Goal: Task Accomplishment & Management: Manage account settings

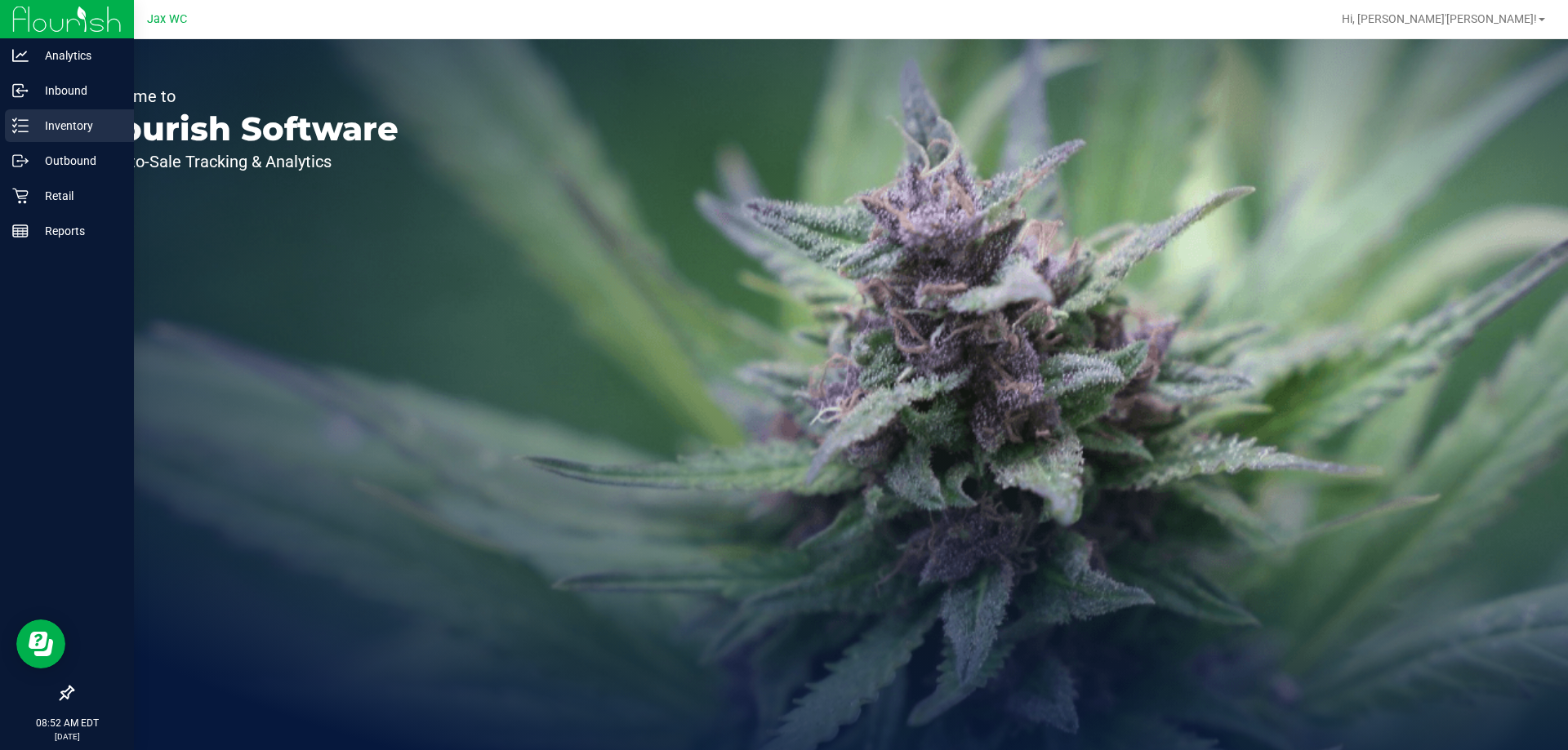
click at [47, 130] on p "Inventory" at bounding box center [78, 126] width 98 height 19
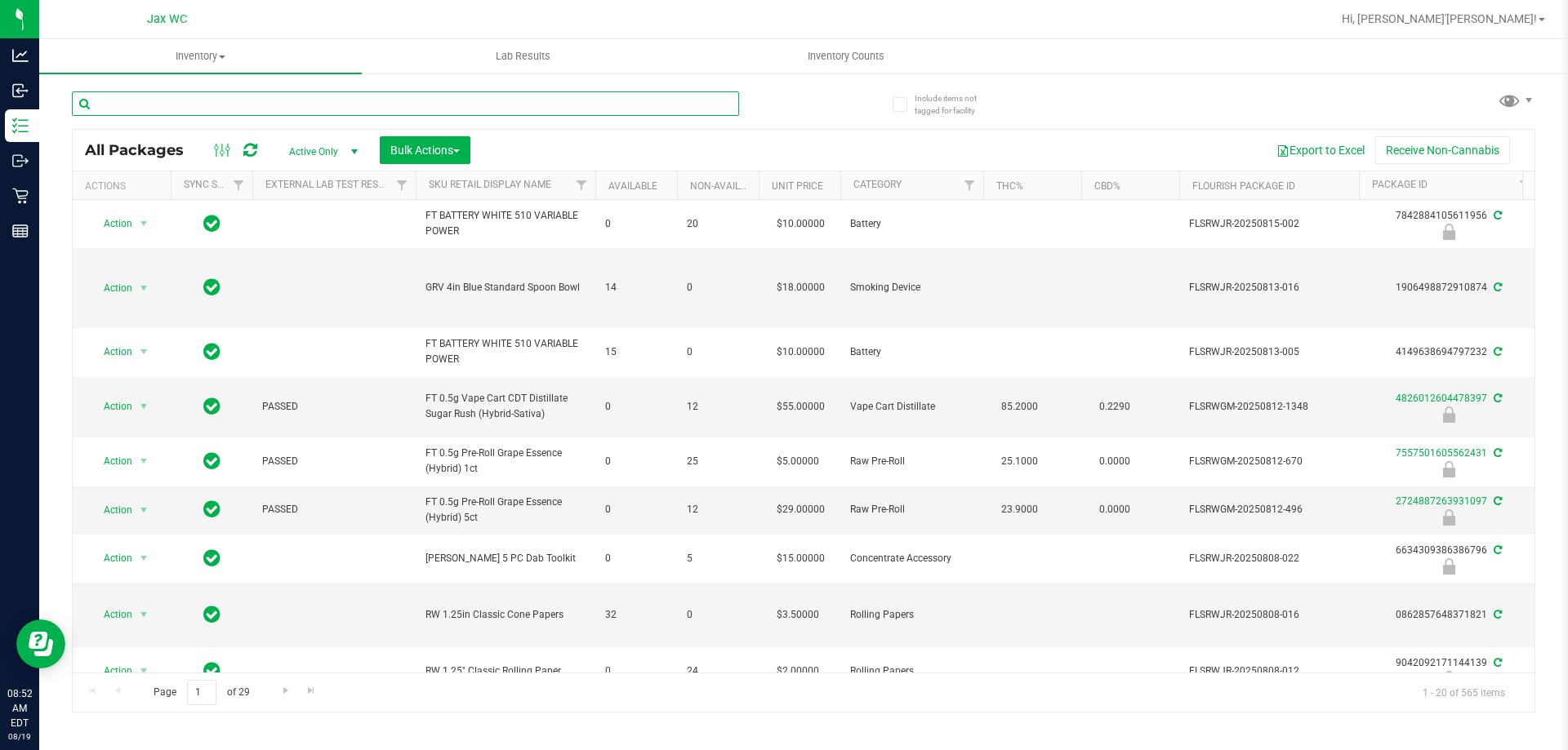
click at [379, 101] on input "text" at bounding box center [405, 104] width 668 height 24
type input "0862857648371821"
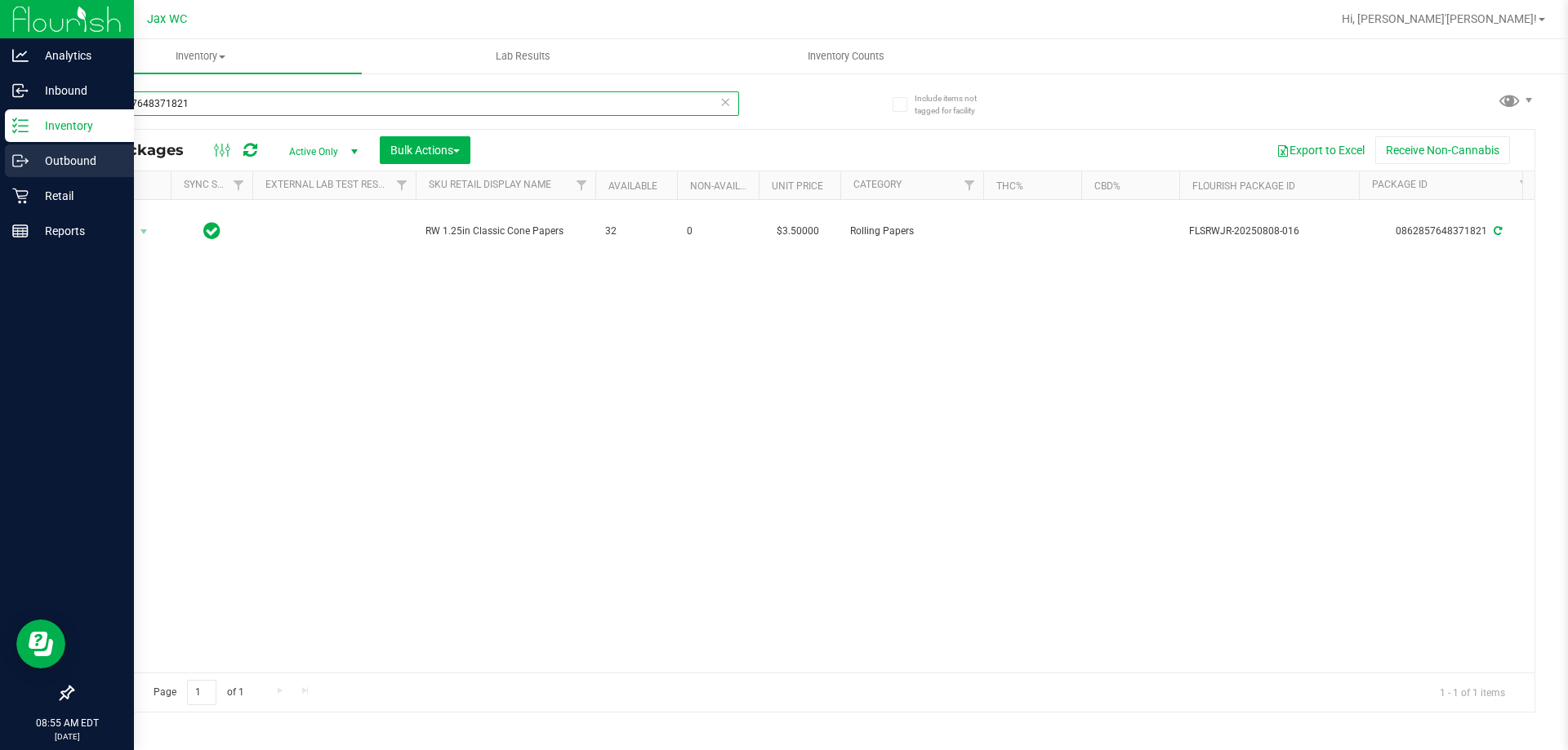
drag, startPoint x: 196, startPoint y: 99, endPoint x: 0, endPoint y: 158, distance: 204.7
click at [0, 158] on div "Analytics Inbound Inventory Outbound Retail Reports 08:55 AM EDT 08/19/2025 08/…" at bounding box center [784, 375] width 1568 height 750
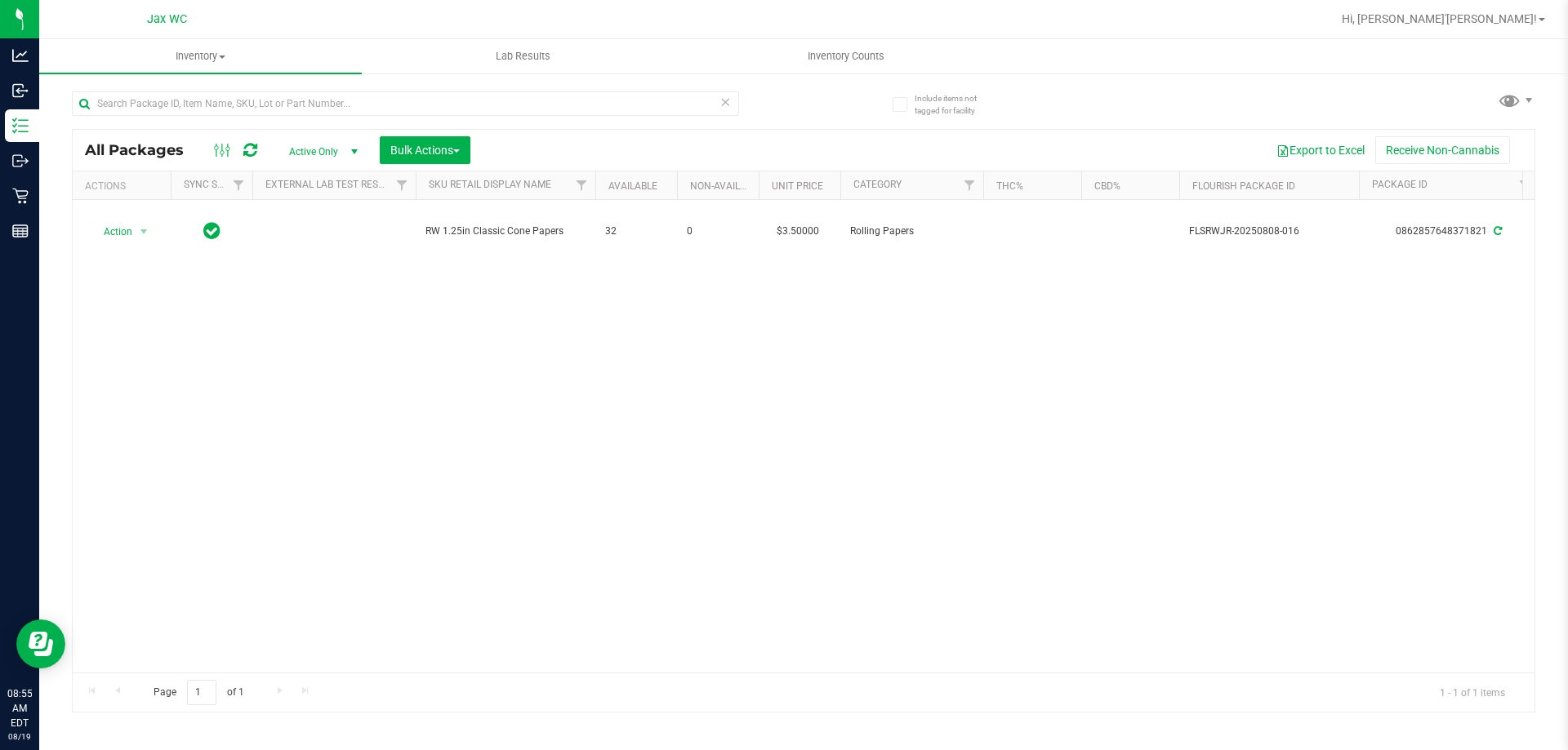
click at [712, 400] on div "Action Action Adjust qty Create package Edit attributes Global inventory Locate…" at bounding box center [803, 436] width 1462 height 473
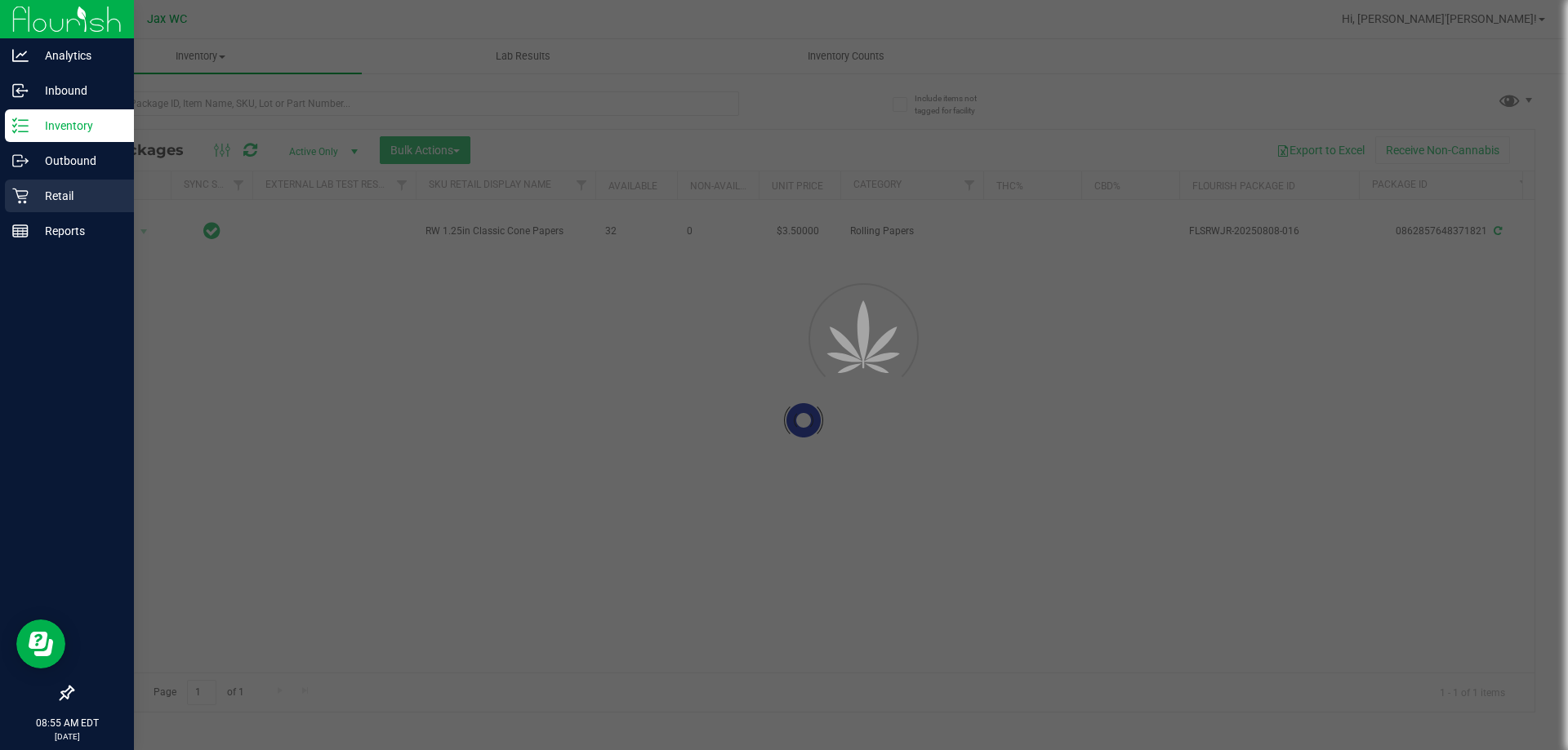
click at [45, 181] on div "Retail" at bounding box center [69, 196] width 129 height 33
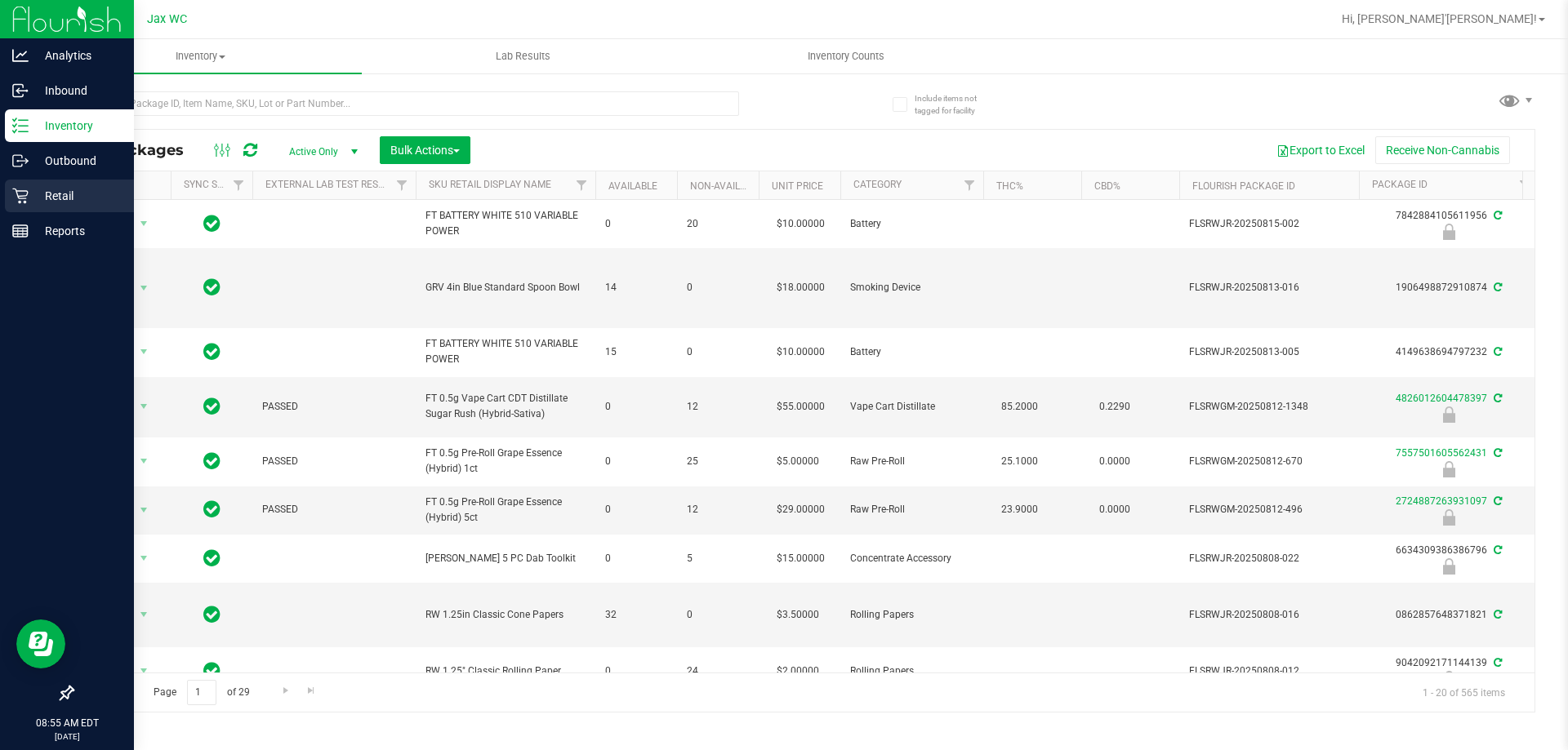
click at [66, 193] on p "Retail" at bounding box center [78, 196] width 98 height 19
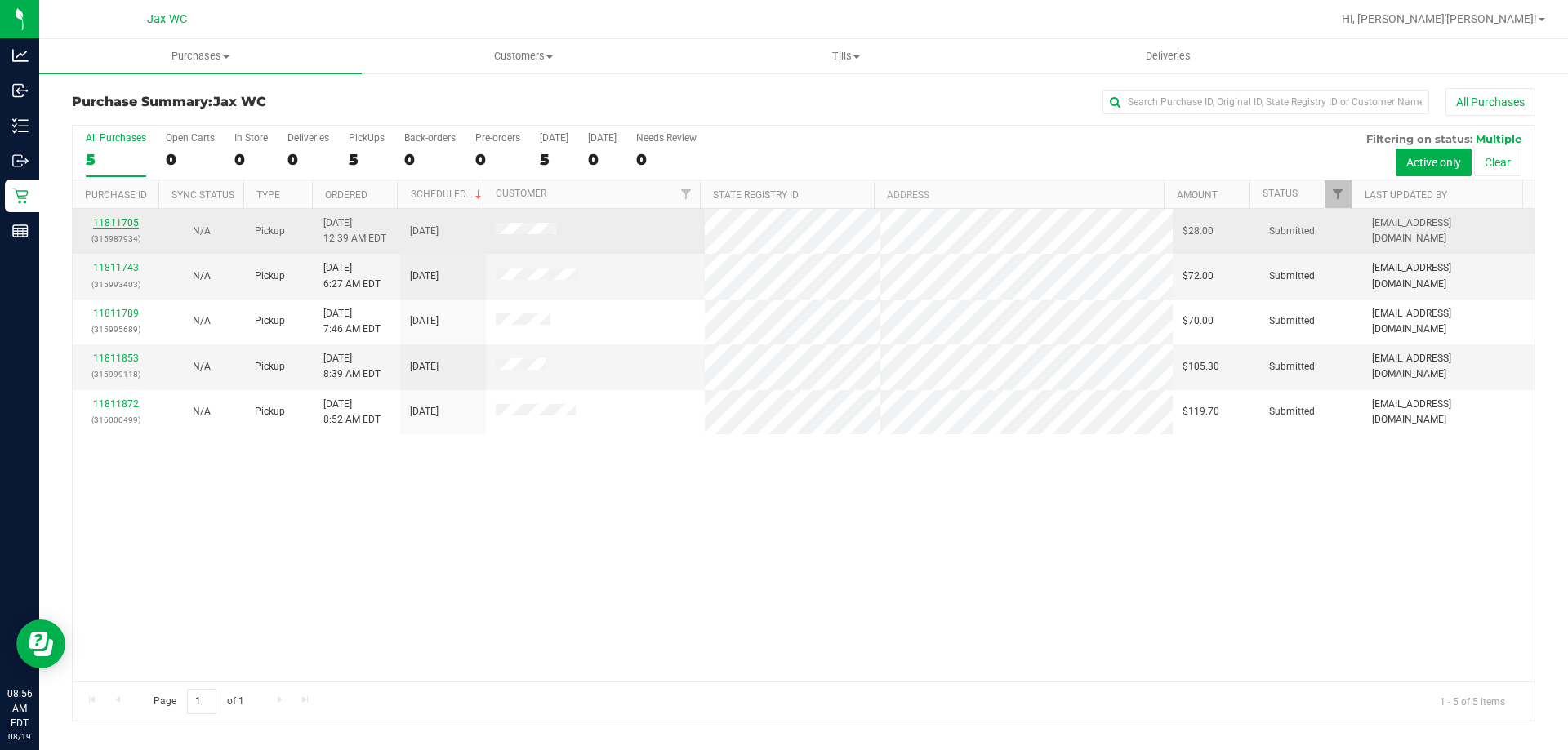
click at [130, 224] on link "11811705" at bounding box center [115, 223] width 46 height 12
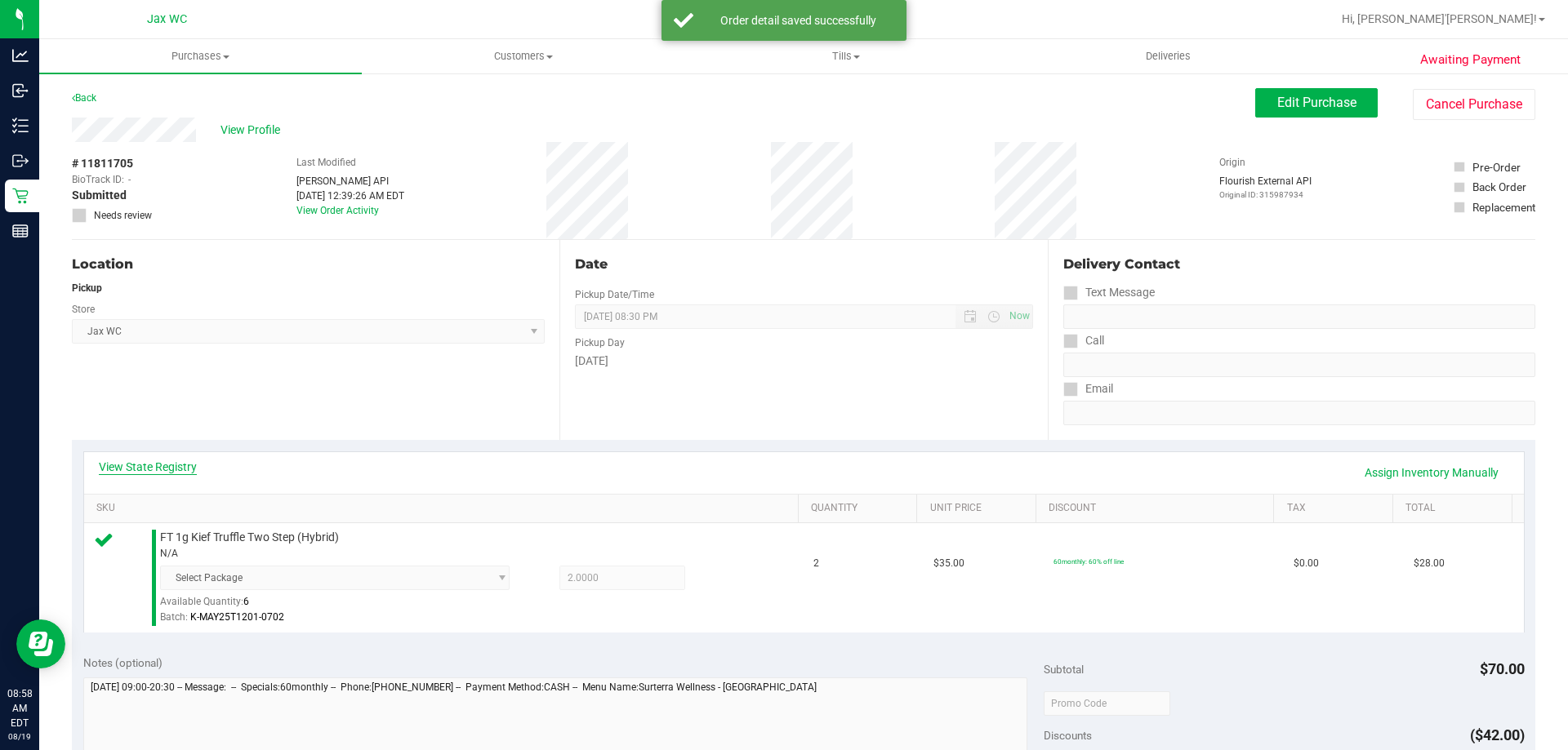
click at [191, 473] on link "View State Registry" at bounding box center [148, 467] width 98 height 16
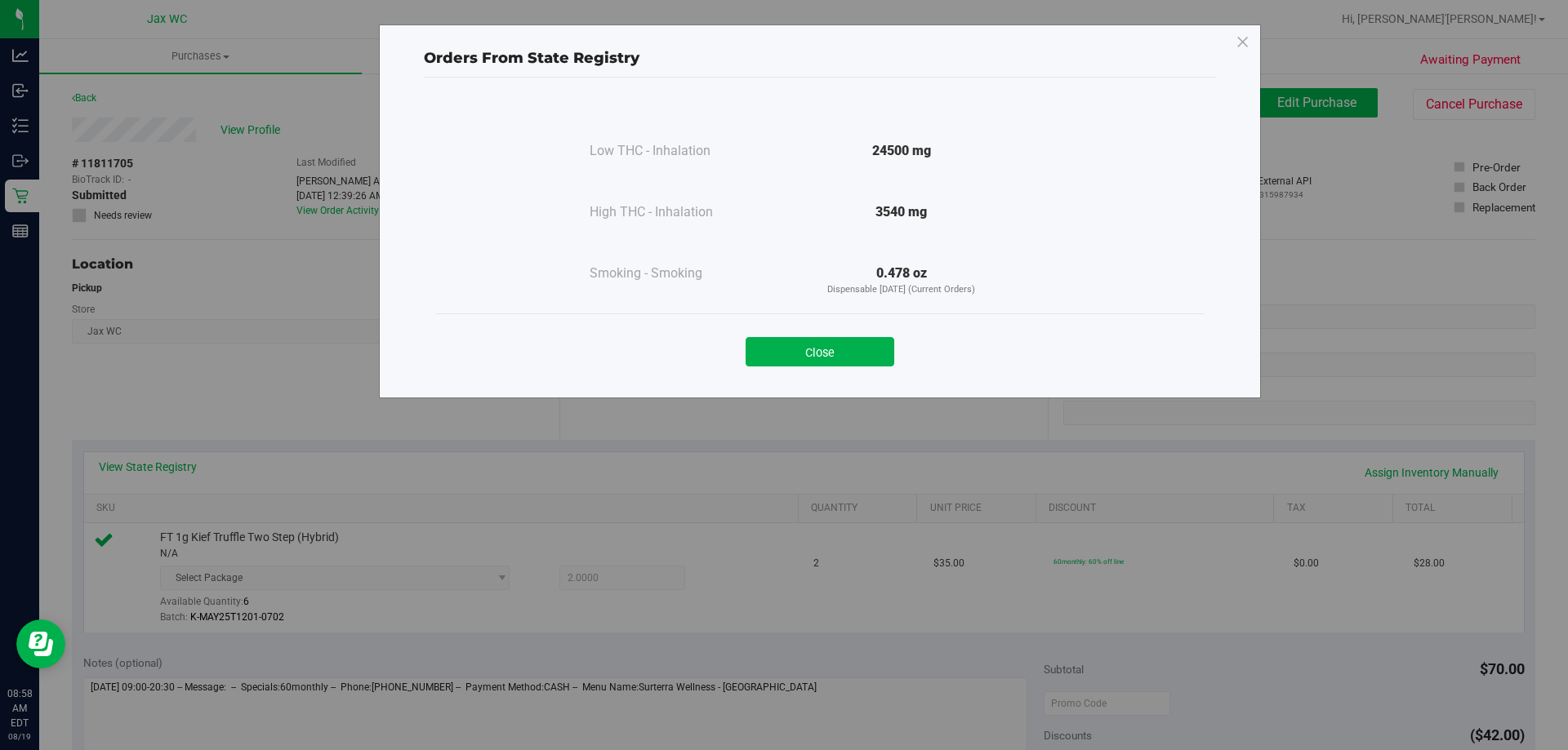
click at [878, 360] on button "Close" at bounding box center [820, 351] width 148 height 29
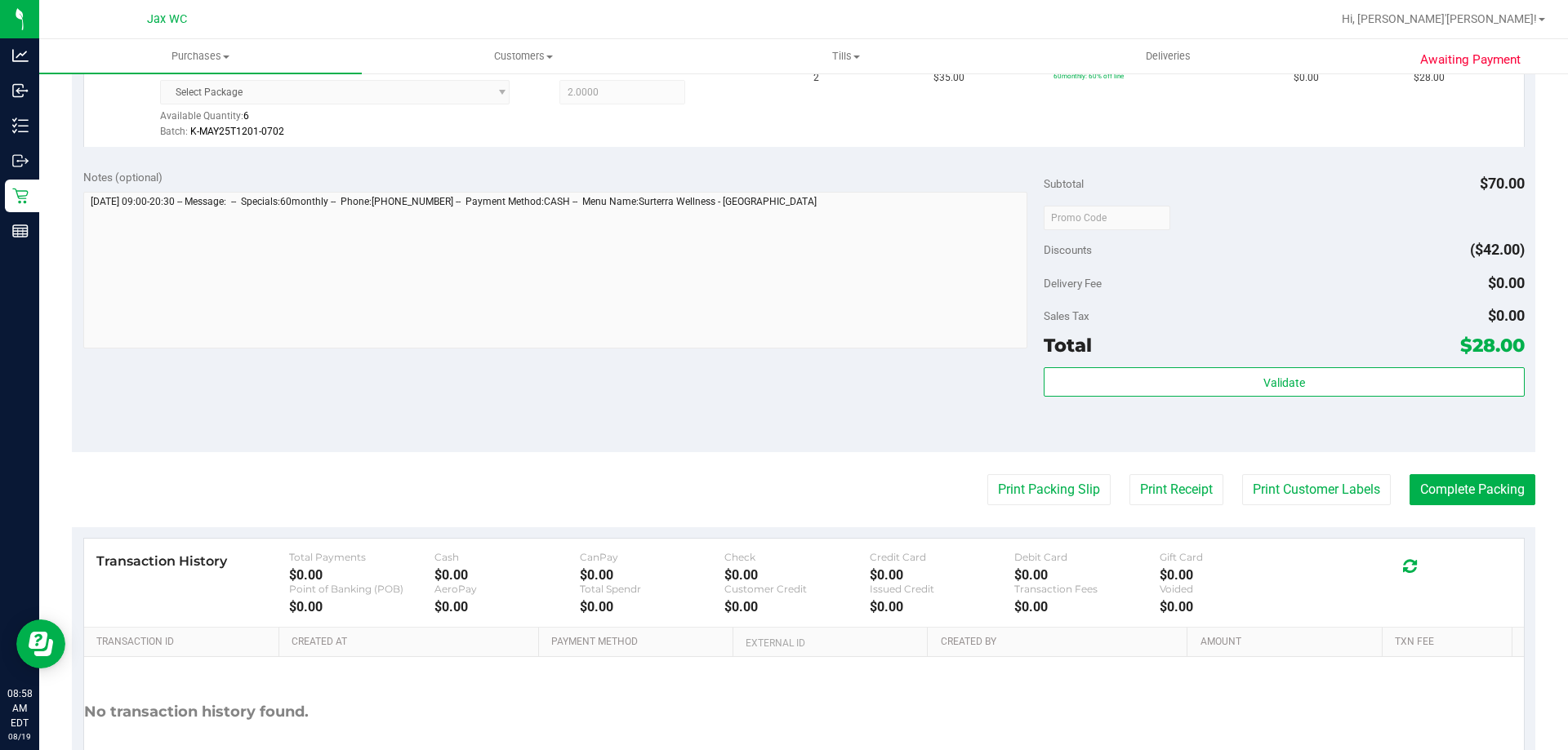
scroll to position [601, 0]
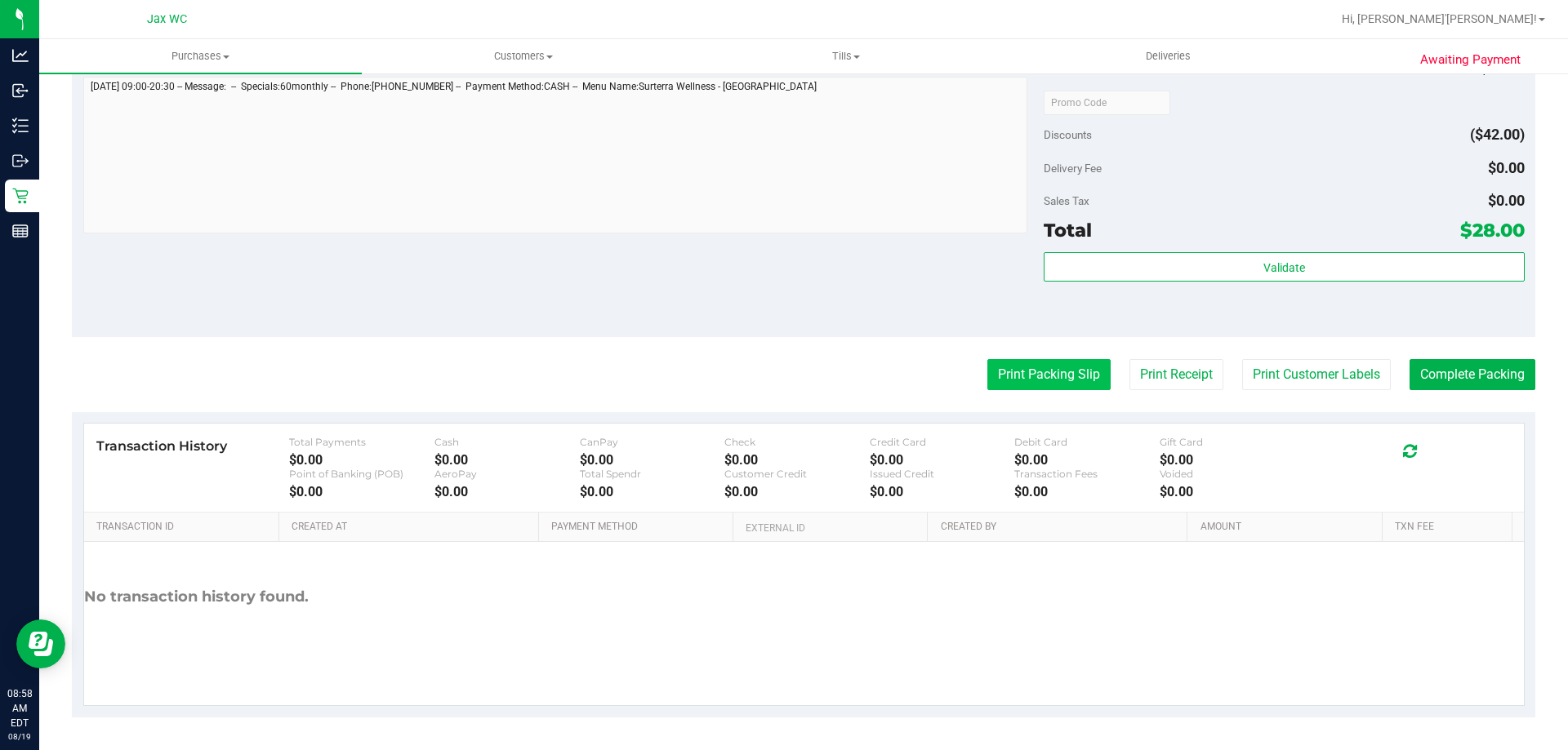
click at [1061, 385] on button "Print Packing Slip" at bounding box center [1049, 374] width 123 height 31
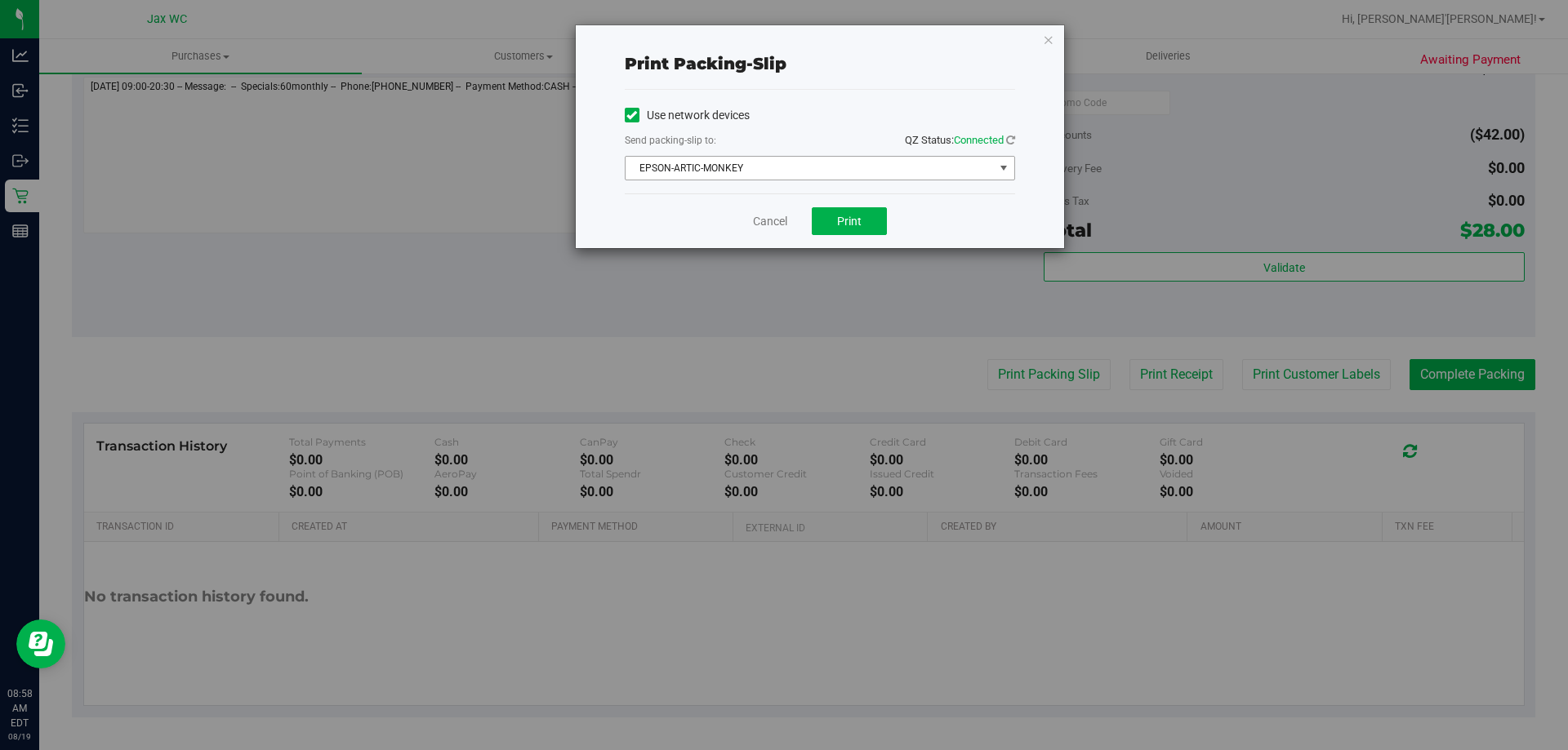
click at [755, 173] on span "EPSON-ARTIC-MONKEY" at bounding box center [809, 168] width 368 height 23
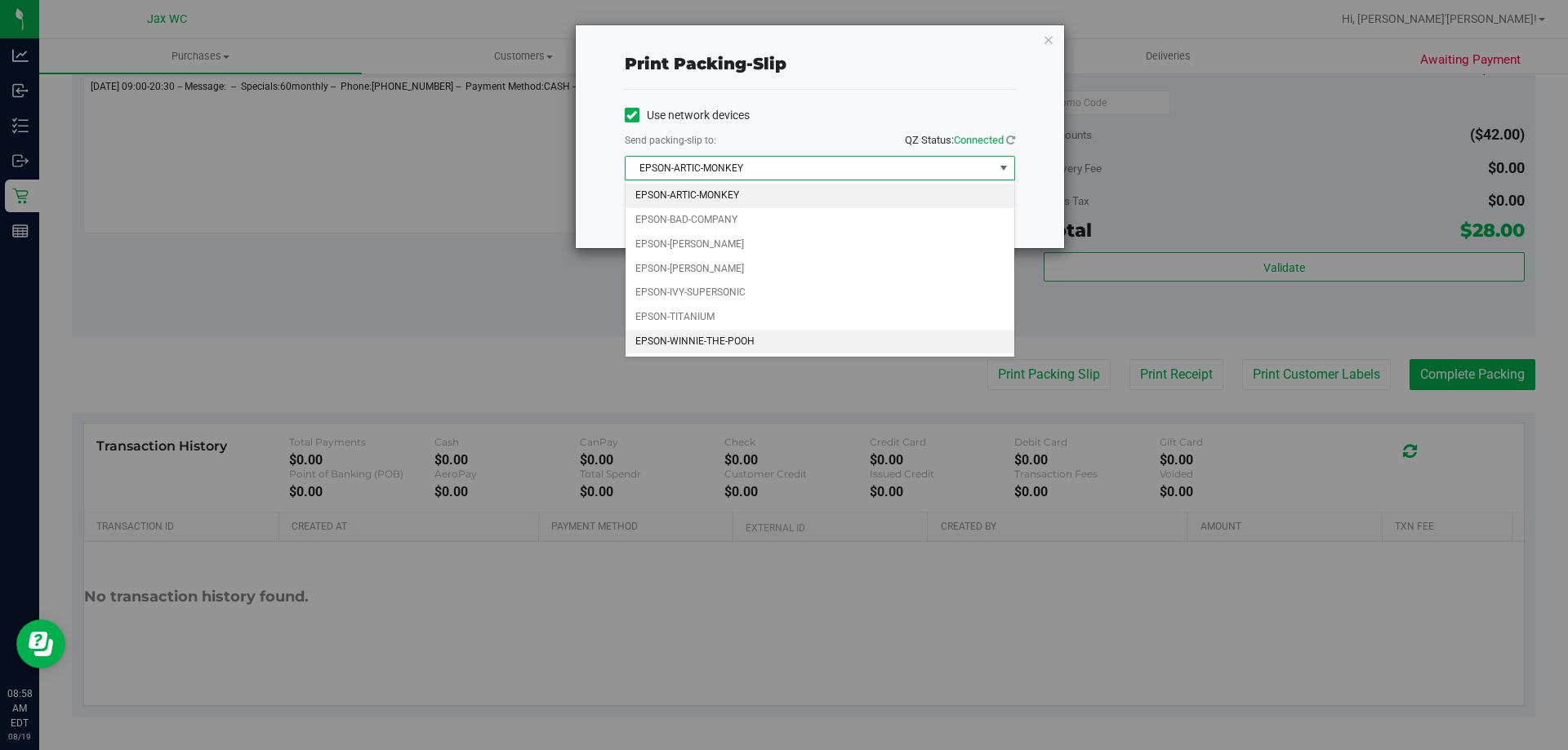
click at [725, 345] on li "EPSON-WINNIE-THE-POOH" at bounding box center [819, 341] width 389 height 24
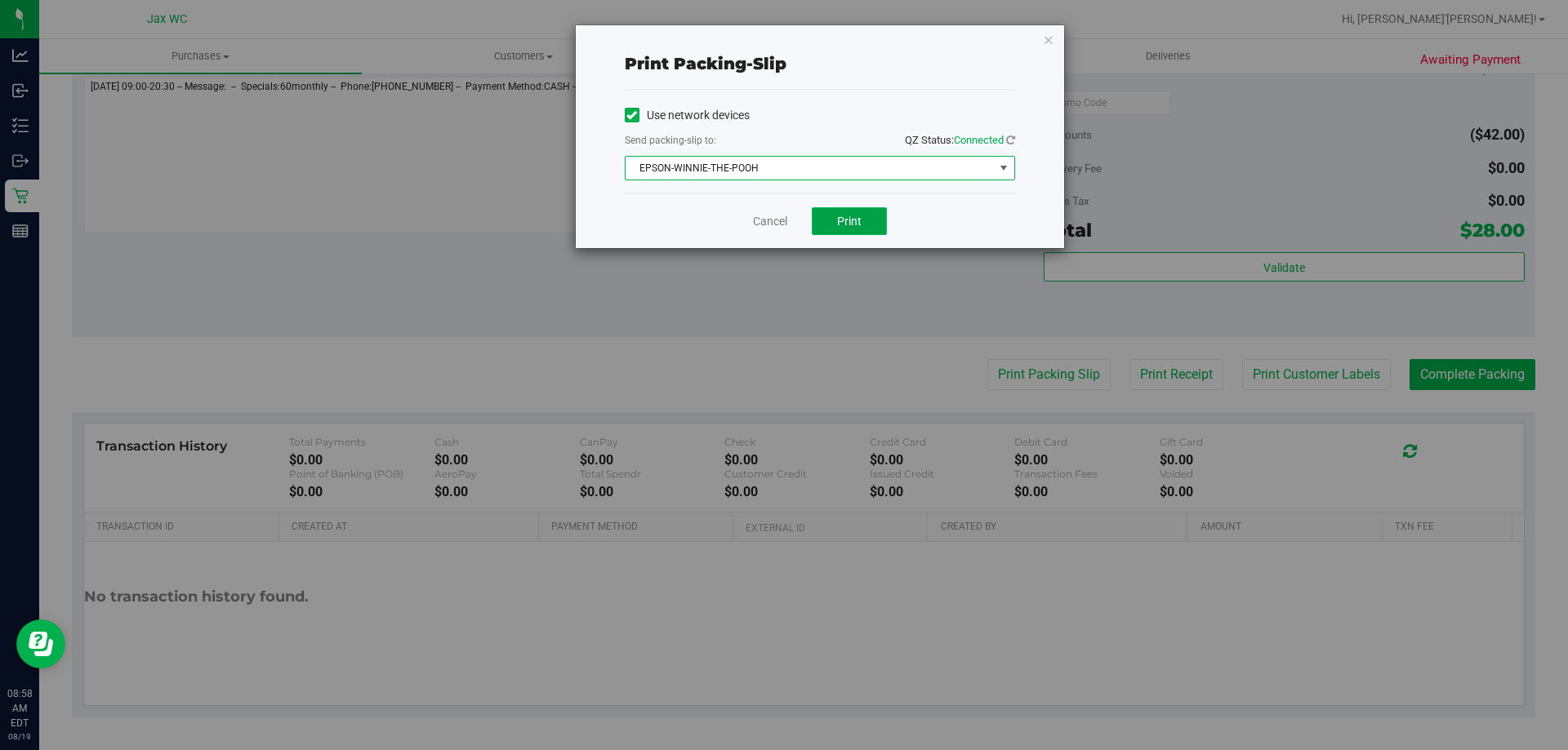
click at [854, 228] on button "Print" at bounding box center [849, 221] width 75 height 28
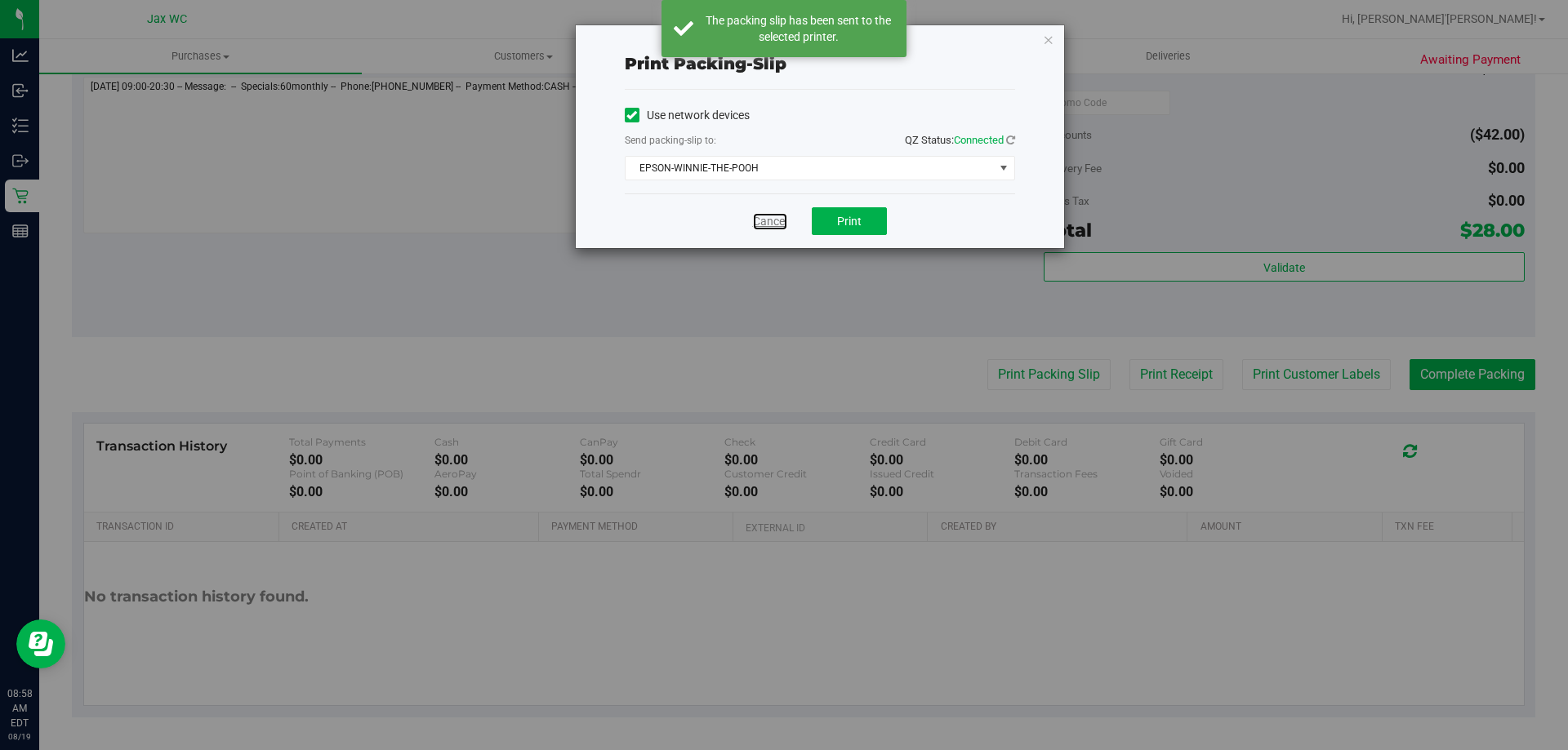
drag, startPoint x: 753, startPoint y: 220, endPoint x: 837, endPoint y: 251, distance: 89.5
click at [754, 221] on link "Cancel" at bounding box center [770, 222] width 35 height 17
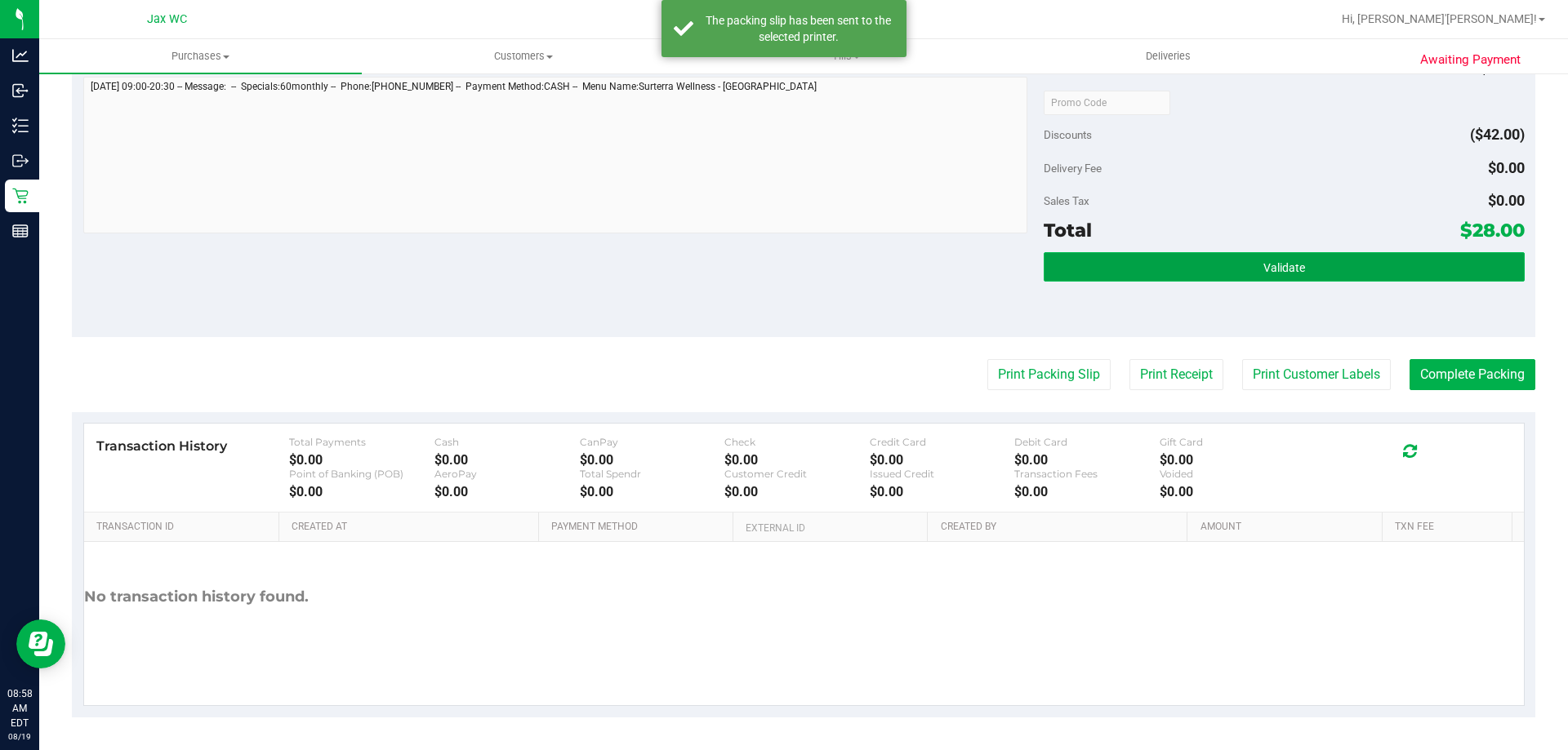
click at [1167, 260] on button "Validate" at bounding box center [1284, 266] width 481 height 29
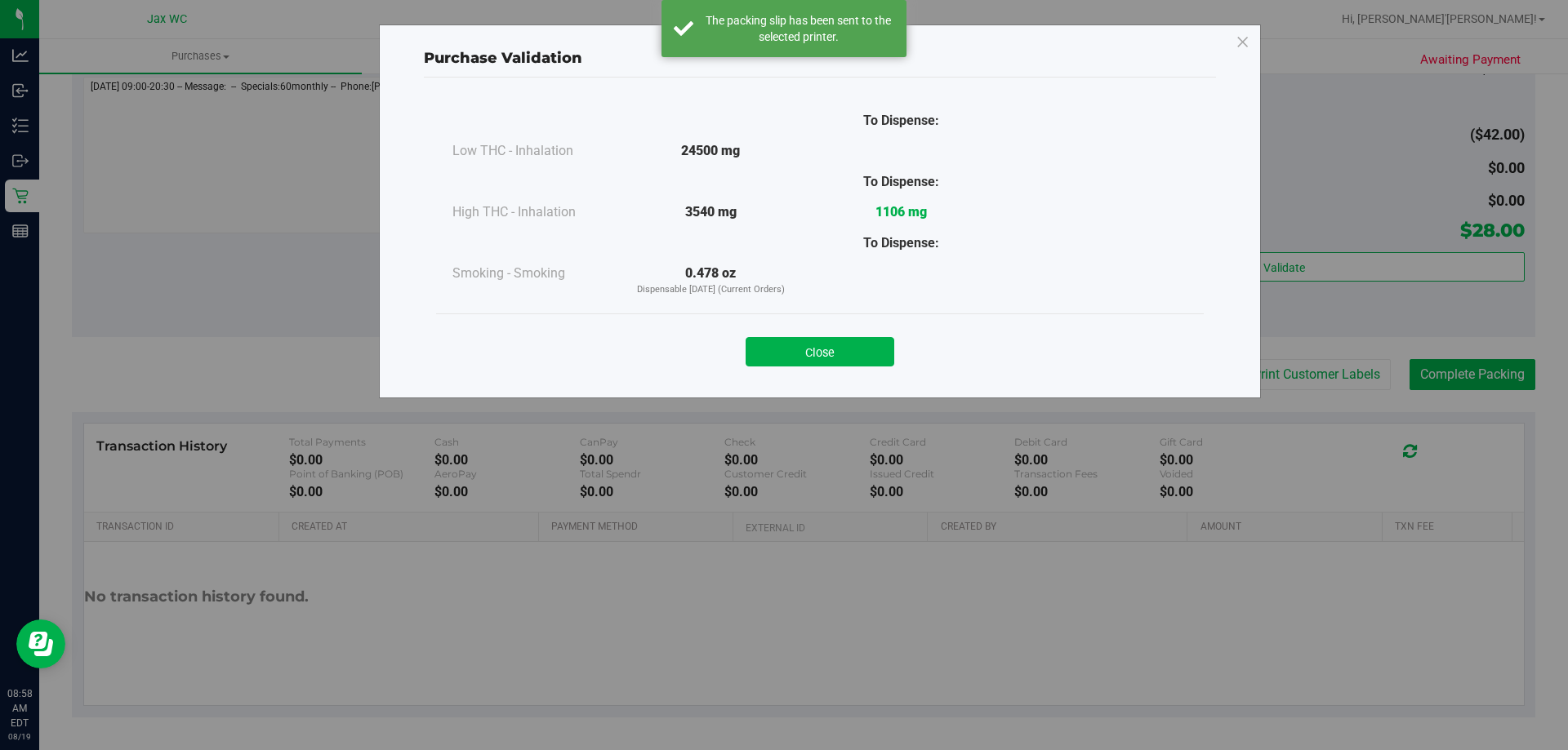
click at [827, 368] on div "Close" at bounding box center [819, 346] width 768 height 66
click at [821, 352] on button "Close" at bounding box center [820, 351] width 148 height 29
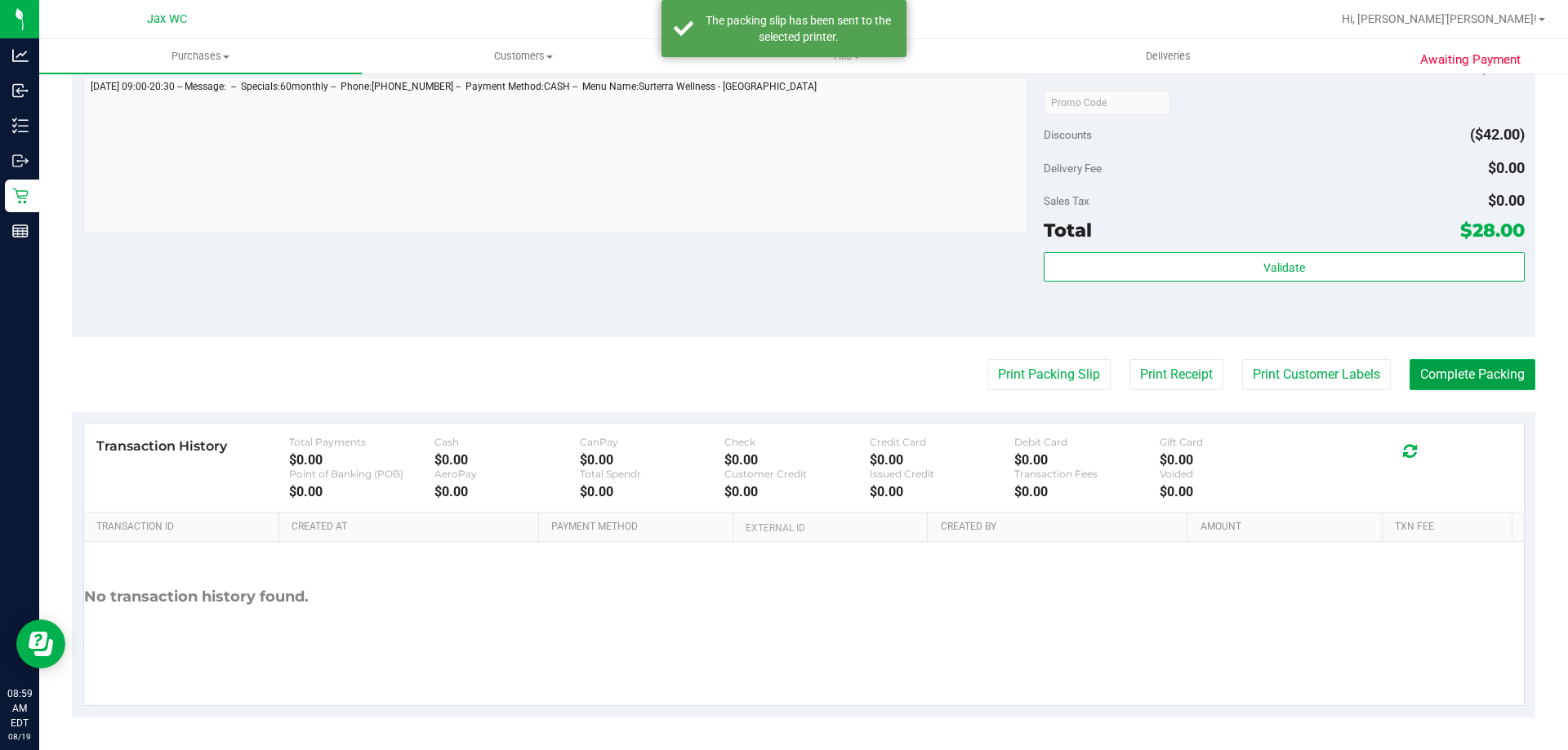
click at [1438, 370] on button "Complete Packing" at bounding box center [1472, 374] width 126 height 31
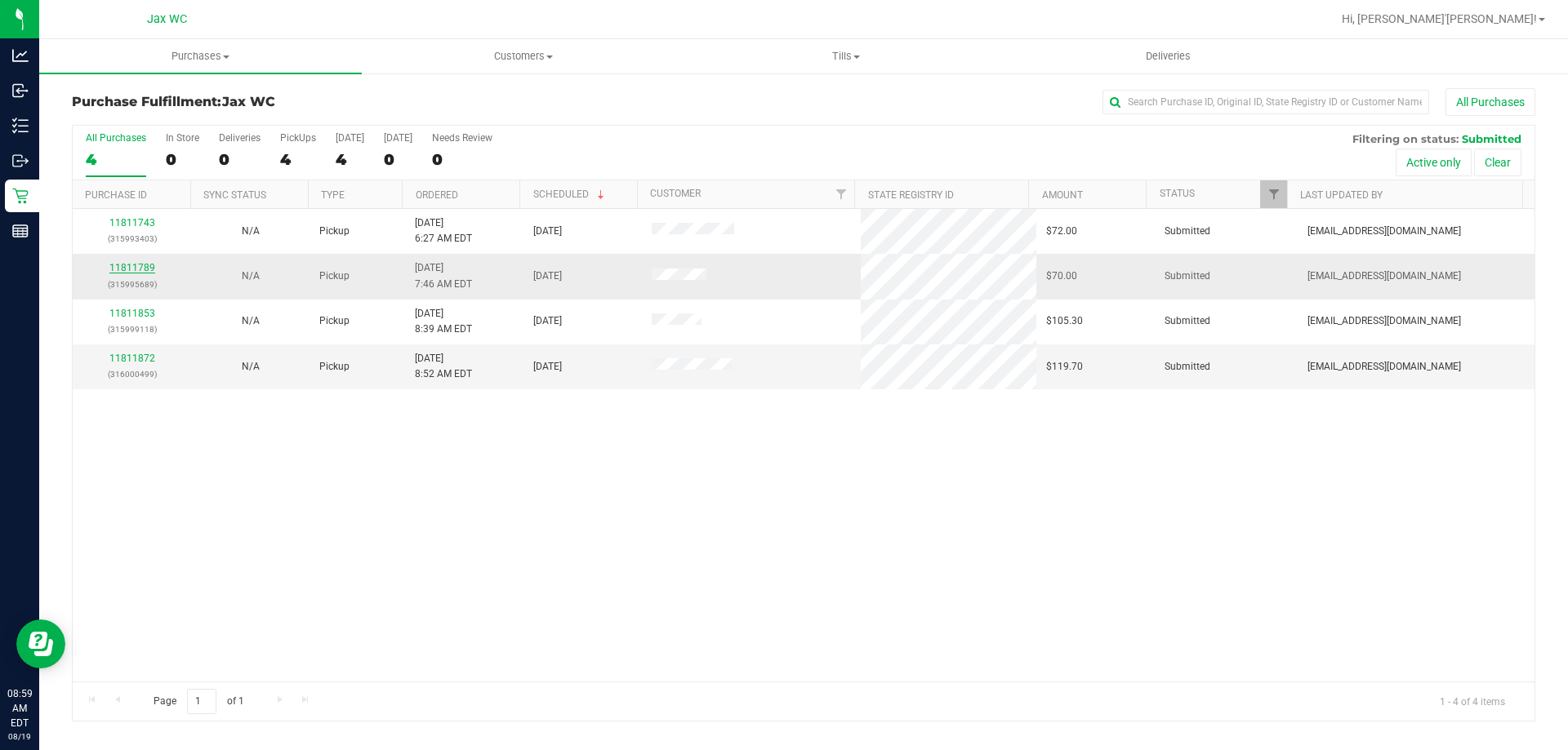
click at [131, 265] on link "11811789" at bounding box center [132, 268] width 46 height 12
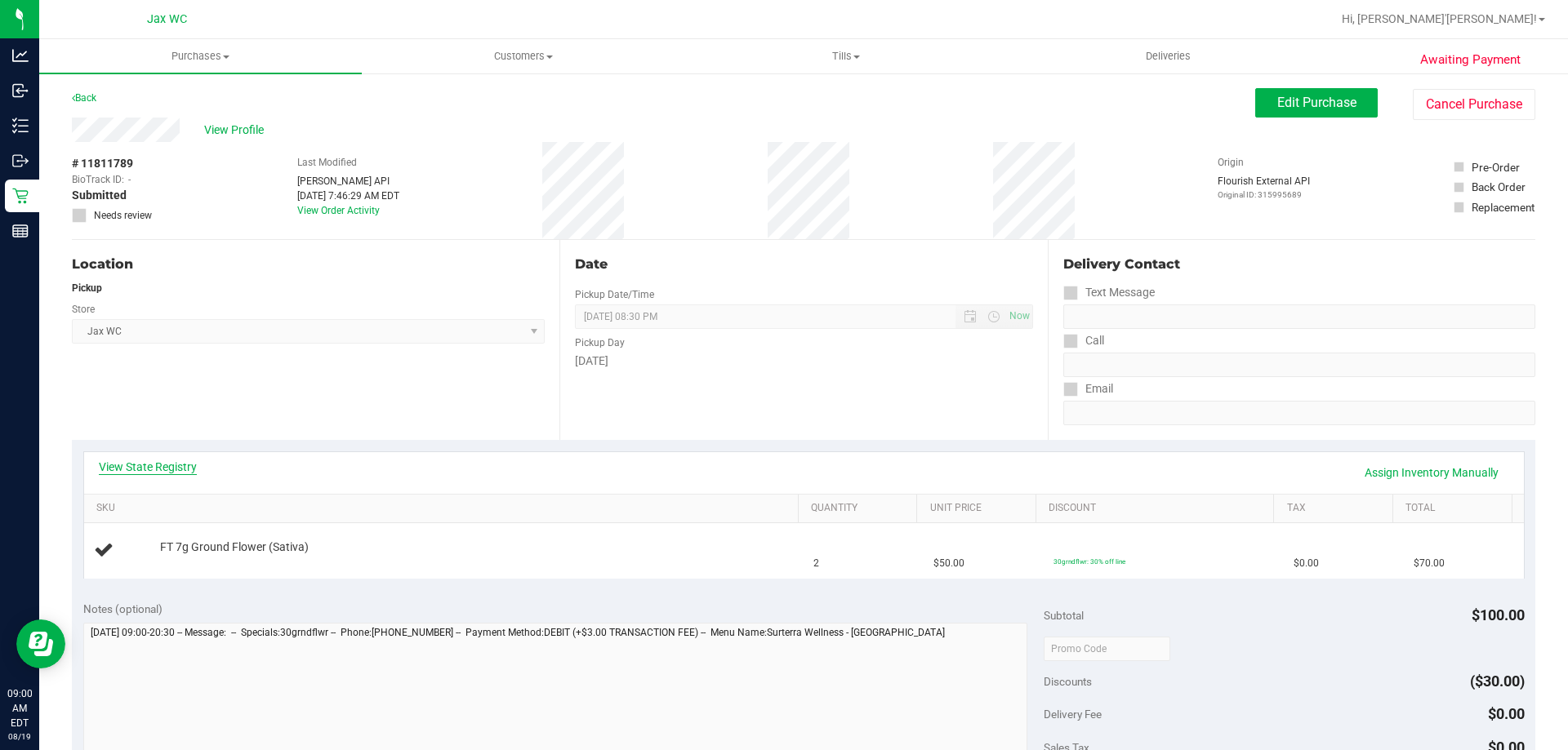
click at [153, 460] on link "View State Registry" at bounding box center [148, 467] width 98 height 16
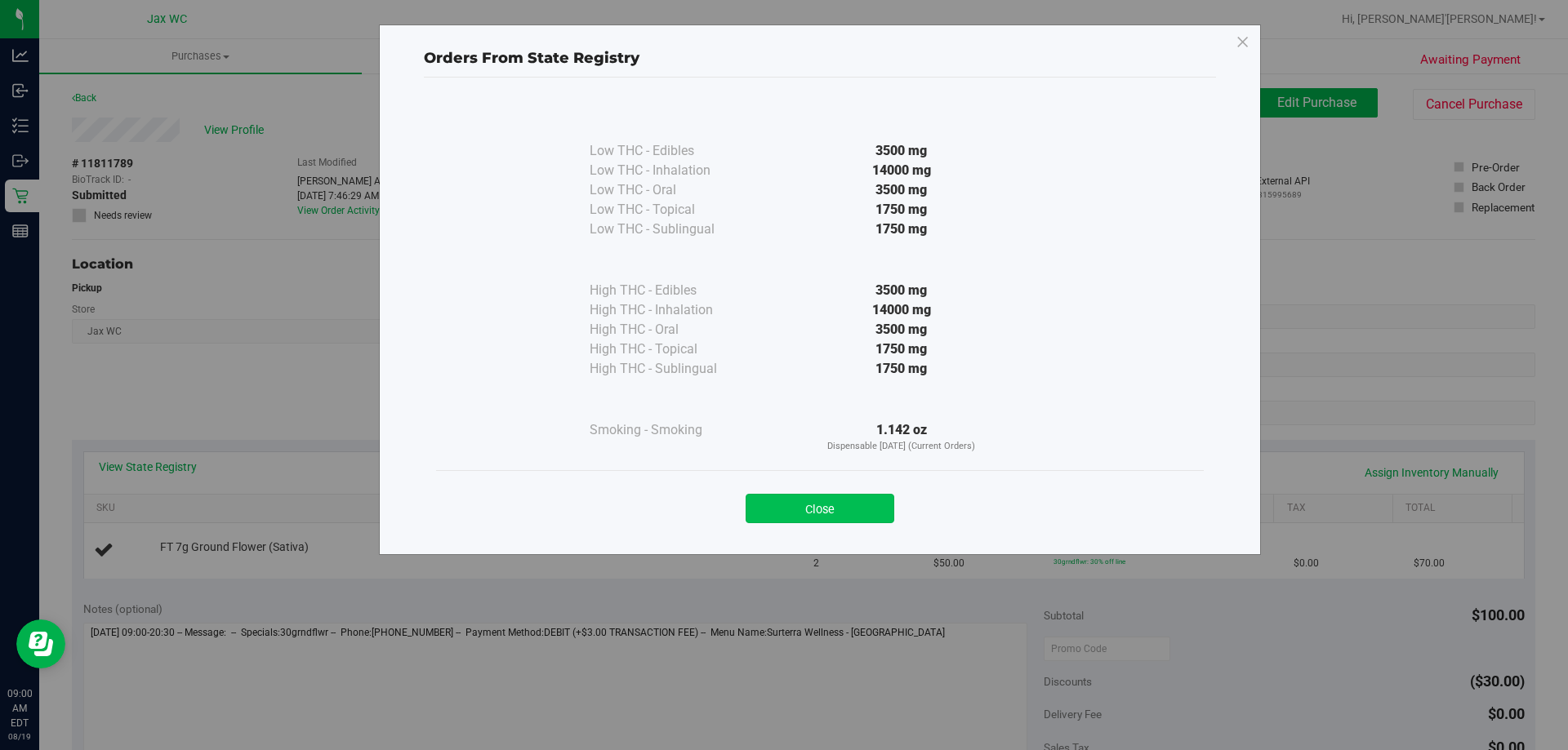
click at [848, 506] on button "Close" at bounding box center [820, 508] width 148 height 29
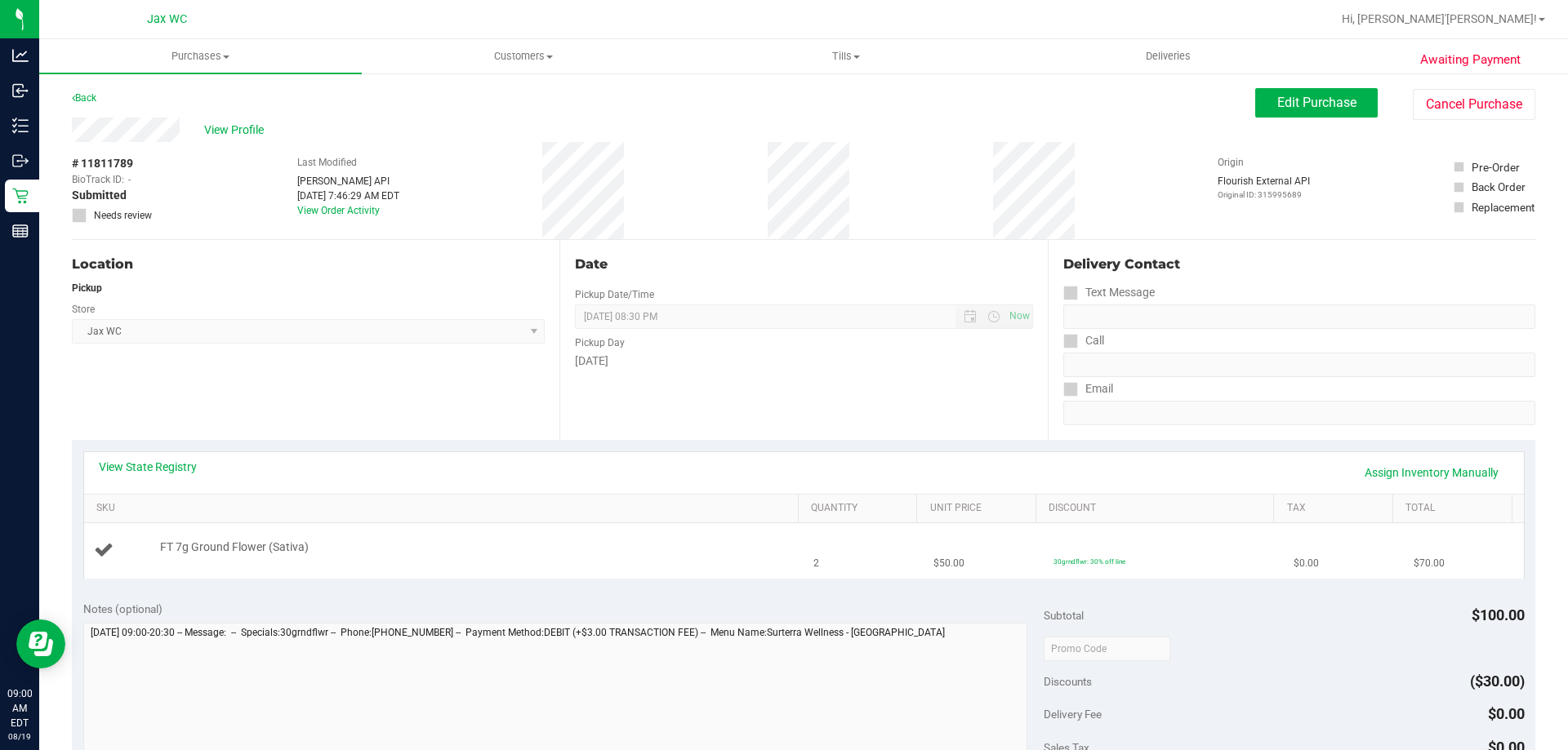
click at [475, 536] on td "FT 7g Ground Flower (Sativa)" at bounding box center [444, 550] width 721 height 55
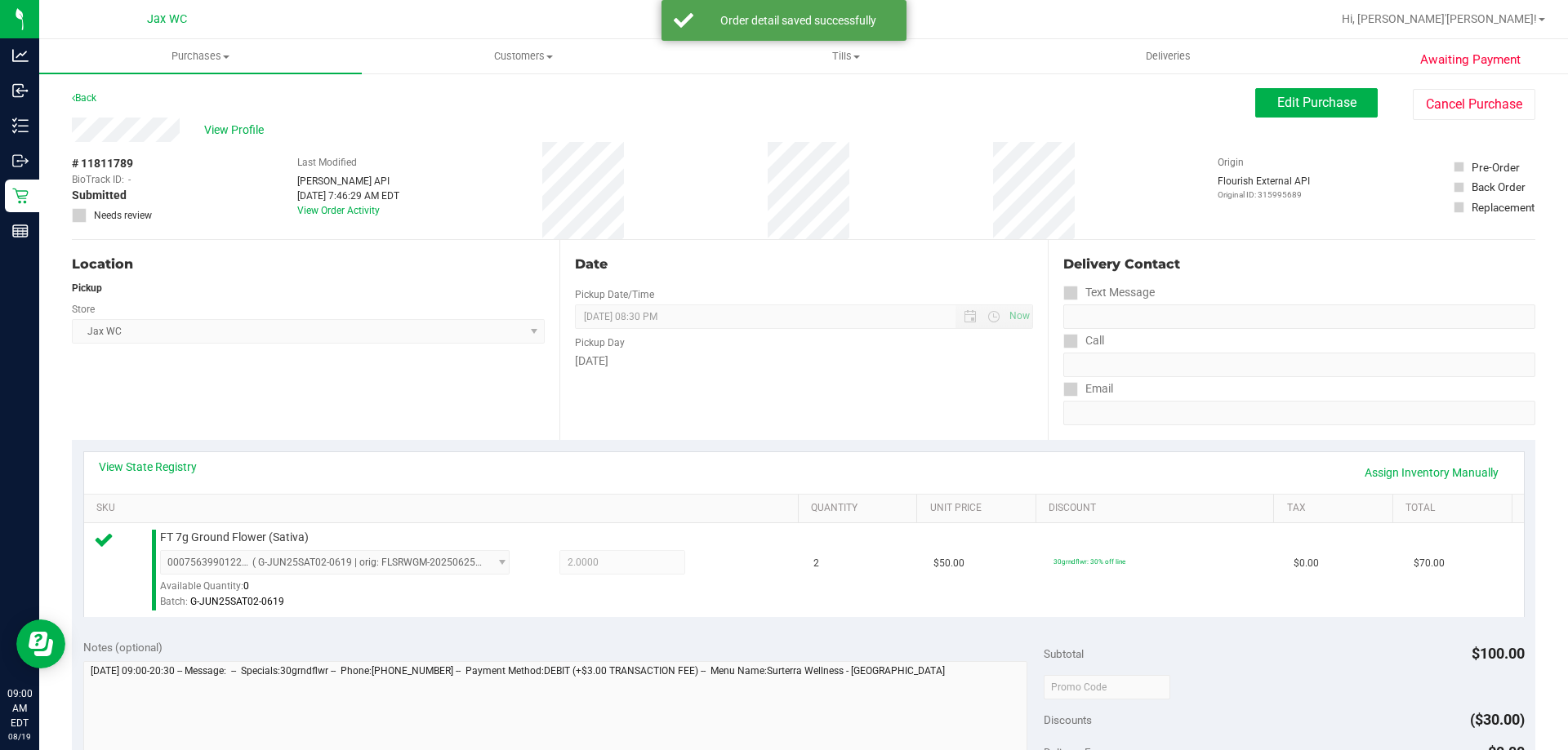
scroll to position [585, 0]
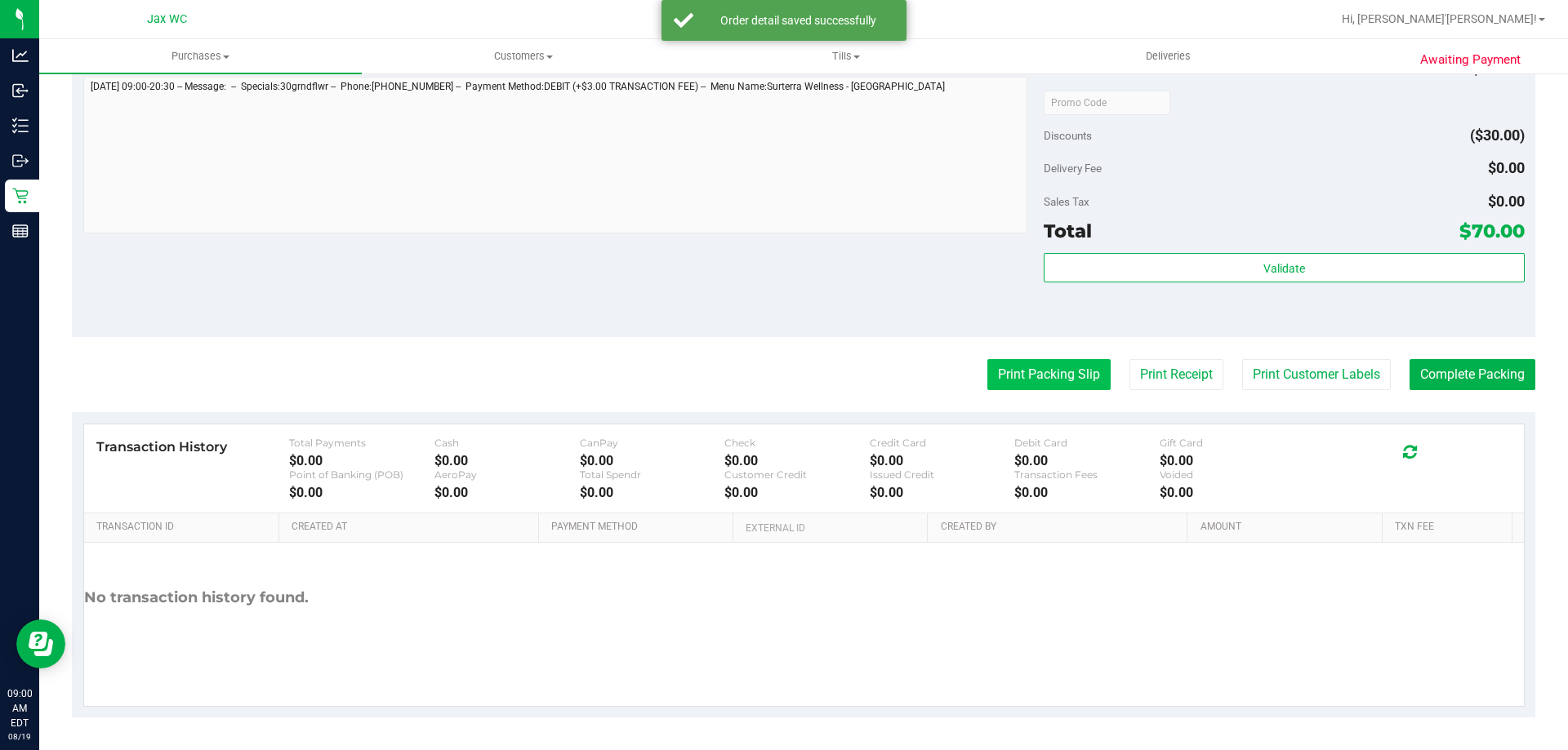
click at [1042, 368] on button "Print Packing Slip" at bounding box center [1049, 374] width 123 height 31
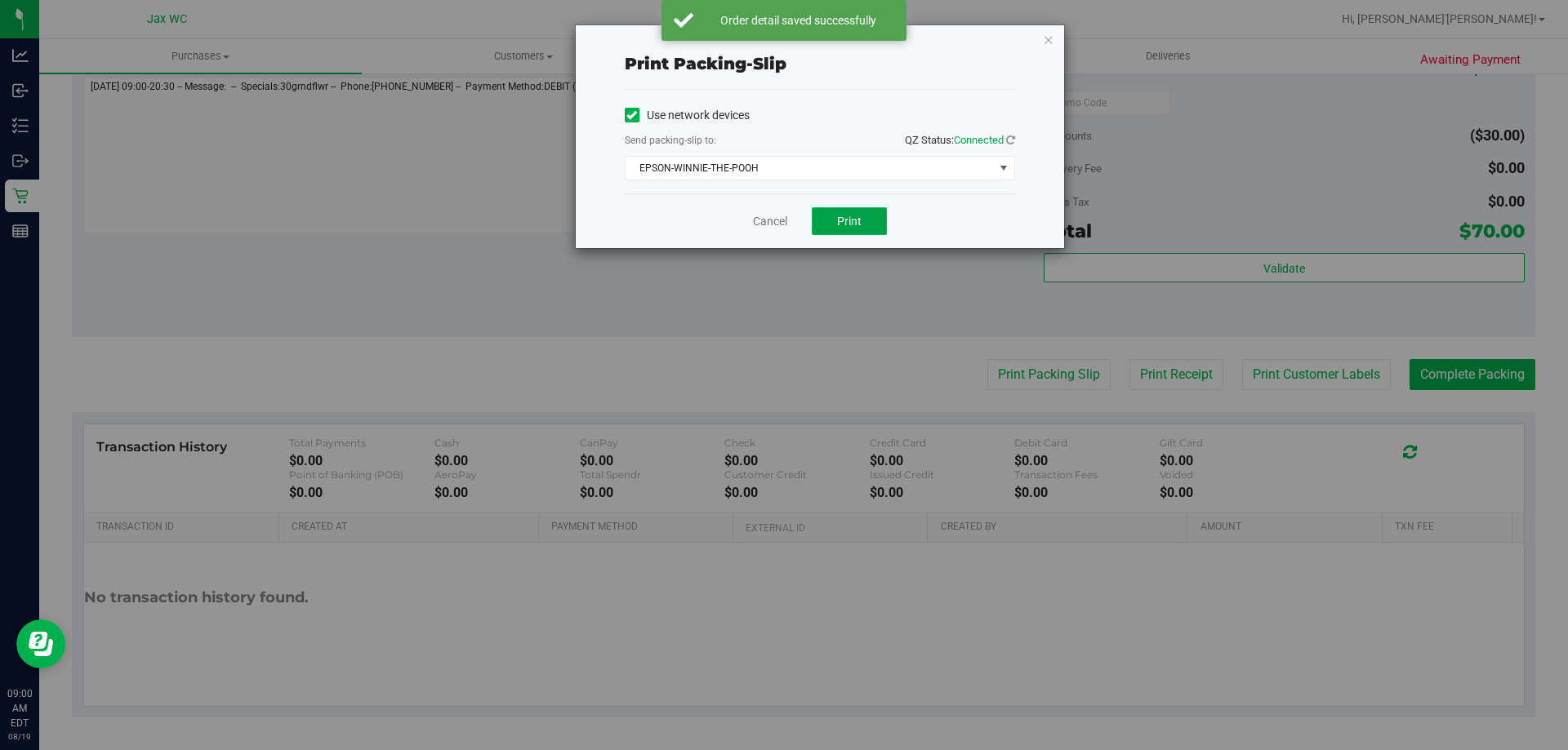
click at [875, 222] on button "Print" at bounding box center [849, 221] width 75 height 28
click at [761, 223] on link "Cancel" at bounding box center [770, 222] width 35 height 17
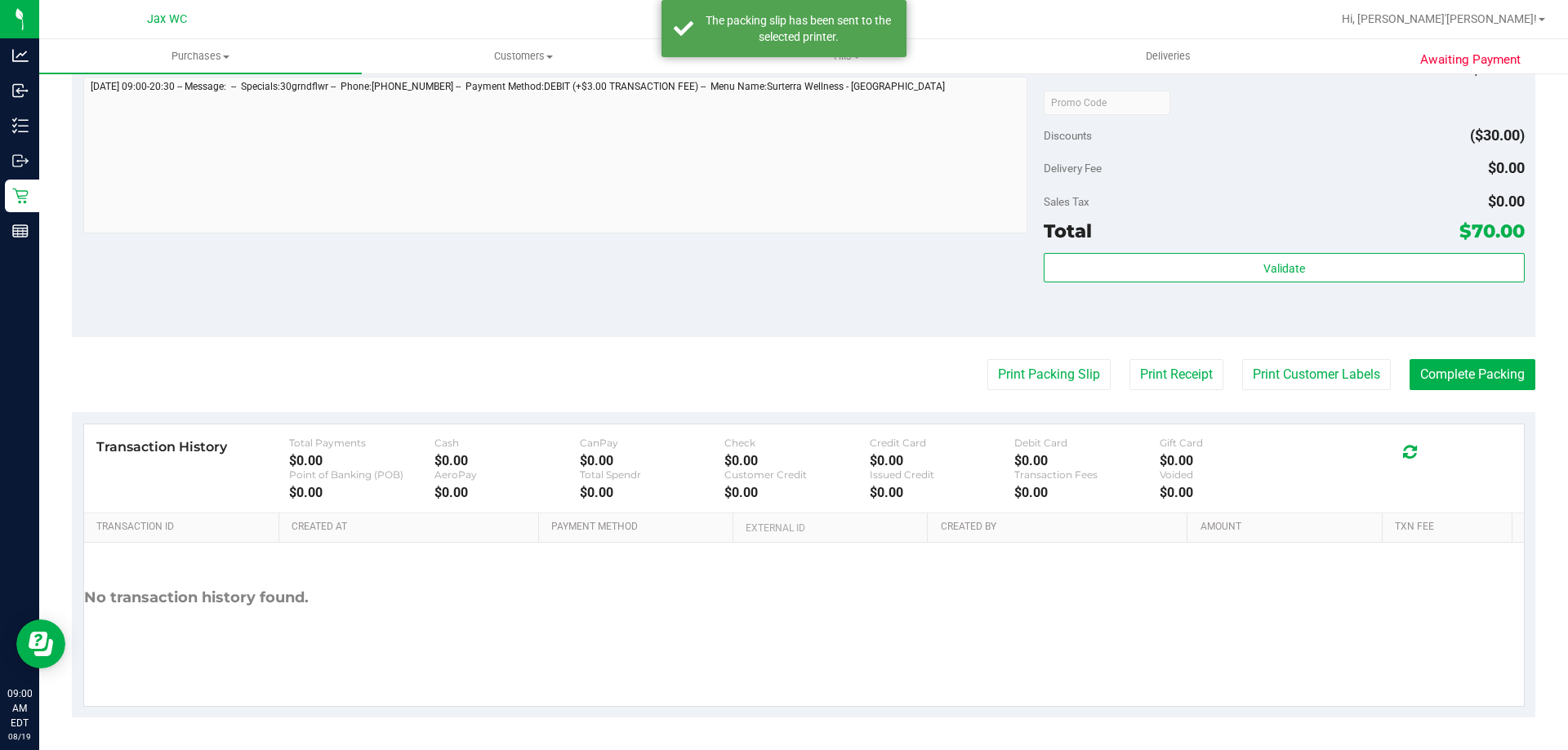
click at [1352, 248] on div "Subtotal $100.00 Discounts ($30.00) Delivery Fee $0.00 Sales Tax $0.00 Total $7…" at bounding box center [1284, 190] width 481 height 272
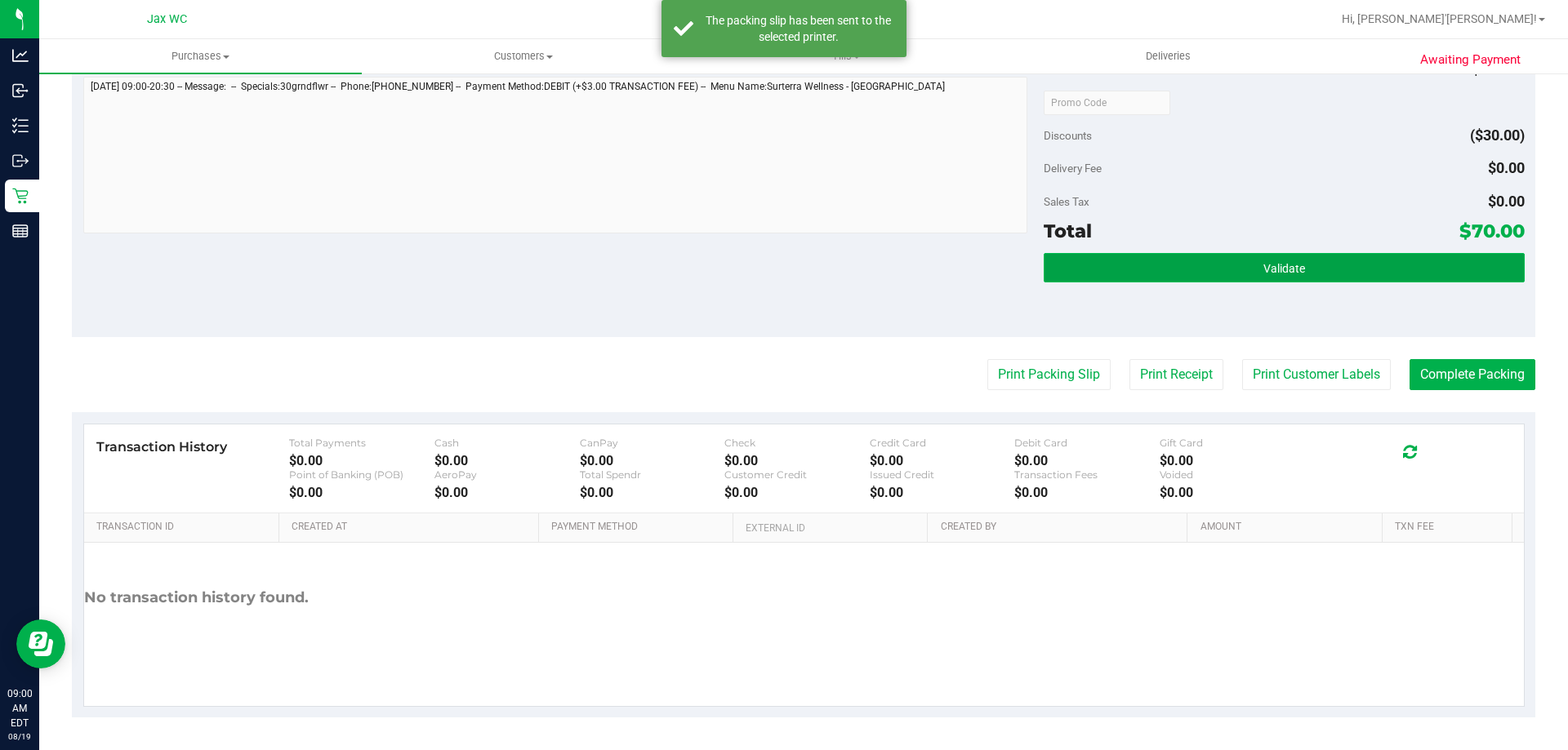
click at [1346, 280] on button "Validate" at bounding box center [1284, 267] width 481 height 29
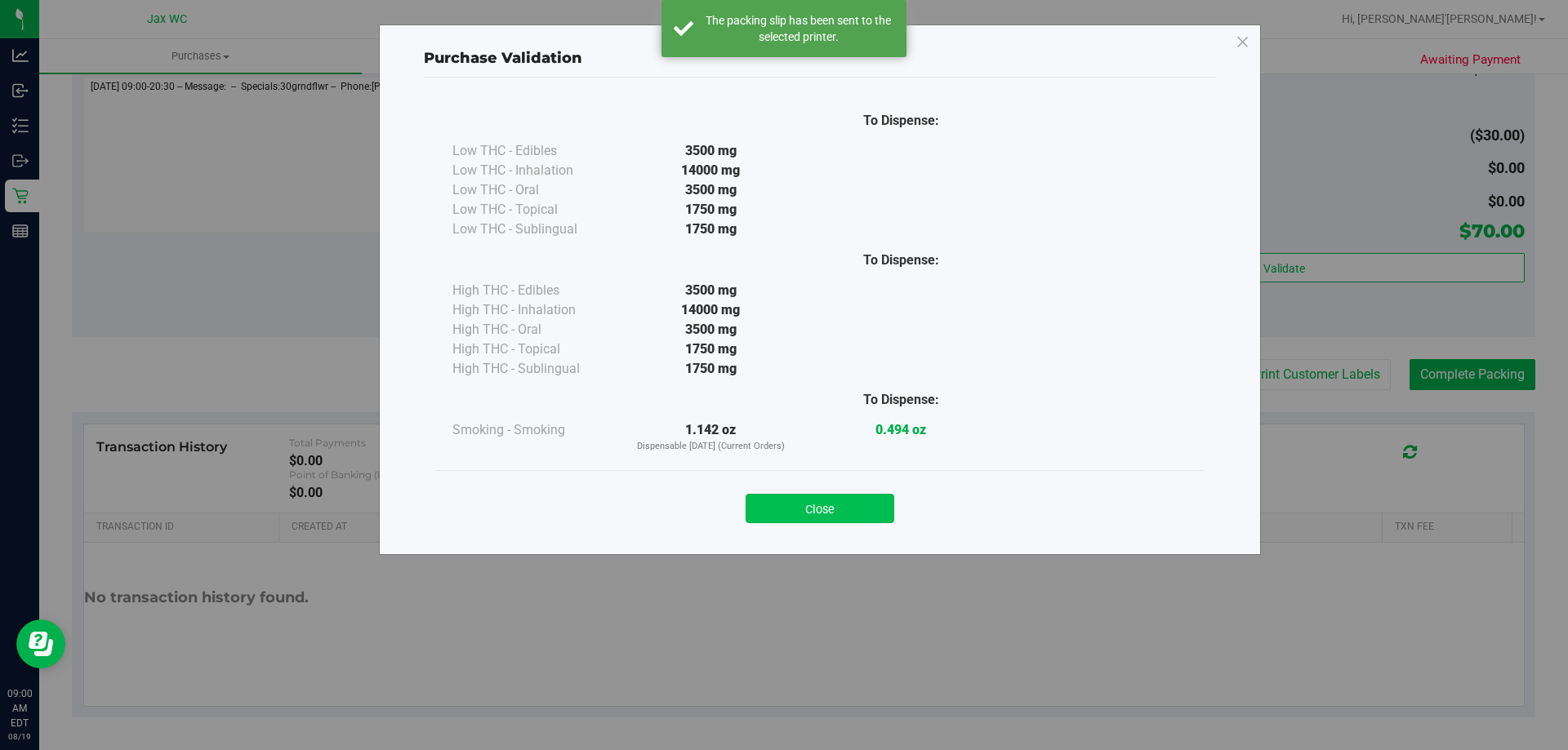
click at [838, 494] on button "Close" at bounding box center [820, 508] width 148 height 29
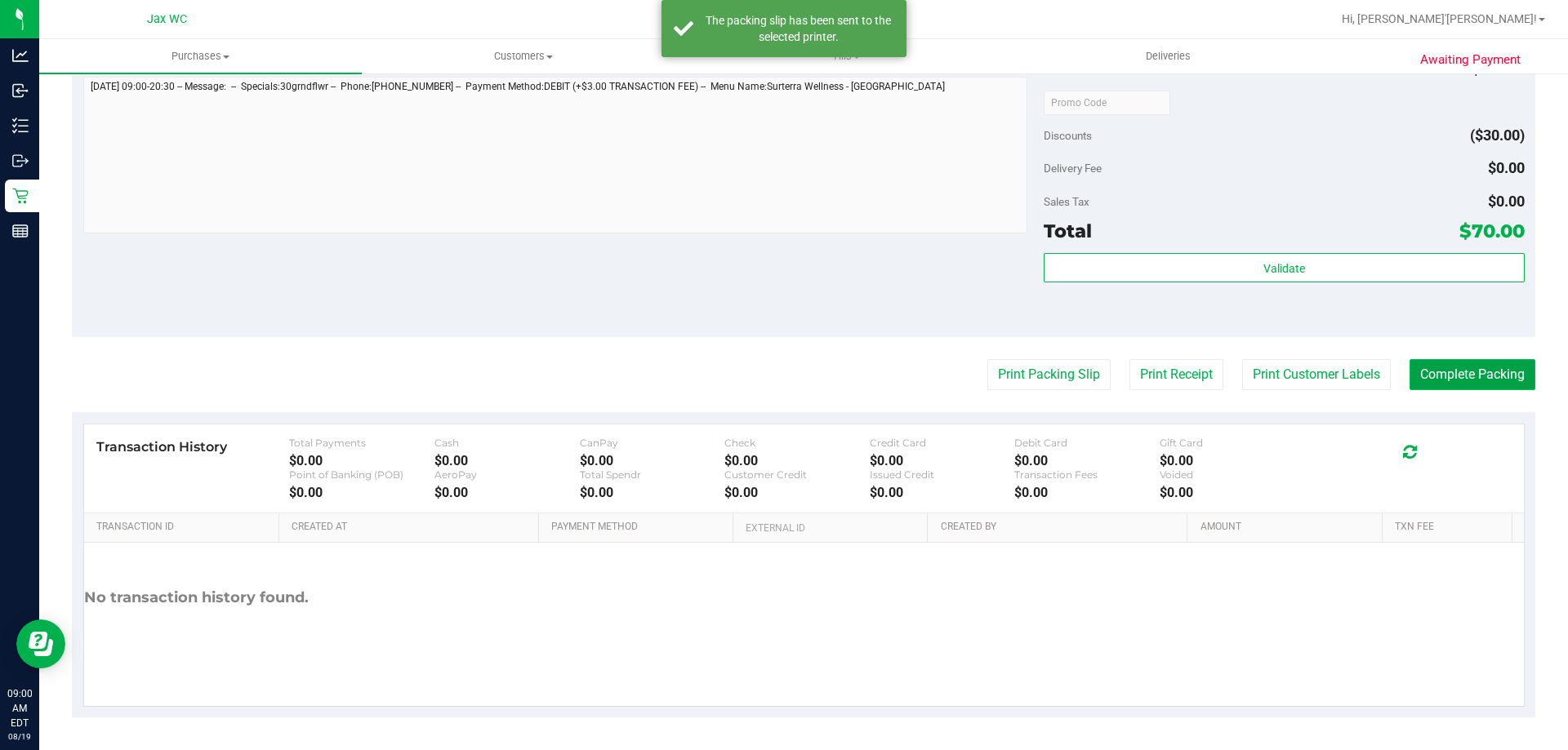
click at [1465, 378] on button "Complete Packing" at bounding box center [1472, 374] width 126 height 31
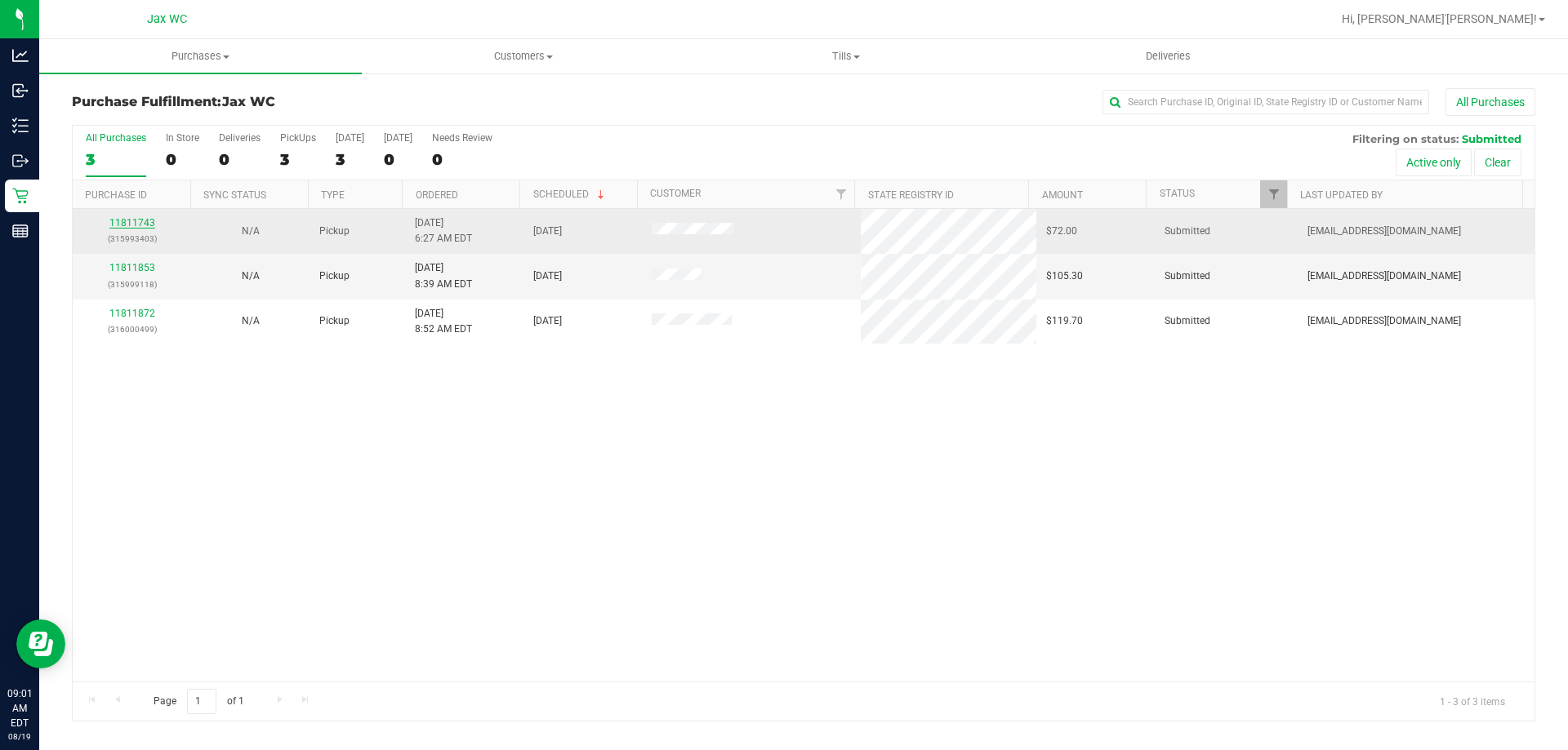
click at [142, 223] on link "11811743" at bounding box center [132, 223] width 46 height 12
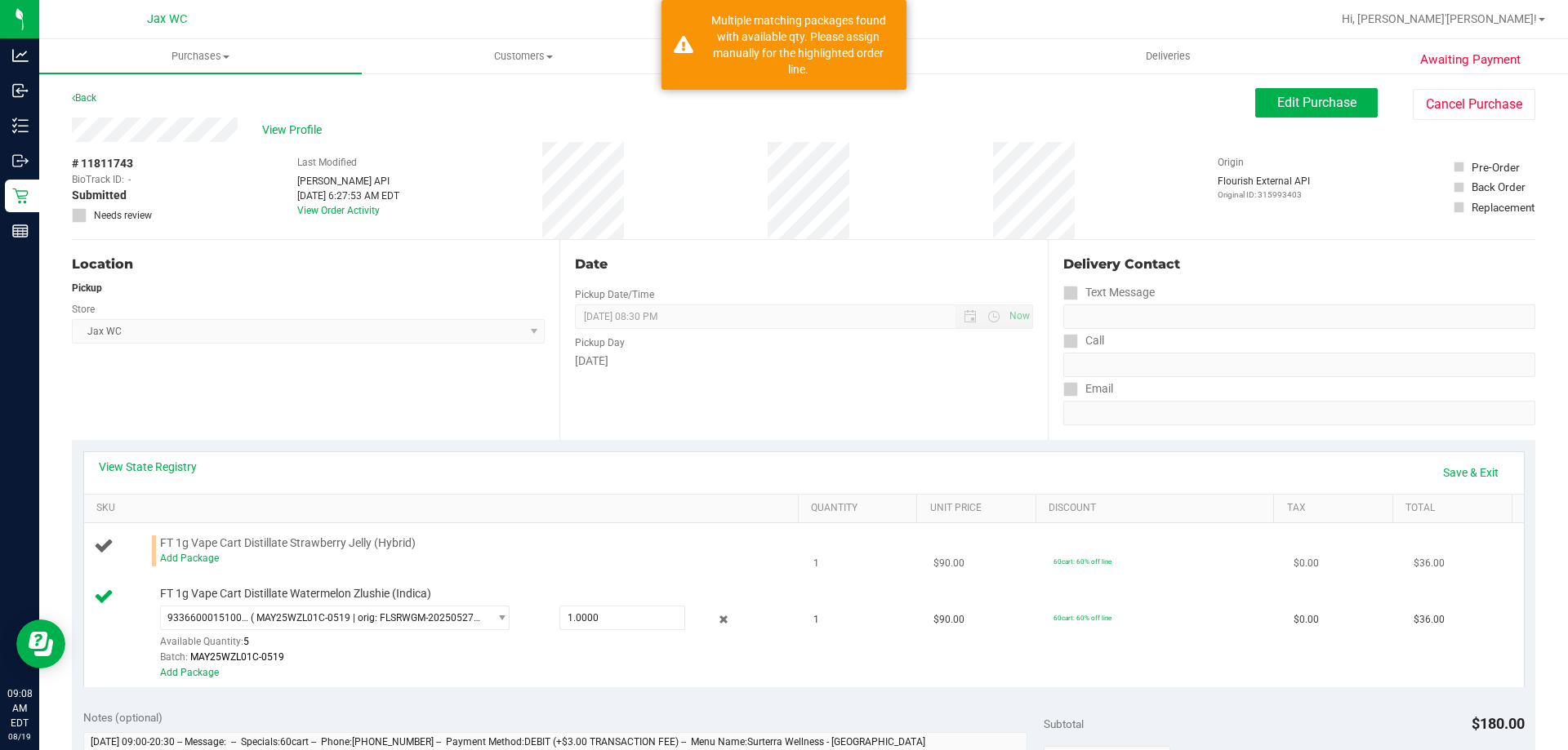
click at [200, 565] on div "Add Package" at bounding box center [475, 559] width 631 height 15
click at [191, 560] on link "Add Package" at bounding box center [190, 559] width 59 height 12
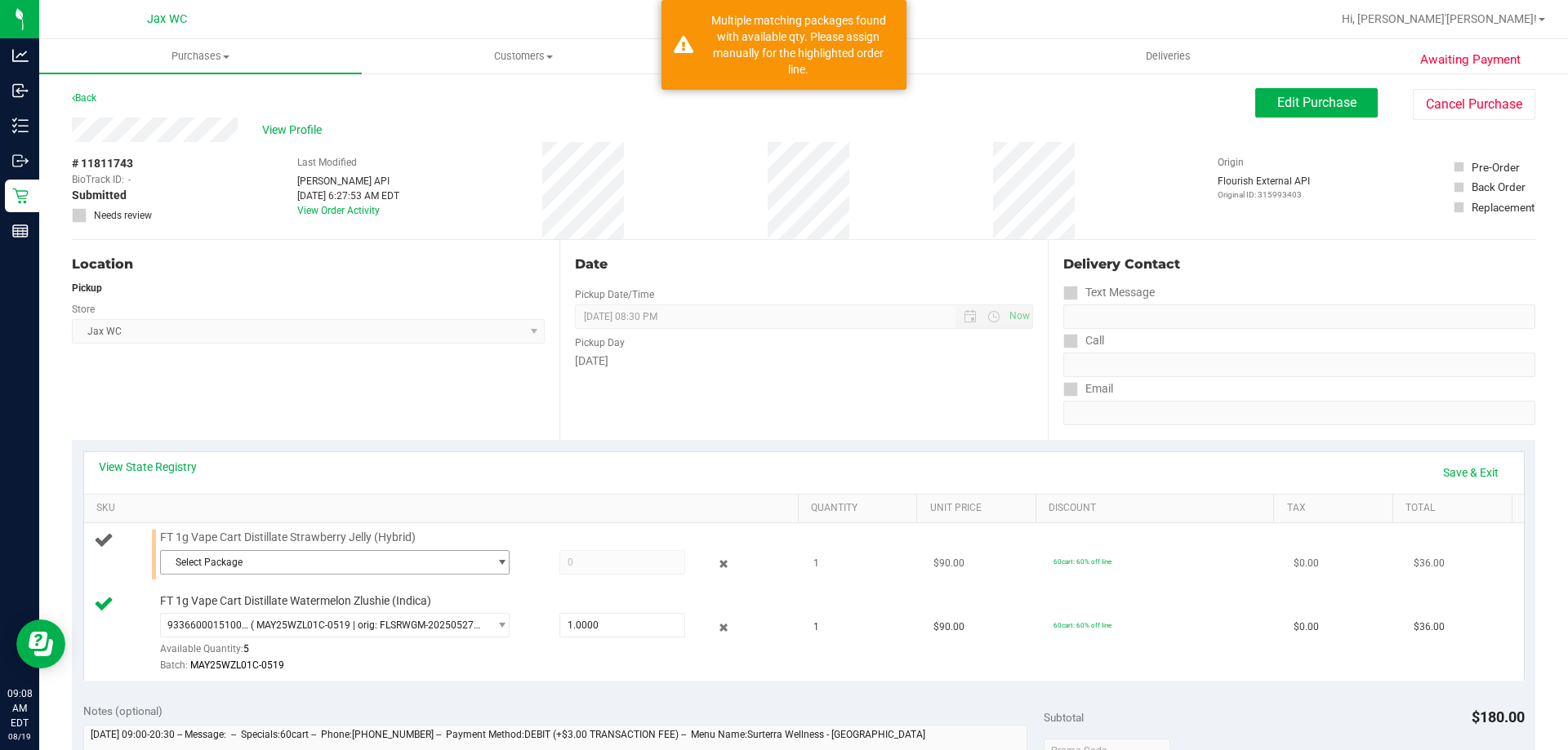
click at [252, 565] on span "Select Package" at bounding box center [325, 562] width 328 height 23
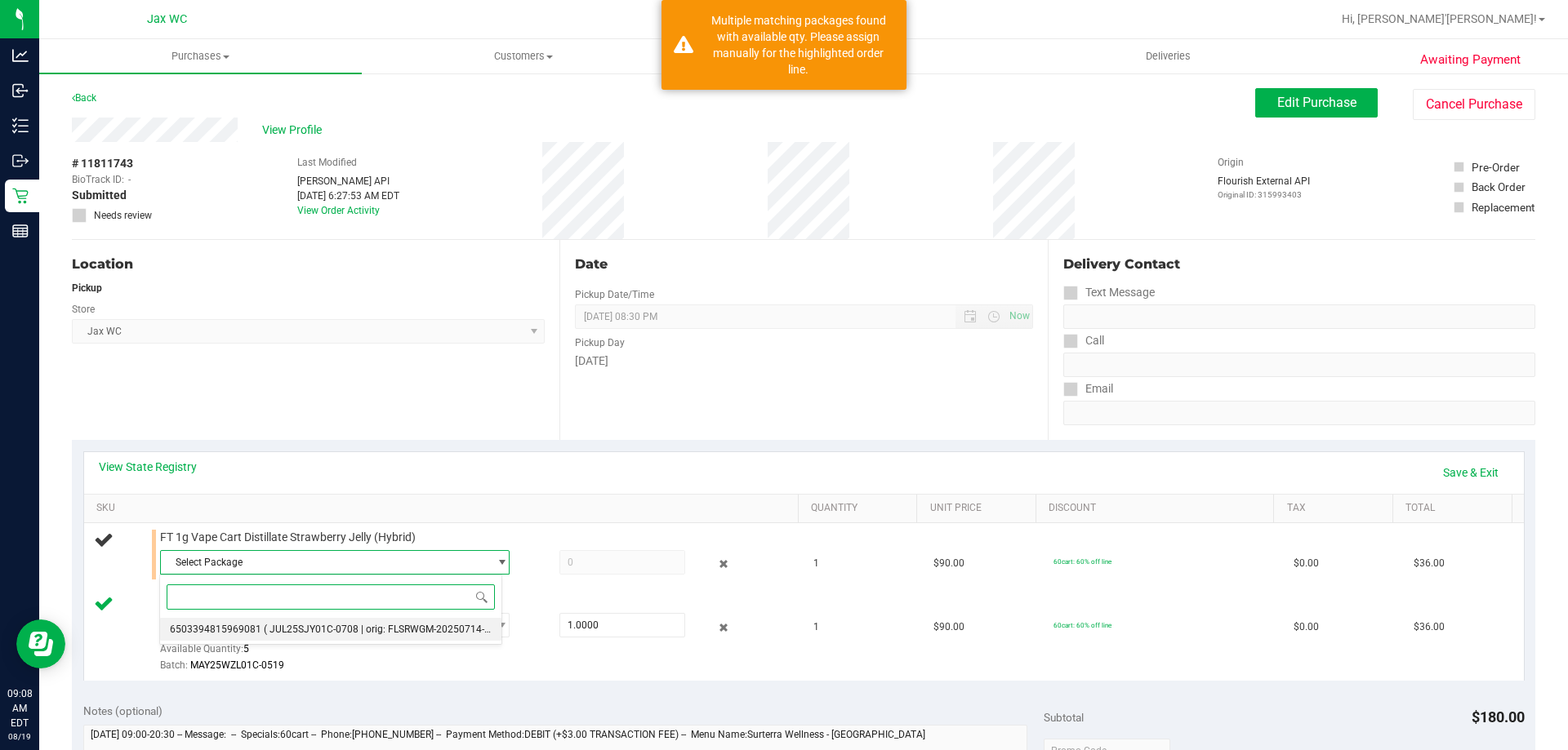
click at [328, 639] on li "6503394815969081 ( JUL25SJY01C-0708 | orig: FLSRWGM-20250714-3181 )" at bounding box center [330, 629] width 341 height 23
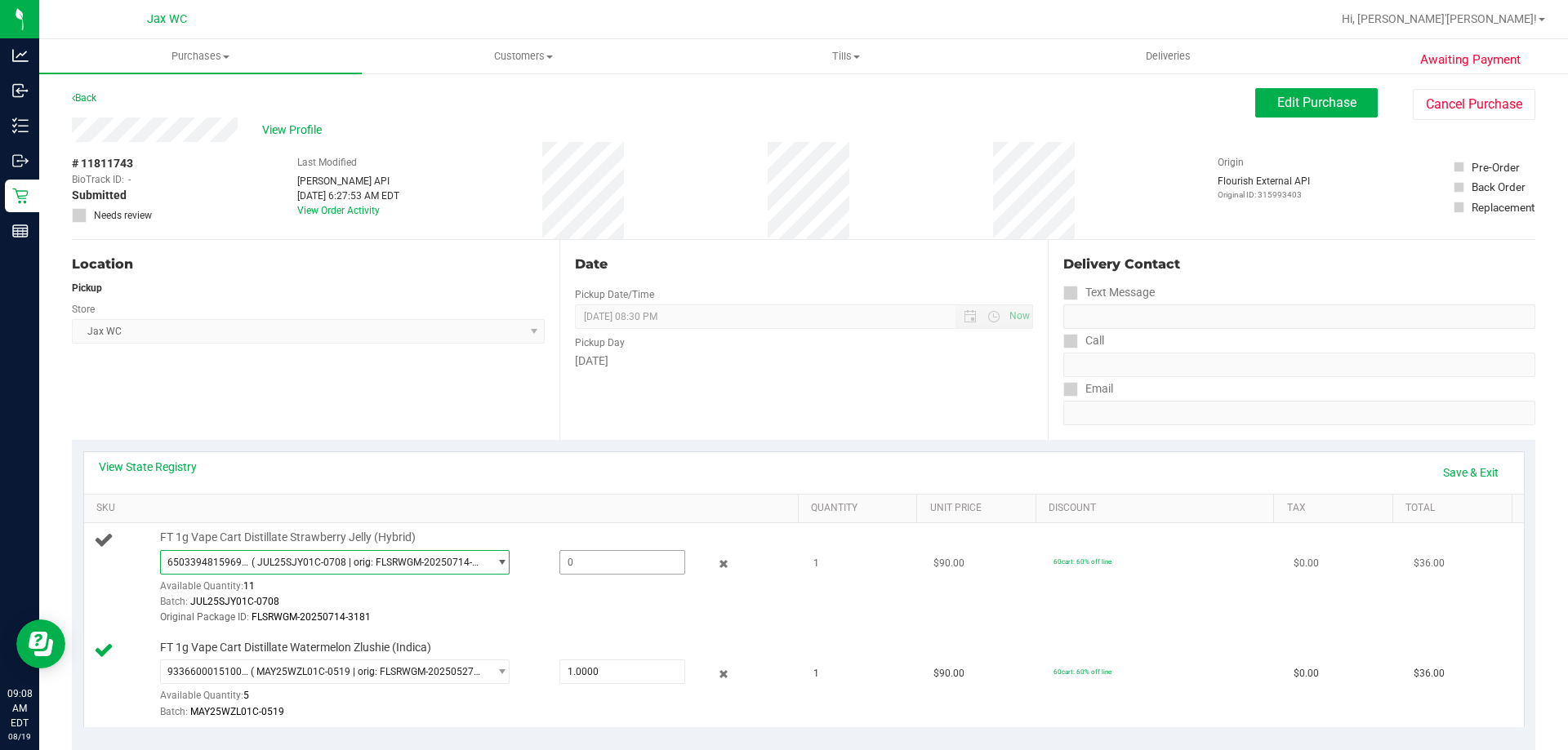
click at [604, 565] on span at bounding box center [622, 562] width 126 height 24
type input "1"
type input "1.0000"
click at [1463, 465] on link "Save & Exit" at bounding box center [1470, 473] width 77 height 28
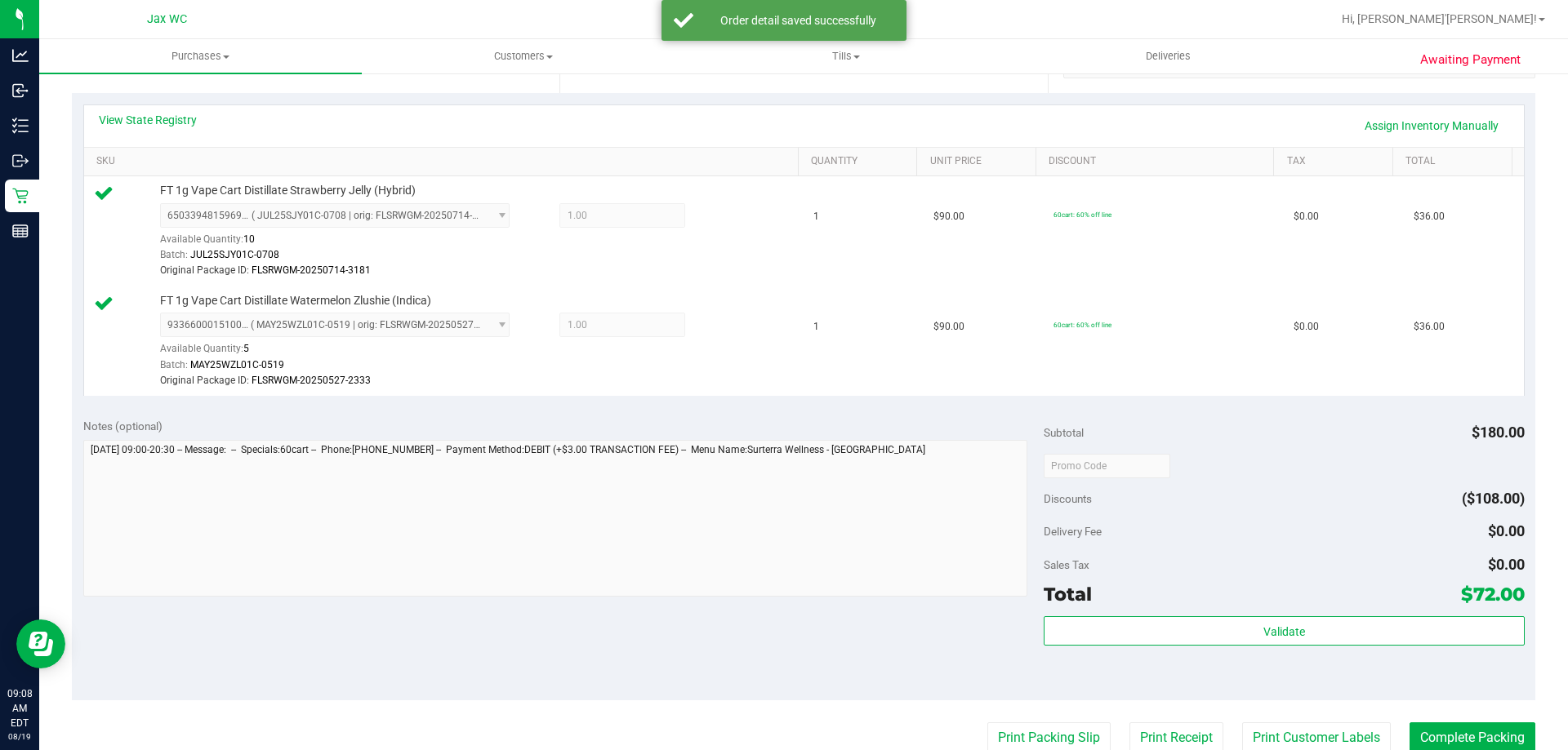
scroll to position [653, 0]
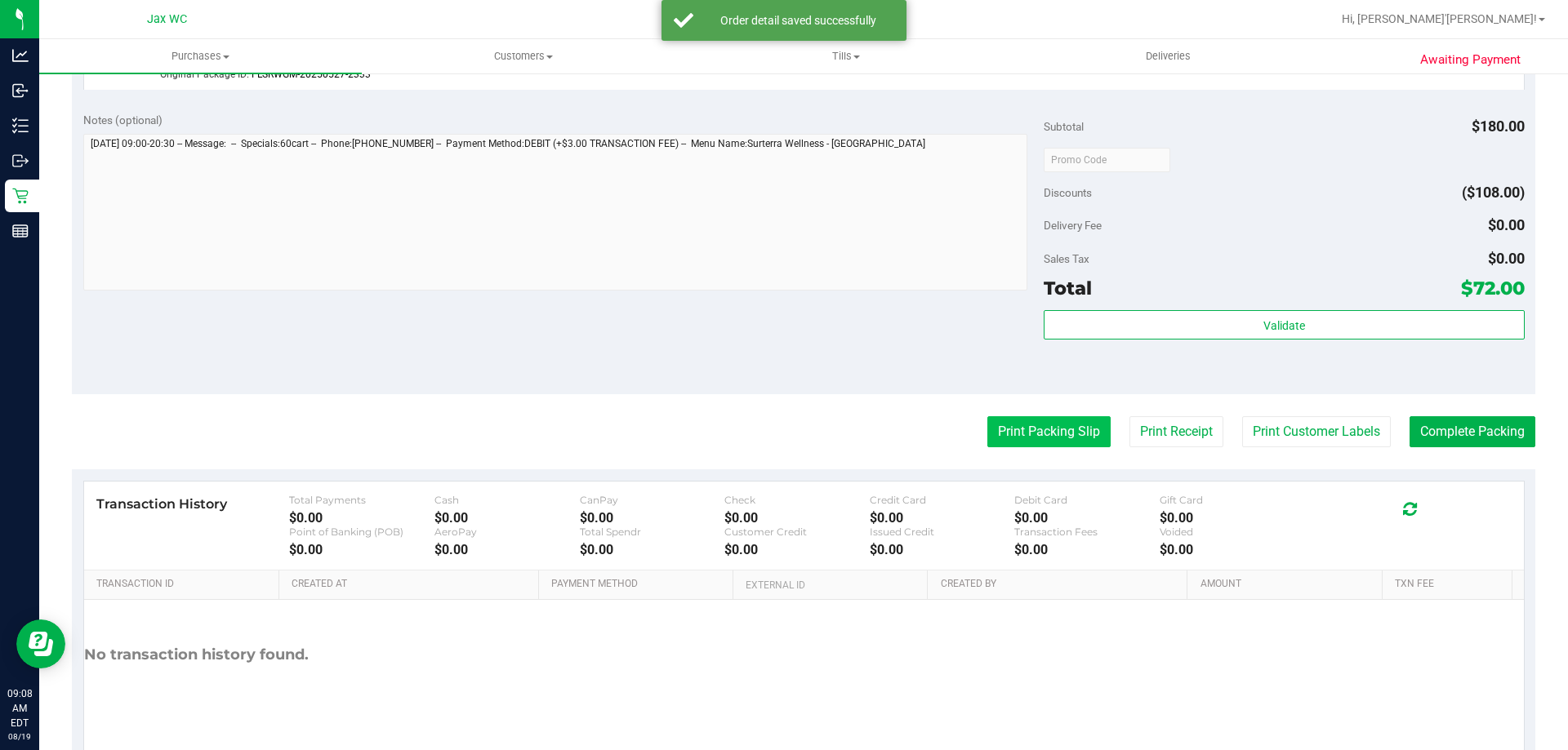
click at [1052, 435] on button "Print Packing Slip" at bounding box center [1049, 431] width 123 height 31
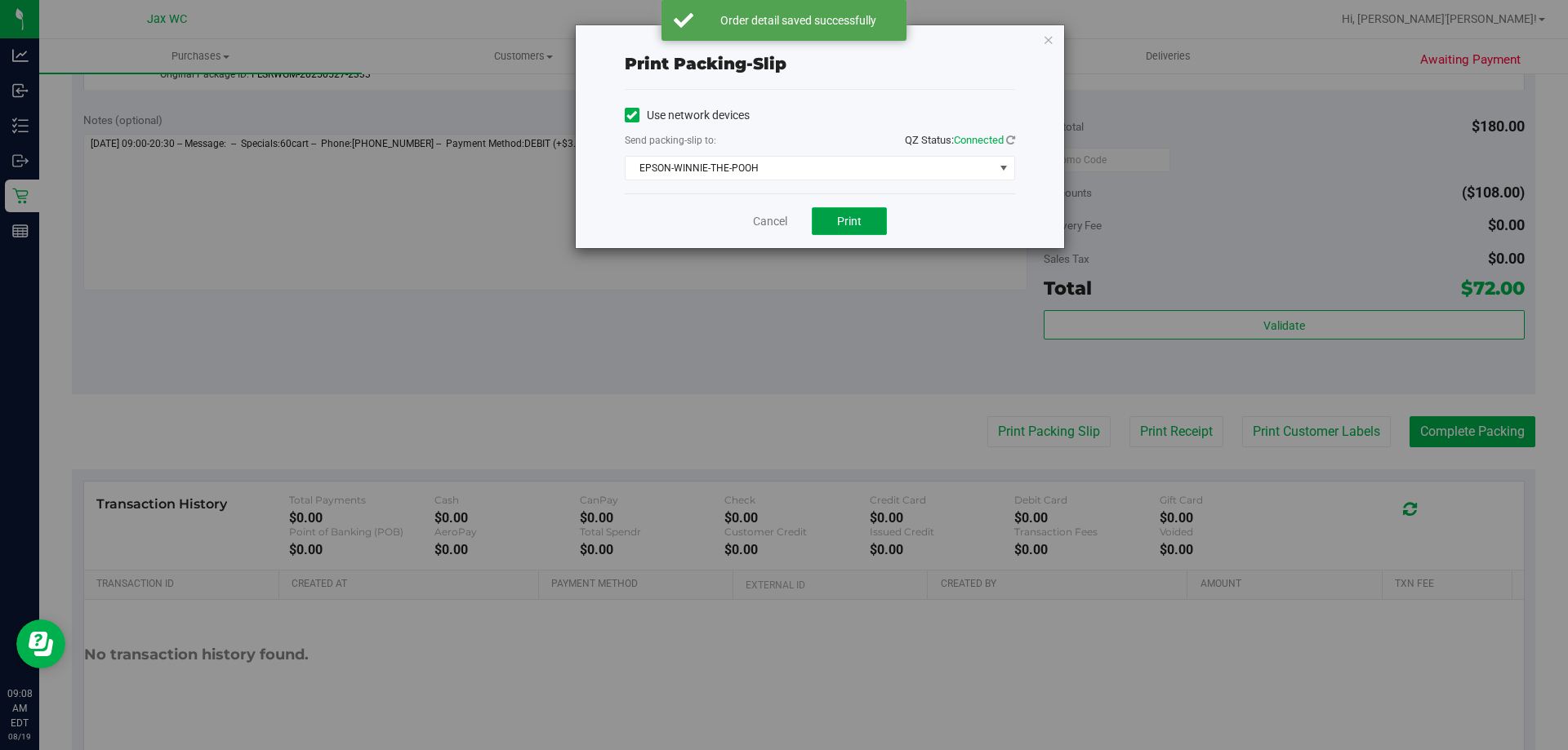
click at [824, 220] on button "Print" at bounding box center [849, 221] width 75 height 28
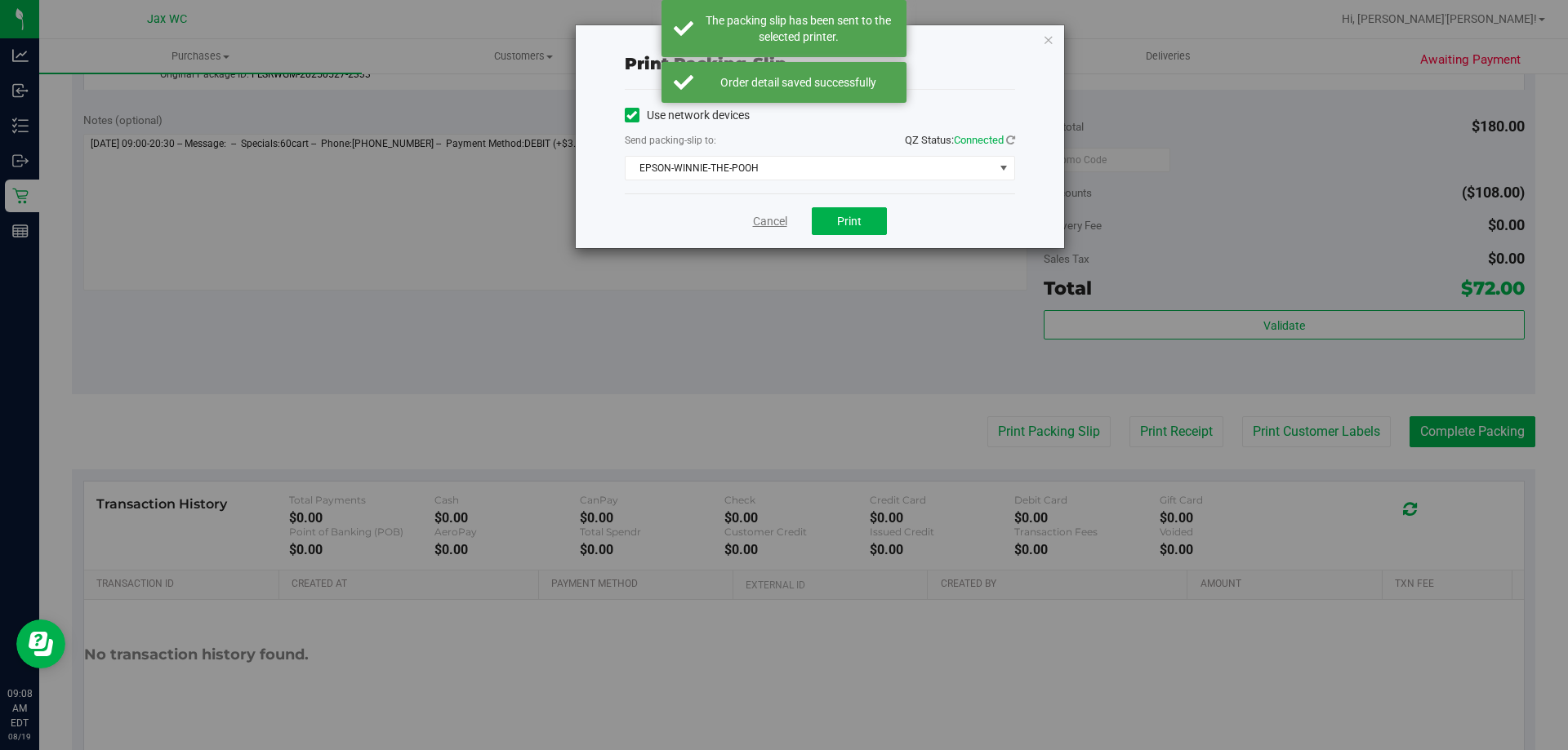
click at [753, 221] on link "Cancel" at bounding box center [770, 222] width 35 height 17
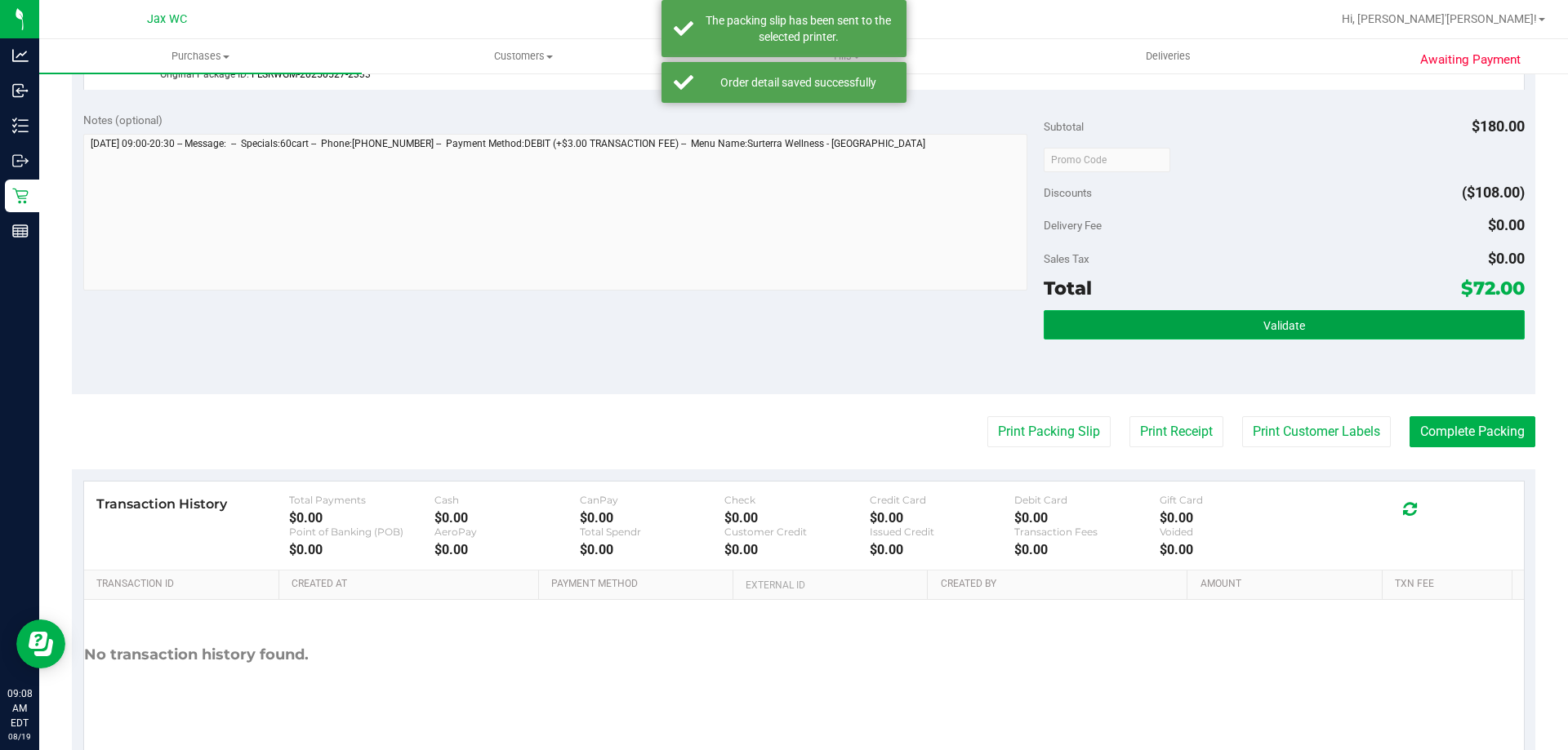
click at [1328, 334] on button "Validate" at bounding box center [1284, 324] width 481 height 29
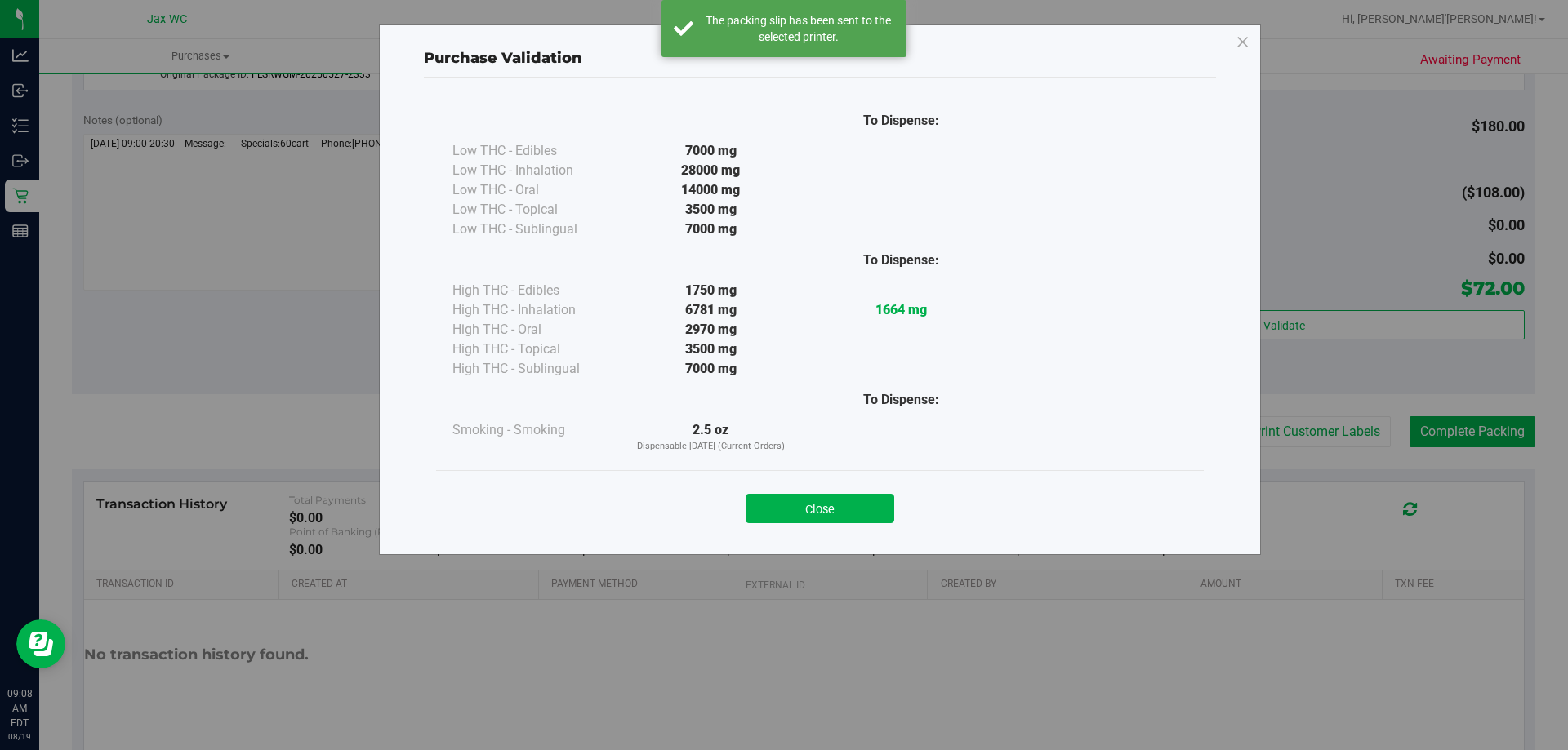
drag, startPoint x: 839, startPoint y: 514, endPoint x: 955, endPoint y: 486, distance: 119.3
click at [851, 514] on button "Close" at bounding box center [820, 508] width 148 height 29
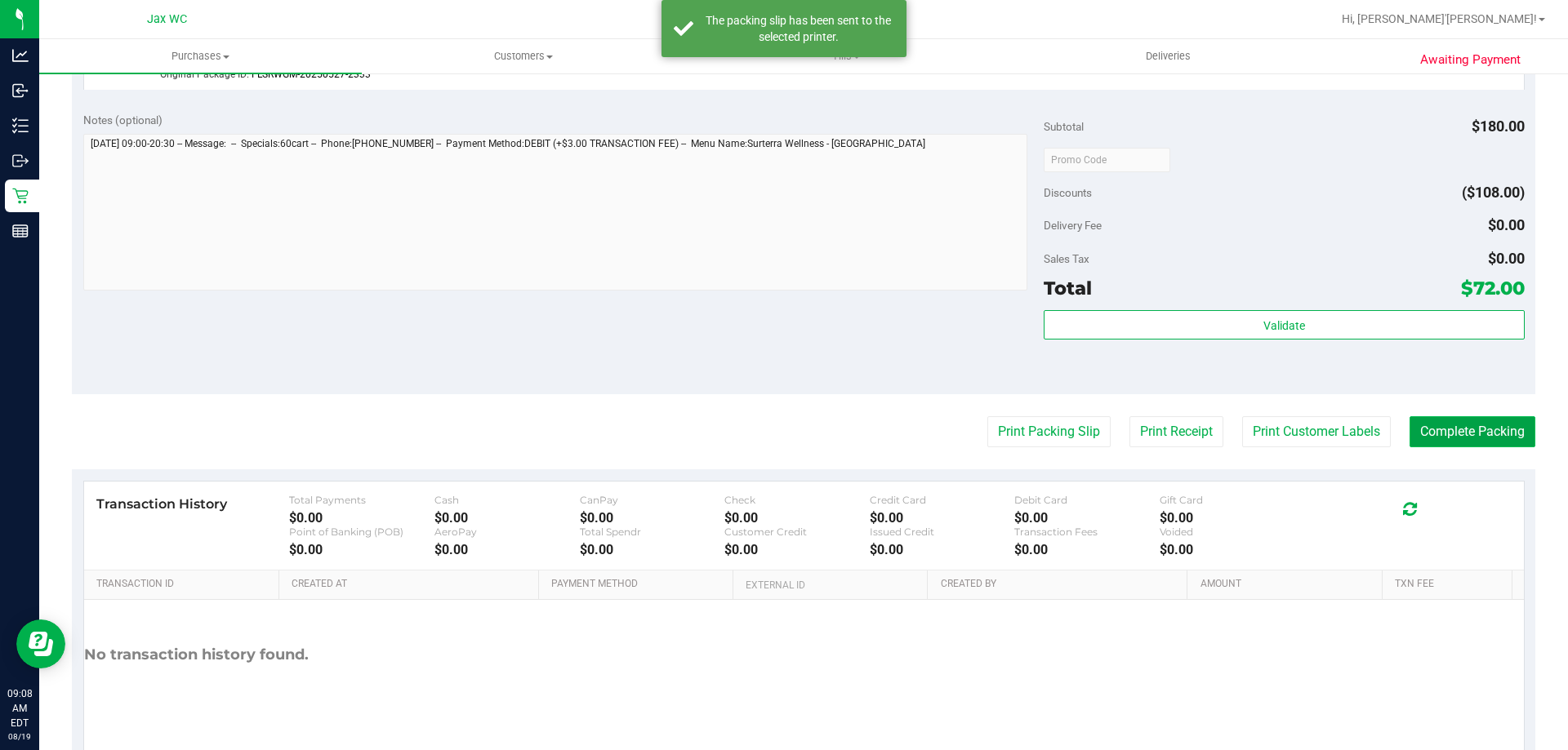
click at [1463, 426] on button "Complete Packing" at bounding box center [1472, 431] width 126 height 31
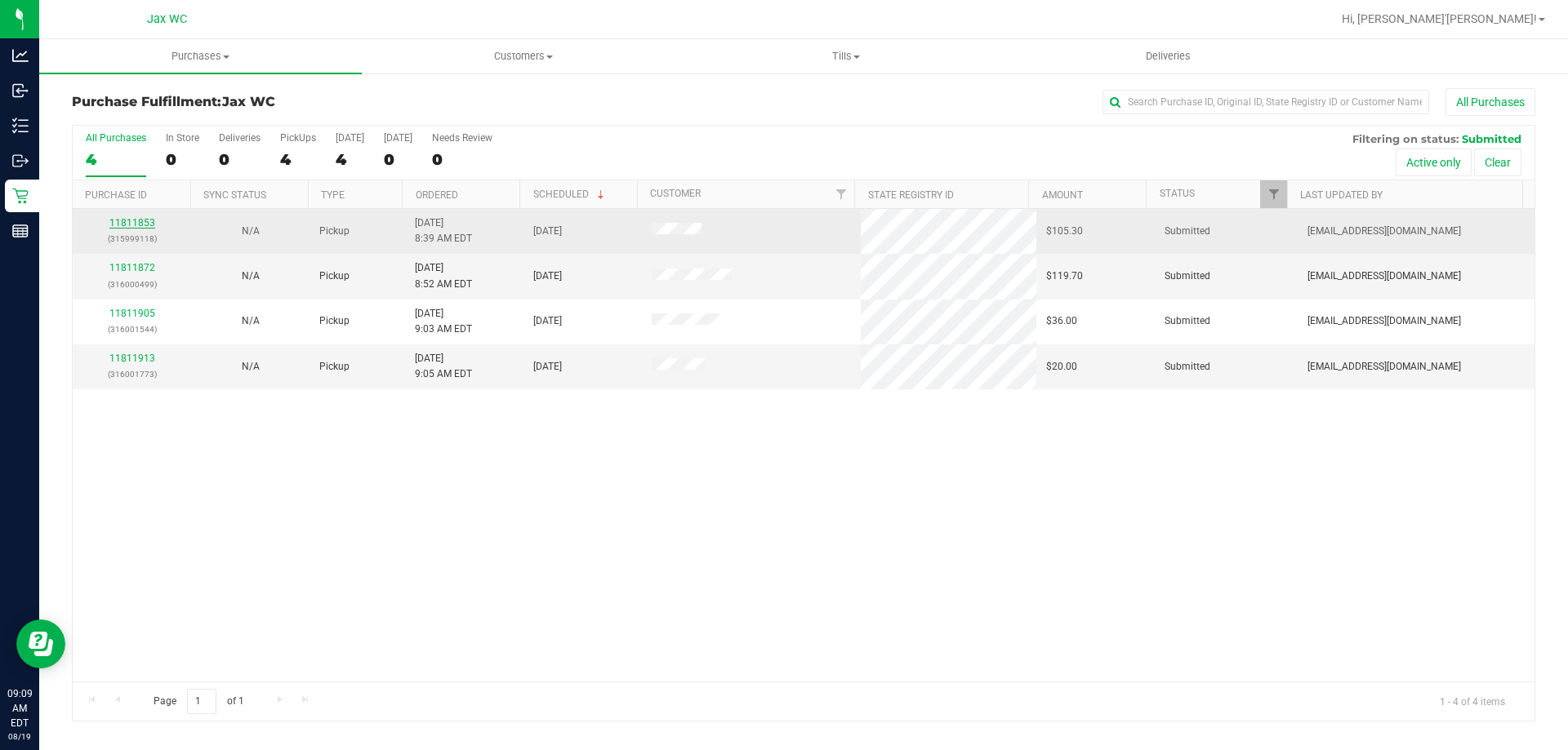
click at [138, 218] on link "11811853" at bounding box center [132, 223] width 46 height 12
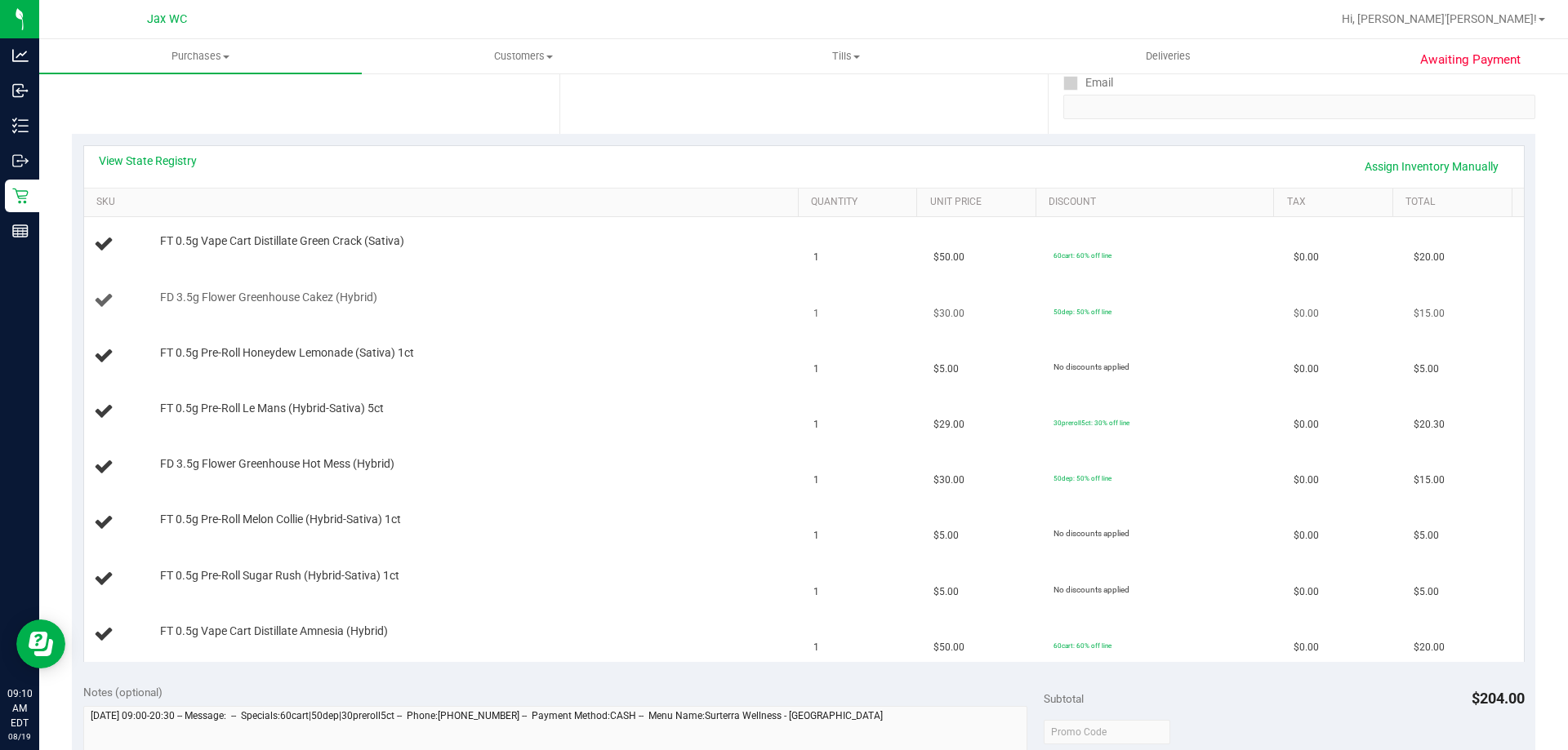
scroll to position [327, 0]
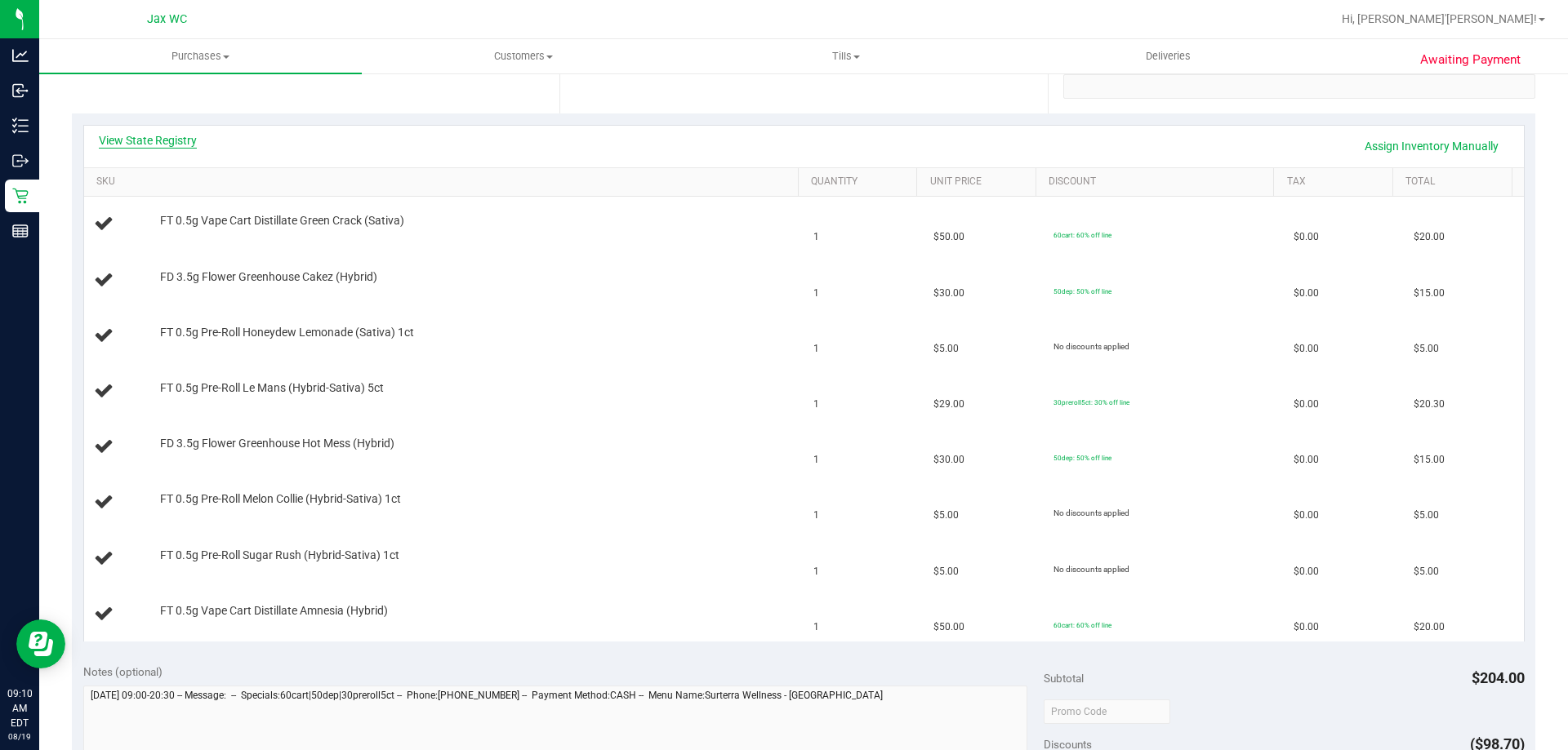
click at [184, 139] on link "View State Registry" at bounding box center [148, 140] width 98 height 16
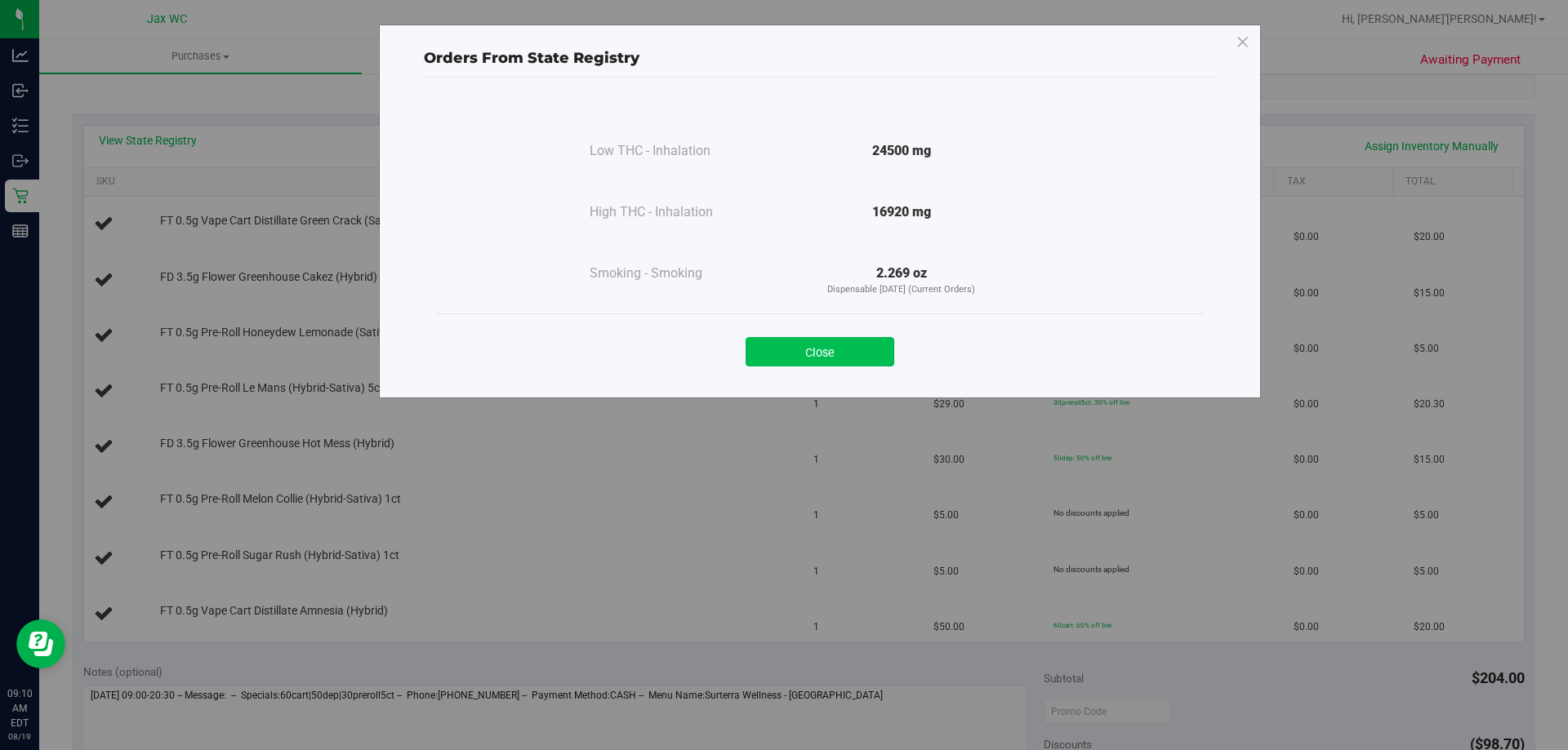
click at [809, 346] on button "Close" at bounding box center [820, 351] width 148 height 29
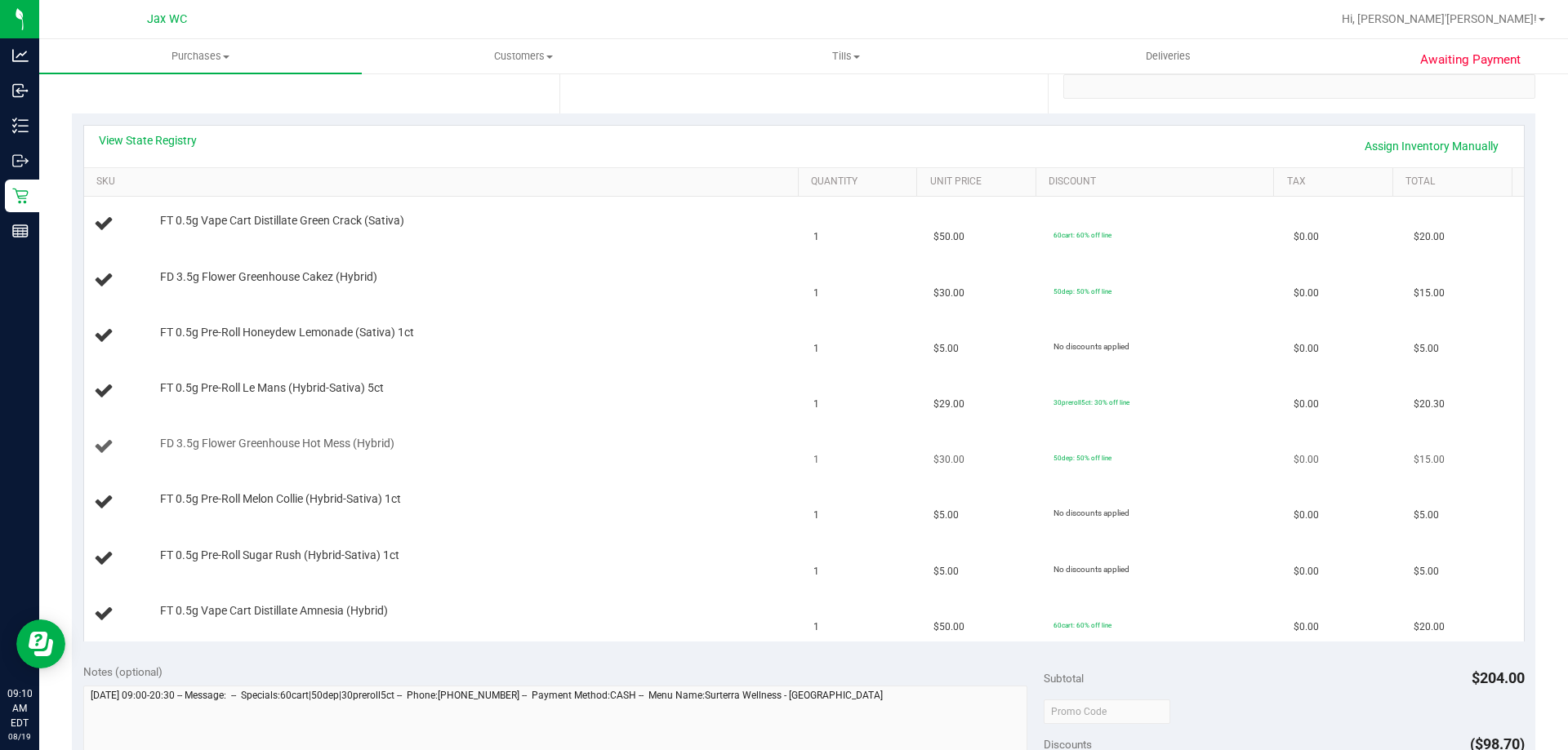
click at [653, 459] on td "FD 3.5g Flower Greenhouse Hot Mess (Hybrid)" at bounding box center [444, 447] width 721 height 56
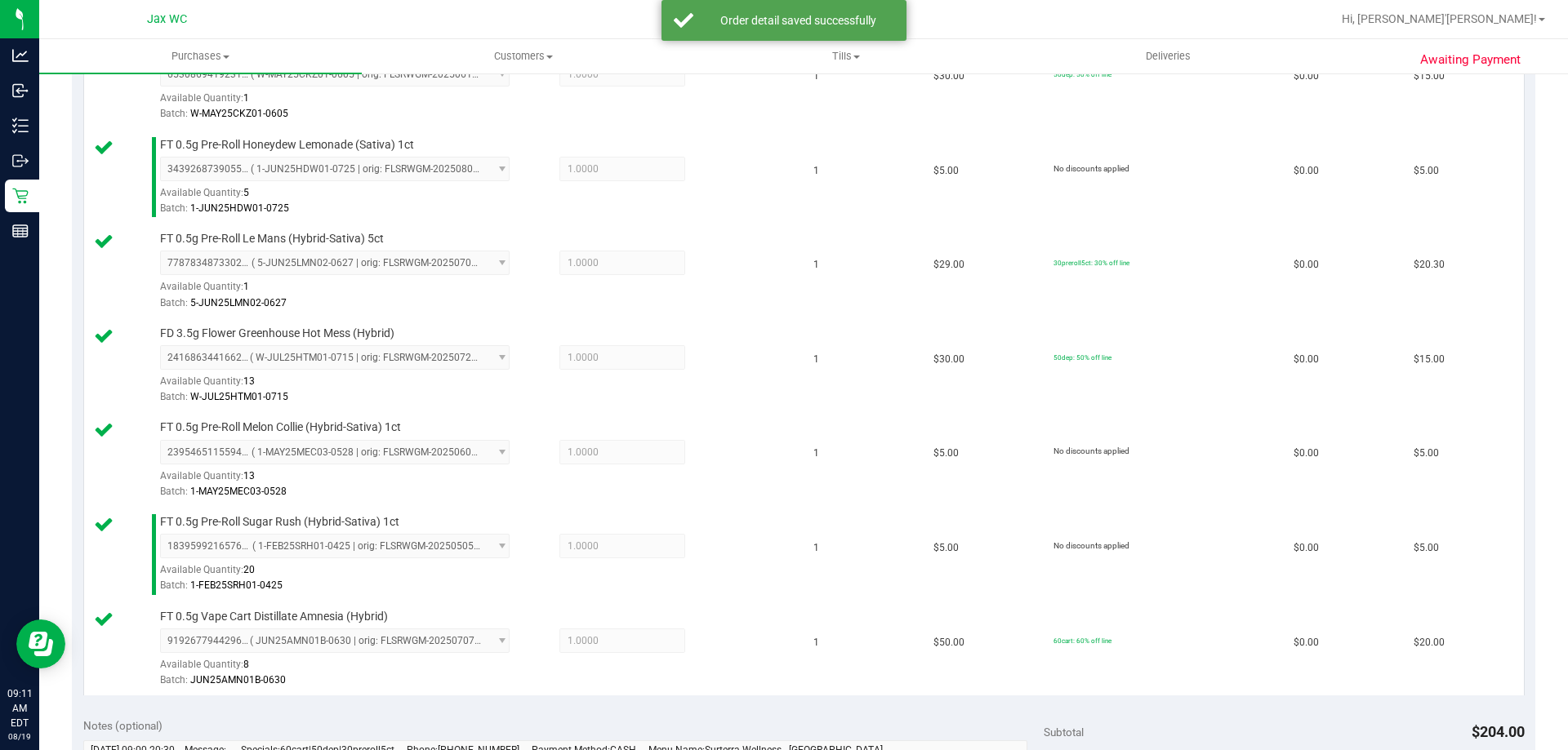
scroll to position [817, 0]
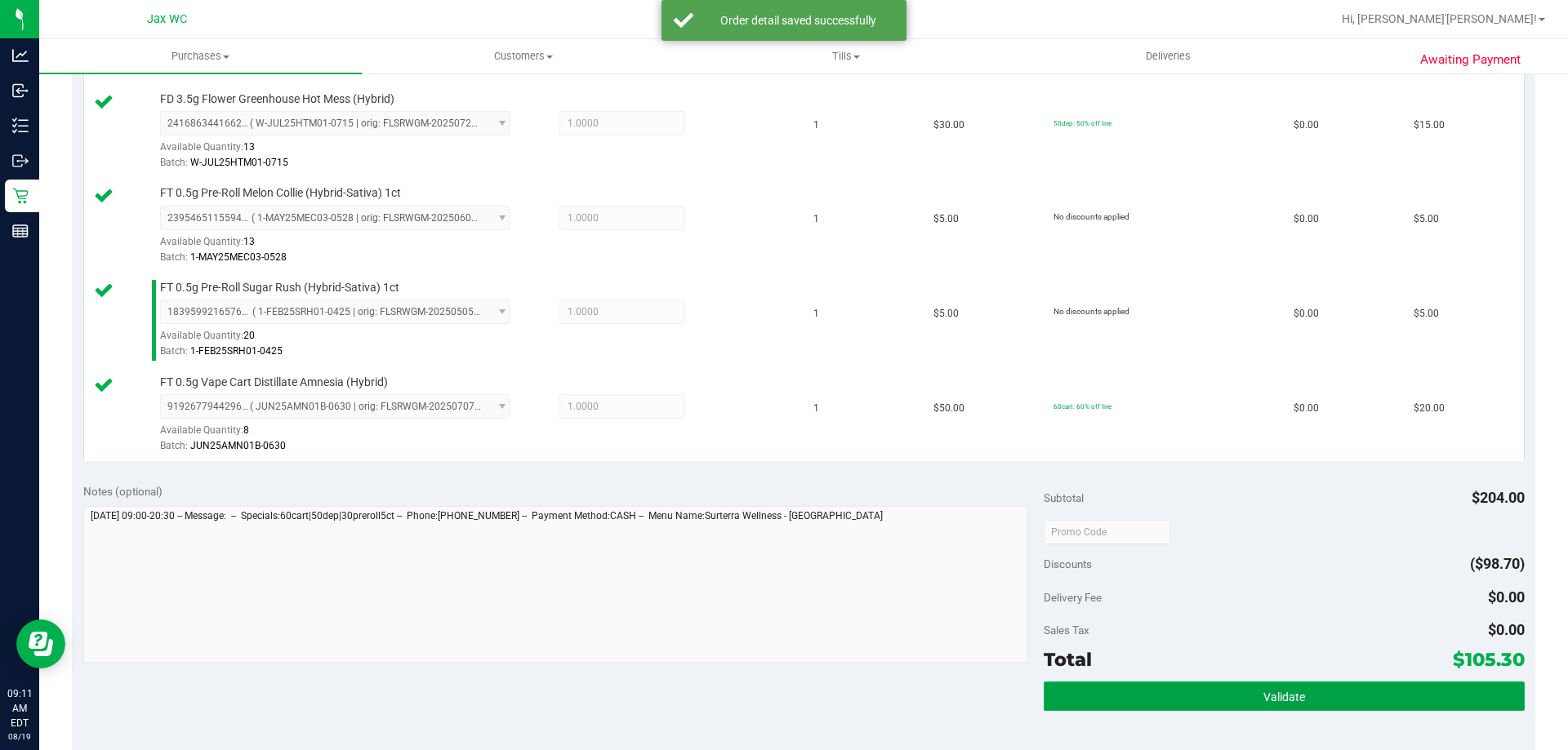
click at [1334, 697] on button "Validate" at bounding box center [1284, 696] width 481 height 29
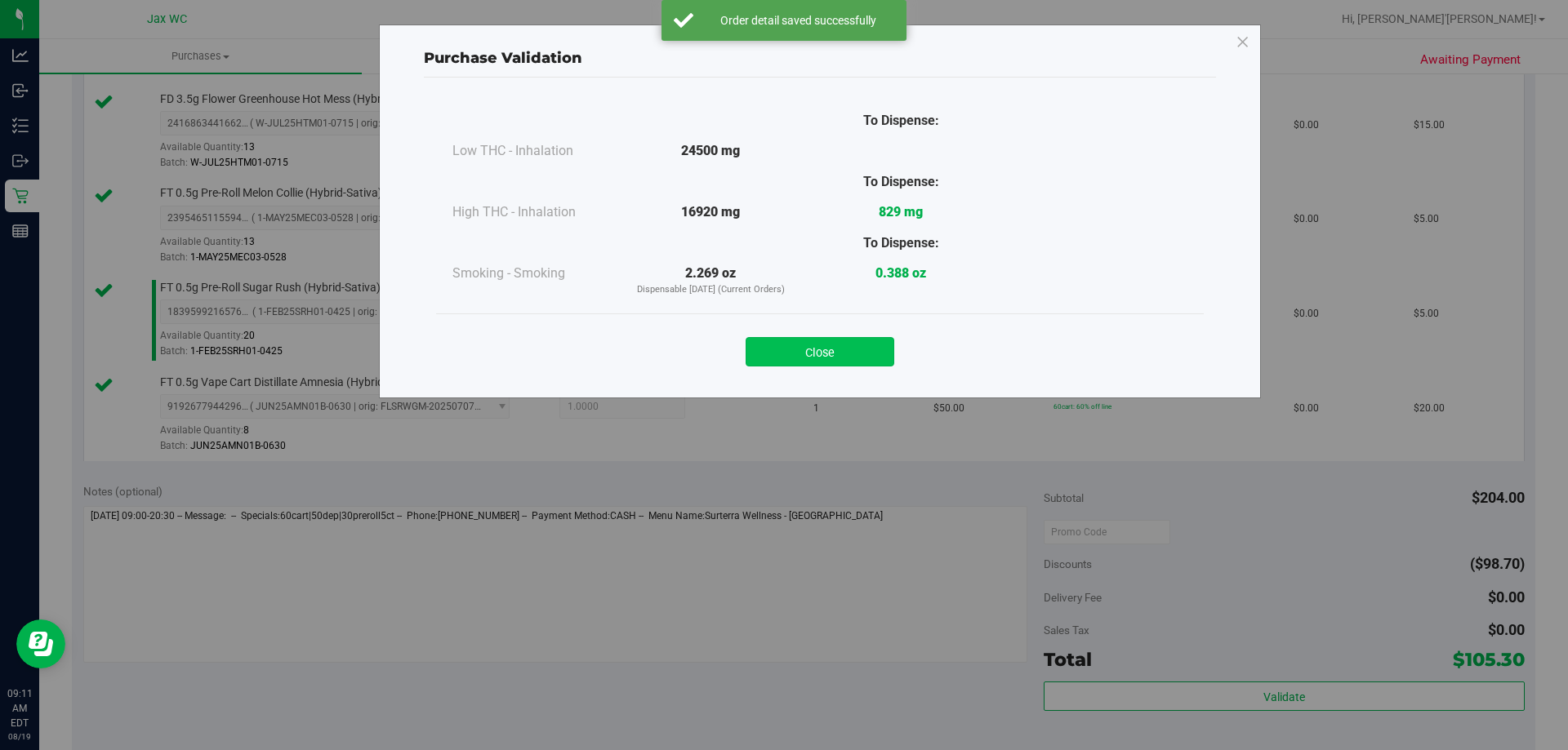
click at [854, 346] on button "Close" at bounding box center [820, 351] width 148 height 29
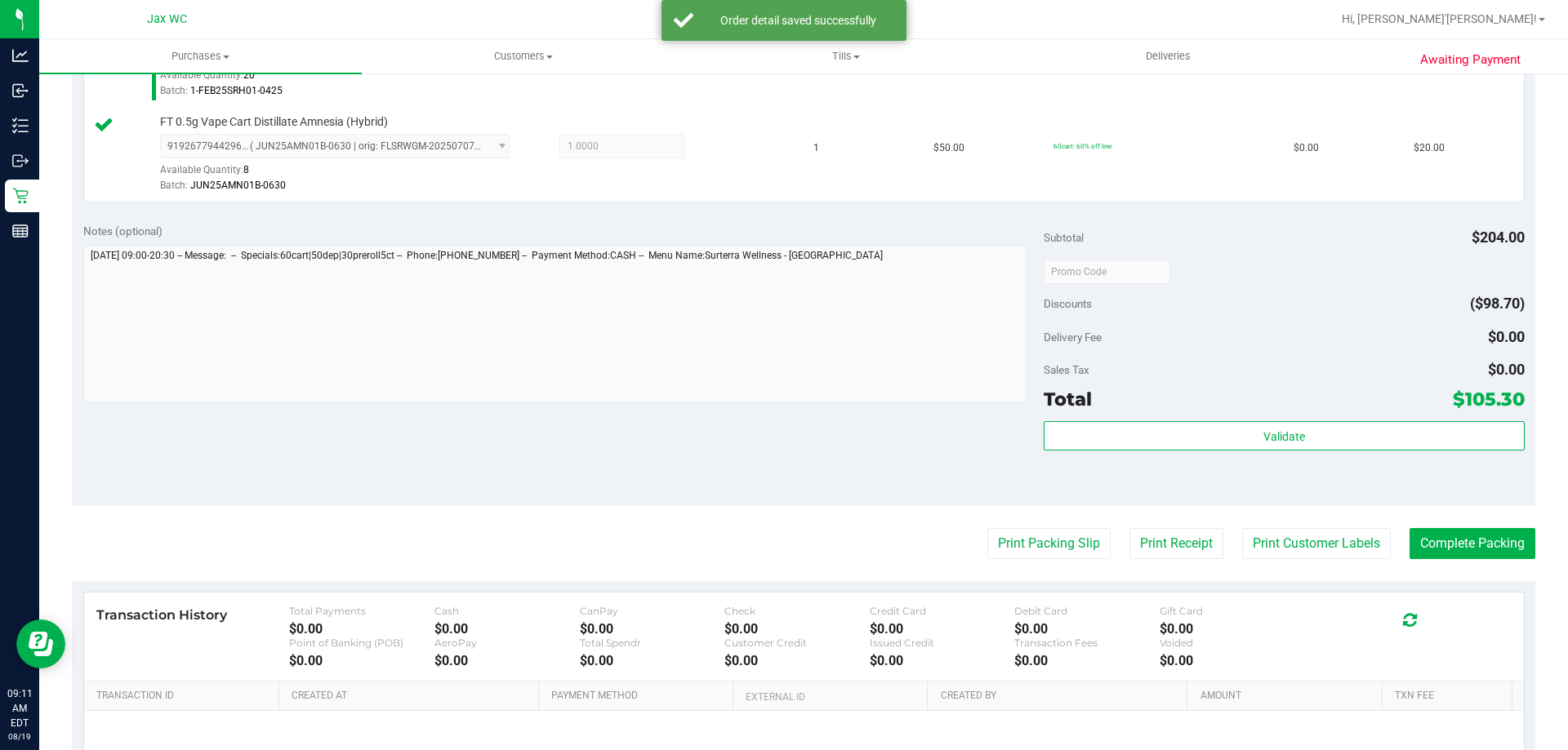
scroll to position [1246, 0]
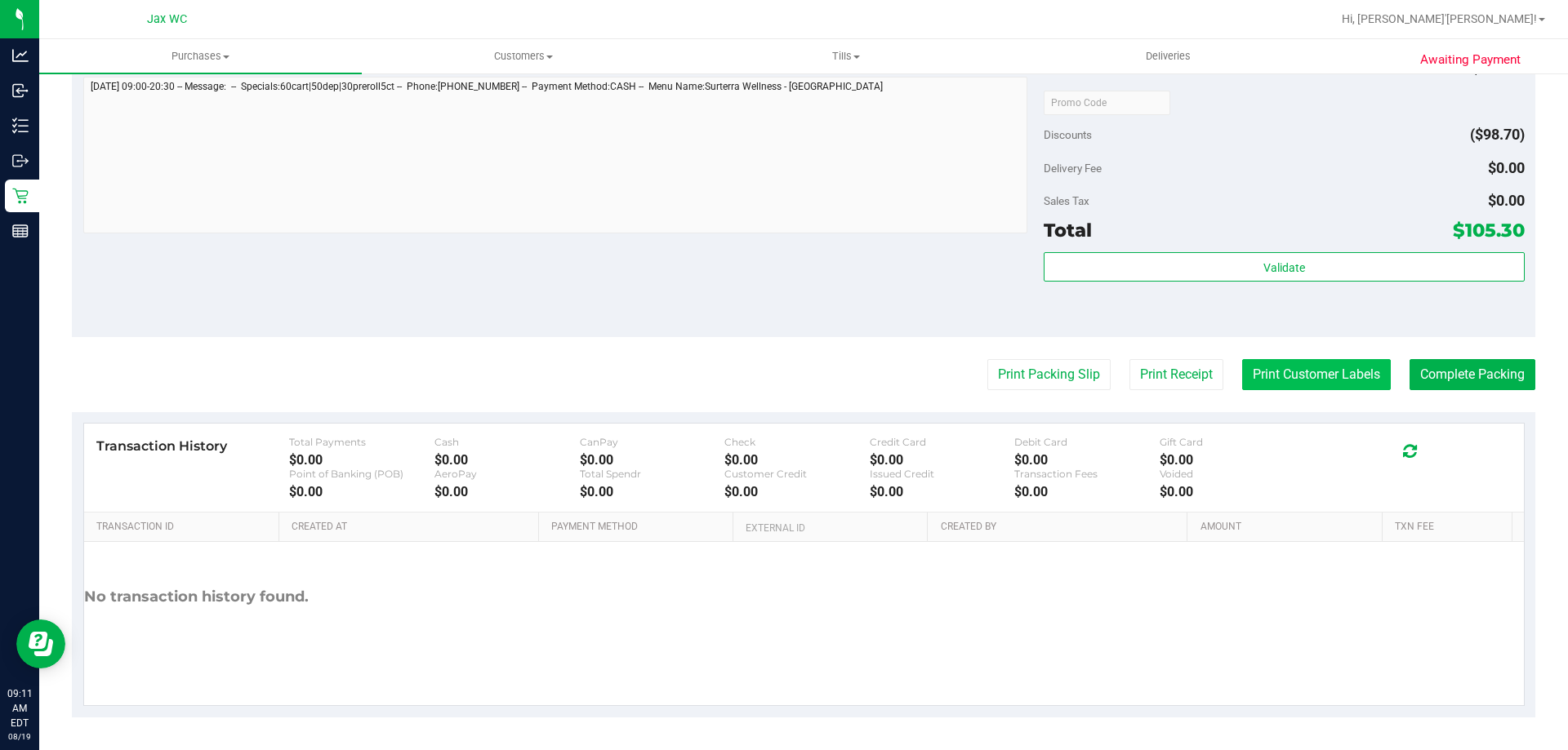
click at [1300, 381] on button "Print Customer Labels" at bounding box center [1317, 374] width 148 height 31
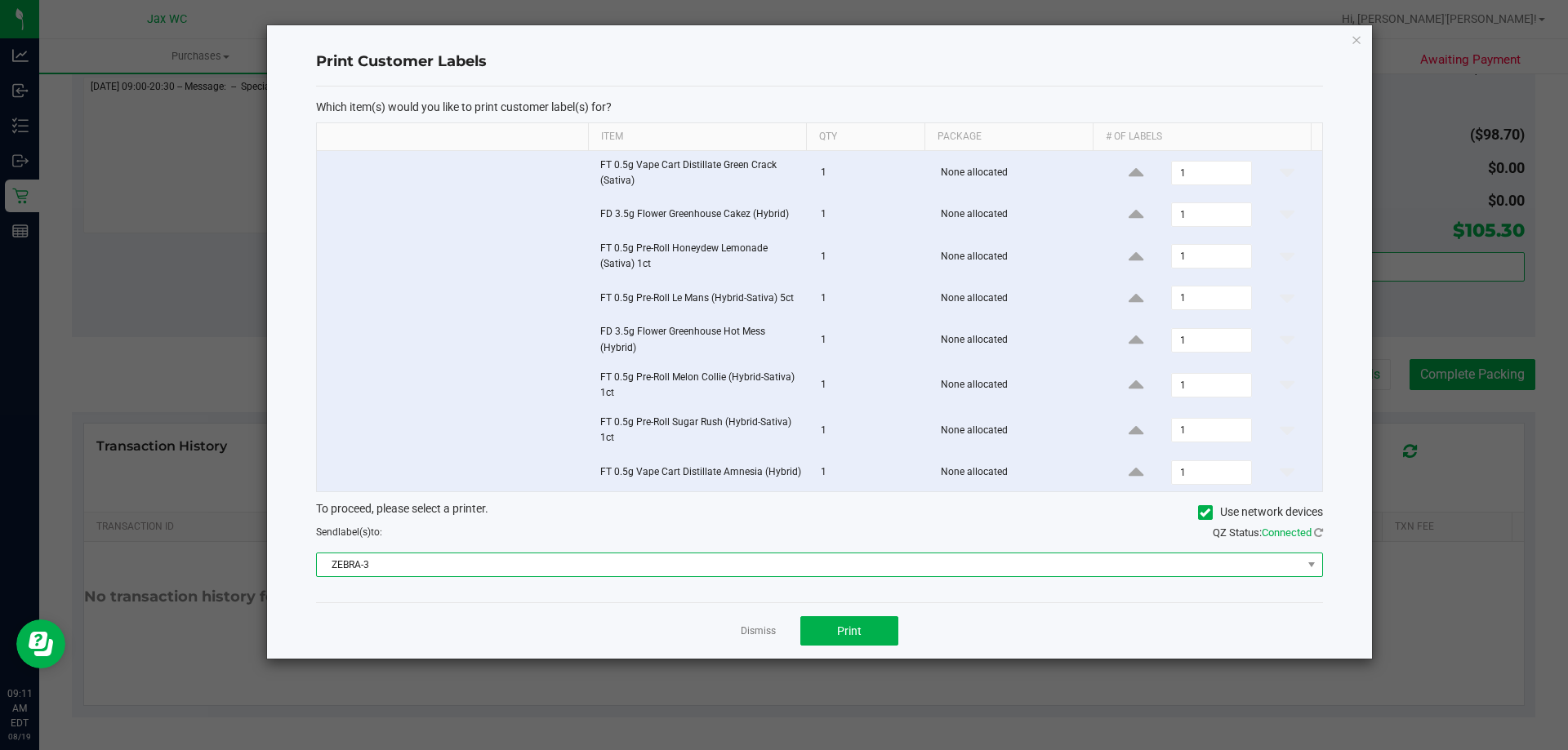
click at [789, 554] on span "ZEBRA-3" at bounding box center [809, 565] width 985 height 23
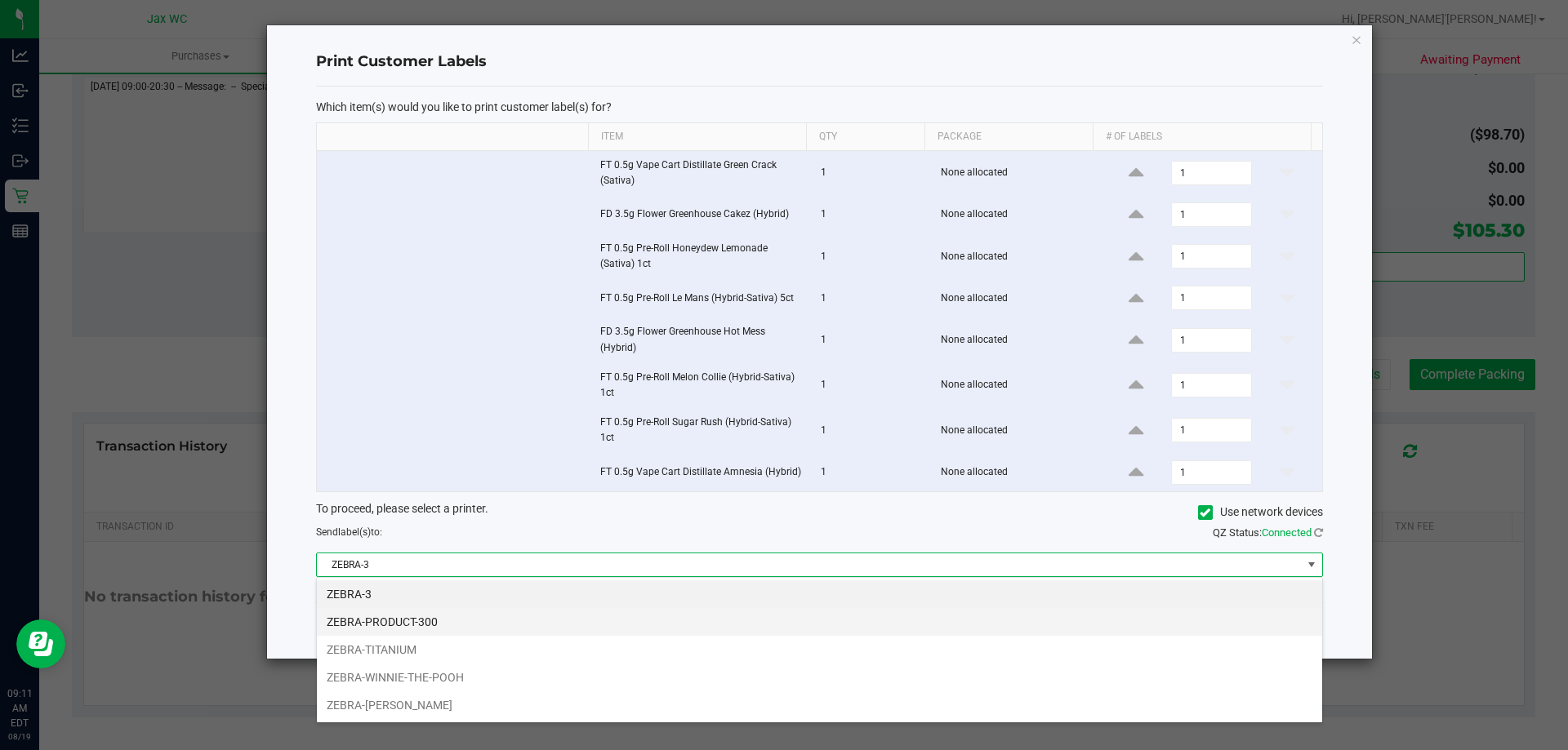
scroll to position [24, 1007]
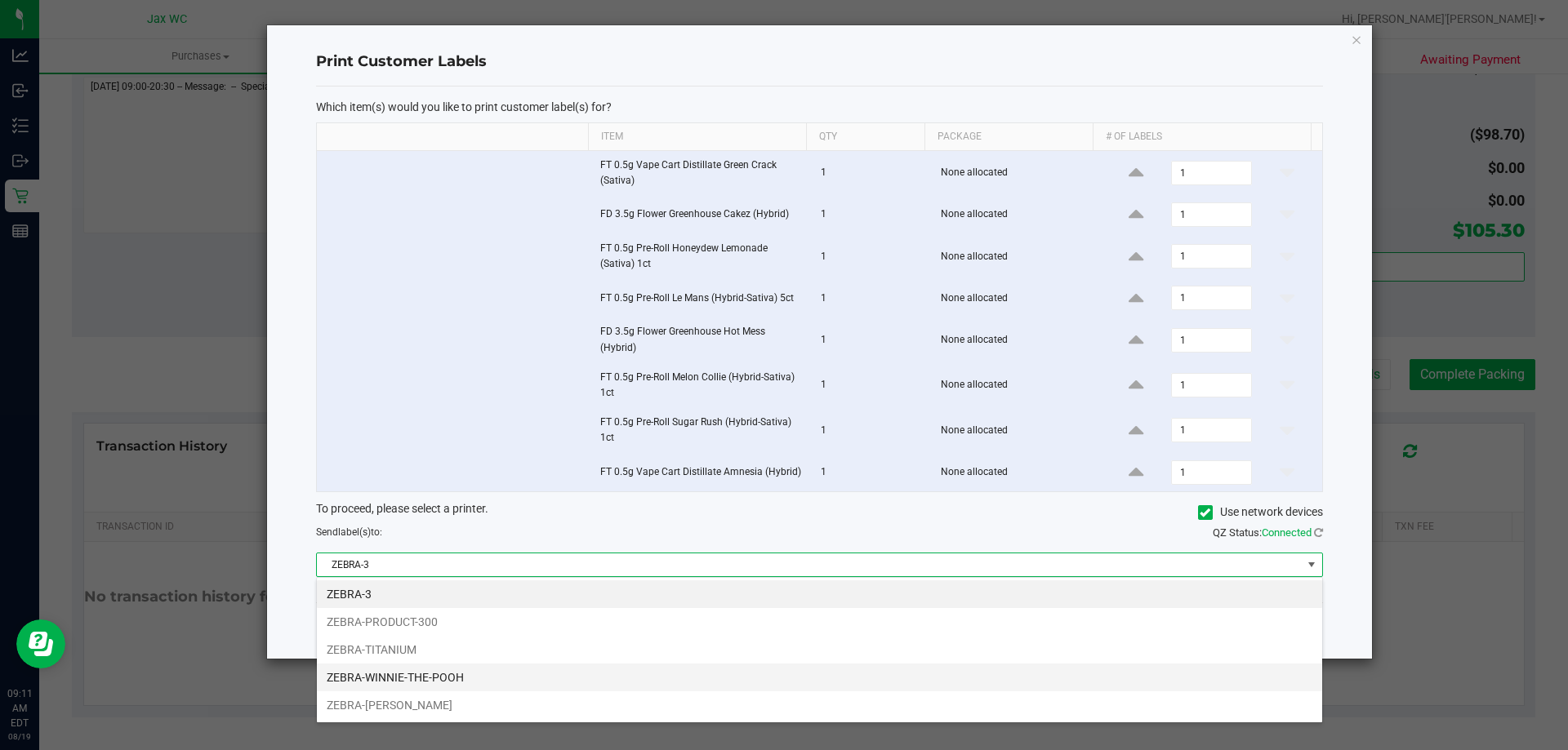
click at [436, 670] on li "ZEBRA-WINNIE-THE-POOH" at bounding box center [819, 678] width 1006 height 28
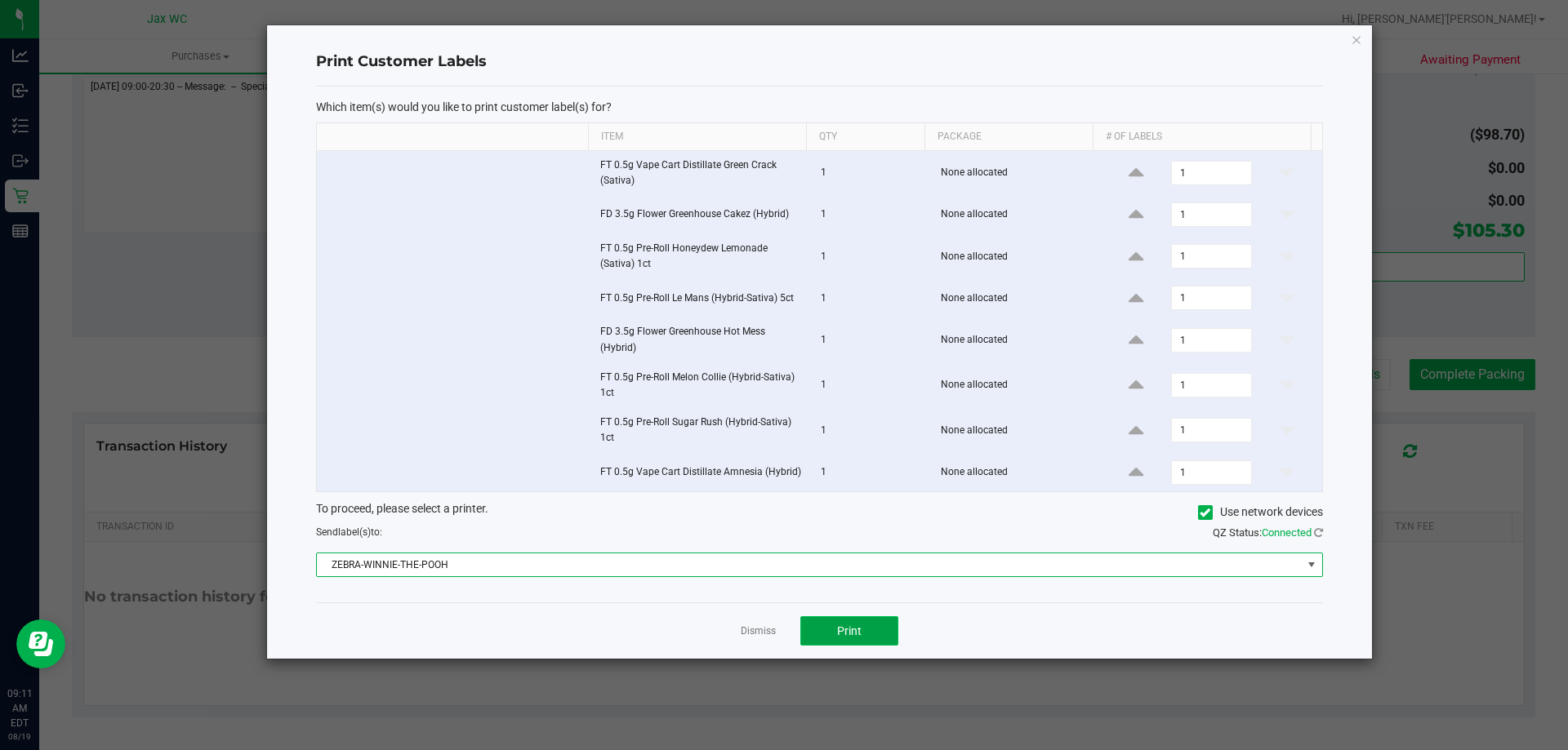
click at [856, 630] on span "Print" at bounding box center [849, 631] width 24 height 13
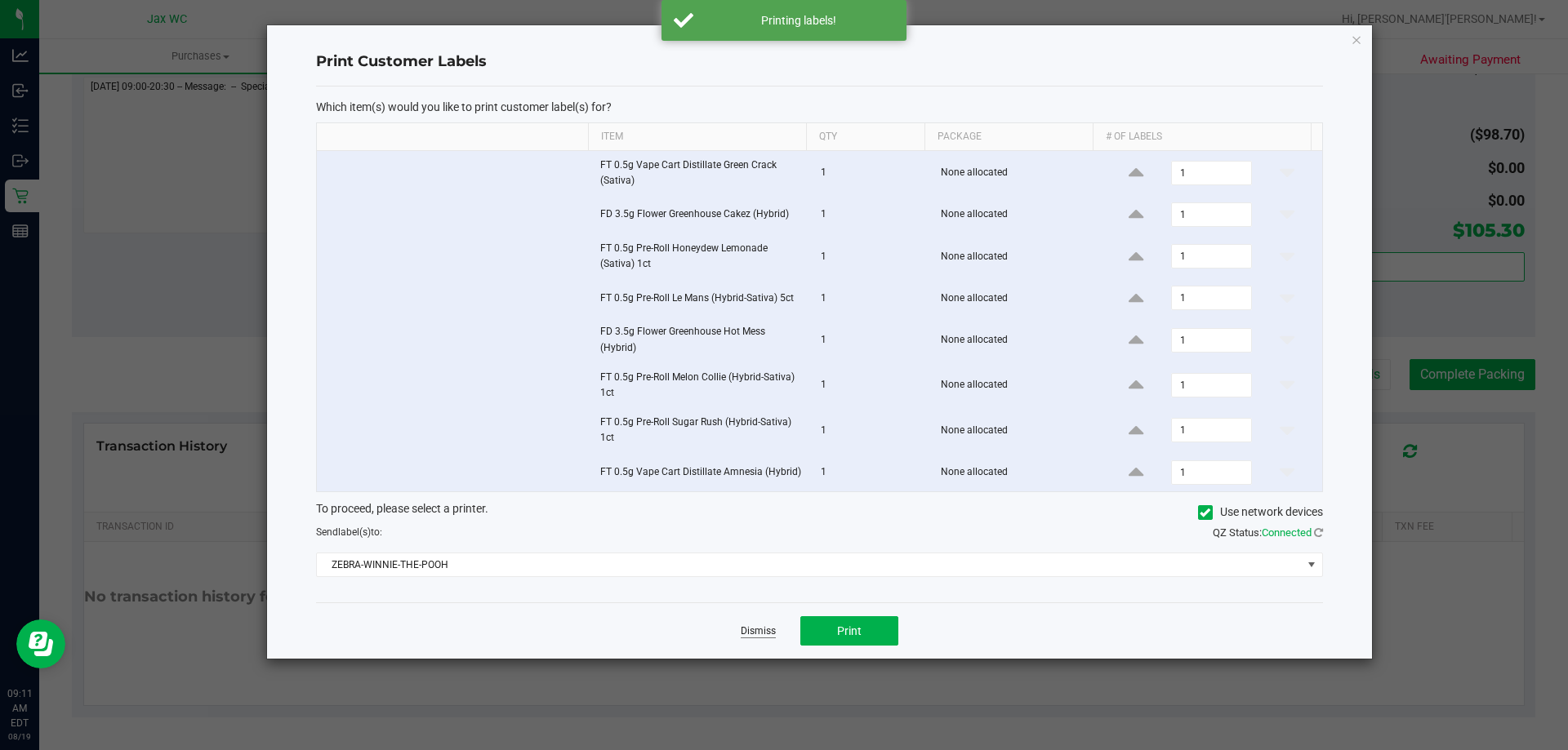
click at [762, 627] on link "Dismiss" at bounding box center [759, 631] width 35 height 13
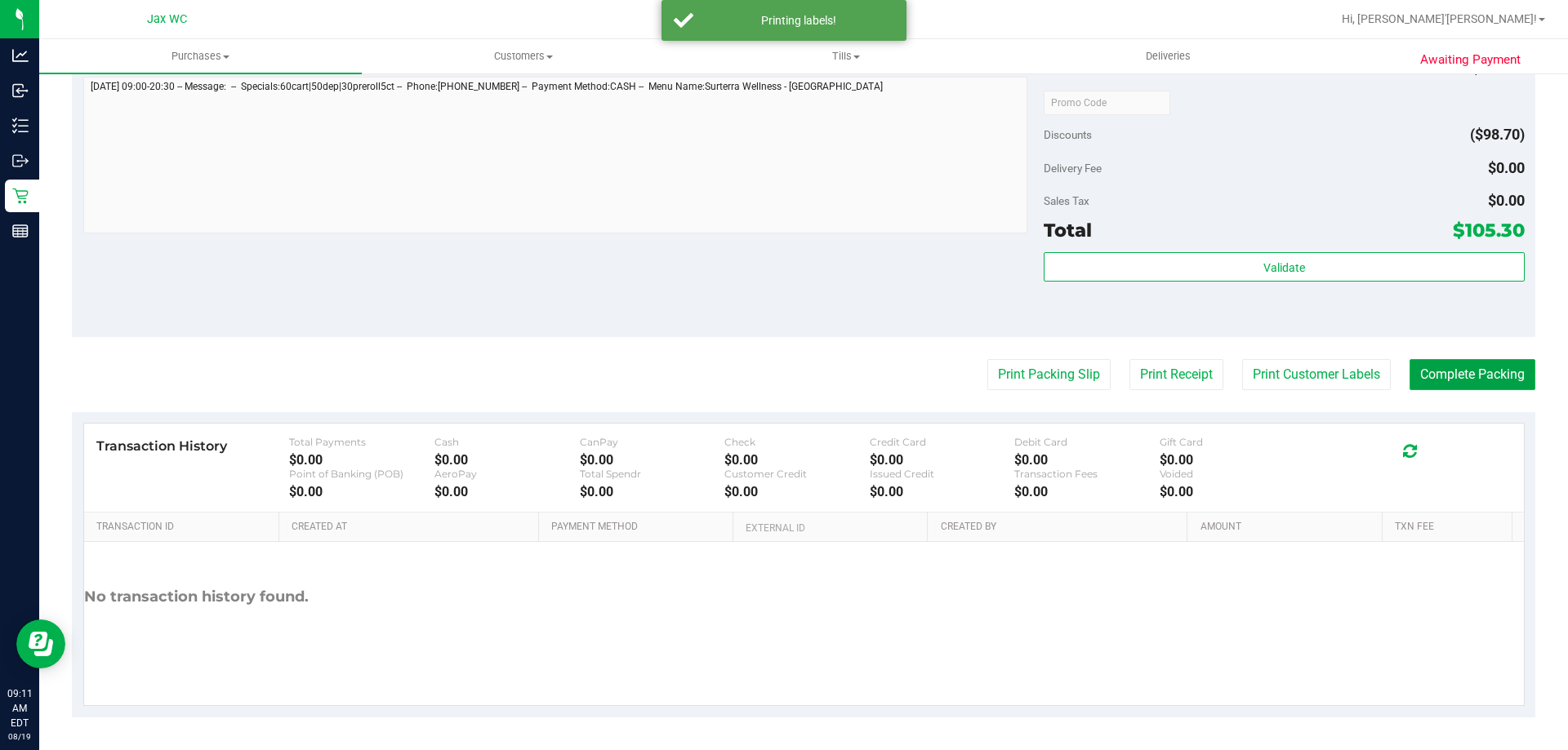
click at [1431, 368] on button "Complete Packing" at bounding box center [1472, 374] width 126 height 31
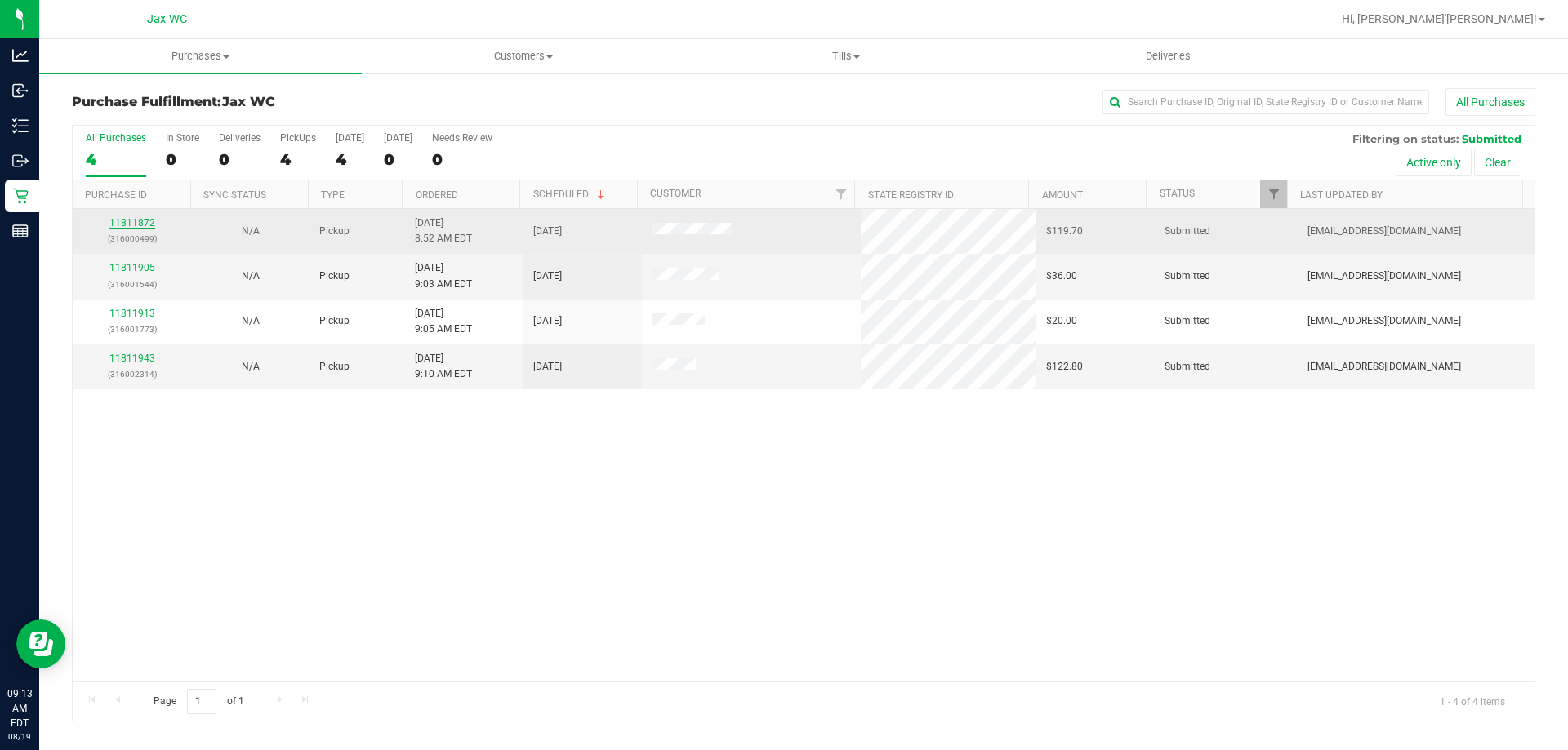
click at [142, 220] on link "11811872" at bounding box center [132, 223] width 46 height 12
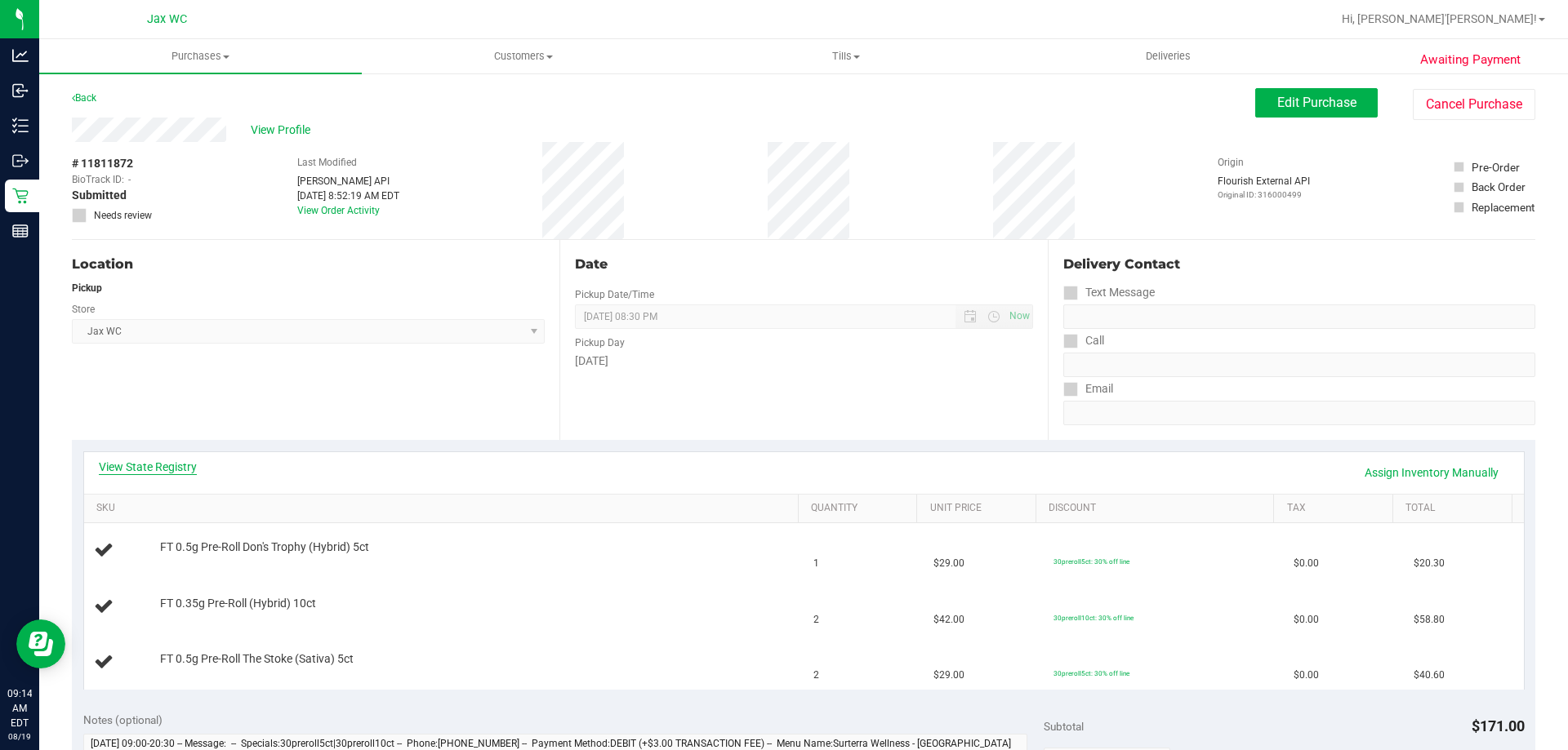
click at [183, 469] on link "View State Registry" at bounding box center [148, 467] width 98 height 16
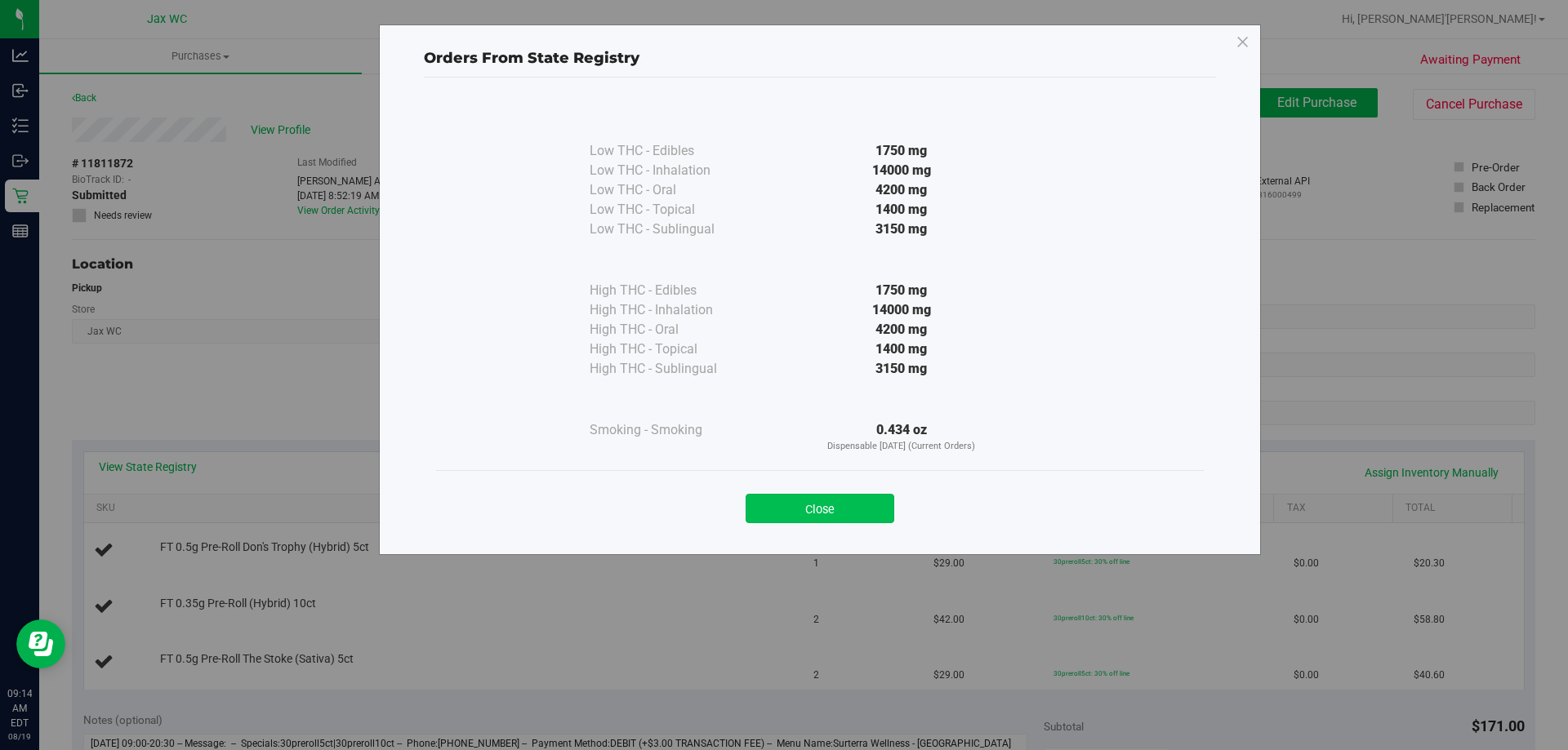
click at [816, 512] on button "Close" at bounding box center [820, 508] width 148 height 29
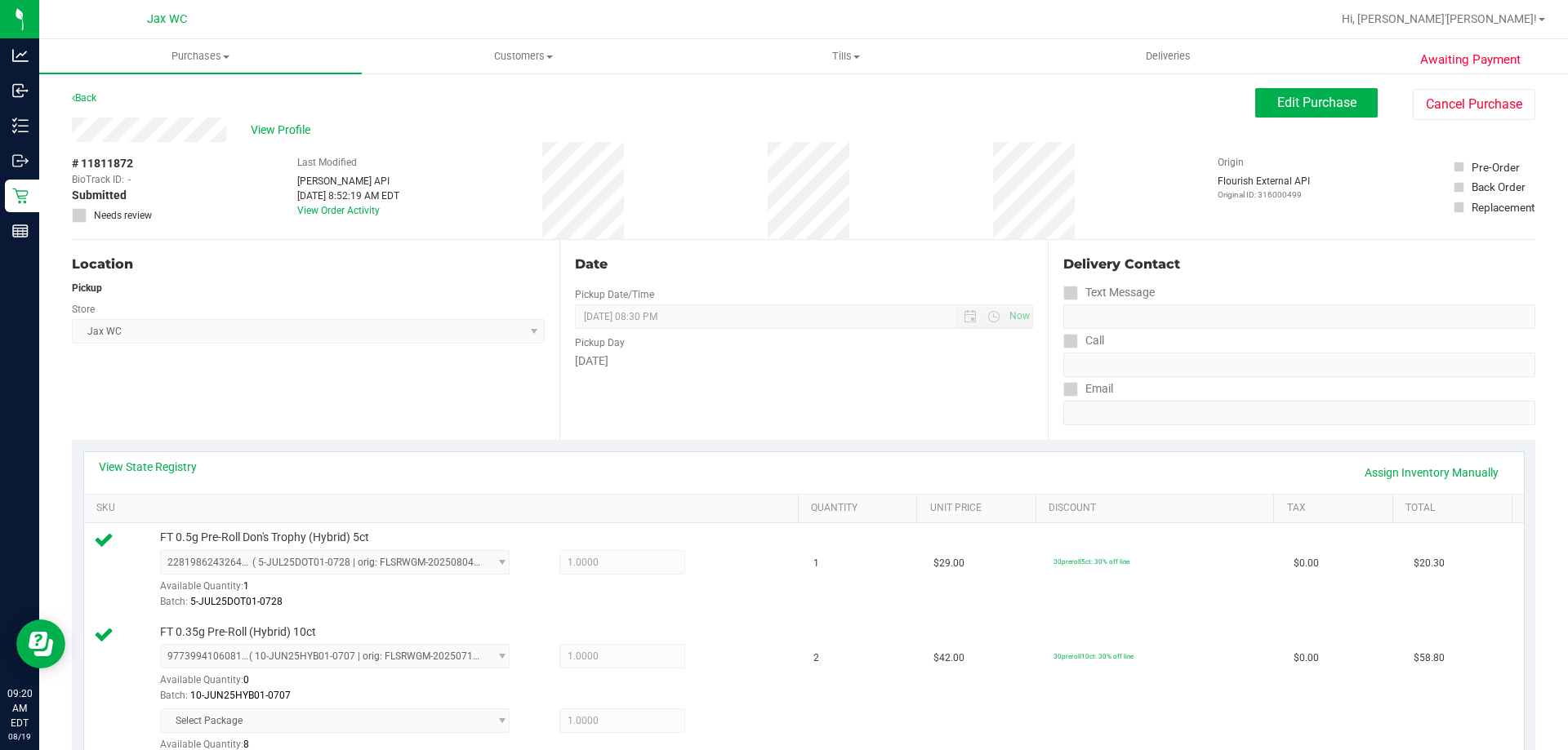
scroll to position [490, 0]
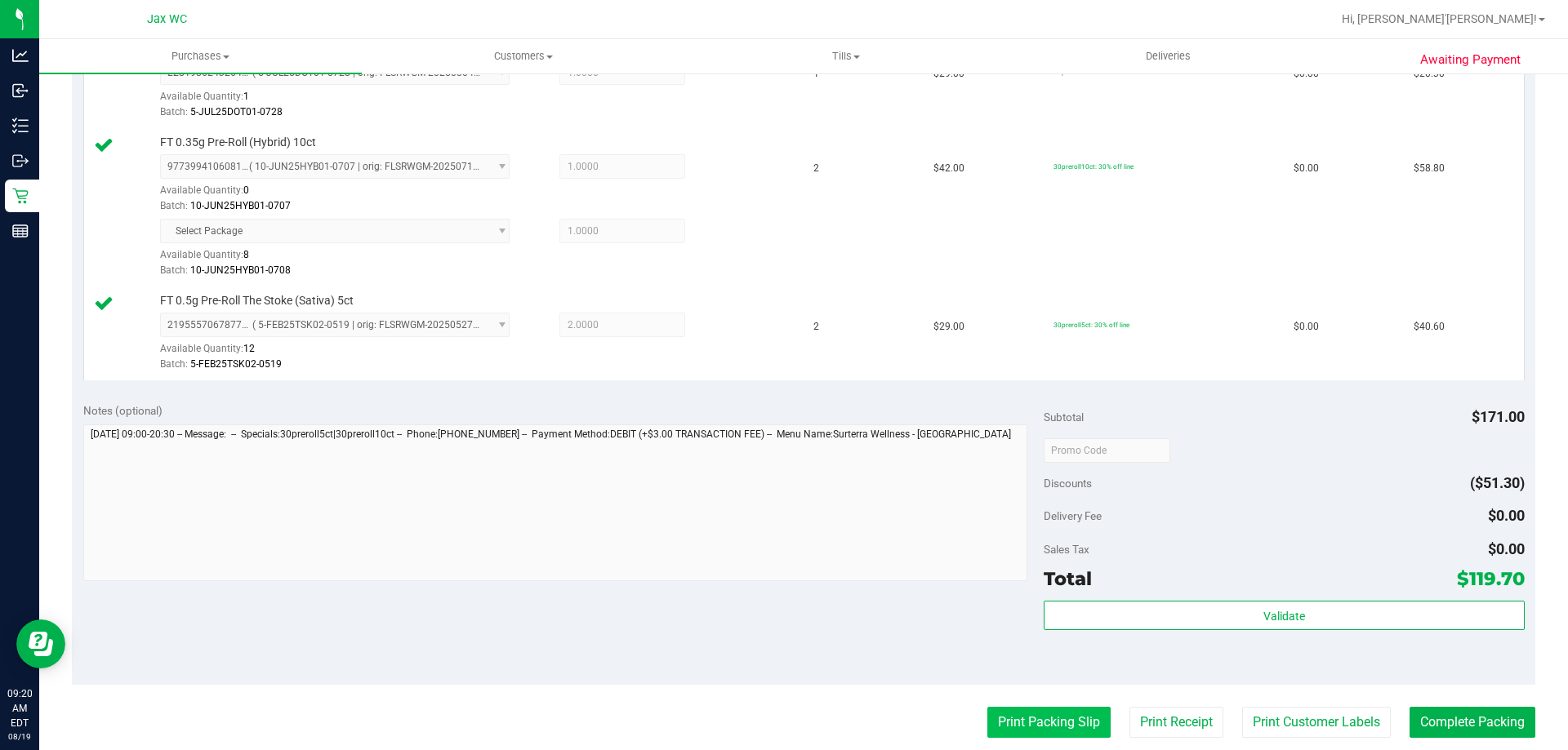
click at [1051, 721] on button "Print Packing Slip" at bounding box center [1049, 722] width 123 height 31
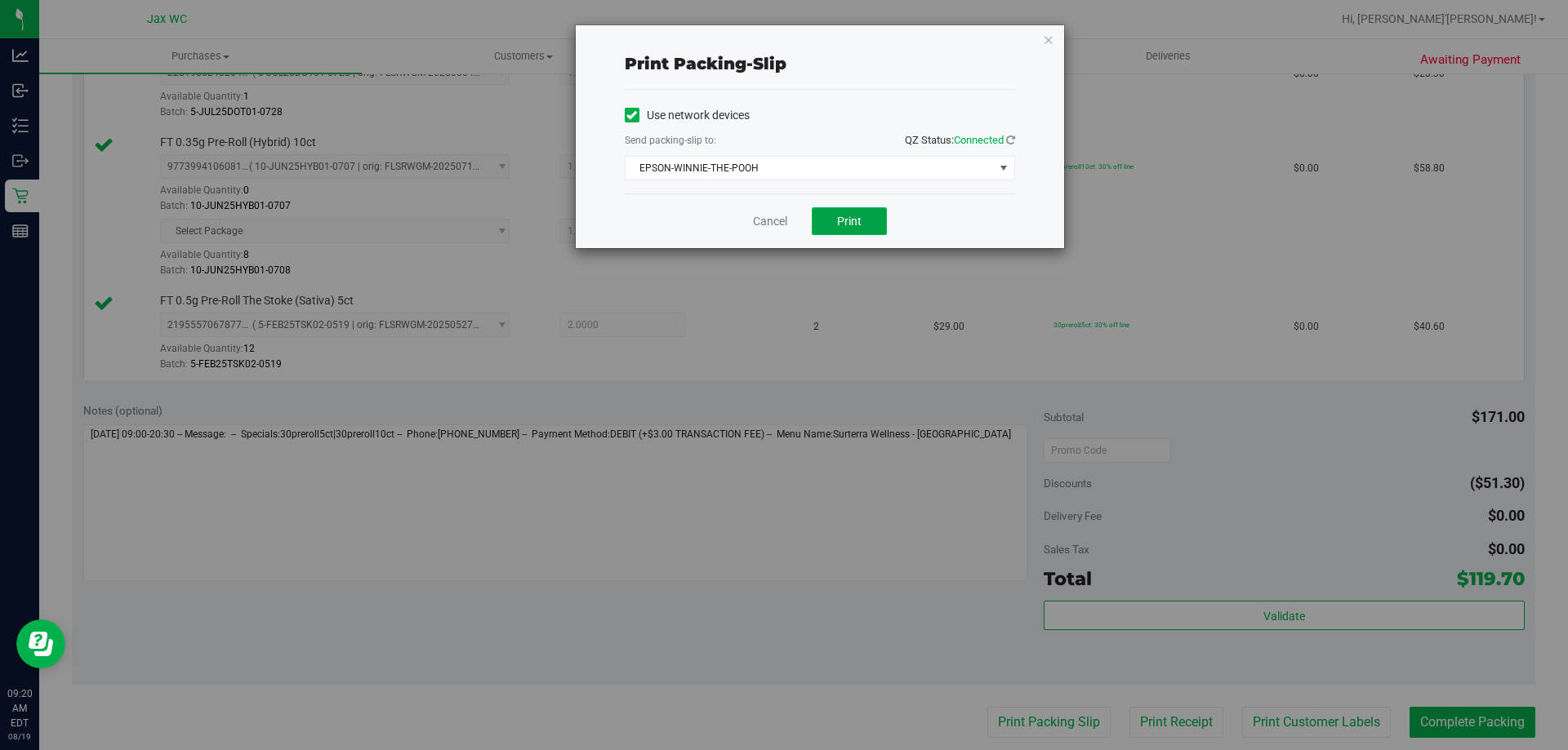
click at [871, 226] on button "Print" at bounding box center [849, 221] width 75 height 28
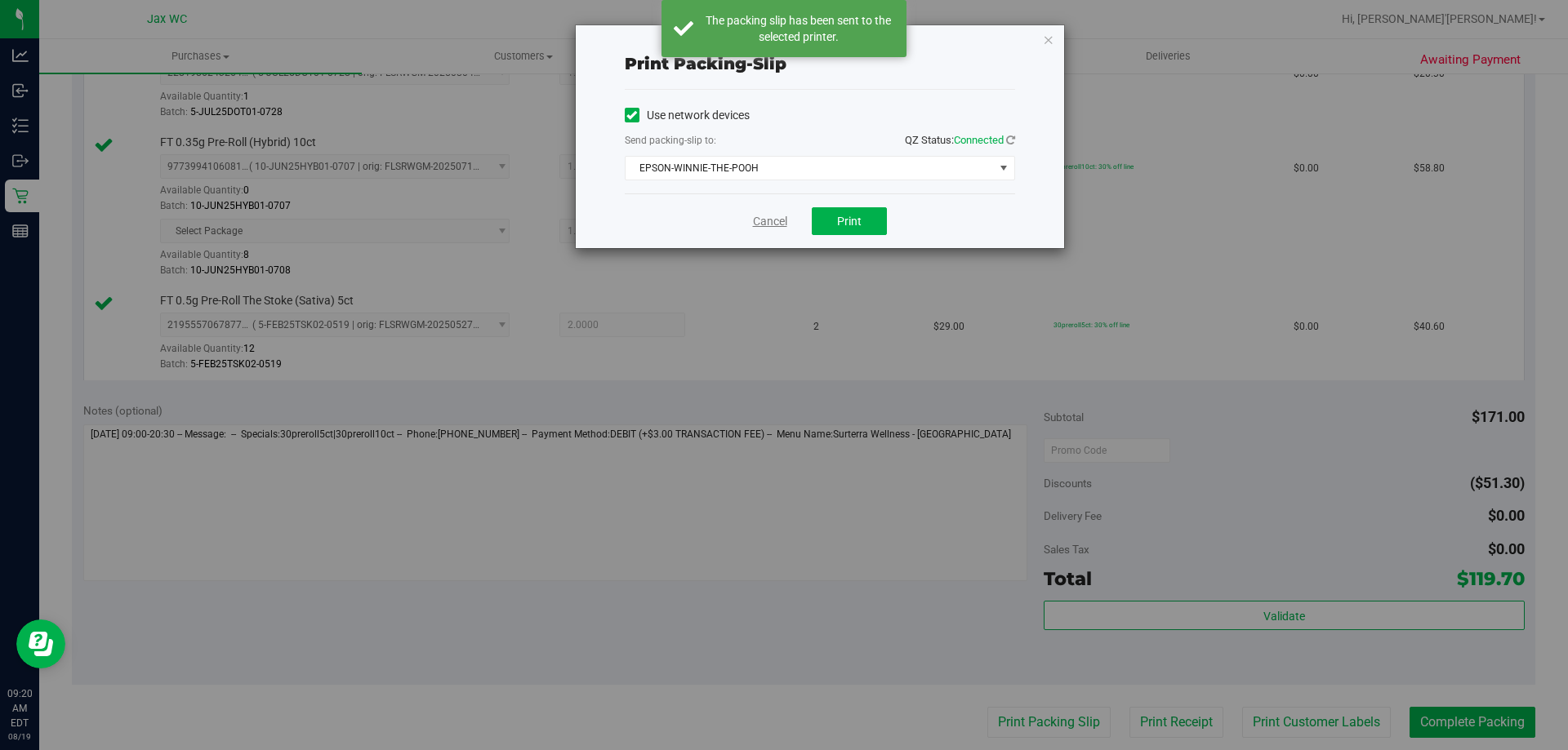
click at [767, 214] on link "Cancel" at bounding box center [770, 222] width 35 height 17
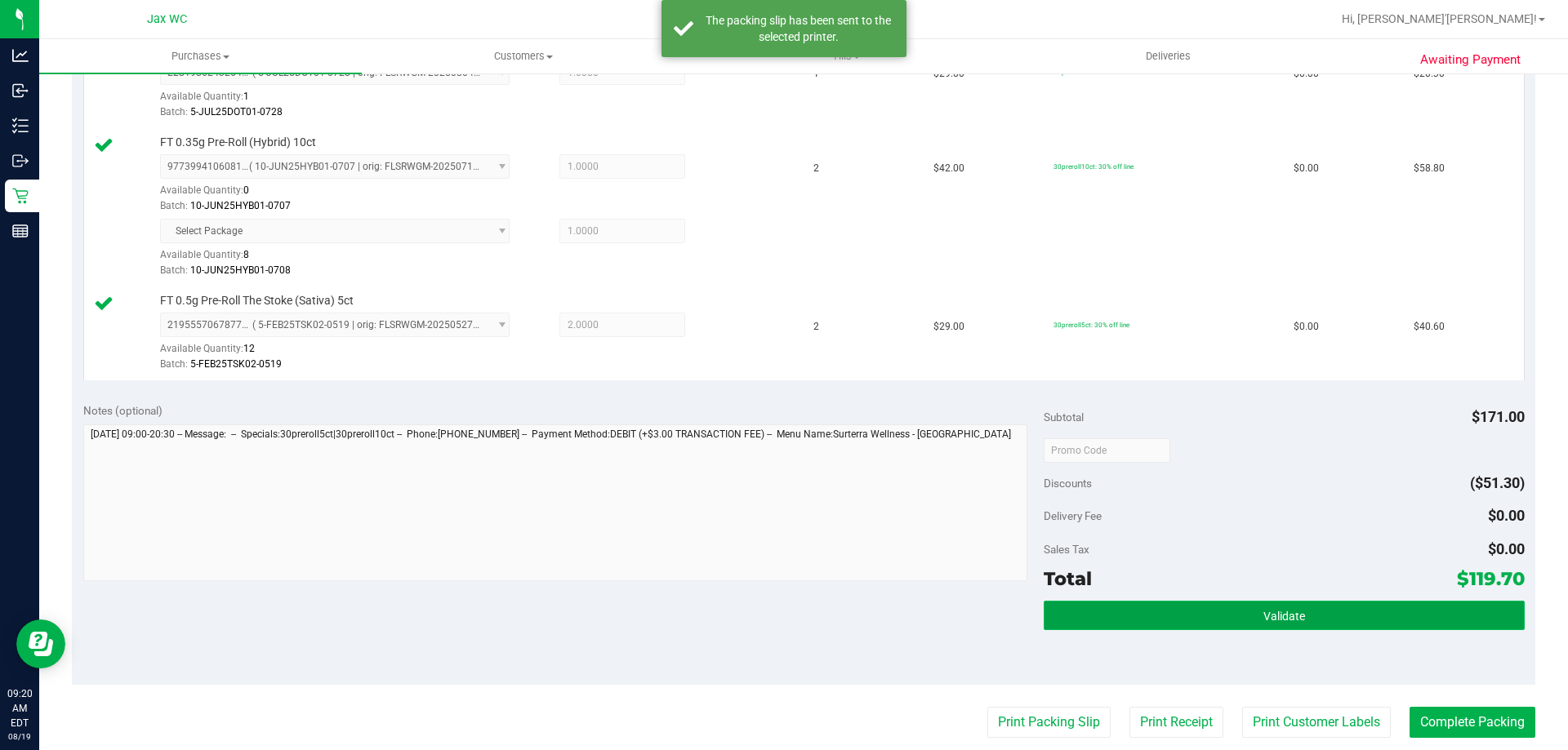
click at [1168, 620] on button "Validate" at bounding box center [1284, 615] width 481 height 29
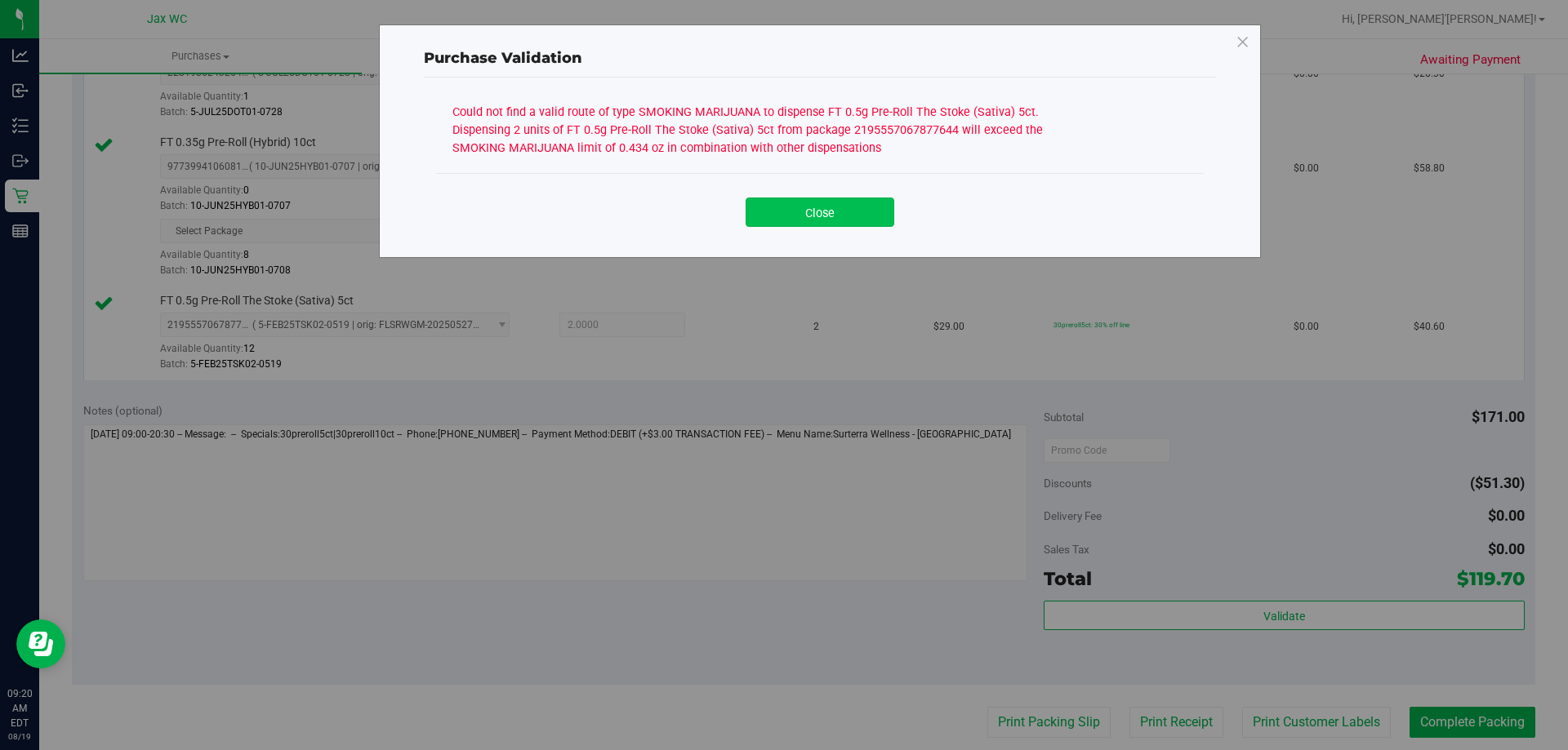
click at [846, 212] on button "Close" at bounding box center [820, 212] width 148 height 29
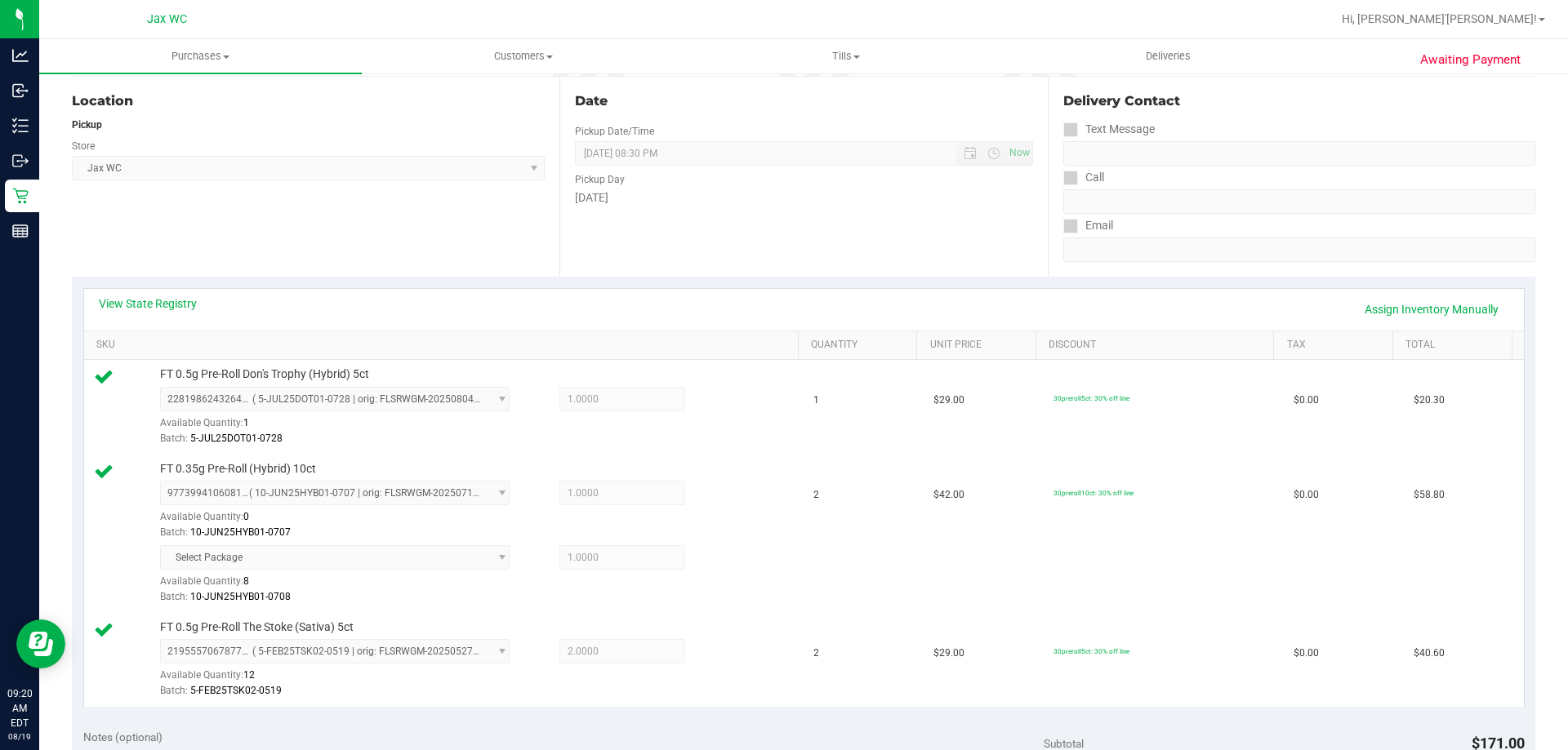
scroll to position [0, 0]
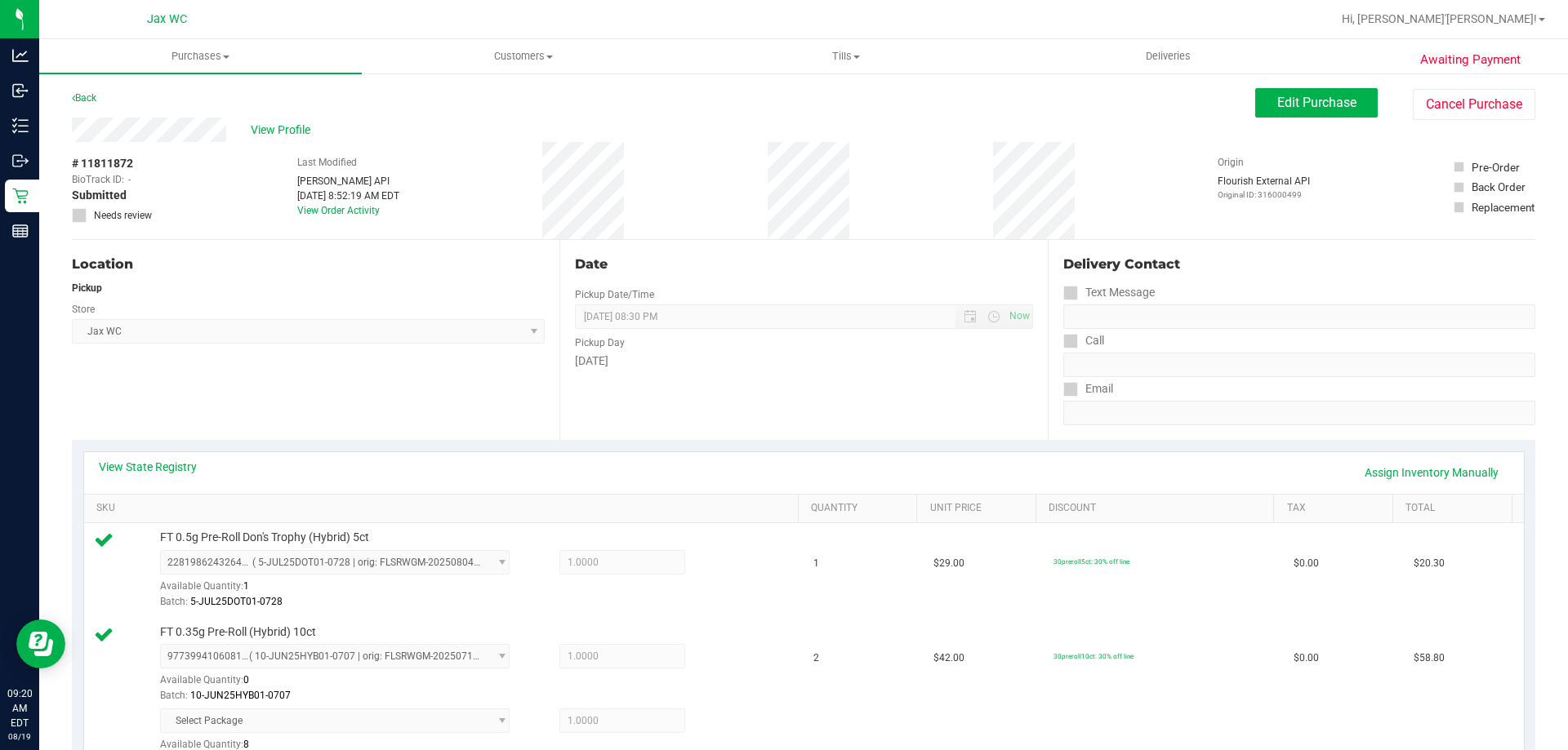
click at [1334, 110] on button "Edit Purchase" at bounding box center [1316, 103] width 122 height 29
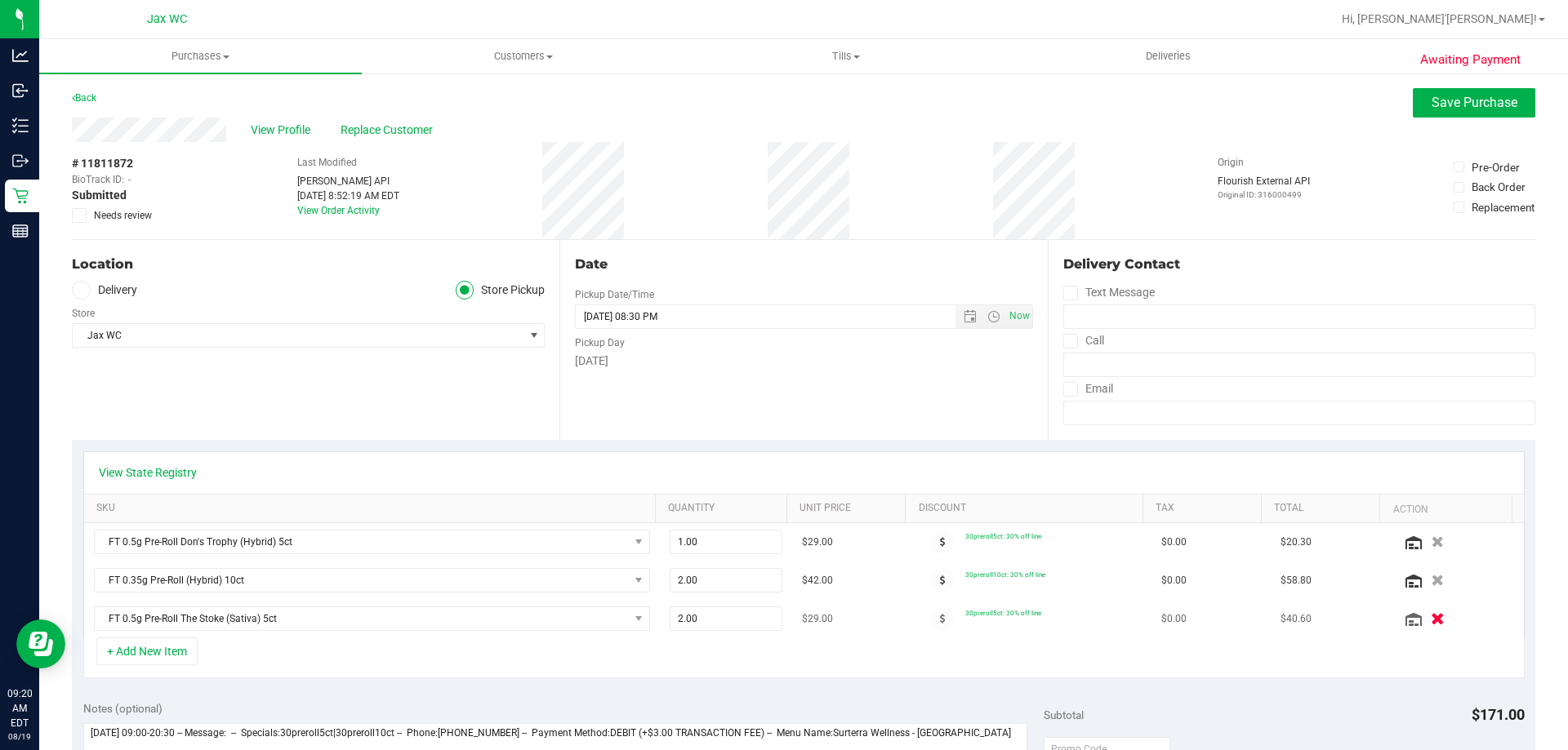
click at [1431, 619] on icon "button" at bounding box center [1438, 619] width 13 height 13
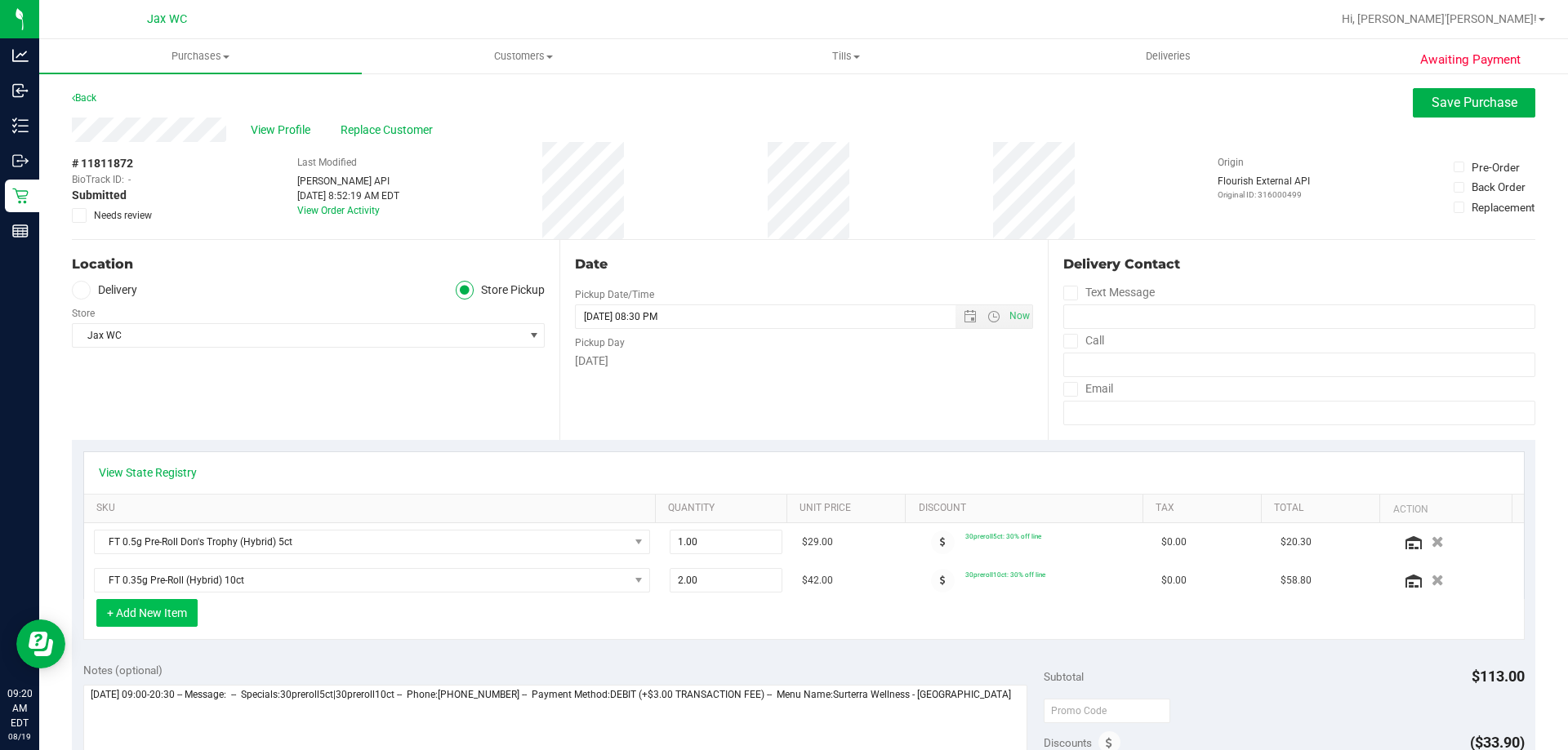
click at [184, 601] on button "+ Add New Item" at bounding box center [147, 613] width 101 height 28
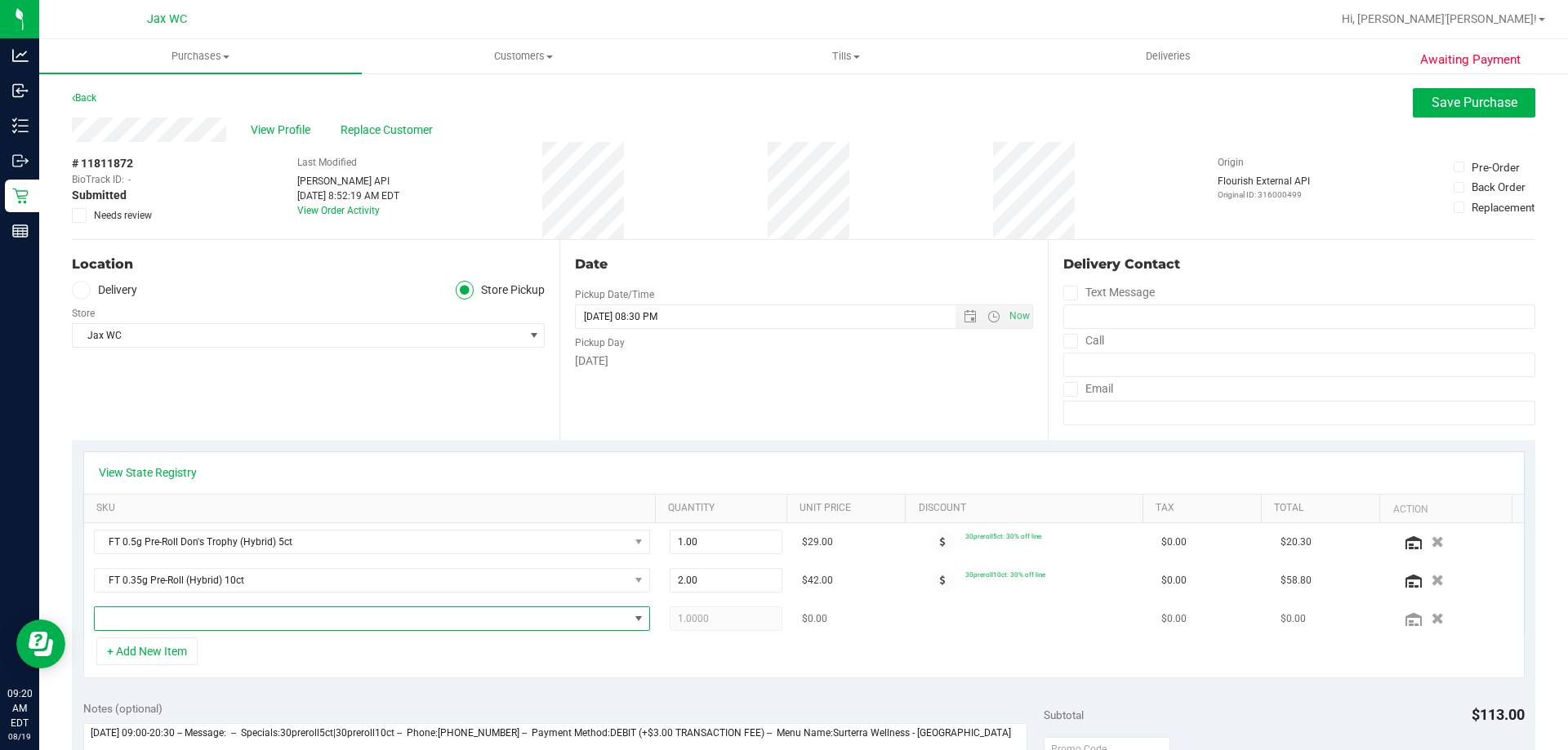
click at [193, 624] on span "NO DATA FOUND" at bounding box center [362, 619] width 534 height 23
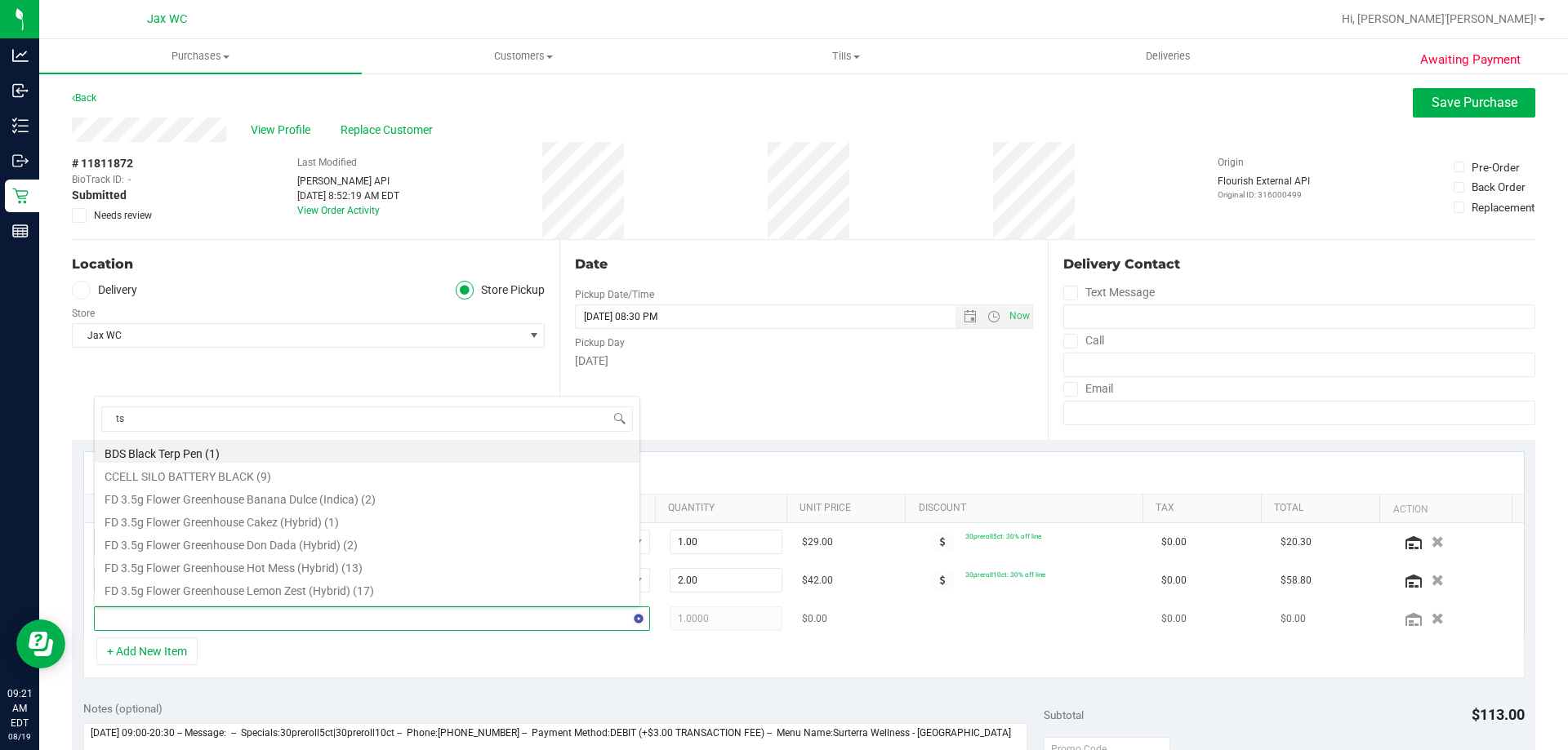
type input "tsk"
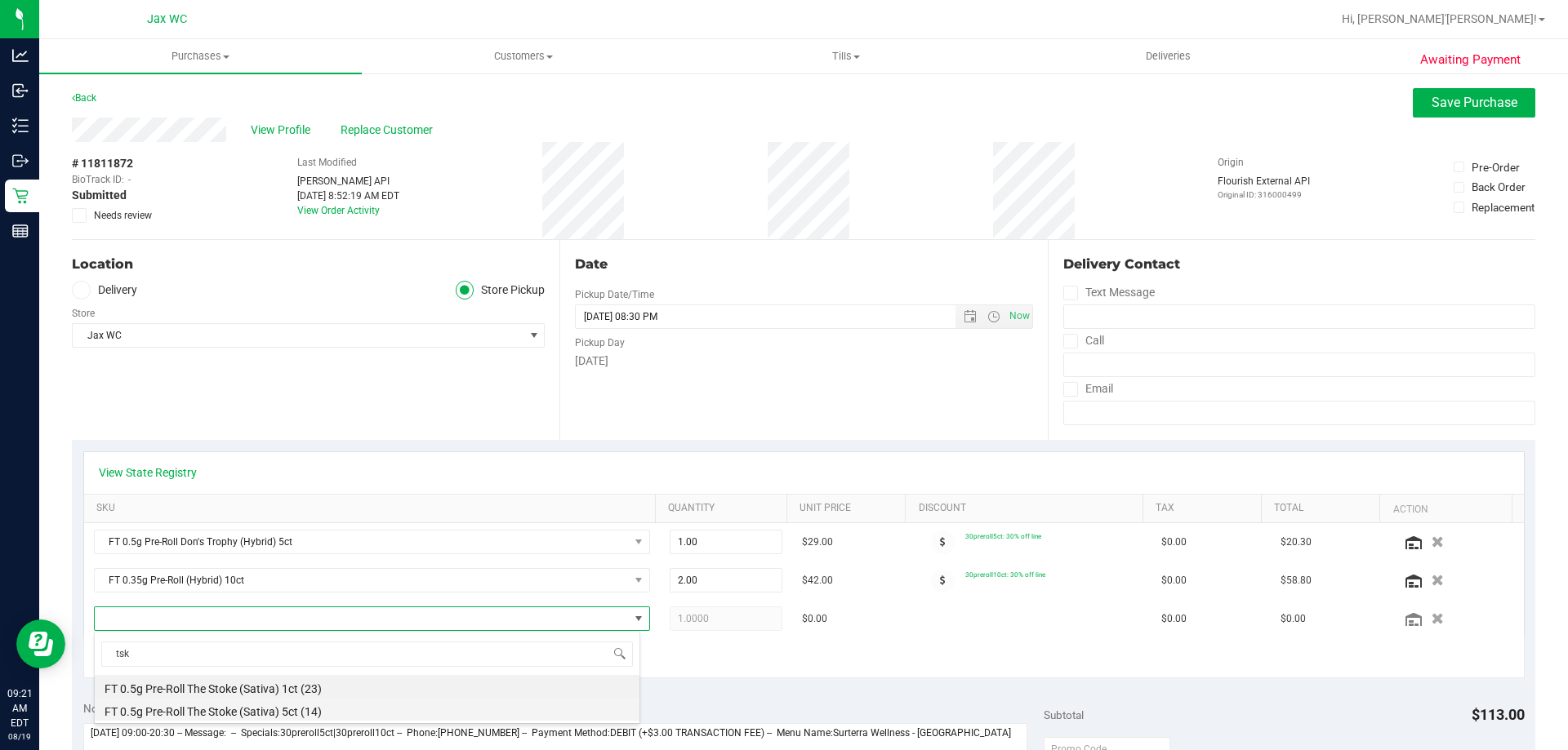
click at [319, 712] on li "FT 0.5g Pre-Roll The Stoke (Sativa) 5ct (14)" at bounding box center [367, 709] width 545 height 23
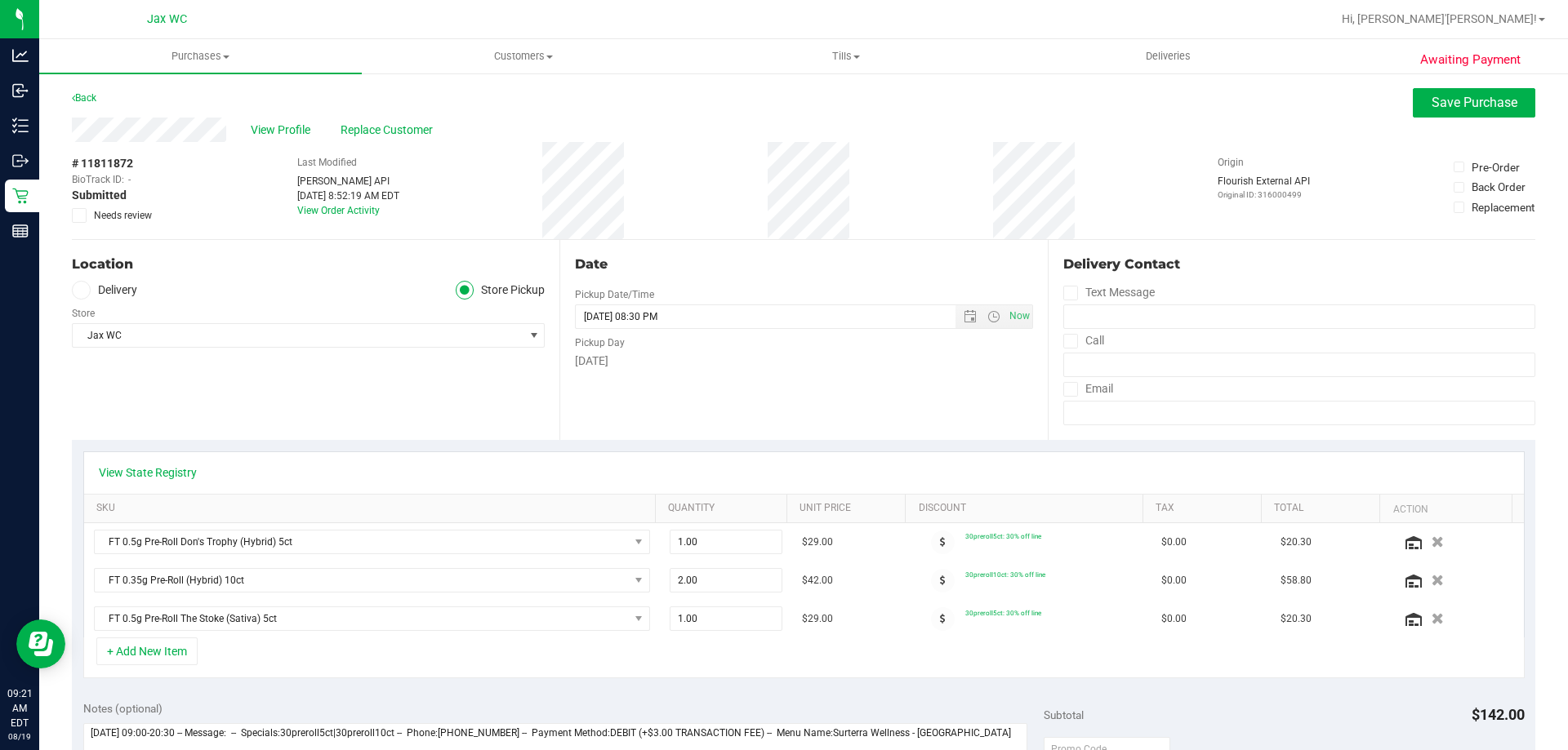
click at [88, 208] on label "Needs review" at bounding box center [112, 215] width 82 height 14
click at [0, 0] on input "Needs review" at bounding box center [0, 0] width 0 height 0
click at [1457, 112] on button "Save Purchase" at bounding box center [1474, 103] width 122 height 29
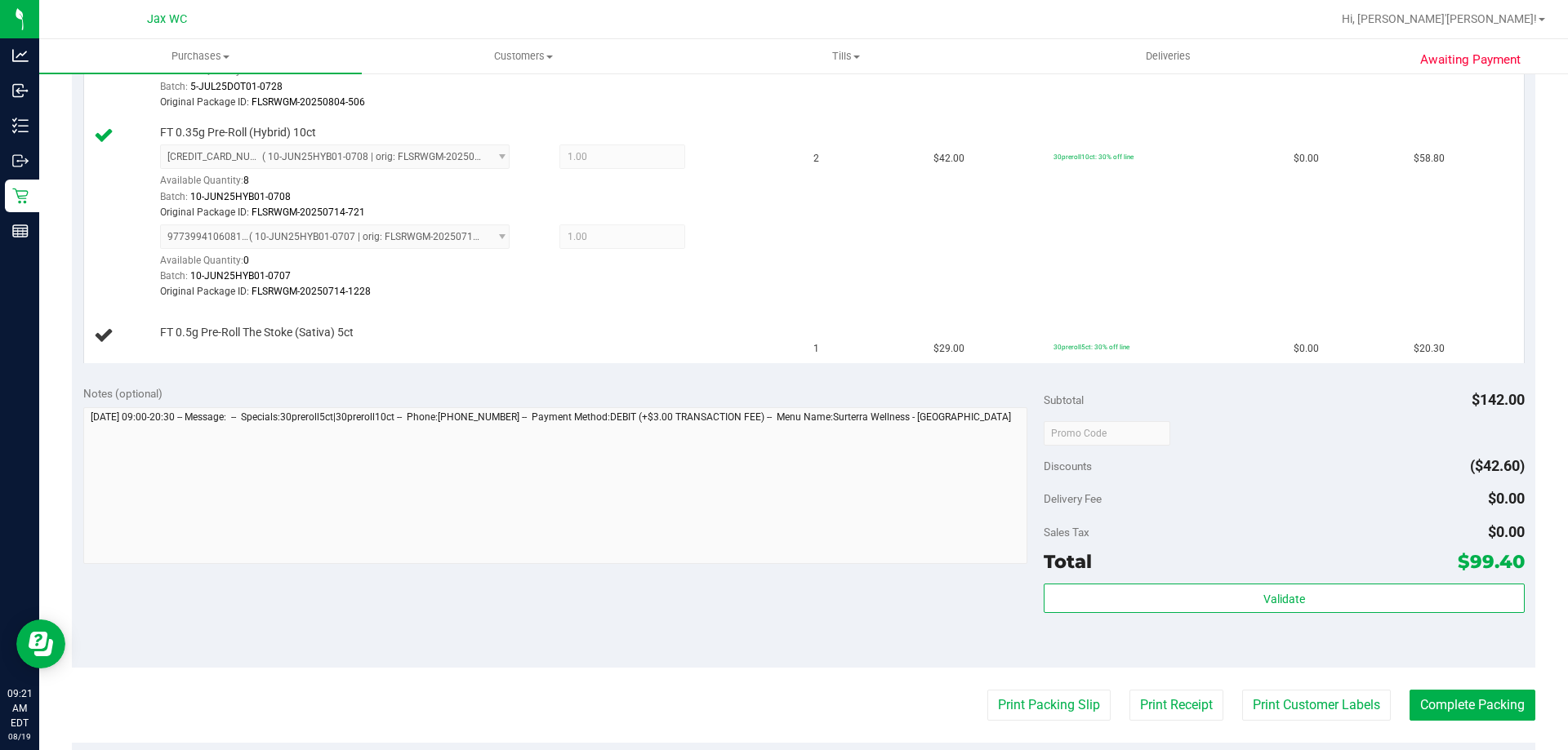
scroll to position [653, 0]
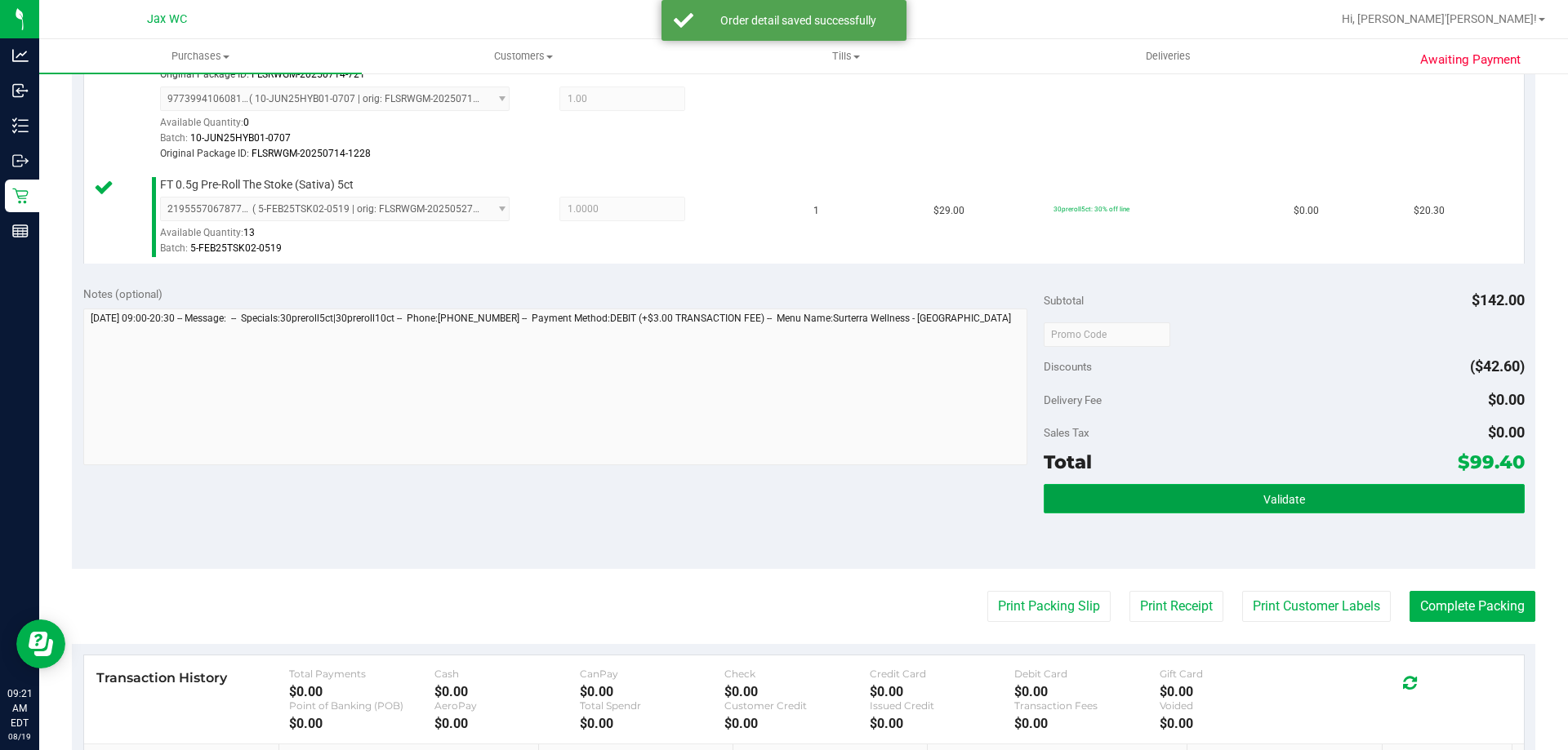
click at [1244, 496] on button "Validate" at bounding box center [1284, 499] width 481 height 29
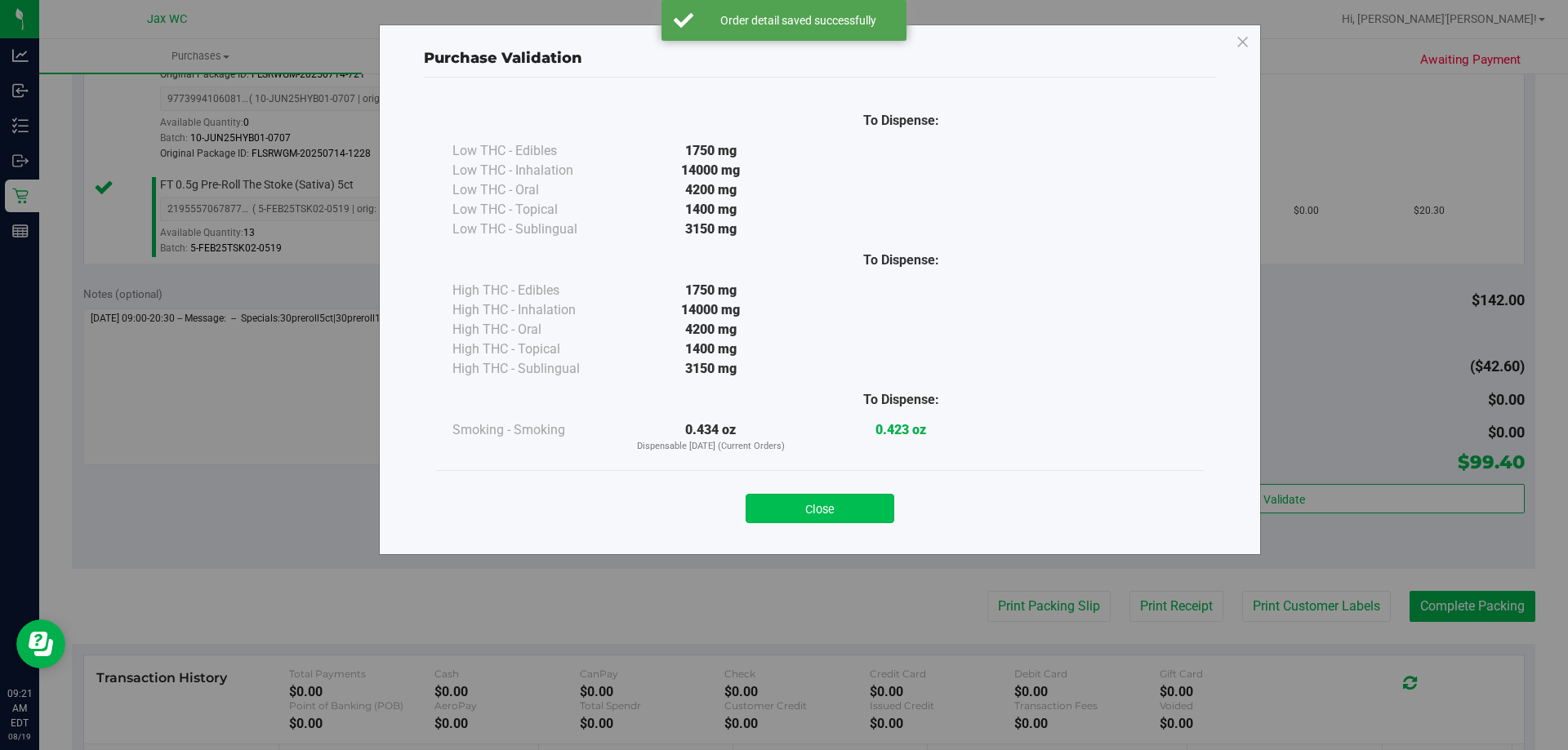
click at [873, 509] on button "Close" at bounding box center [820, 508] width 148 height 29
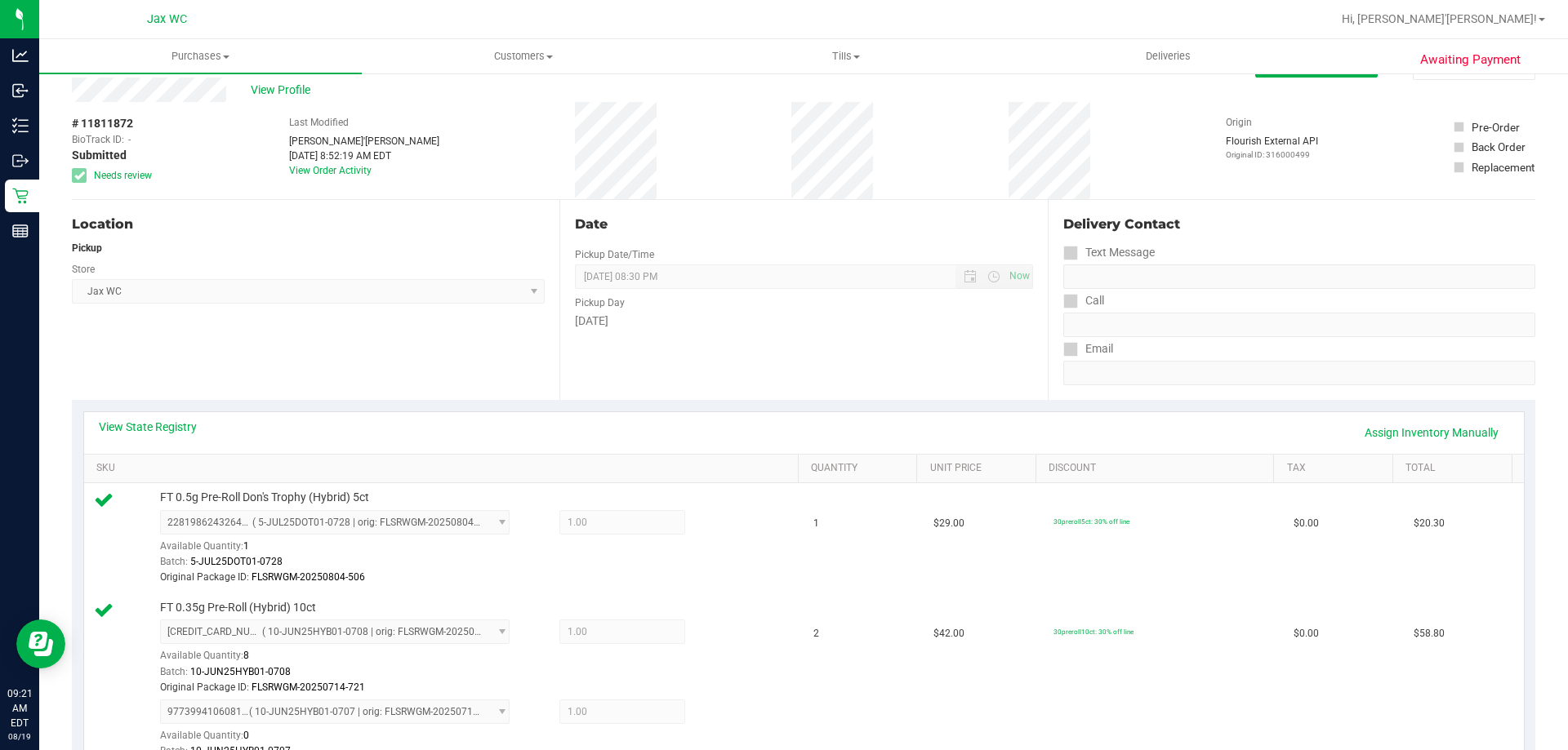
scroll to position [0, 0]
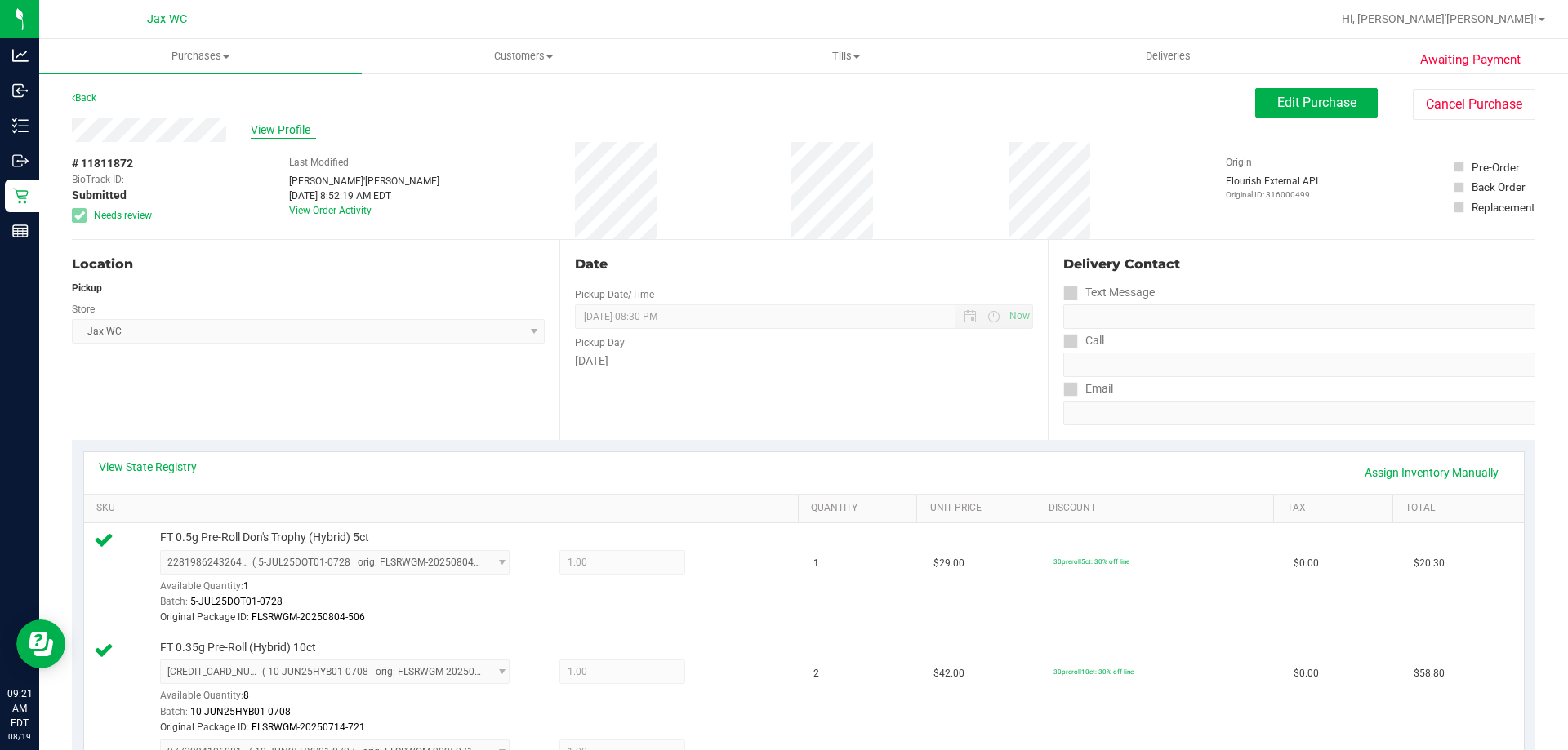
click at [294, 131] on span "View Profile" at bounding box center [283, 130] width 66 height 17
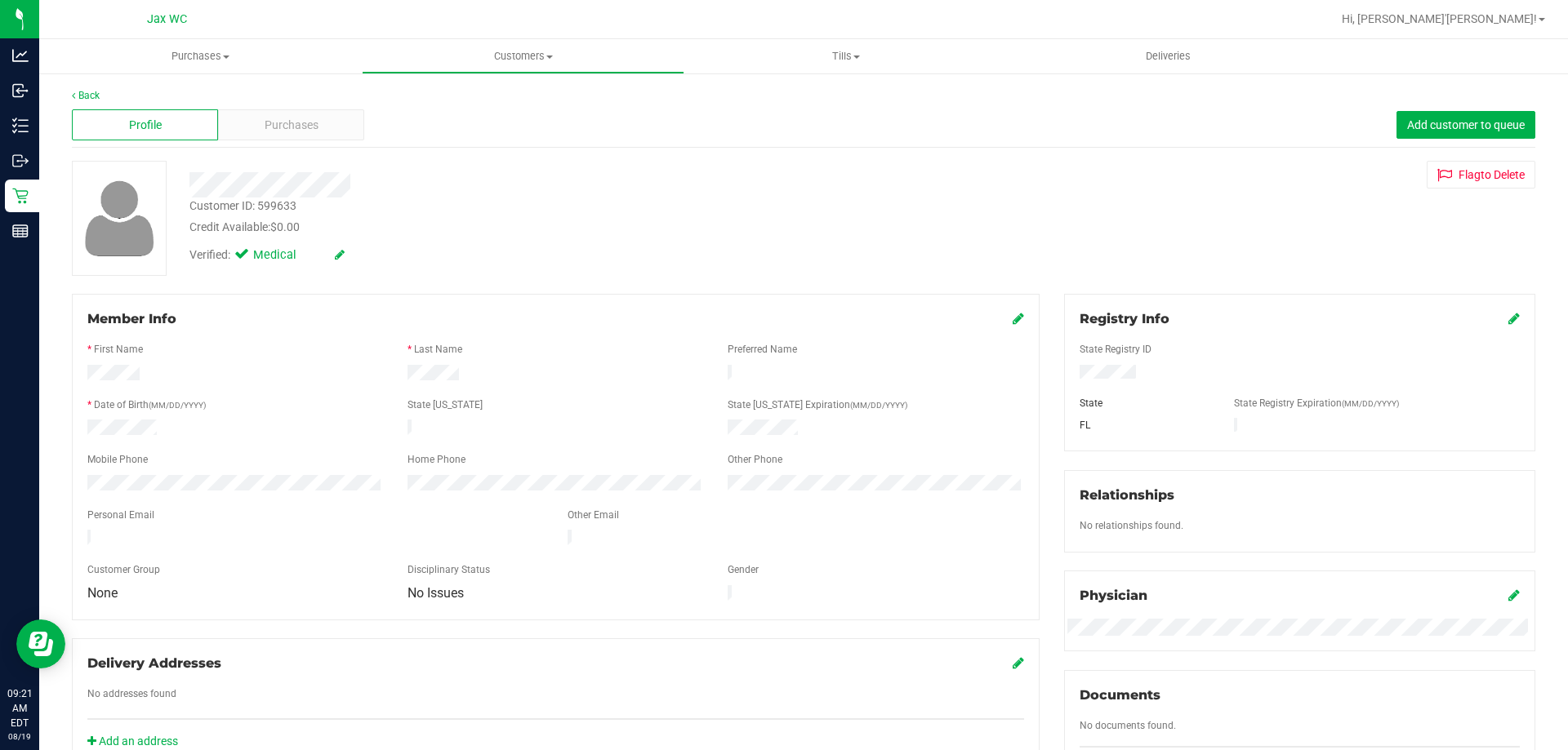
click at [272, 208] on div "Customer ID: 599633" at bounding box center [243, 206] width 107 height 17
copy div "599633"
click at [88, 91] on link "Back" at bounding box center [85, 96] width 28 height 12
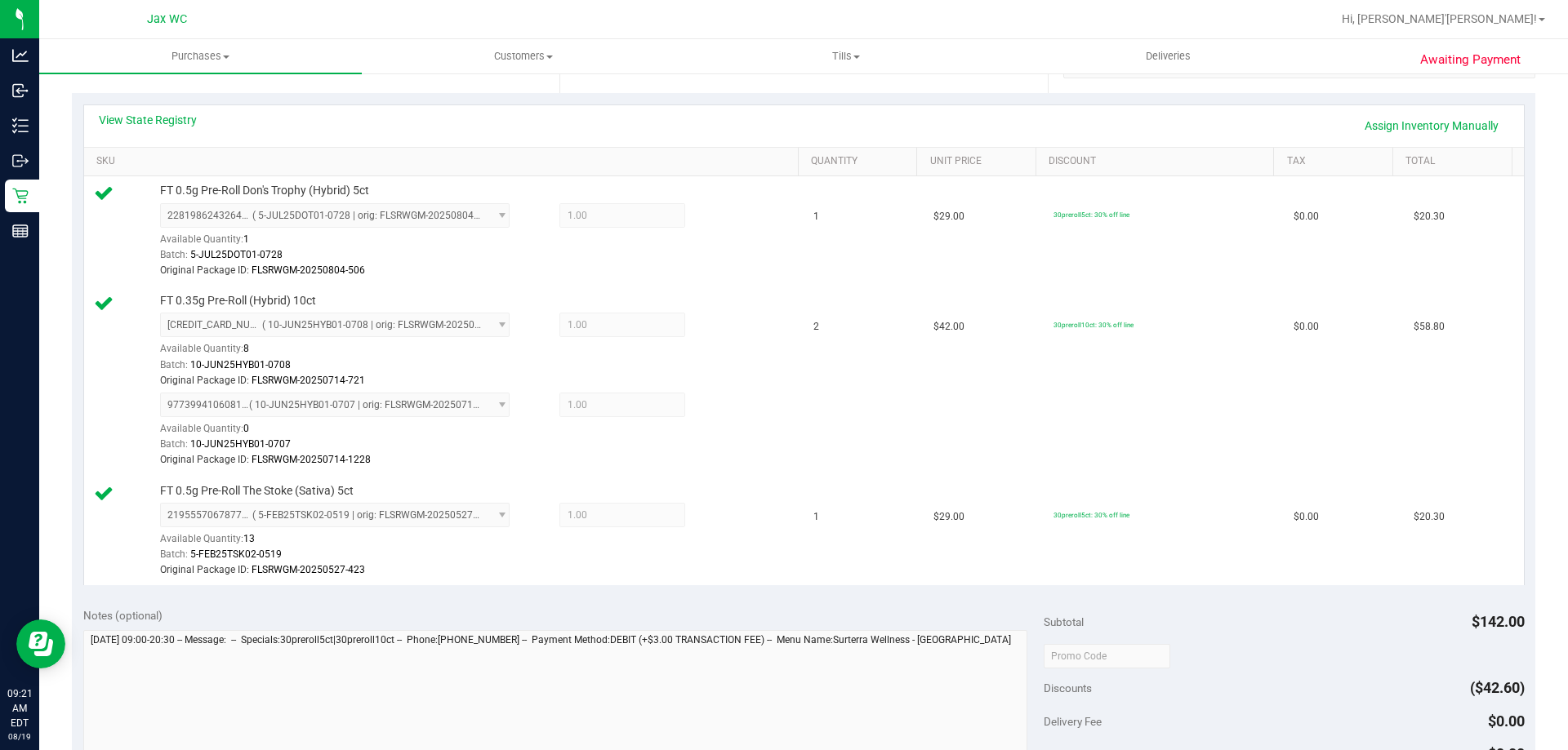
scroll to position [653, 0]
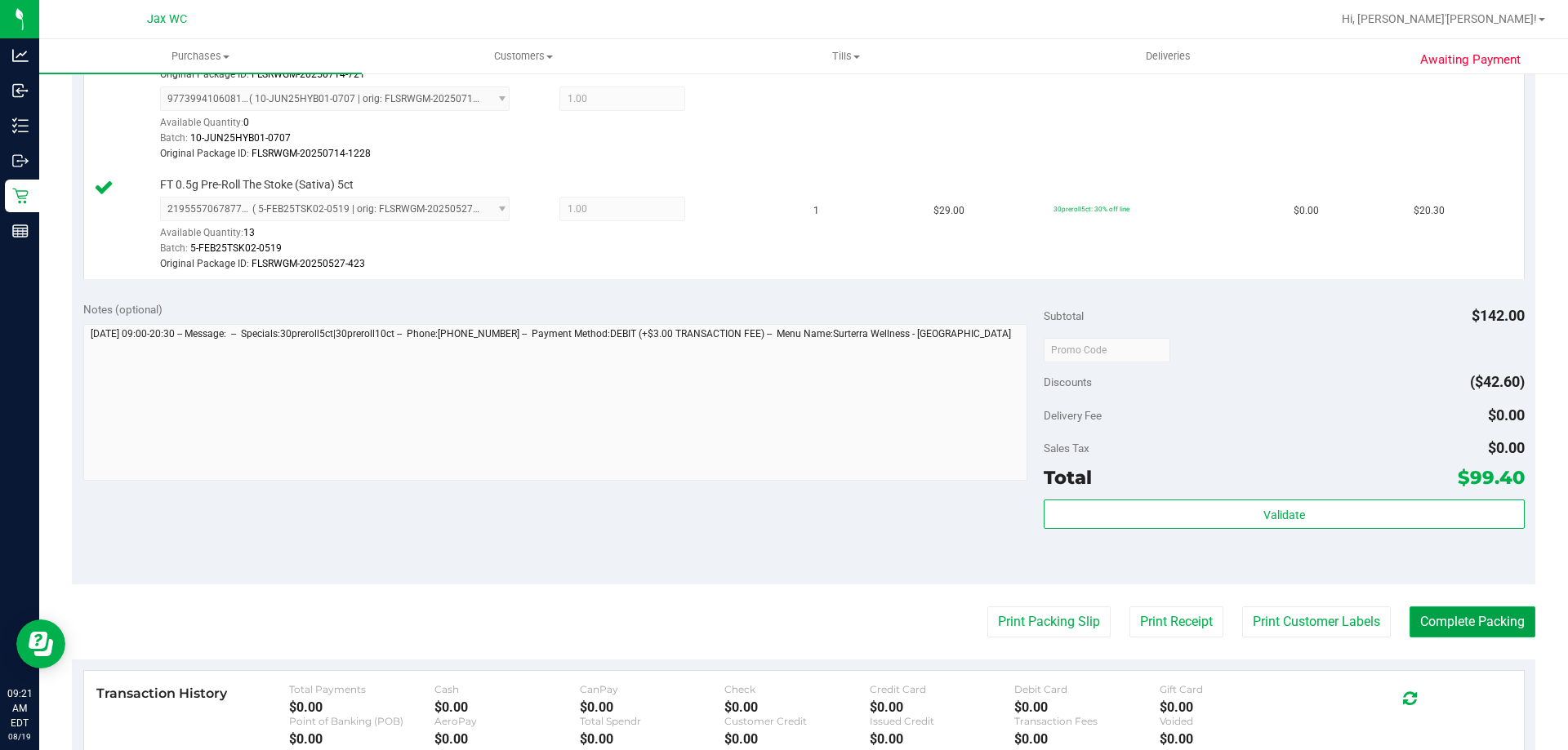
click at [1486, 630] on button "Complete Packing" at bounding box center [1472, 622] width 126 height 31
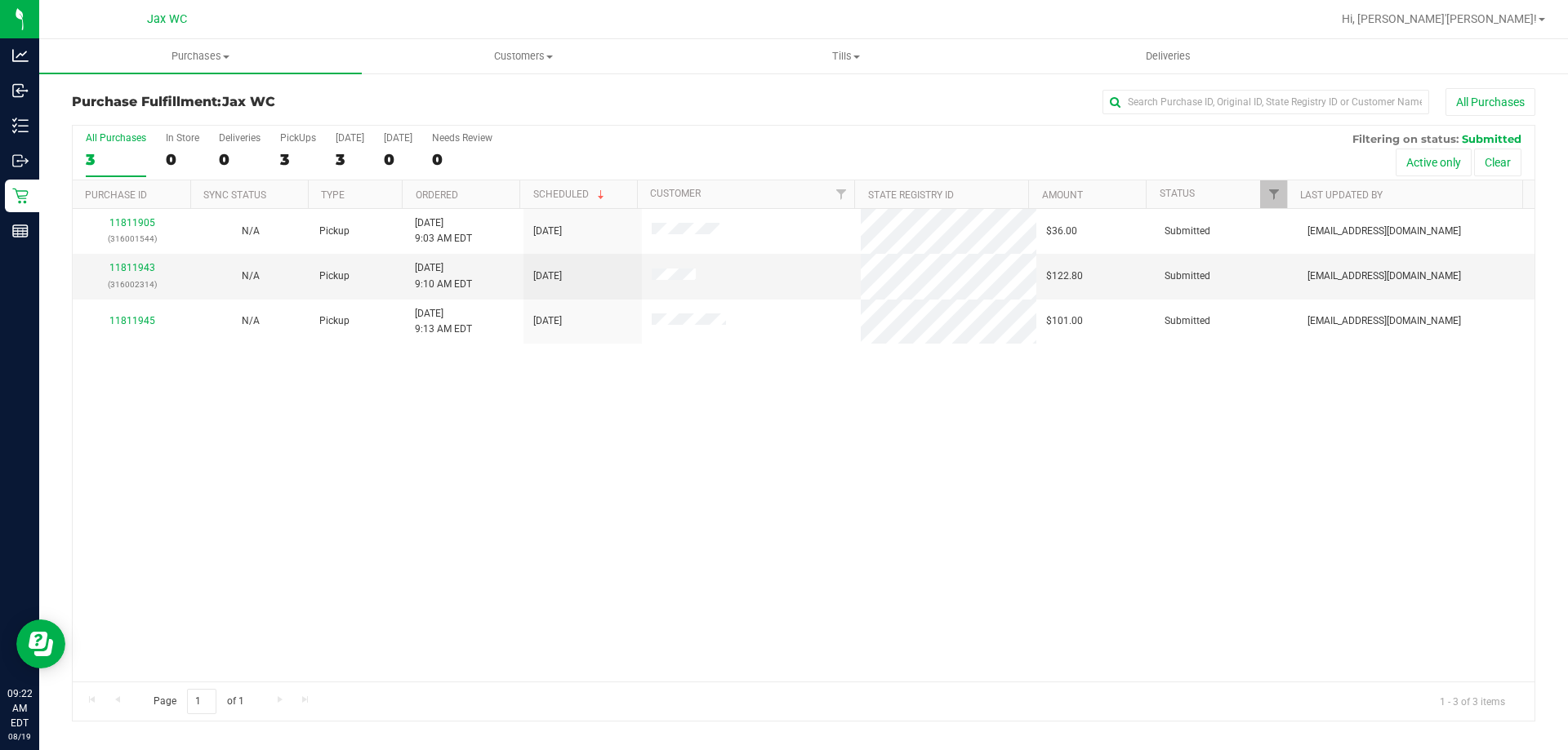
click at [288, 479] on div "11811905 (316001544) N/A Pickup 8/19/2025 9:03 AM EDT 8/19/2025 $36.00 Submitte…" at bounding box center [803, 445] width 1462 height 473
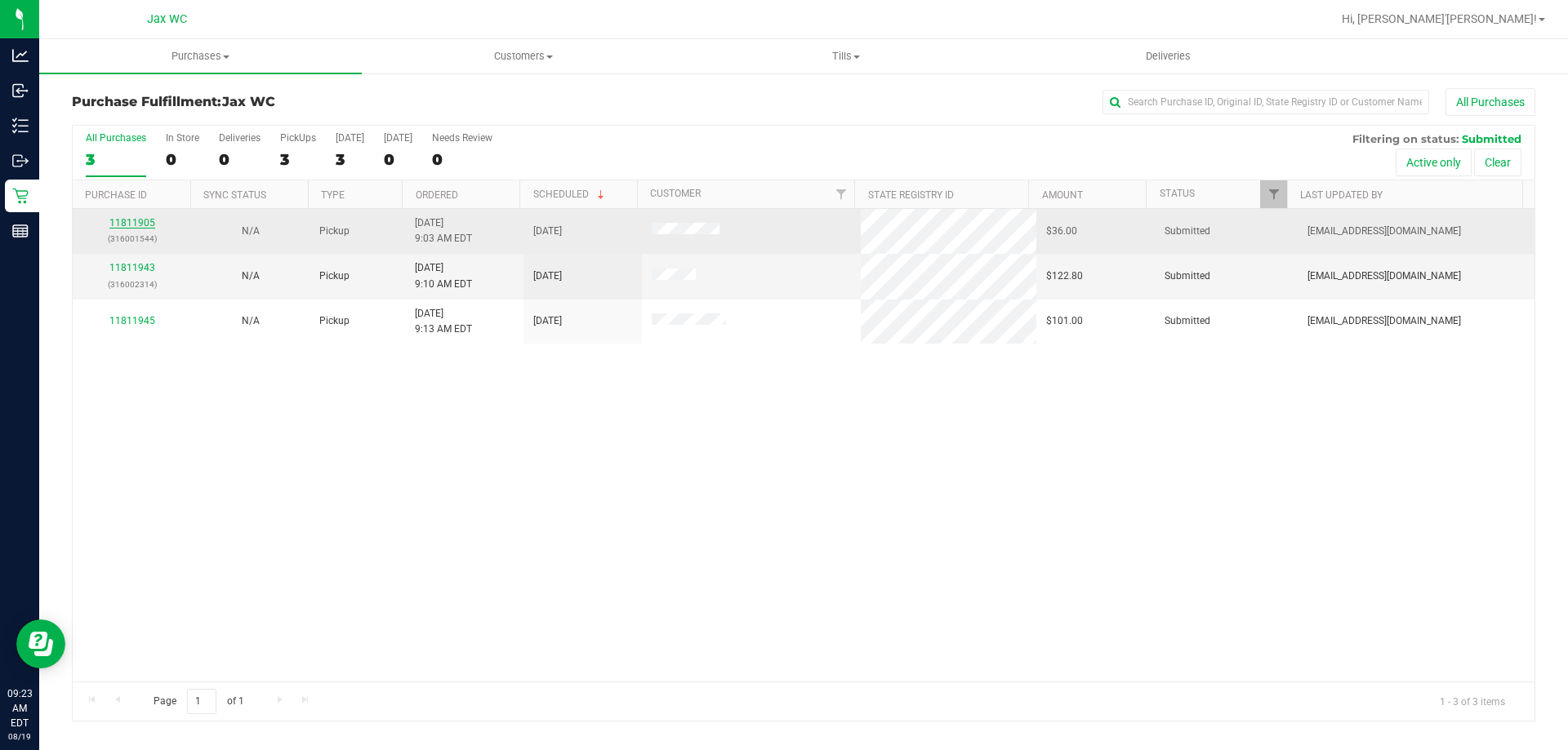
click at [144, 227] on link "11811905" at bounding box center [132, 223] width 46 height 12
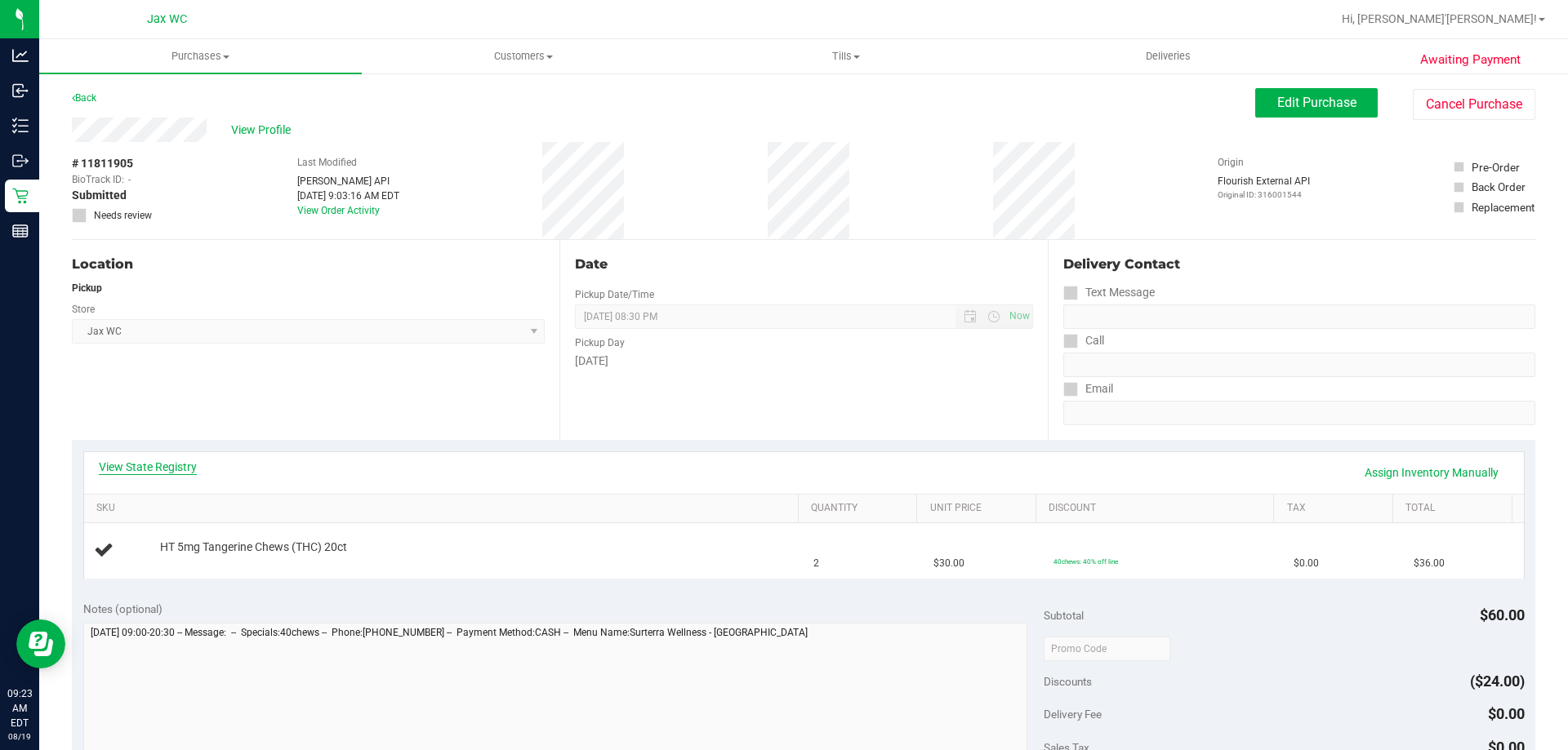
click at [176, 465] on link "View State Registry" at bounding box center [148, 467] width 98 height 16
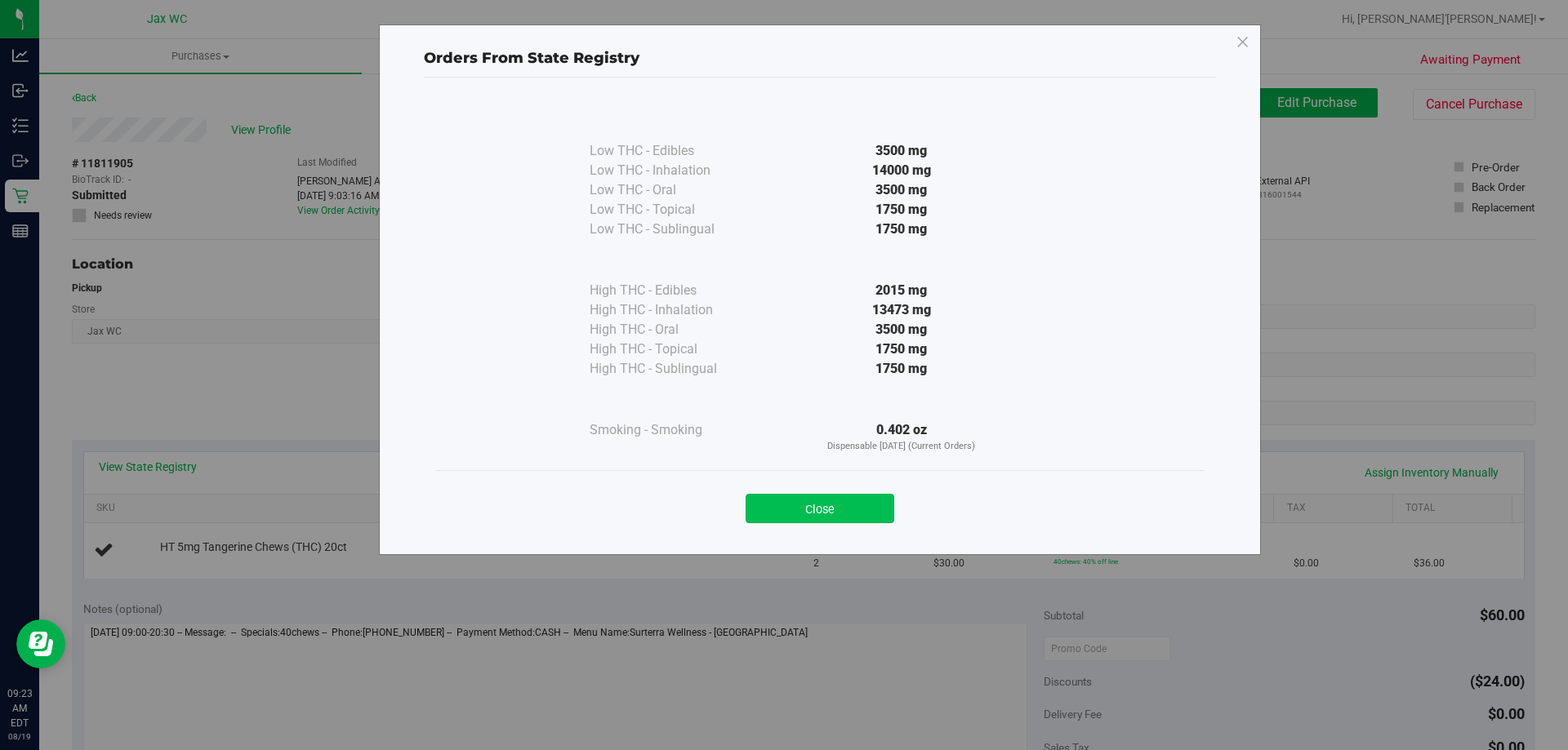
click at [848, 512] on button "Close" at bounding box center [820, 508] width 148 height 29
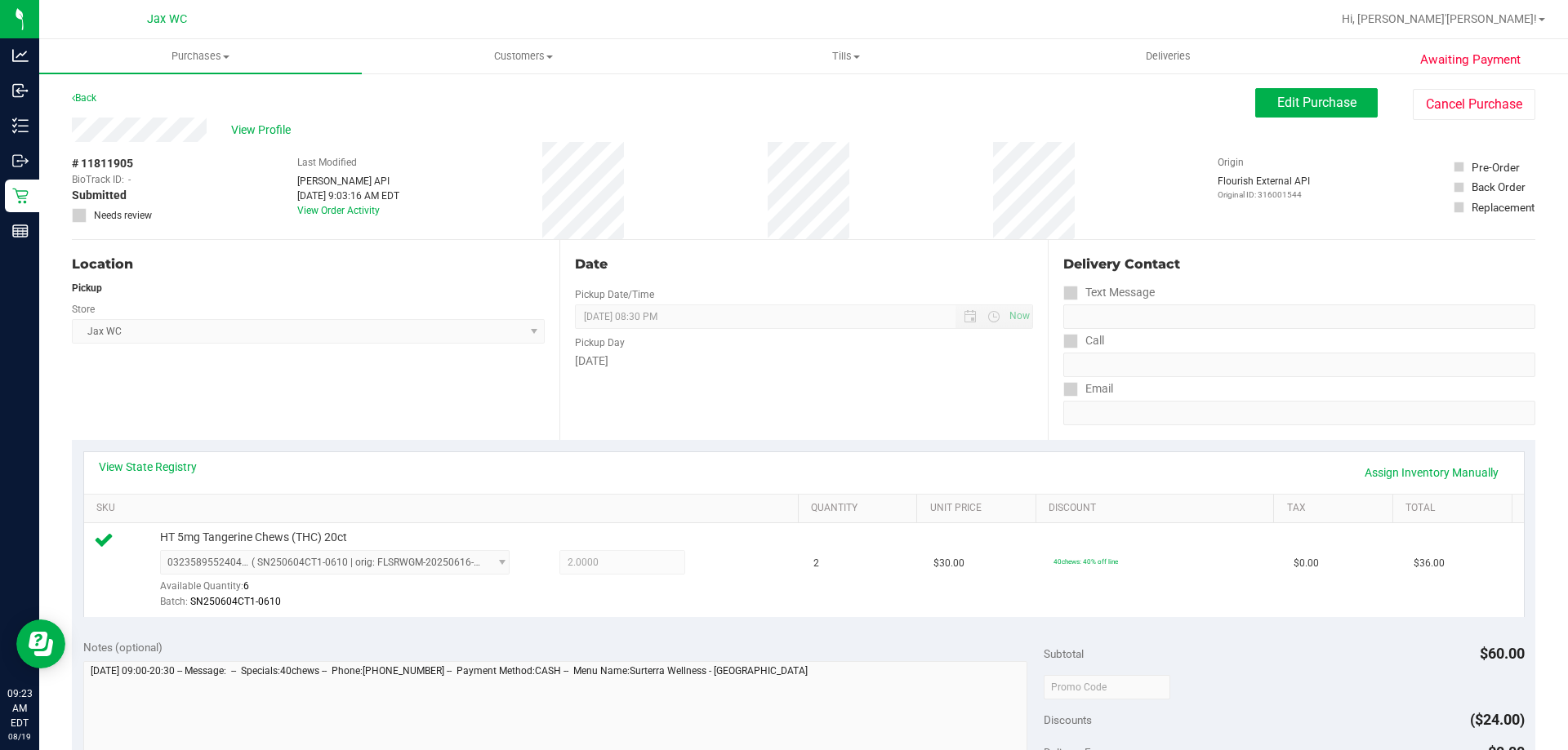
scroll to position [490, 0]
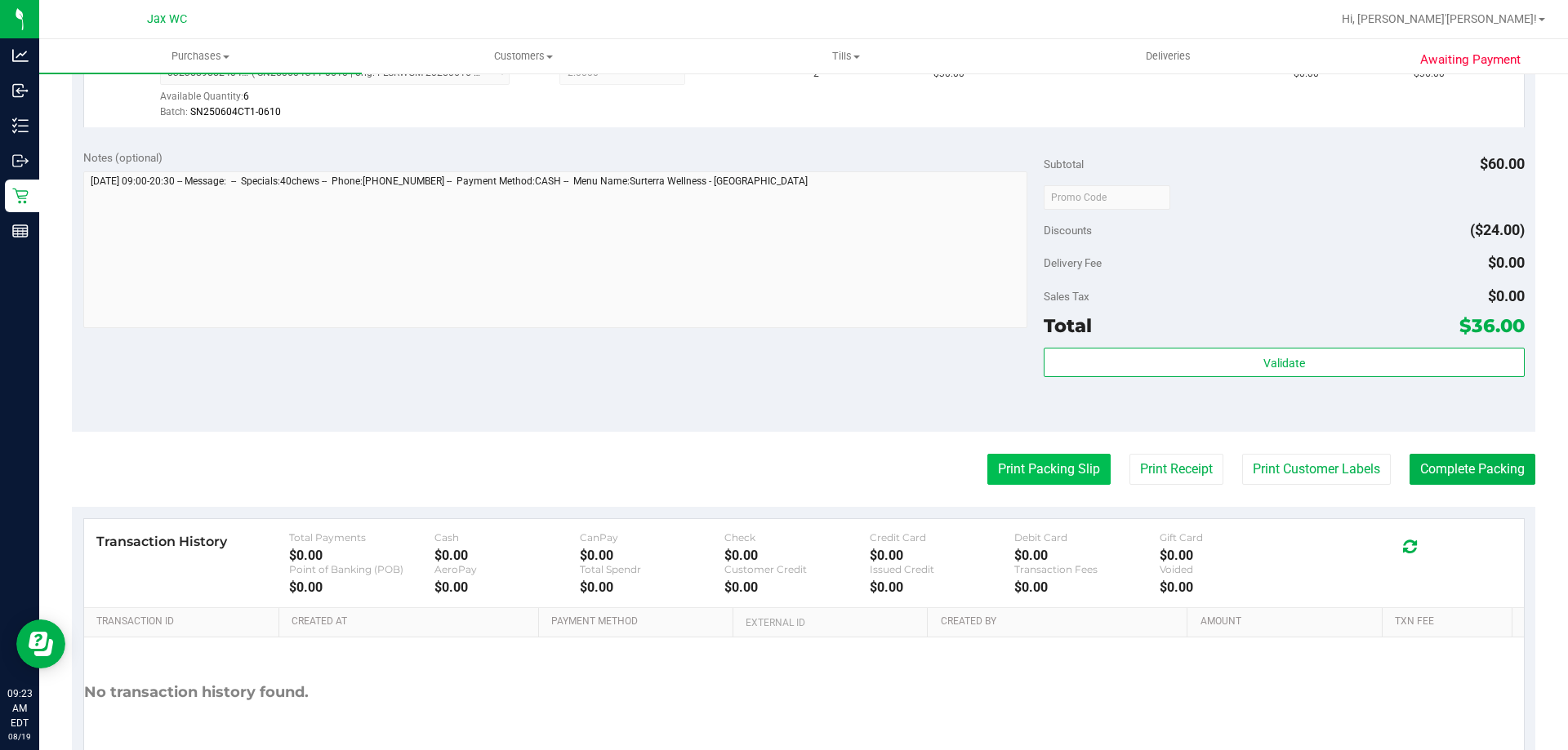
click at [1027, 477] on button "Print Packing Slip" at bounding box center [1049, 469] width 123 height 31
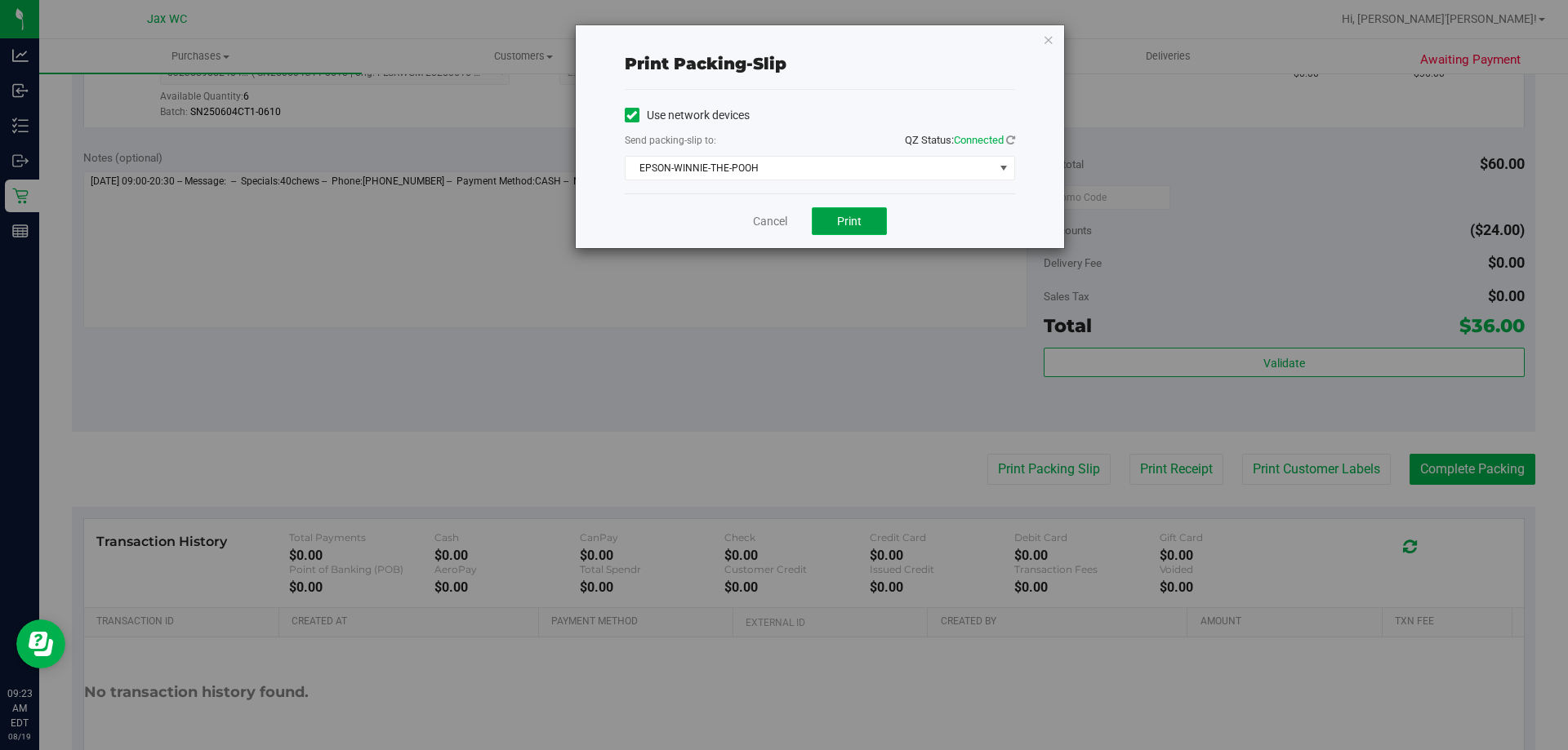
click at [851, 215] on span "Print" at bounding box center [849, 222] width 24 height 13
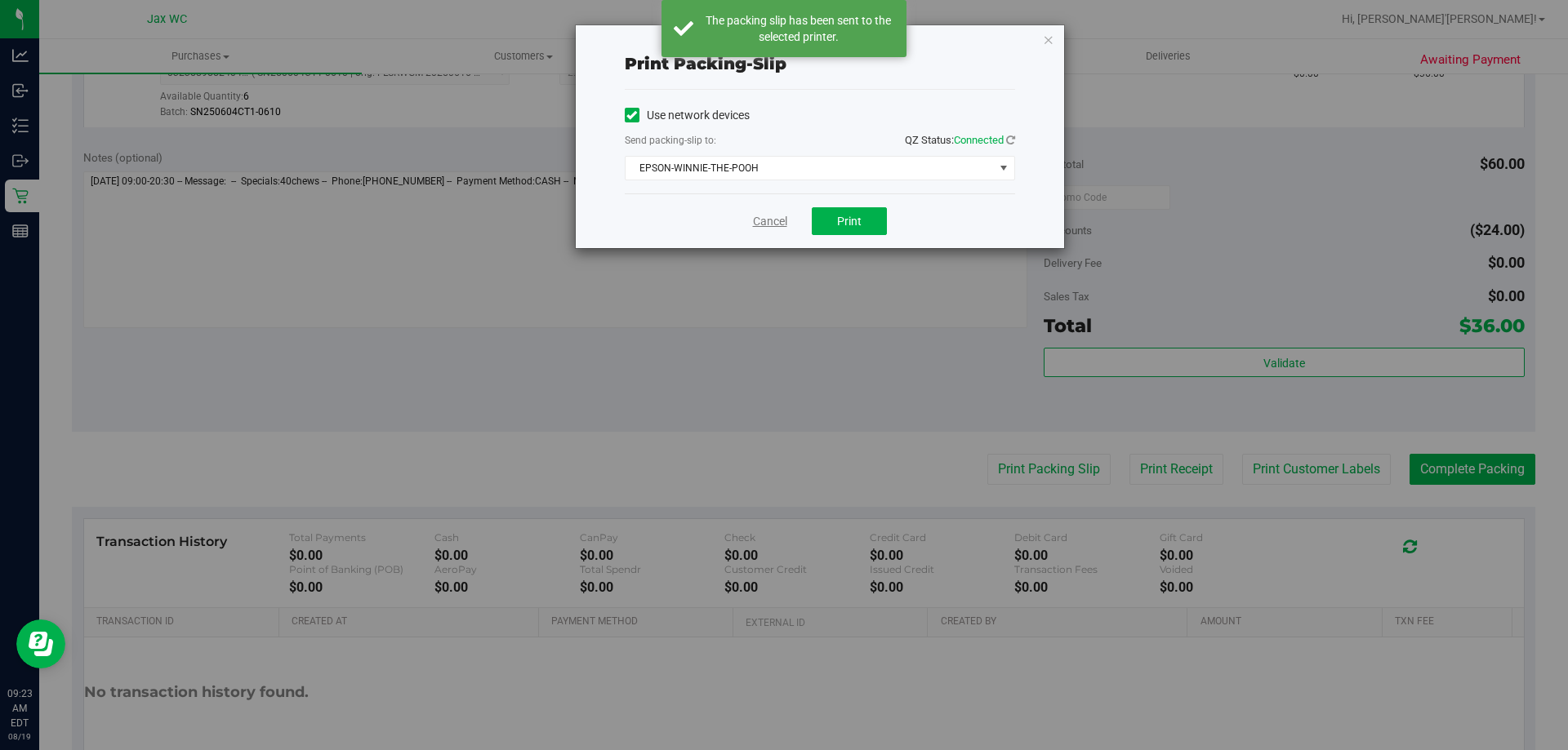
click at [772, 218] on link "Cancel" at bounding box center [770, 222] width 35 height 17
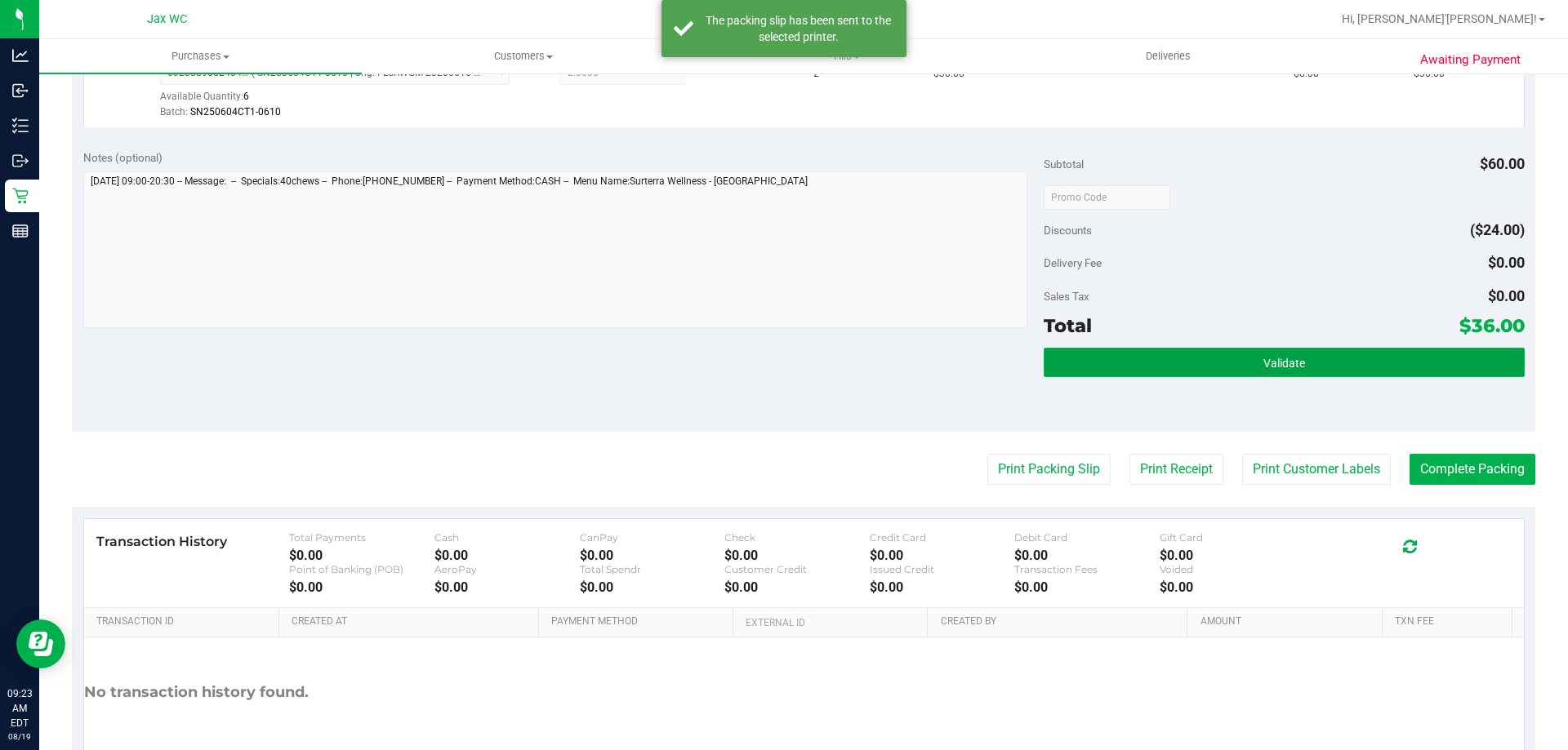
click at [1269, 351] on button "Validate" at bounding box center [1284, 362] width 481 height 29
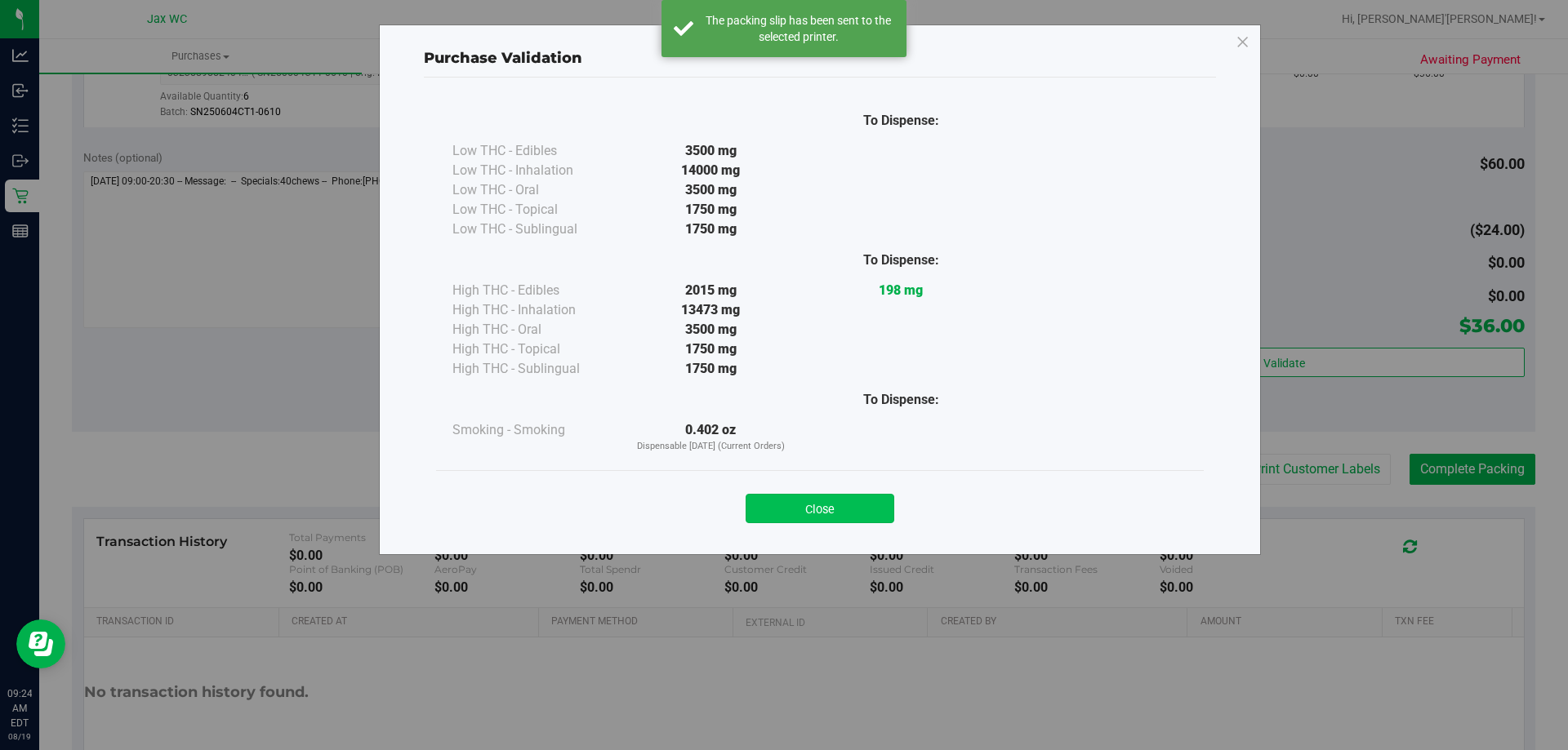
click at [851, 505] on button "Close" at bounding box center [820, 508] width 148 height 29
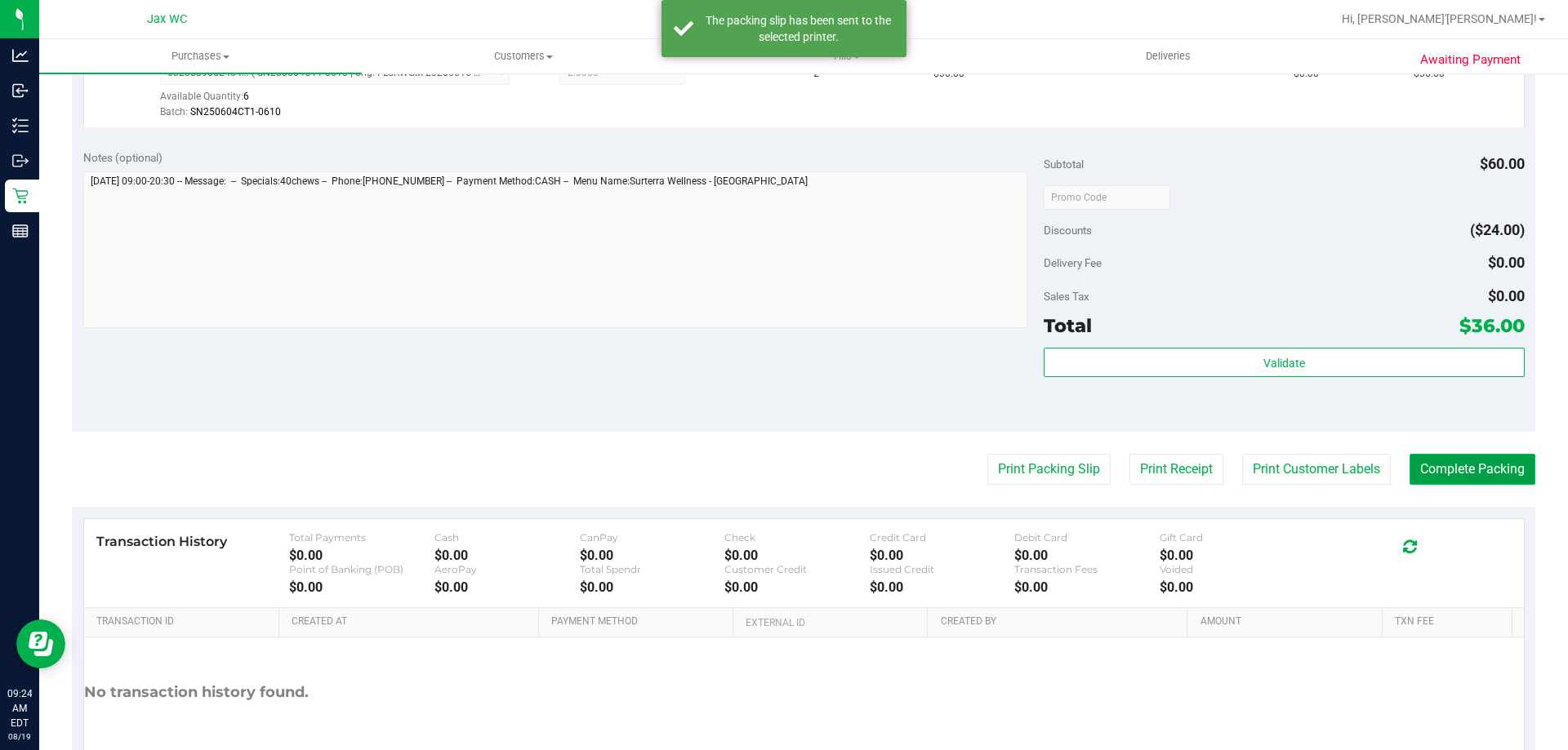
click at [1489, 465] on button "Complete Packing" at bounding box center [1472, 469] width 126 height 31
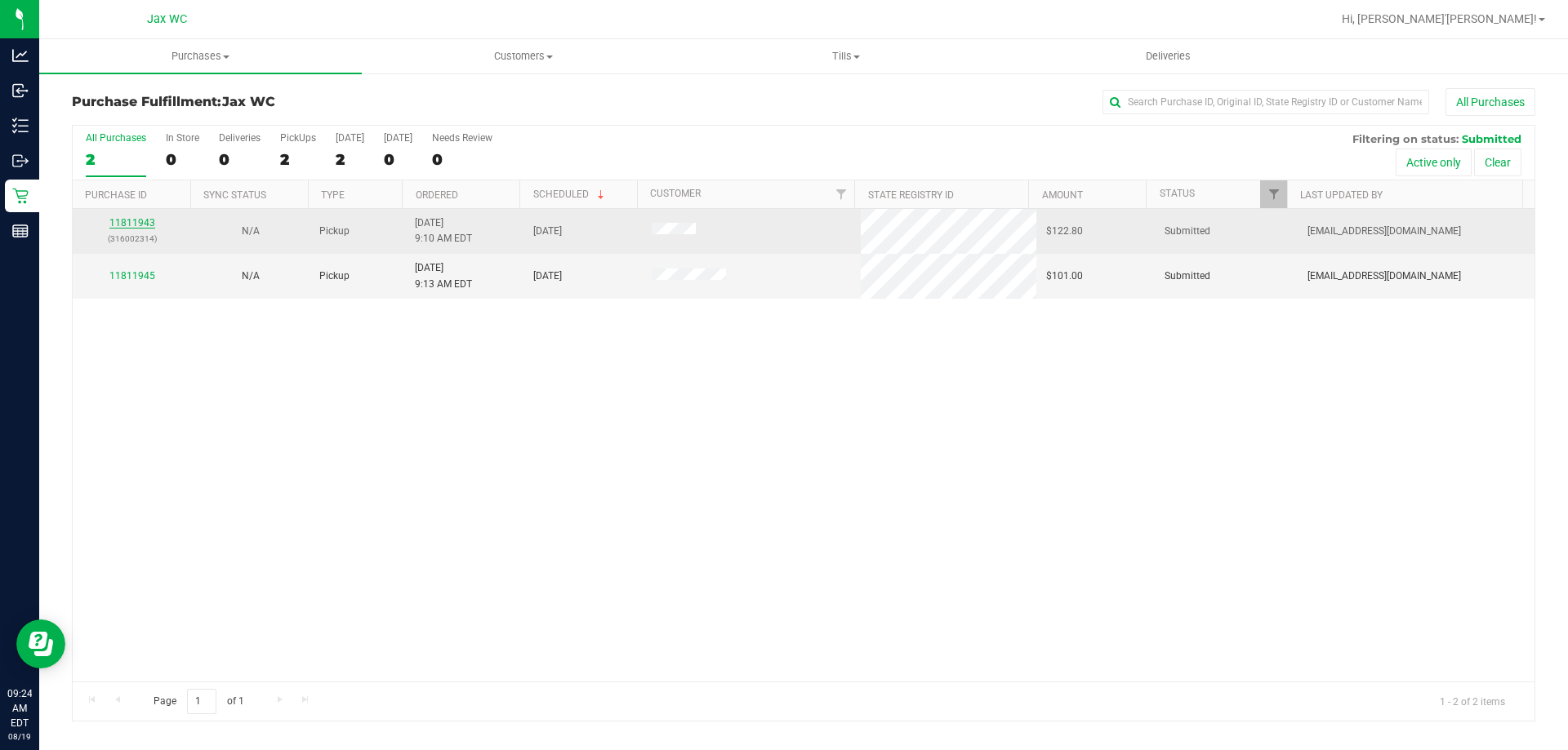
click at [144, 221] on link "11811943" at bounding box center [132, 223] width 46 height 12
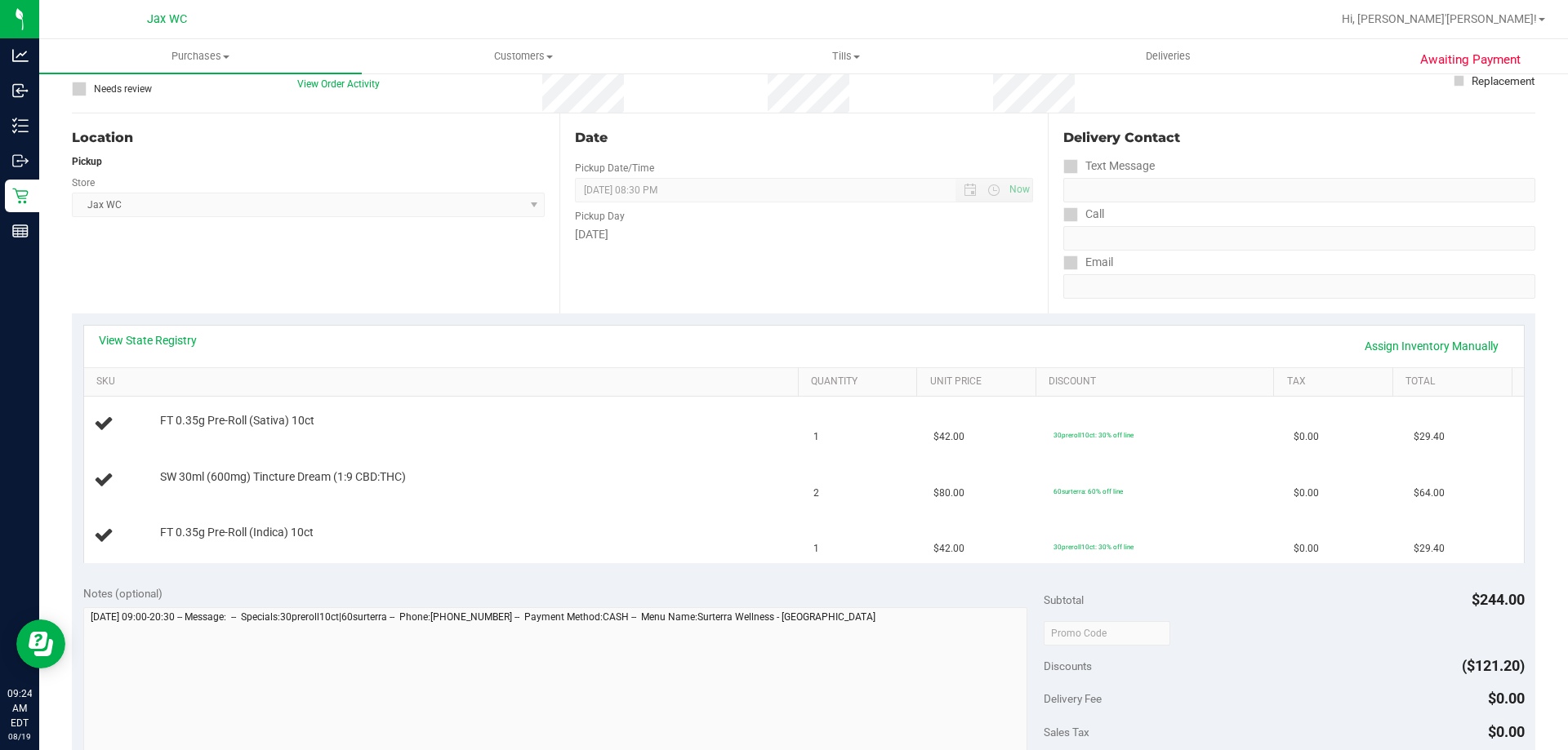
scroll to position [163, 0]
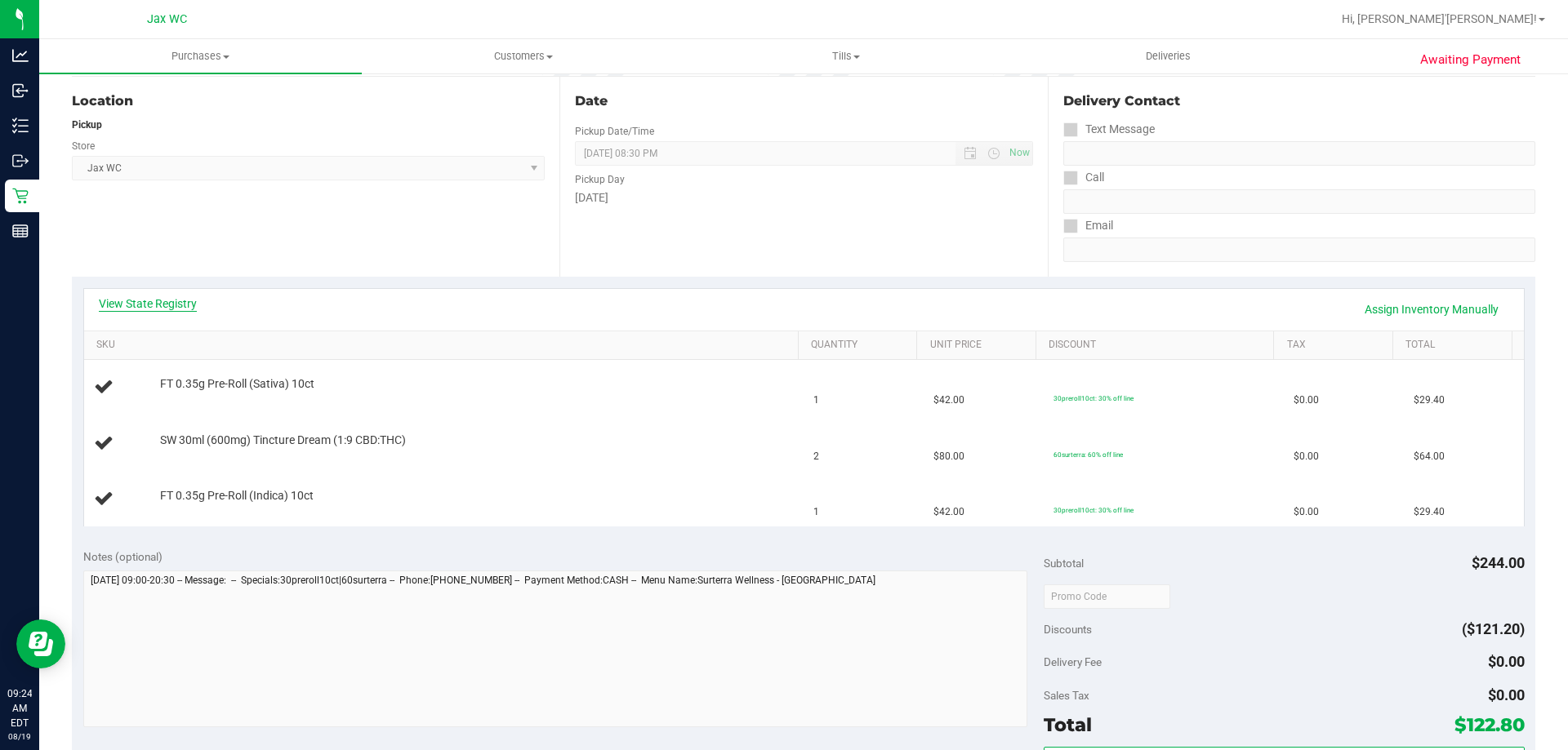
click at [165, 302] on link "View State Registry" at bounding box center [148, 303] width 98 height 16
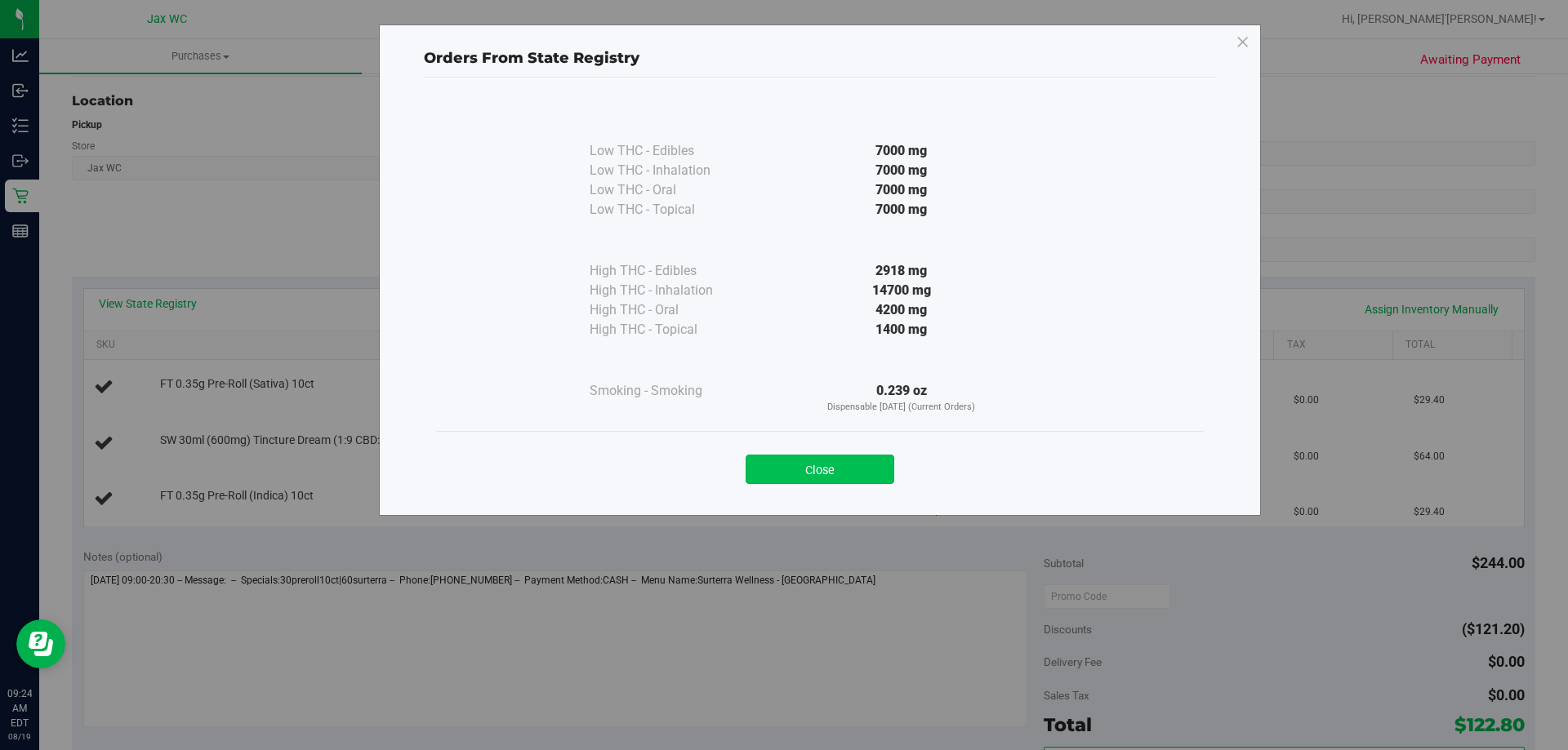
click at [866, 465] on button "Close" at bounding box center [820, 469] width 148 height 29
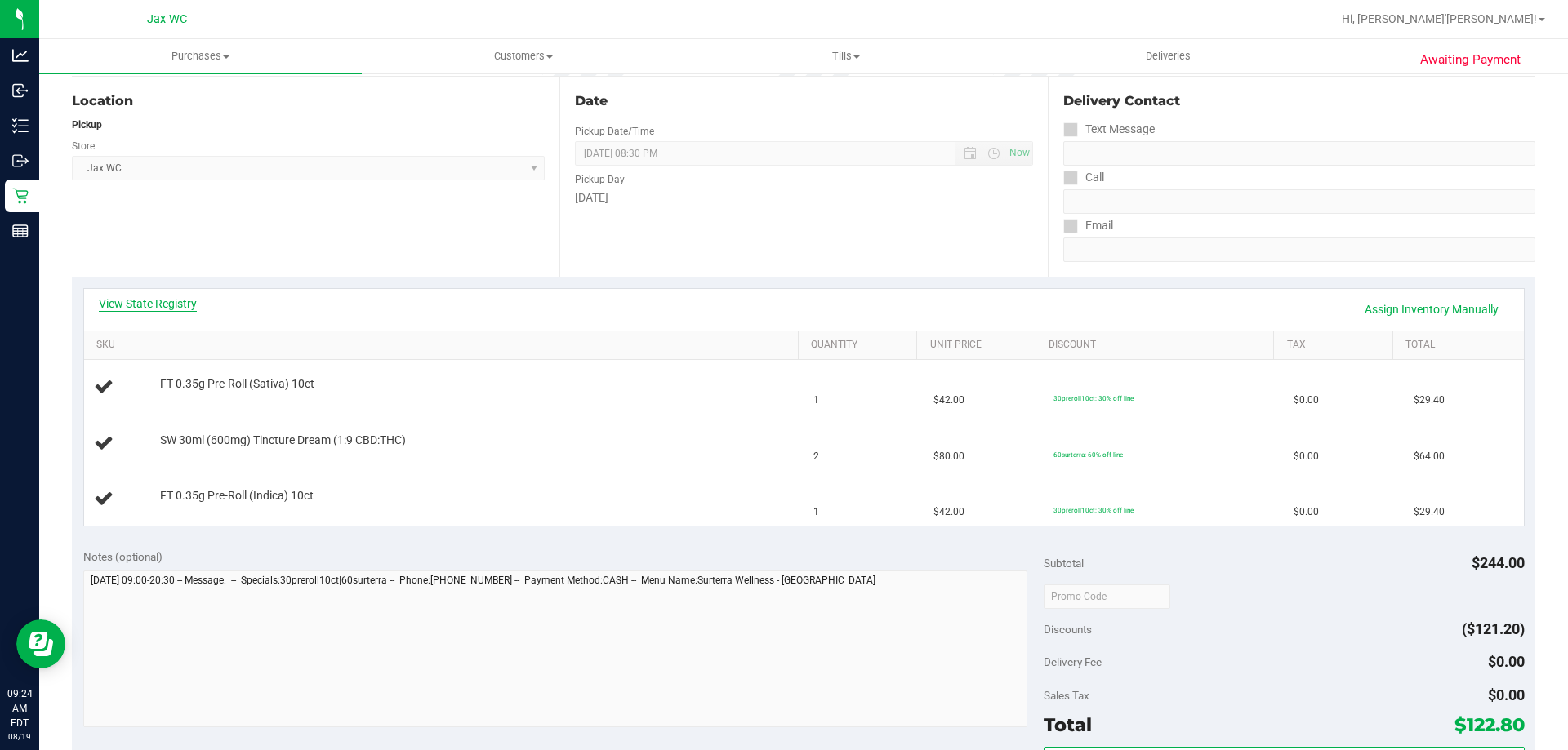
click at [164, 297] on link "View State Registry" at bounding box center [148, 303] width 98 height 16
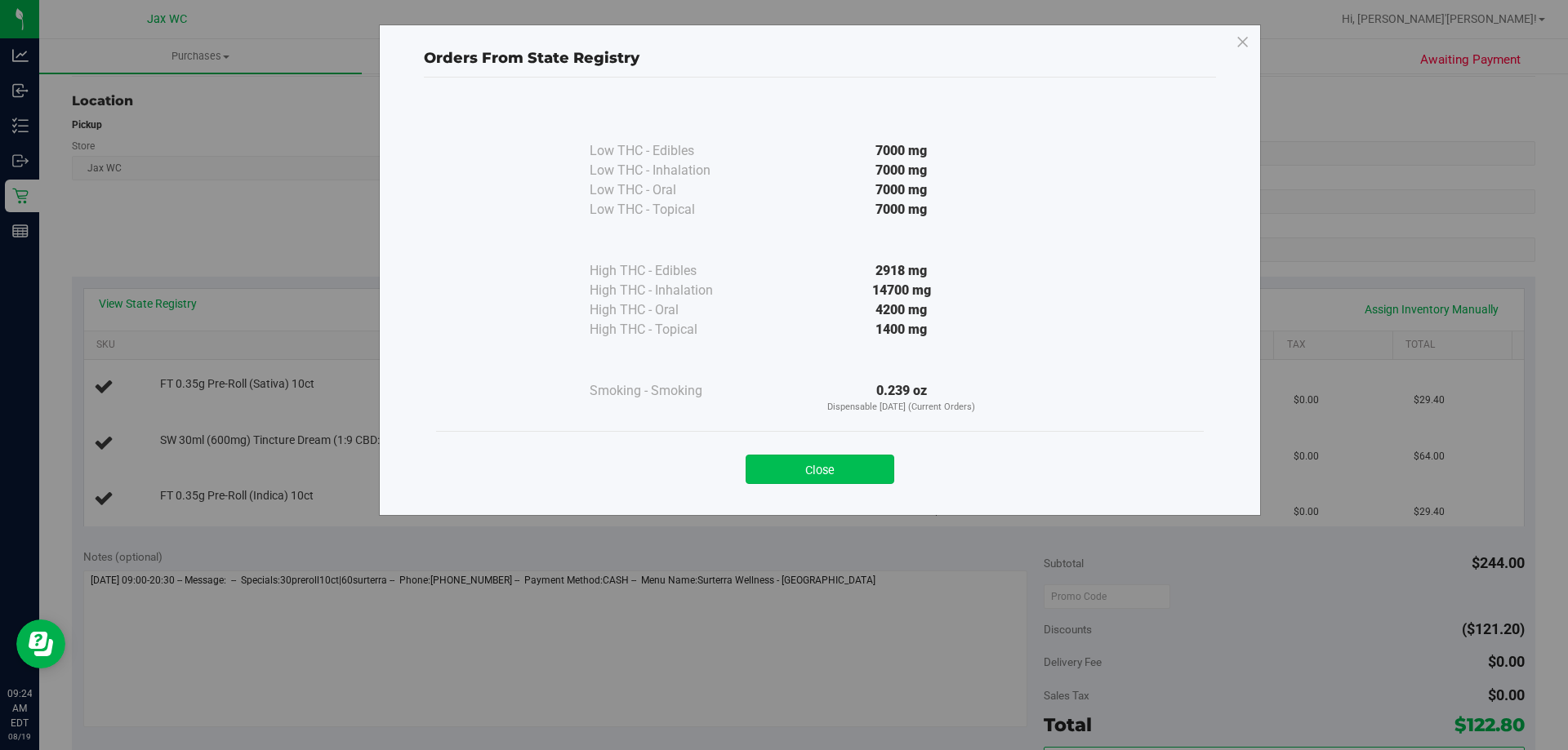
click at [886, 469] on button "Close" at bounding box center [820, 469] width 148 height 29
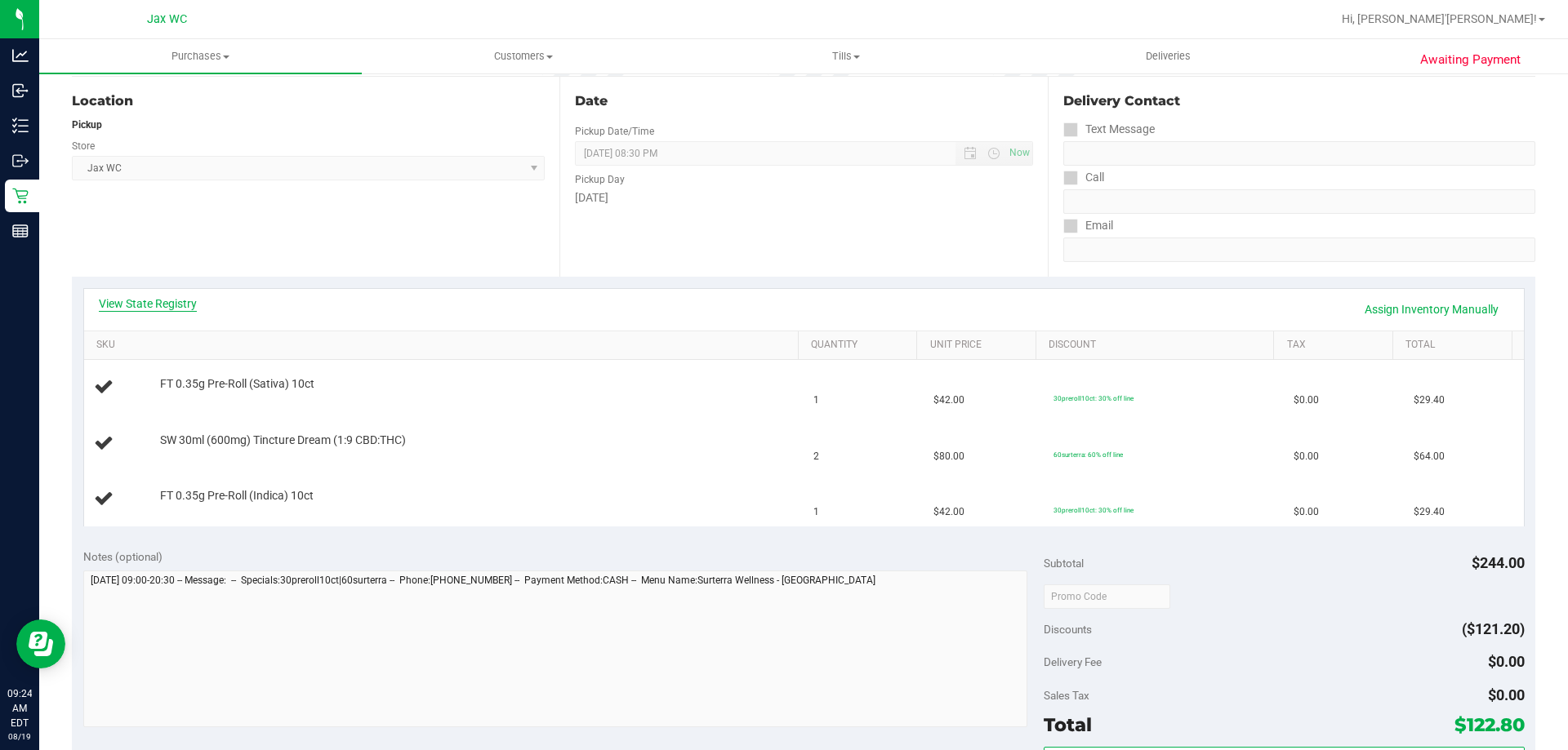
click at [177, 301] on link "View State Registry" at bounding box center [148, 303] width 98 height 16
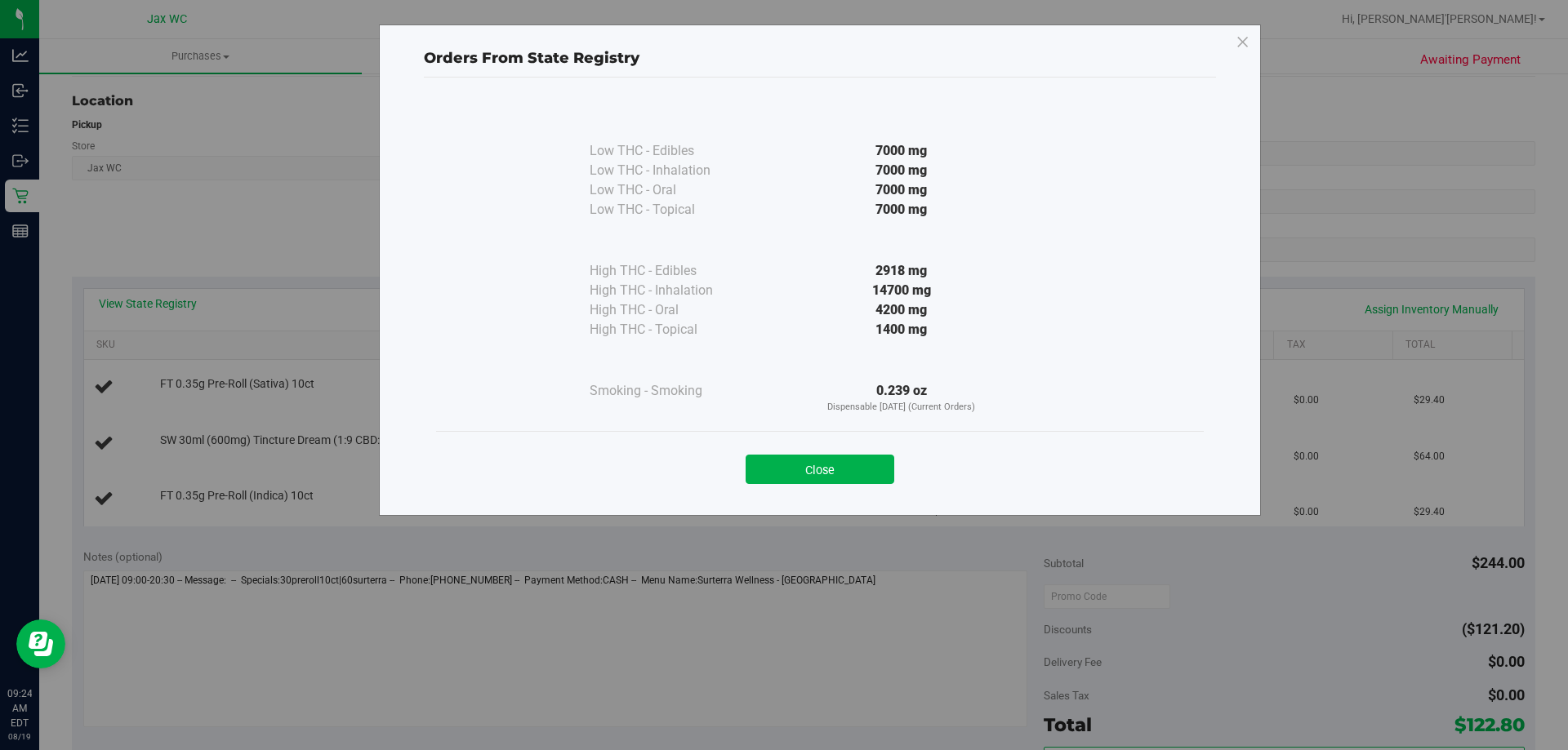
click at [852, 454] on div "Close" at bounding box center [820, 464] width 744 height 40
click at [854, 458] on button "Close" at bounding box center [820, 469] width 148 height 29
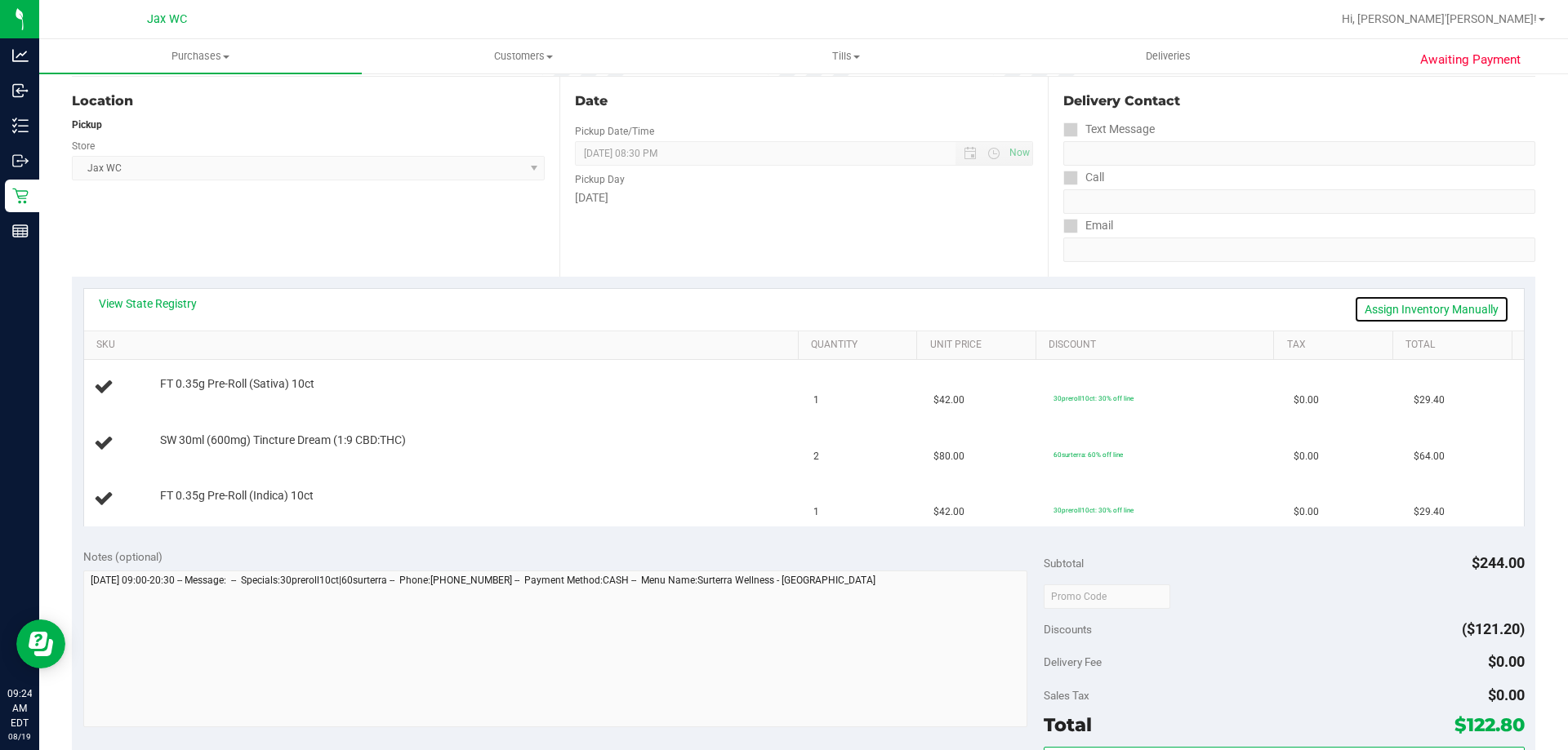
click at [1439, 308] on link "Assign Inventory Manually" at bounding box center [1431, 309] width 155 height 28
click at [187, 399] on link "Add Package" at bounding box center [190, 395] width 59 height 12
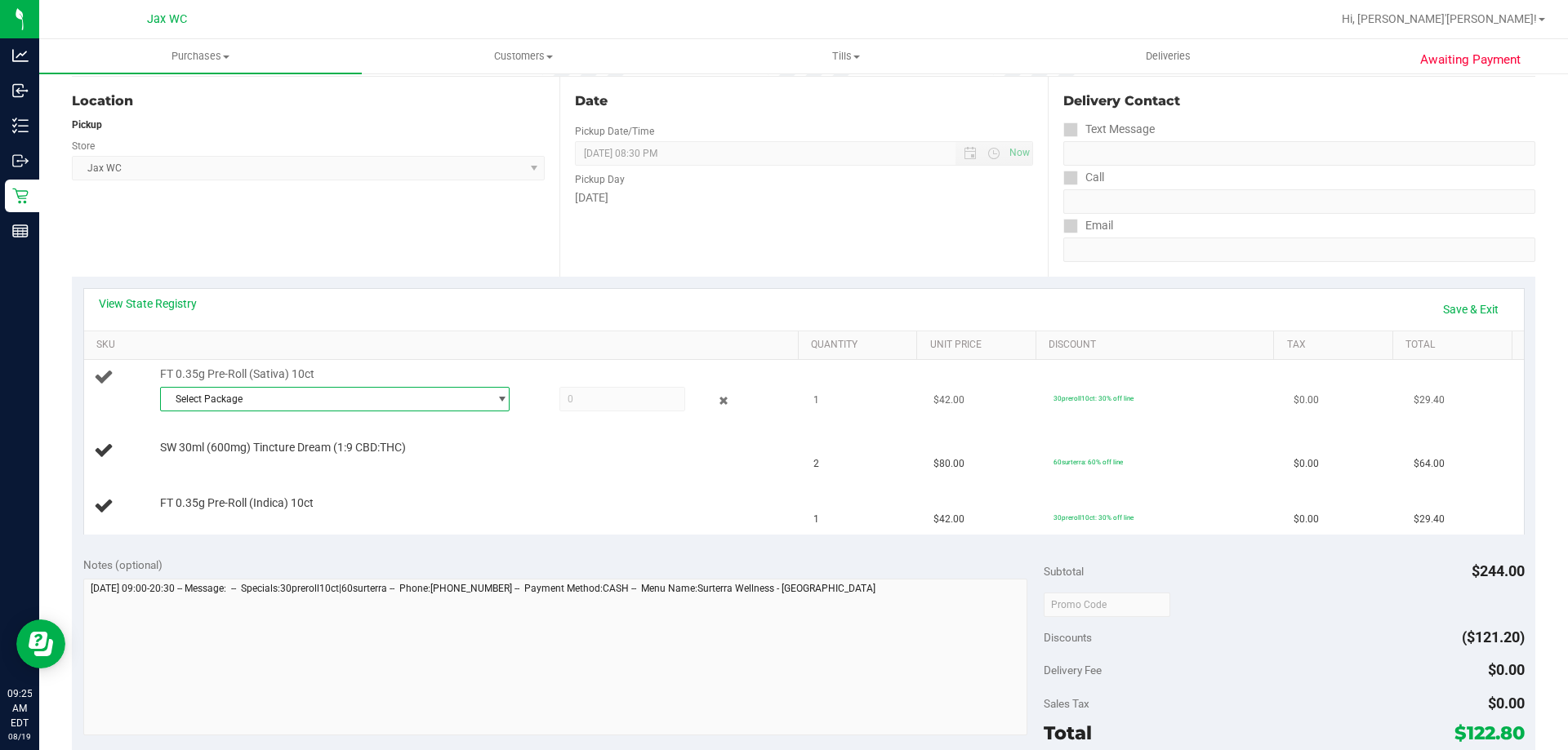
click at [321, 404] on span "Select Package" at bounding box center [325, 399] width 328 height 23
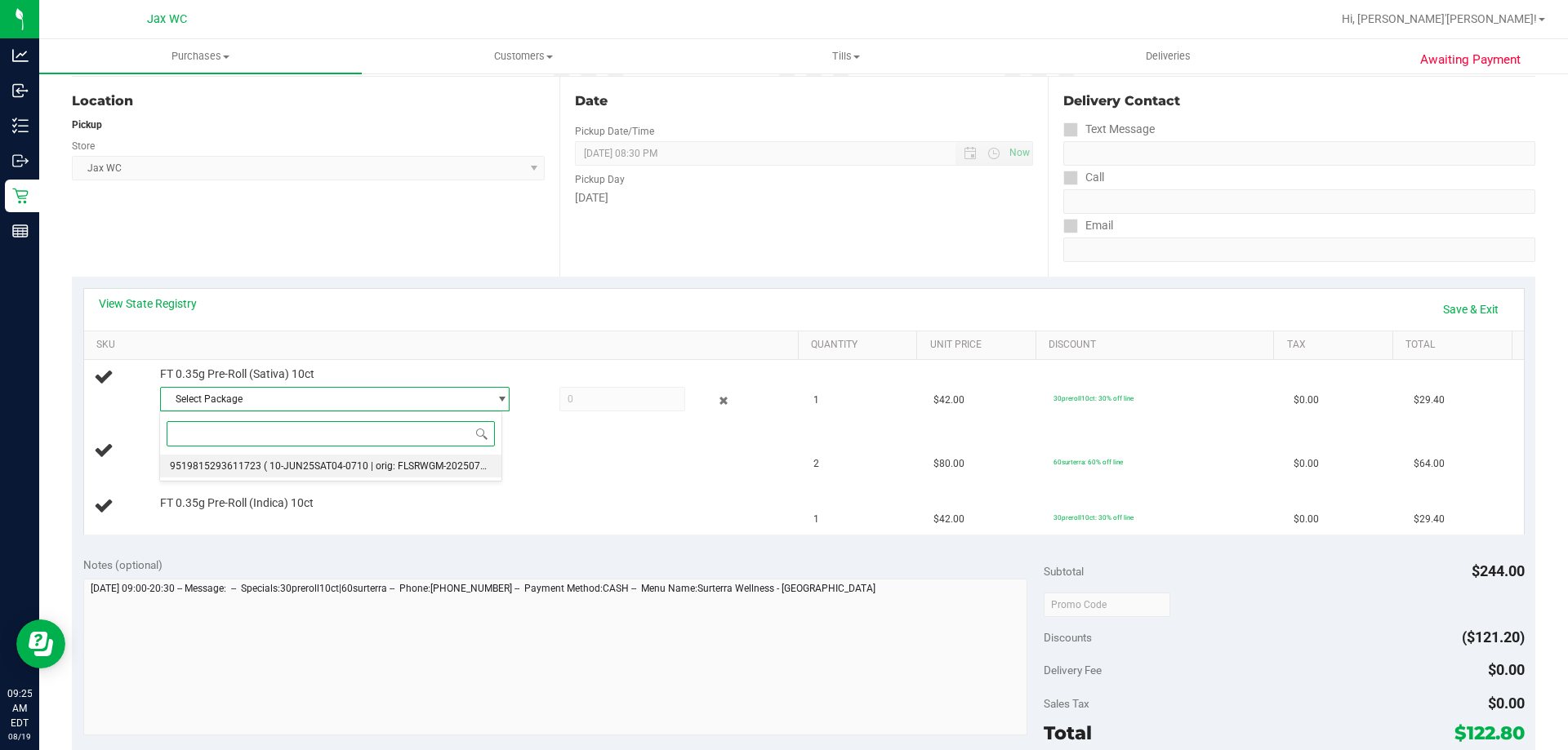
click at [352, 471] on span "( 10-JUN25SAT04-0710 | orig: FLSRWGM-20250717-217 )" at bounding box center [390, 466] width 253 height 12
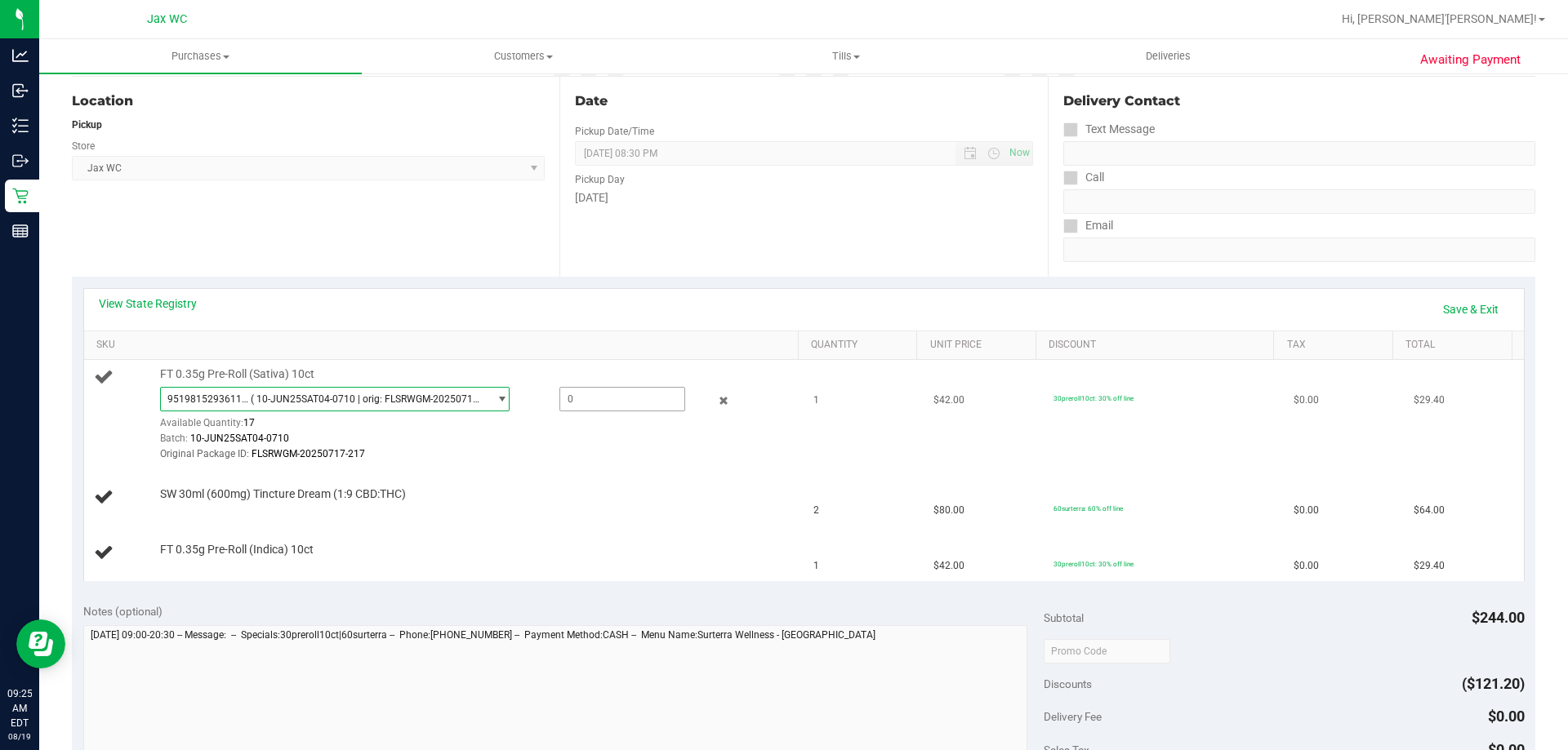
click at [610, 394] on span at bounding box center [622, 399] width 126 height 24
type input "1"
type input "1.0000"
click at [600, 464] on td "FT 0.35g Pre-Roll (Sativa) 10ct 9519815293611723 ( 10-JUN25SAT04-0710 | orig: F…" at bounding box center [444, 415] width 721 height 110
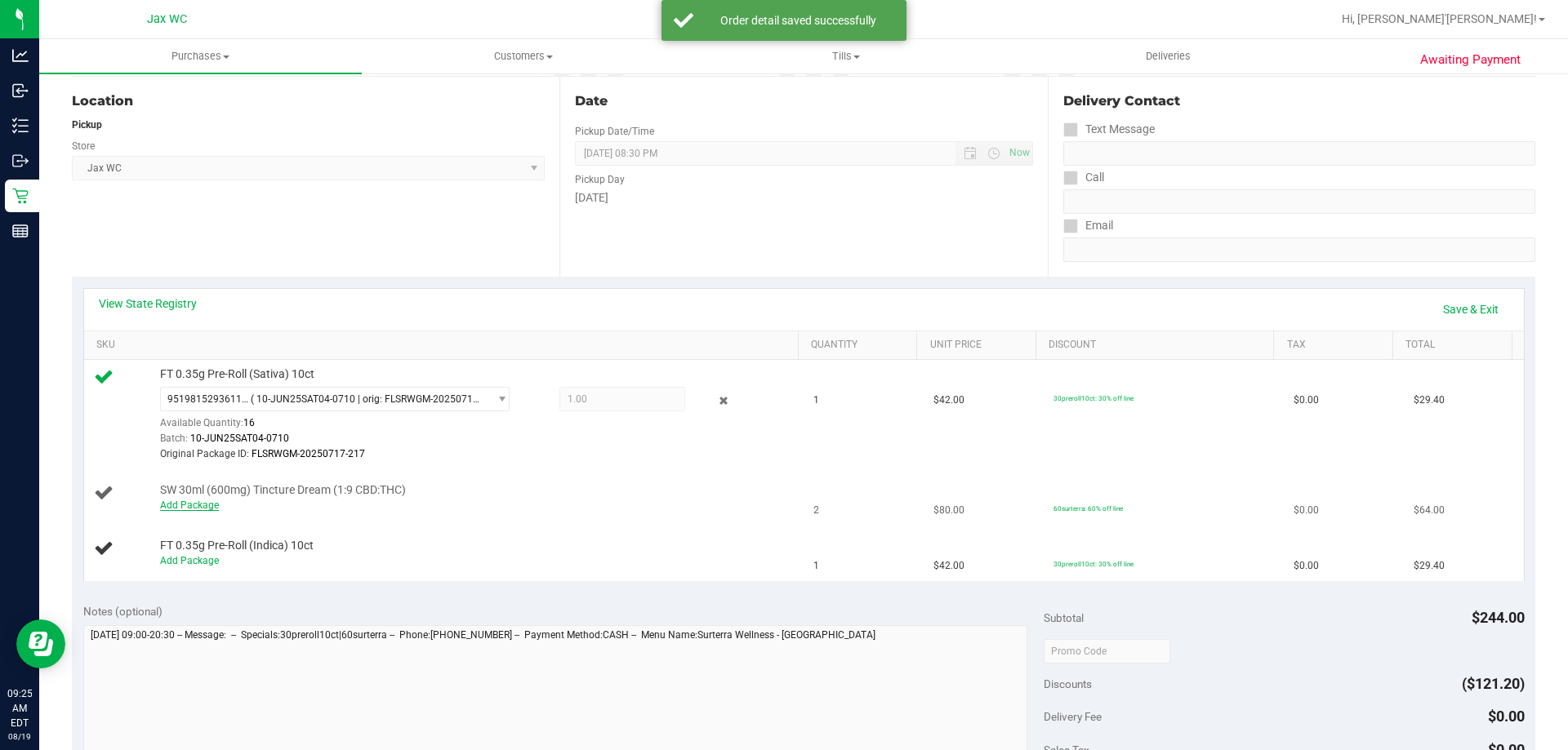
click at [202, 509] on link "Add Package" at bounding box center [190, 506] width 59 height 12
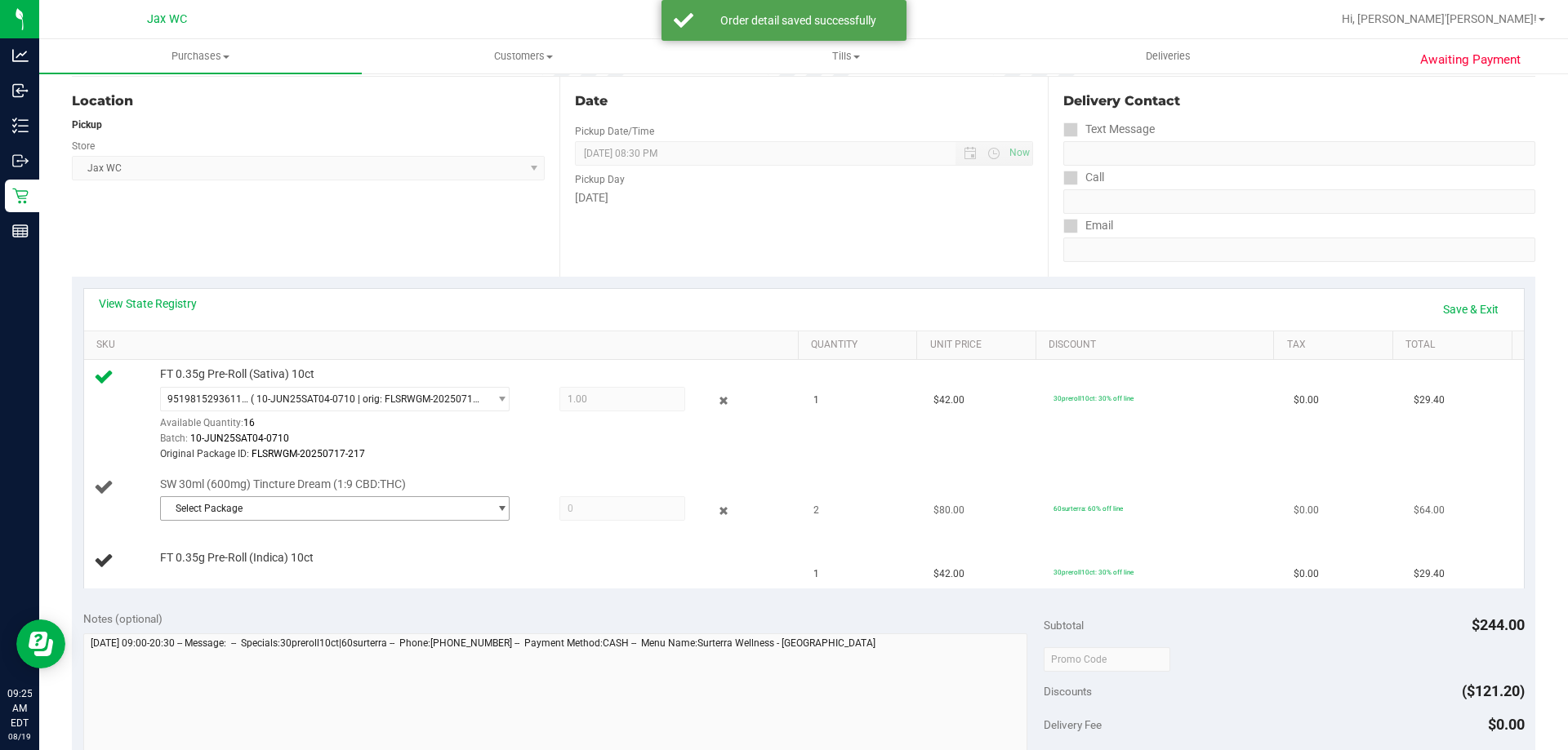
click at [393, 506] on span "Select Package" at bounding box center [325, 508] width 328 height 23
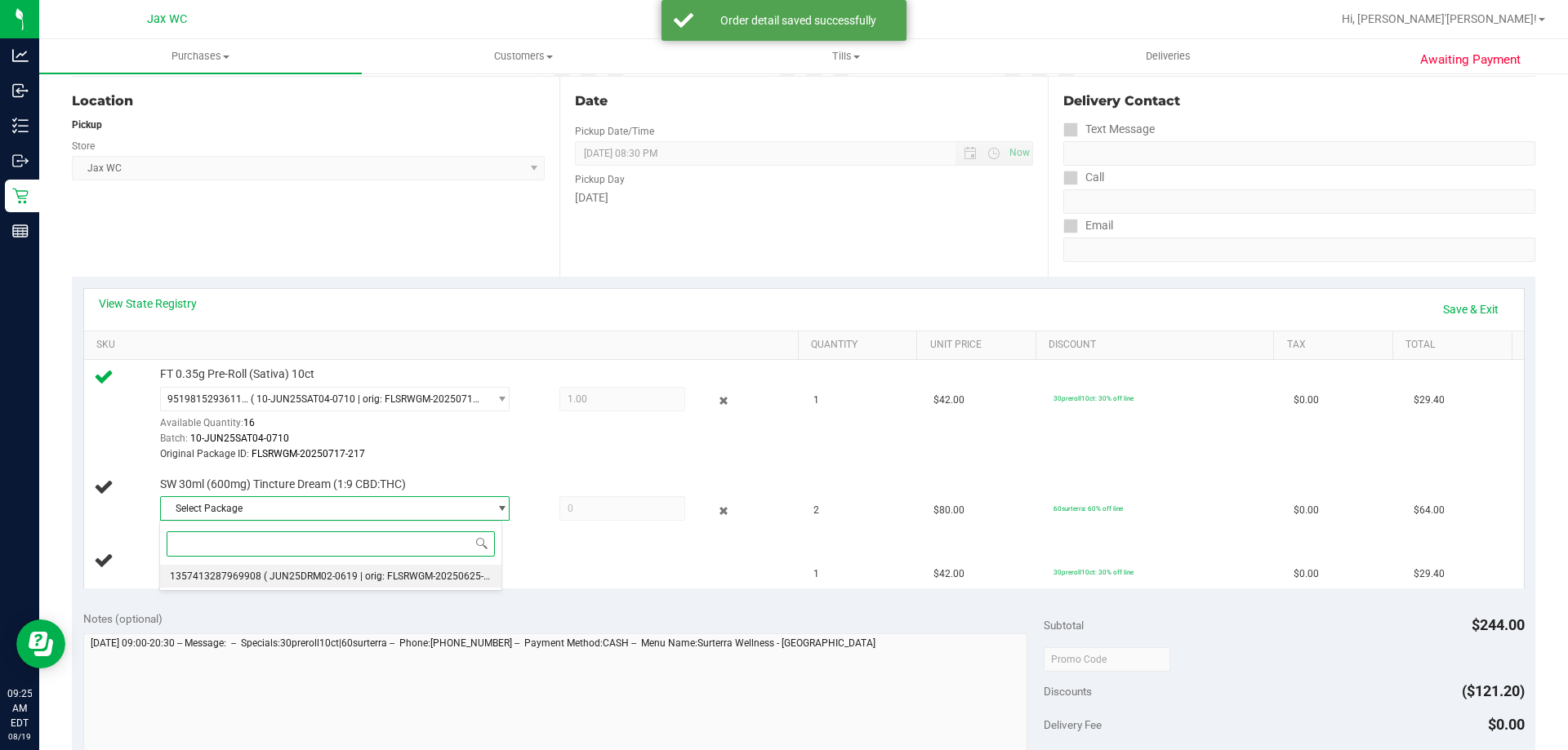
click at [372, 575] on span "( JUN25DRM02-0619 | orig: FLSRWGM-20250625-1041 )" at bounding box center [388, 576] width 249 height 12
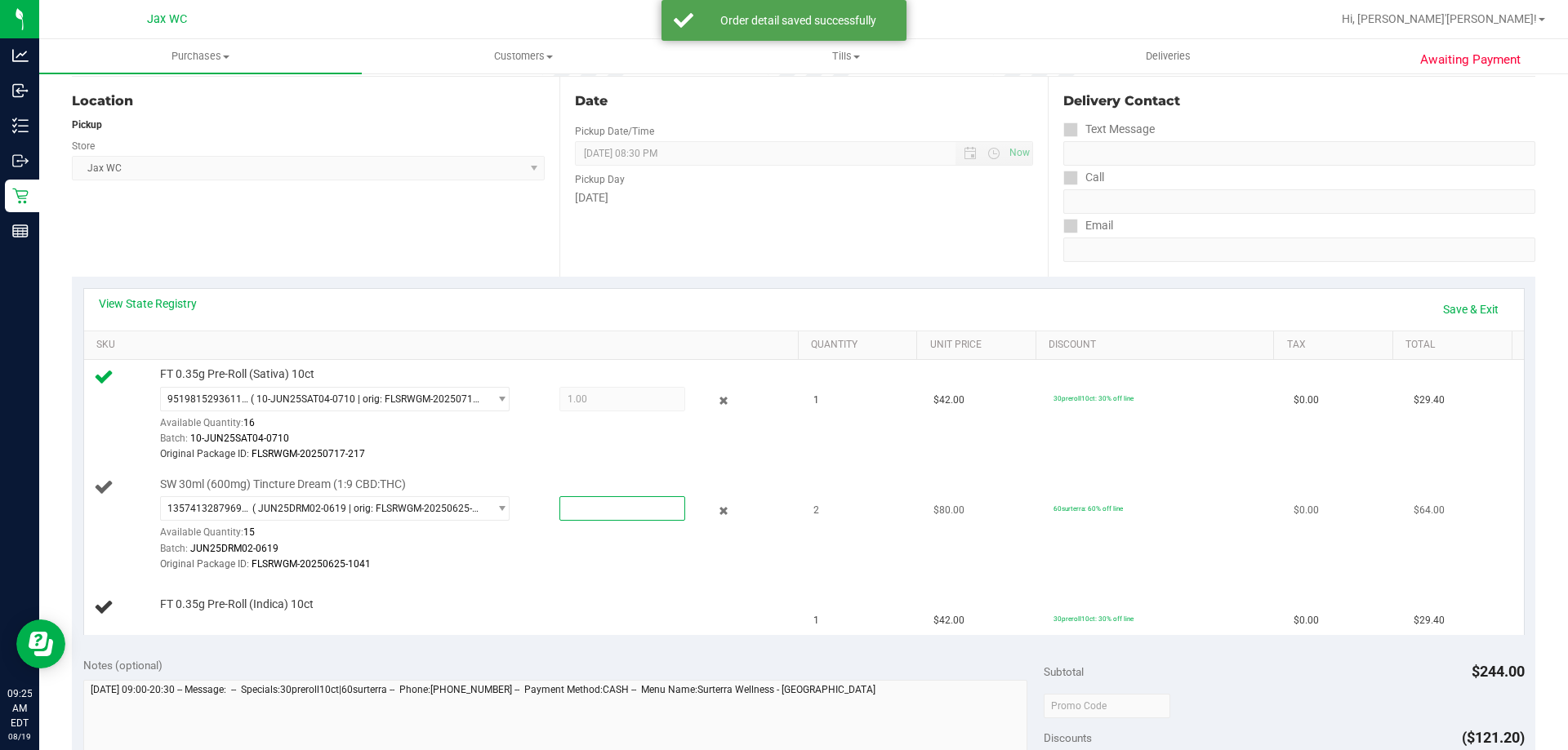
click at [588, 507] on span at bounding box center [622, 508] width 126 height 24
type input "2"
type input "2.0000"
click at [576, 564] on div "Original Package ID: FLSRWGM-20250625-1041" at bounding box center [475, 565] width 631 height 15
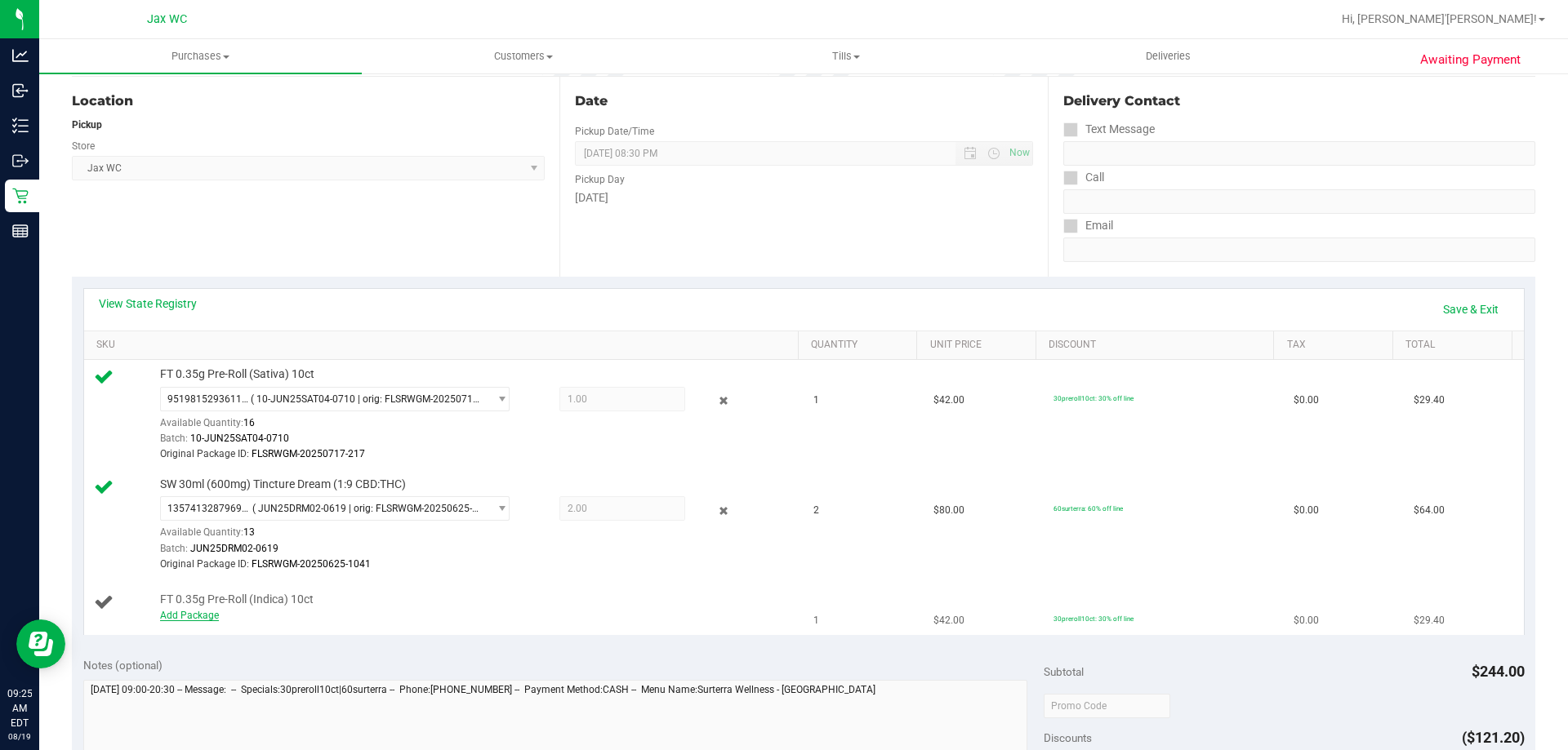
click at [210, 618] on link "Add Package" at bounding box center [190, 616] width 59 height 12
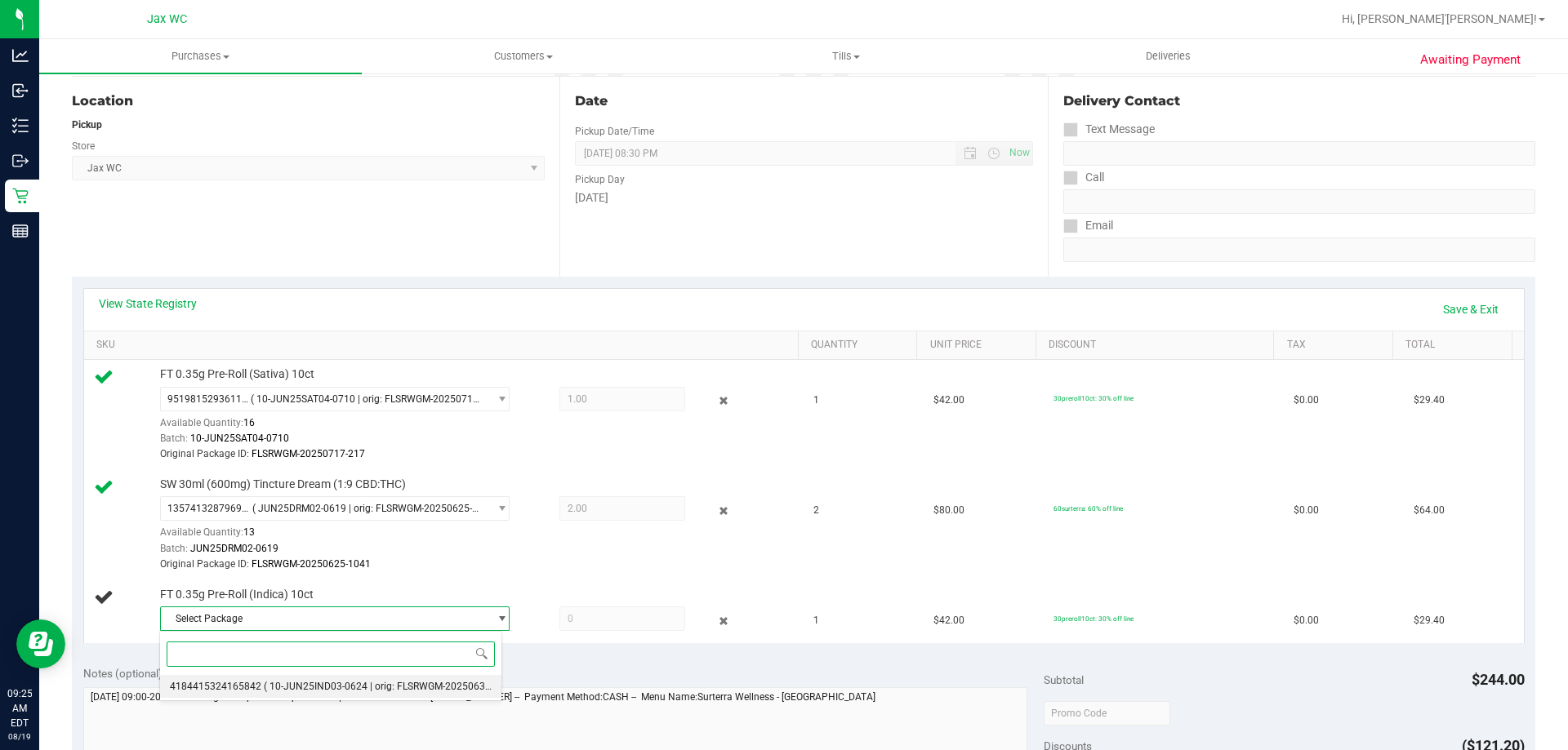
click at [289, 683] on span "( 10-JUN25IND03-0624 | orig: FLSRWGM-20250630-2701 )" at bounding box center [393, 687] width 258 height 12
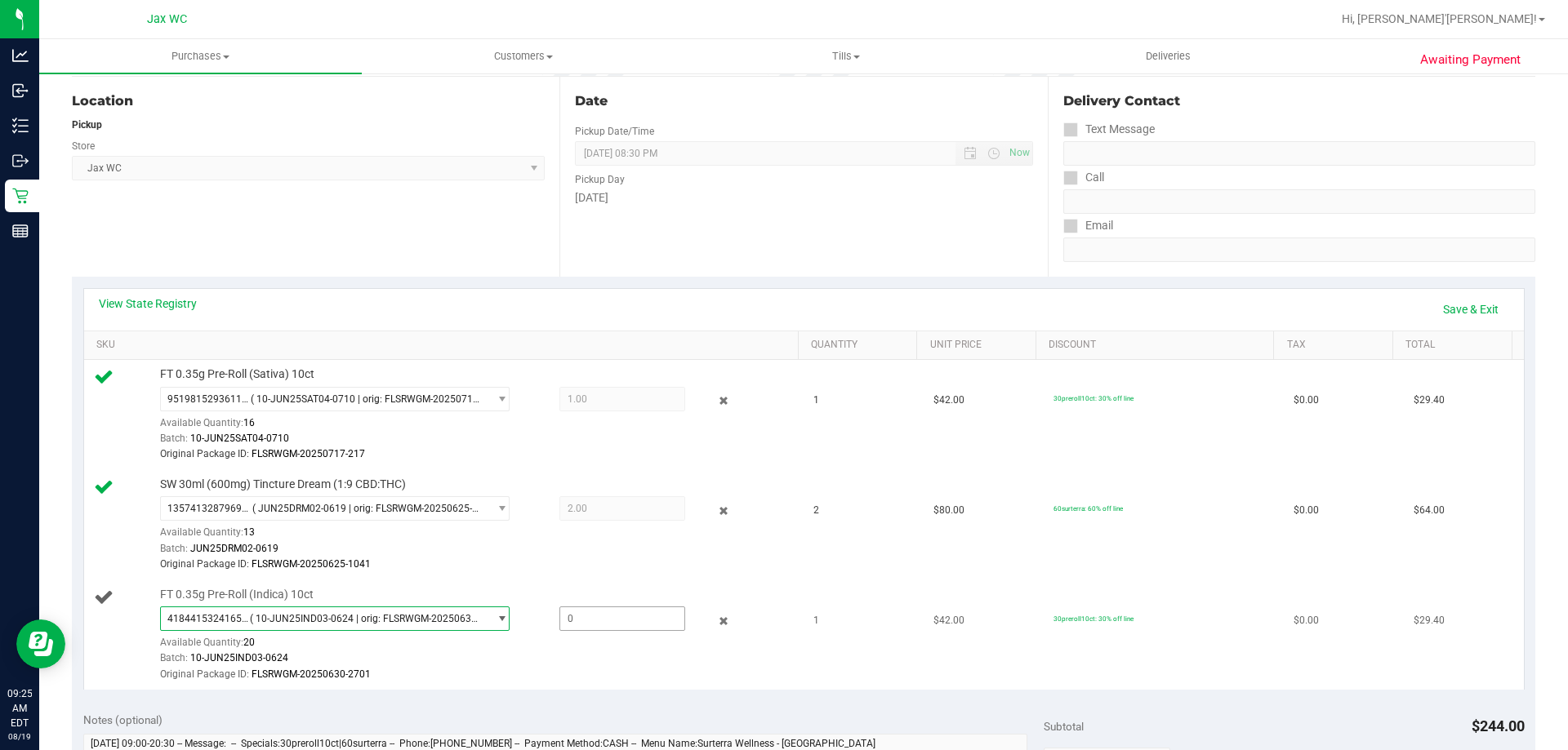
click at [571, 610] on span at bounding box center [622, 619] width 126 height 24
type input "1"
type input "1.0000"
click at [573, 597] on div "FT 0.35g Pre-Roll (Indica) 10ct 4184415324165842 ( 10-JUN25IND03-0624 | orig: F…" at bounding box center [471, 635] width 639 height 96
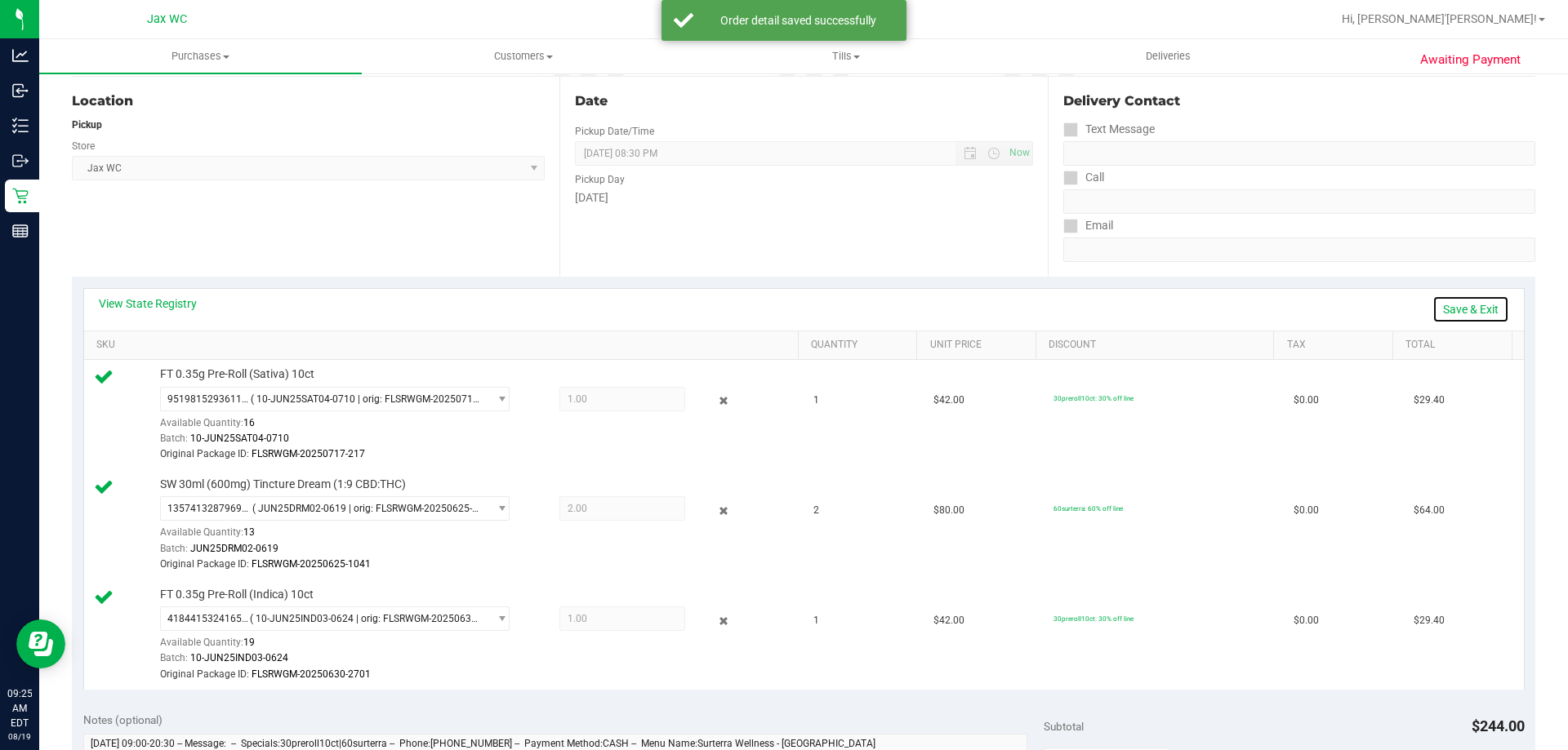
click at [1451, 313] on link "Save & Exit" at bounding box center [1470, 309] width 77 height 28
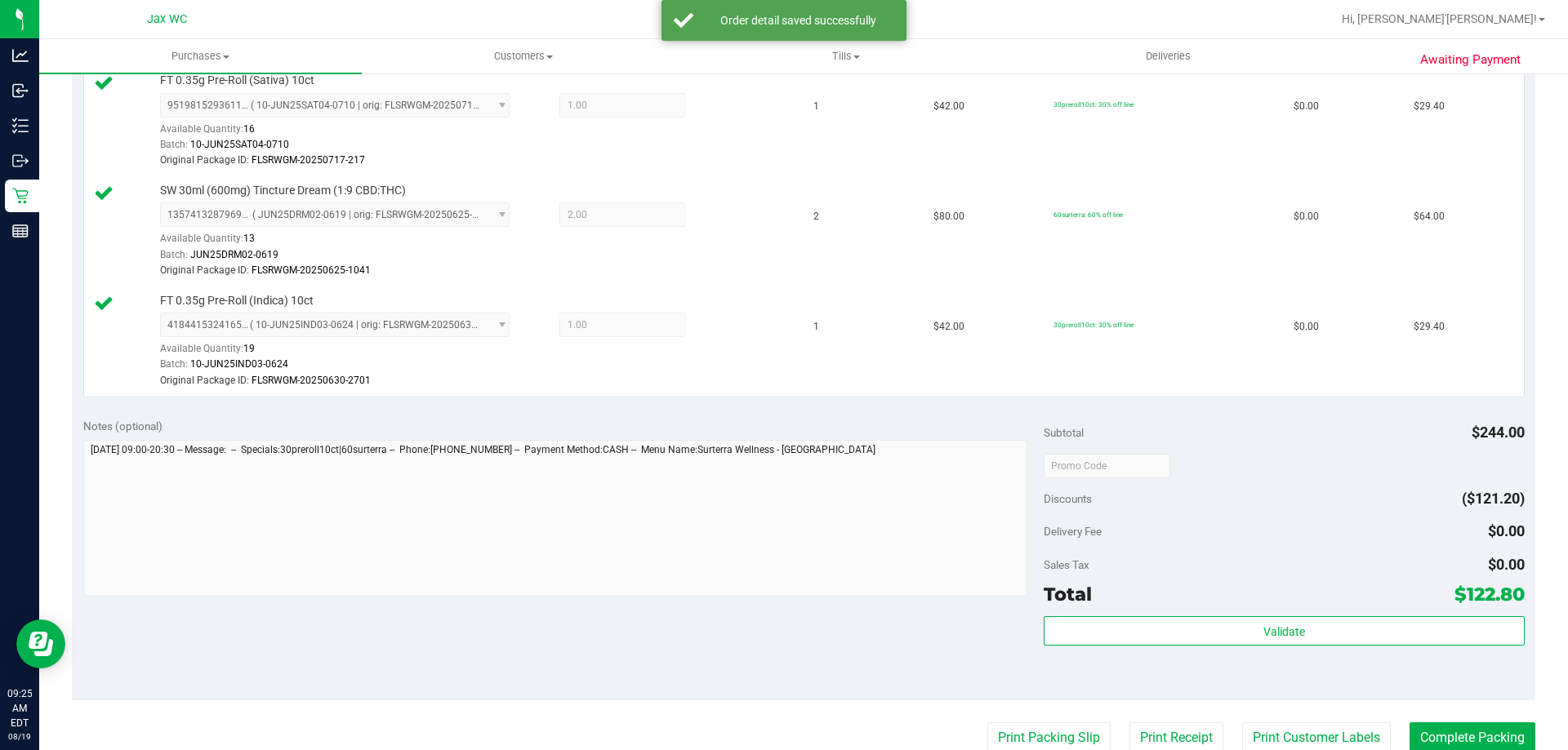
scroll to position [817, 0]
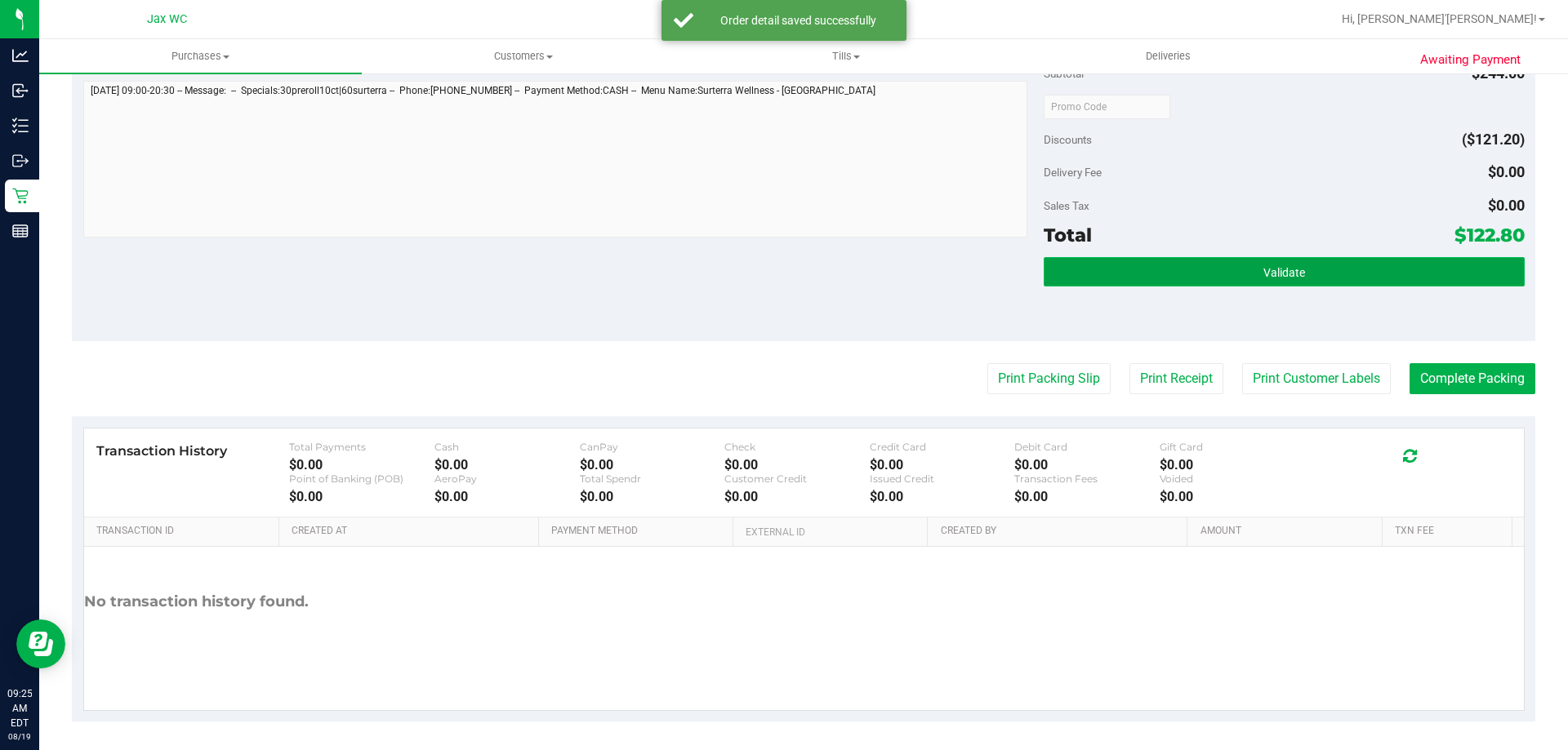
click at [1243, 274] on button "Validate" at bounding box center [1284, 271] width 481 height 29
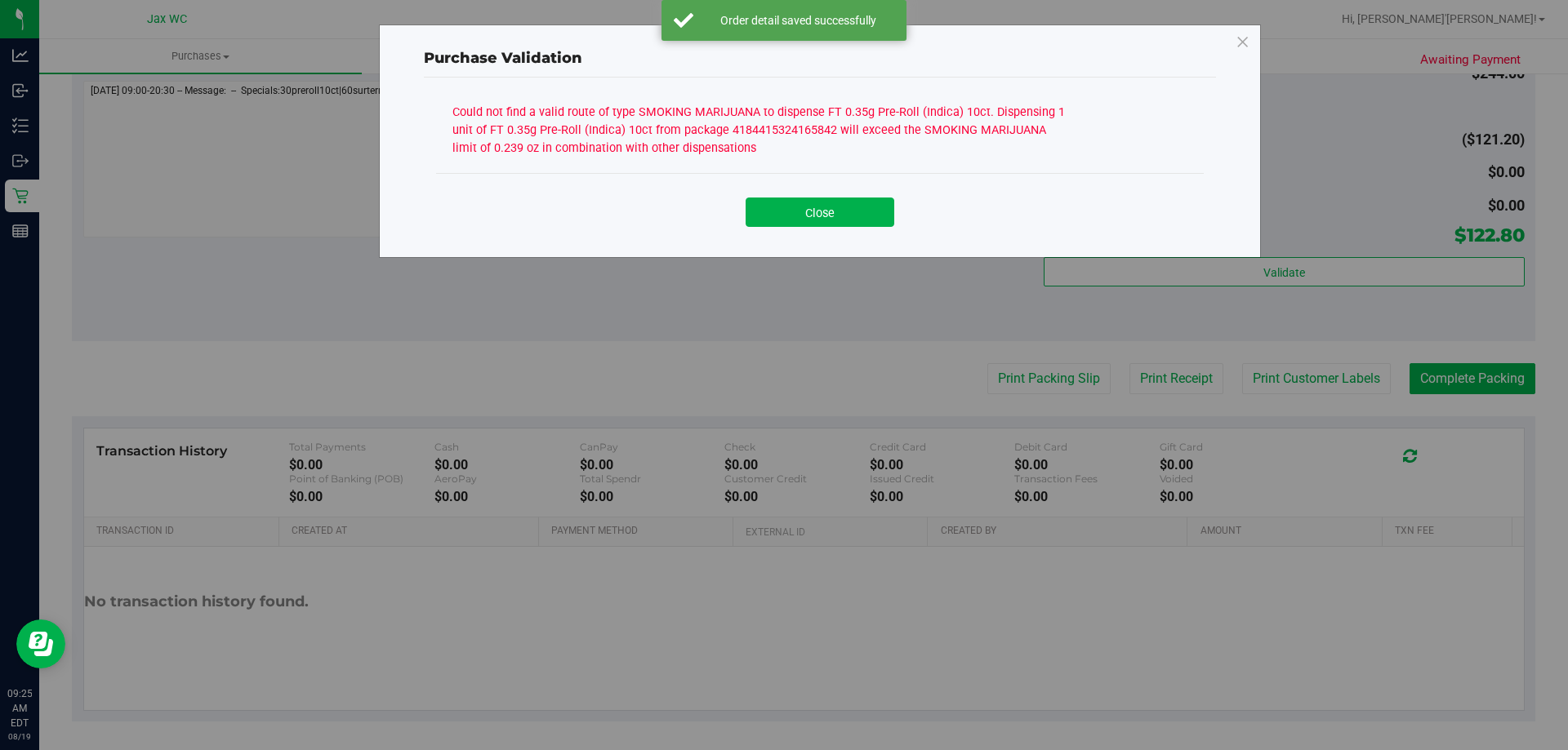
click at [829, 229] on div "Close" at bounding box center [819, 206] width 768 height 66
click at [829, 196] on div "Close" at bounding box center [820, 206] width 744 height 40
click at [830, 198] on button "Close" at bounding box center [820, 212] width 148 height 29
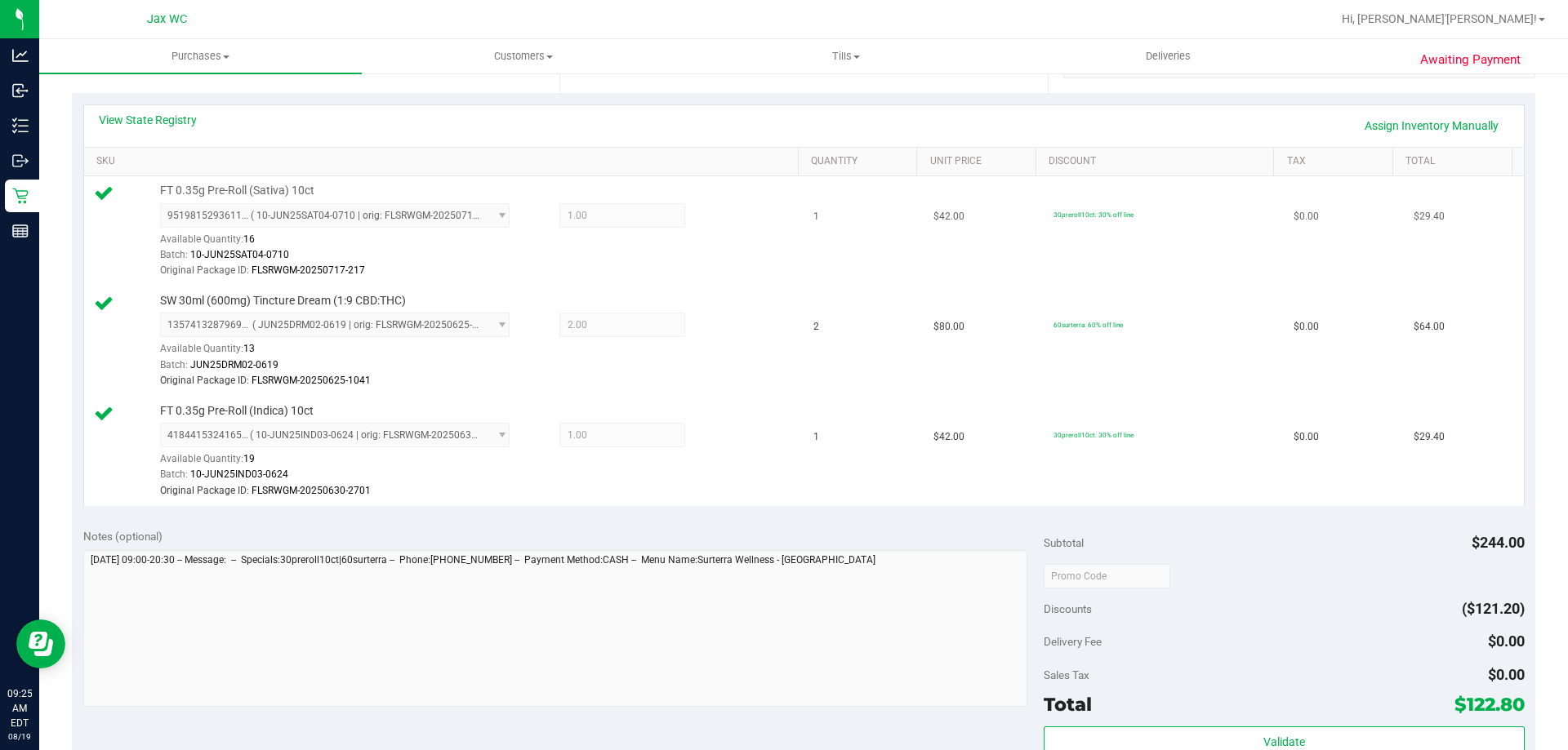
scroll to position [327, 0]
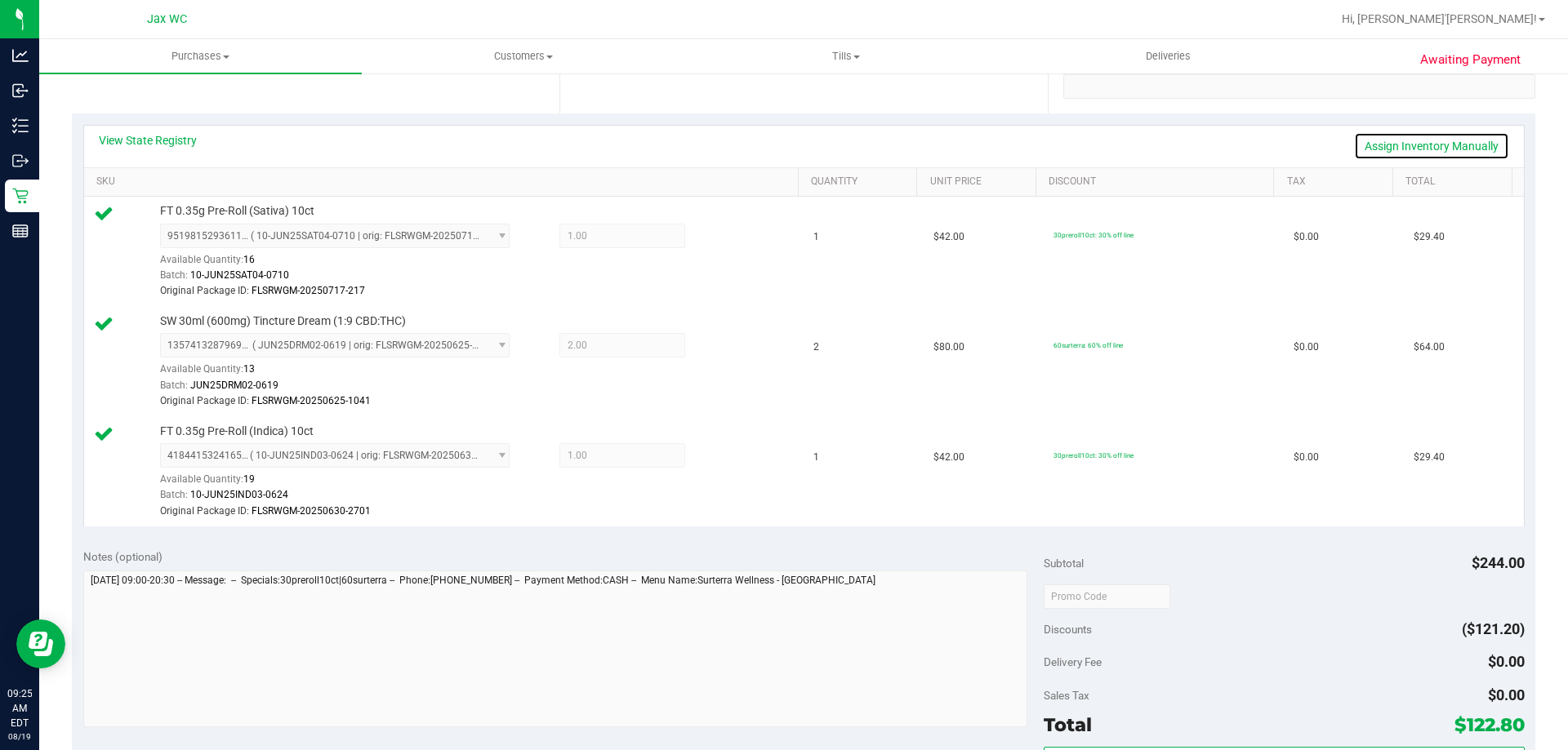
click at [1404, 145] on link "Assign Inventory Manually" at bounding box center [1431, 146] width 155 height 28
click at [721, 240] on icon at bounding box center [724, 238] width 17 height 19
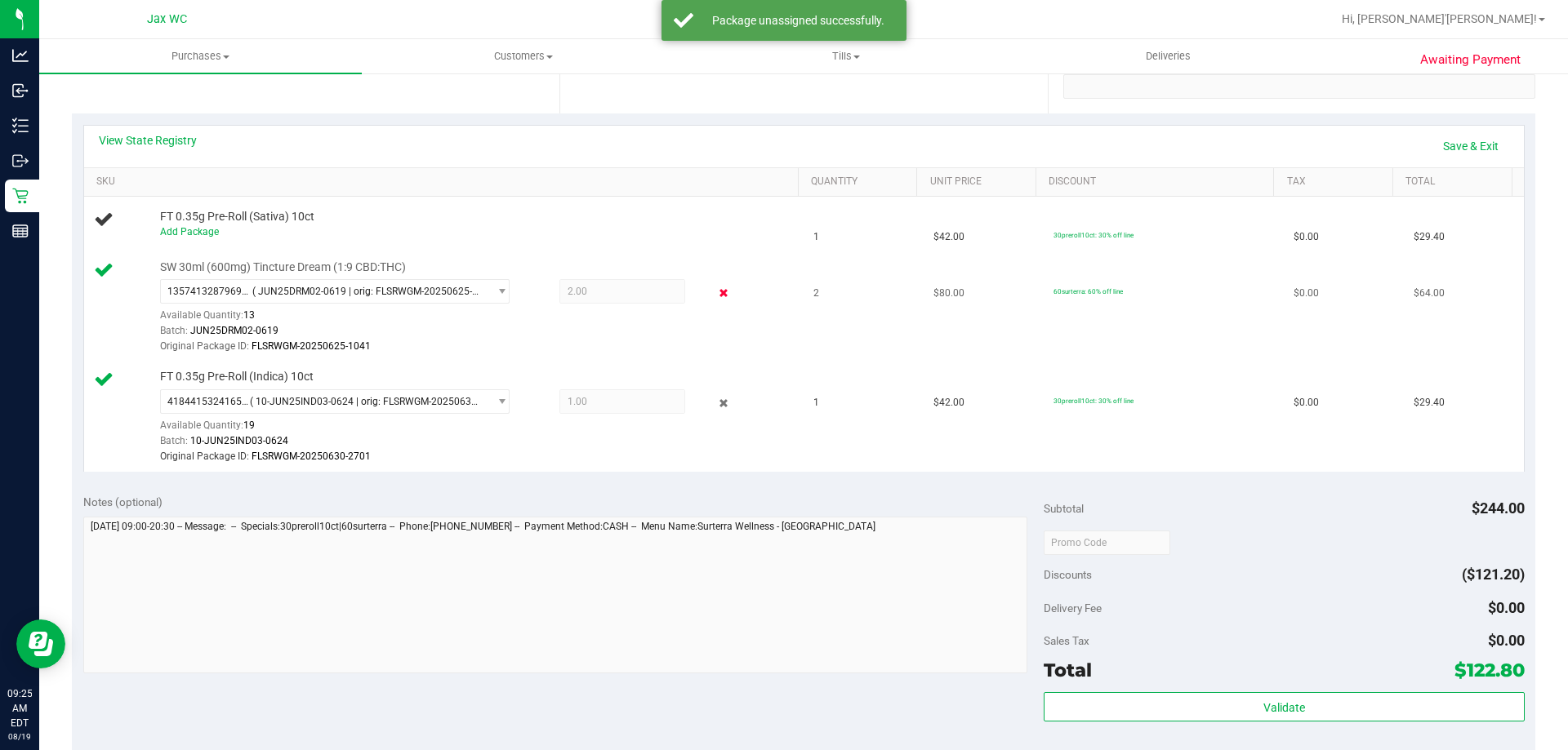
click at [720, 299] on icon at bounding box center [724, 293] width 17 height 19
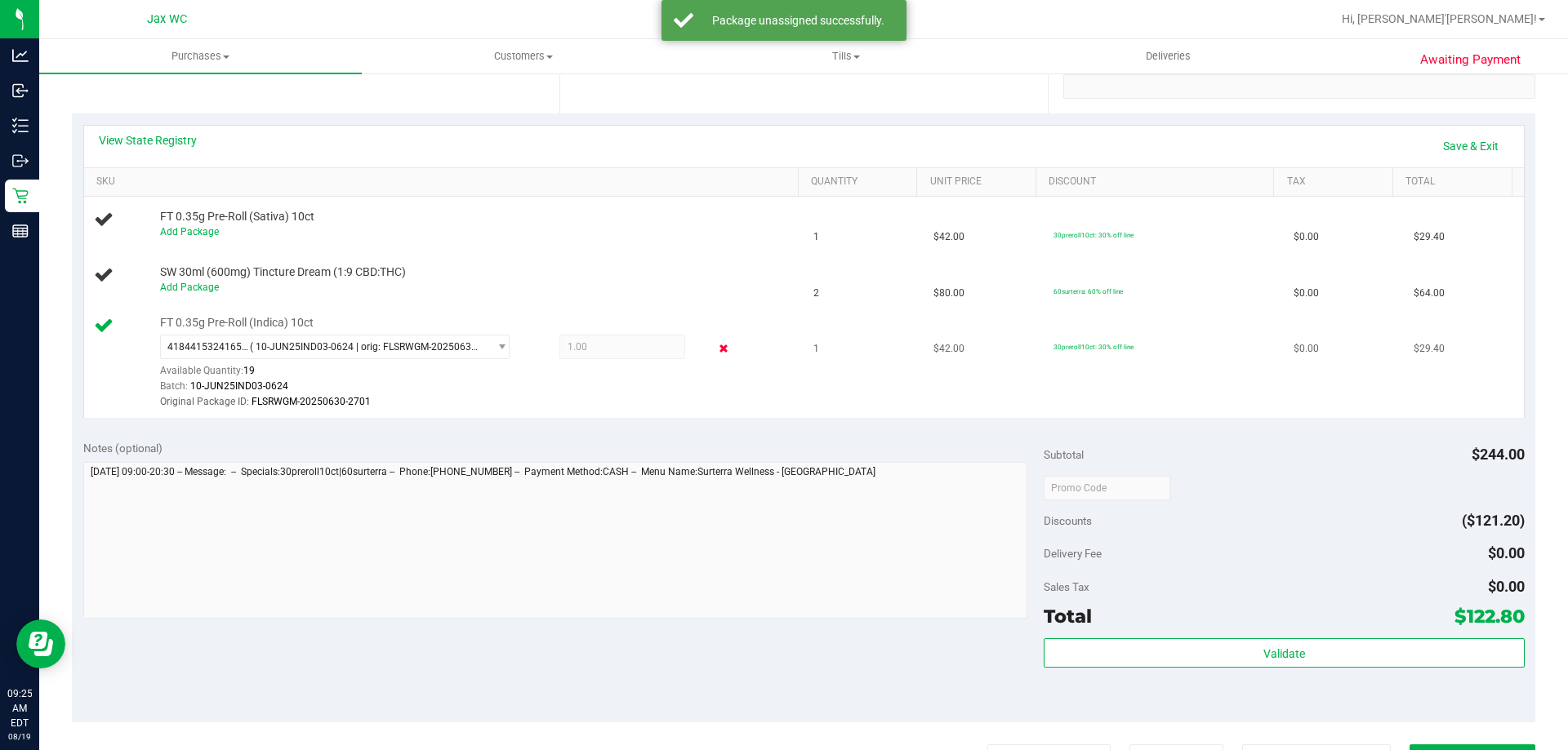
click at [716, 346] on icon at bounding box center [724, 349] width 17 height 19
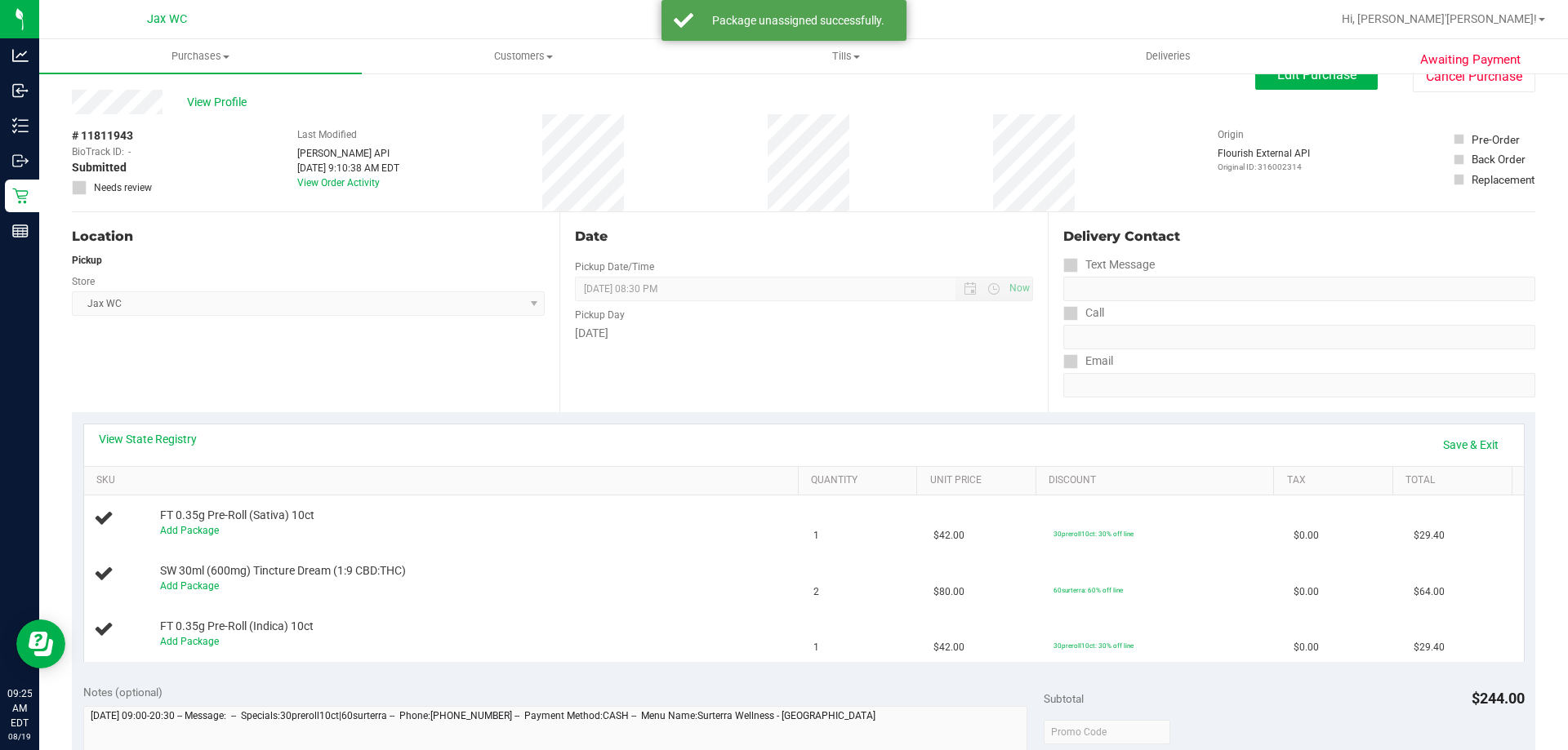
scroll to position [0, 0]
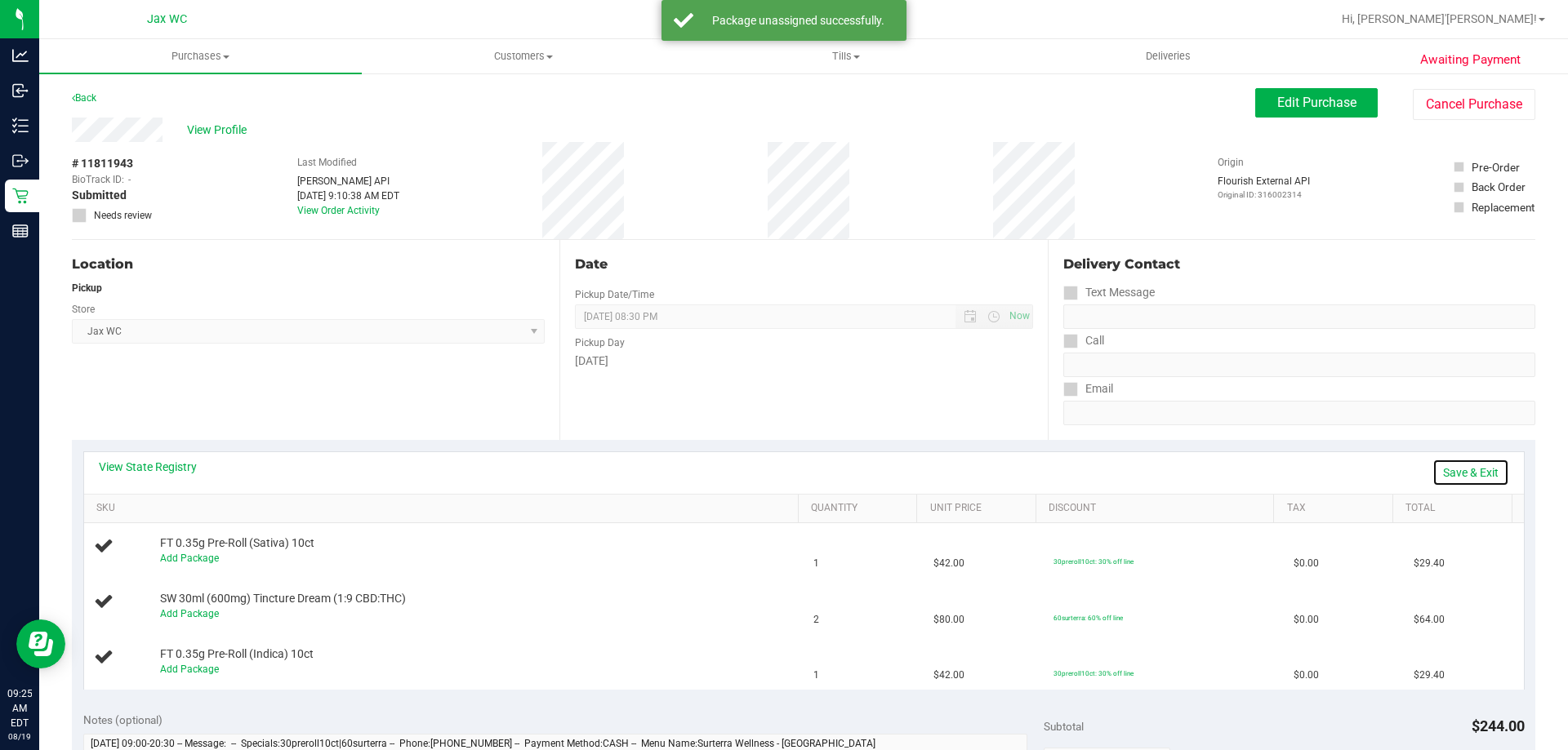
click at [1447, 471] on link "Save & Exit" at bounding box center [1470, 473] width 77 height 28
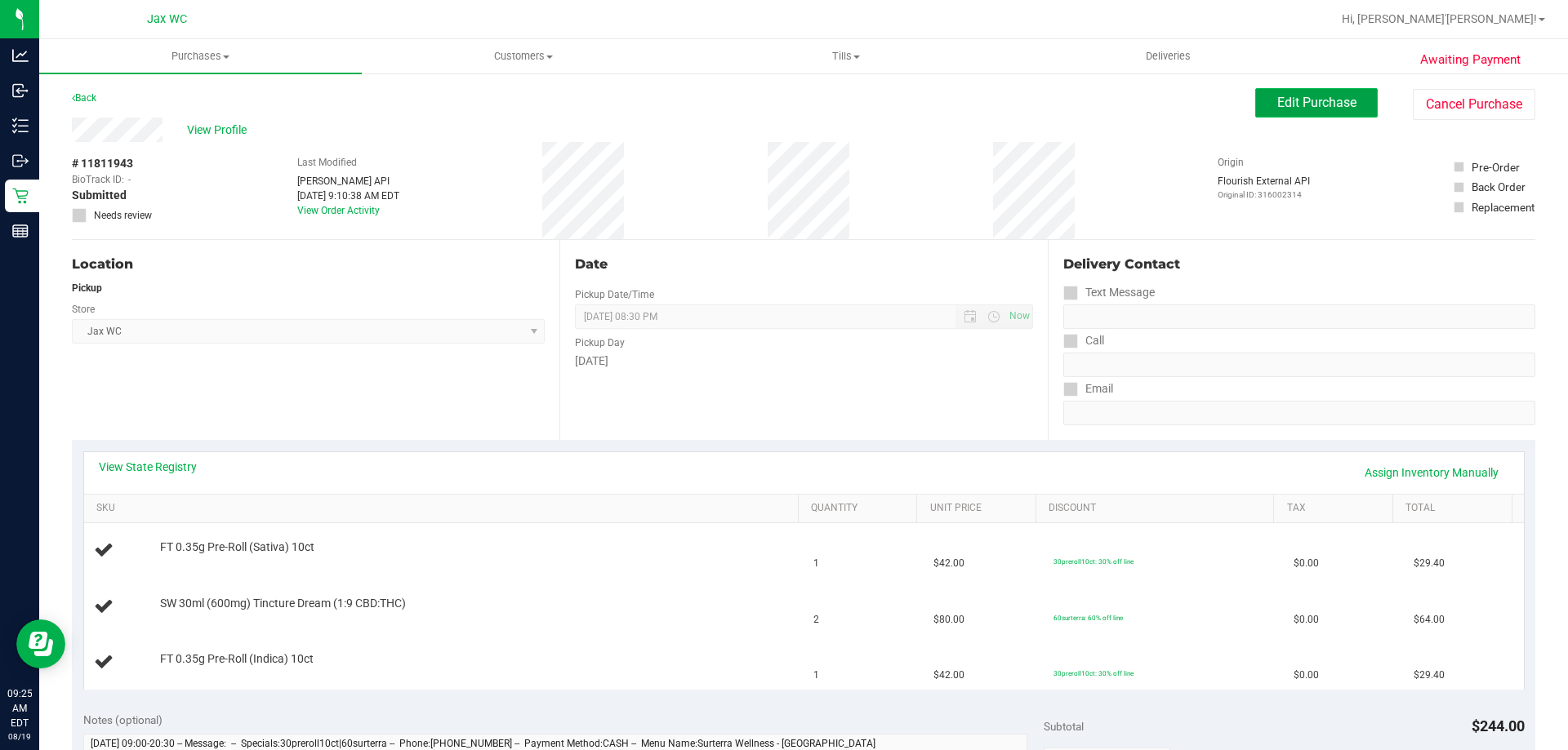
click at [1290, 103] on span "Edit Purchase" at bounding box center [1317, 102] width 79 height 15
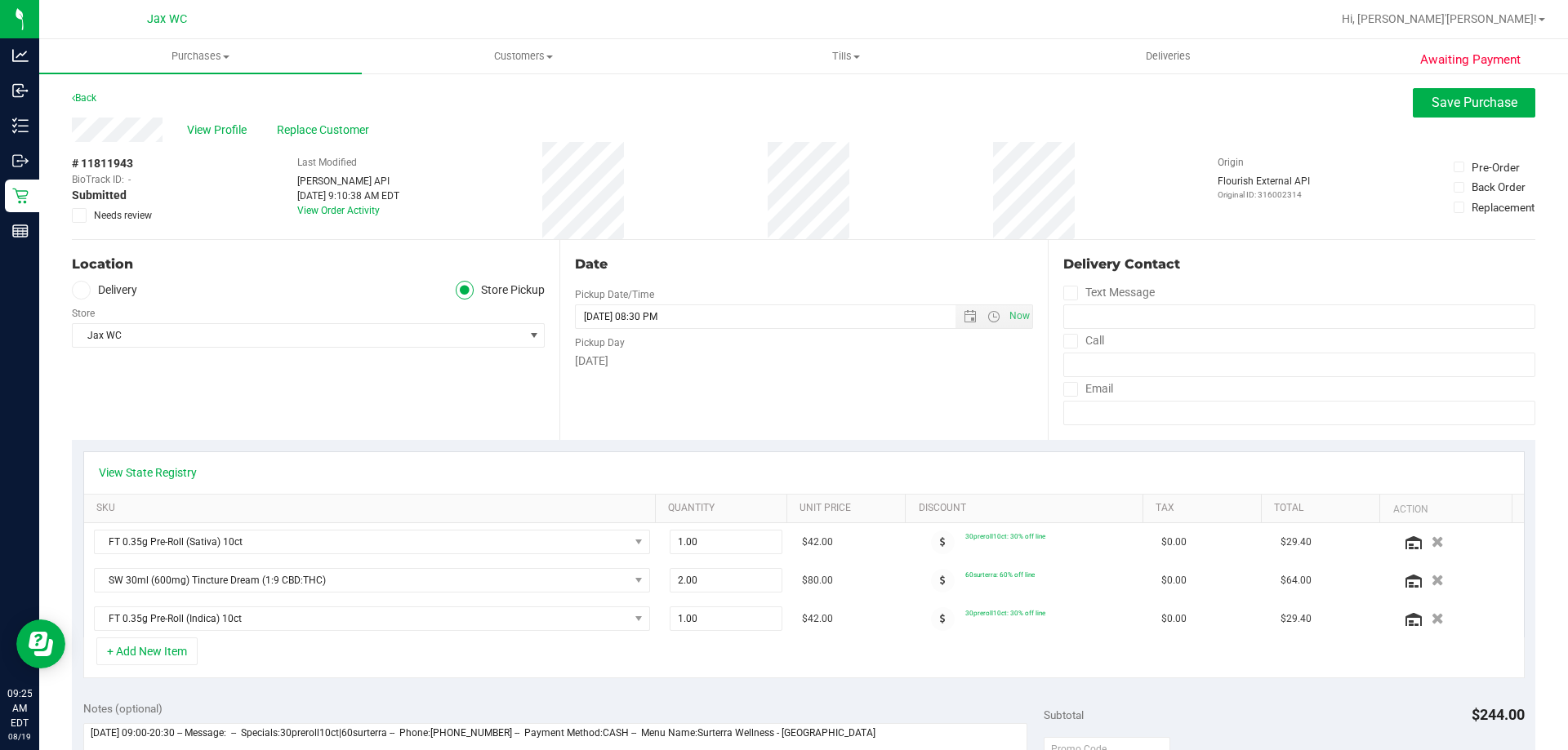
click at [77, 216] on icon at bounding box center [79, 216] width 11 height 0
click at [0, 0] on input "Needs review" at bounding box center [0, 0] width 0 height 0
click at [1427, 112] on button "Save Purchase" at bounding box center [1474, 103] width 122 height 29
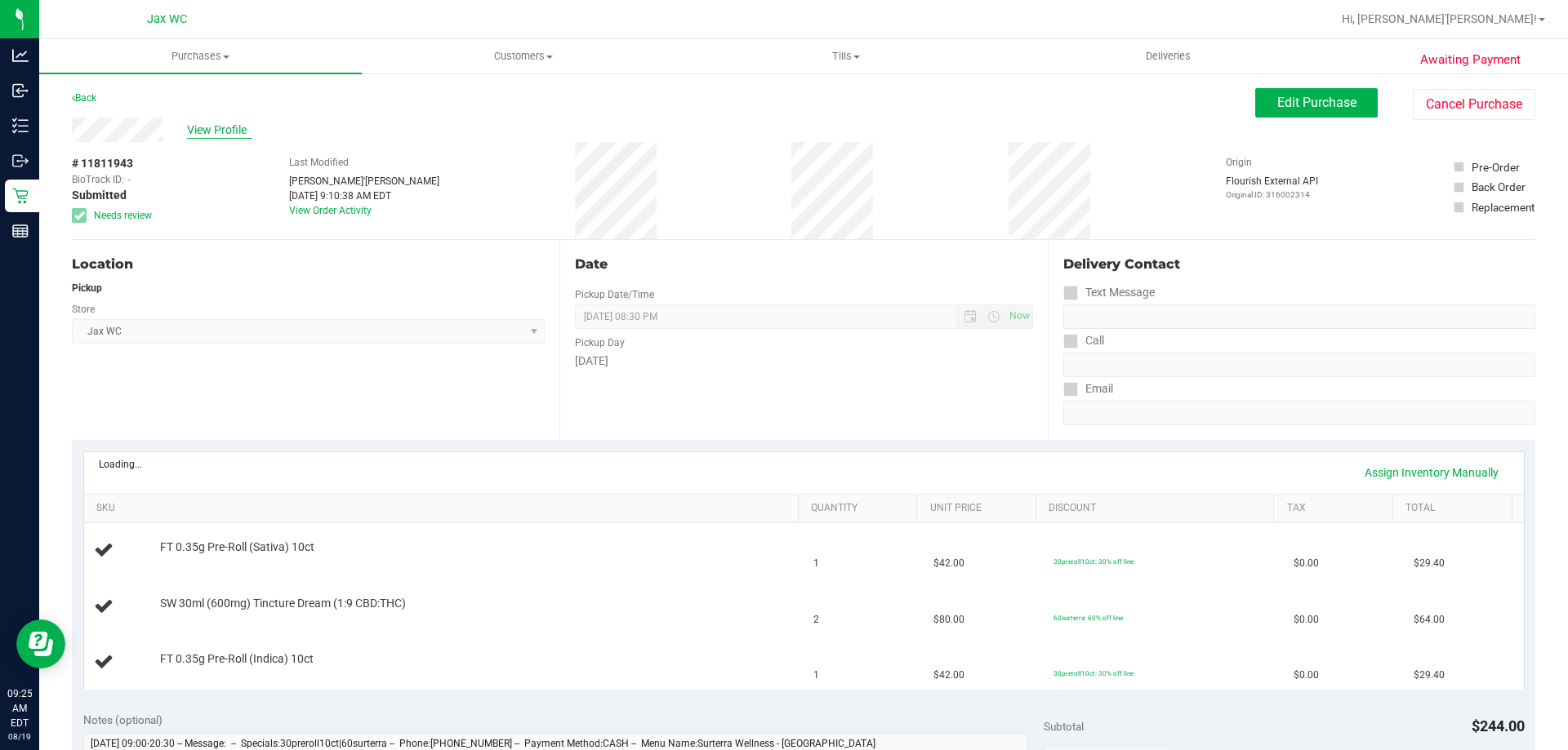
click at [235, 126] on span "View Profile" at bounding box center [220, 130] width 66 height 17
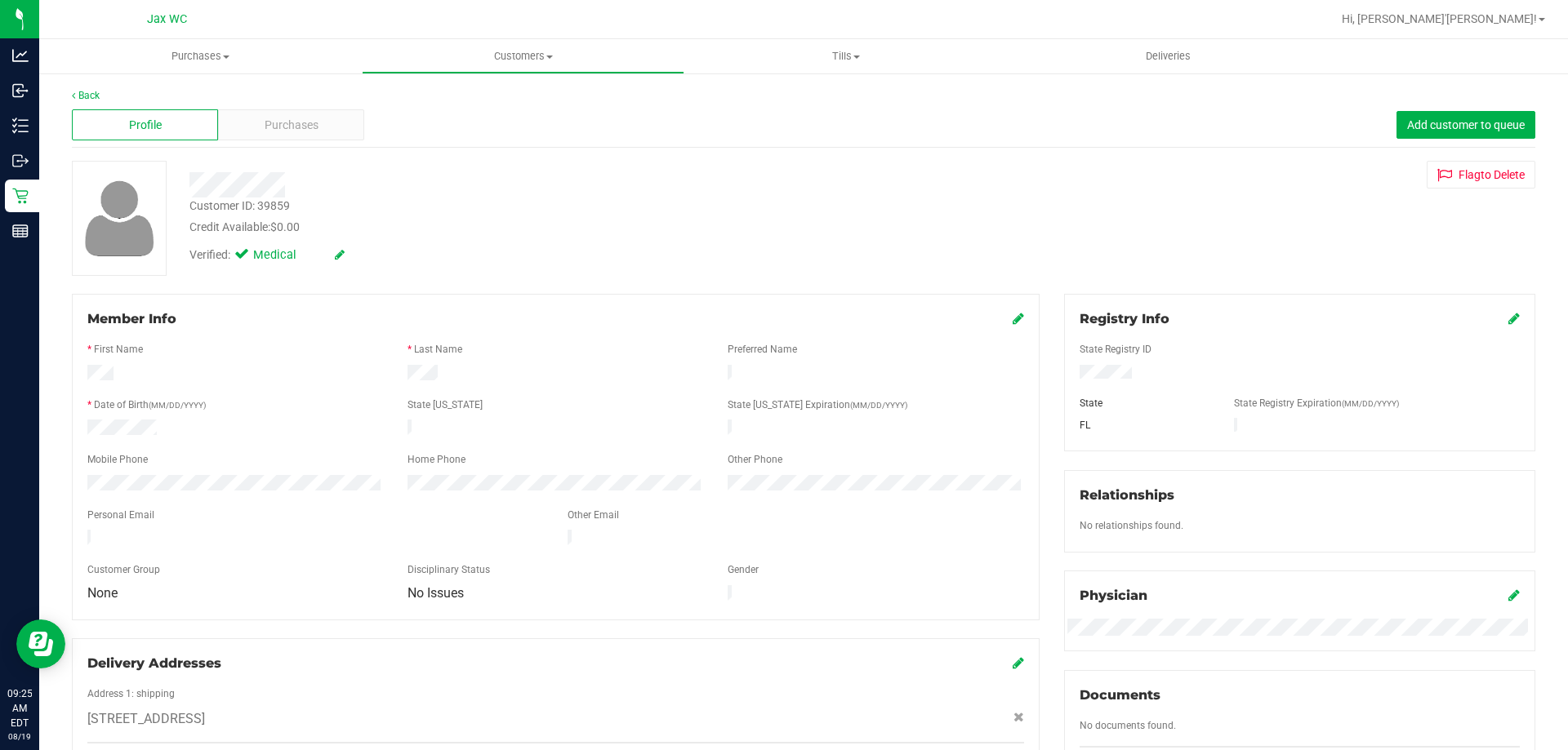
click at [269, 207] on div "Customer ID: 39859" at bounding box center [239, 206] width 100 height 17
copy div "39859"
drag, startPoint x: 325, startPoint y: 341, endPoint x: 407, endPoint y: 389, distance: 95.0
click at [325, 341] on div at bounding box center [556, 335] width 937 height 13
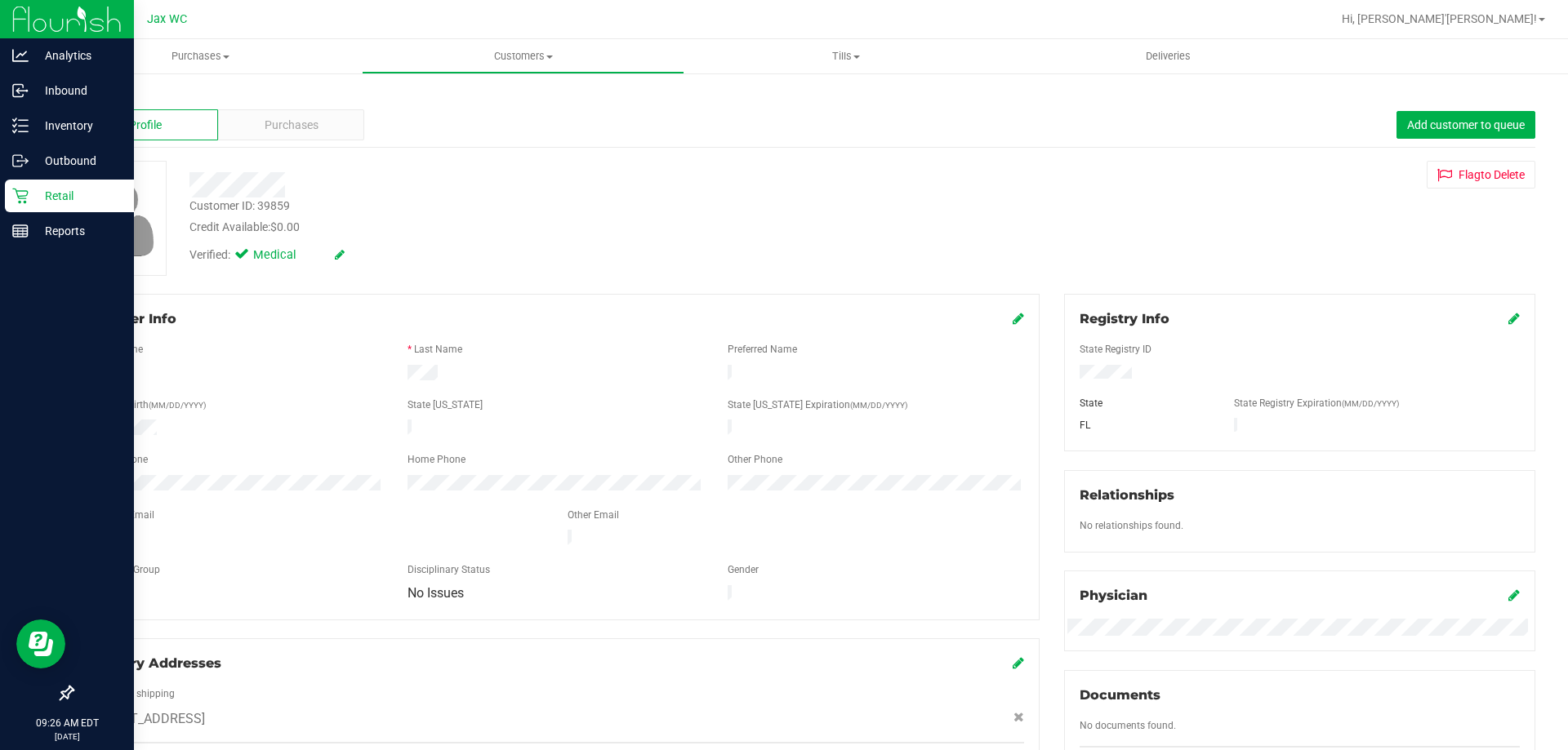
click at [18, 200] on icon at bounding box center [20, 196] width 16 height 16
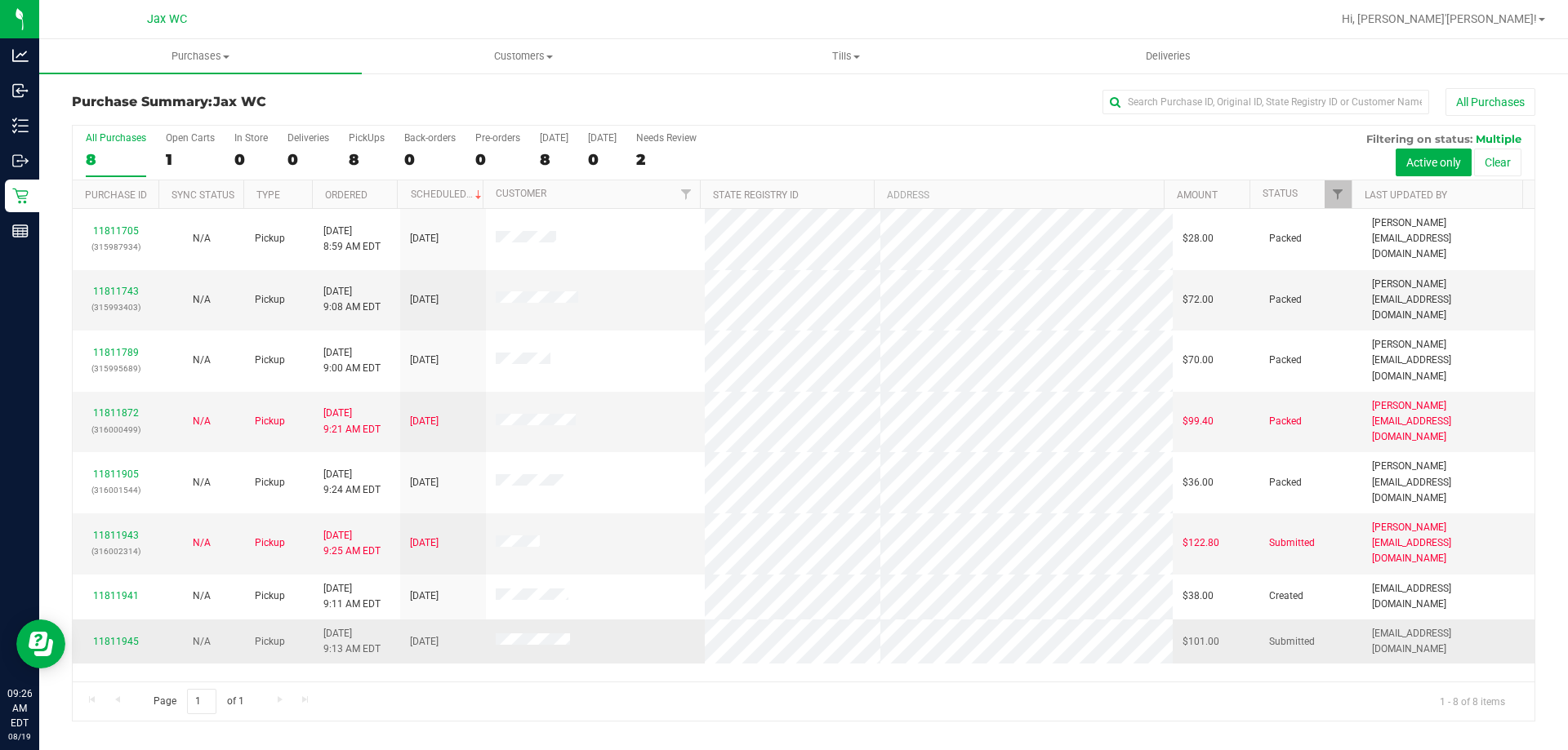
click at [110, 619] on td "11811945" at bounding box center [115, 641] width 86 height 44
click at [112, 636] on link "11811945" at bounding box center [115, 642] width 46 height 12
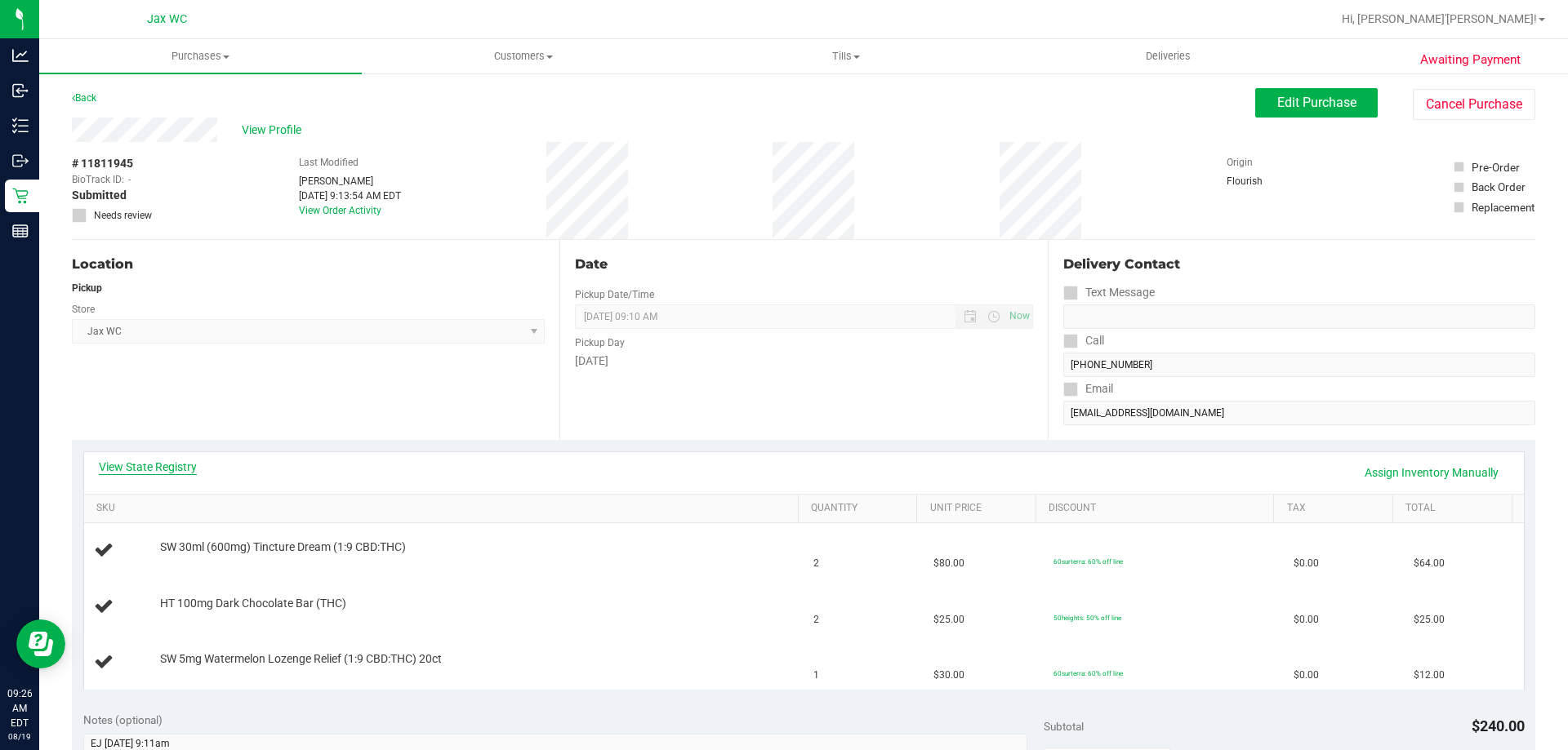
click at [167, 468] on link "View State Registry" at bounding box center [148, 467] width 98 height 16
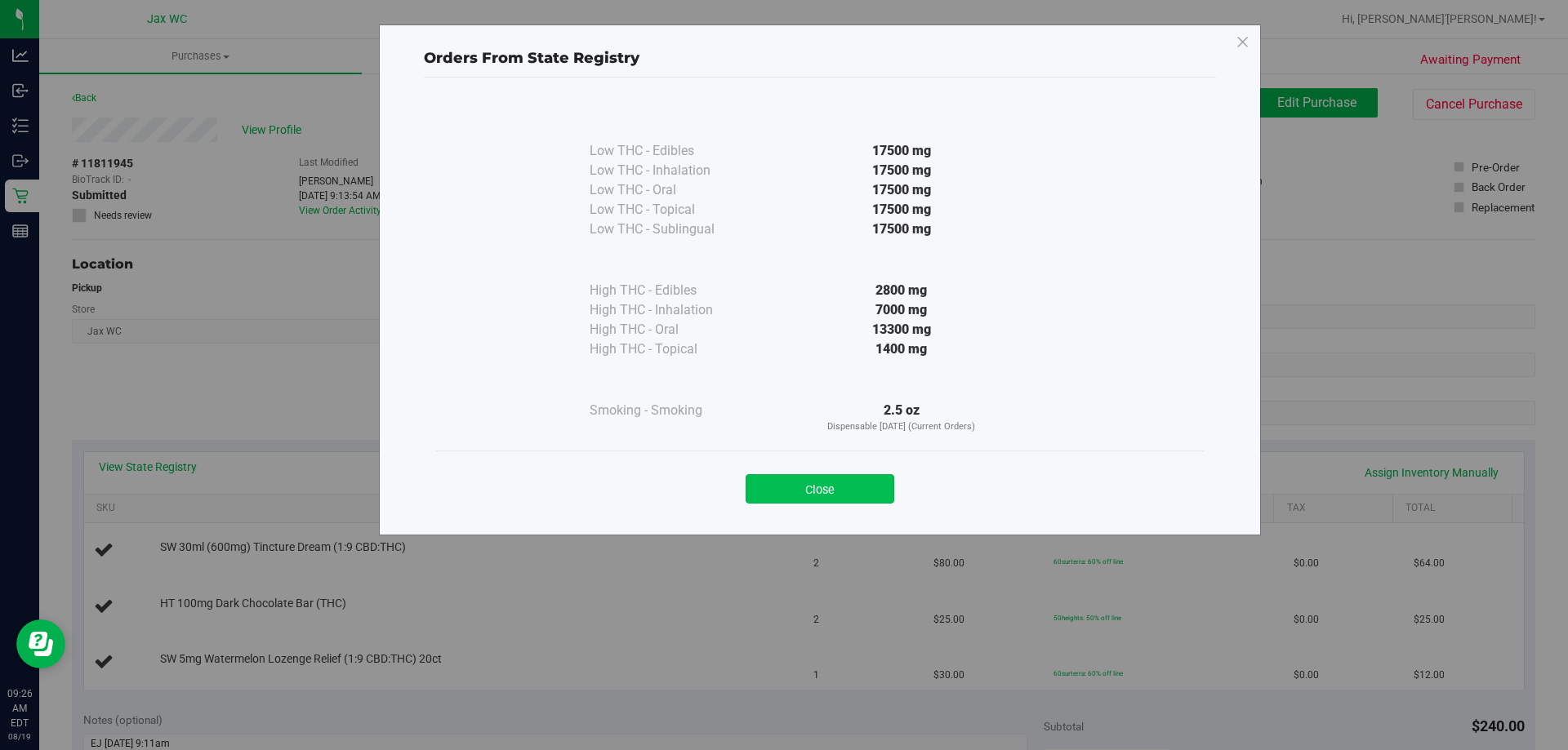
click at [802, 481] on button "Close" at bounding box center [820, 489] width 148 height 29
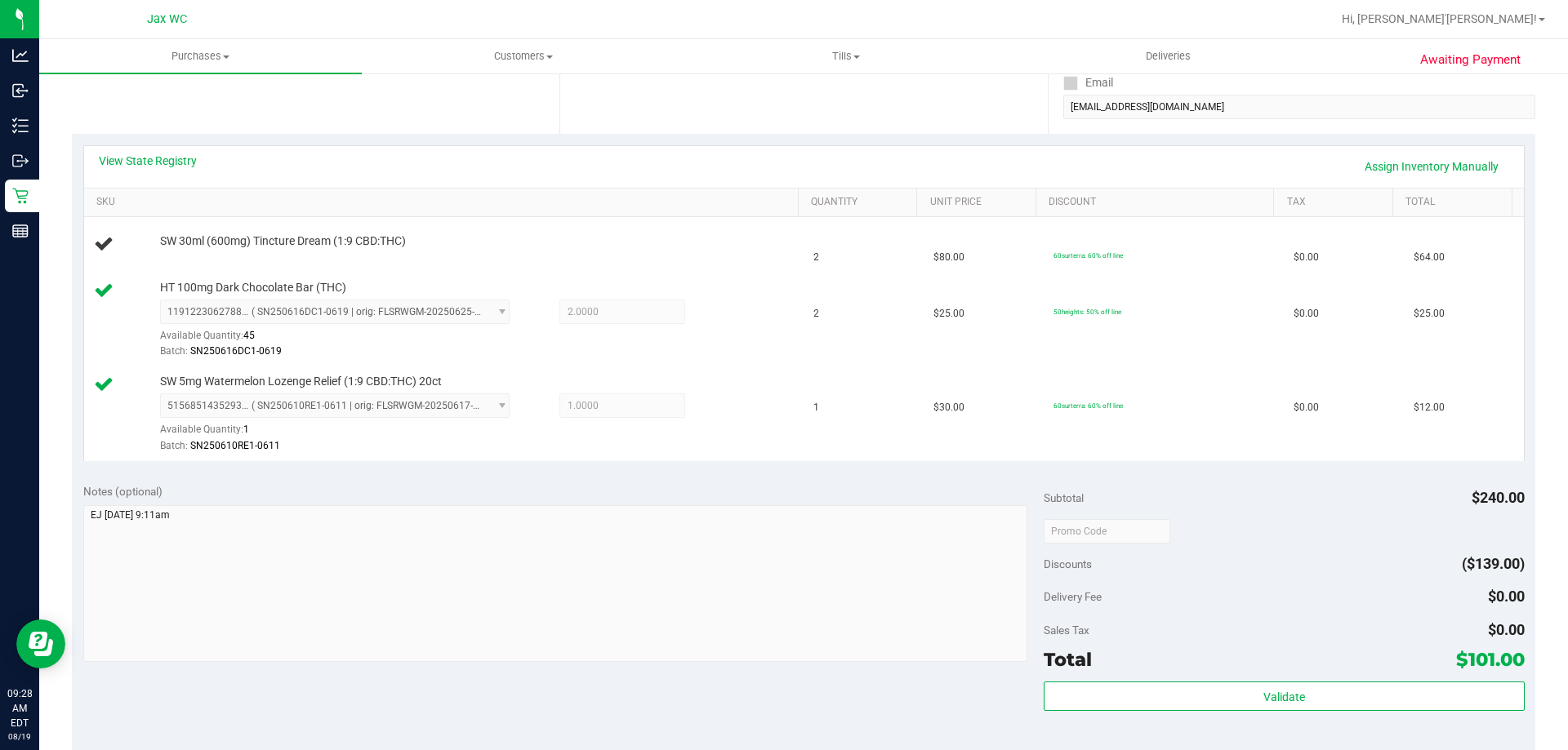
scroll to position [327, 0]
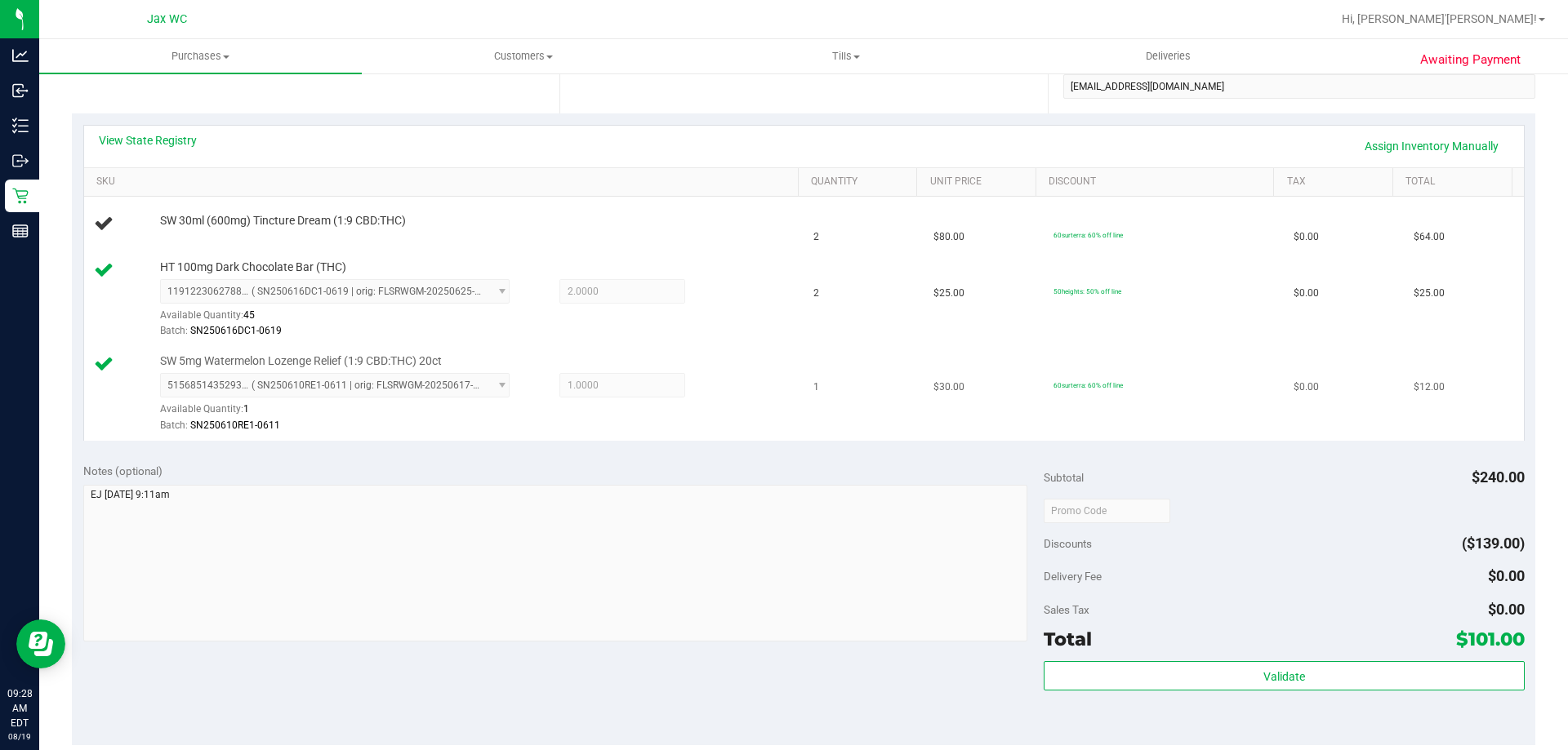
click at [305, 439] on td "SW 5mg Watermelon Lozenge Relief (1:9 CBD:THC) 20ct 5156851435293760 ( SN250610…" at bounding box center [444, 394] width 721 height 94
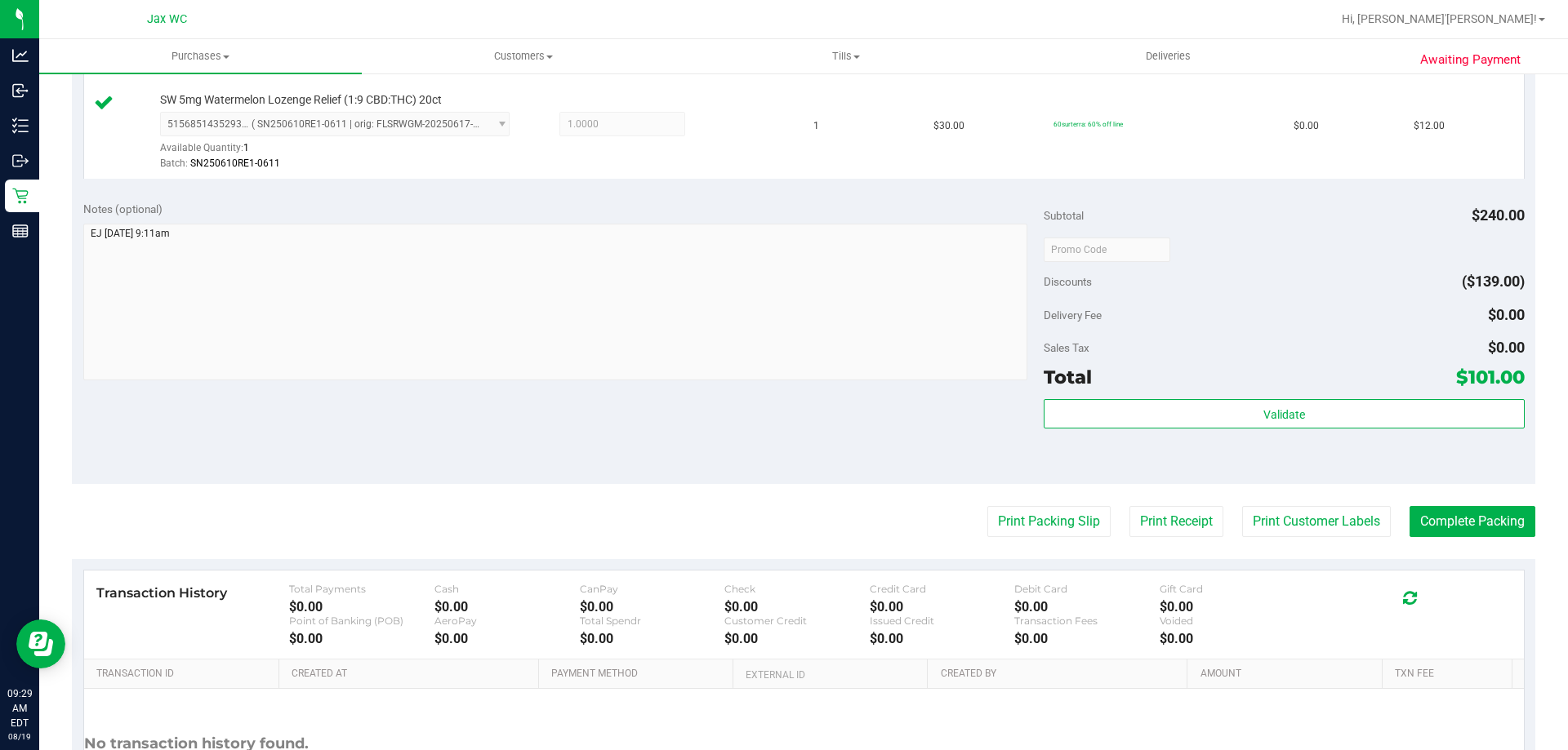
scroll to position [774, 0]
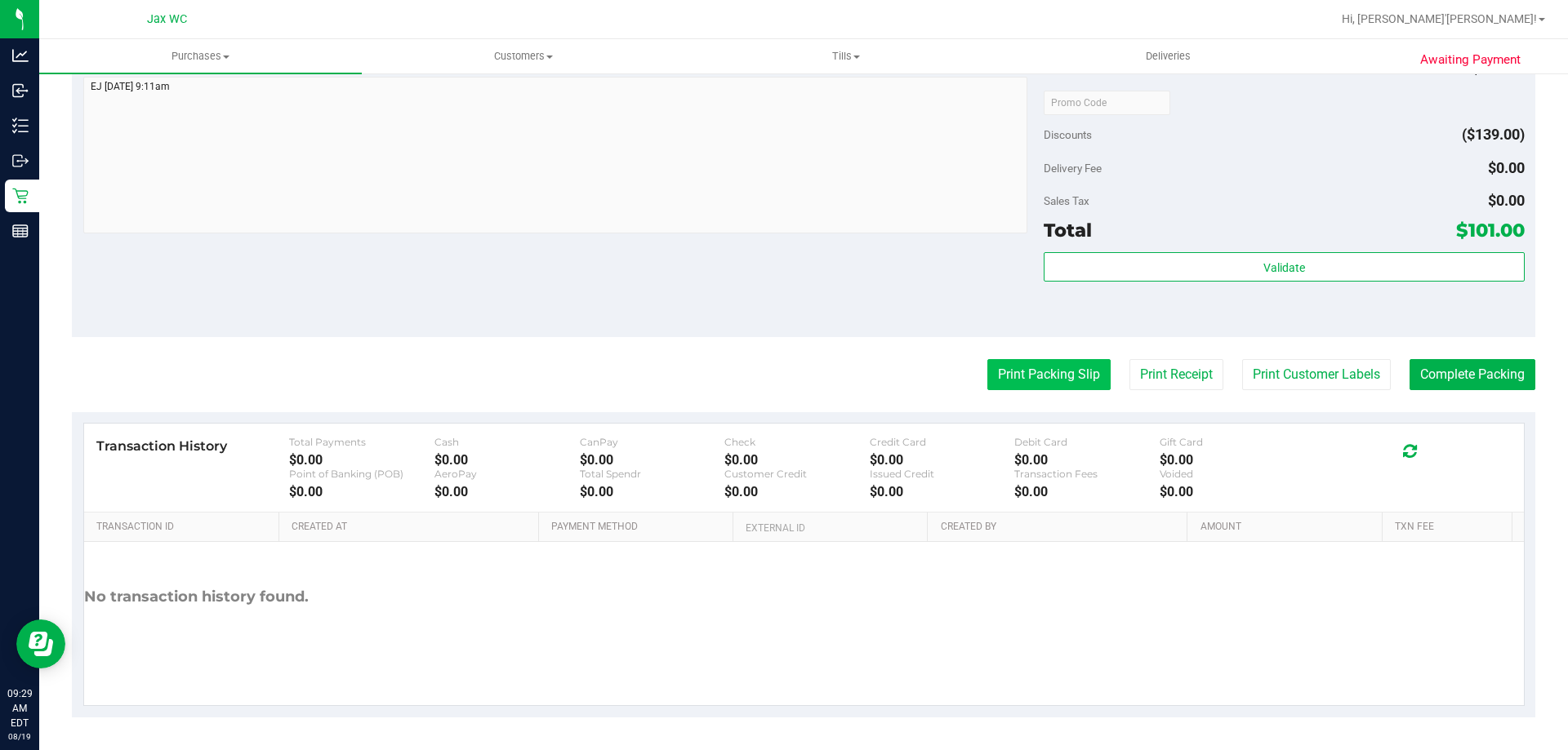
click at [1026, 362] on button "Print Packing Slip" at bounding box center [1049, 374] width 123 height 31
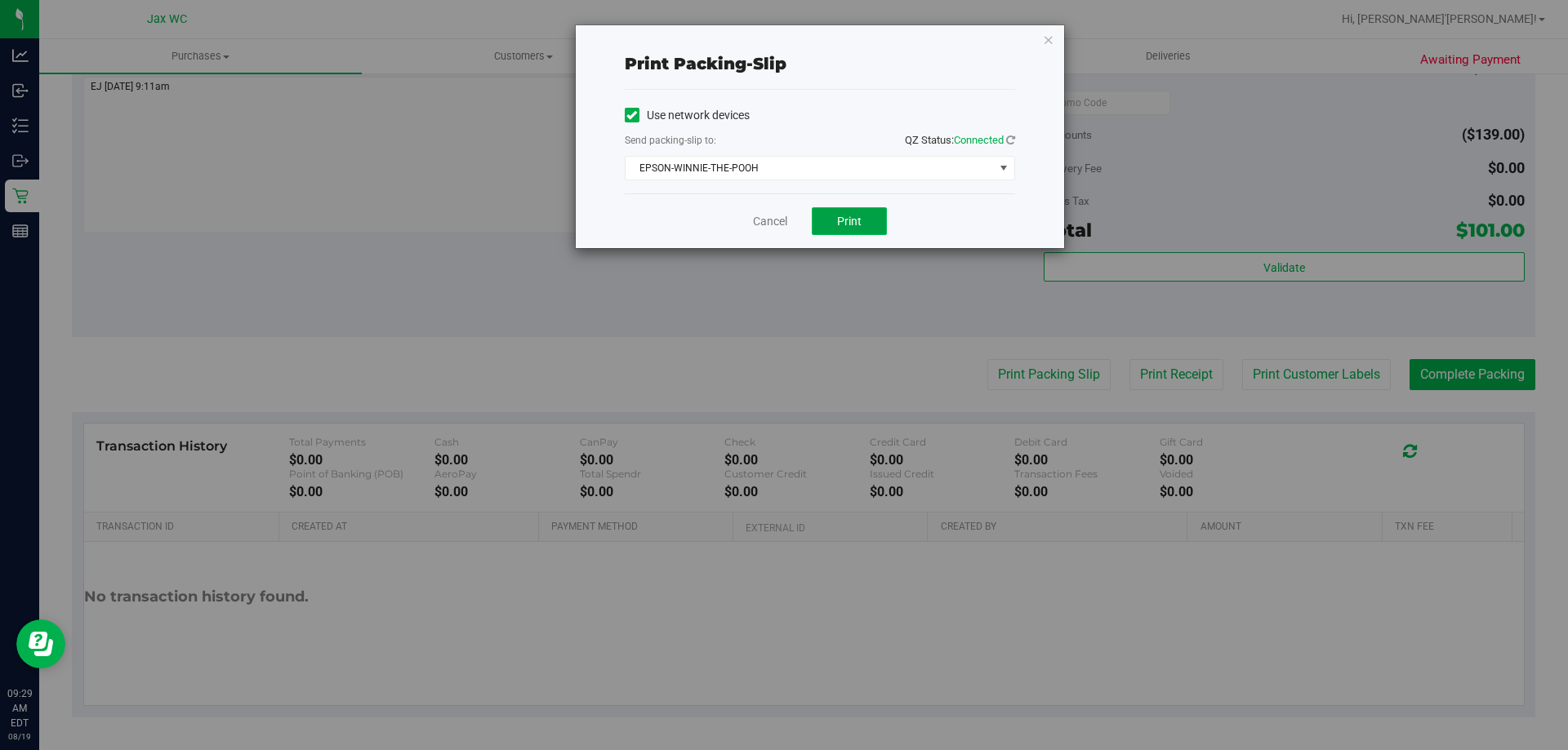
click at [823, 225] on button "Print" at bounding box center [849, 221] width 75 height 28
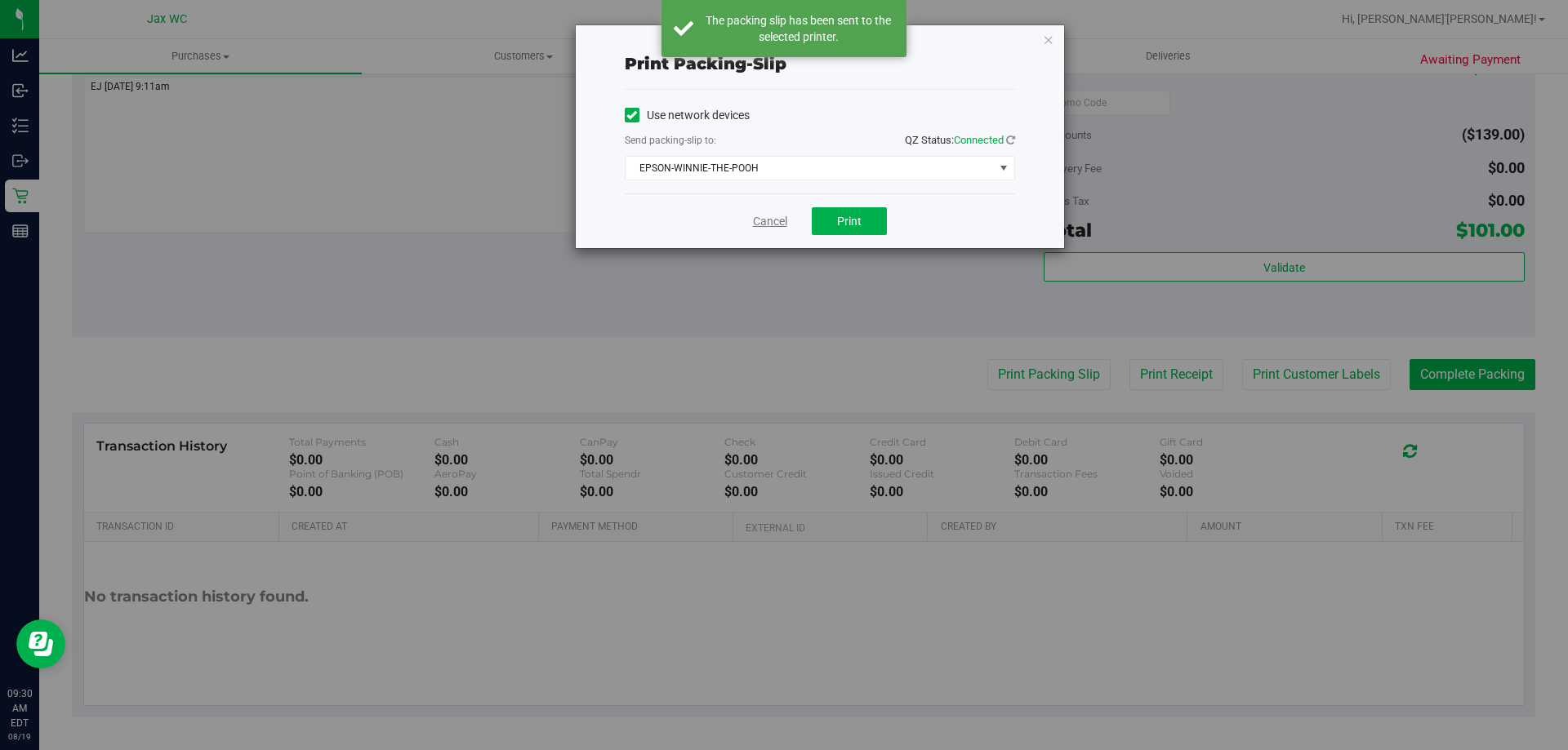
click at [761, 222] on link "Cancel" at bounding box center [770, 222] width 35 height 17
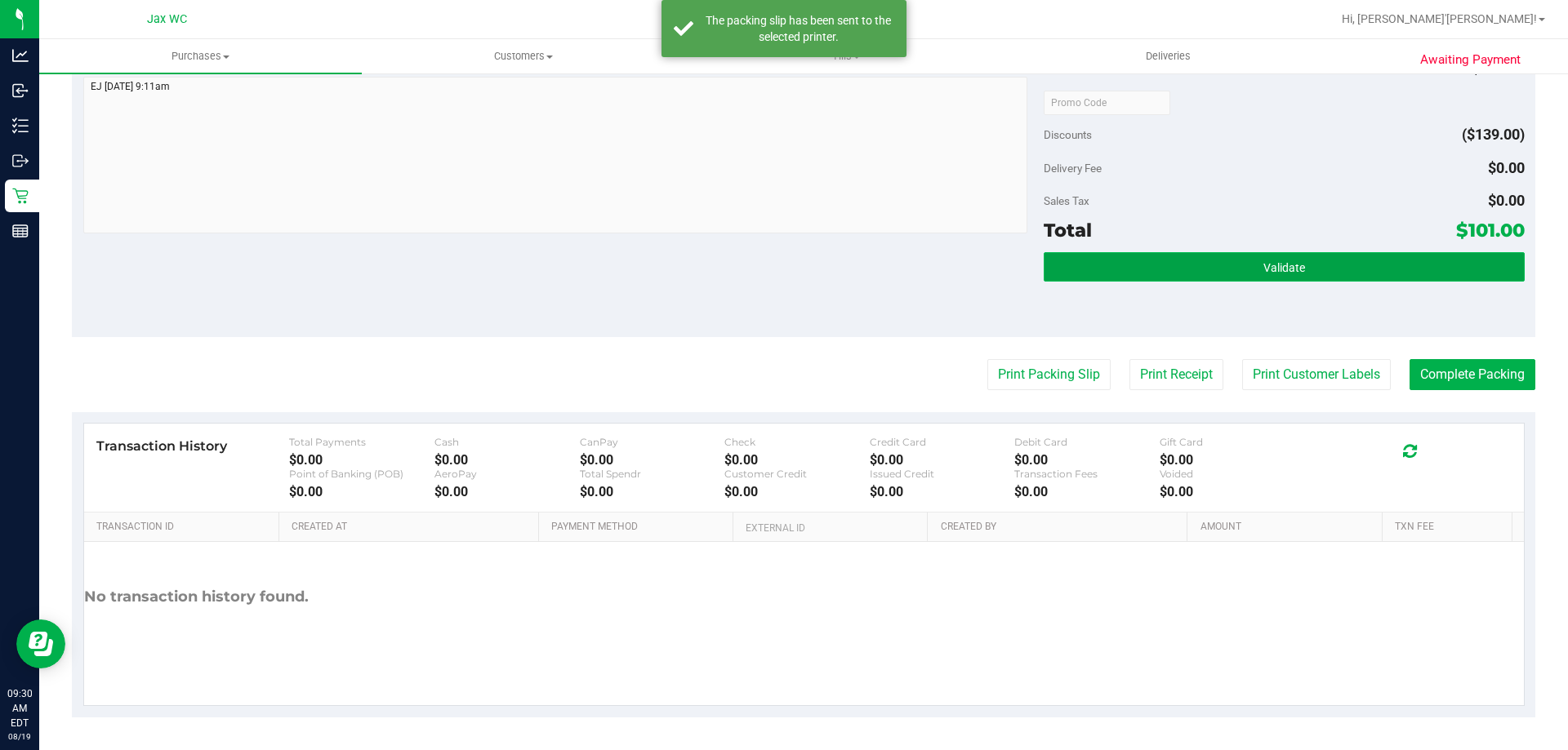
click at [1274, 278] on button "Validate" at bounding box center [1284, 266] width 481 height 29
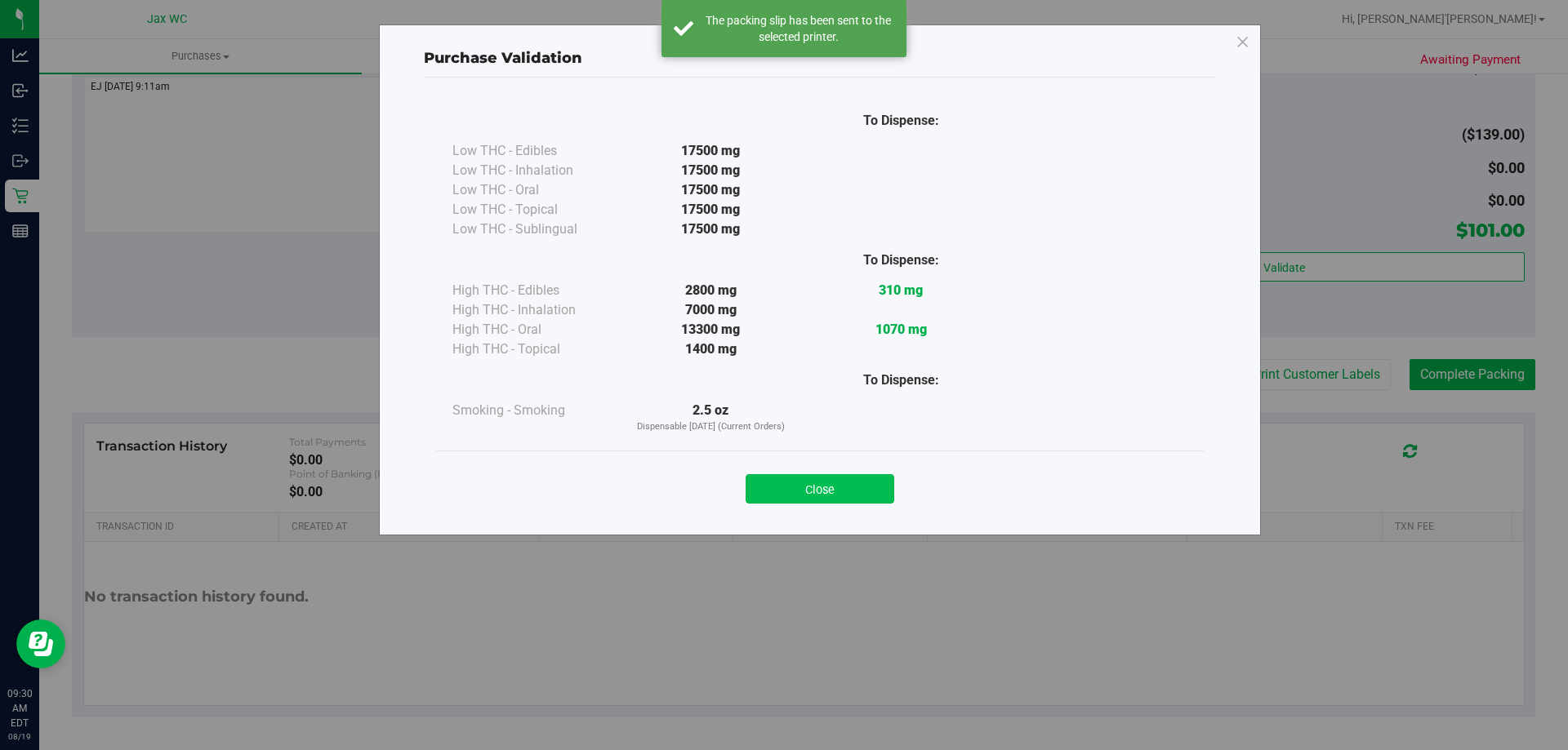
click at [886, 491] on button "Close" at bounding box center [820, 489] width 148 height 29
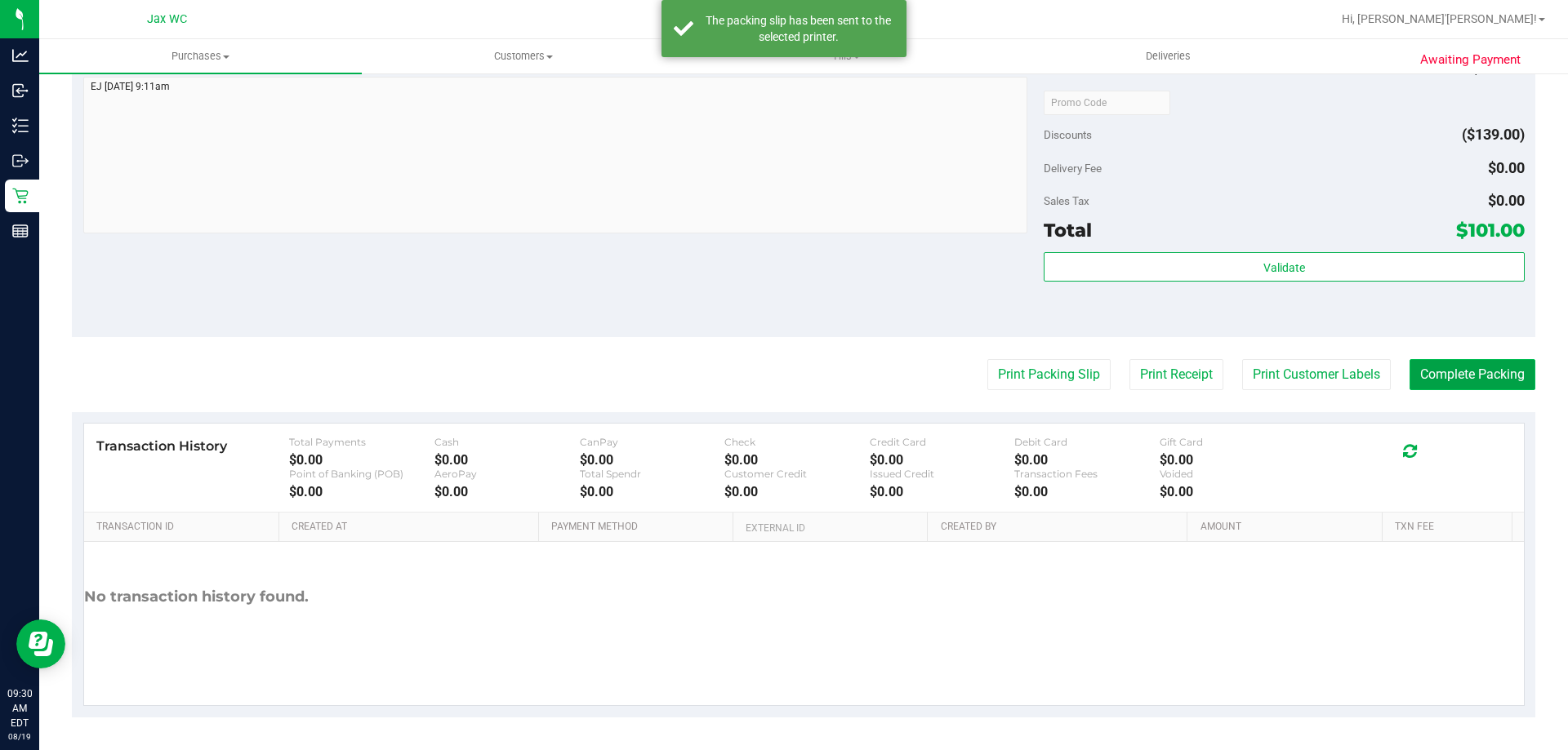
click at [1469, 369] on button "Complete Packing" at bounding box center [1472, 374] width 126 height 31
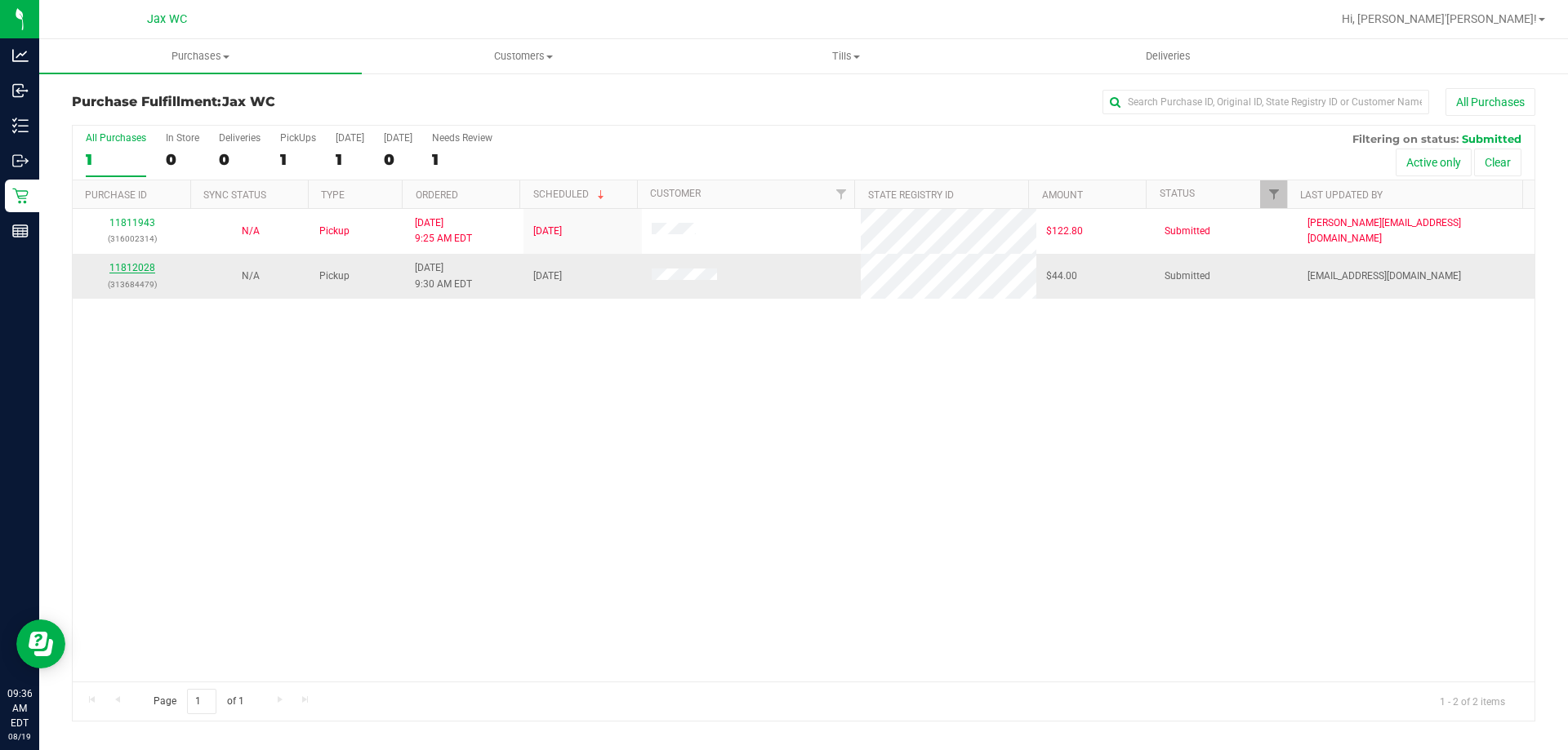
click at [152, 268] on link "11812028" at bounding box center [132, 268] width 46 height 12
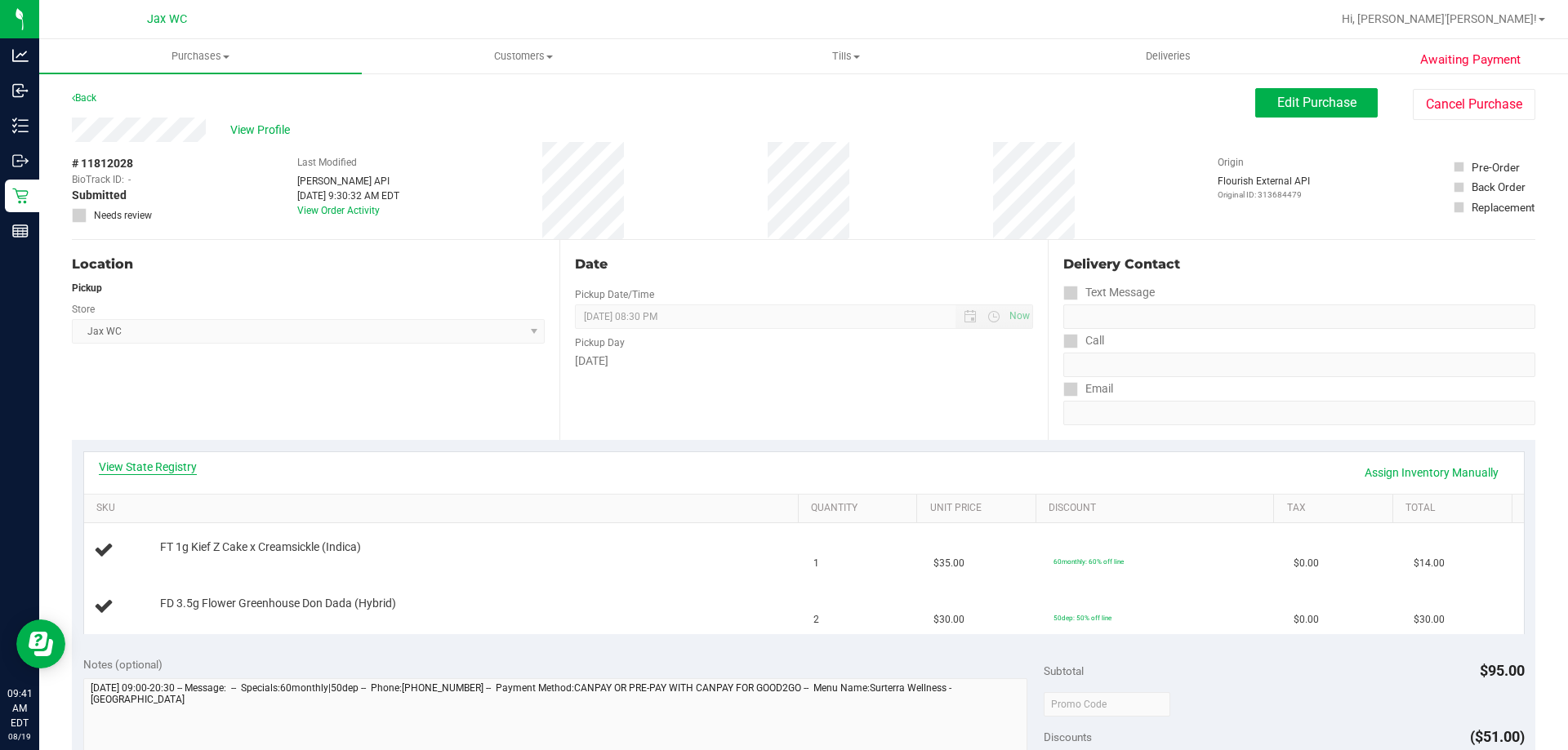
click at [170, 474] on link "View State Registry" at bounding box center [148, 467] width 98 height 16
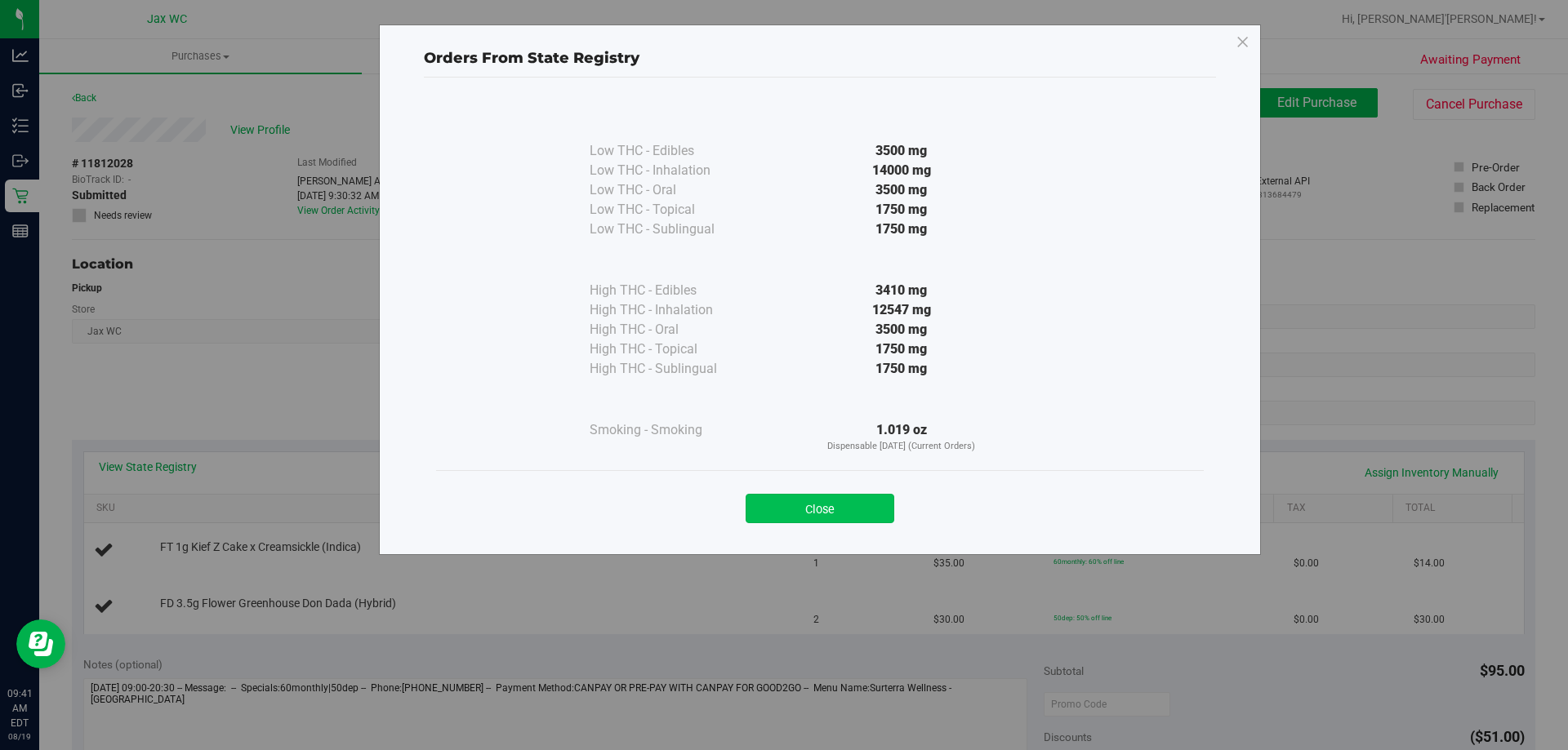
click at [857, 497] on button "Close" at bounding box center [820, 508] width 148 height 29
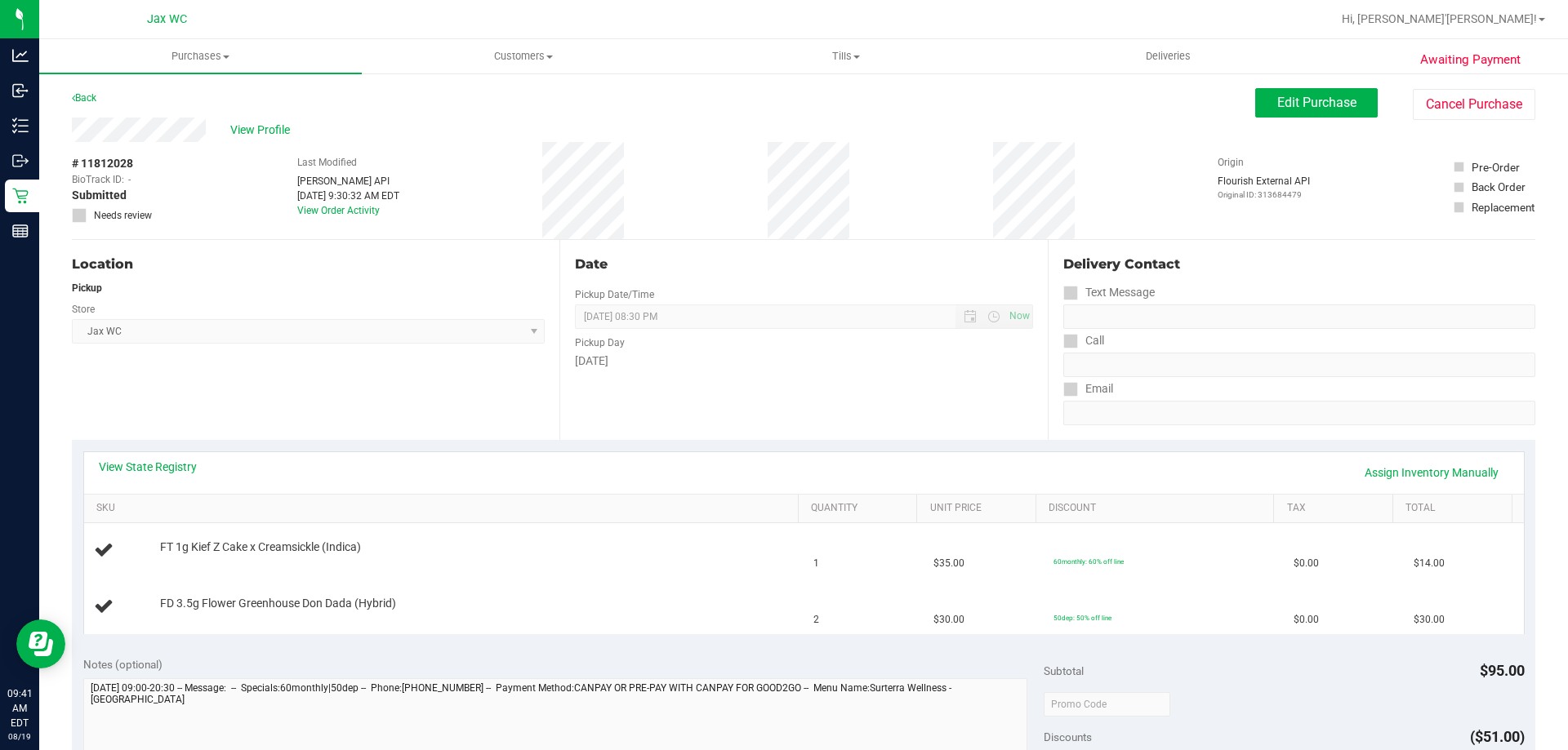
click at [239, 285] on div "Pickup" at bounding box center [308, 287] width 473 height 14
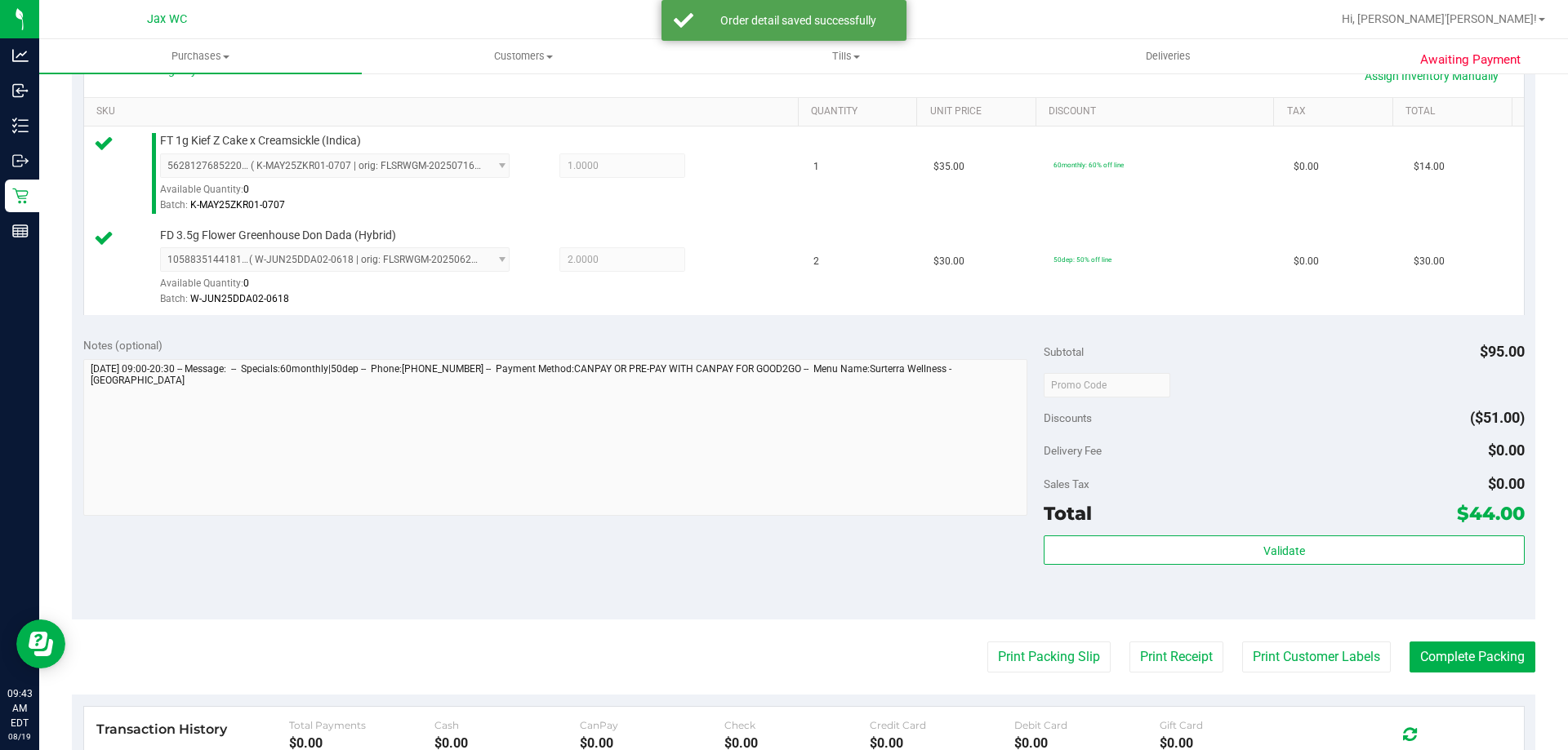
scroll to position [490, 0]
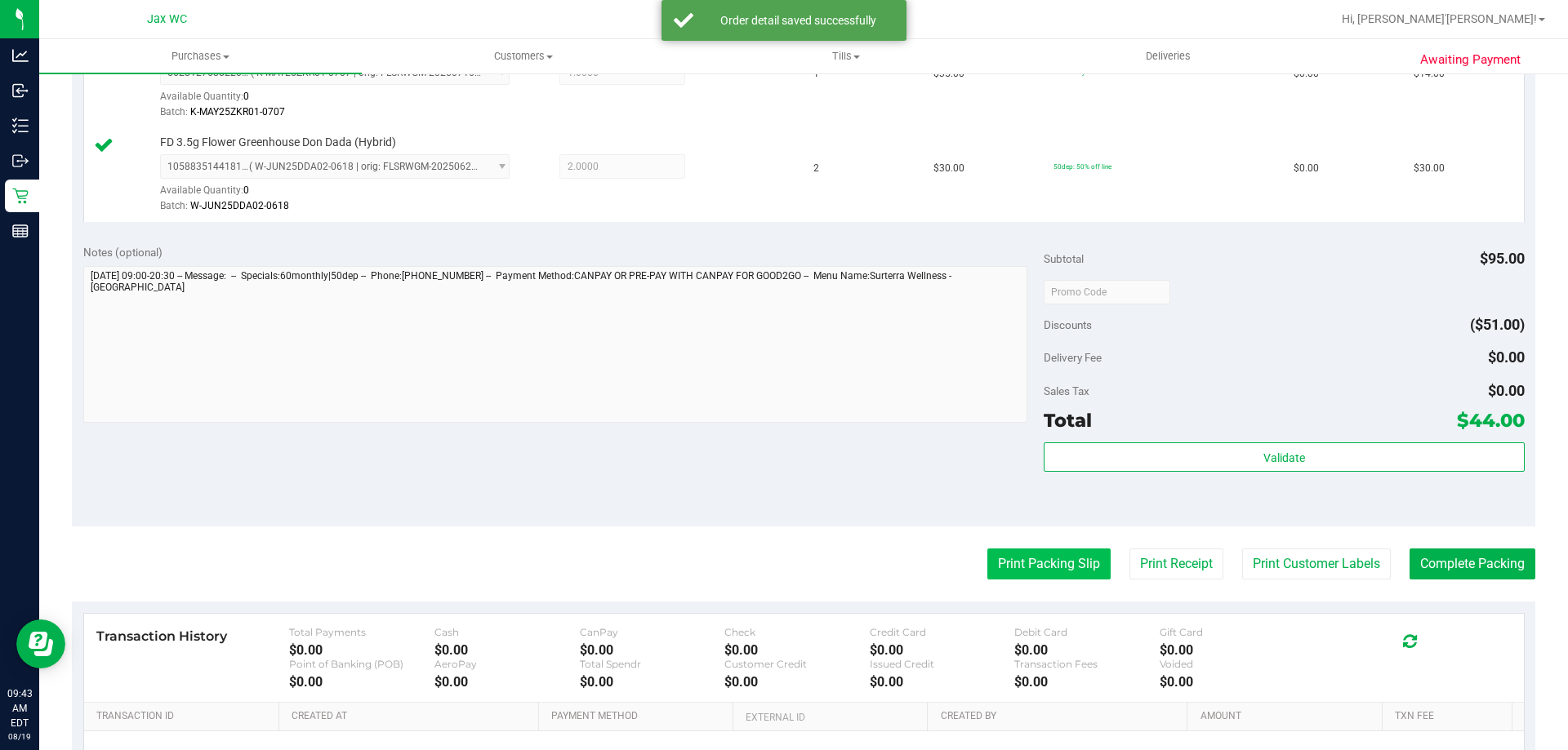
click at [1053, 559] on button "Print Packing Slip" at bounding box center [1049, 564] width 123 height 31
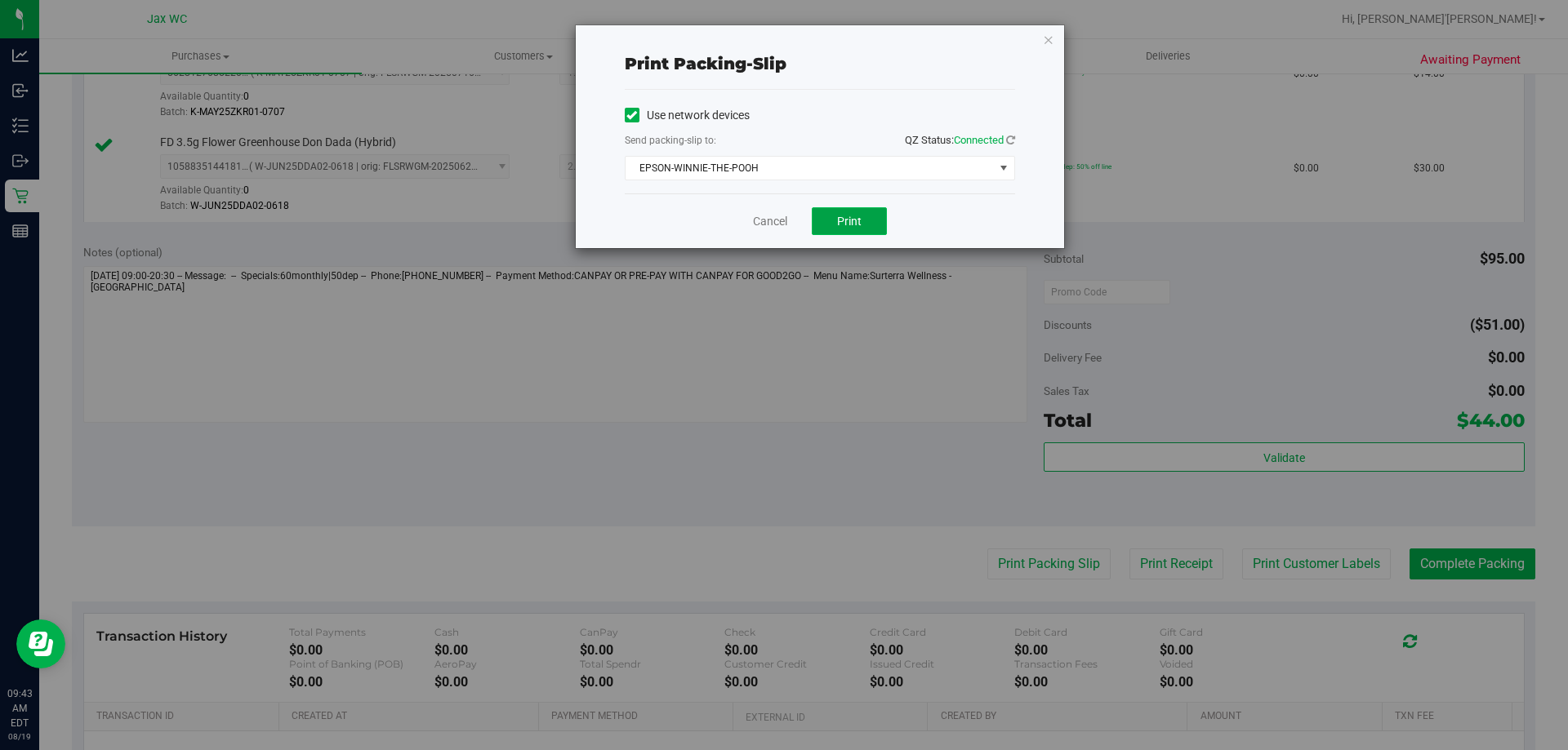
click at [867, 214] on button "Print" at bounding box center [849, 221] width 75 height 28
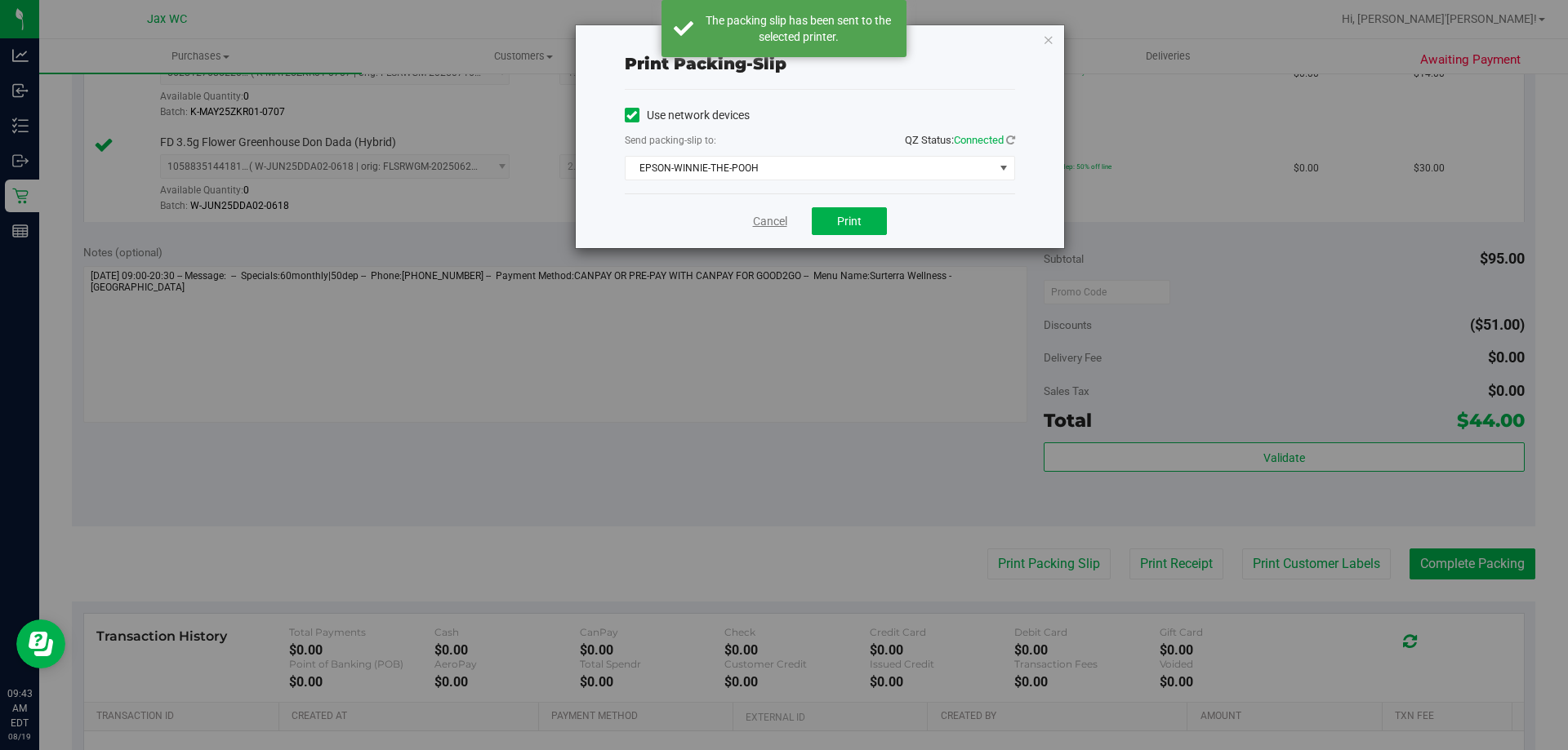
click at [778, 223] on link "Cancel" at bounding box center [770, 222] width 35 height 17
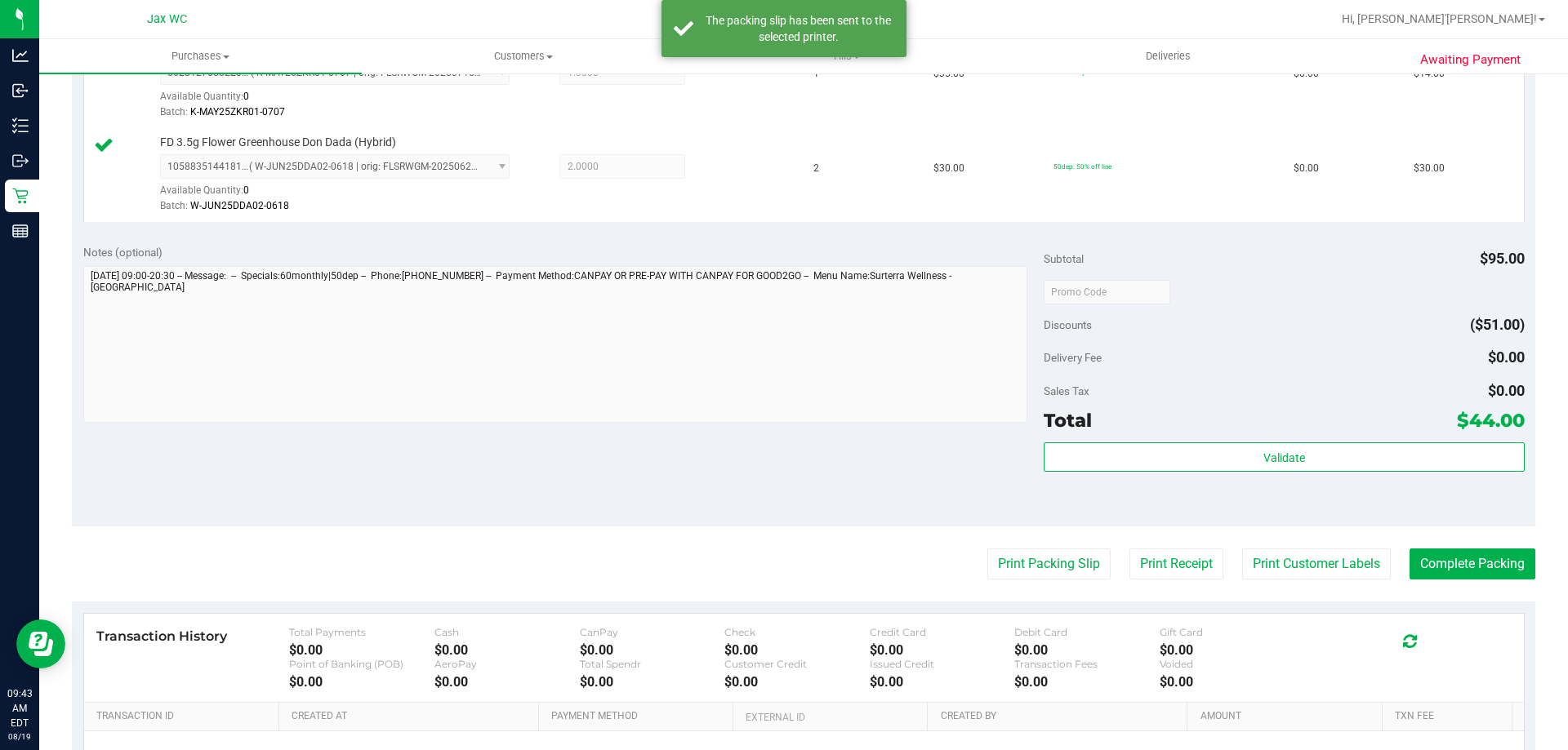
click at [1357, 474] on div "Validate" at bounding box center [1284, 479] width 481 height 73
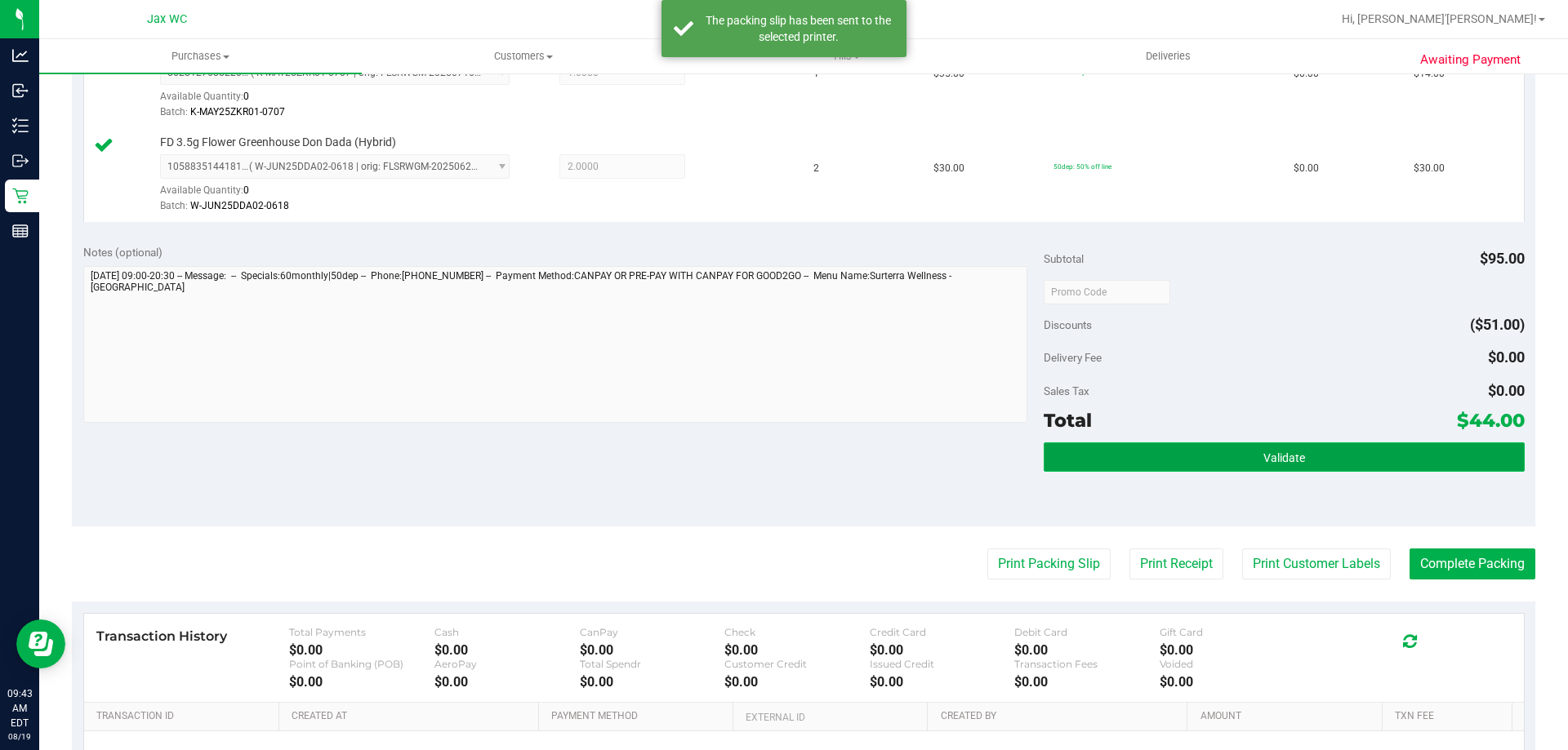
click at [1346, 460] on button "Validate" at bounding box center [1284, 457] width 481 height 29
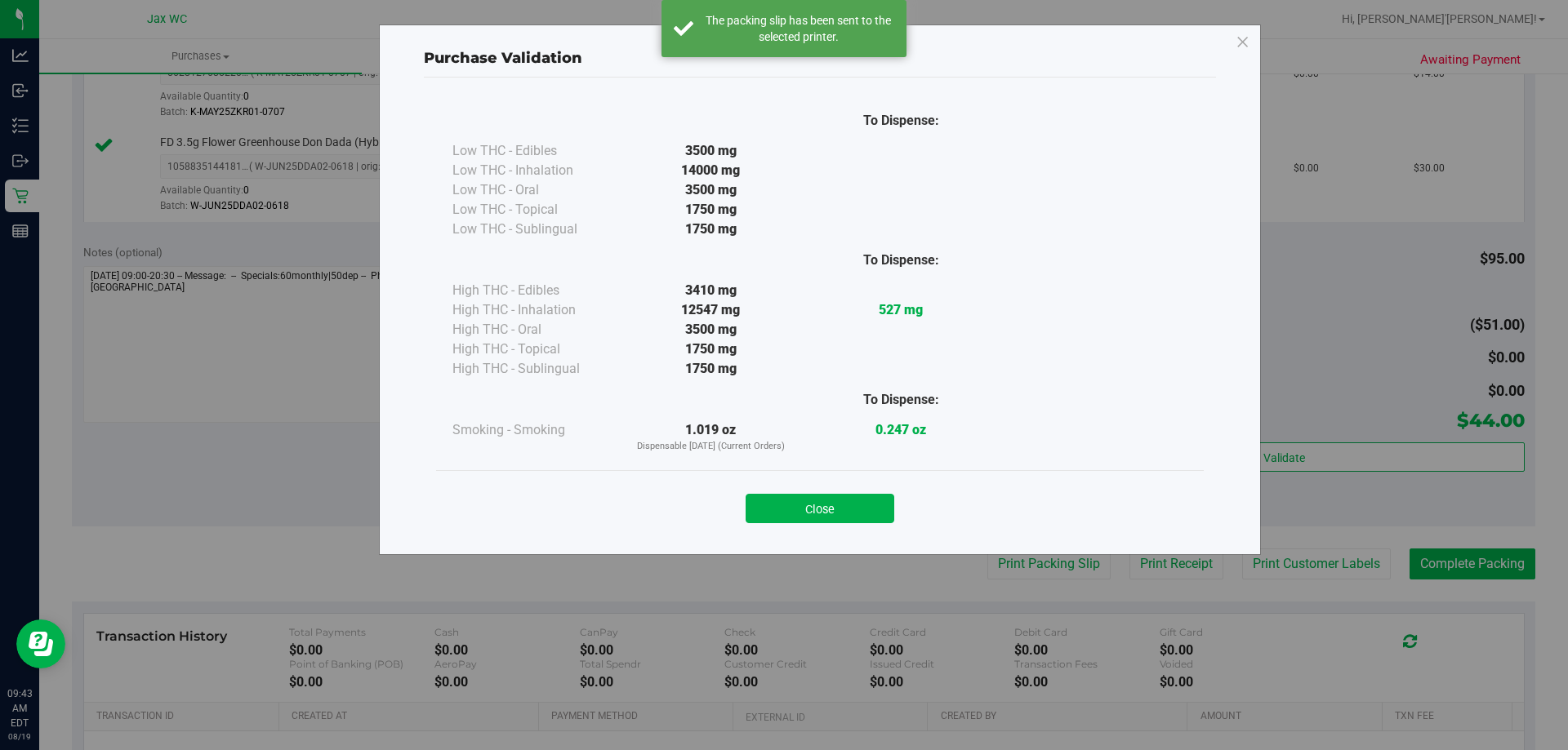
drag, startPoint x: 854, startPoint y: 500, endPoint x: 1142, endPoint y: 507, distance: 288.1
click at [856, 501] on button "Close" at bounding box center [820, 508] width 148 height 29
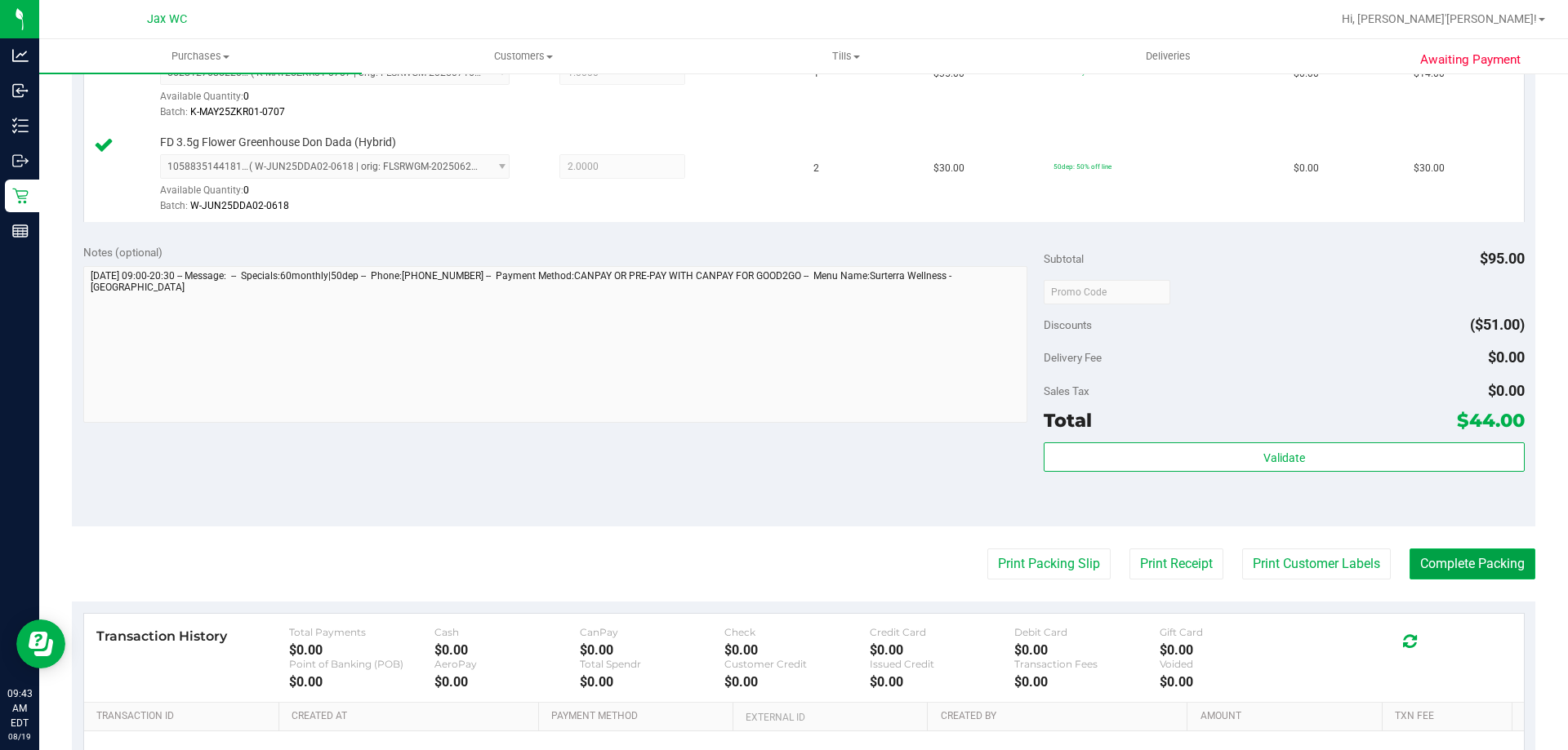
click at [1427, 563] on button "Complete Packing" at bounding box center [1472, 564] width 126 height 31
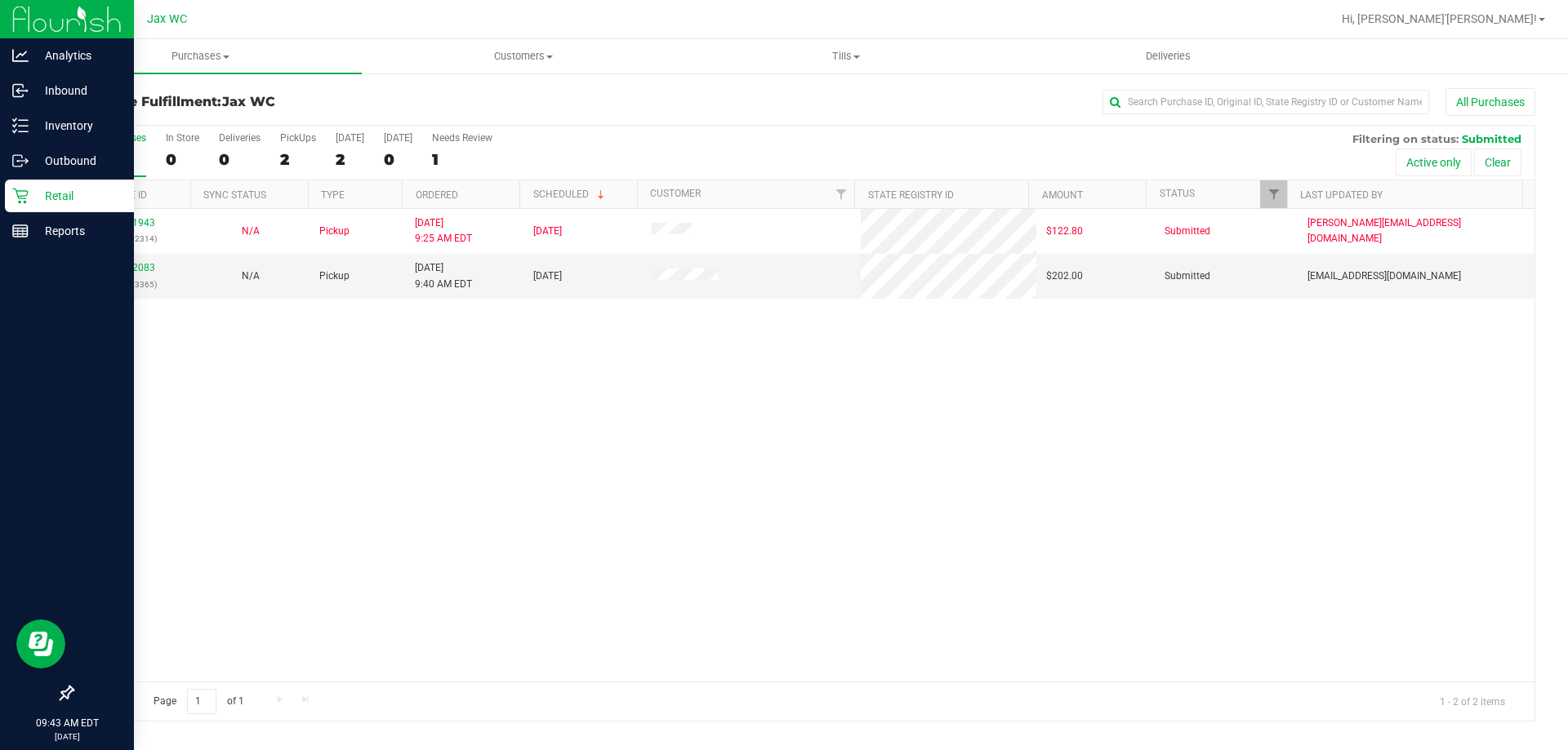
click at [22, 197] on icon at bounding box center [20, 196] width 16 height 16
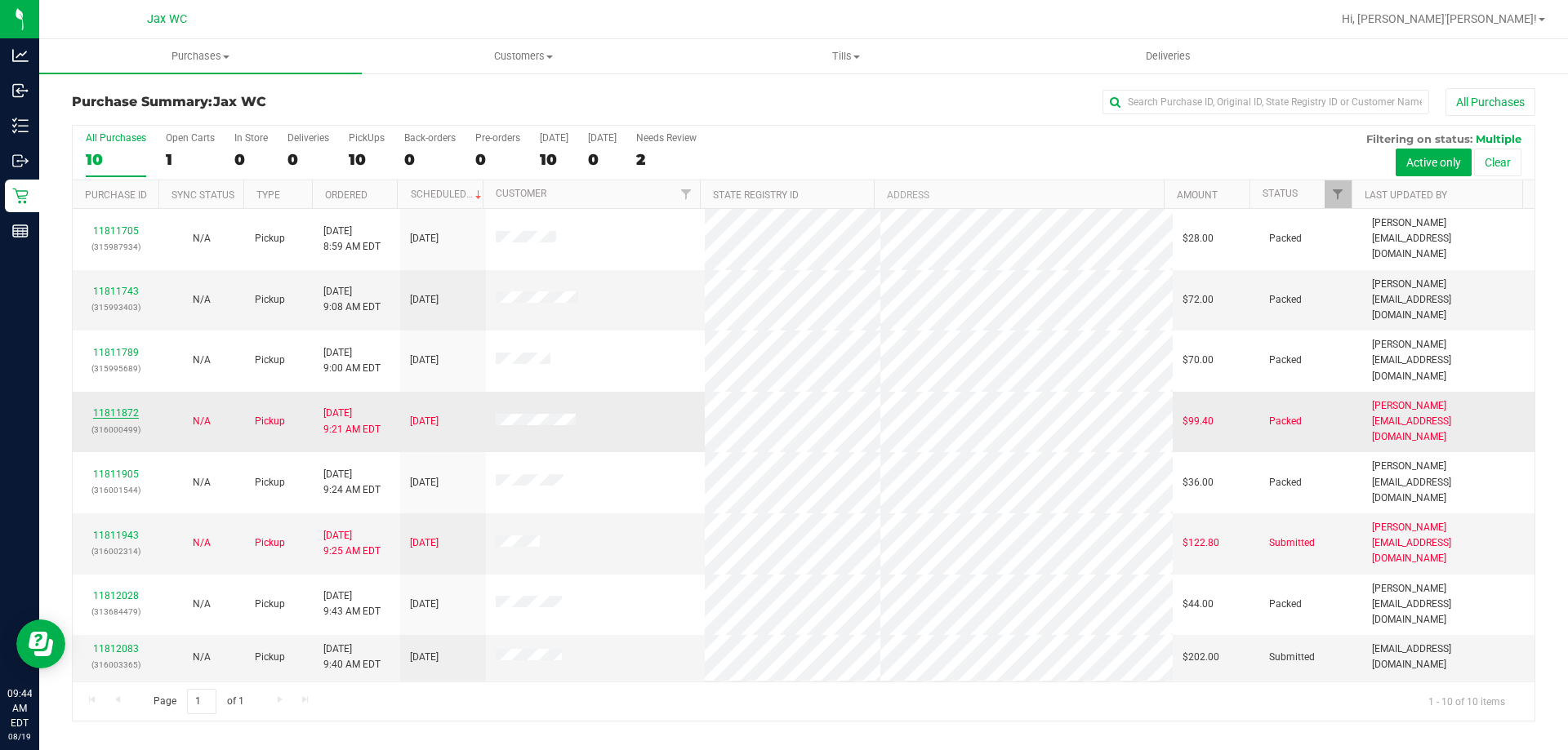
click at [125, 407] on link "11811872" at bounding box center [115, 413] width 46 height 12
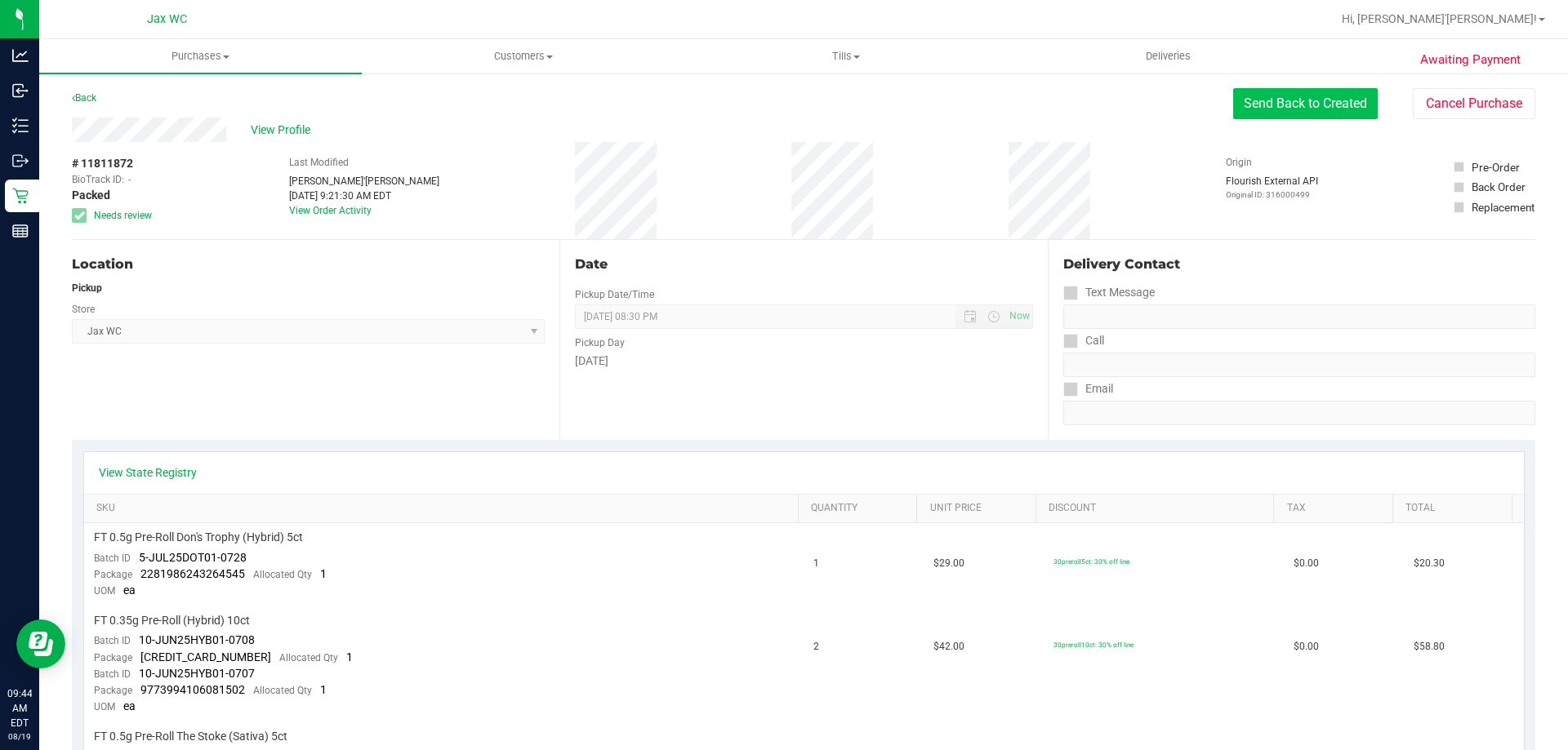
click at [1233, 110] on button "Send Back to Created" at bounding box center [1305, 104] width 144 height 31
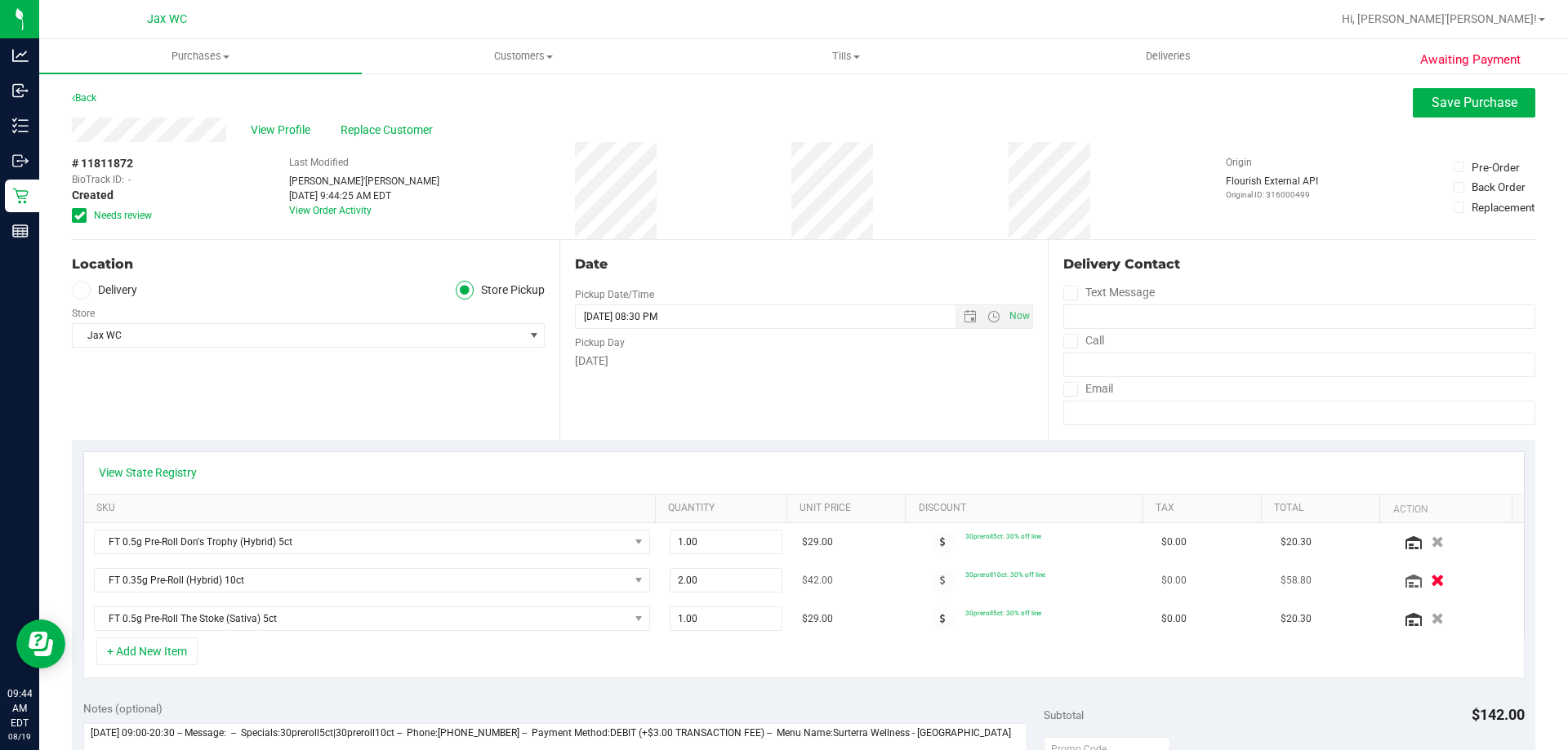
click at [1431, 581] on icon "button" at bounding box center [1438, 581] width 13 height 13
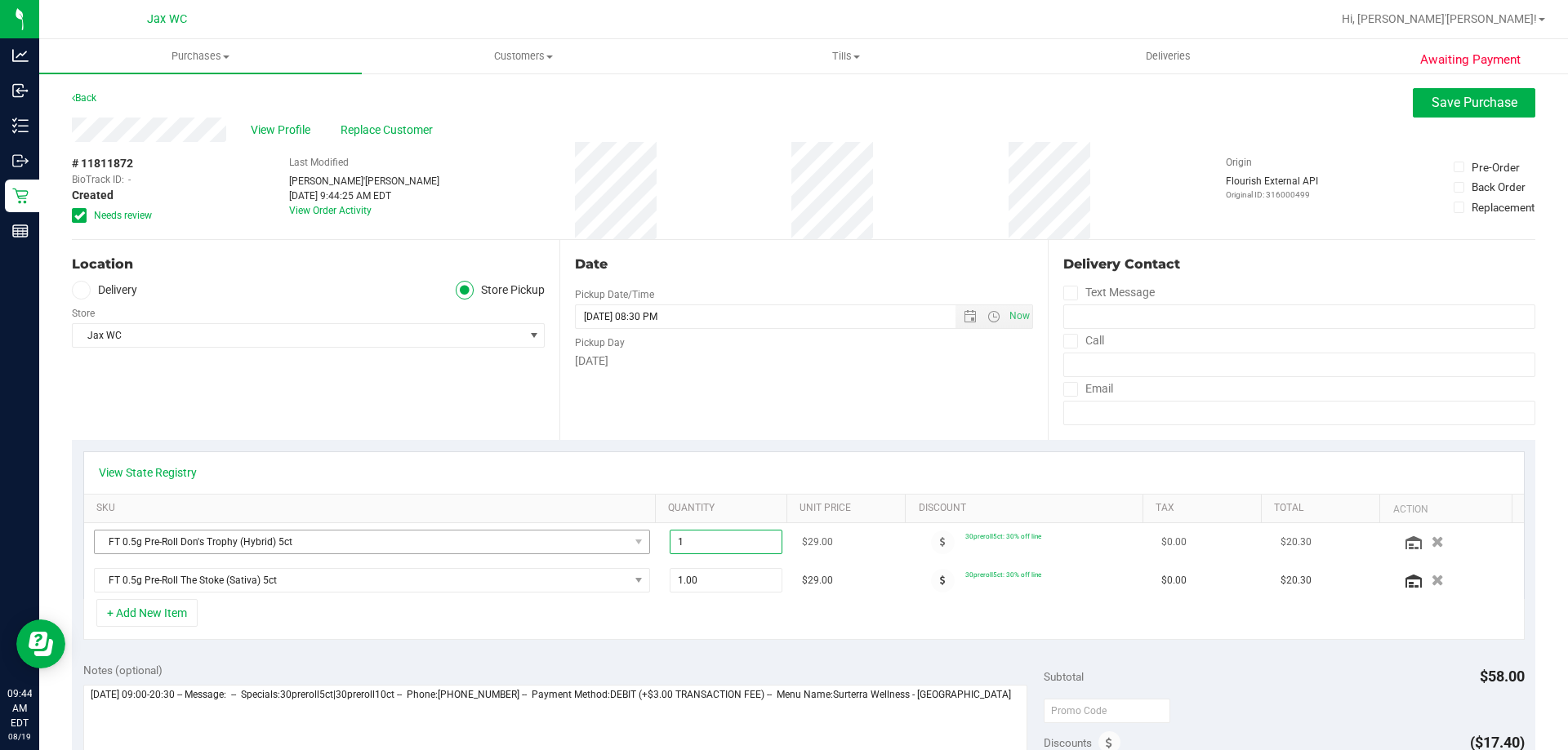
drag, startPoint x: 721, startPoint y: 540, endPoint x: 600, endPoint y: 533, distance: 121.2
click at [602, 533] on tr "FT 0.5g Pre-Roll Don's Trophy (Hybrid) 5ct 1.00 1 $29.00 30preroll5ct: 30% off …" at bounding box center [804, 543] width 1440 height 39
type input "2"
type input "2.00"
click at [619, 627] on div "+ Add New Item" at bounding box center [804, 619] width 1442 height 40
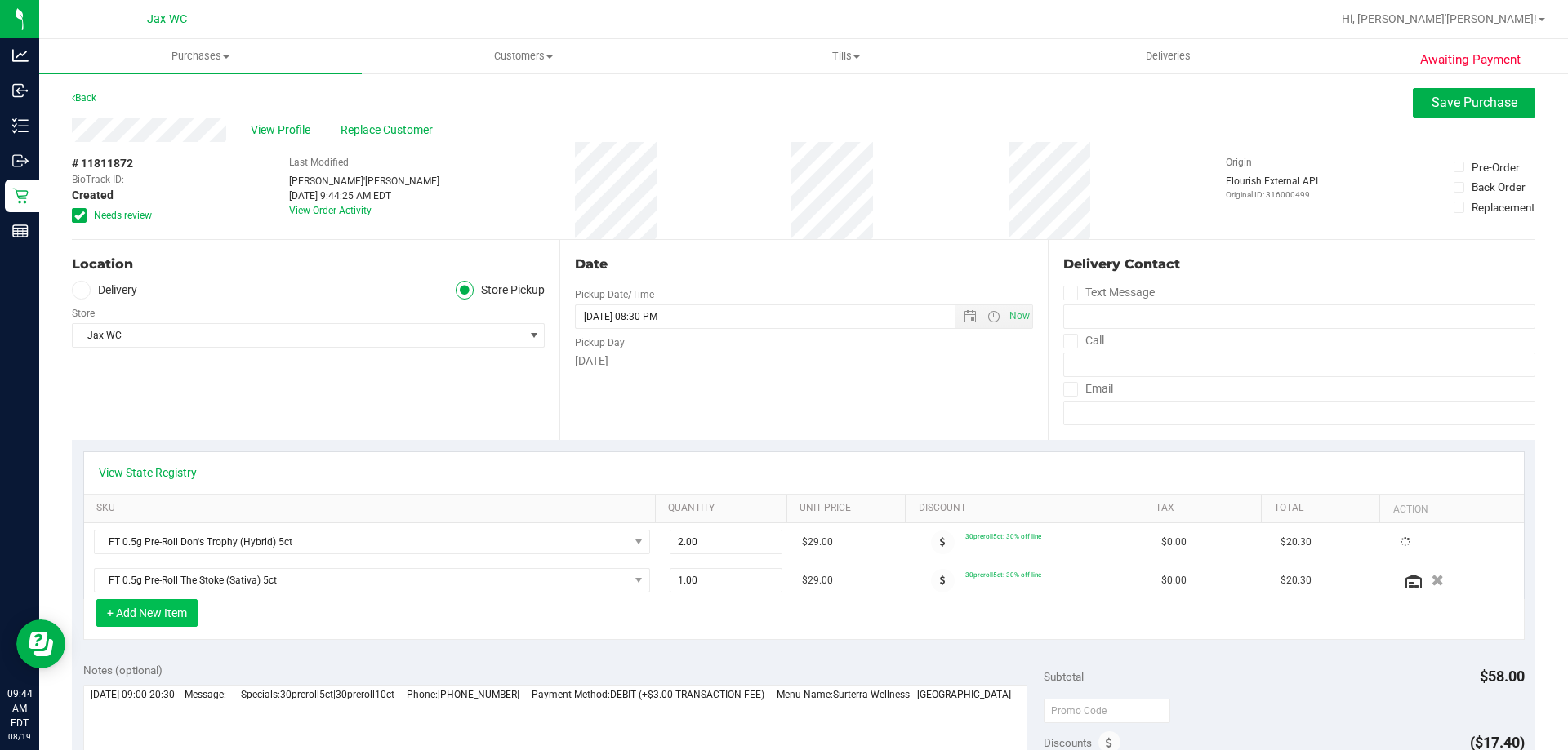
click at [173, 620] on button "+ Add New Item" at bounding box center [147, 613] width 101 height 28
click at [185, 610] on button "+ Add New Item" at bounding box center [147, 613] width 101 height 28
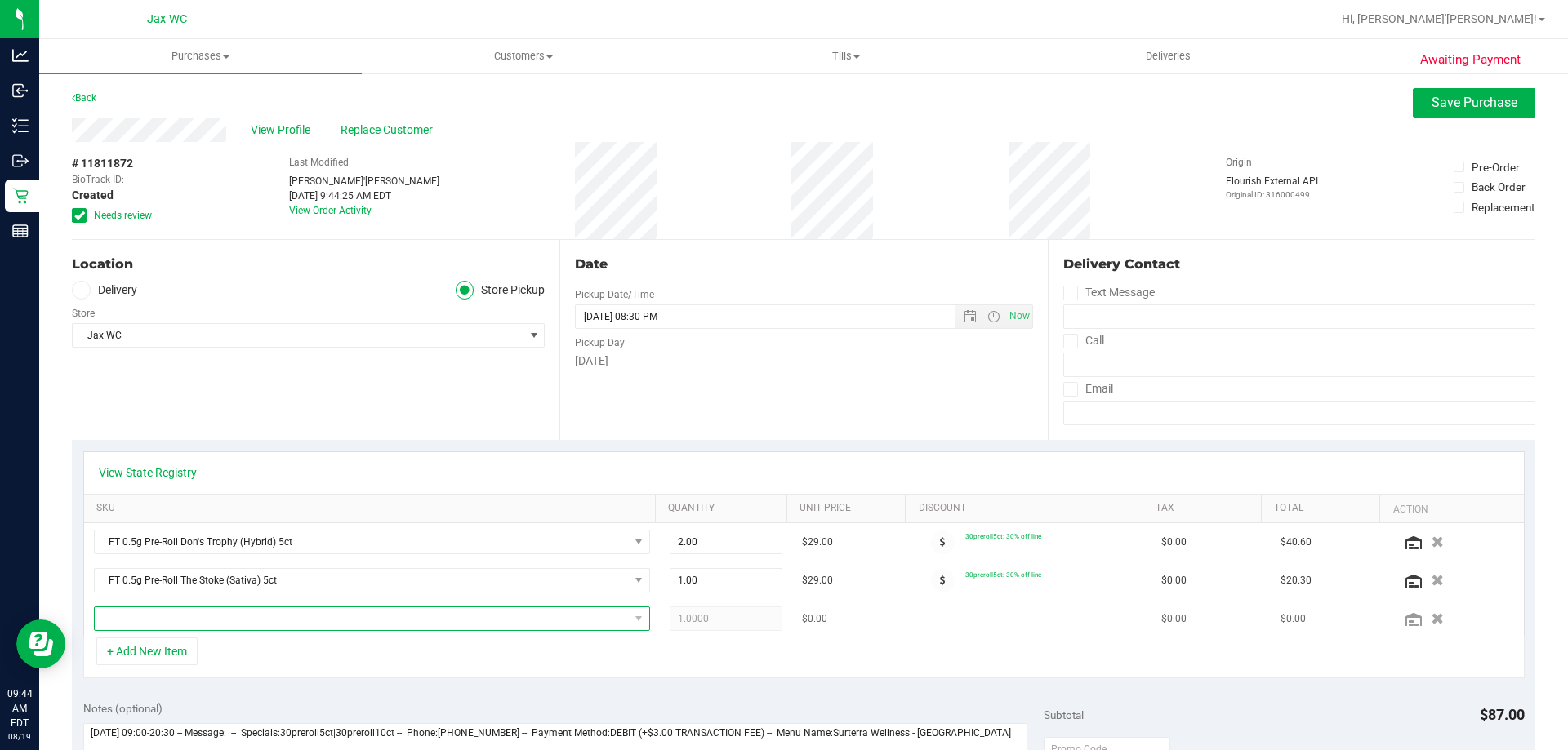
click at [203, 613] on span "NO DATA FOUND" at bounding box center [362, 619] width 534 height 23
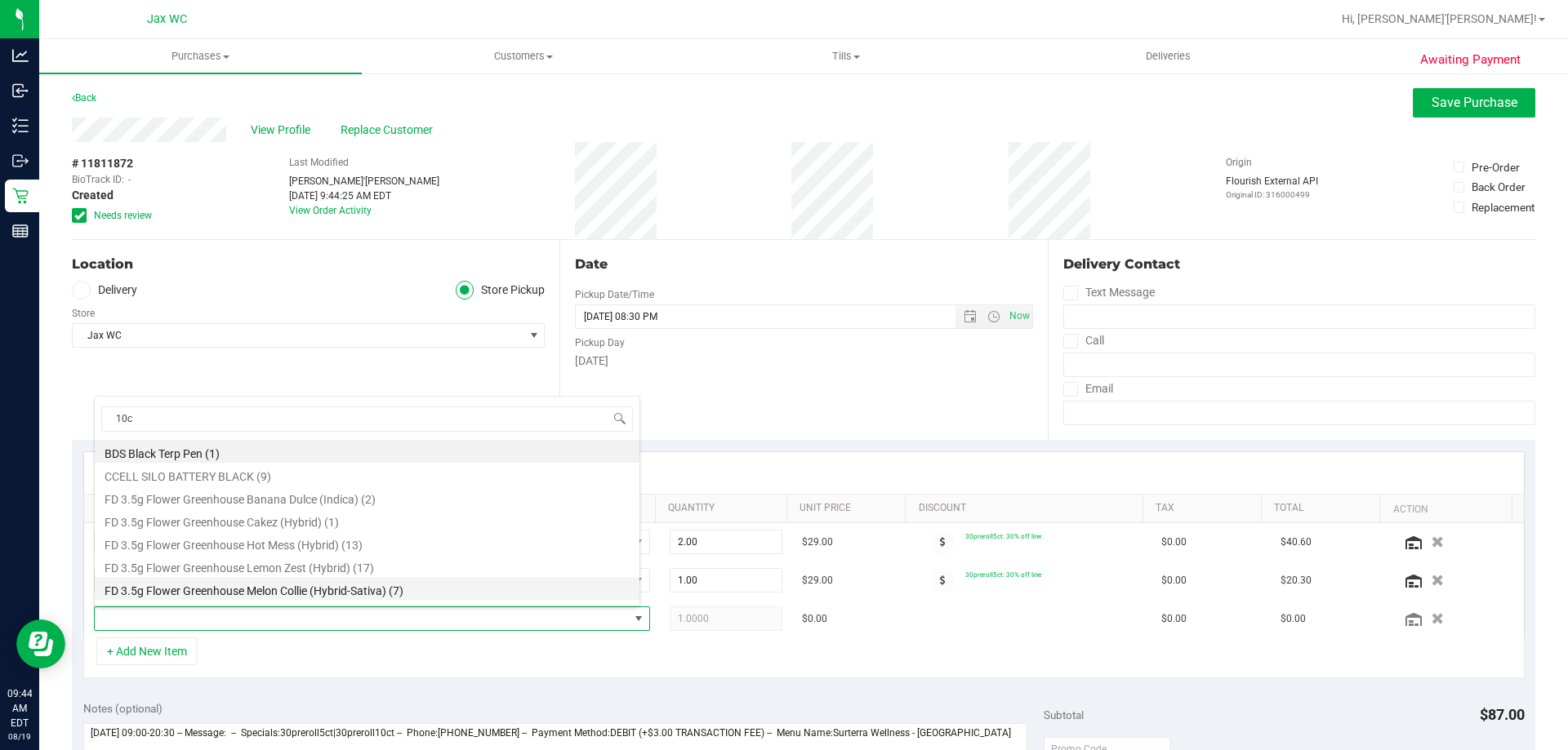
type input "10ct"
click at [273, 455] on li "FT 0.35g Pre-Roll (Hybrid) 10ct (10)" at bounding box center [367, 451] width 545 height 23
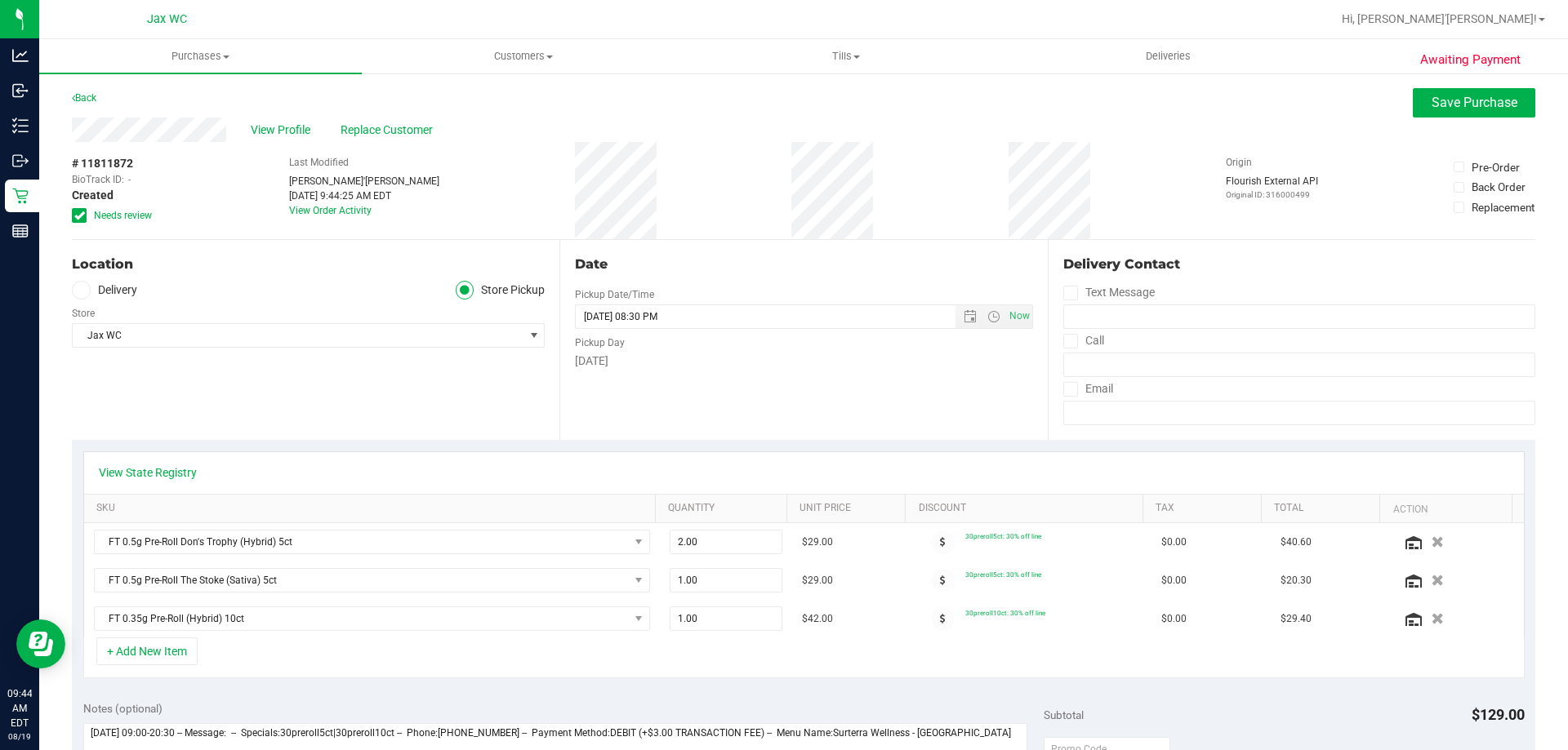
click at [84, 211] on span at bounding box center [78, 215] width 14 height 14
click at [0, 0] on input "Needs review" at bounding box center [0, 0] width 0 height 0
click at [1480, 98] on span "Save Purchase" at bounding box center [1474, 102] width 86 height 15
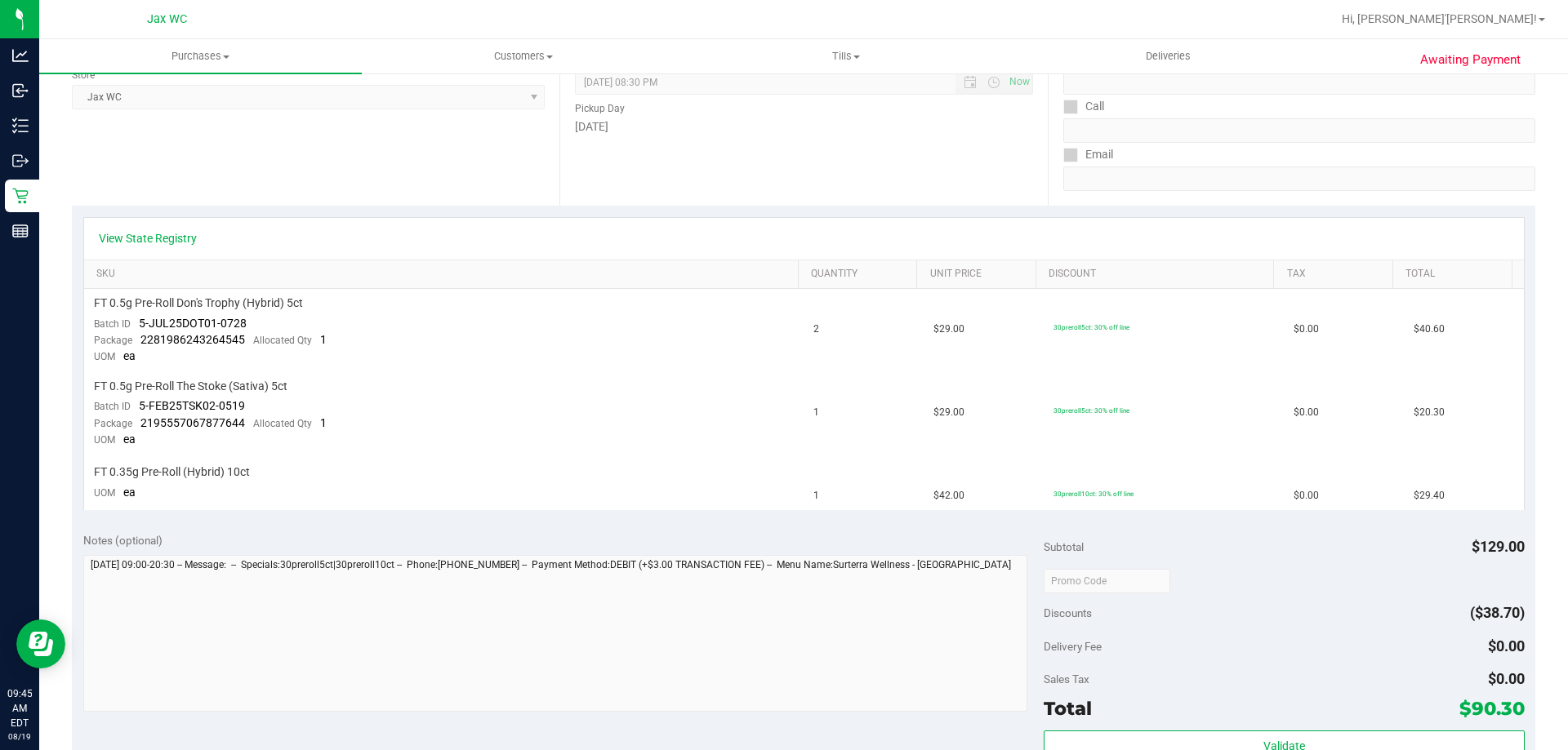
scroll to position [490, 0]
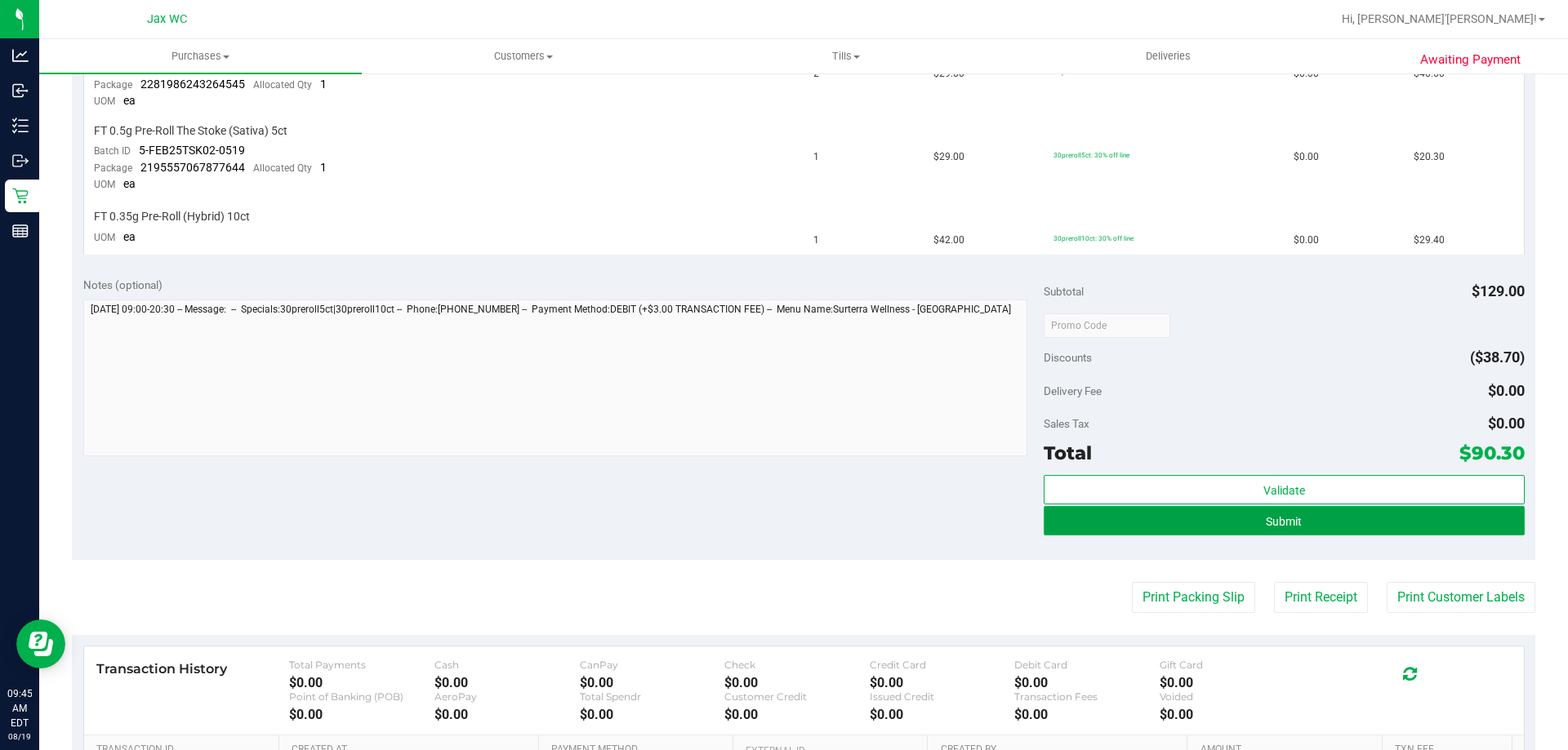
click at [1281, 522] on span "Submit" at bounding box center [1284, 522] width 36 height 13
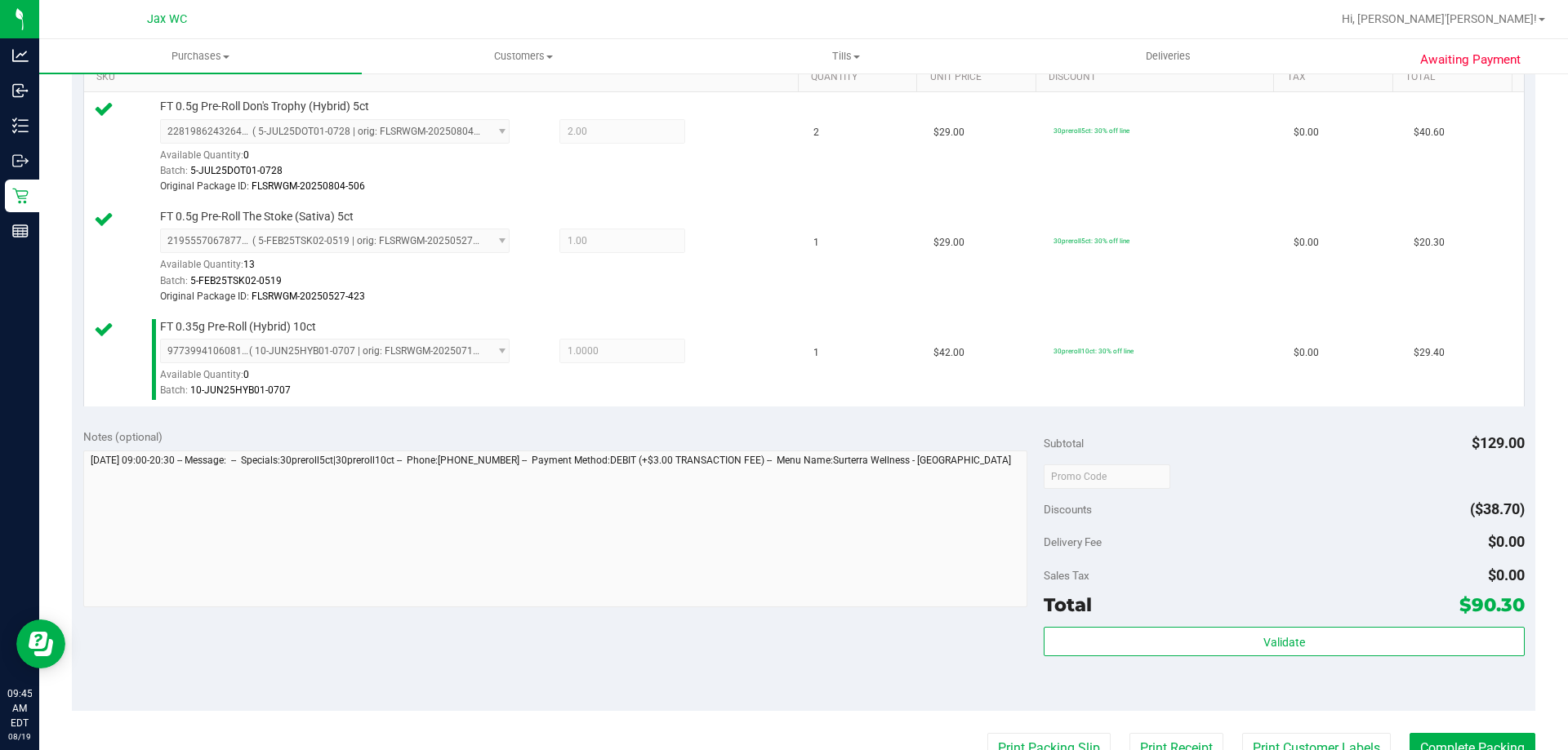
scroll to position [805, 0]
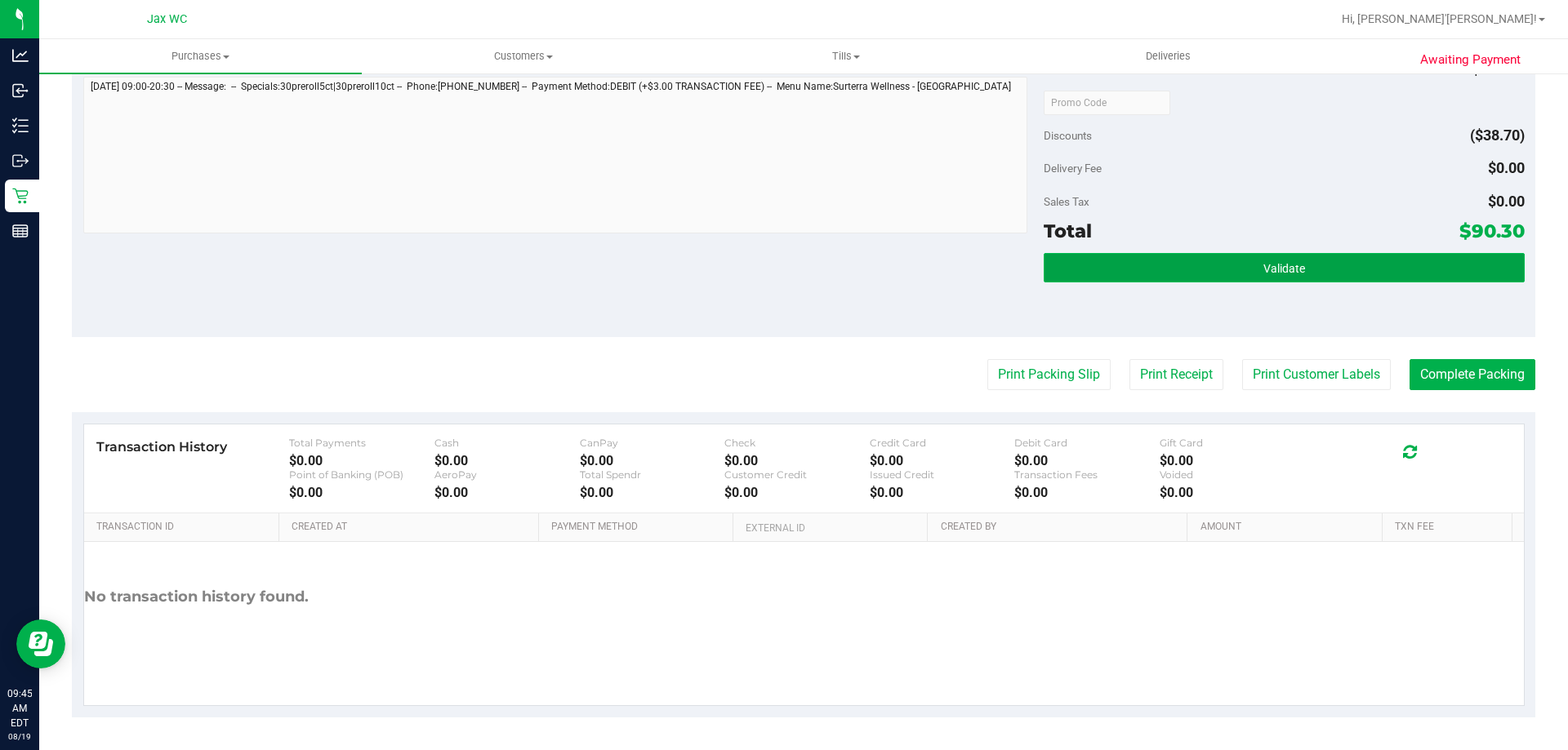
click at [1275, 271] on span "Validate" at bounding box center [1284, 269] width 41 height 13
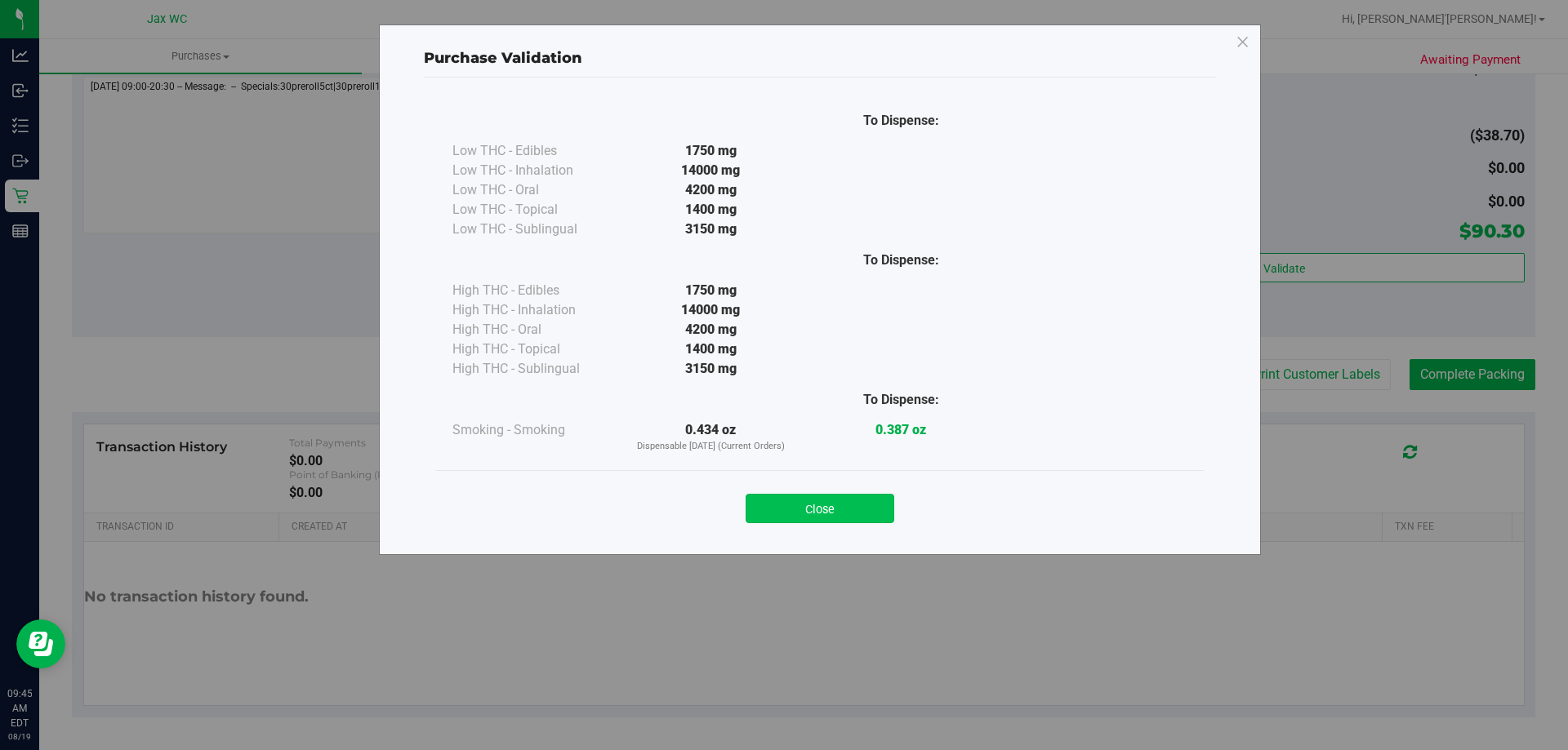
click at [844, 507] on button "Close" at bounding box center [820, 508] width 148 height 29
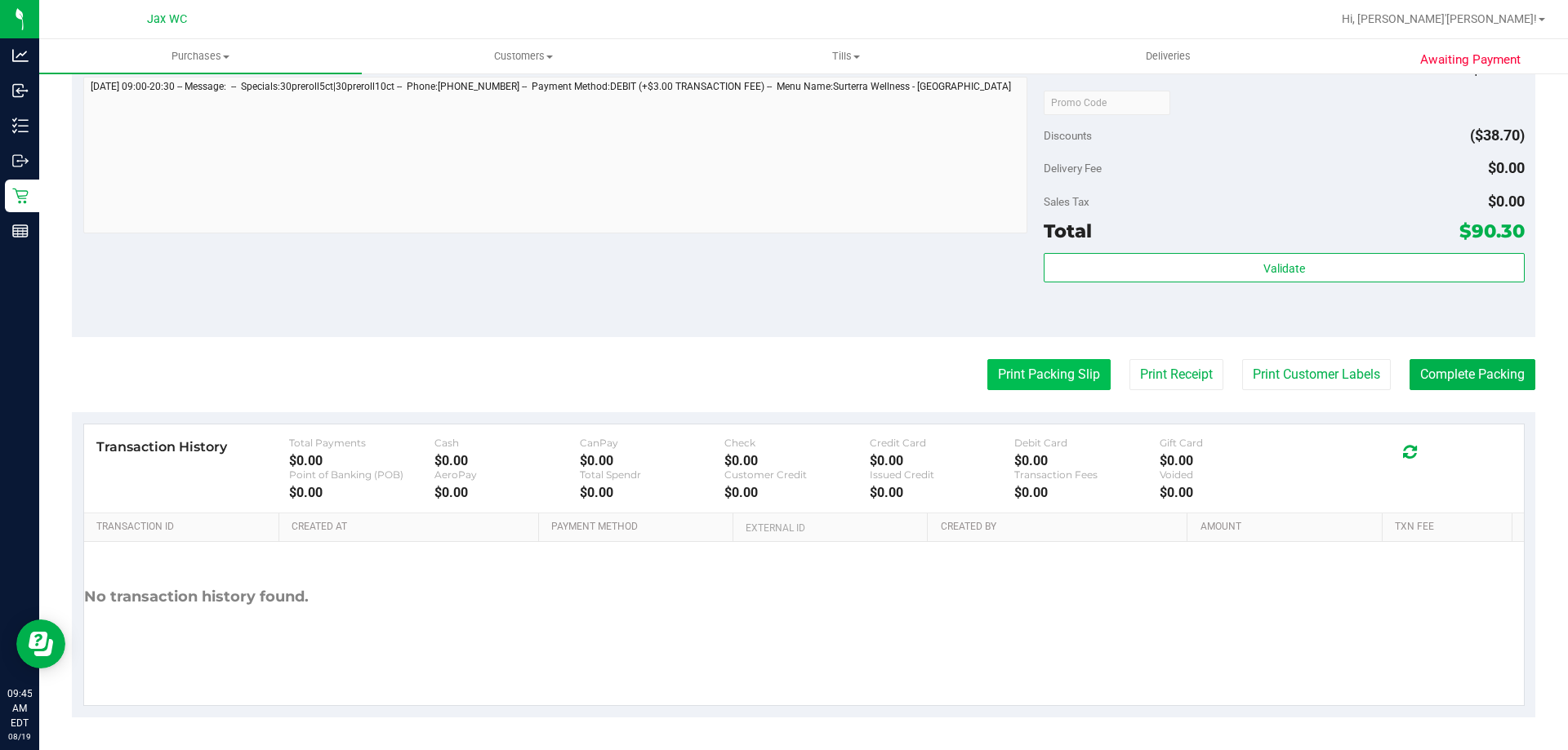
click at [996, 380] on button "Print Packing Slip" at bounding box center [1049, 374] width 123 height 31
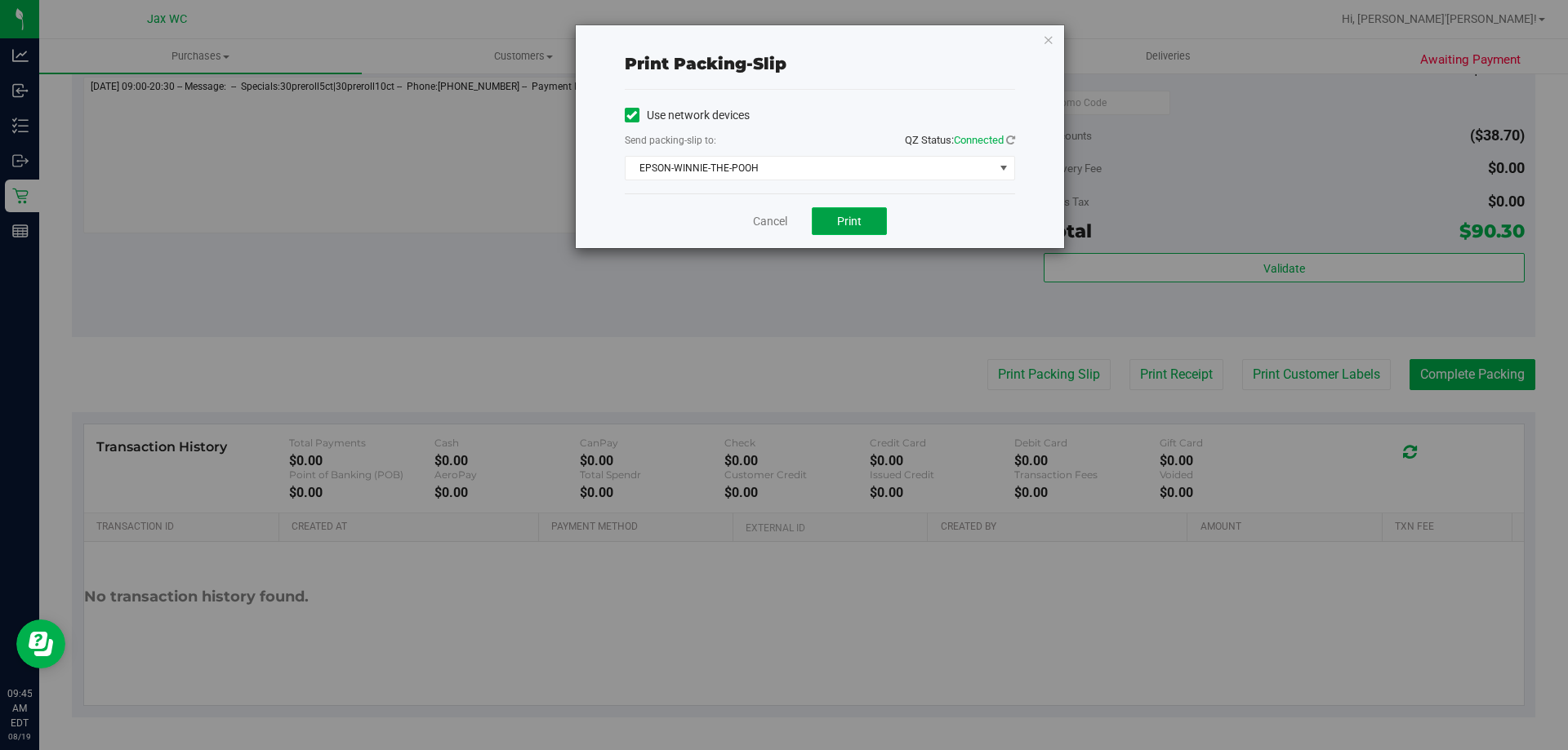
click at [856, 220] on span "Print" at bounding box center [849, 222] width 24 height 13
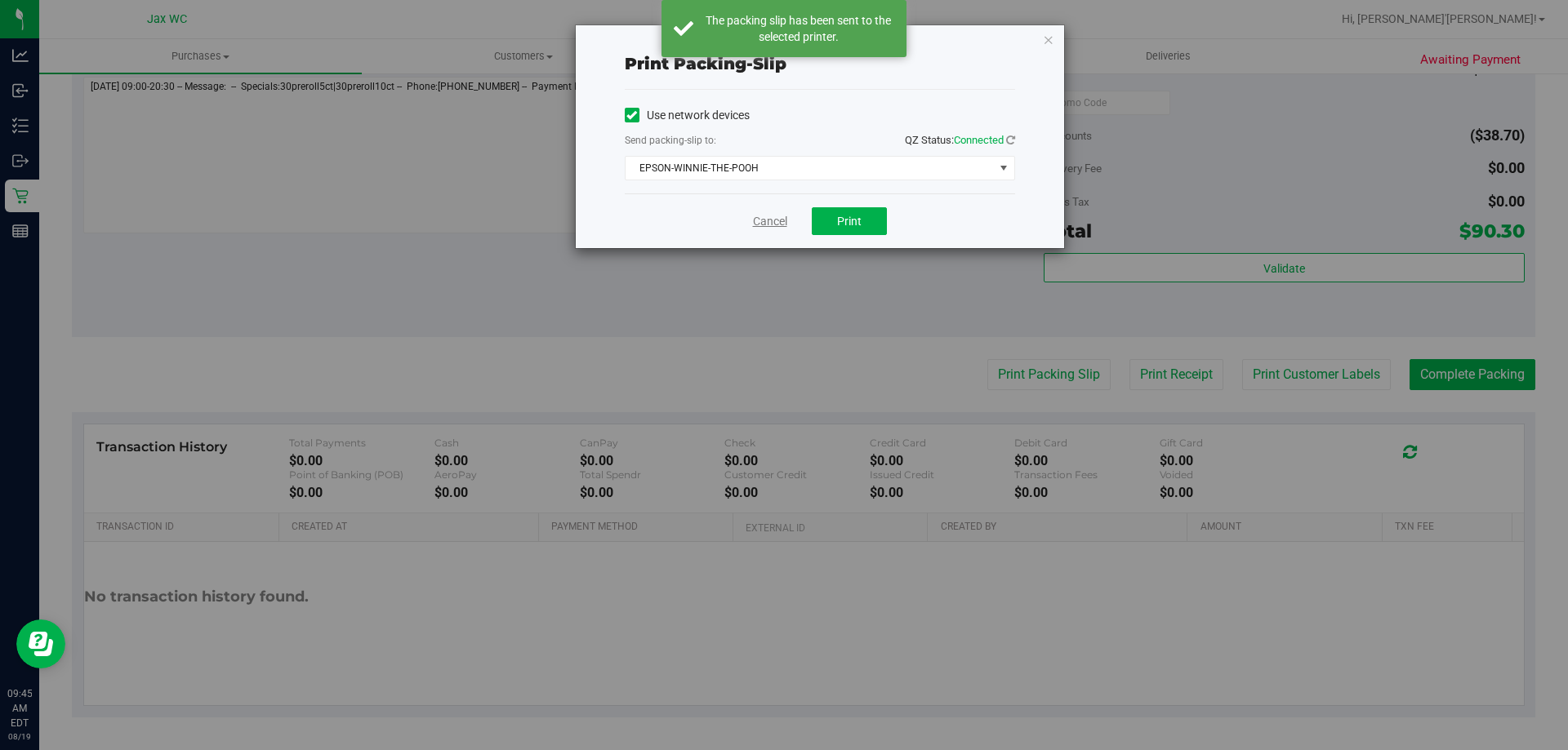
click at [765, 223] on link "Cancel" at bounding box center [770, 222] width 35 height 17
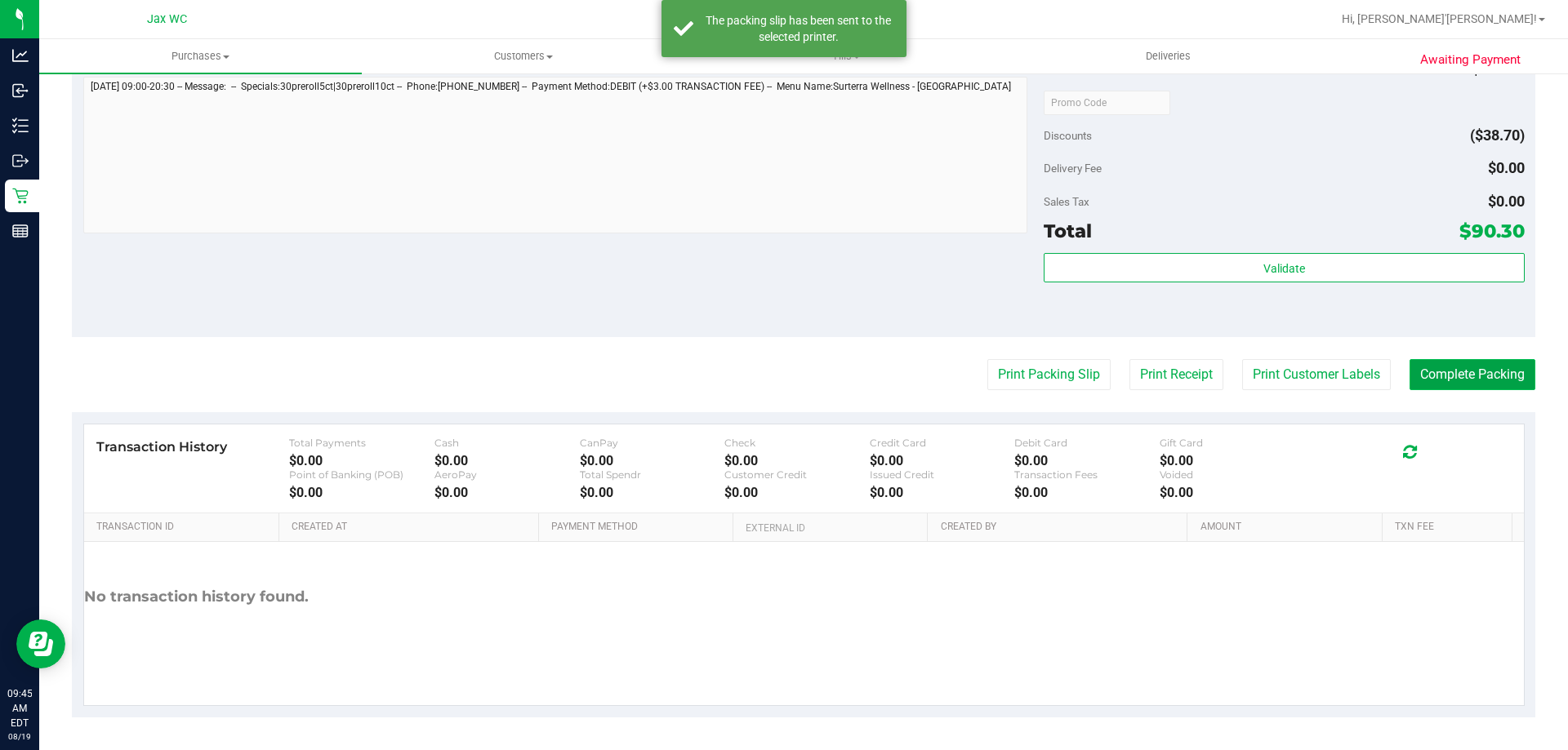
click at [1430, 366] on button "Complete Packing" at bounding box center [1472, 374] width 126 height 31
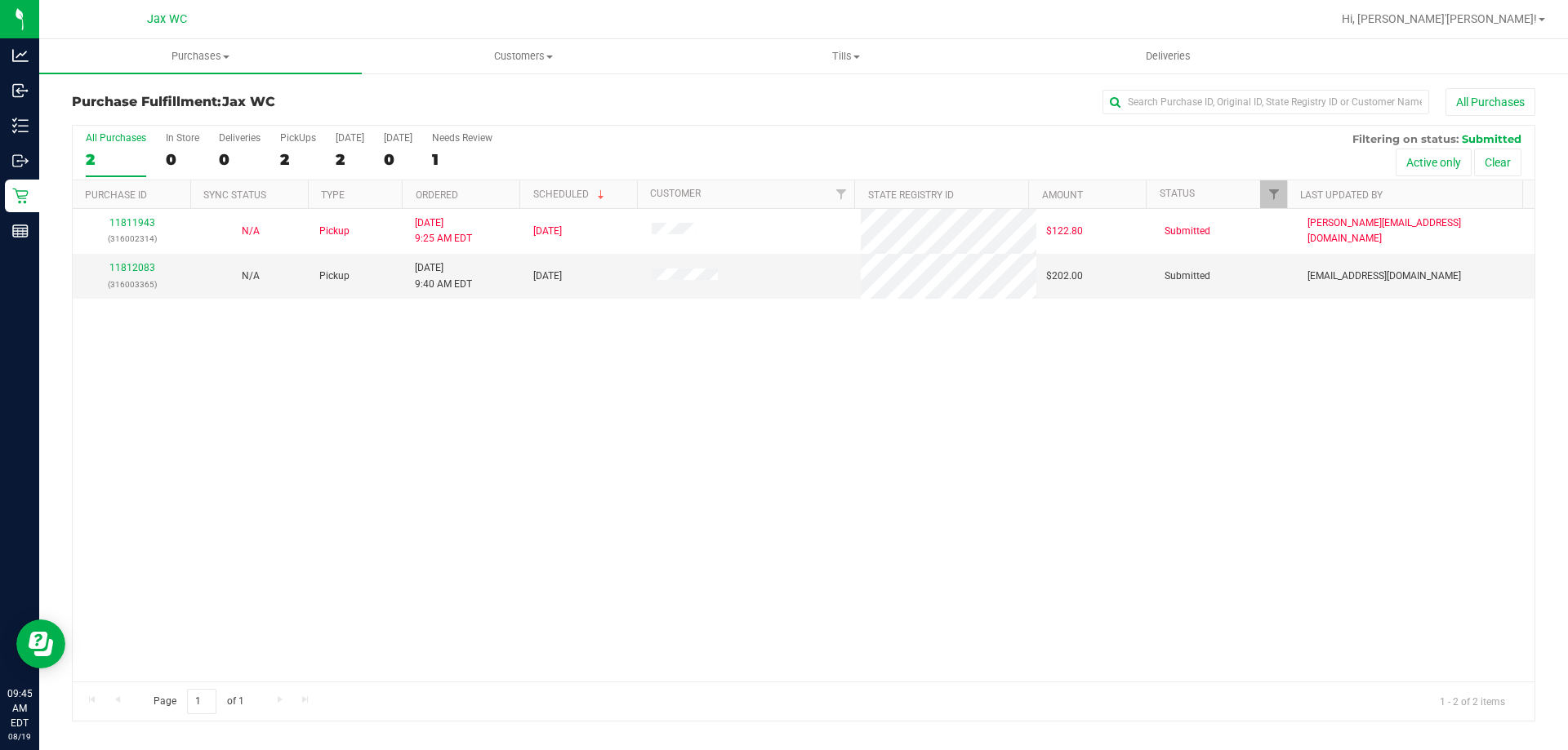
click at [333, 492] on div "11811943 (316002314) N/A Pickup 8/19/2025 9:25 AM EDT 8/19/2025 $122.80 Submitt…" at bounding box center [803, 445] width 1462 height 473
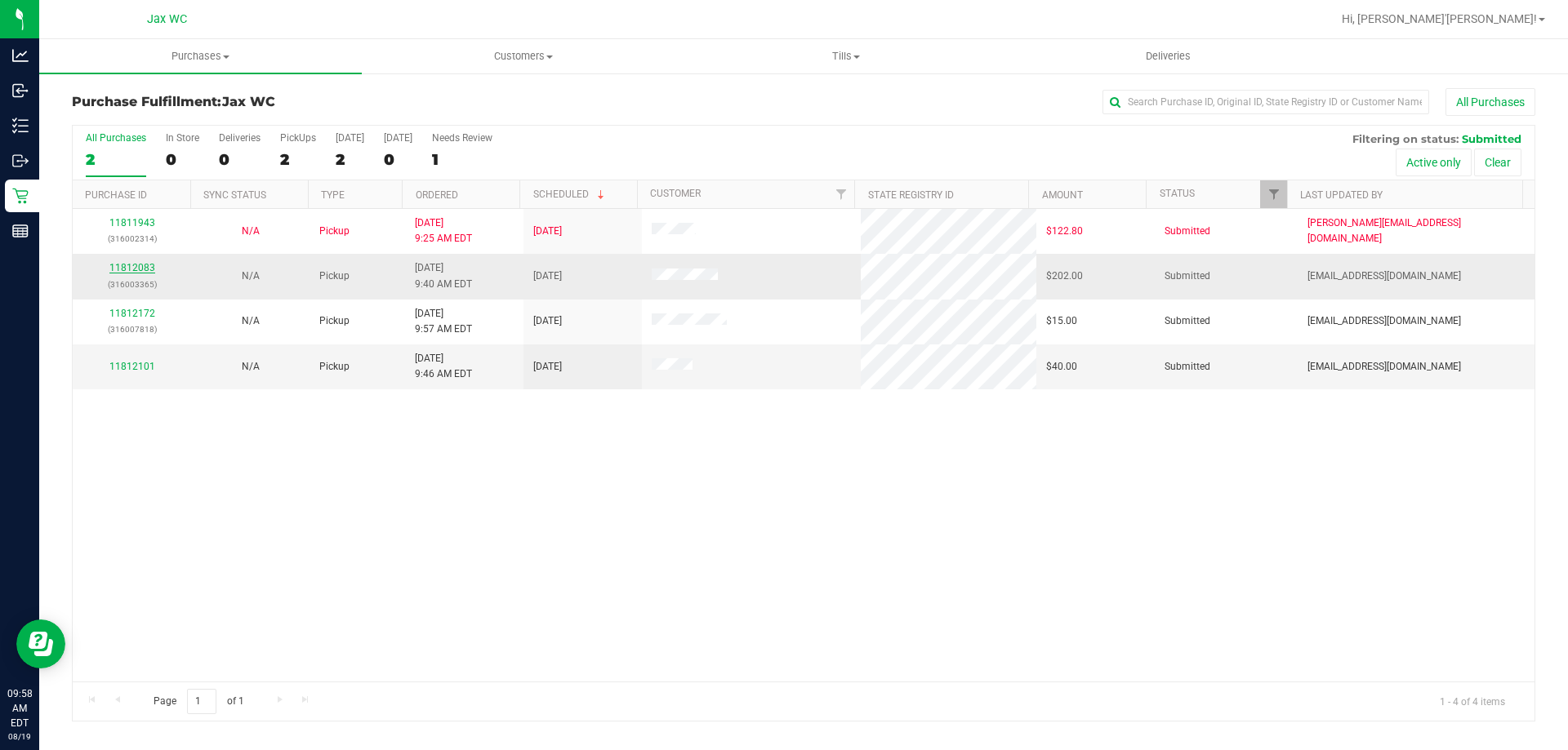
click at [138, 263] on link "11812083" at bounding box center [132, 268] width 46 height 12
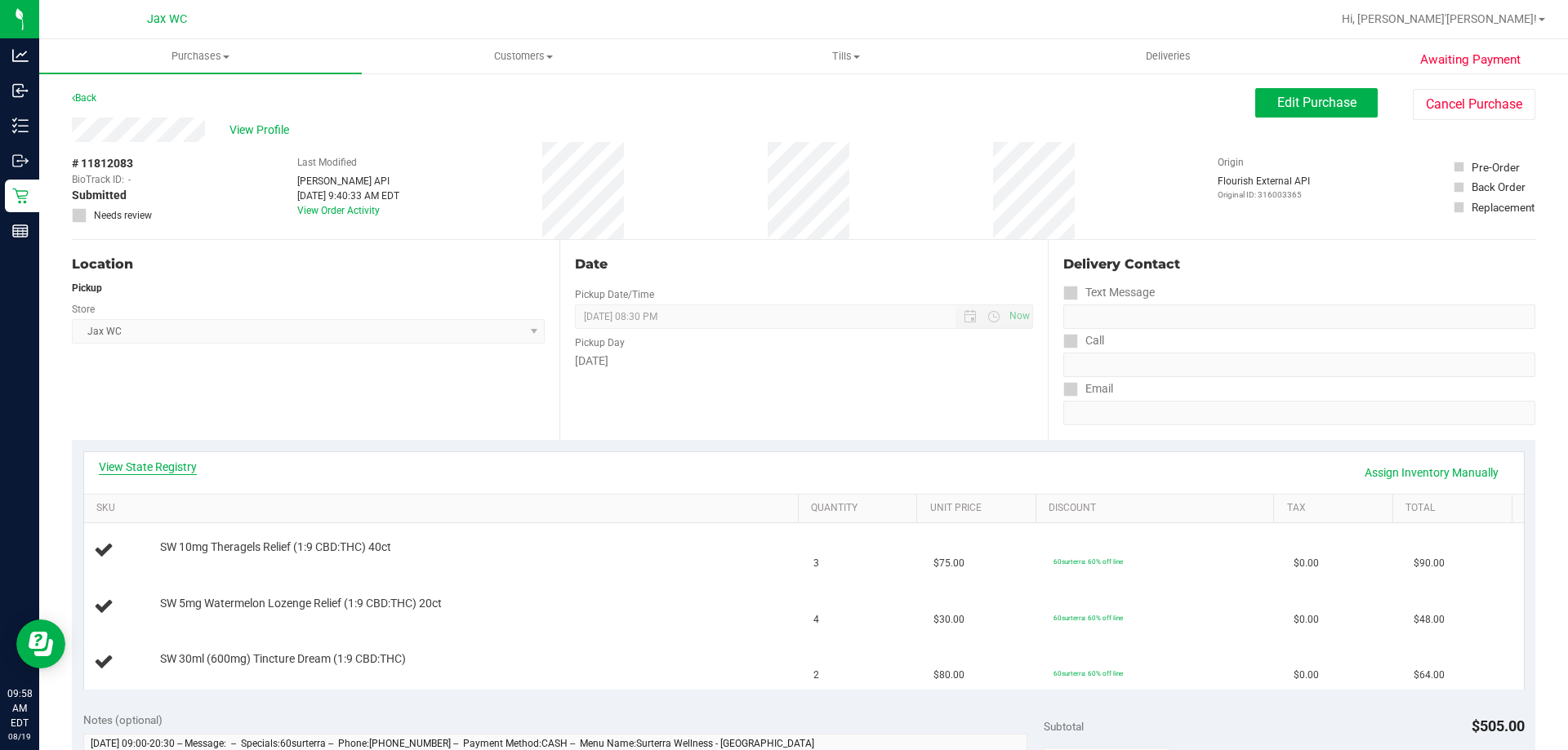
click at [169, 474] on link "View State Registry" at bounding box center [148, 467] width 98 height 16
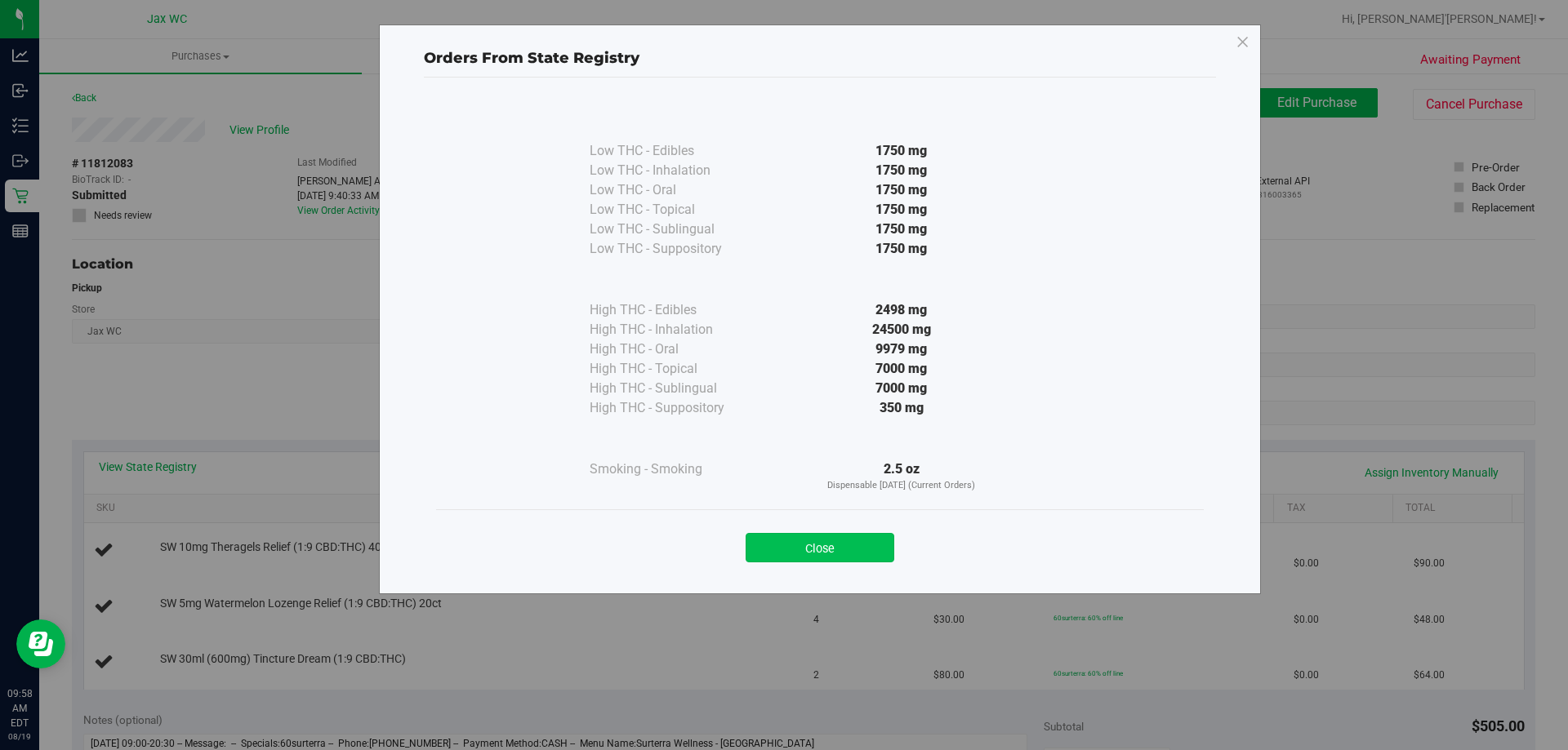
click at [808, 555] on button "Close" at bounding box center [820, 548] width 148 height 29
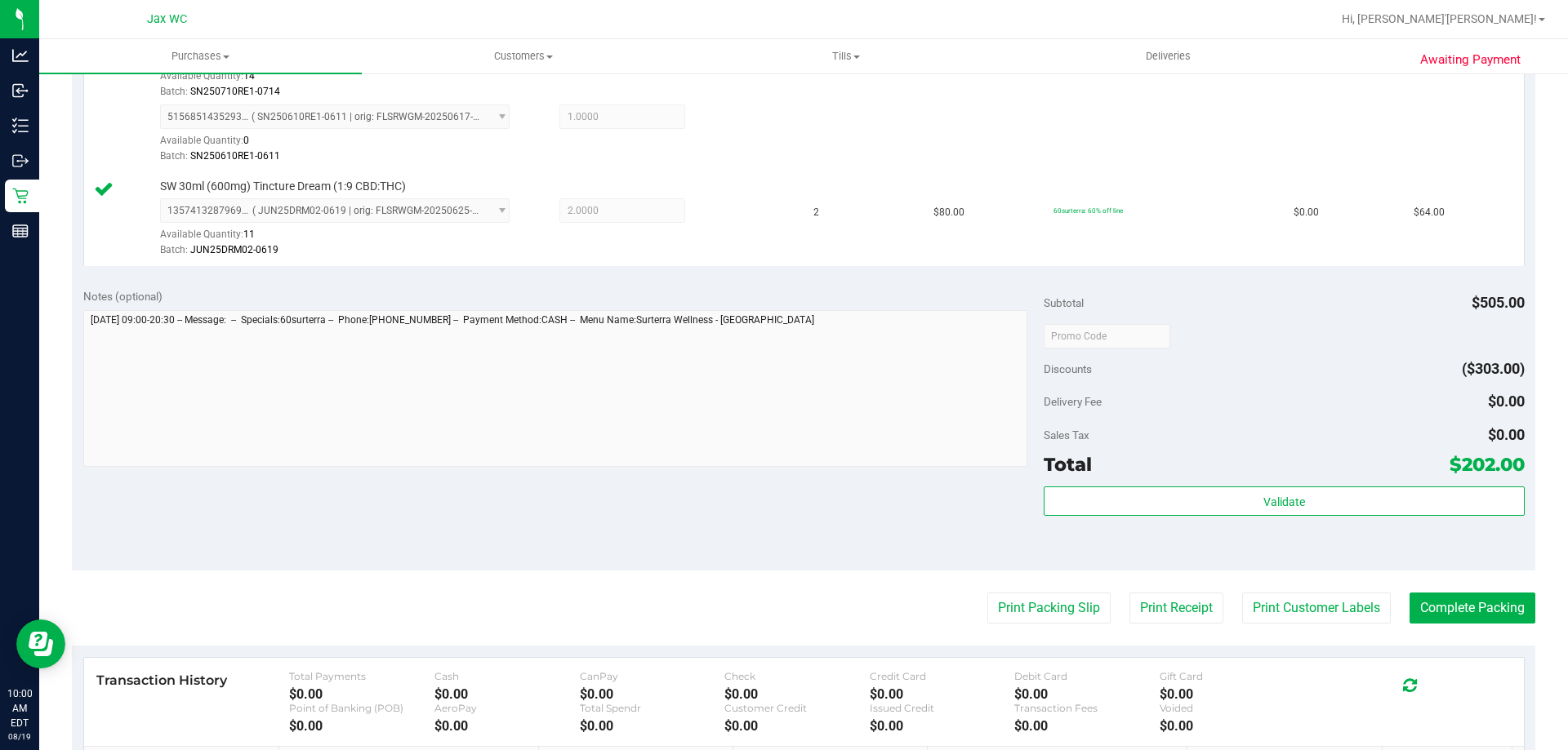
scroll to position [817, 0]
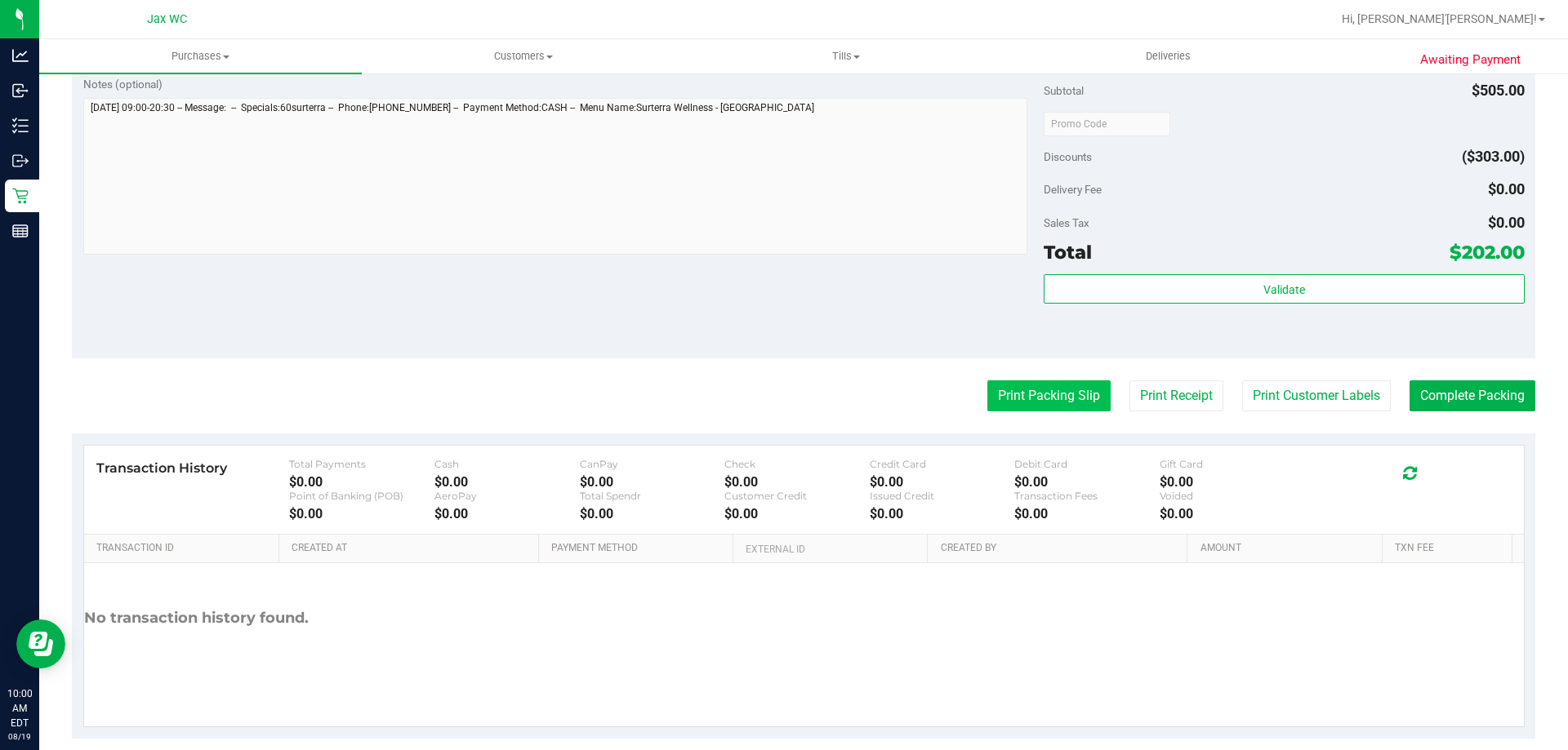
click at [1053, 403] on button "Print Packing Slip" at bounding box center [1049, 396] width 123 height 31
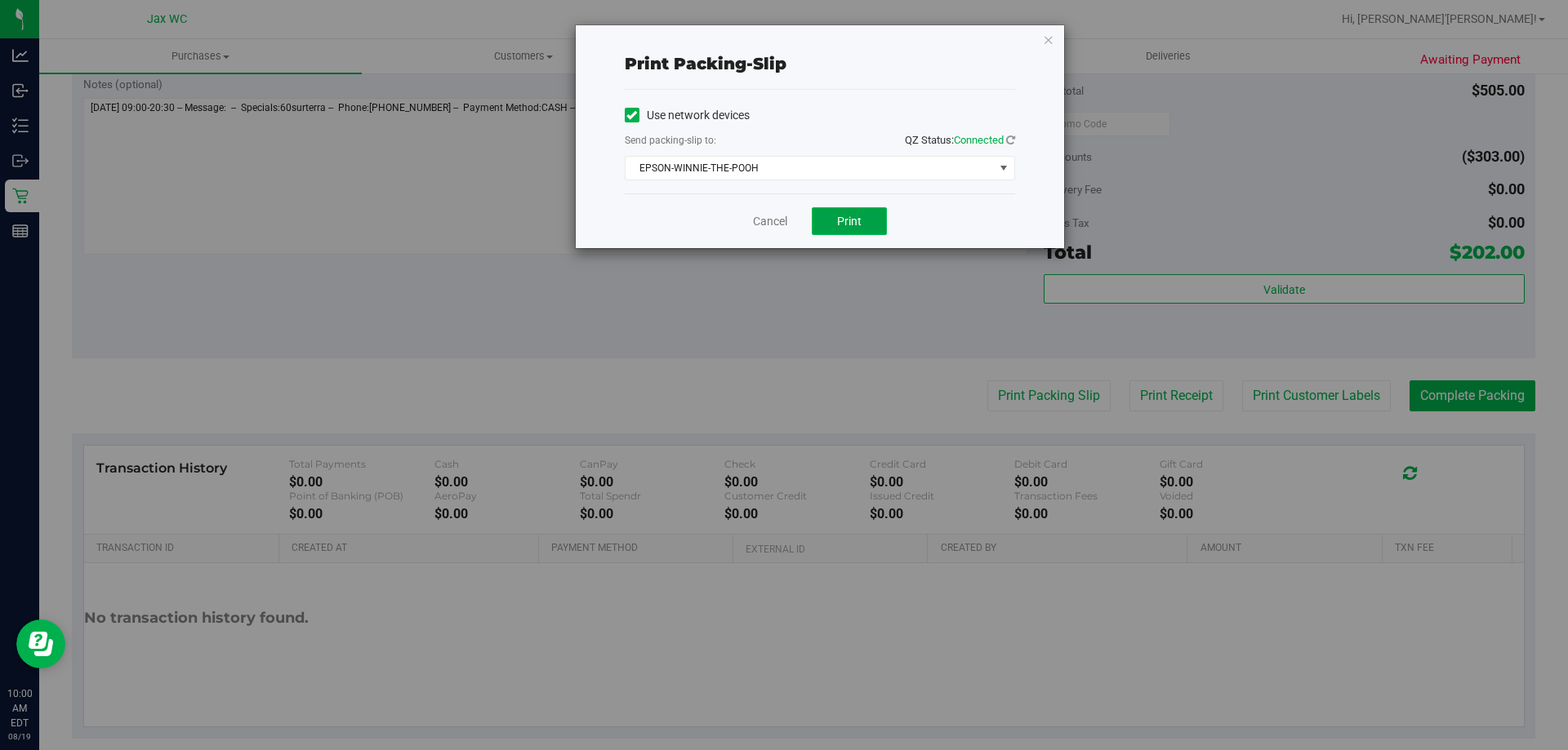
click at [839, 222] on span "Print" at bounding box center [849, 222] width 24 height 13
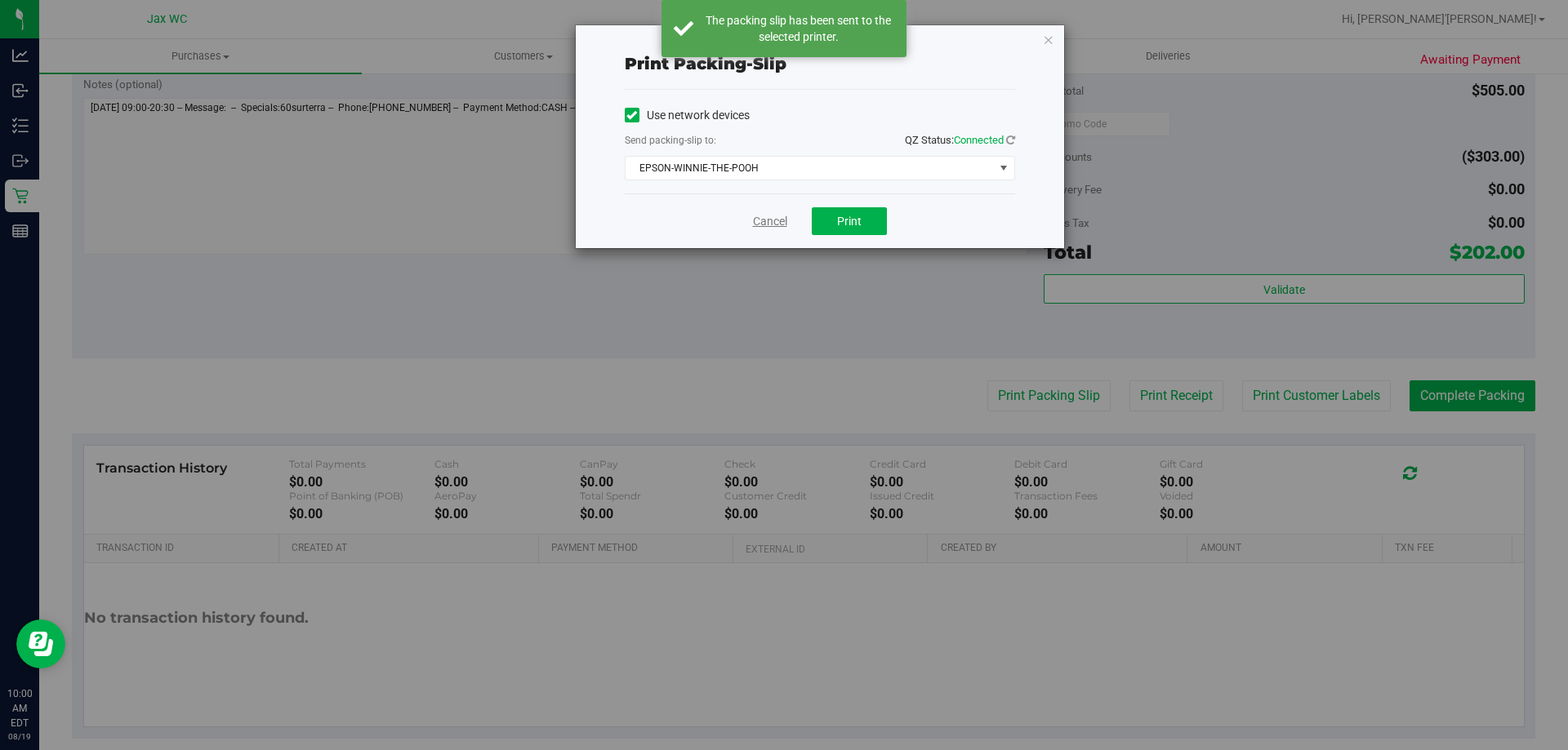
click at [760, 223] on link "Cancel" at bounding box center [770, 222] width 35 height 17
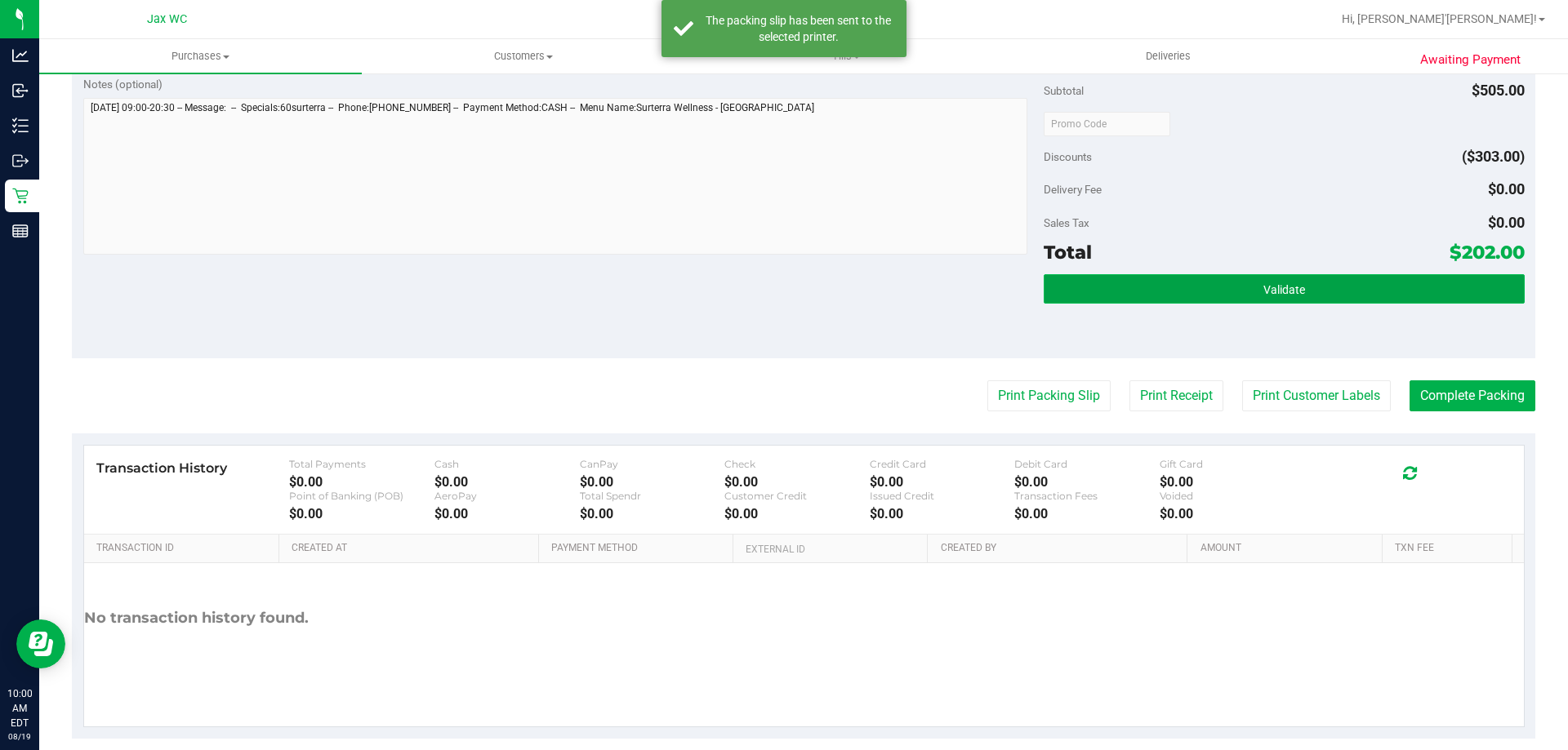
click at [1160, 291] on button "Validate" at bounding box center [1284, 289] width 481 height 29
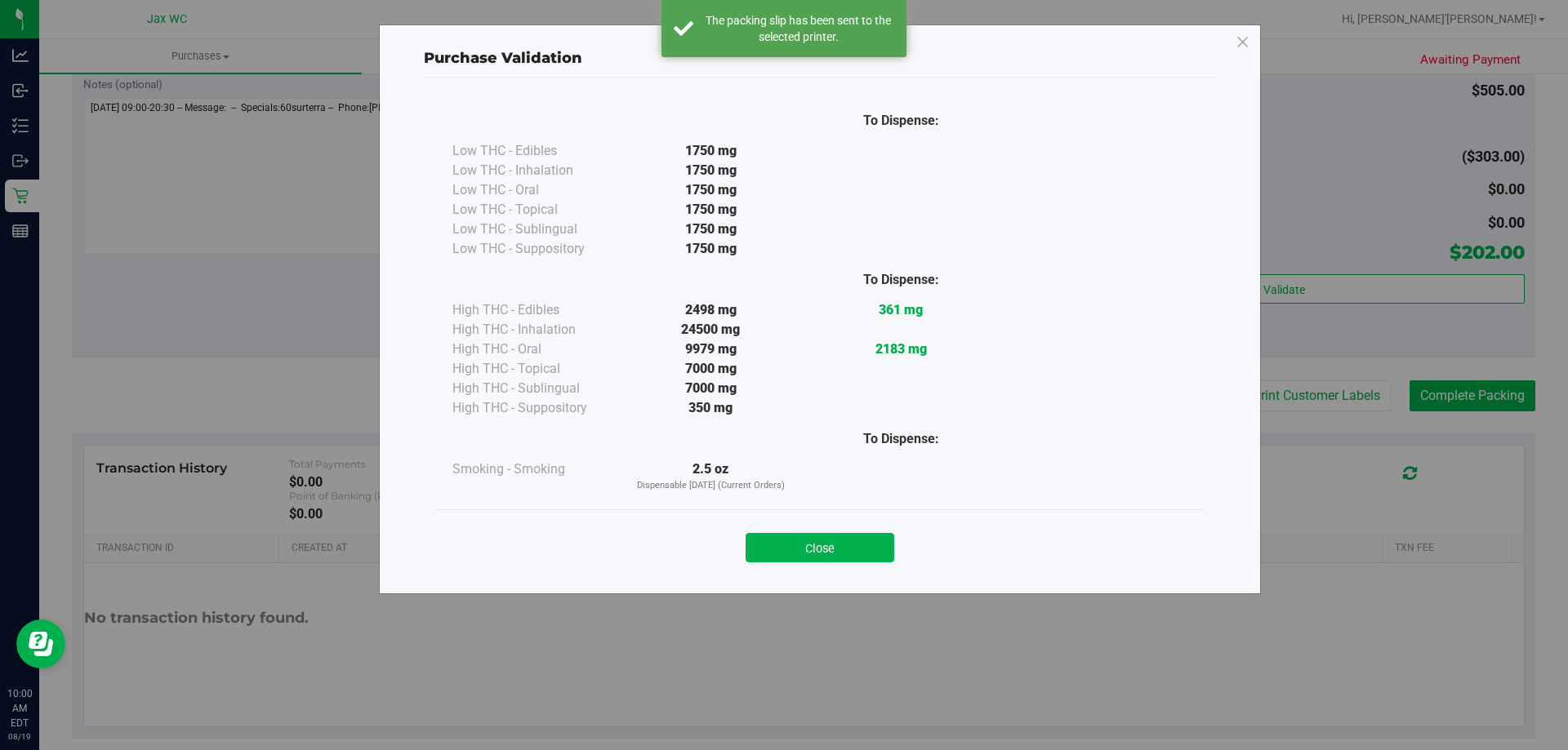
click at [830, 548] on button "Close" at bounding box center [820, 548] width 148 height 29
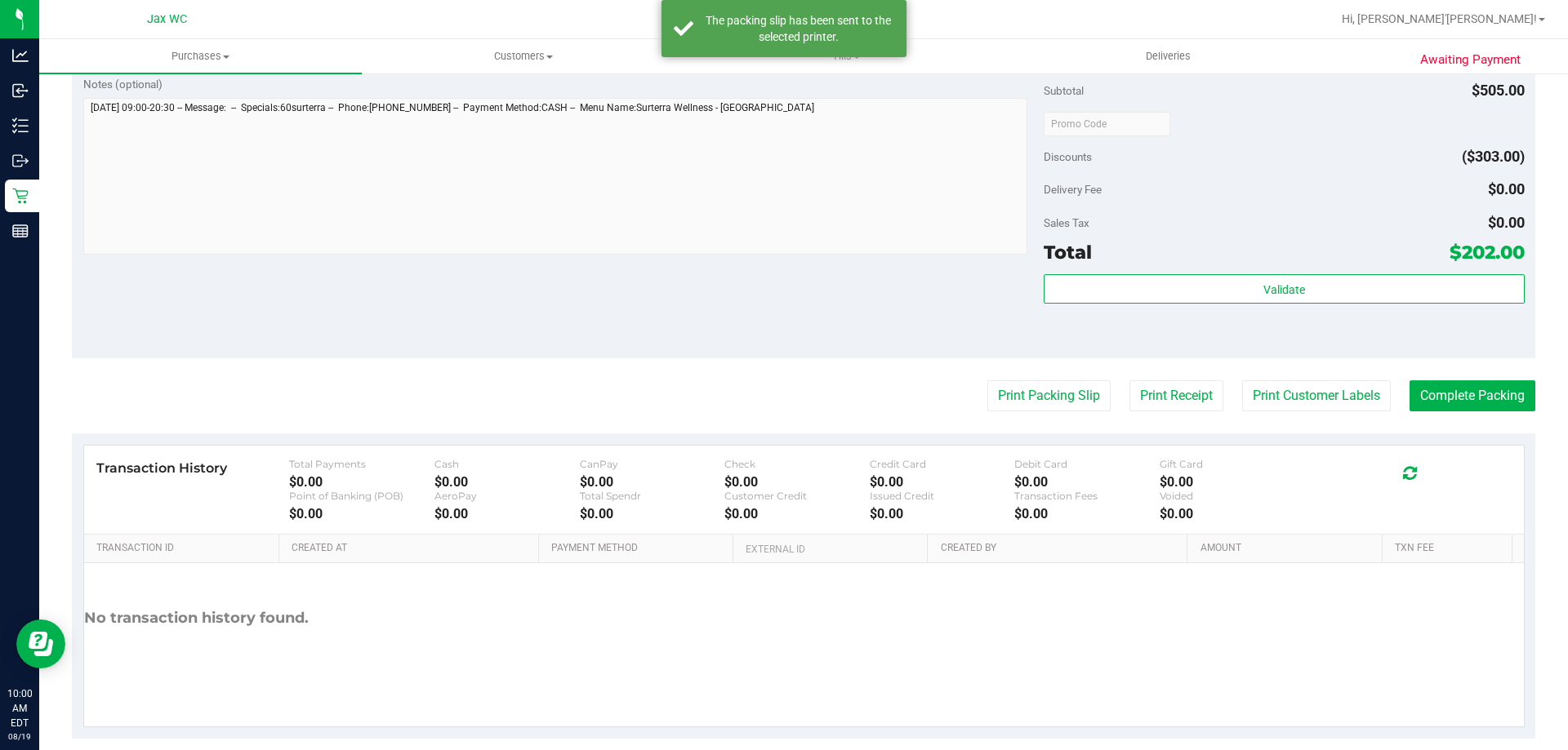
click at [1485, 421] on purchase-details "Back Edit Purchase Cancel Purchase View Profile # 11812083 BioTrack ID: - Submi…" at bounding box center [803, 5] width 1463 height 1467
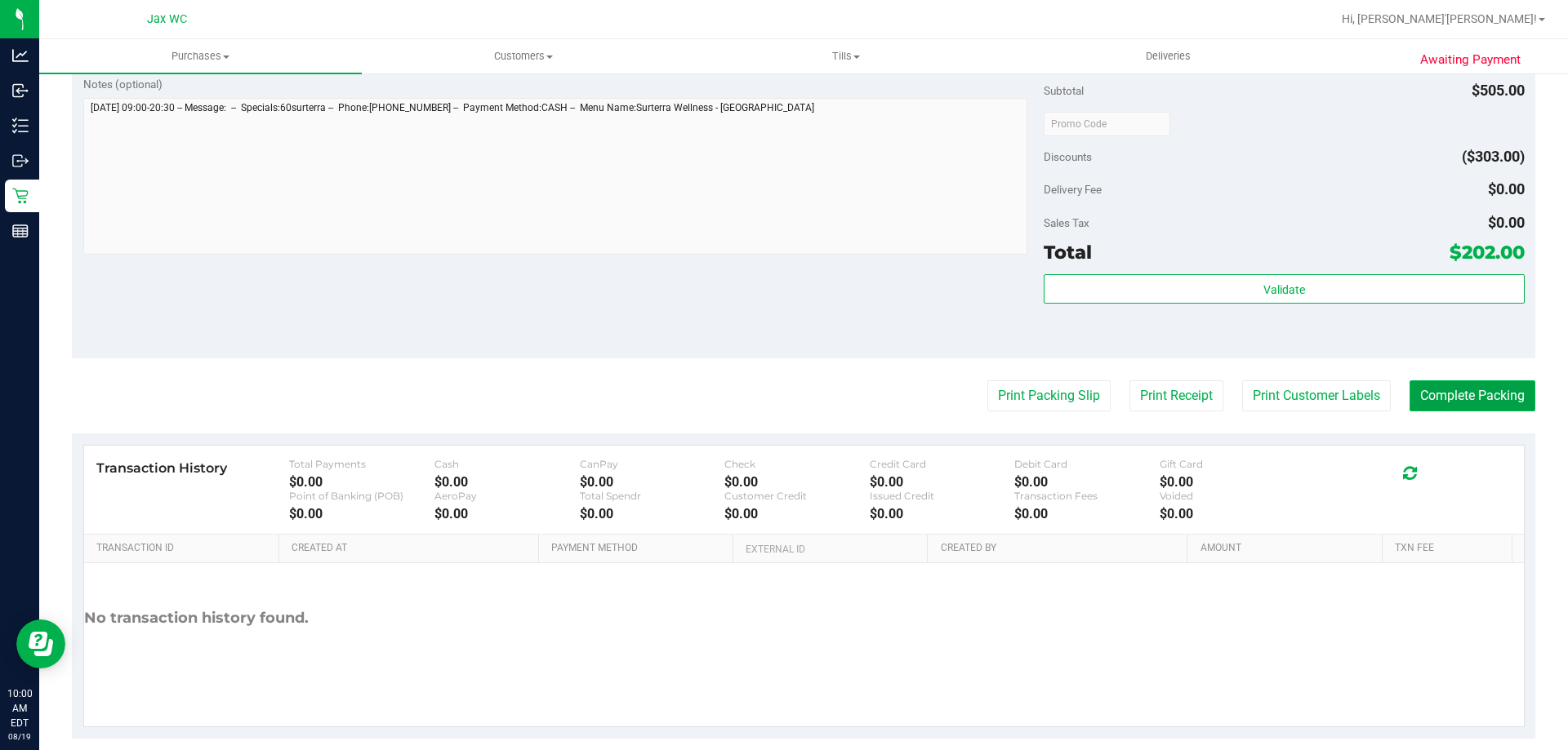
click at [1489, 391] on button "Complete Packing" at bounding box center [1472, 396] width 126 height 31
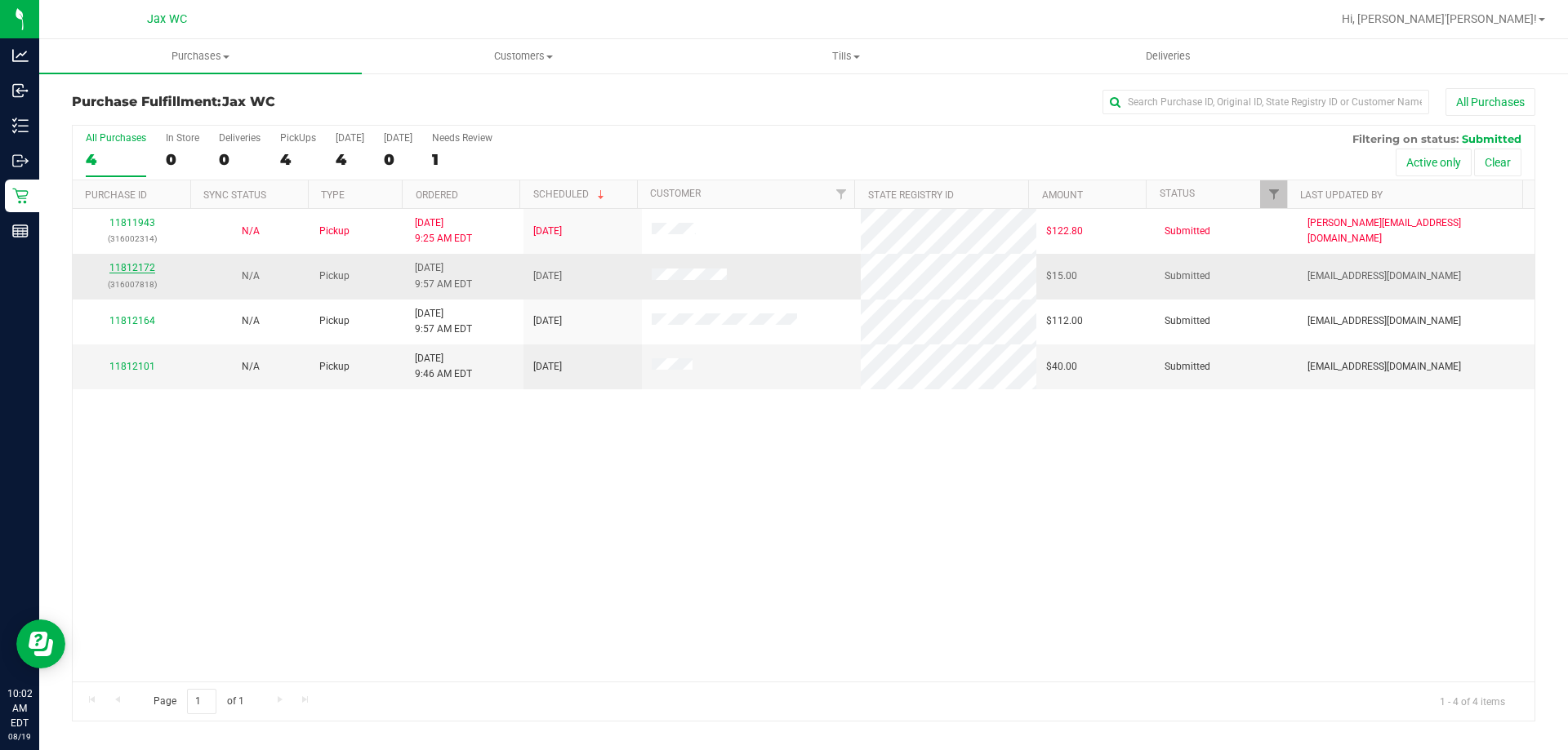
click at [131, 265] on link "11812172" at bounding box center [132, 268] width 46 height 12
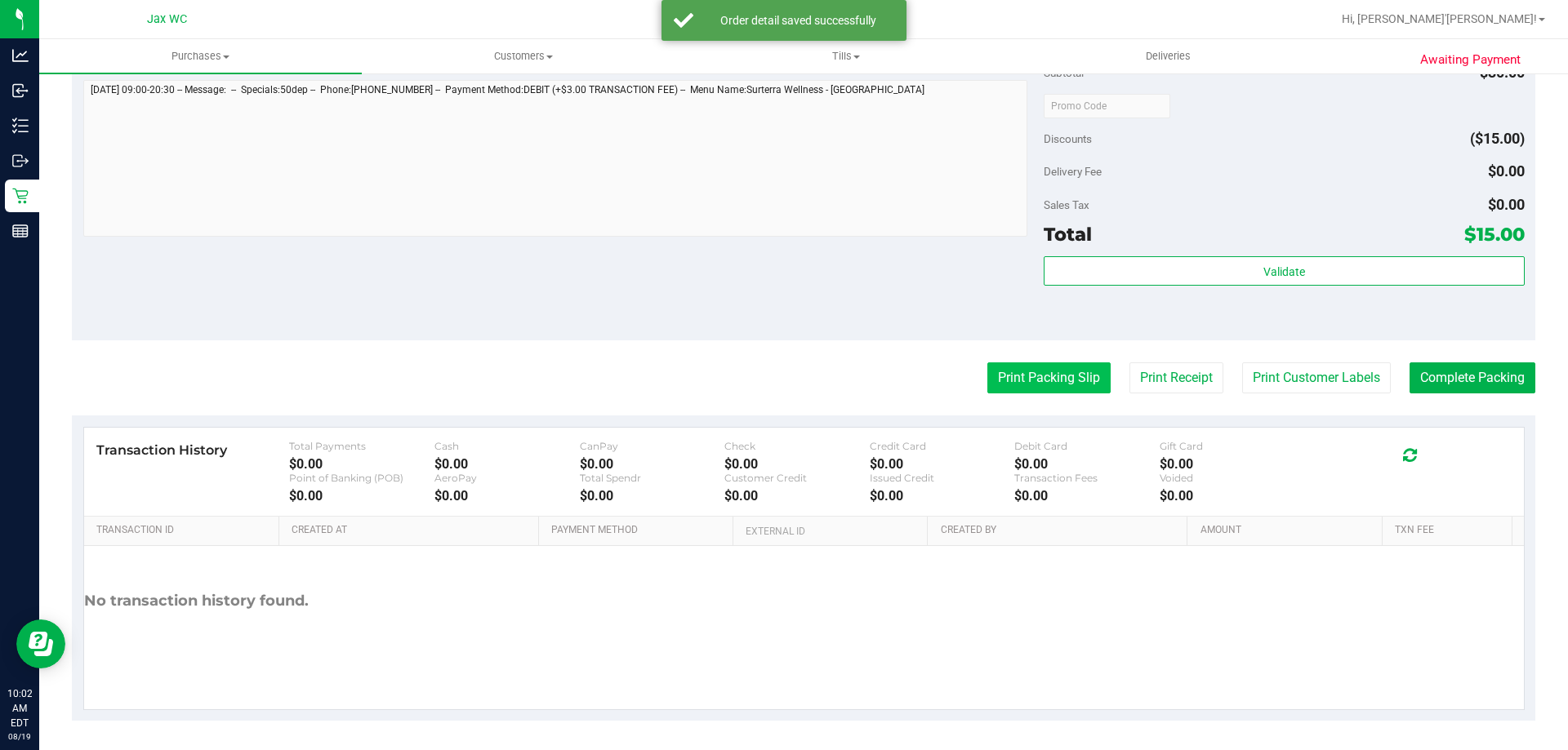
scroll to position [585, 0]
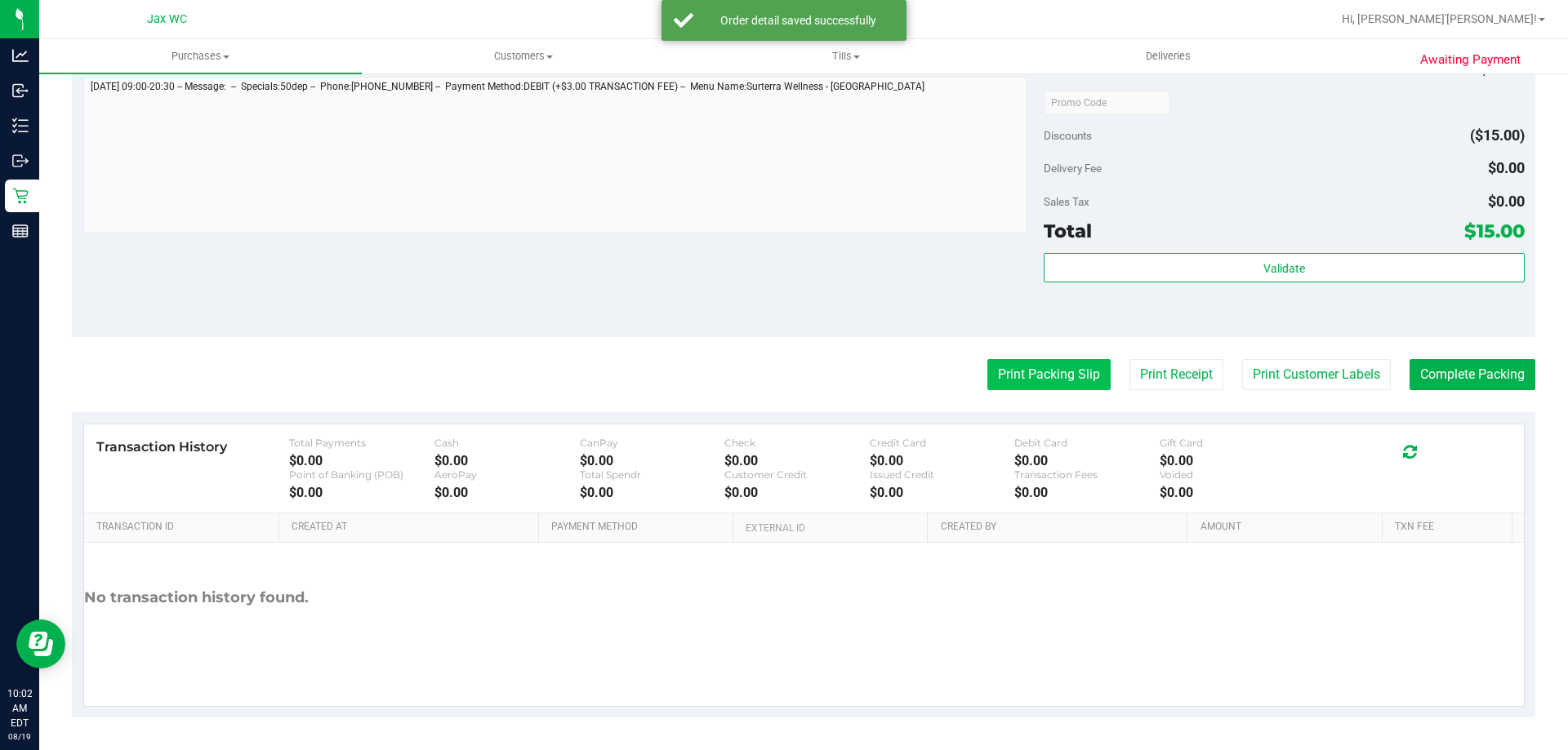
click at [1044, 365] on button "Print Packing Slip" at bounding box center [1049, 374] width 123 height 31
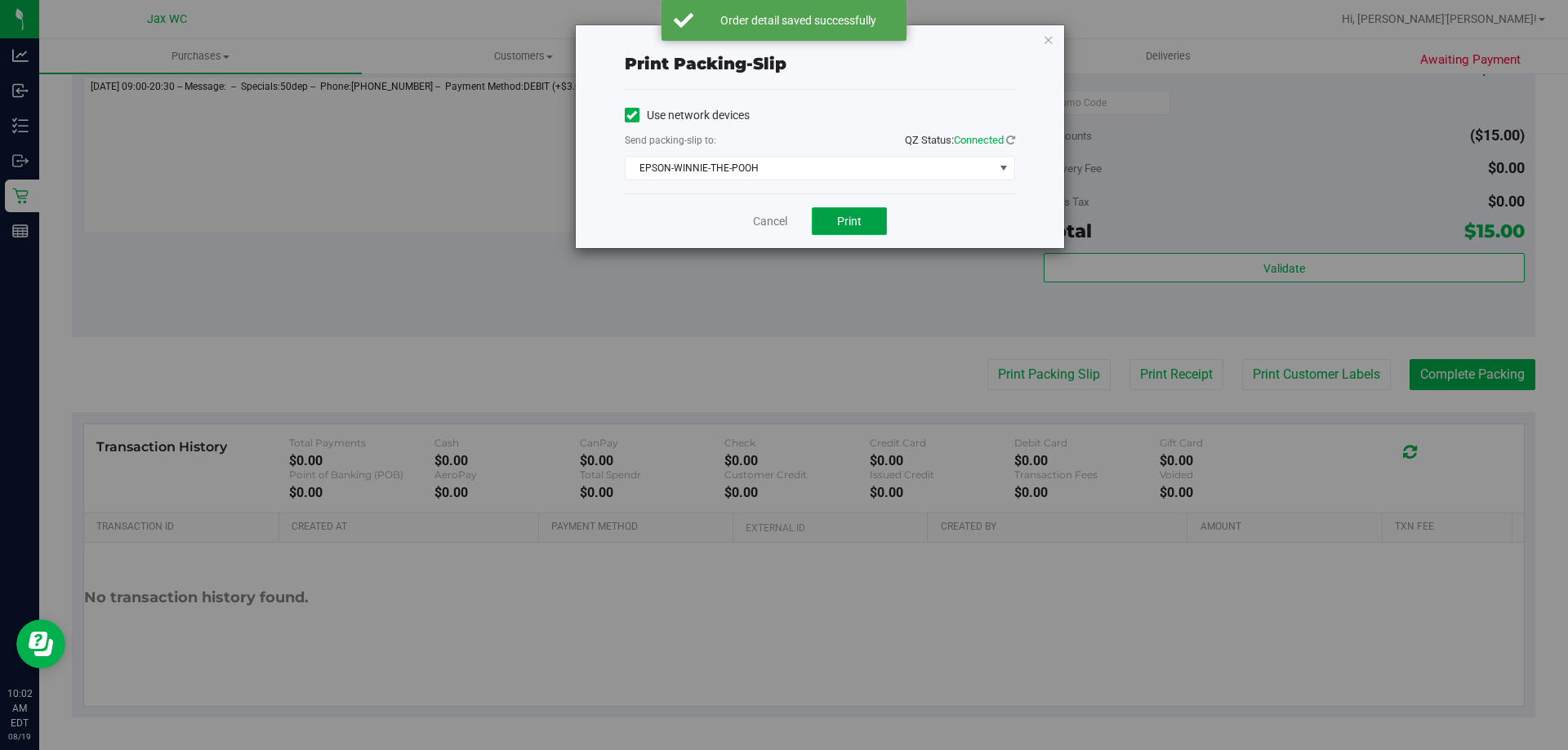
click at [850, 210] on button "Print" at bounding box center [849, 221] width 75 height 28
click at [765, 224] on link "Cancel" at bounding box center [770, 222] width 35 height 17
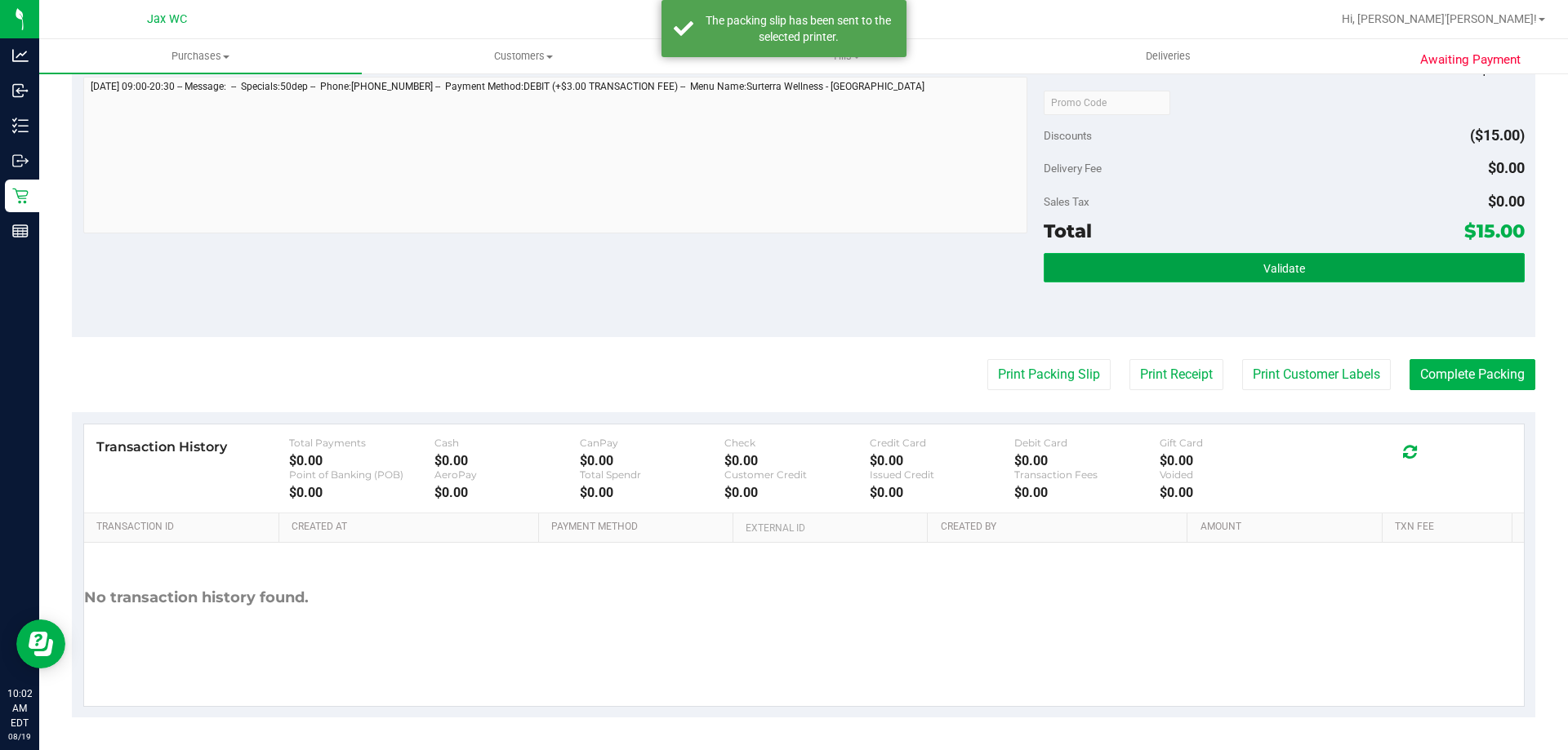
click at [1230, 271] on button "Validate" at bounding box center [1284, 267] width 481 height 29
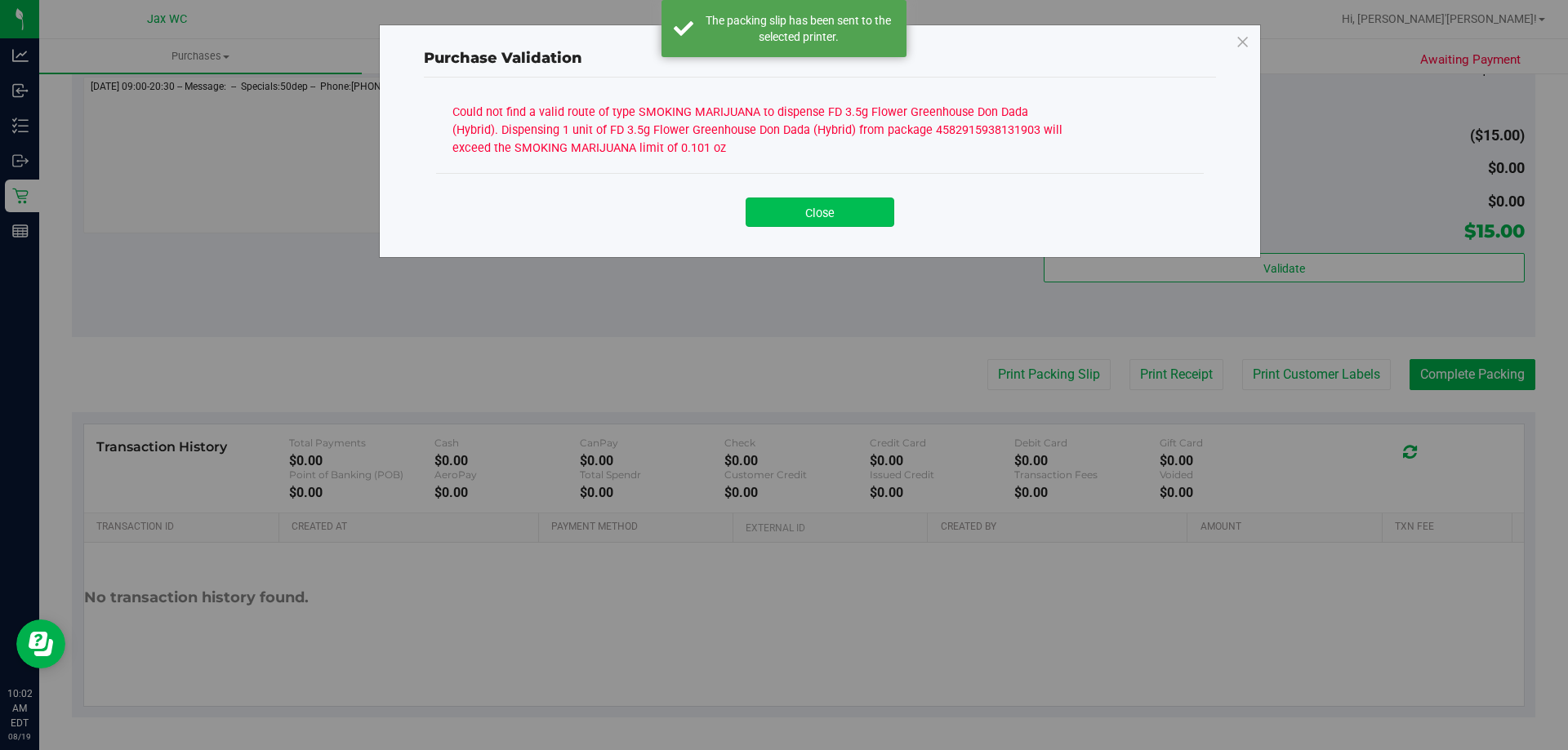
click at [836, 206] on button "Close" at bounding box center [820, 212] width 148 height 29
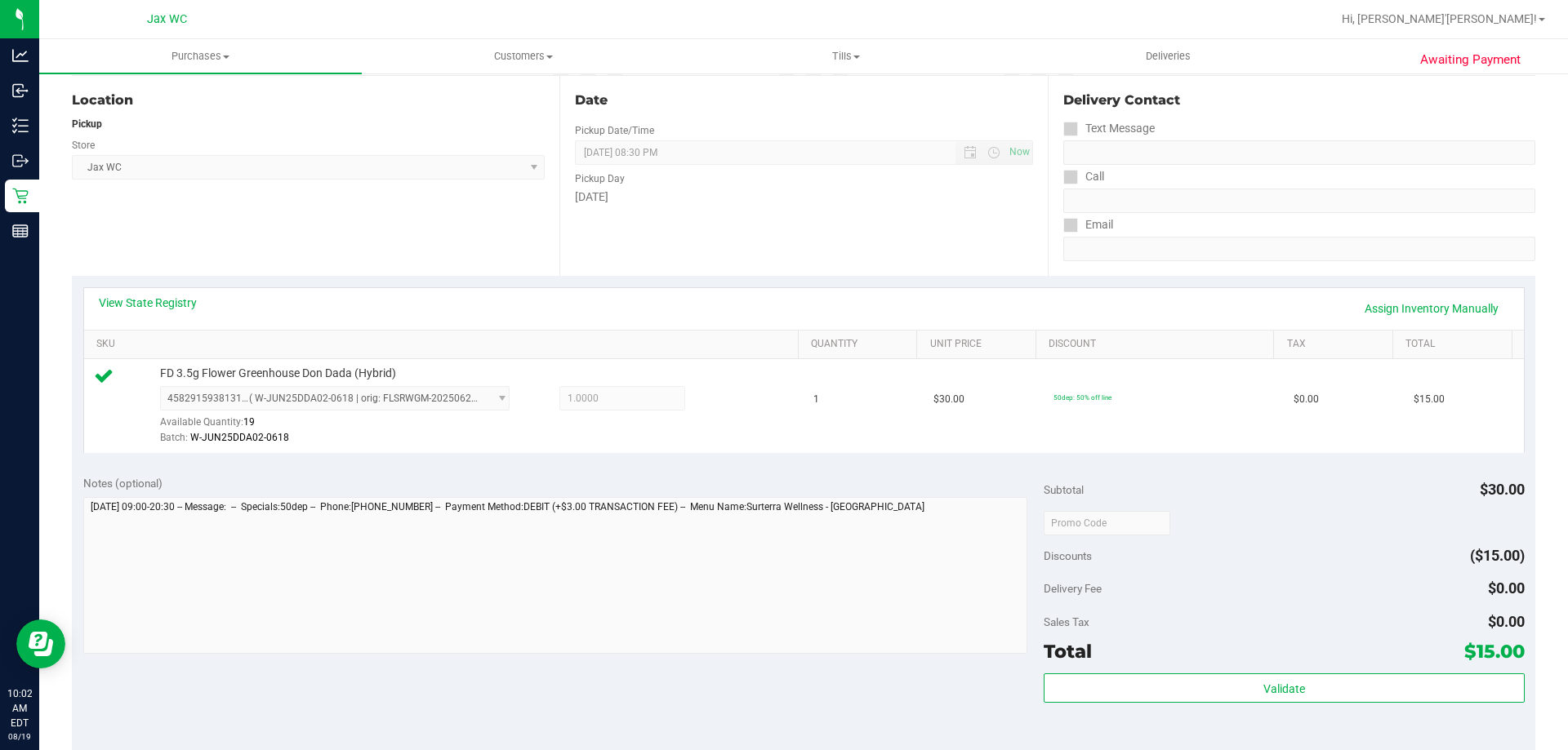
scroll to position [94, 0]
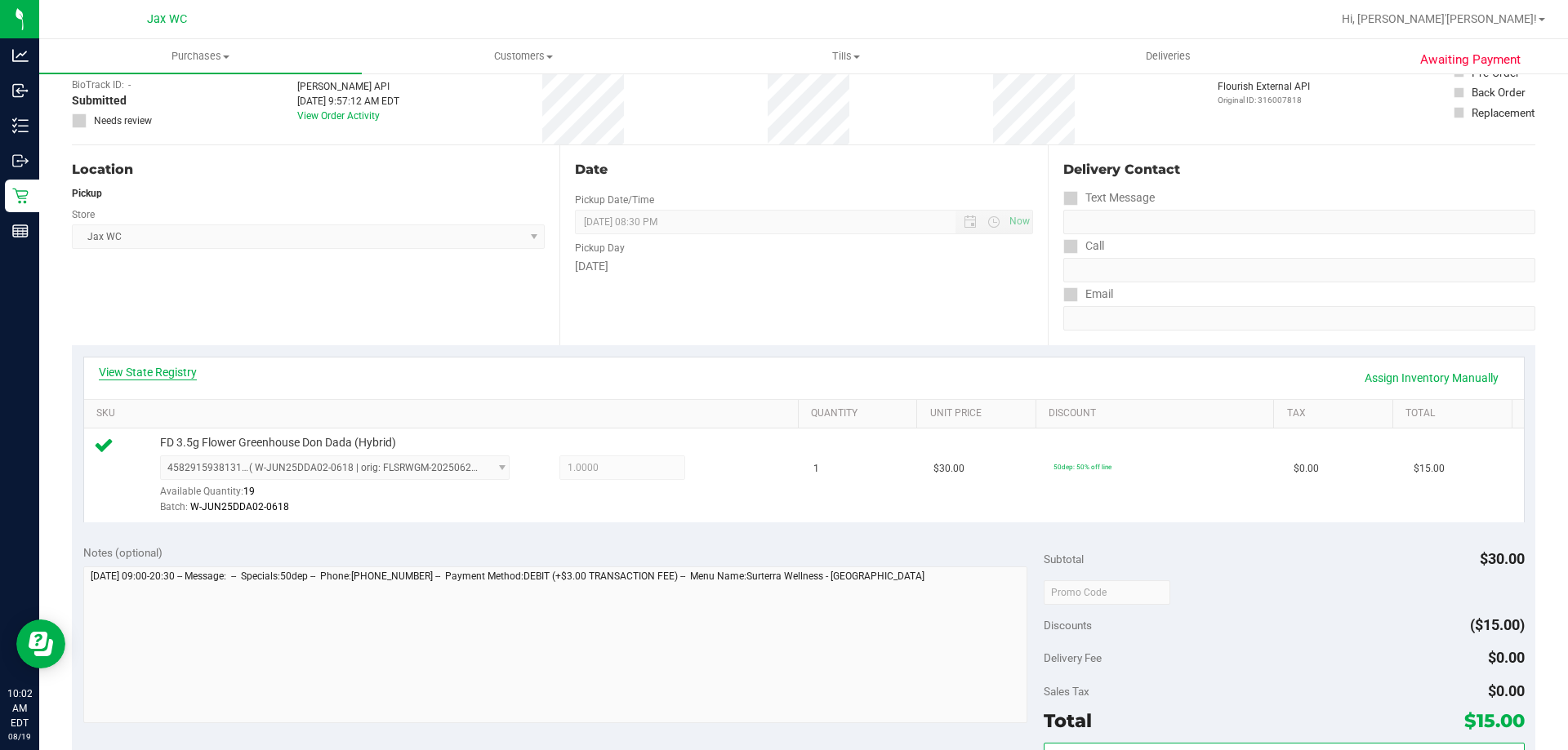
click at [169, 365] on link "View State Registry" at bounding box center [148, 372] width 98 height 16
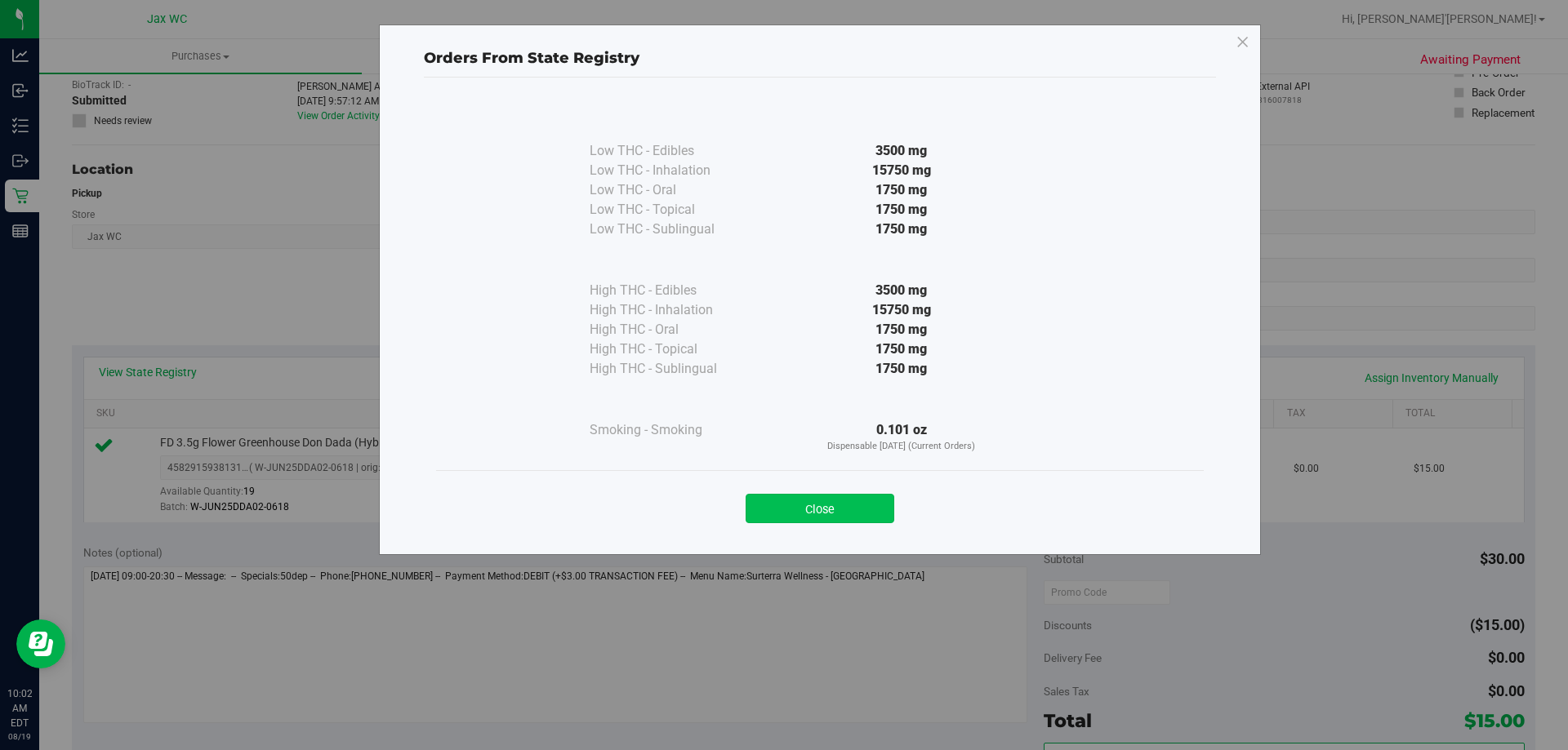
click at [802, 512] on button "Close" at bounding box center [820, 508] width 148 height 29
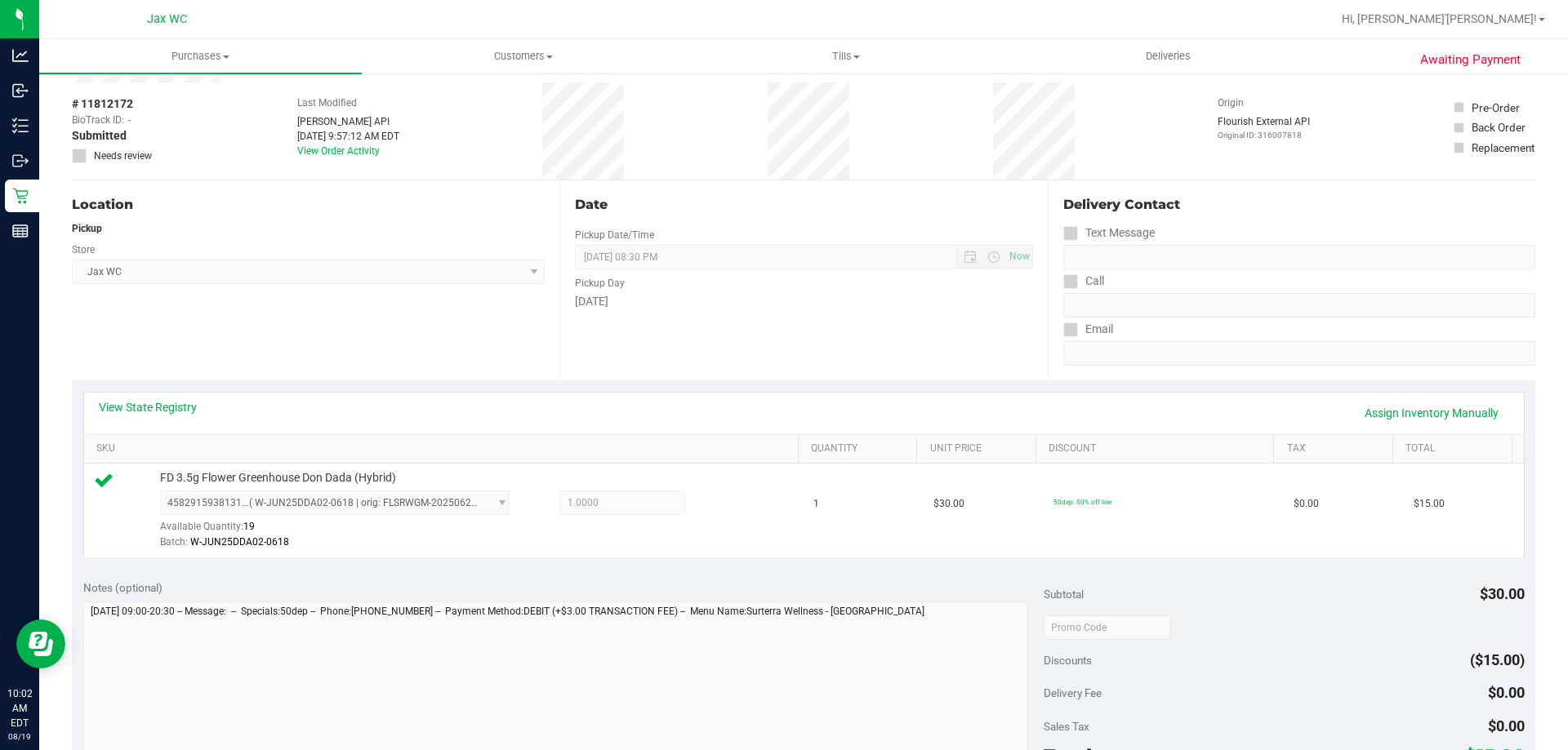
scroll to position [0, 0]
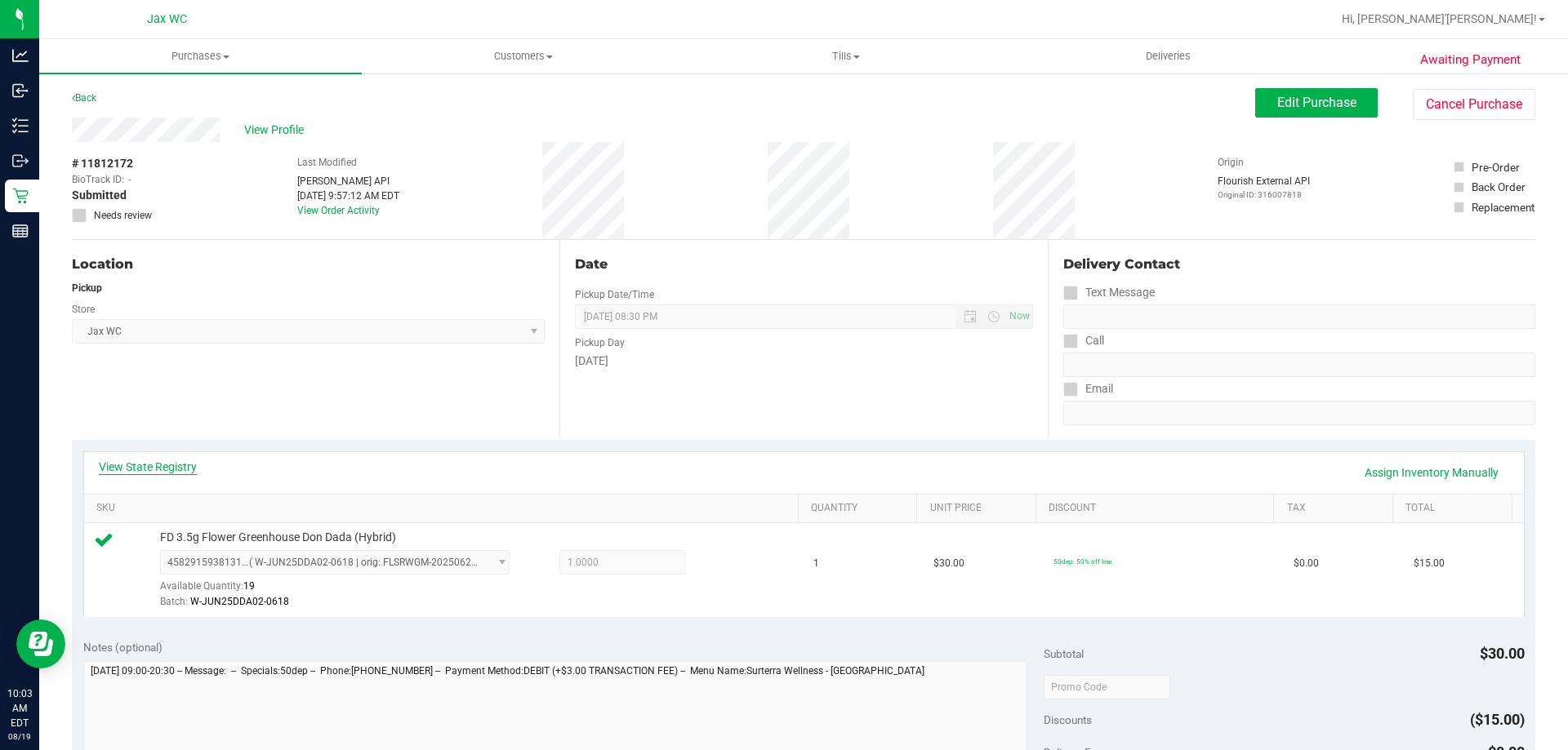
click at [119, 469] on link "View State Registry" at bounding box center [148, 467] width 98 height 16
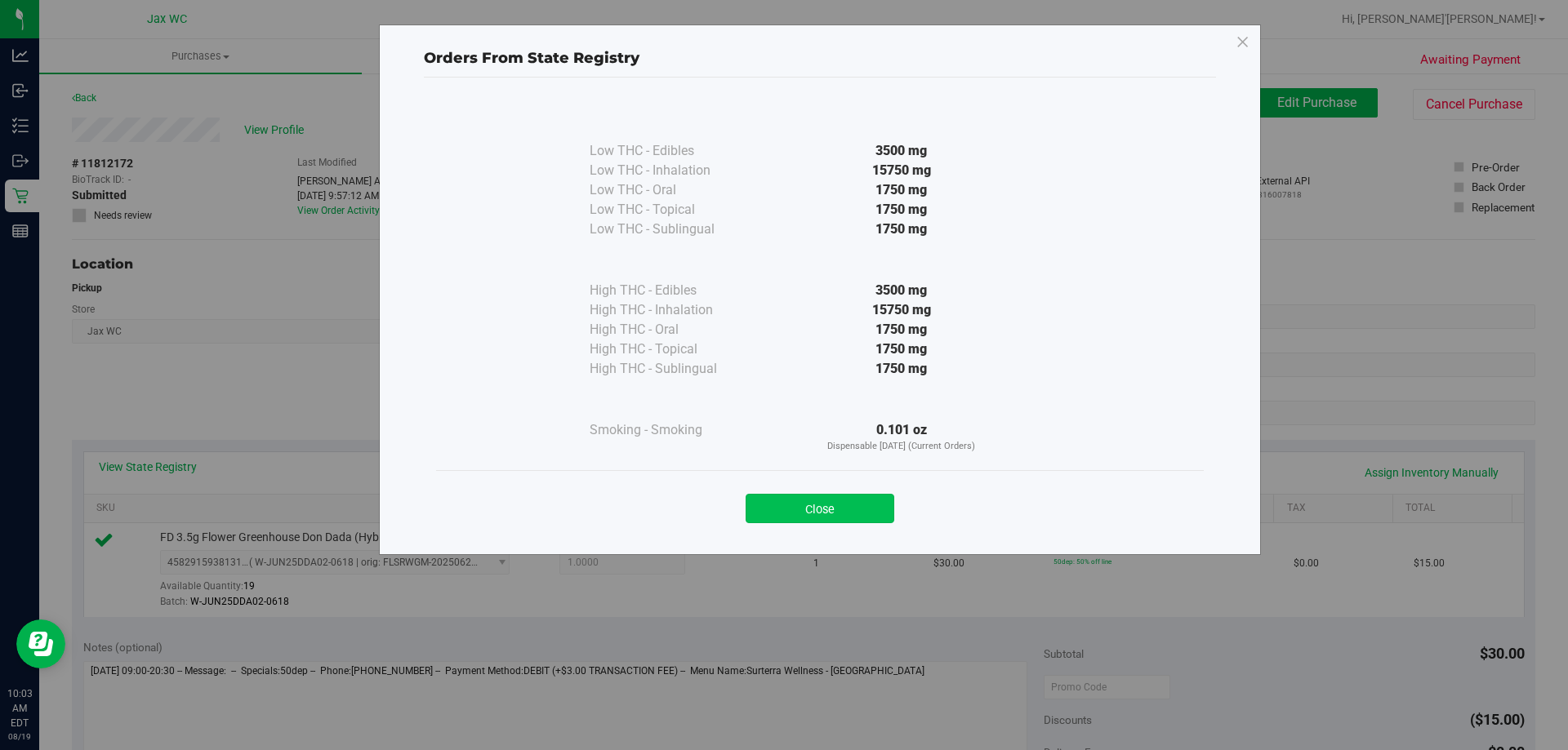
click at [834, 512] on button "Close" at bounding box center [820, 508] width 148 height 29
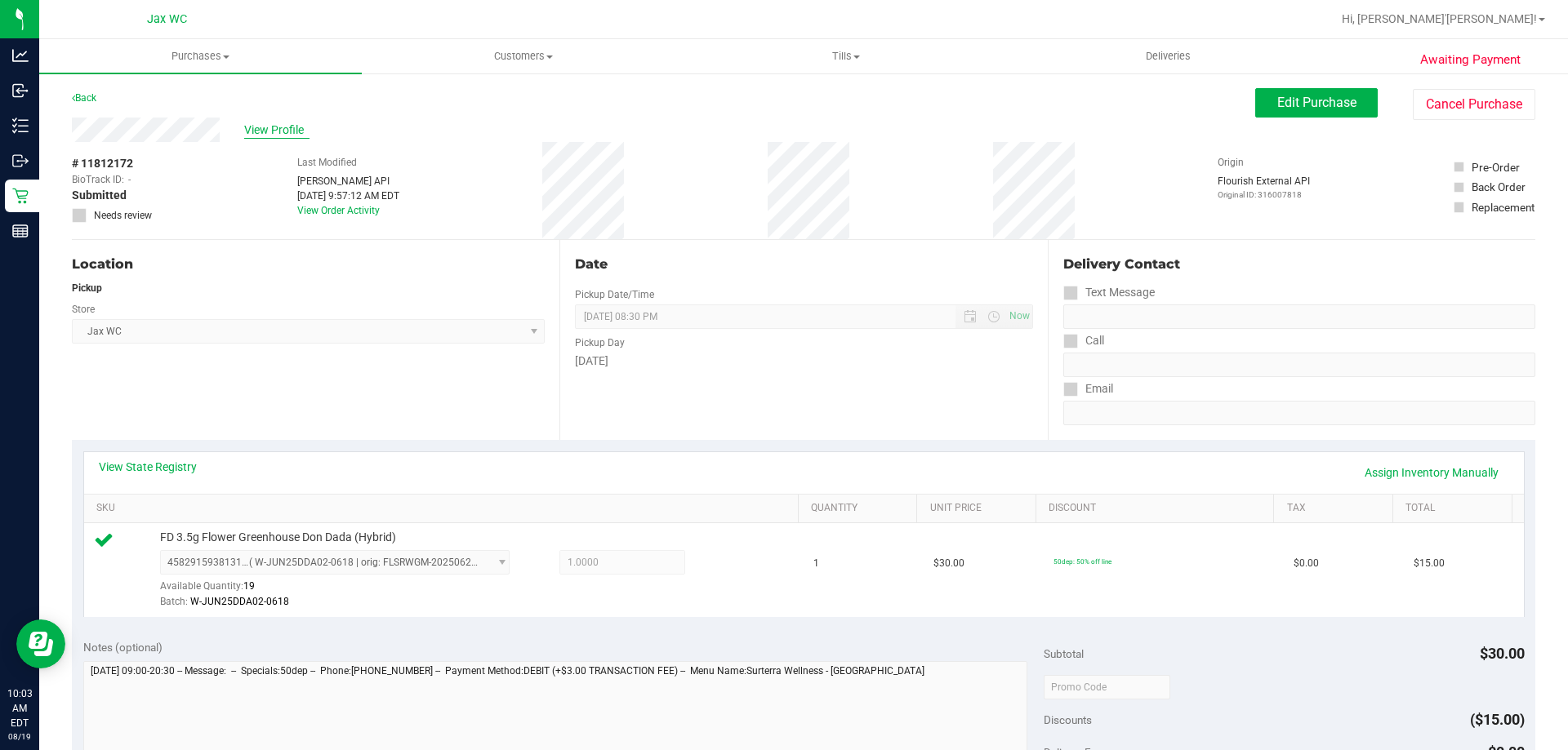
click at [269, 136] on span "View Profile" at bounding box center [277, 130] width 66 height 17
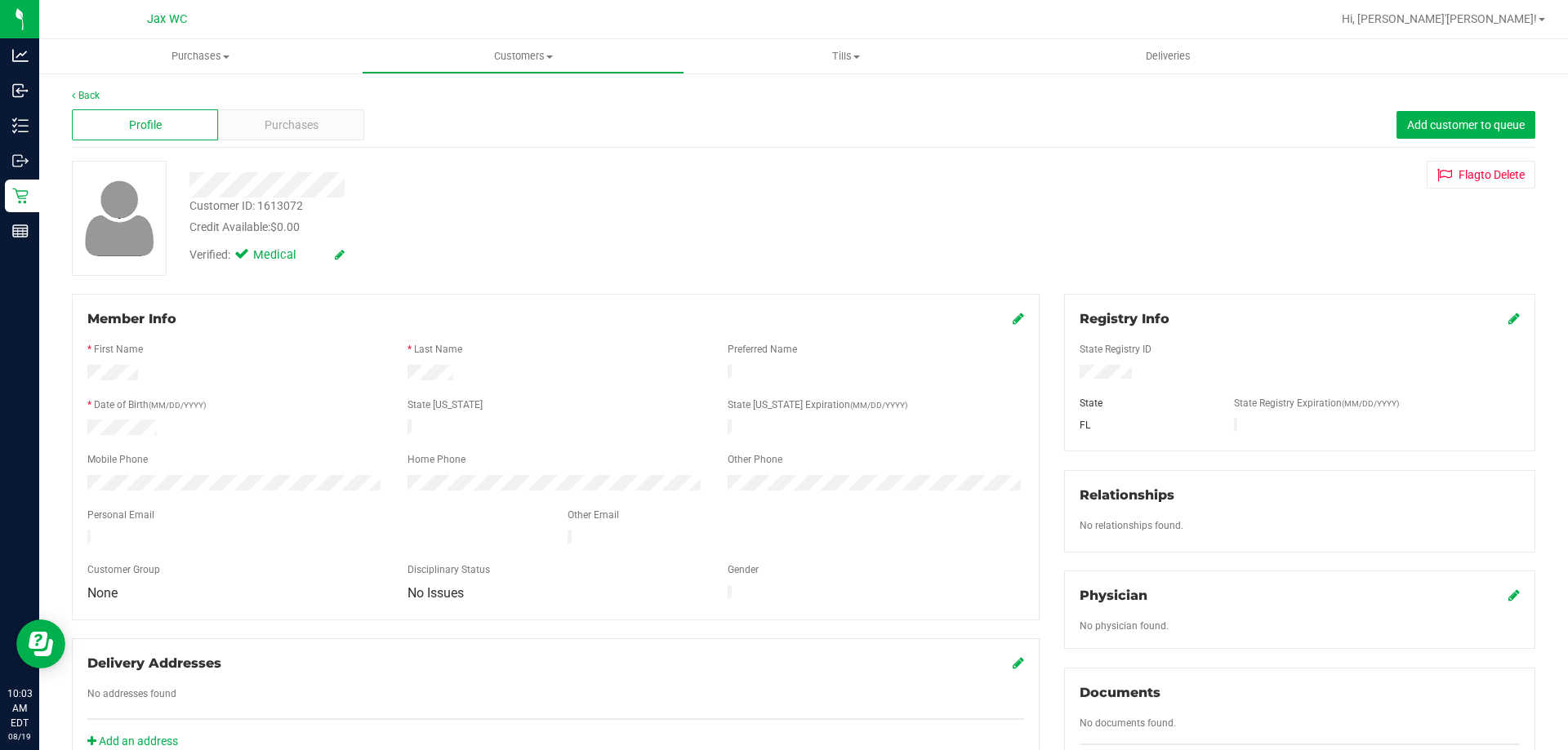
click at [277, 201] on div "Customer ID: 1613072" at bounding box center [246, 206] width 114 height 17
copy div "1613072"
click at [90, 92] on link "Back" at bounding box center [85, 96] width 28 height 12
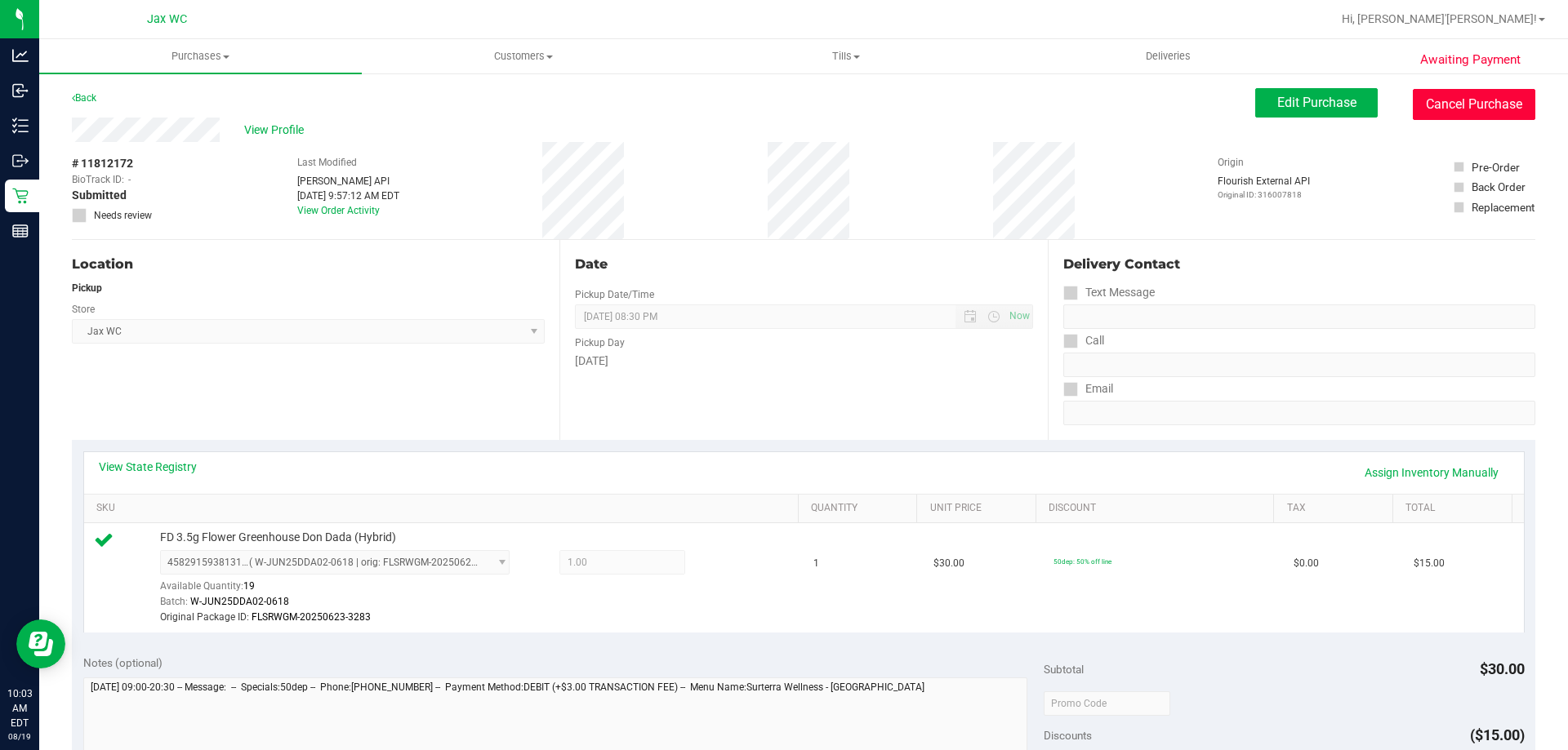
click at [1463, 116] on button "Cancel Purchase" at bounding box center [1474, 104] width 122 height 31
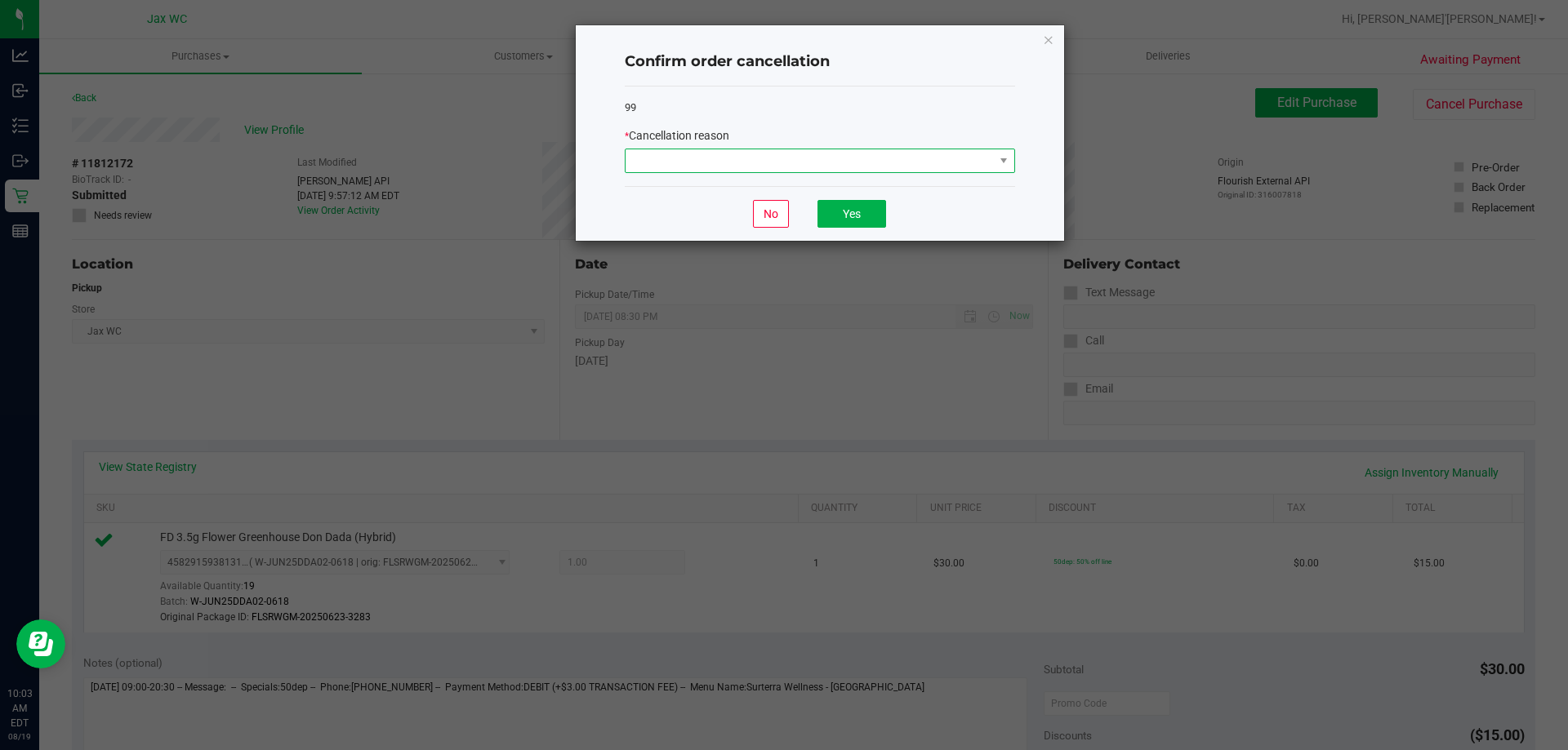
click at [959, 165] on span at bounding box center [809, 160] width 368 height 23
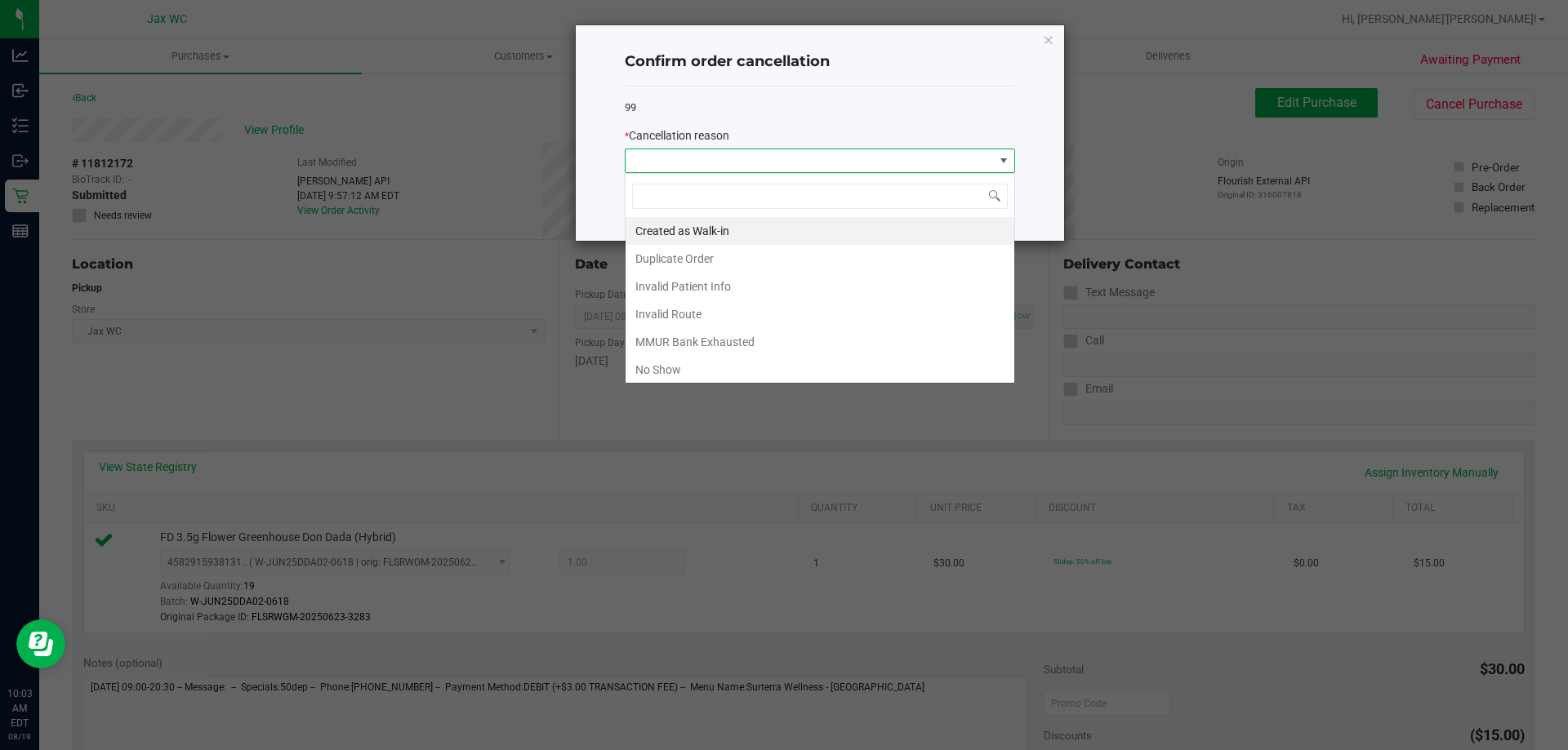
scroll to position [24, 390]
click at [737, 342] on li "MMUR Bank Exhausted" at bounding box center [819, 341] width 389 height 28
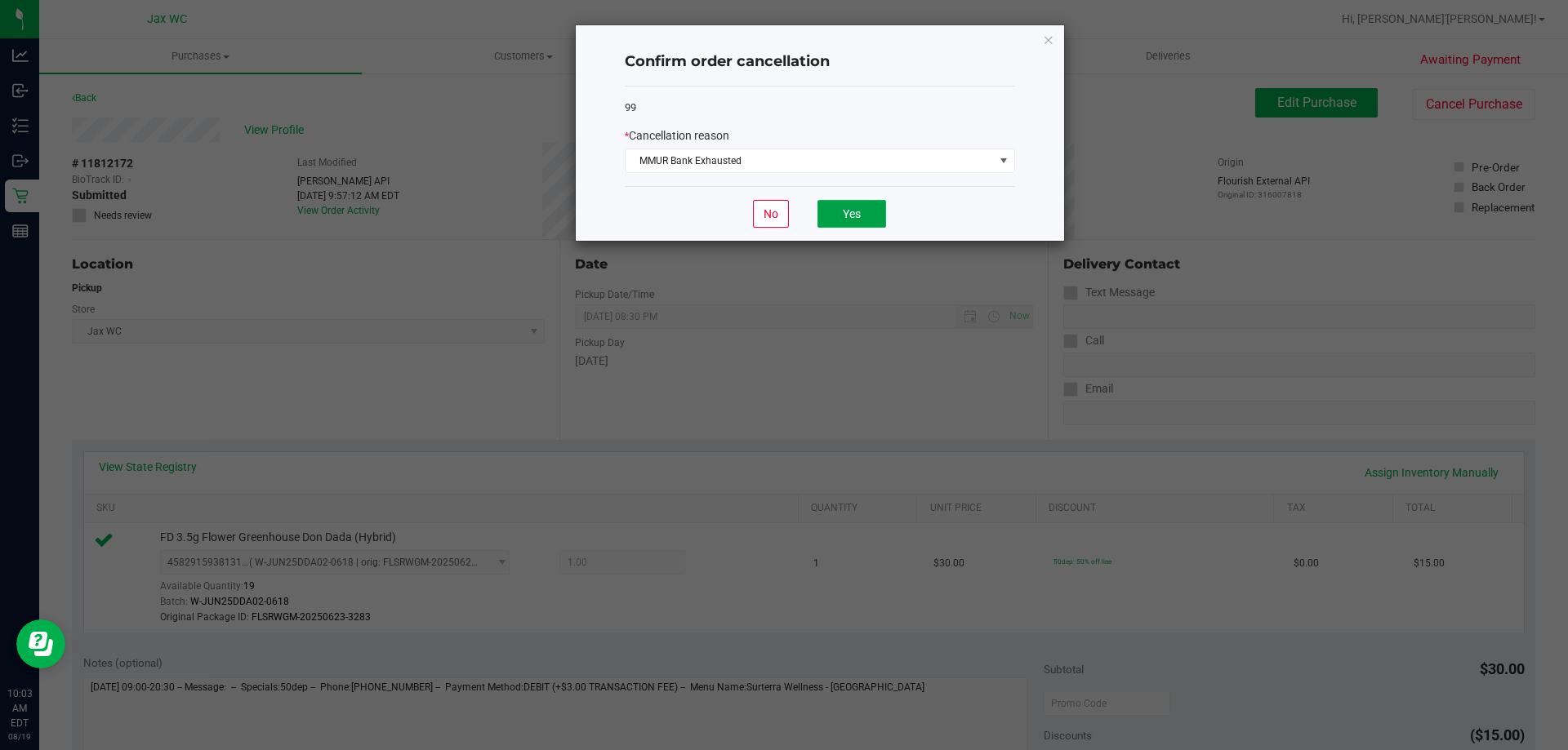
click at [852, 214] on button "Yes" at bounding box center [851, 213] width 68 height 28
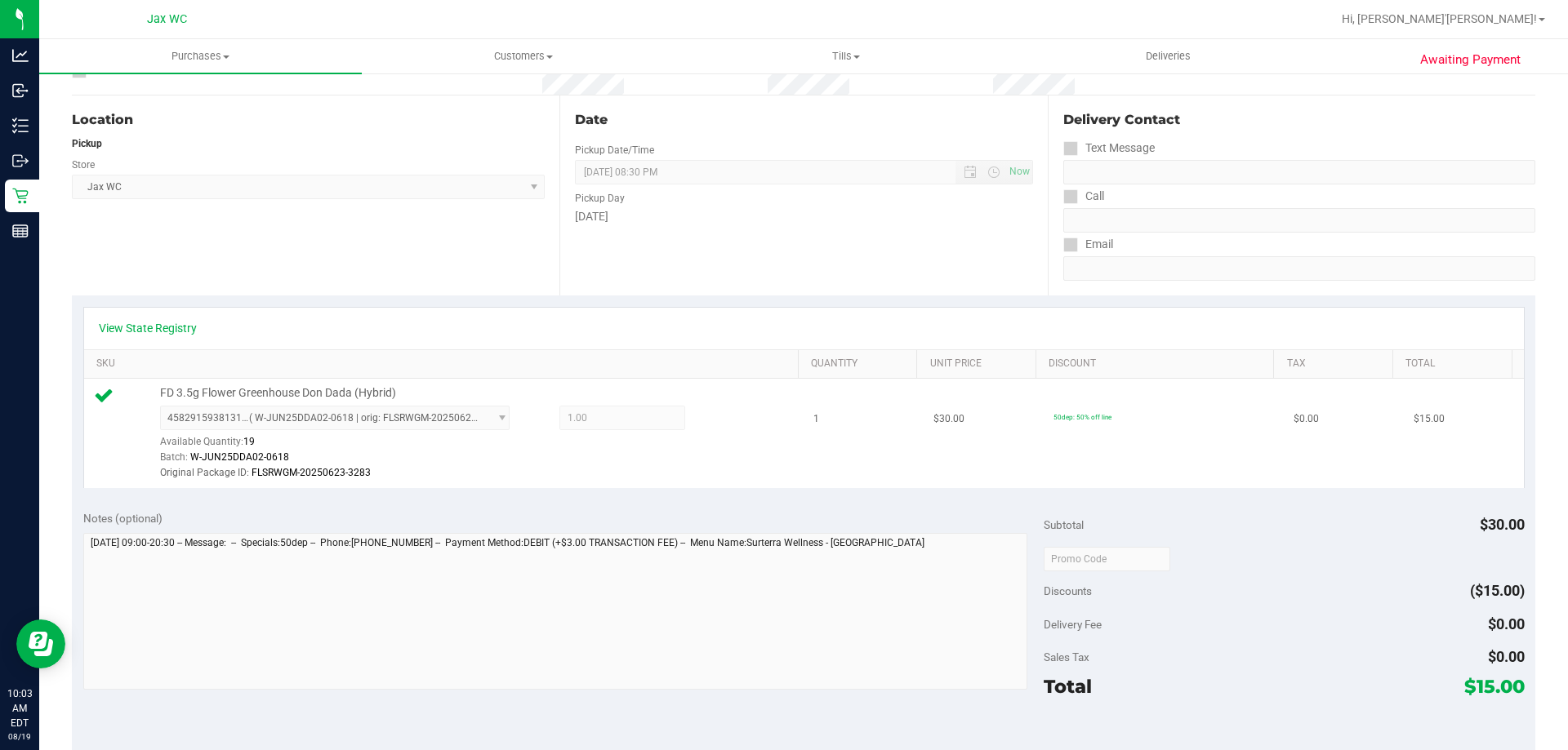
scroll to position [0, 0]
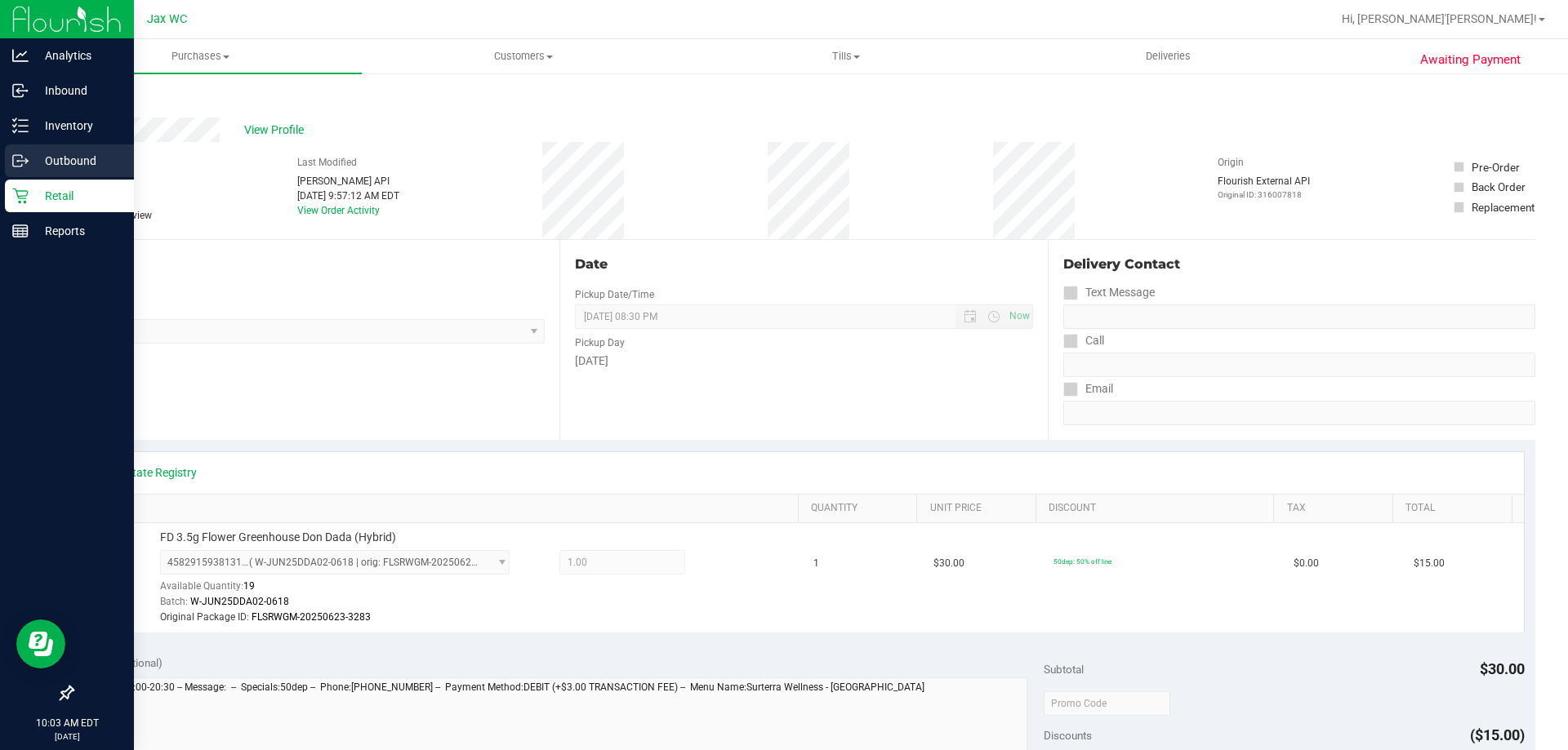
click at [23, 179] on link "Outbound" at bounding box center [67, 162] width 134 height 35
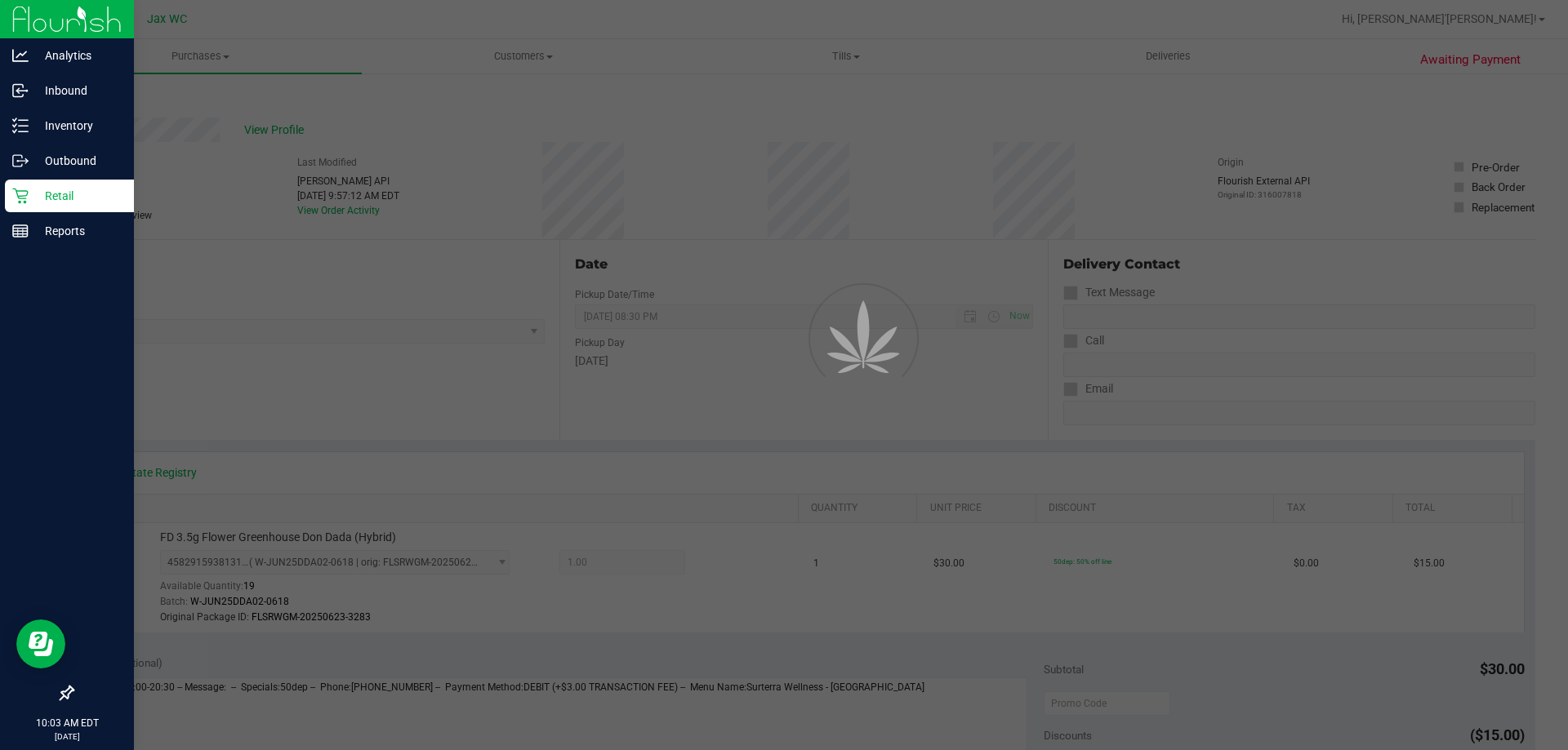
click at [17, 185] on div "Retail" at bounding box center [69, 196] width 129 height 33
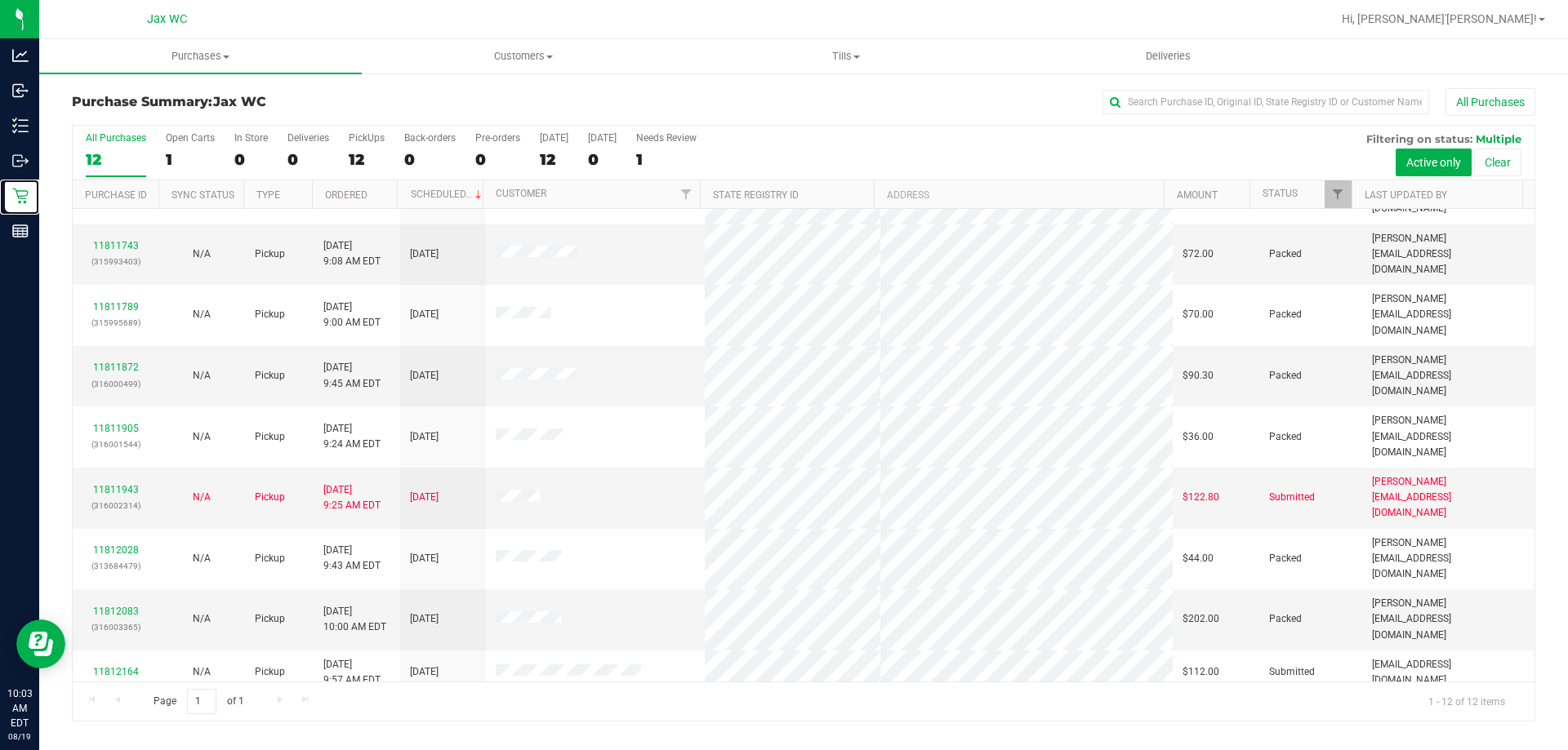
scroll to position [69, 0]
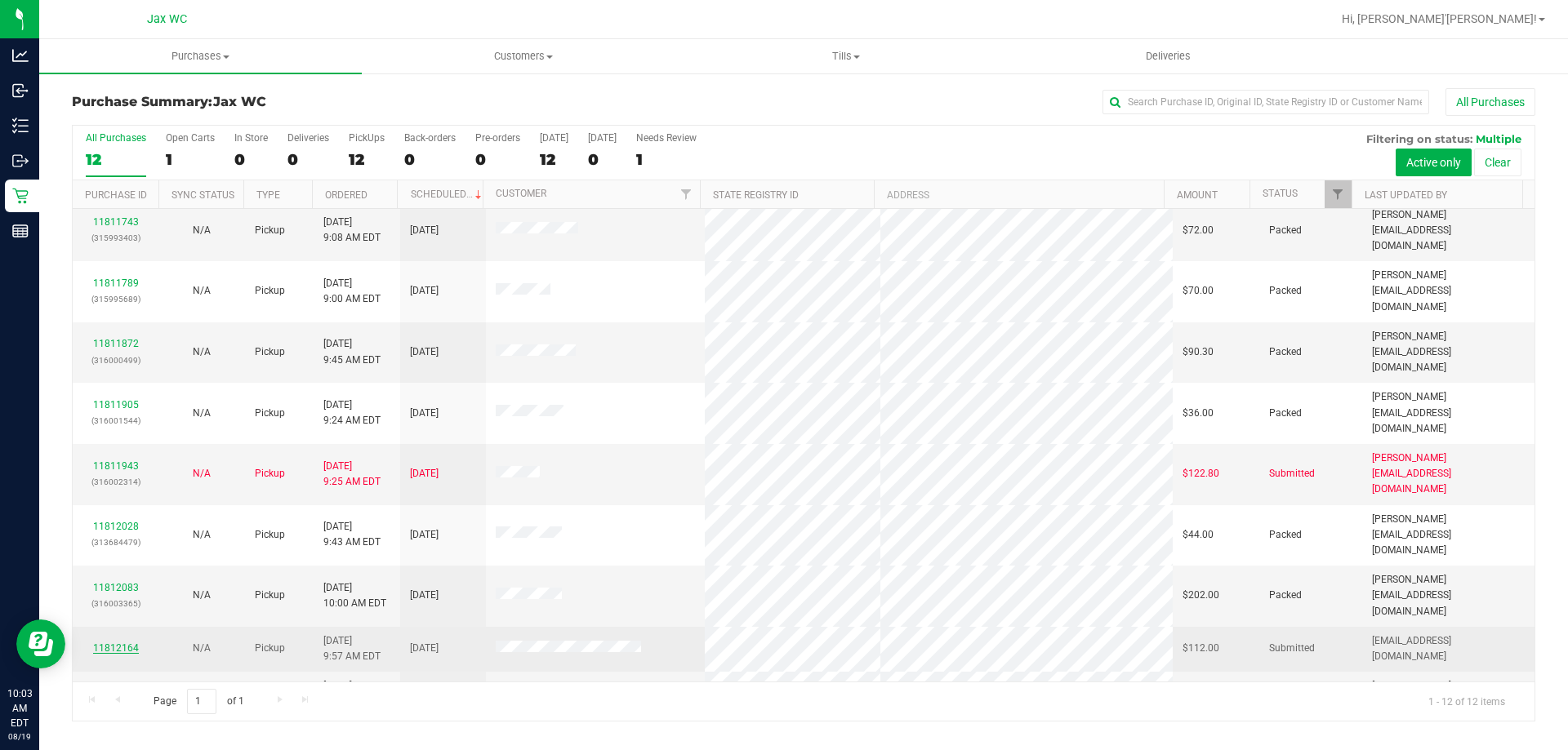
click at [118, 643] on link "11812164" at bounding box center [115, 649] width 46 height 12
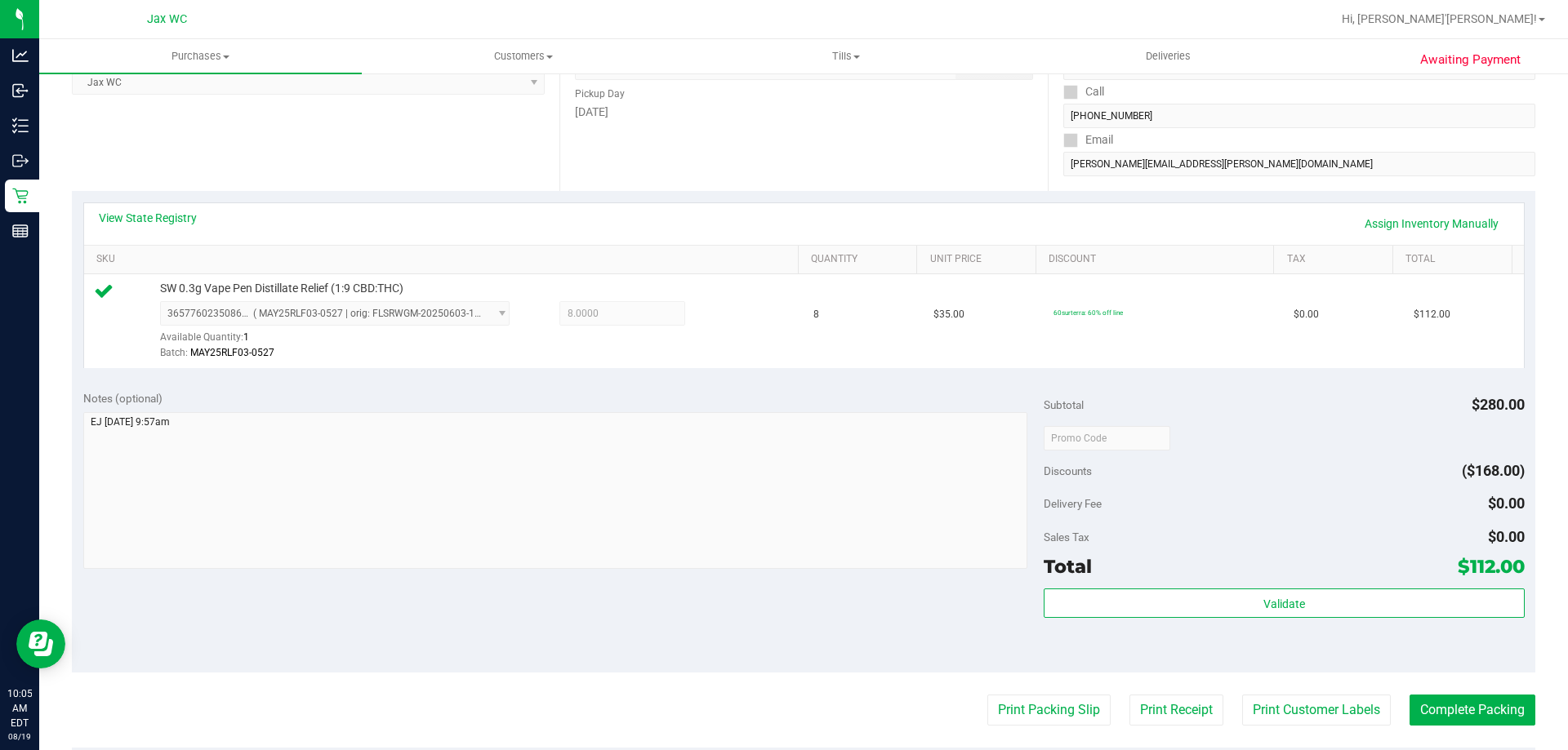
scroll to position [327, 0]
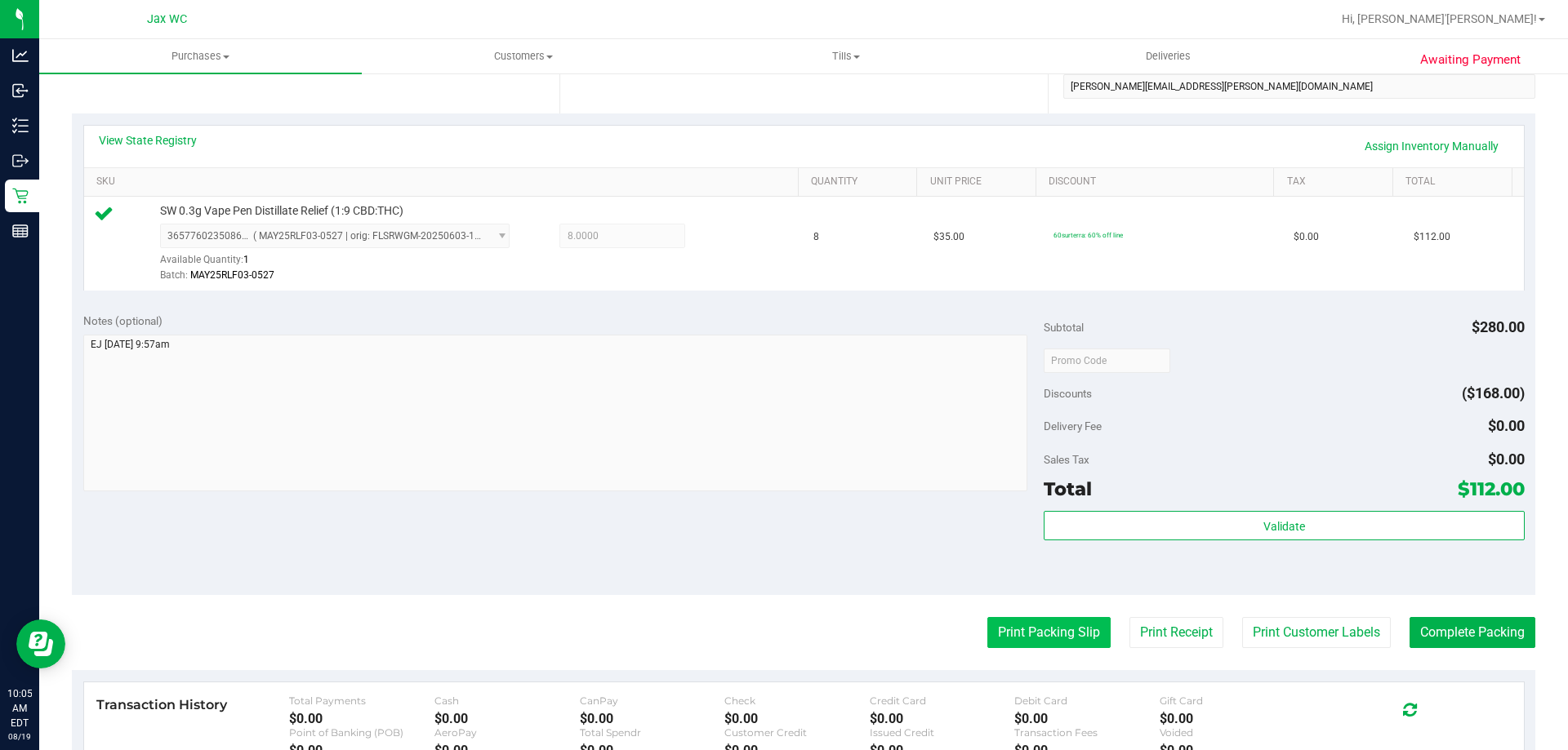
click at [1040, 626] on button "Print Packing Slip" at bounding box center [1049, 632] width 123 height 31
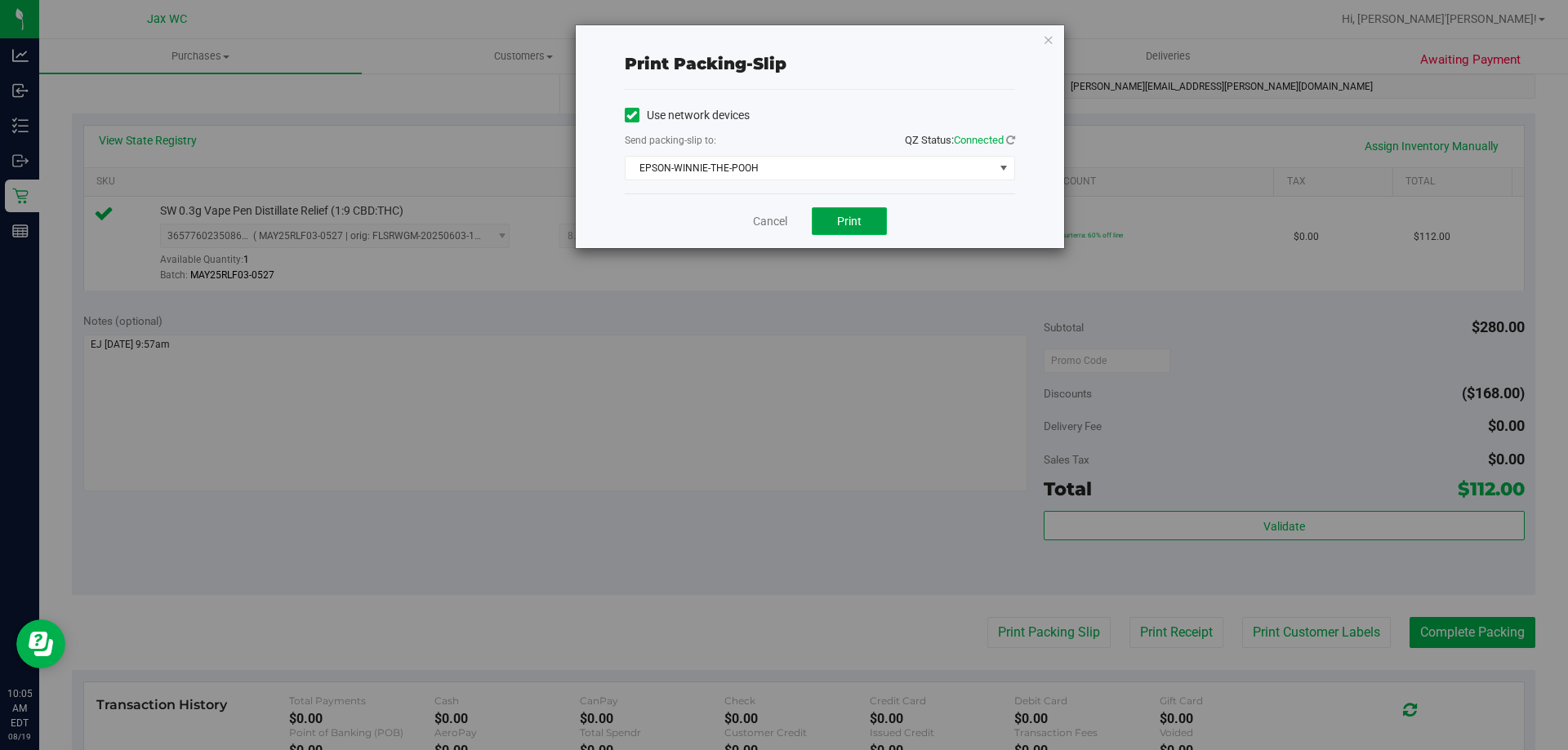
click at [840, 221] on span "Print" at bounding box center [849, 222] width 24 height 13
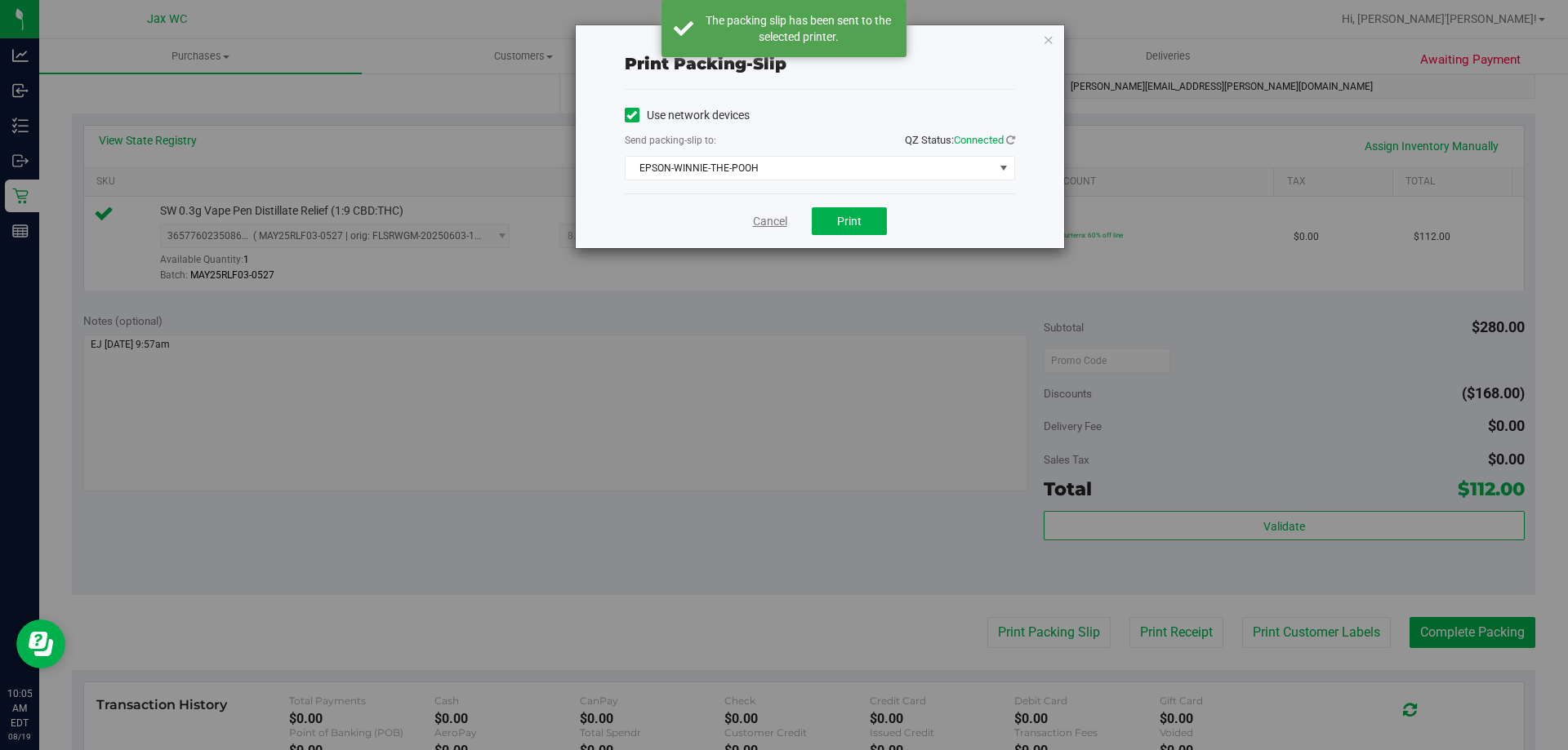
click at [776, 226] on link "Cancel" at bounding box center [770, 222] width 35 height 17
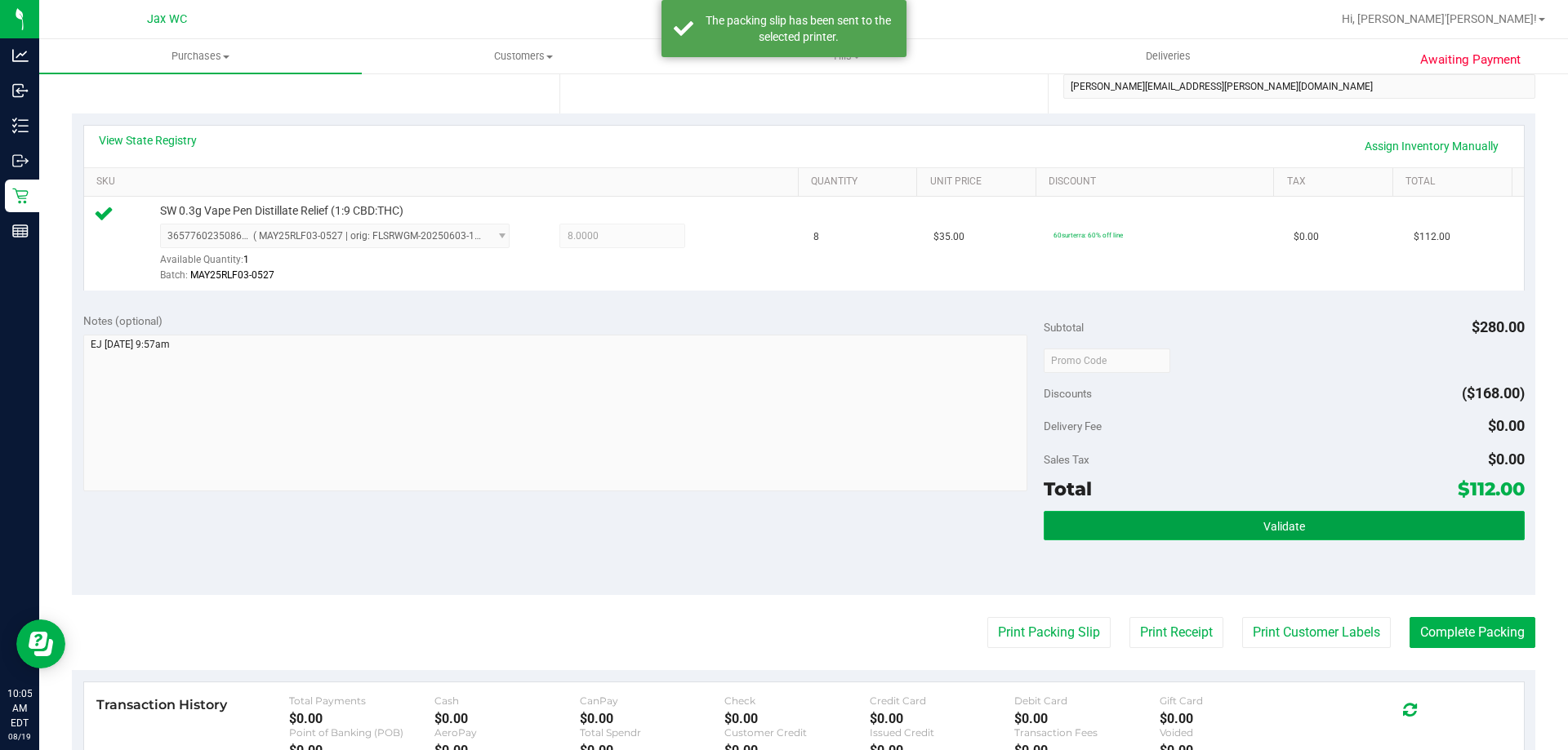
click at [1277, 529] on span "Validate" at bounding box center [1284, 527] width 41 height 13
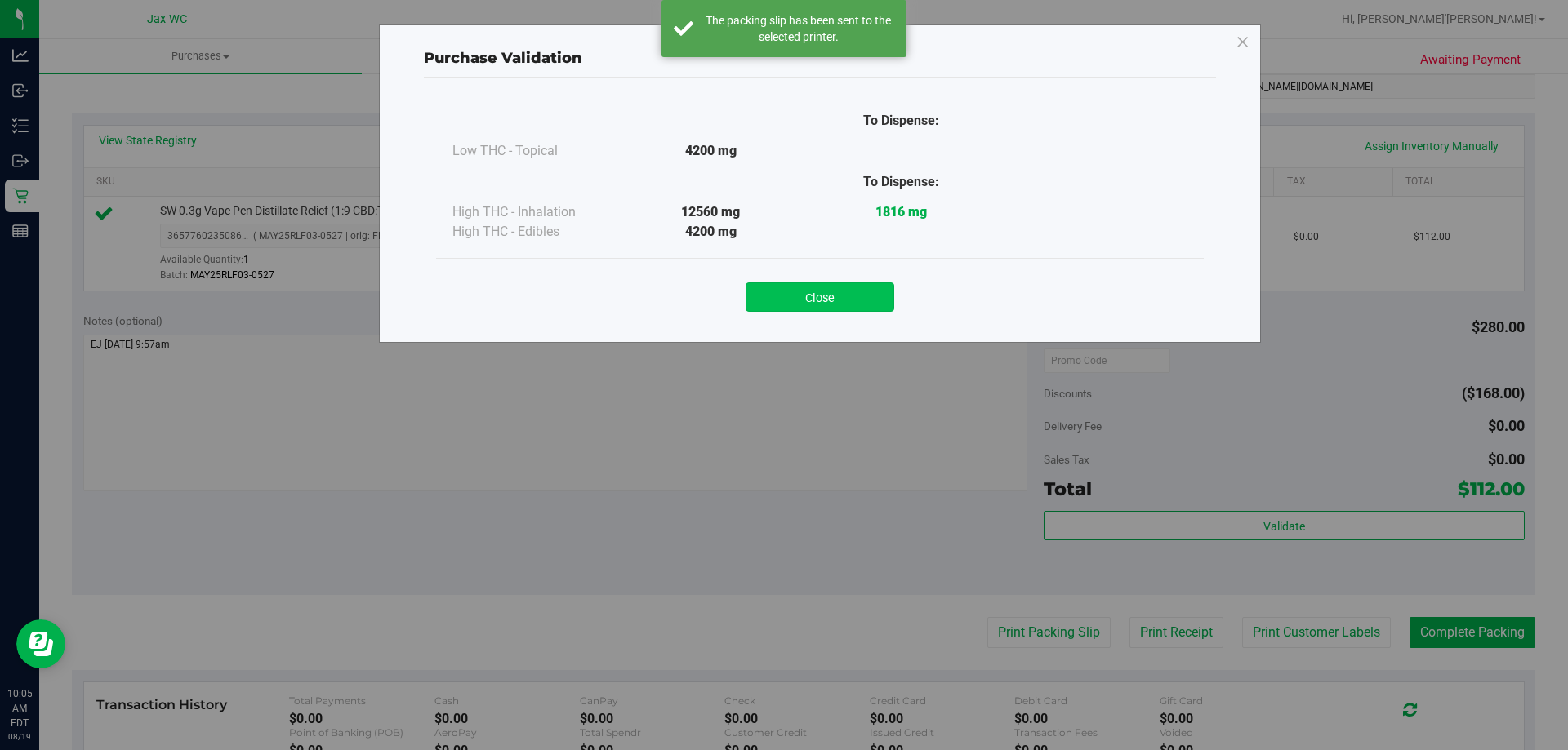
click at [808, 303] on button "Close" at bounding box center [820, 297] width 148 height 29
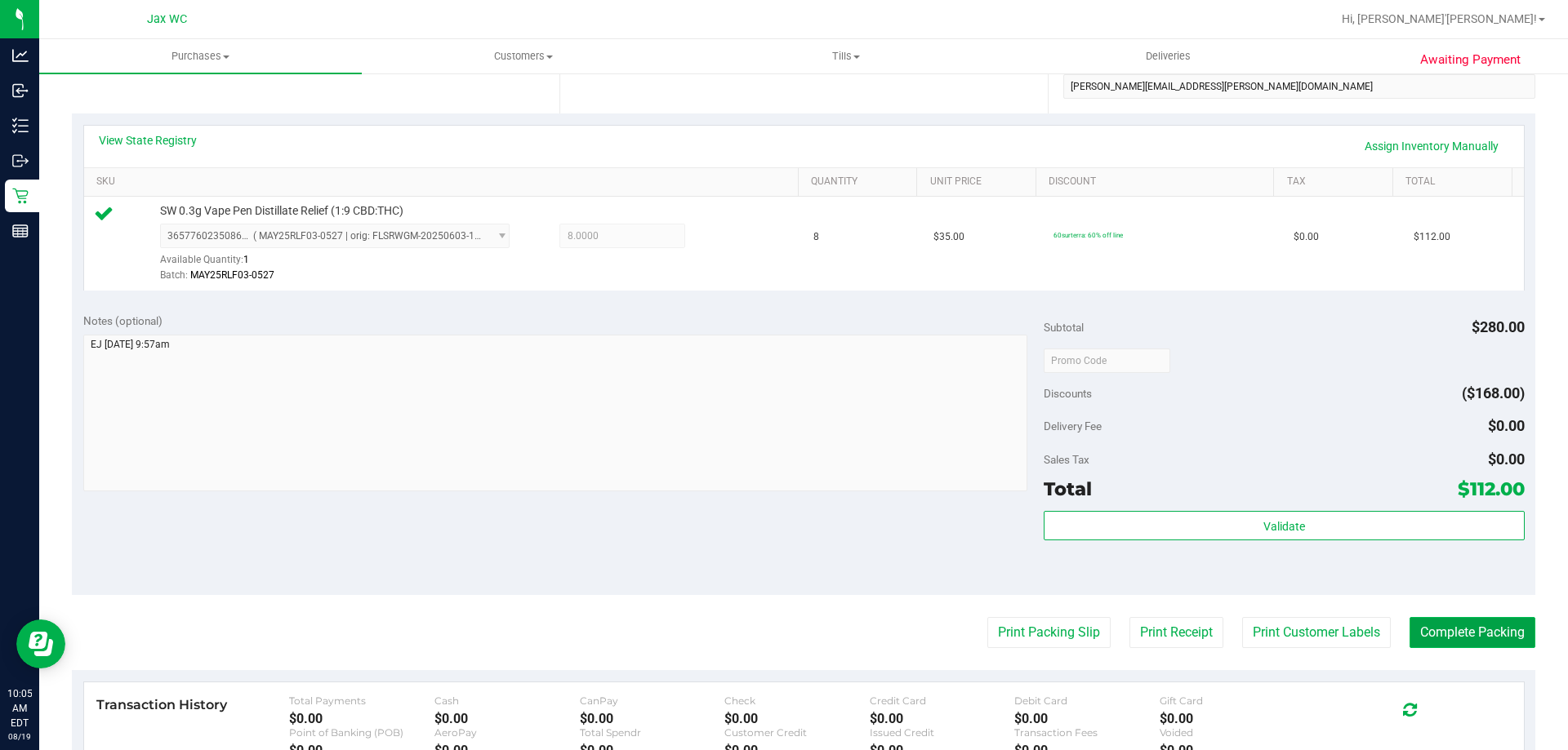
click at [1456, 634] on button "Complete Packing" at bounding box center [1472, 632] width 126 height 31
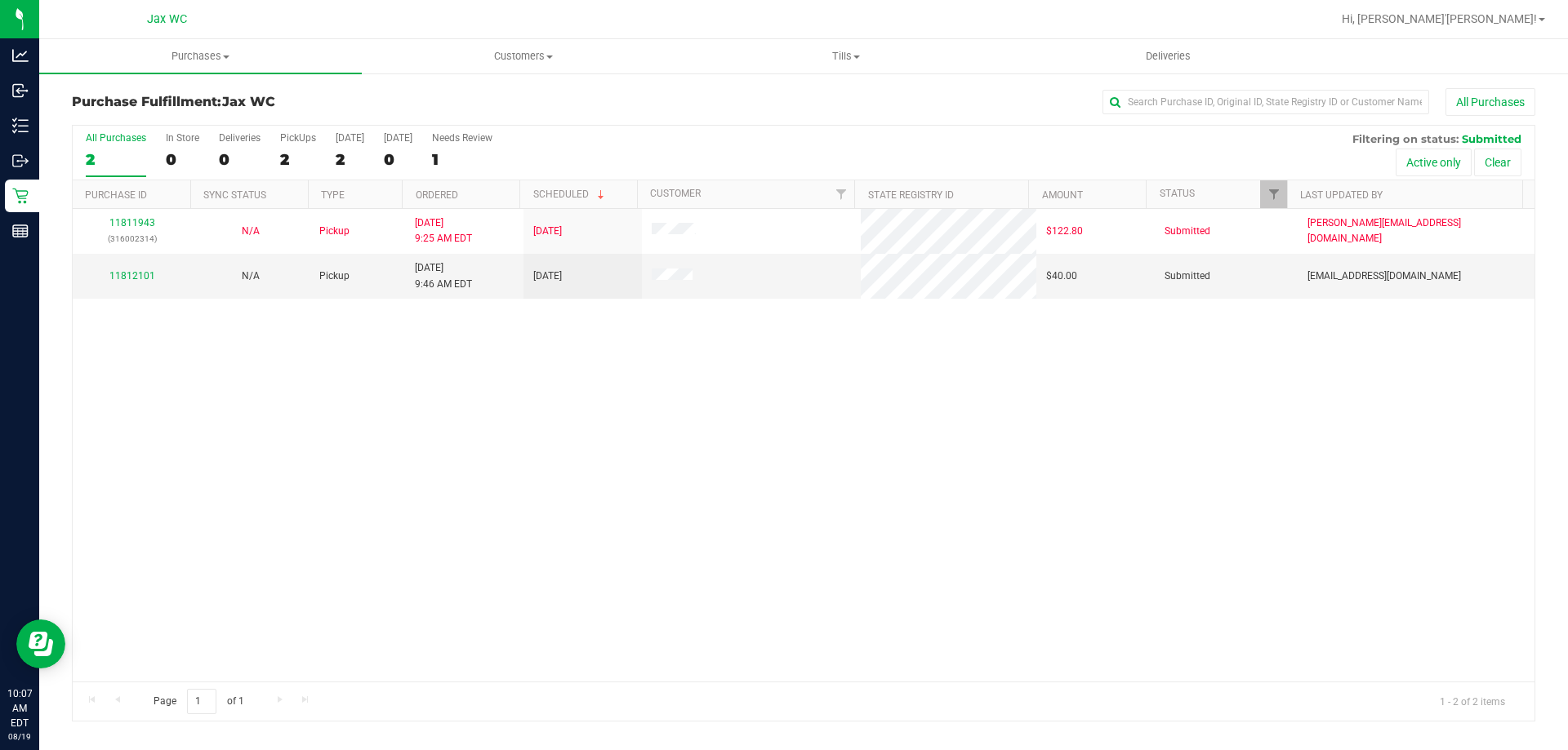
click at [328, 469] on div "11811943 (316002314) N/A Pickup 8/19/2025 9:25 AM EDT 8/19/2025 $122.80 Submitt…" at bounding box center [803, 445] width 1462 height 473
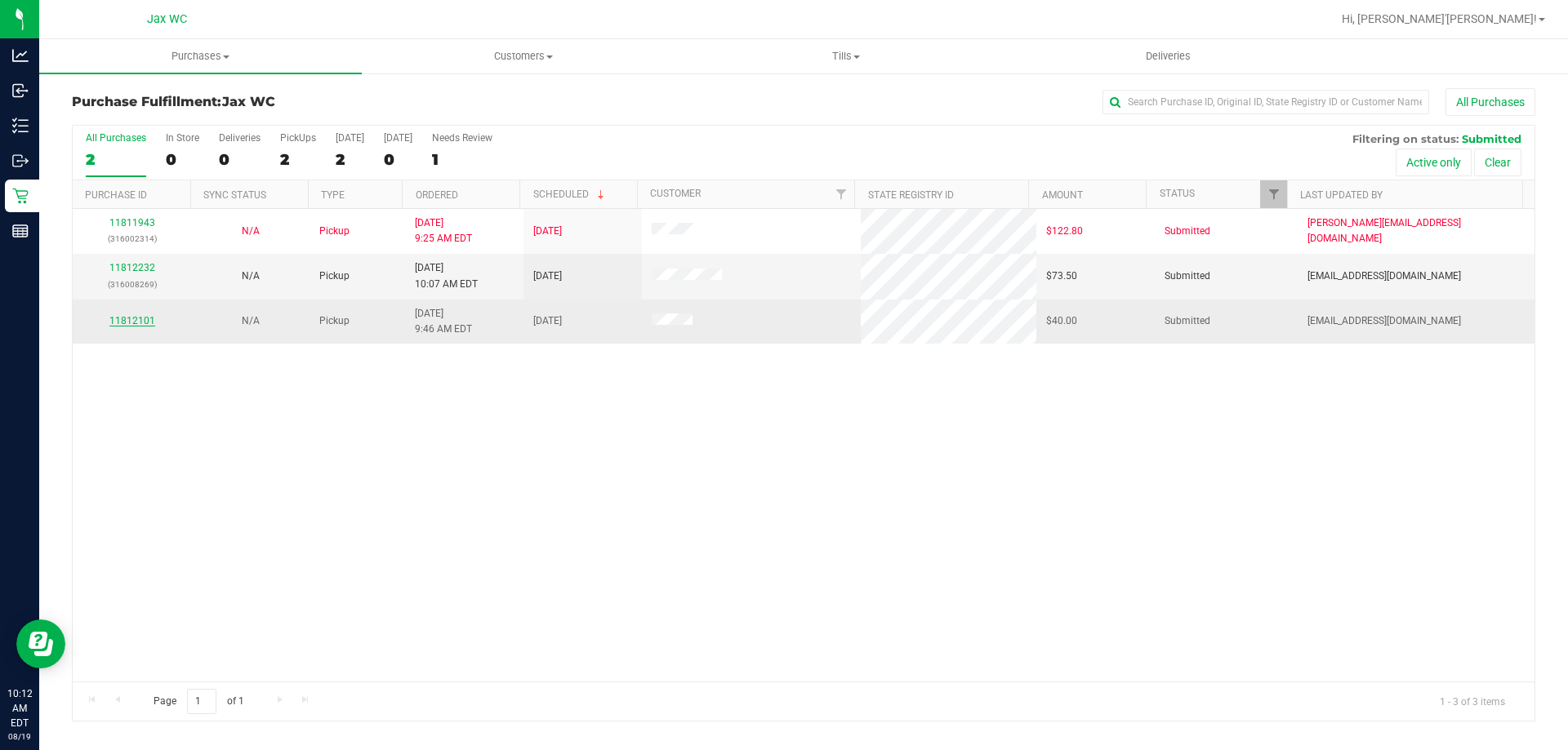
click at [123, 319] on link "11812101" at bounding box center [132, 321] width 46 height 12
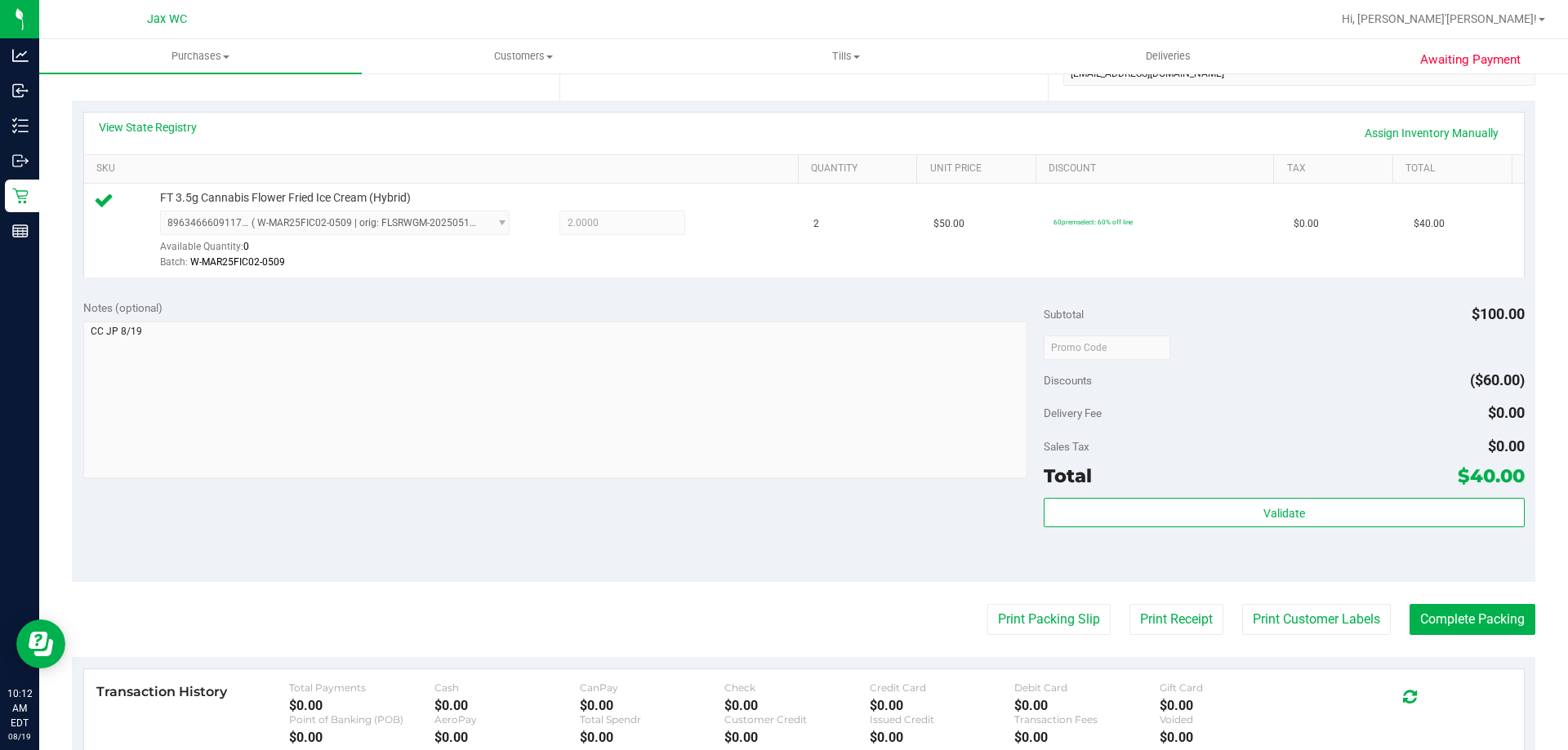
scroll to position [490, 0]
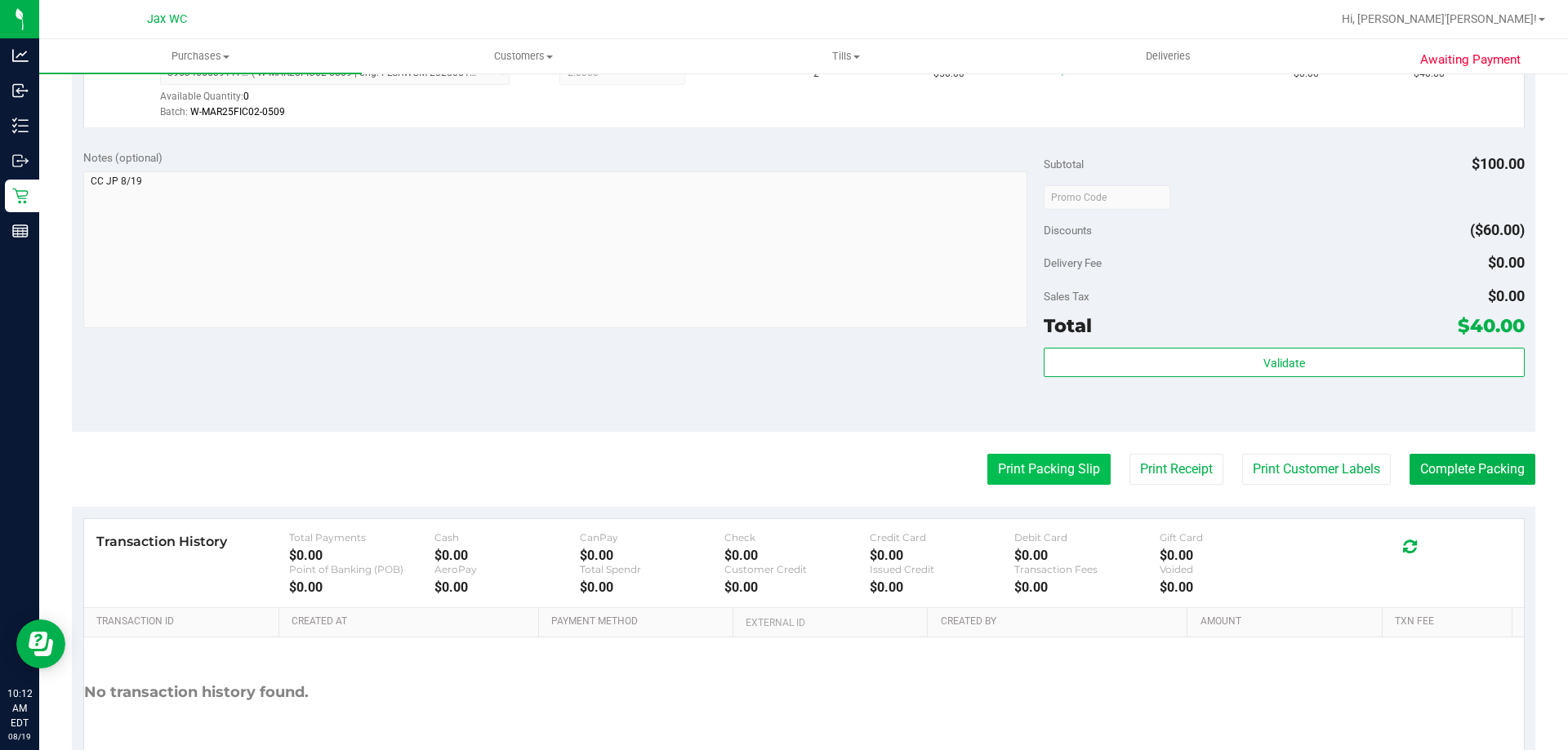
click at [1044, 471] on button "Print Packing Slip" at bounding box center [1049, 469] width 123 height 31
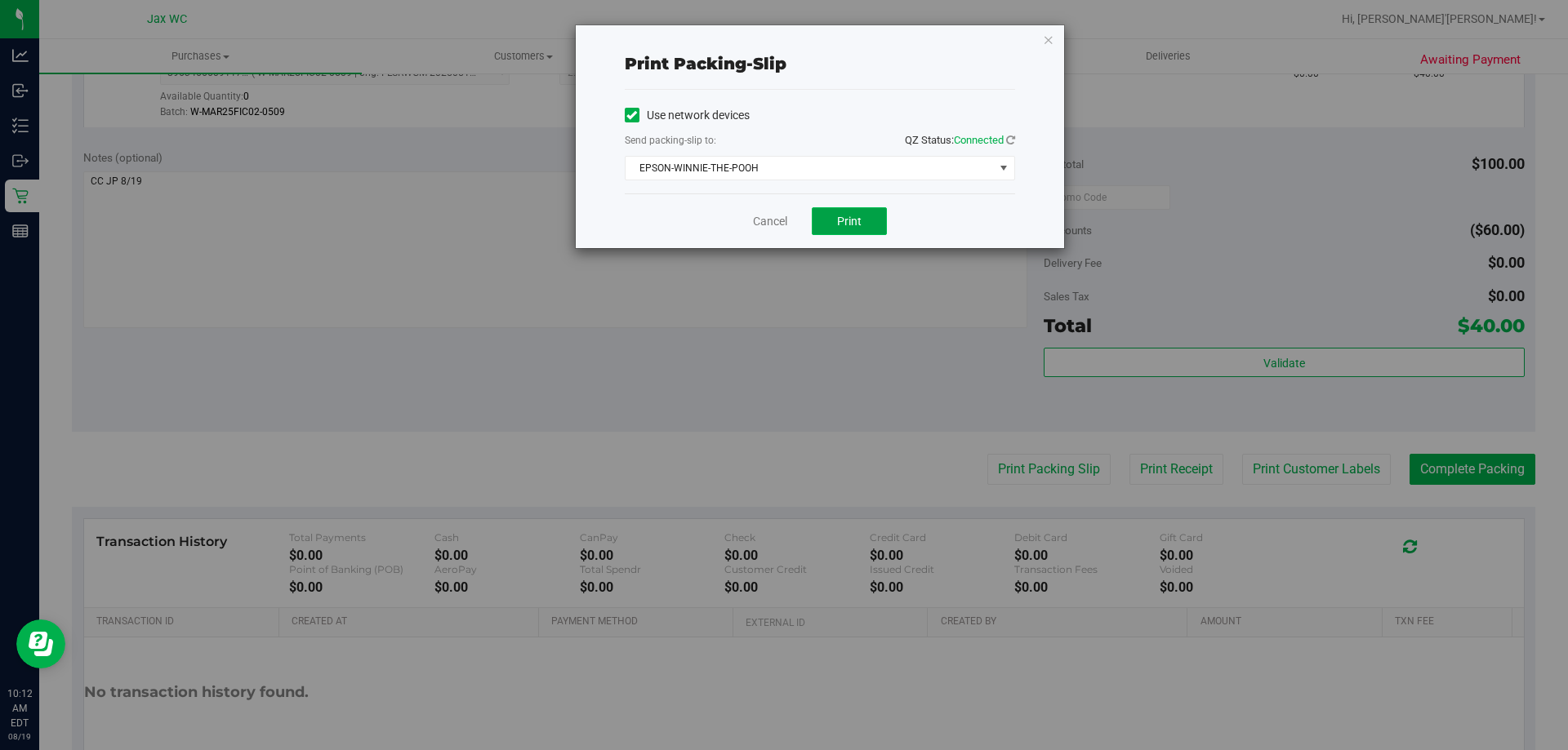
click at [851, 218] on span "Print" at bounding box center [849, 222] width 24 height 13
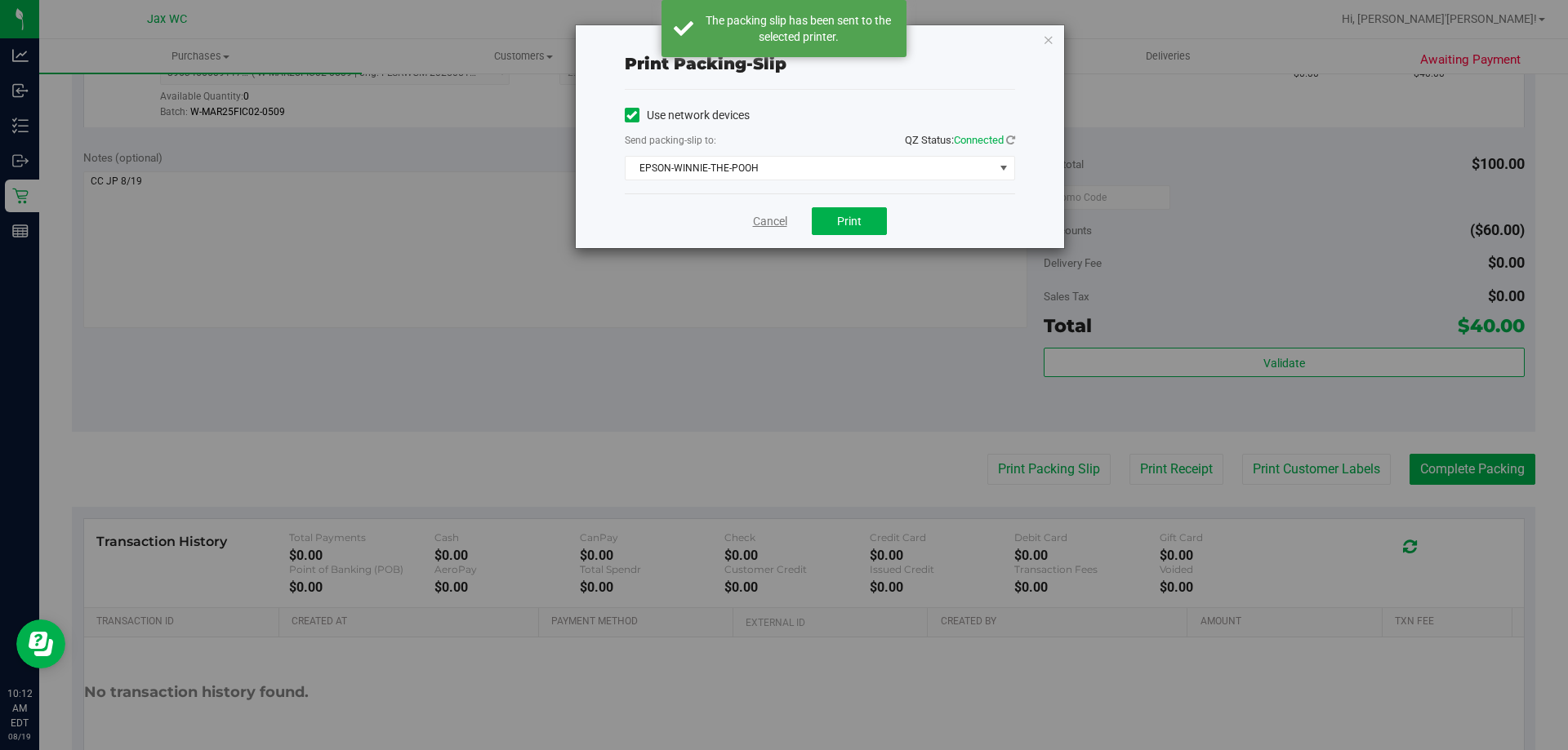
click at [777, 222] on link "Cancel" at bounding box center [770, 222] width 35 height 17
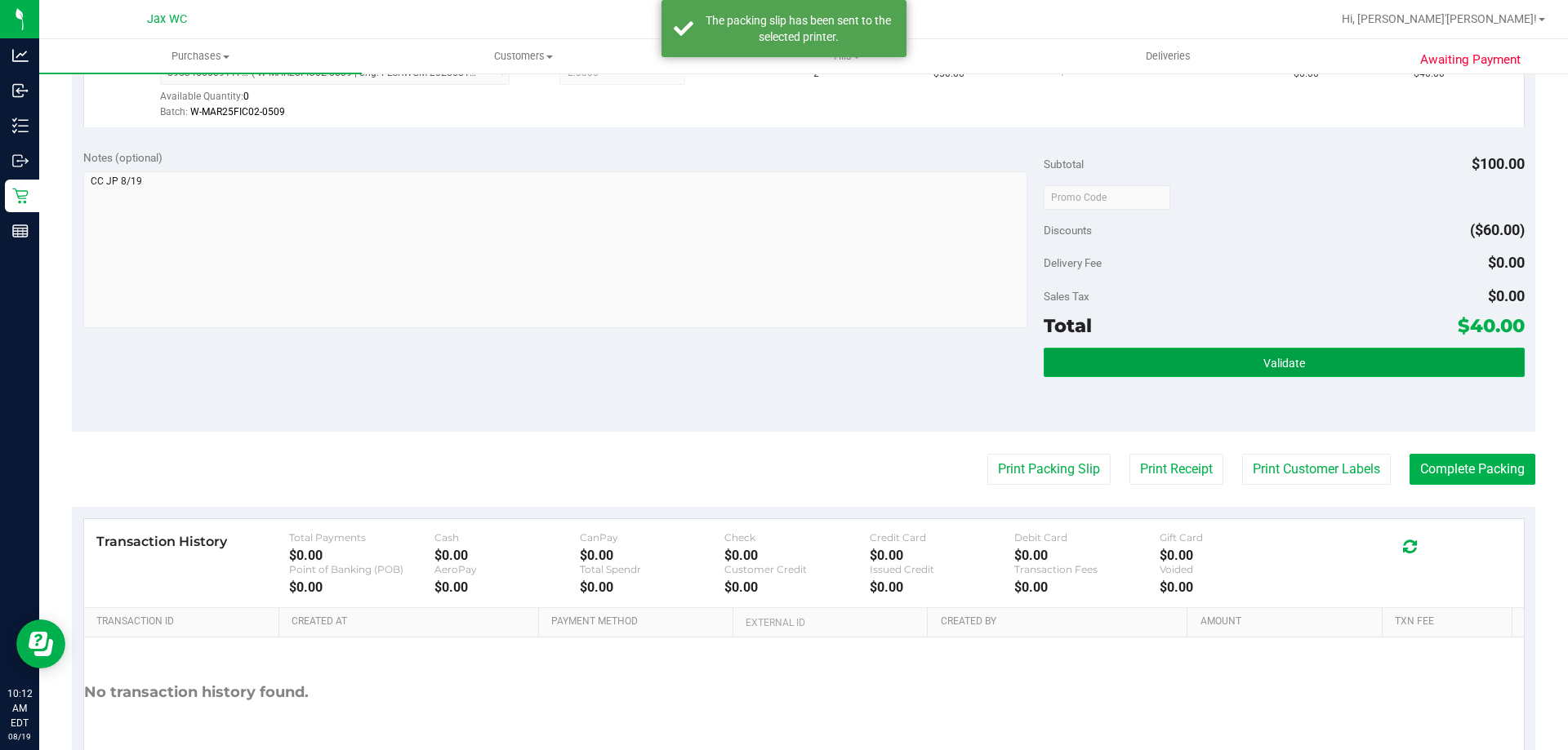
click at [1327, 372] on button "Validate" at bounding box center [1284, 362] width 481 height 29
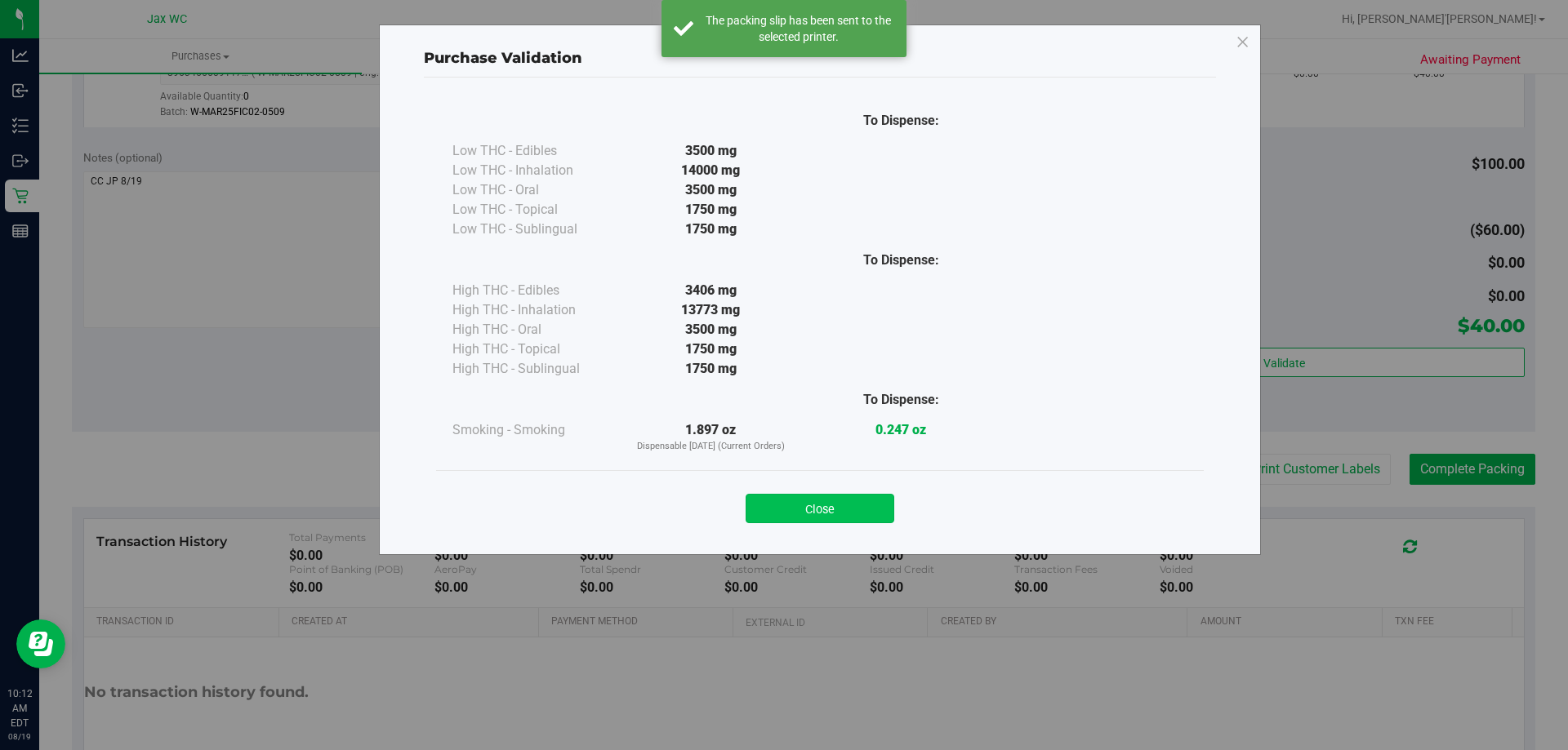
click at [856, 518] on button "Close" at bounding box center [820, 508] width 148 height 29
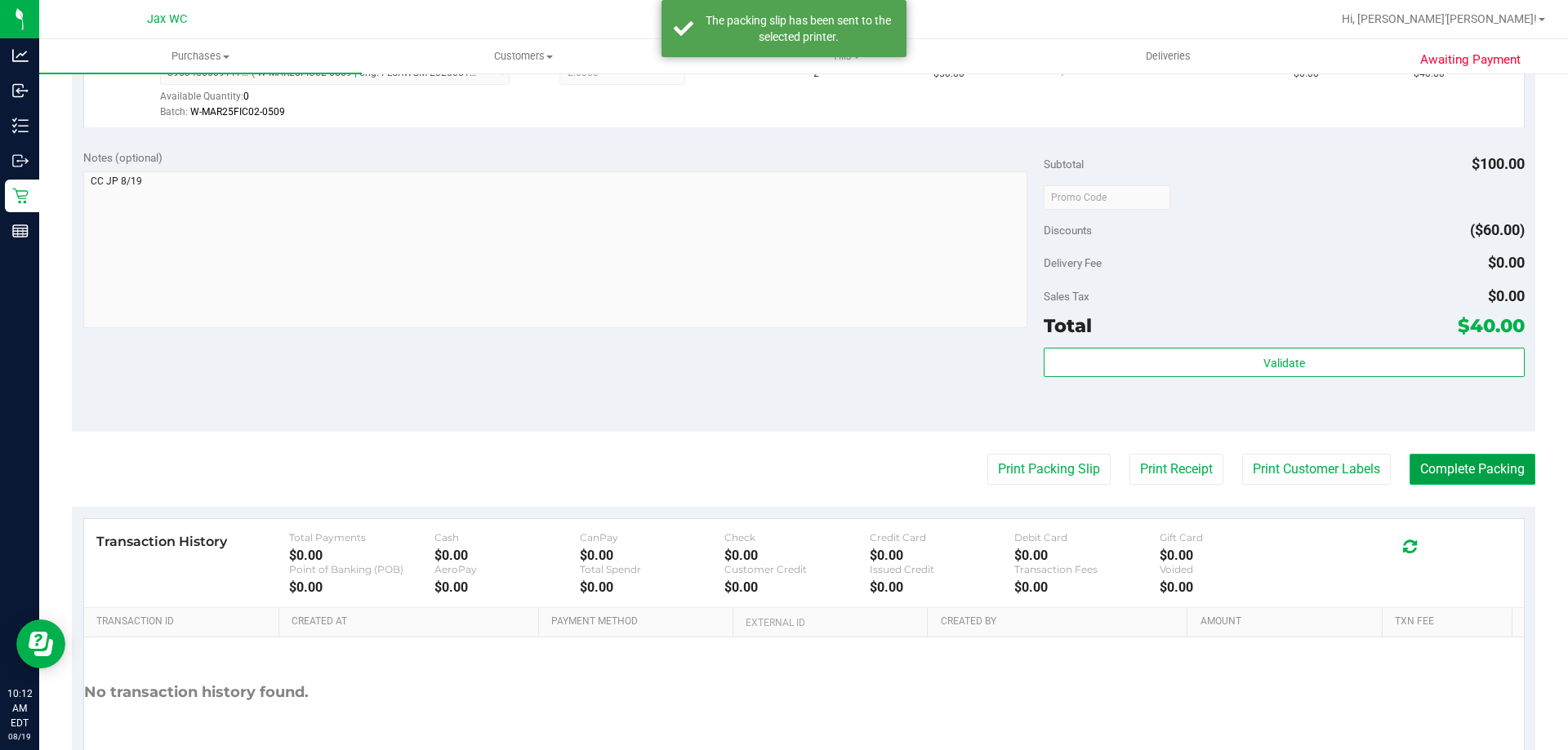
click at [1456, 460] on button "Complete Packing" at bounding box center [1472, 469] width 126 height 31
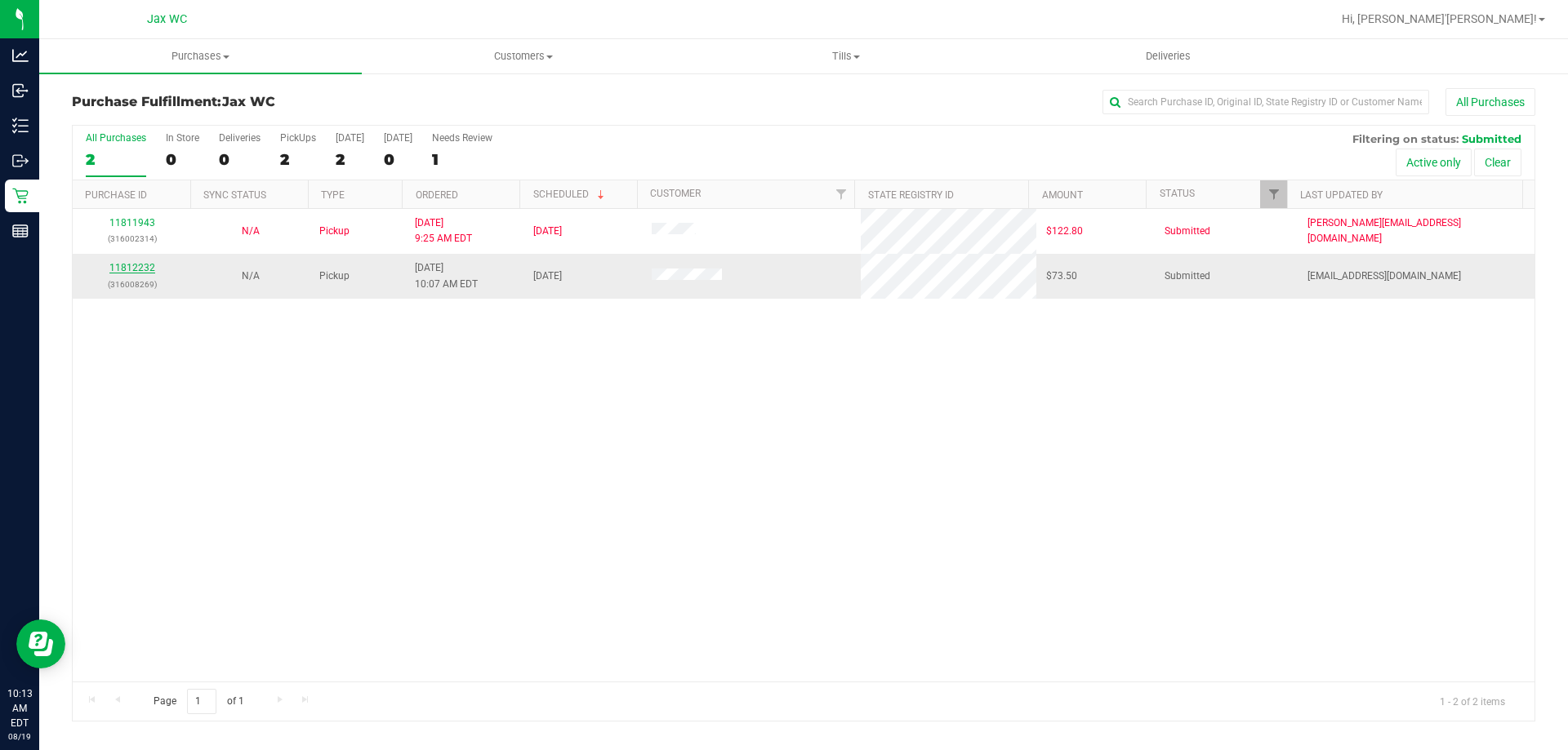
click at [137, 268] on link "11812232" at bounding box center [132, 268] width 46 height 12
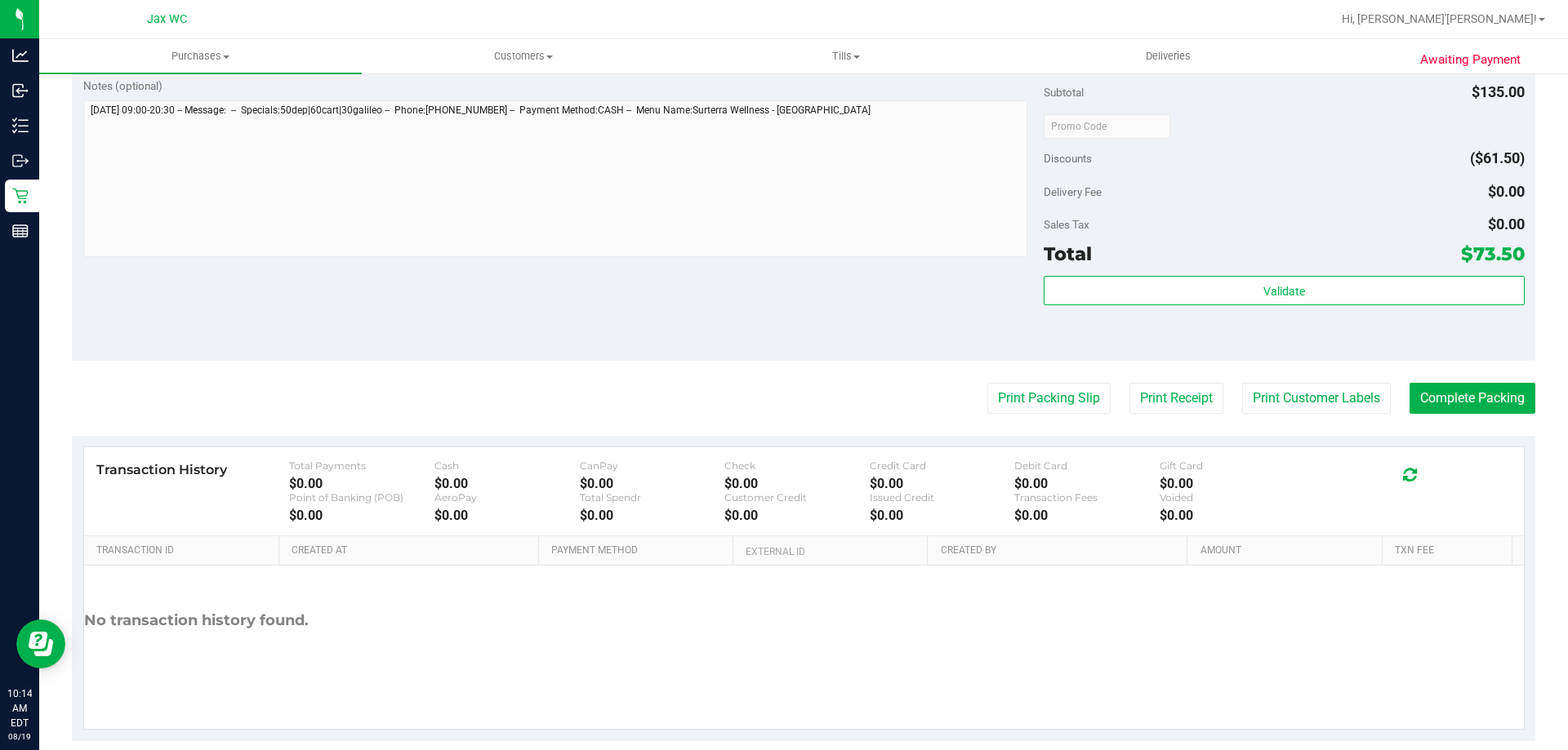
scroll to position [774, 0]
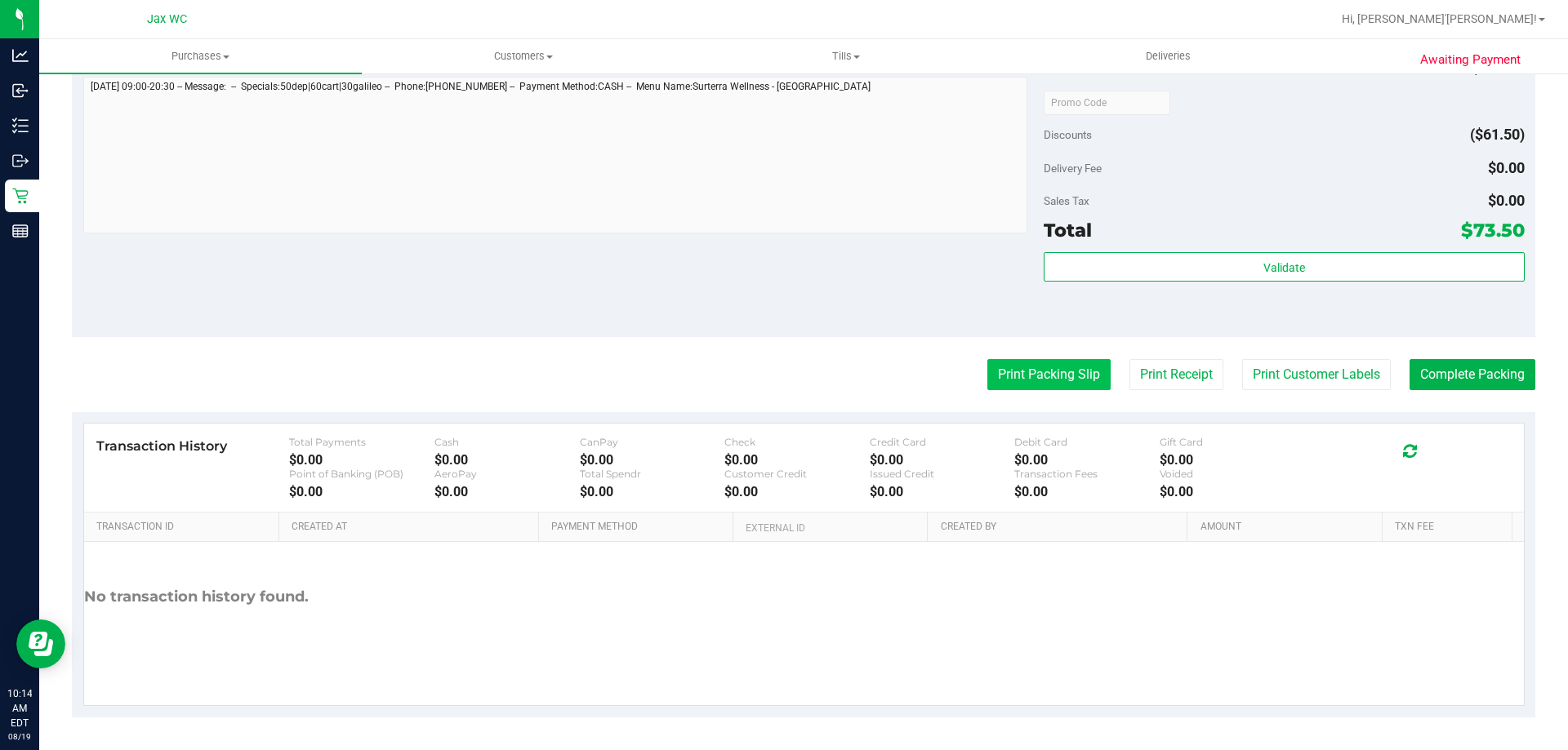
click at [1061, 372] on button "Print Packing Slip" at bounding box center [1049, 374] width 123 height 31
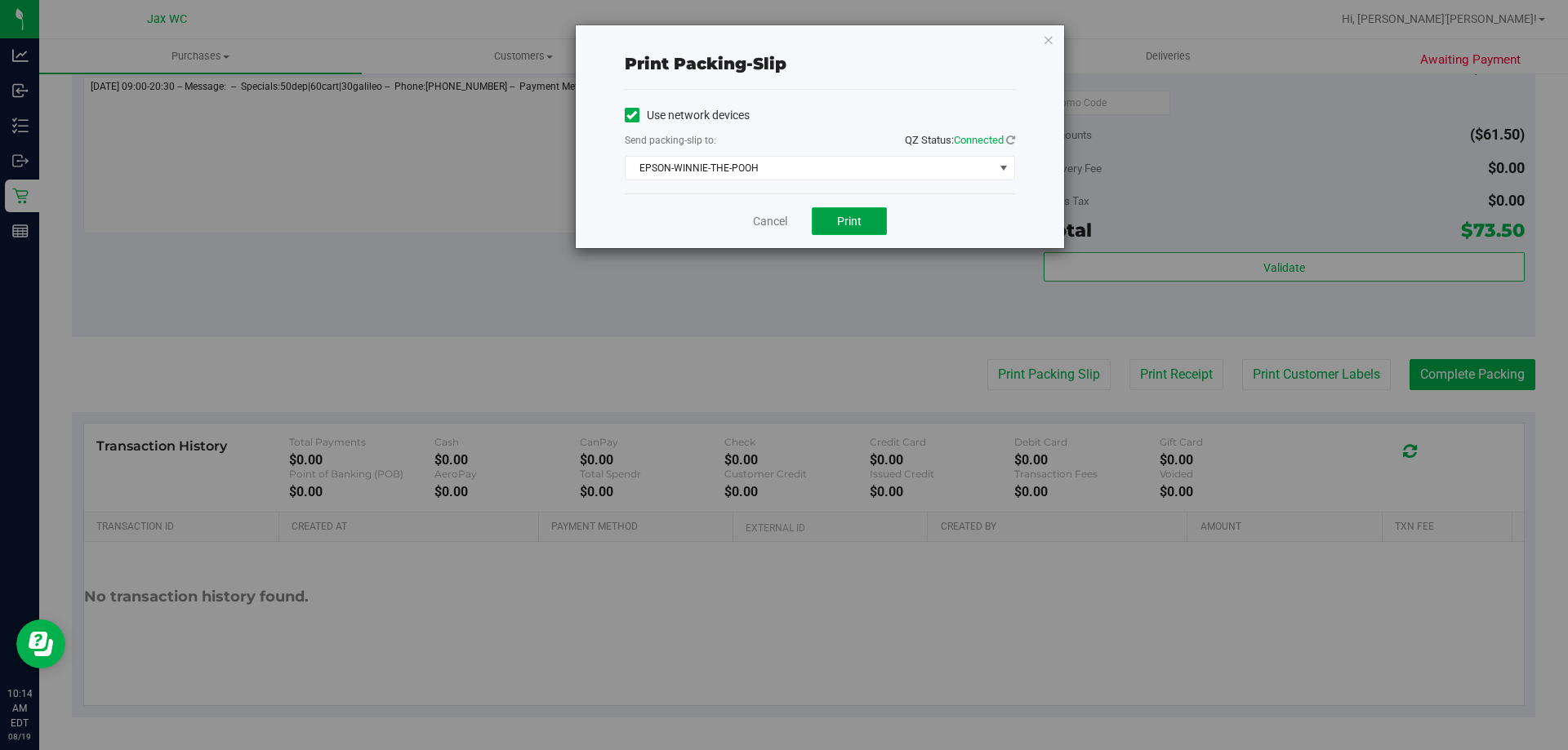
click at [855, 217] on span "Print" at bounding box center [849, 222] width 24 height 13
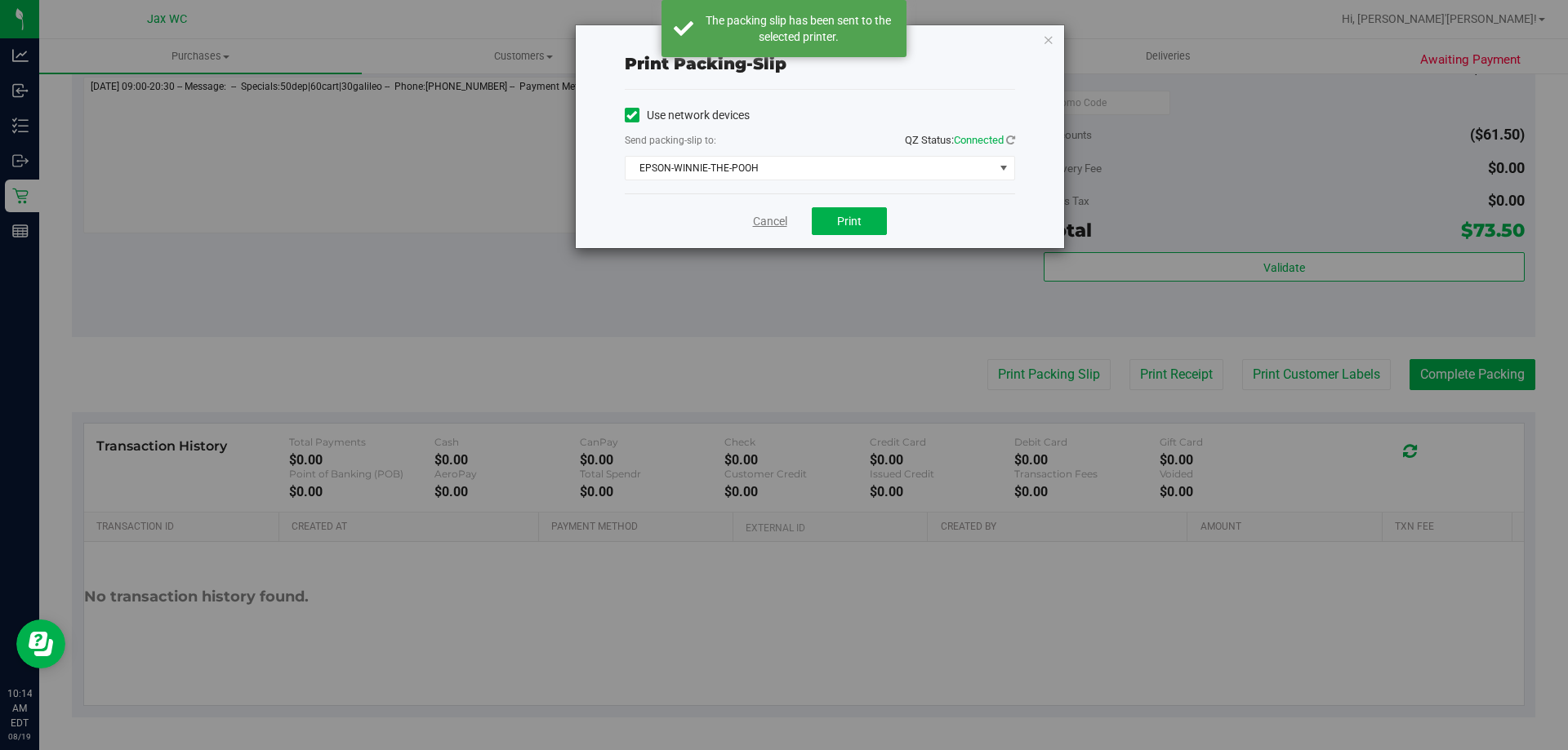
click at [766, 216] on link "Cancel" at bounding box center [770, 222] width 35 height 17
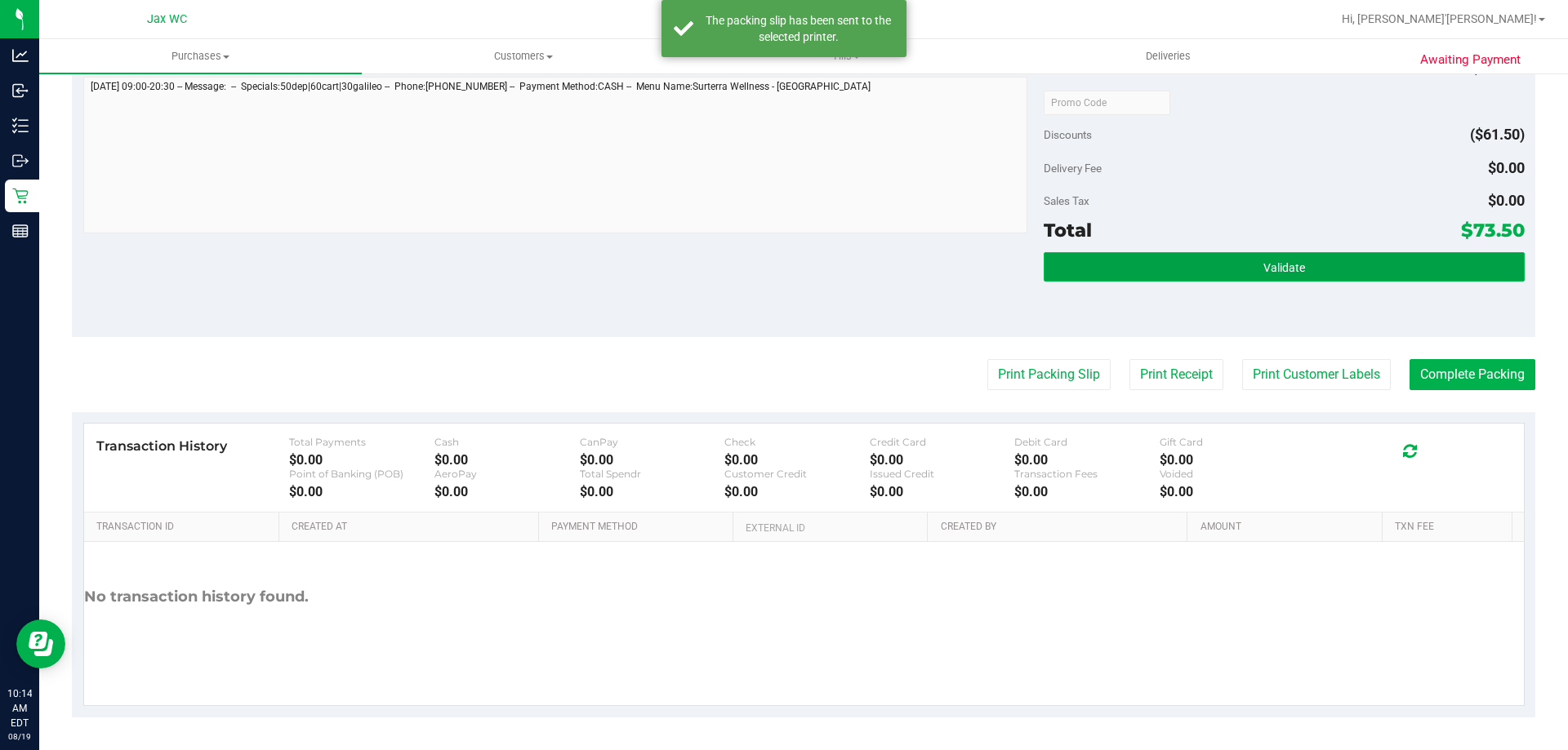
click at [1285, 265] on span "Validate" at bounding box center [1284, 268] width 41 height 13
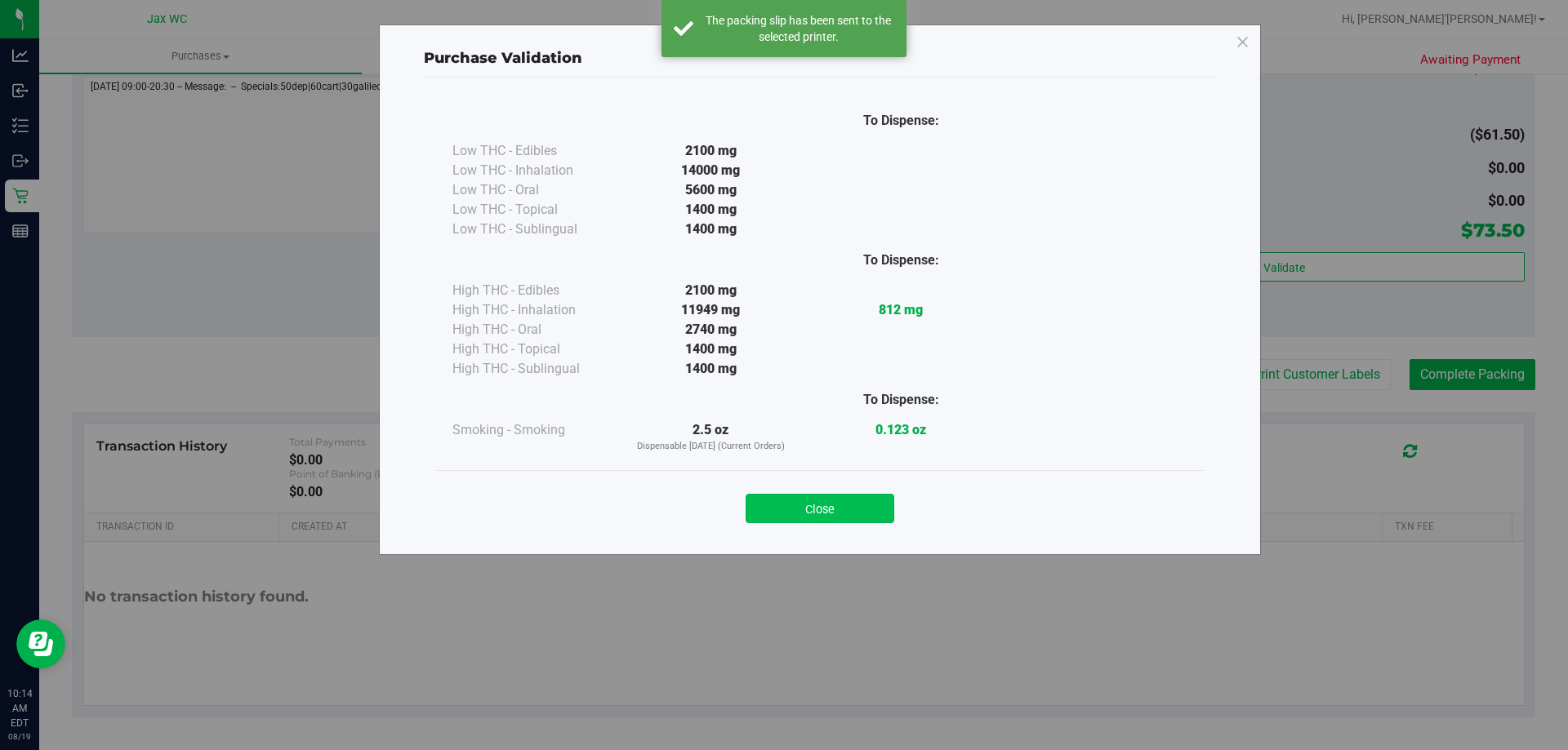
click at [836, 497] on button "Close" at bounding box center [820, 508] width 148 height 29
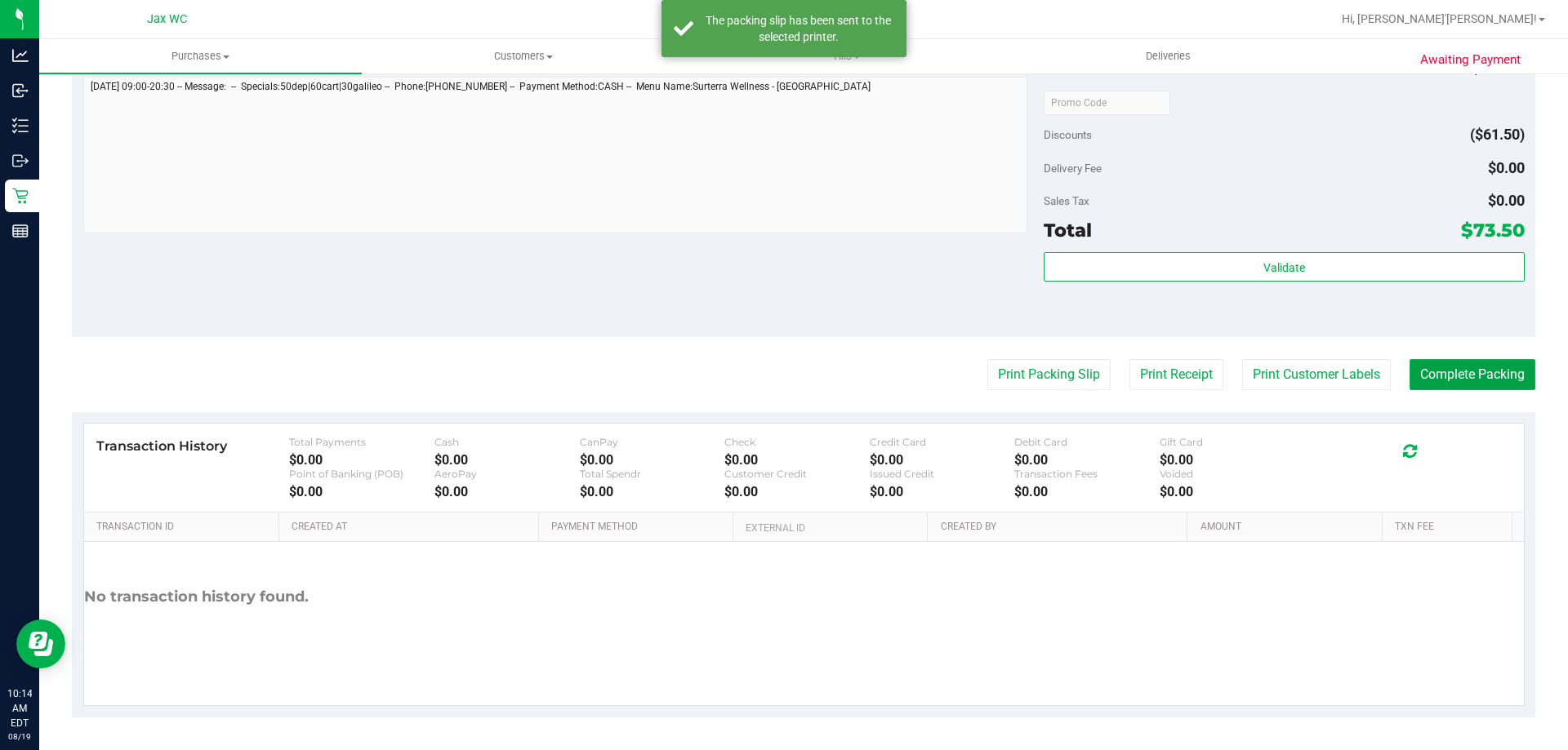
drag, startPoint x: 1504, startPoint y: 378, endPoint x: 1492, endPoint y: 379, distance: 12.0
click at [1498, 379] on button "Complete Packing" at bounding box center [1472, 374] width 126 height 31
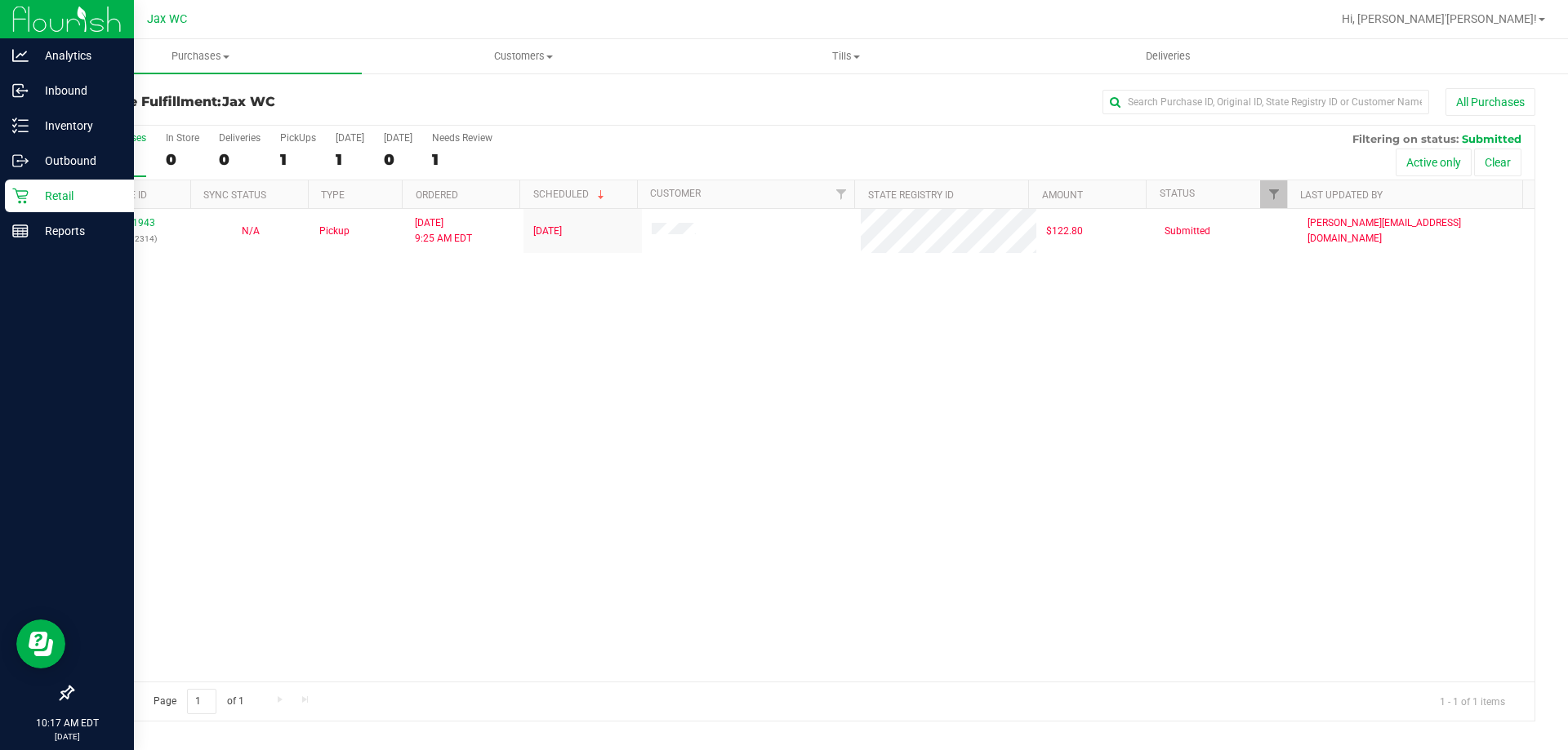
click at [27, 190] on icon at bounding box center [20, 196] width 16 height 16
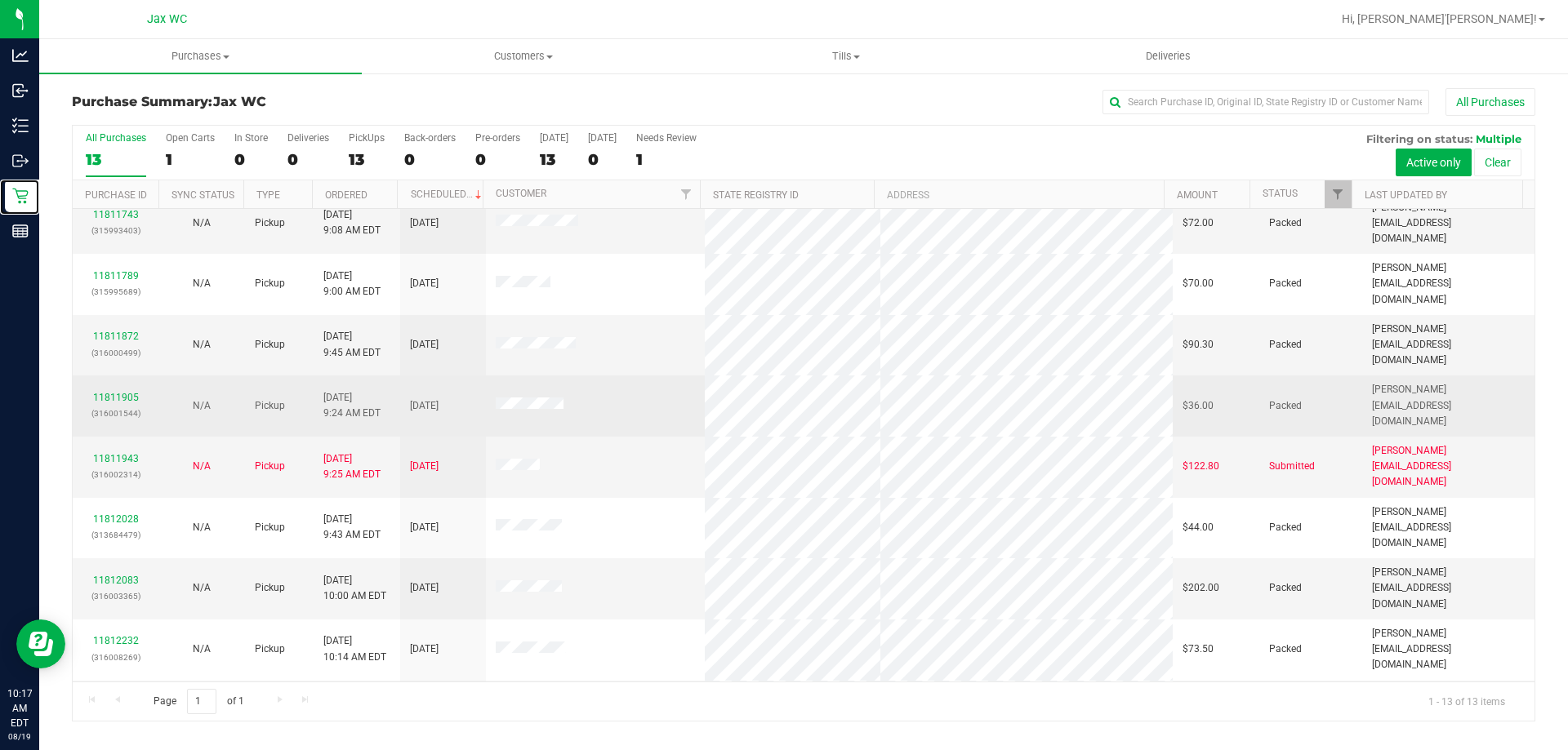
scroll to position [115, 0]
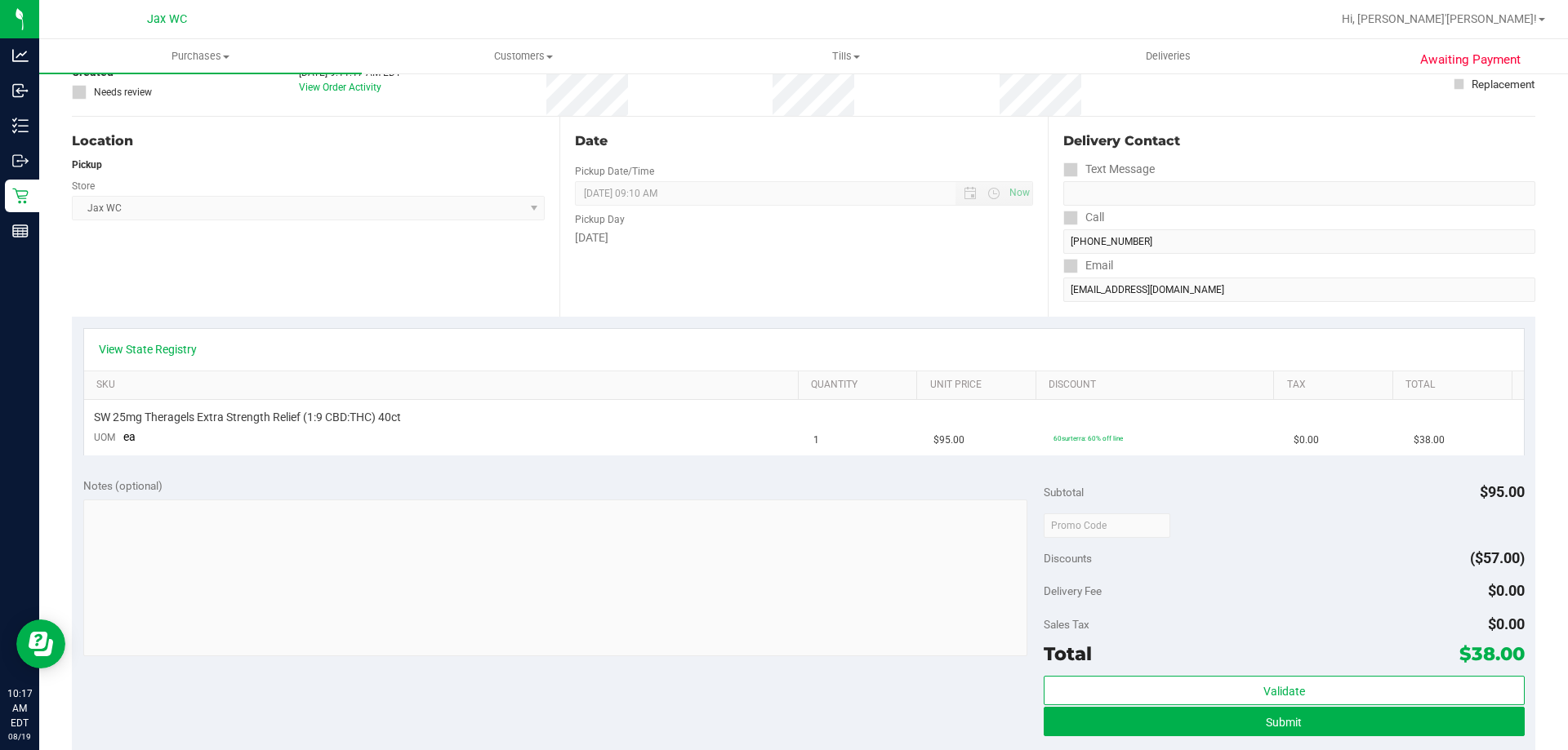
scroll to position [163, 0]
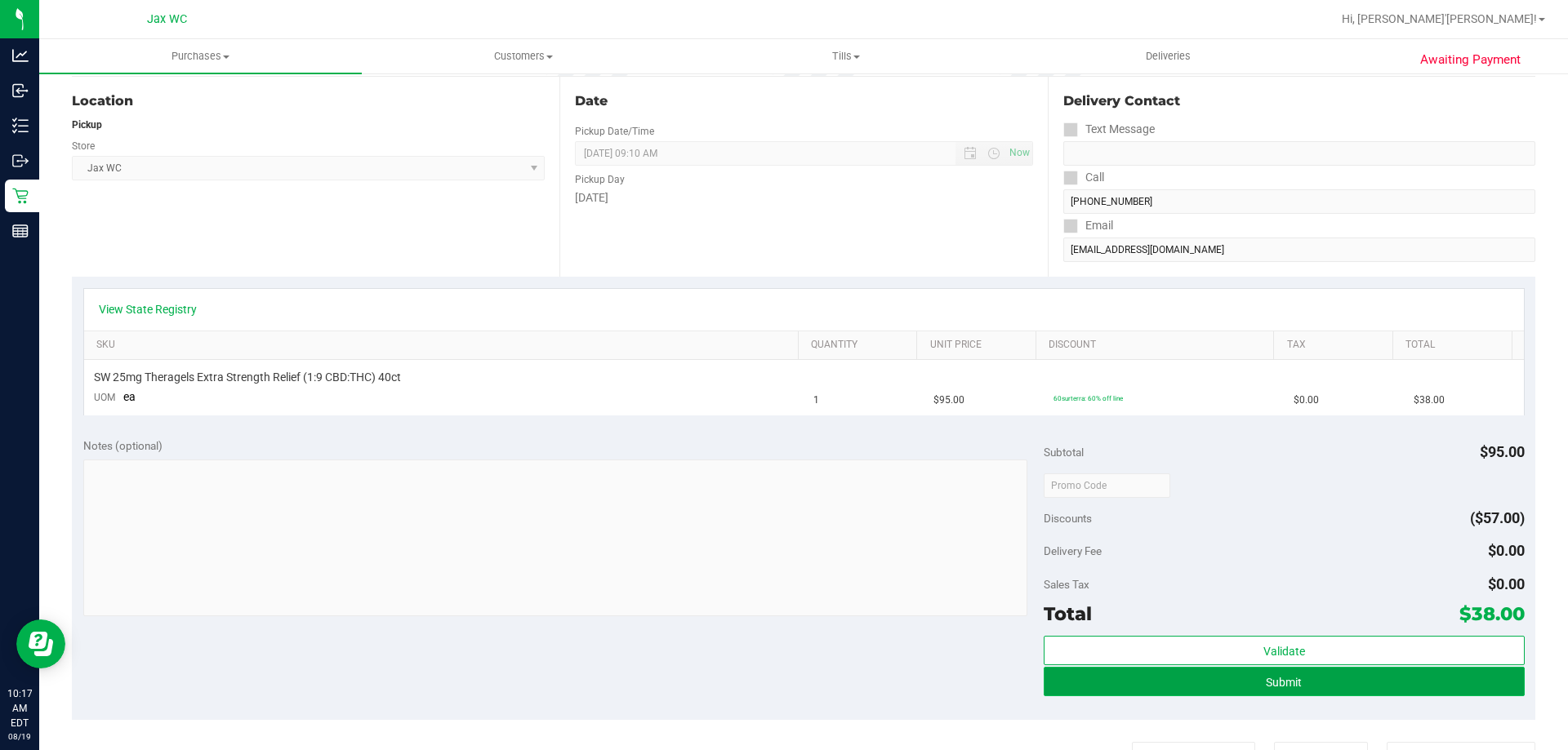
click at [1136, 677] on button "Submit" at bounding box center [1284, 682] width 481 height 29
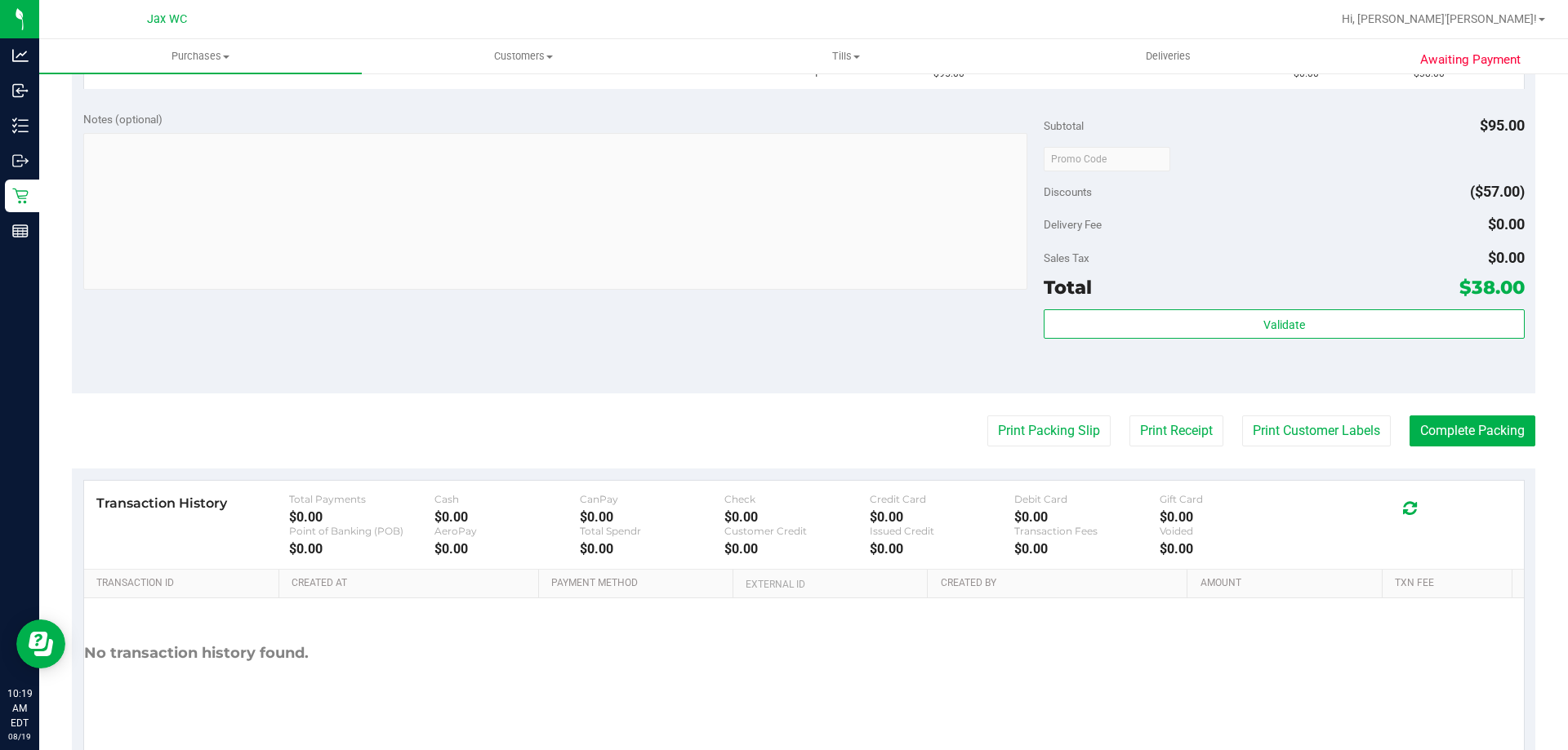
scroll to position [0, 0]
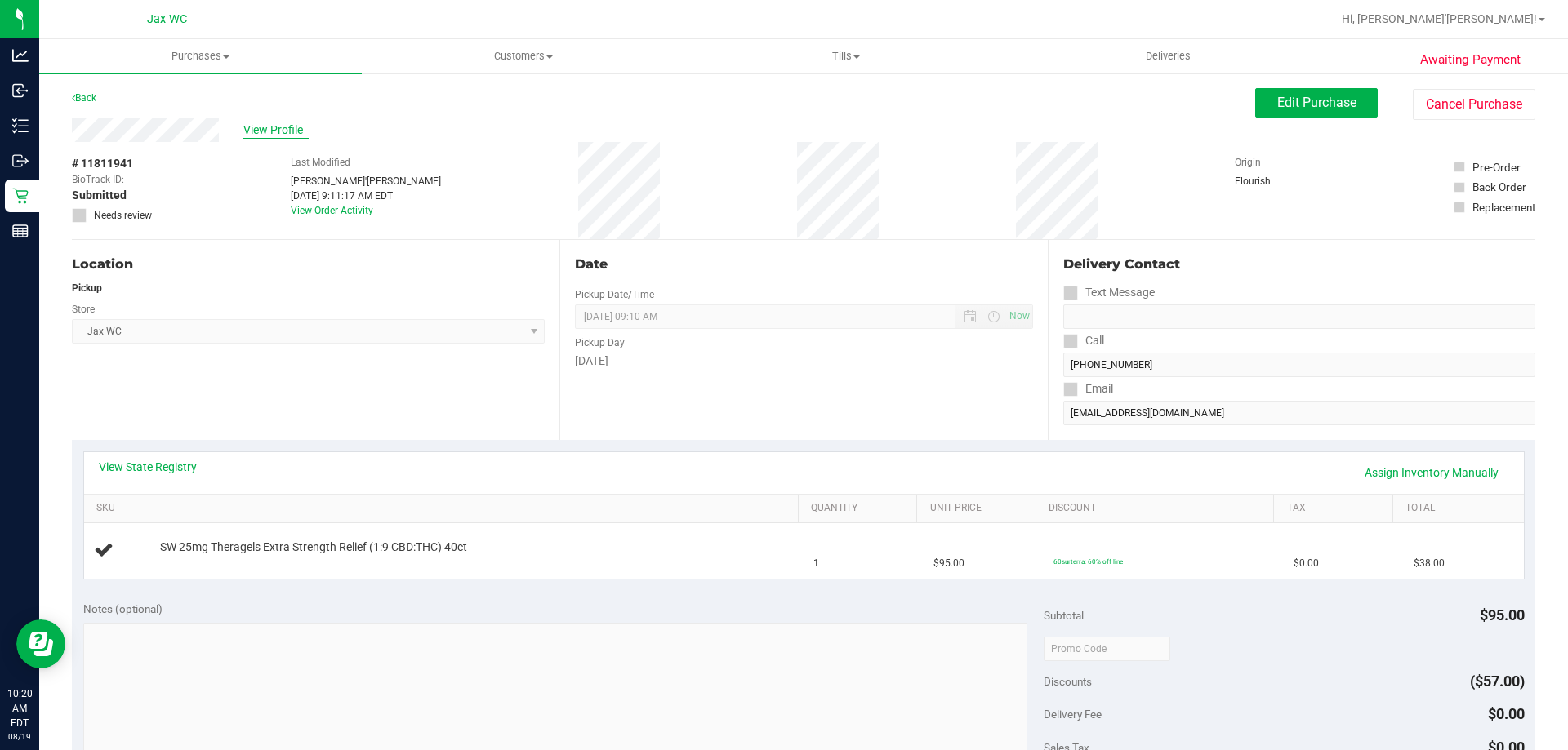
click at [276, 126] on span "View Profile" at bounding box center [277, 130] width 66 height 17
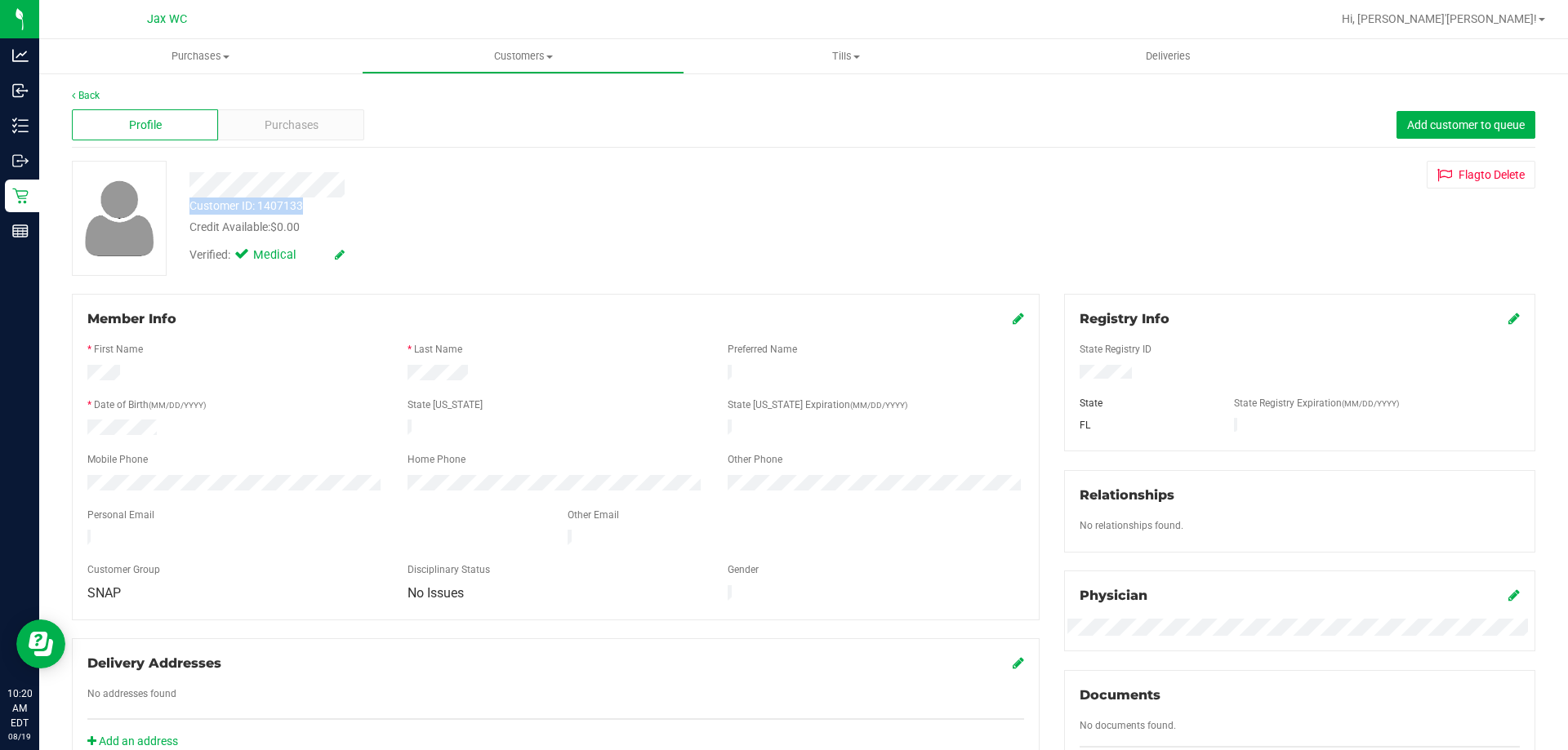
drag, startPoint x: 304, startPoint y: 201, endPoint x: 185, endPoint y: 207, distance: 119.2
click at [185, 207] on div "Customer ID: 1407133 Credit Available: $0.00" at bounding box center [549, 217] width 744 height 39
copy div "Customer ID: 1407133"
click at [83, 95] on link "Back" at bounding box center [85, 96] width 28 height 12
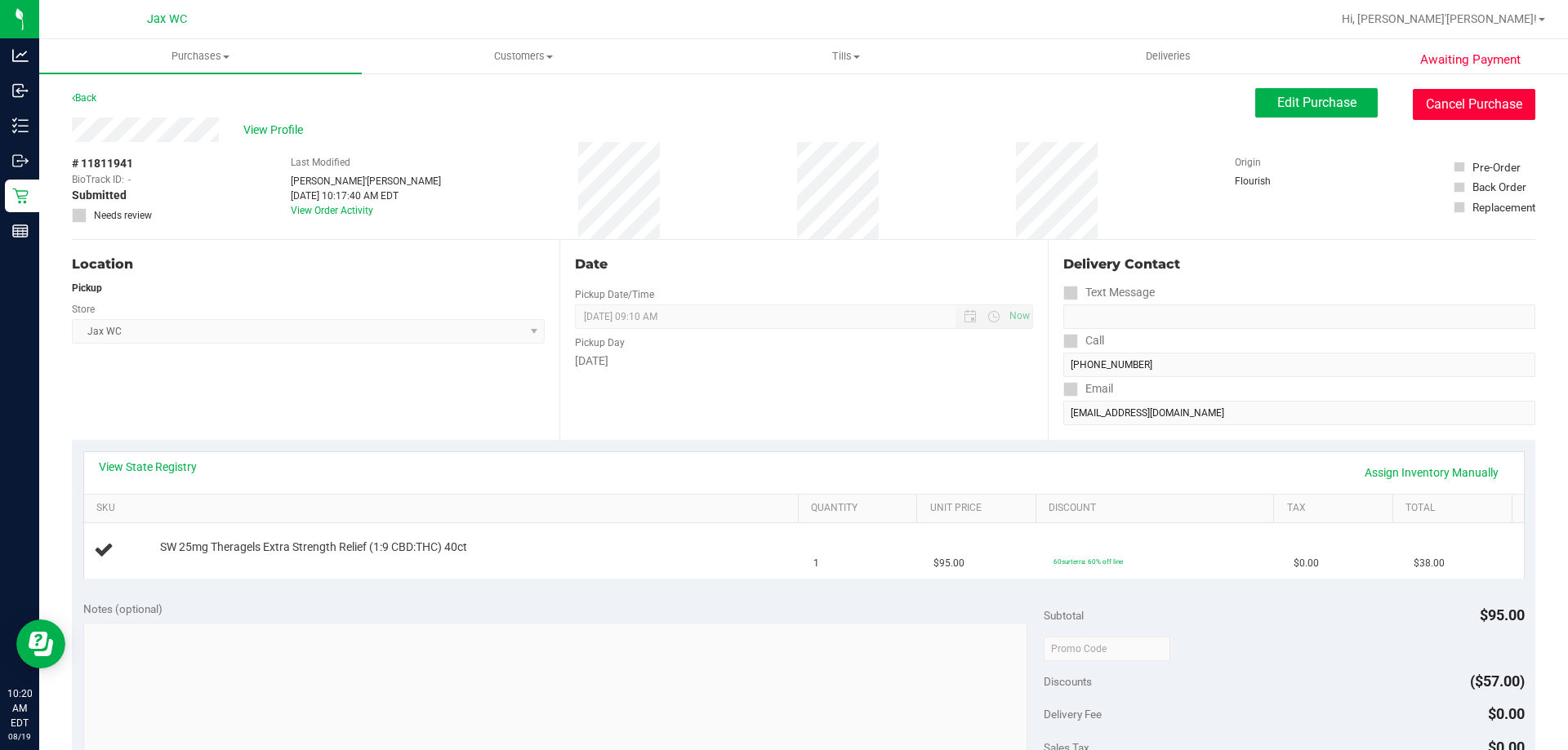
click at [1455, 105] on button "Cancel Purchase" at bounding box center [1474, 104] width 122 height 31
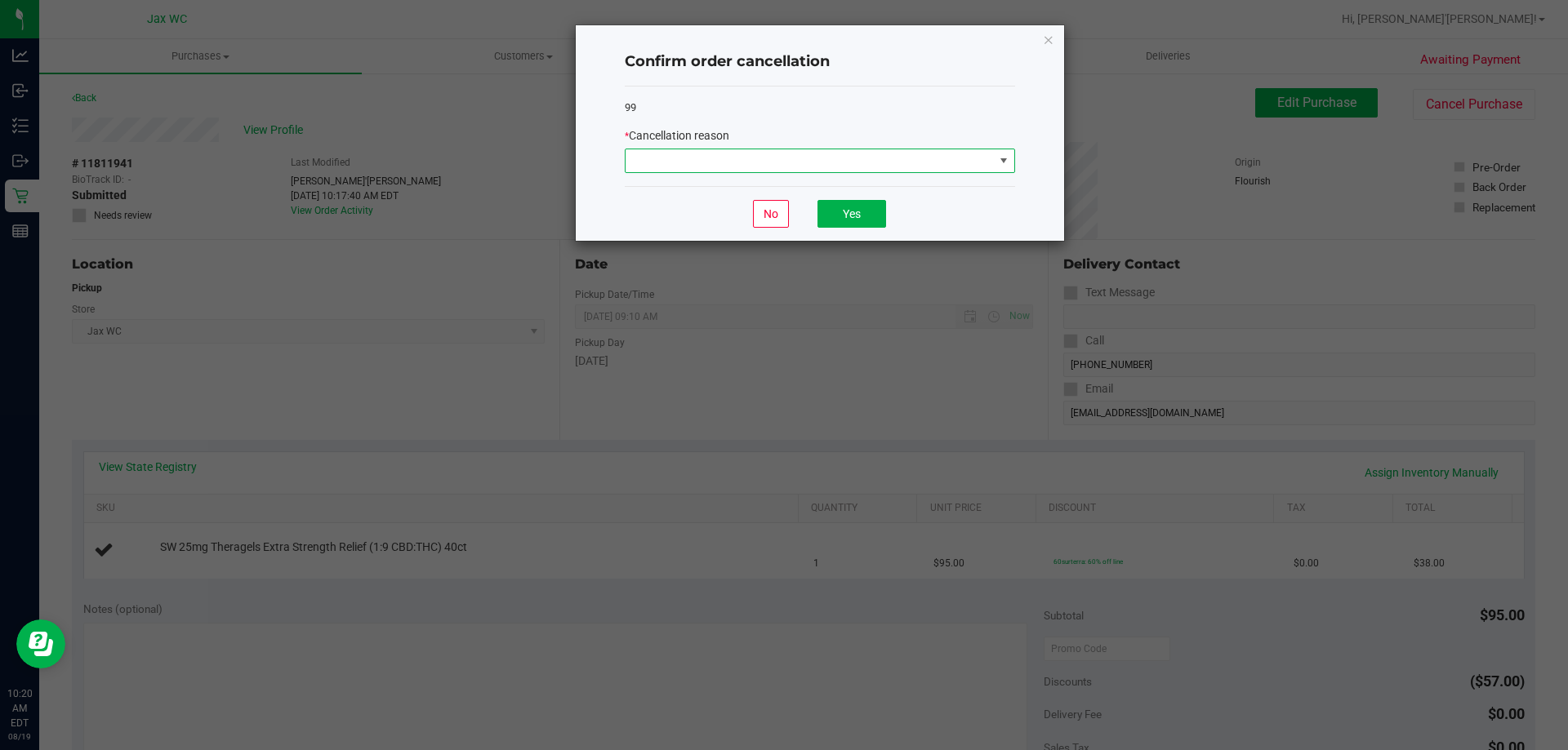
click at [972, 163] on span at bounding box center [809, 160] width 368 height 23
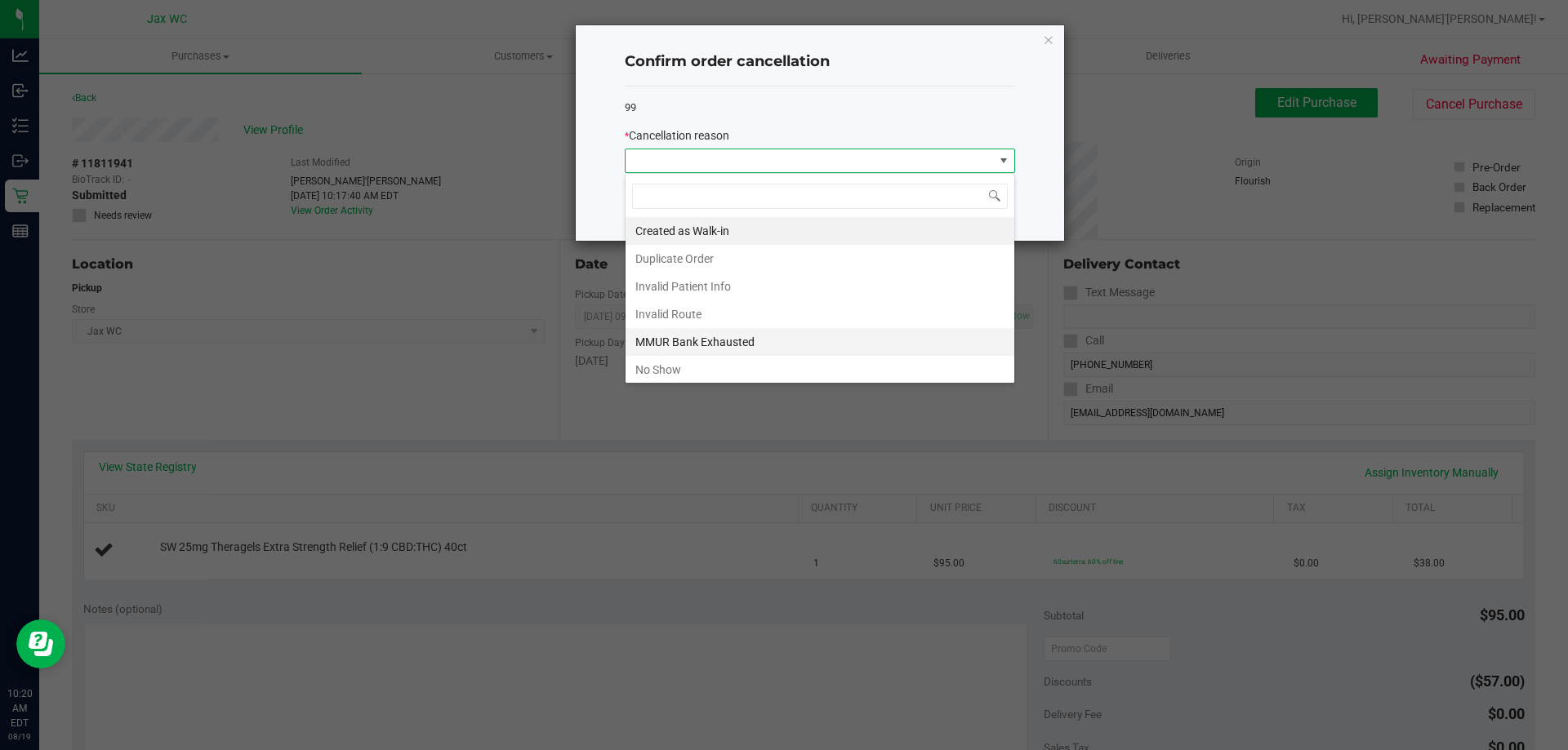
scroll to position [87, 0]
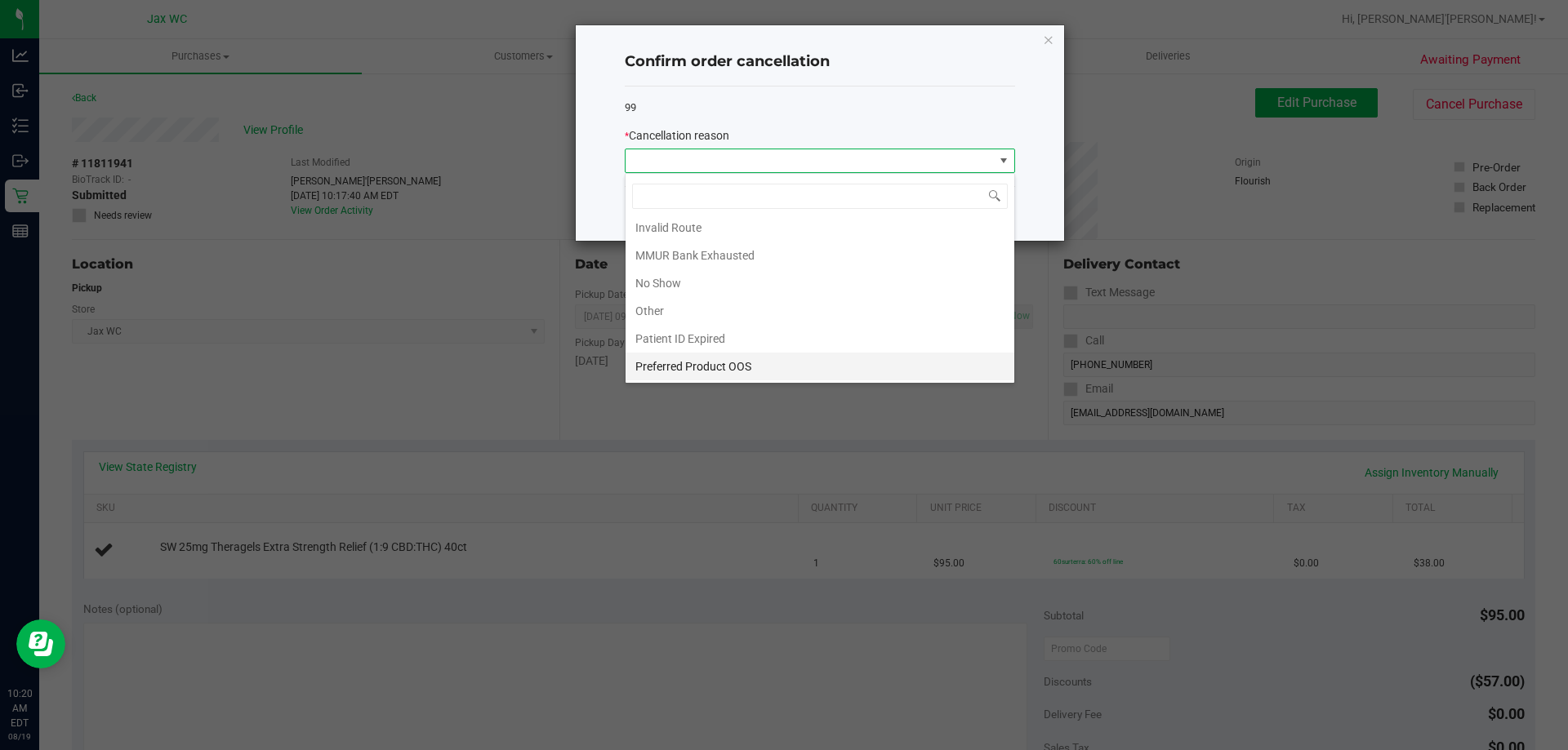
click at [748, 364] on li "Preferred Product OOS" at bounding box center [819, 367] width 389 height 28
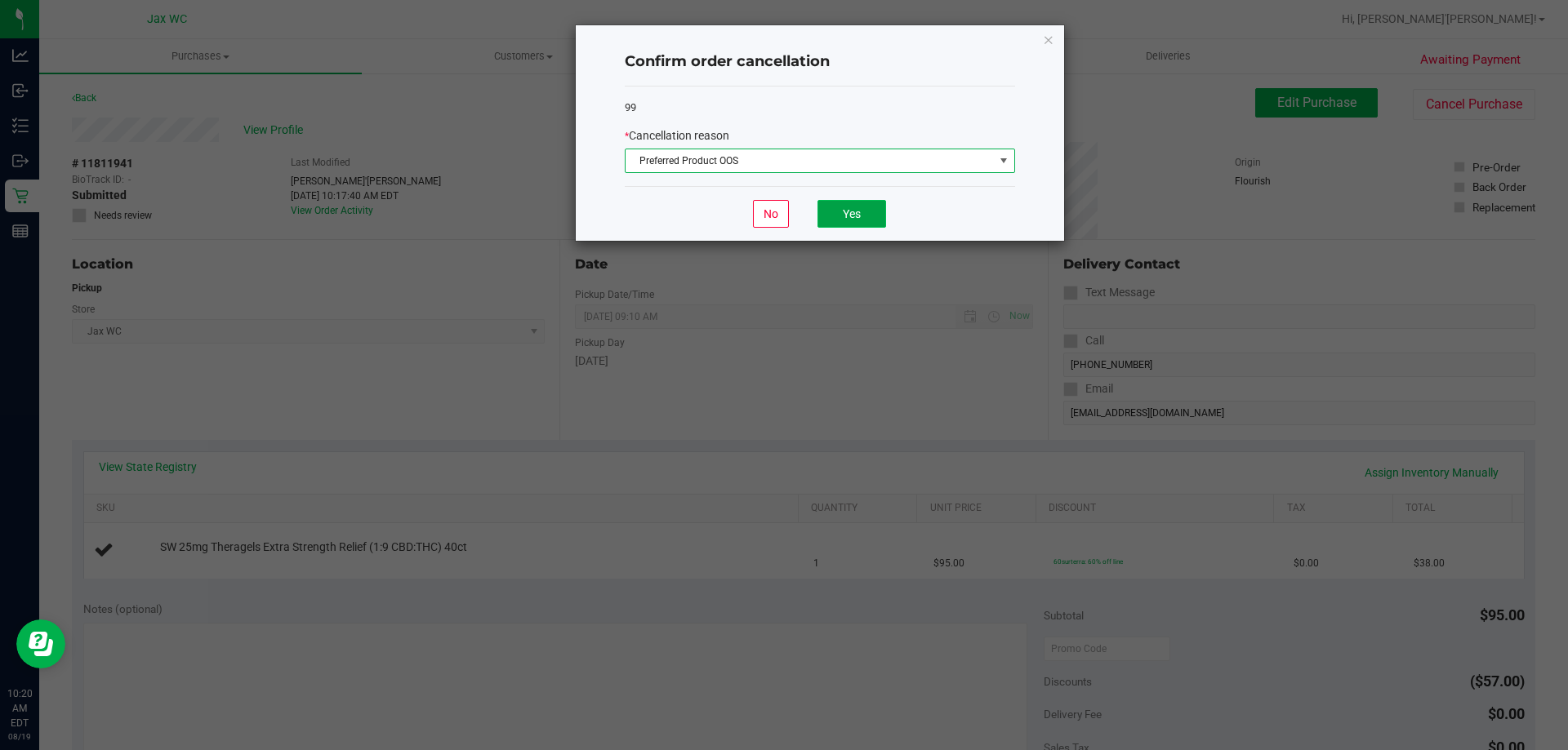
click at [851, 212] on button "Yes" at bounding box center [851, 213] width 68 height 28
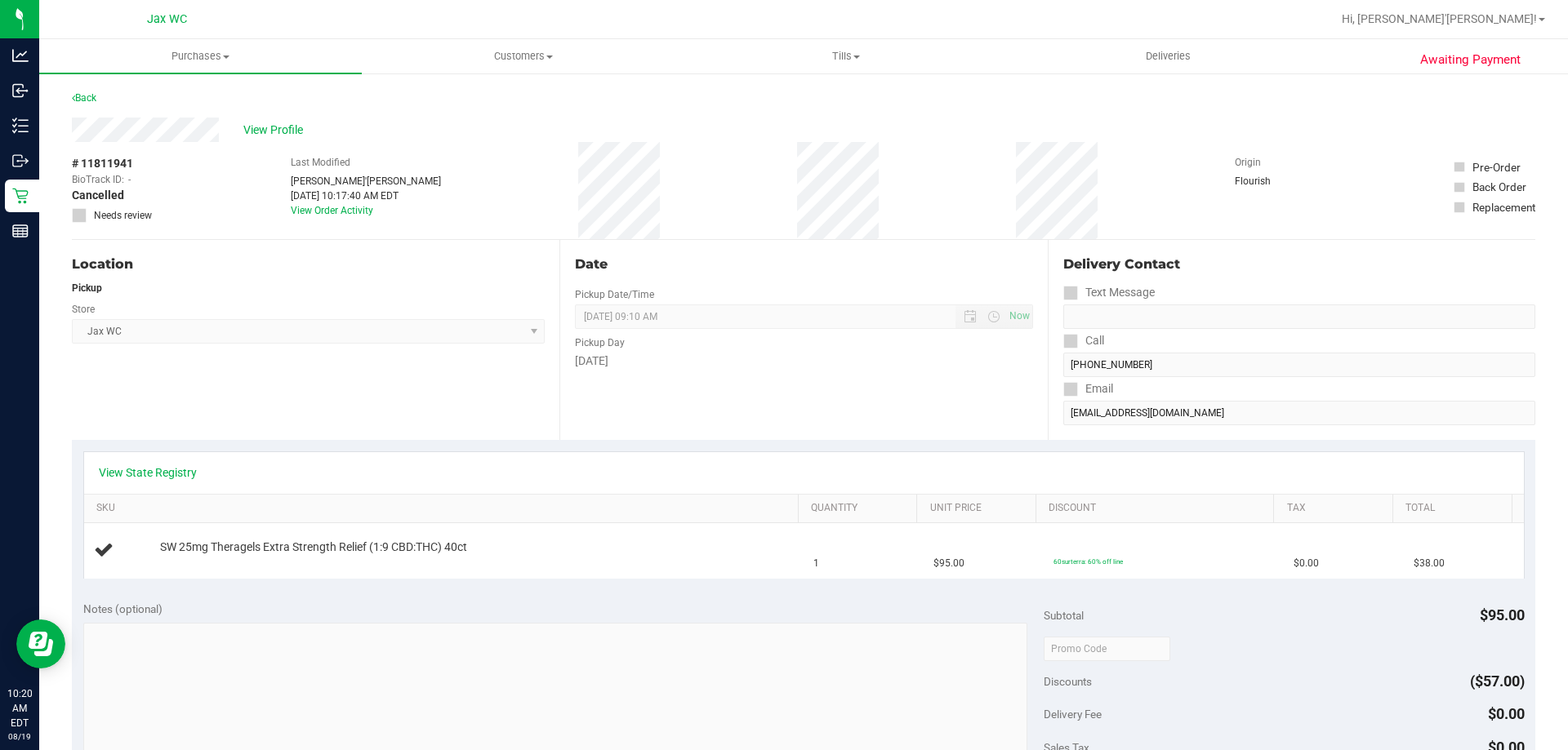
click at [298, 406] on div "Location Pickup Store Jax WC Select Store Bonita Springs WC Boynton Beach WC Br…" at bounding box center [315, 340] width 487 height 200
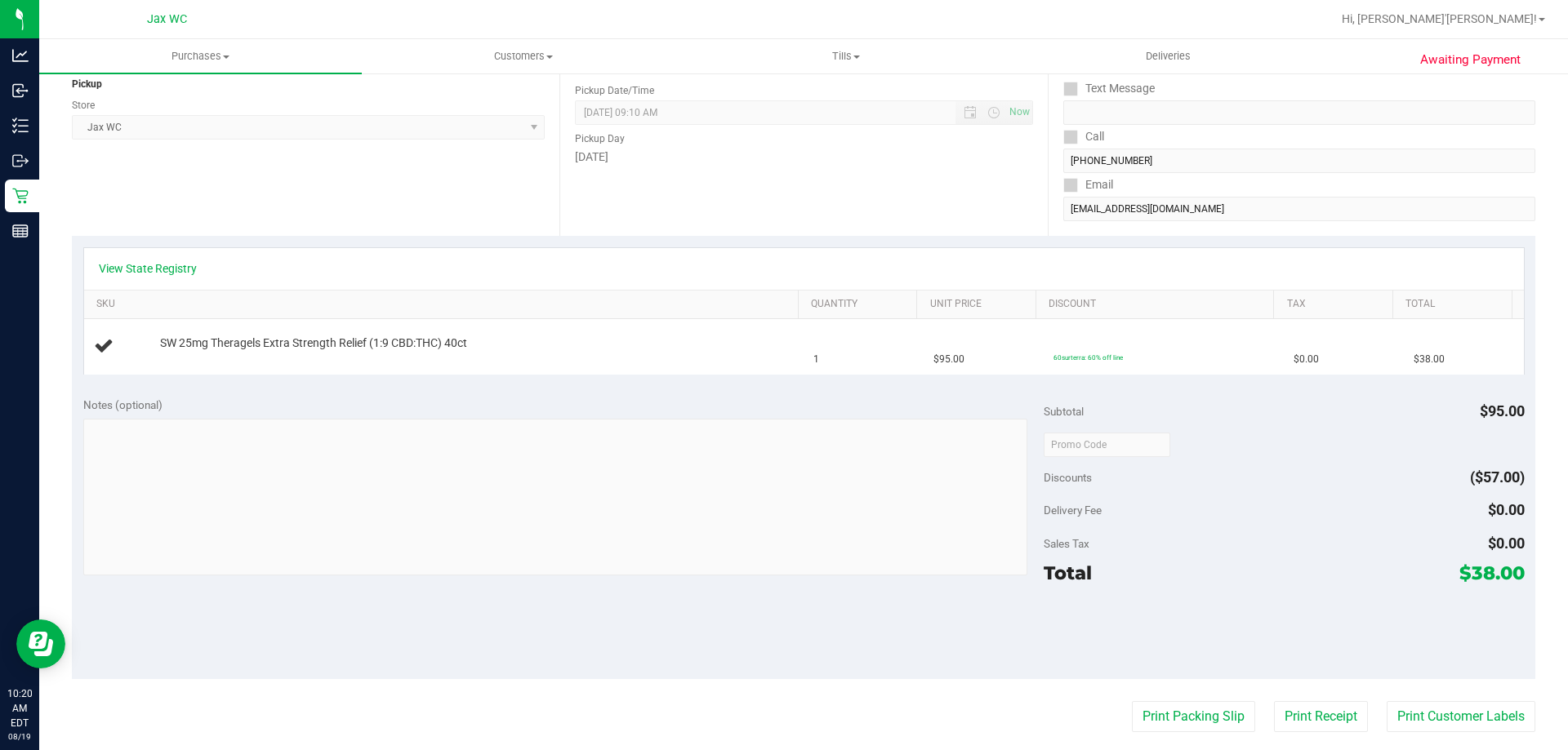
scroll to position [0, 0]
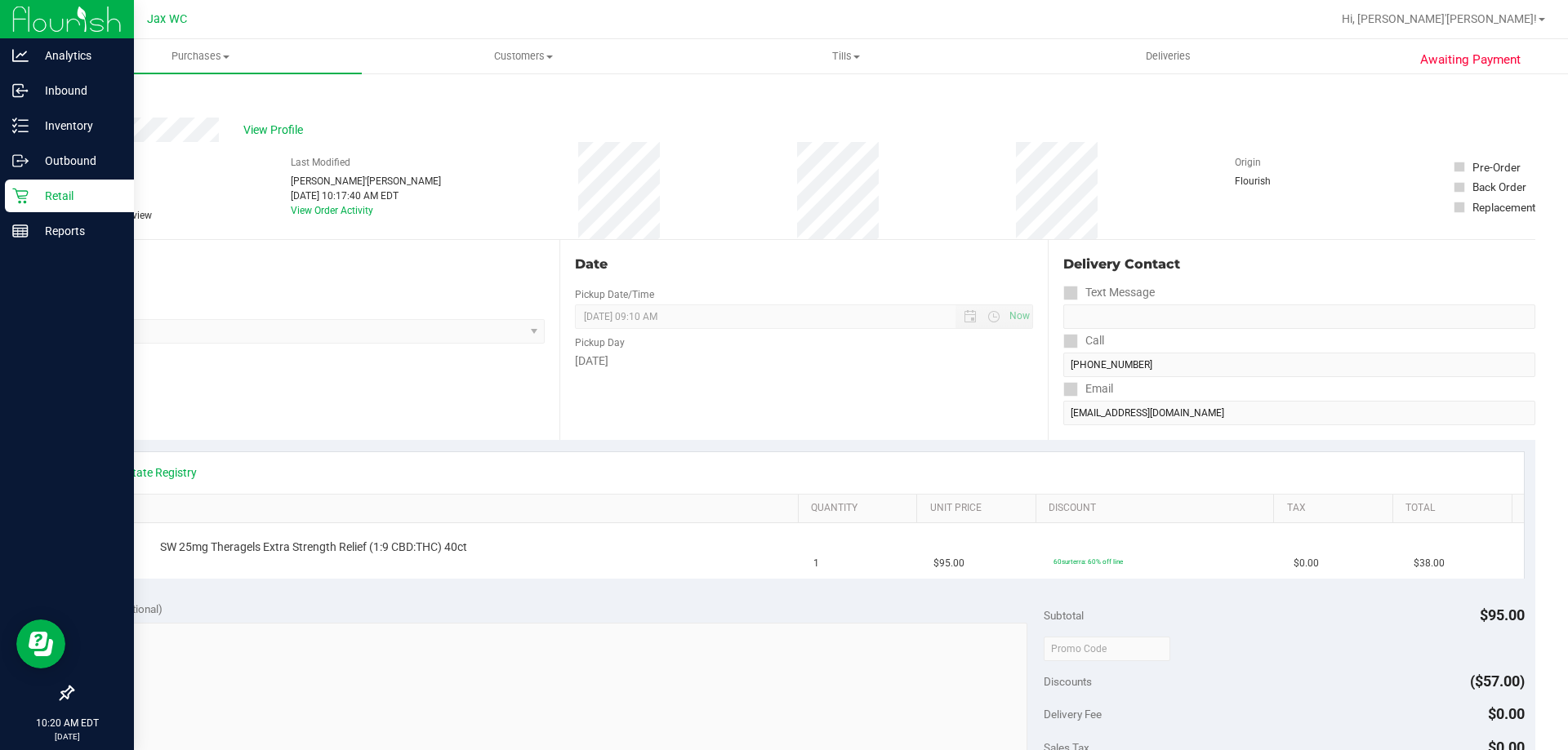
click at [28, 199] on icon at bounding box center [20, 196] width 16 height 16
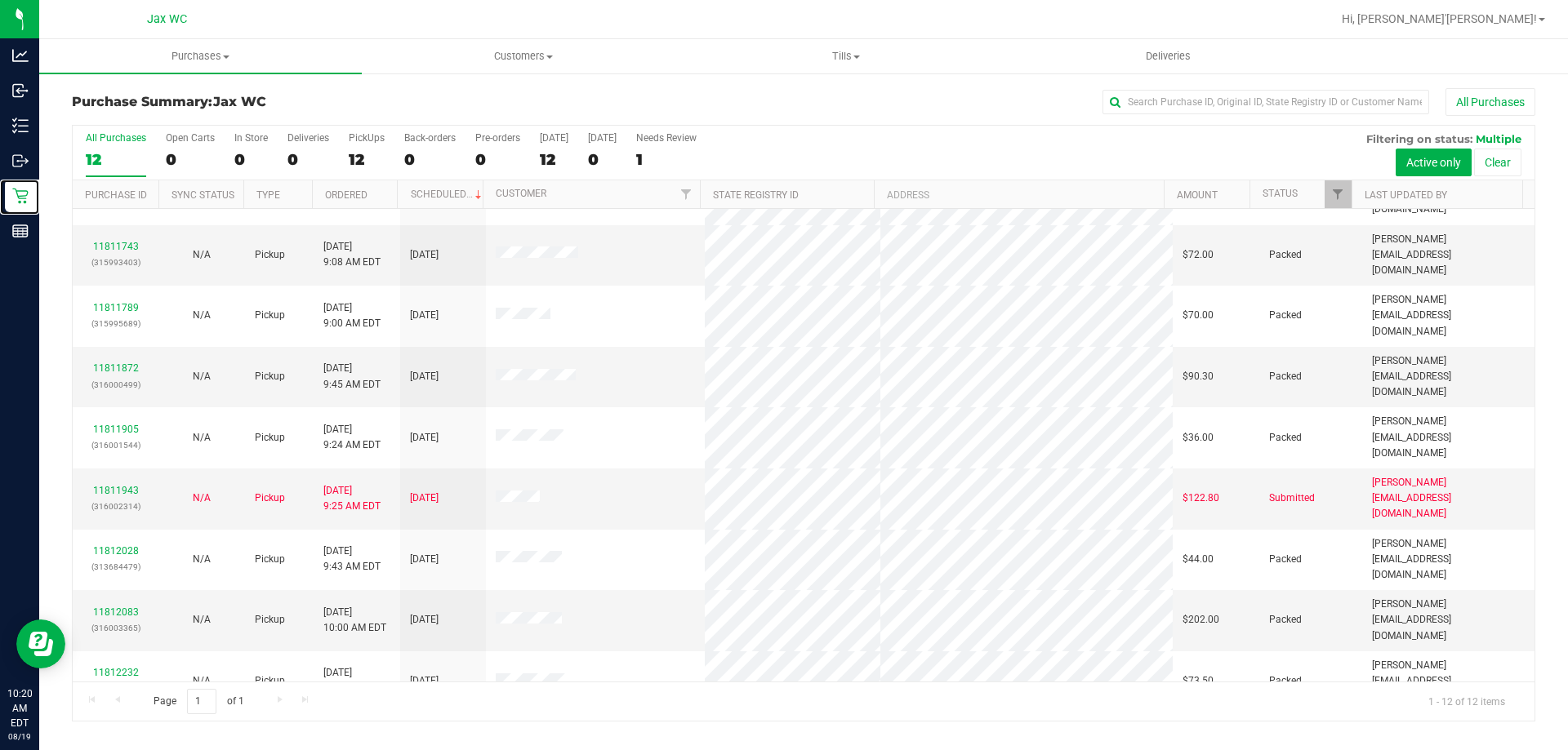
scroll to position [69, 0]
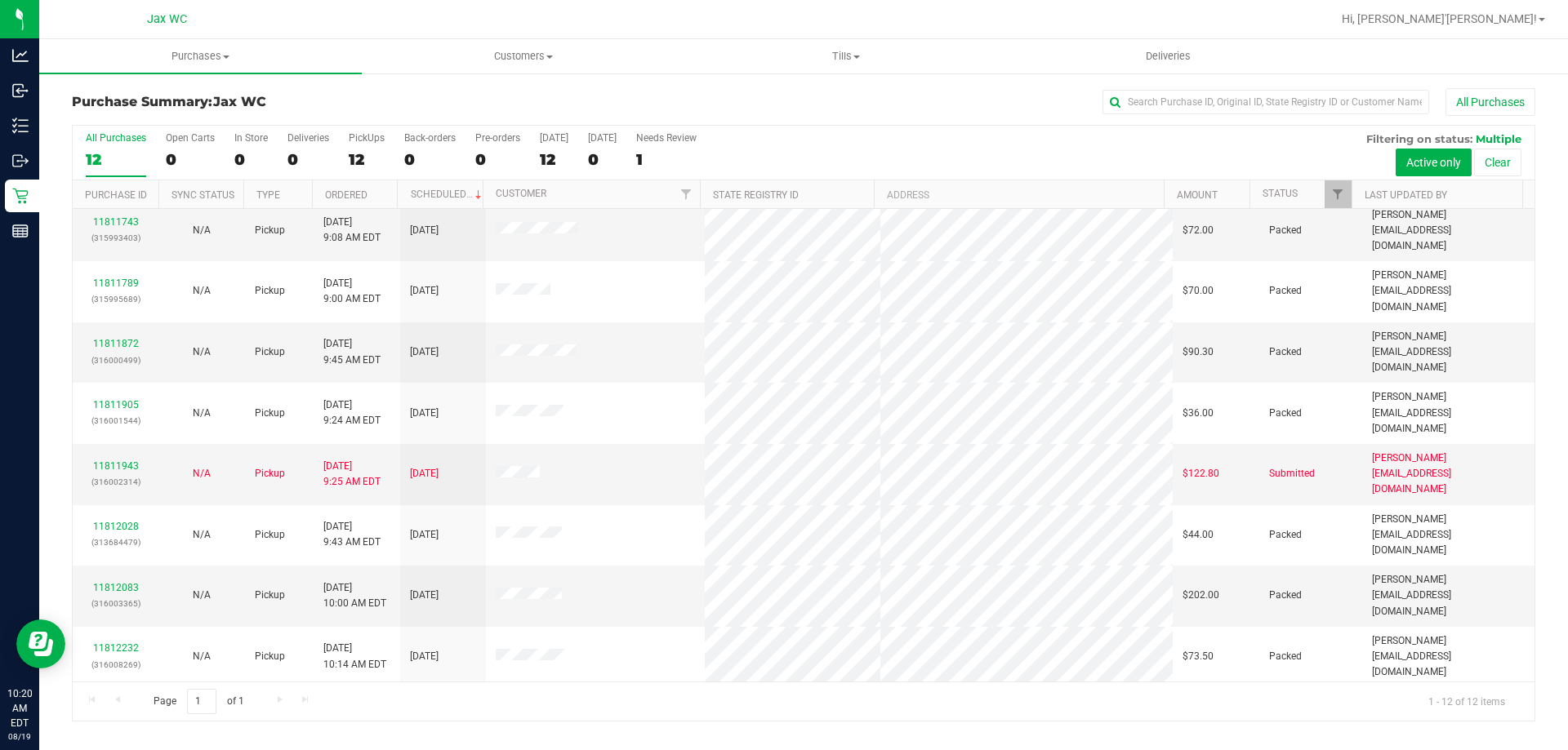
click at [104, 159] on div "12" at bounding box center [116, 159] width 61 height 19
click at [0, 0] on input "All Purchases 12" at bounding box center [0, 0] width 0 height 0
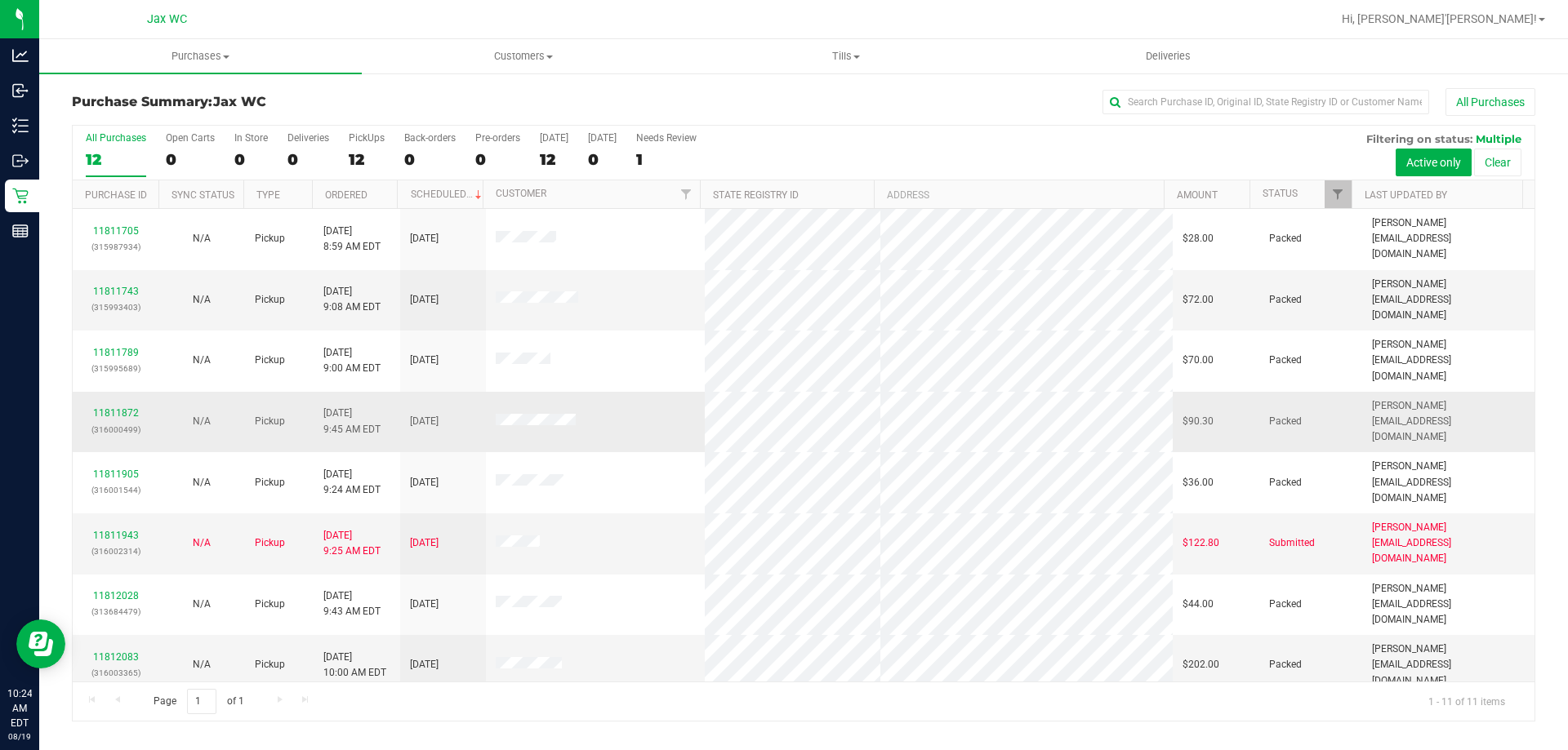
scroll to position [24, 0]
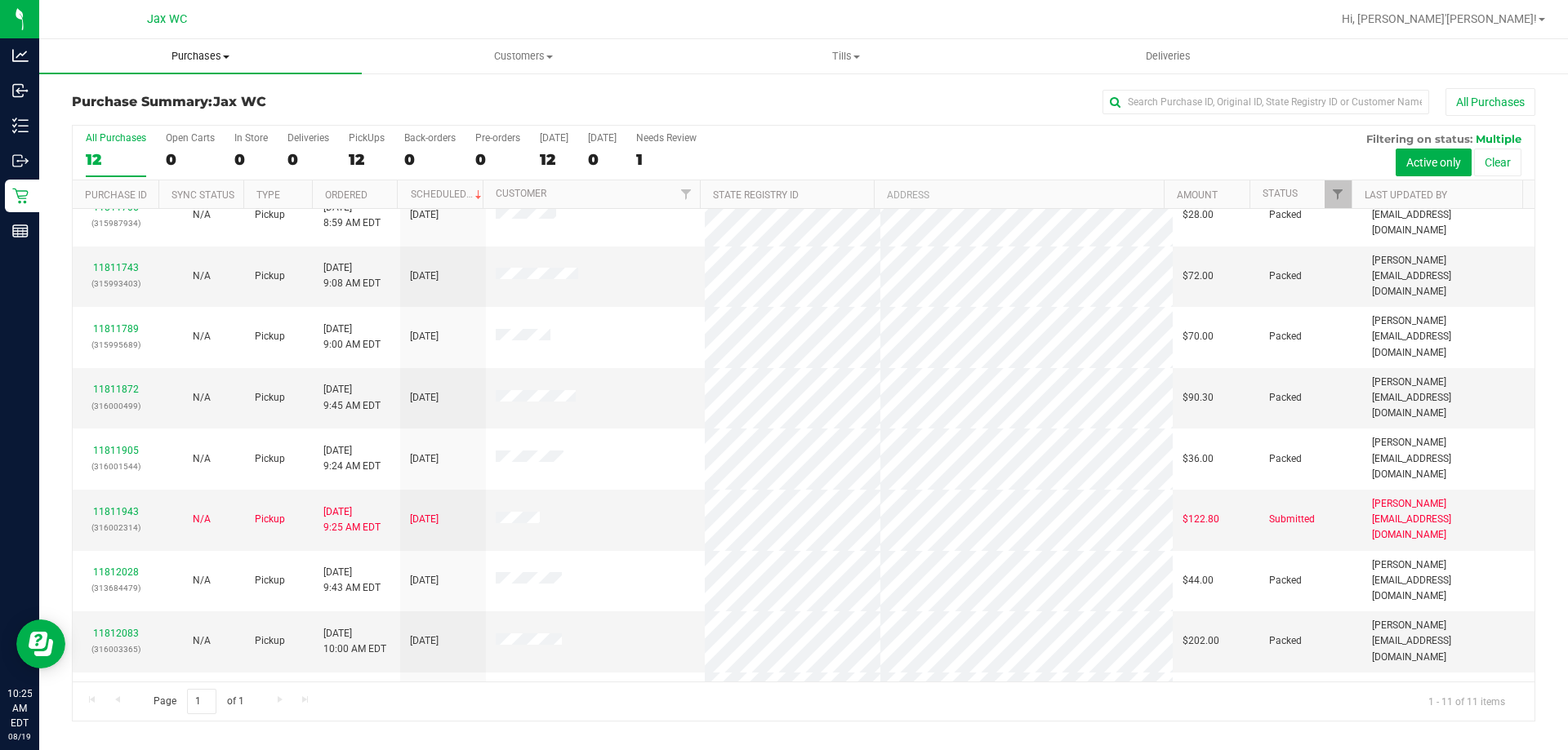
click at [315, 42] on uib-tab-heading "Purchases Summary of purchases Fulfillment All purchases" at bounding box center [201, 56] width 323 height 35
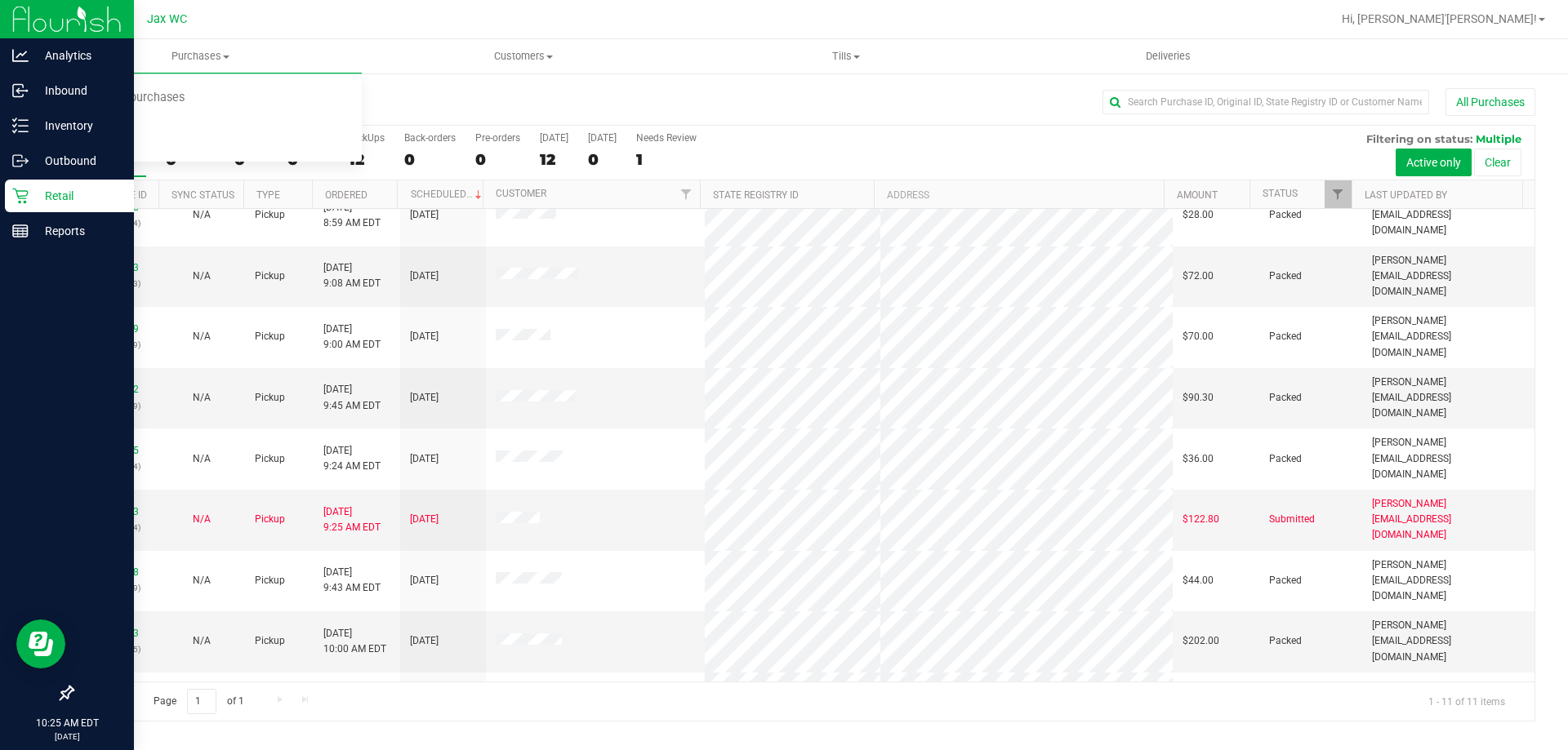
click at [26, 205] on div "Retail" at bounding box center [69, 196] width 129 height 33
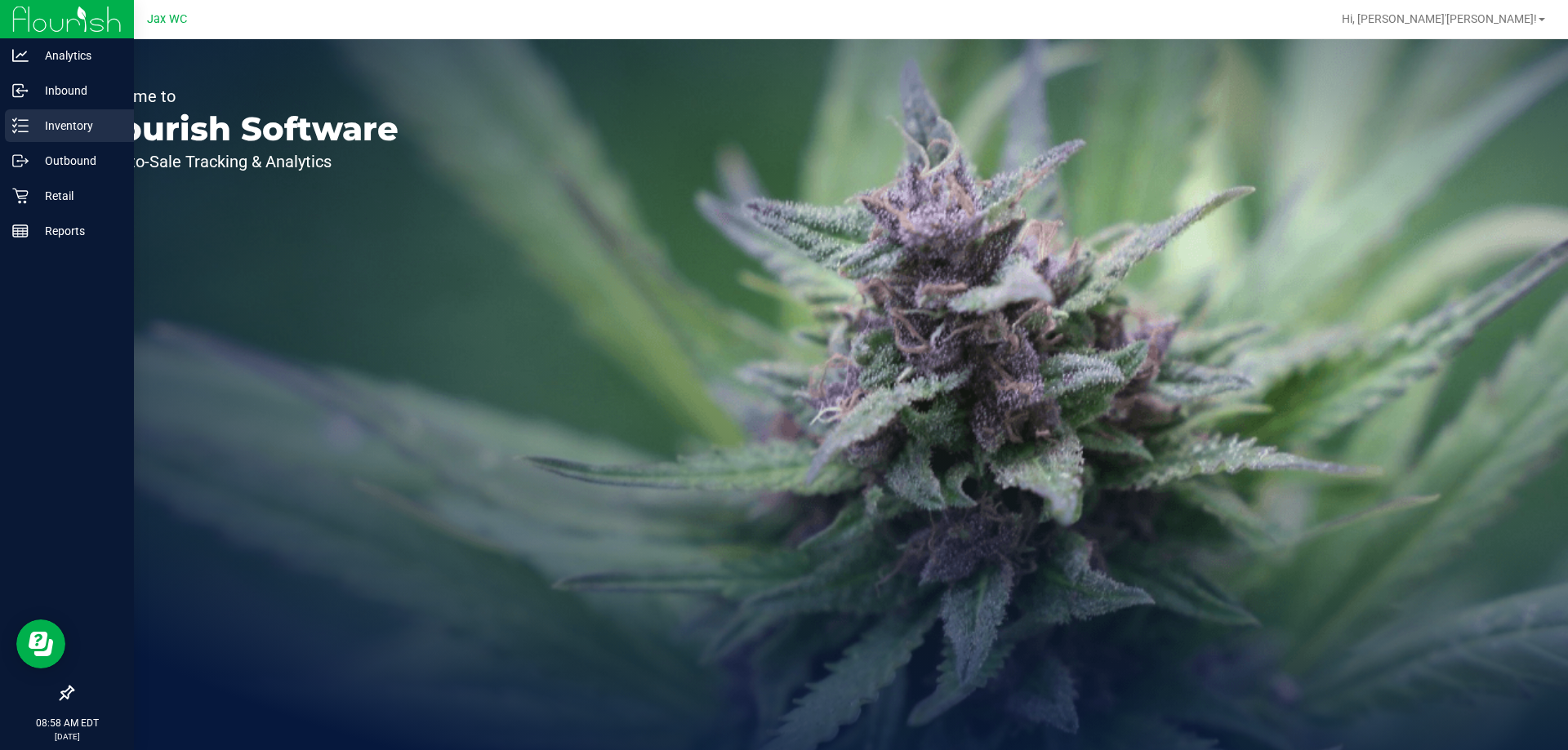
click at [36, 127] on p "Inventory" at bounding box center [78, 126] width 98 height 19
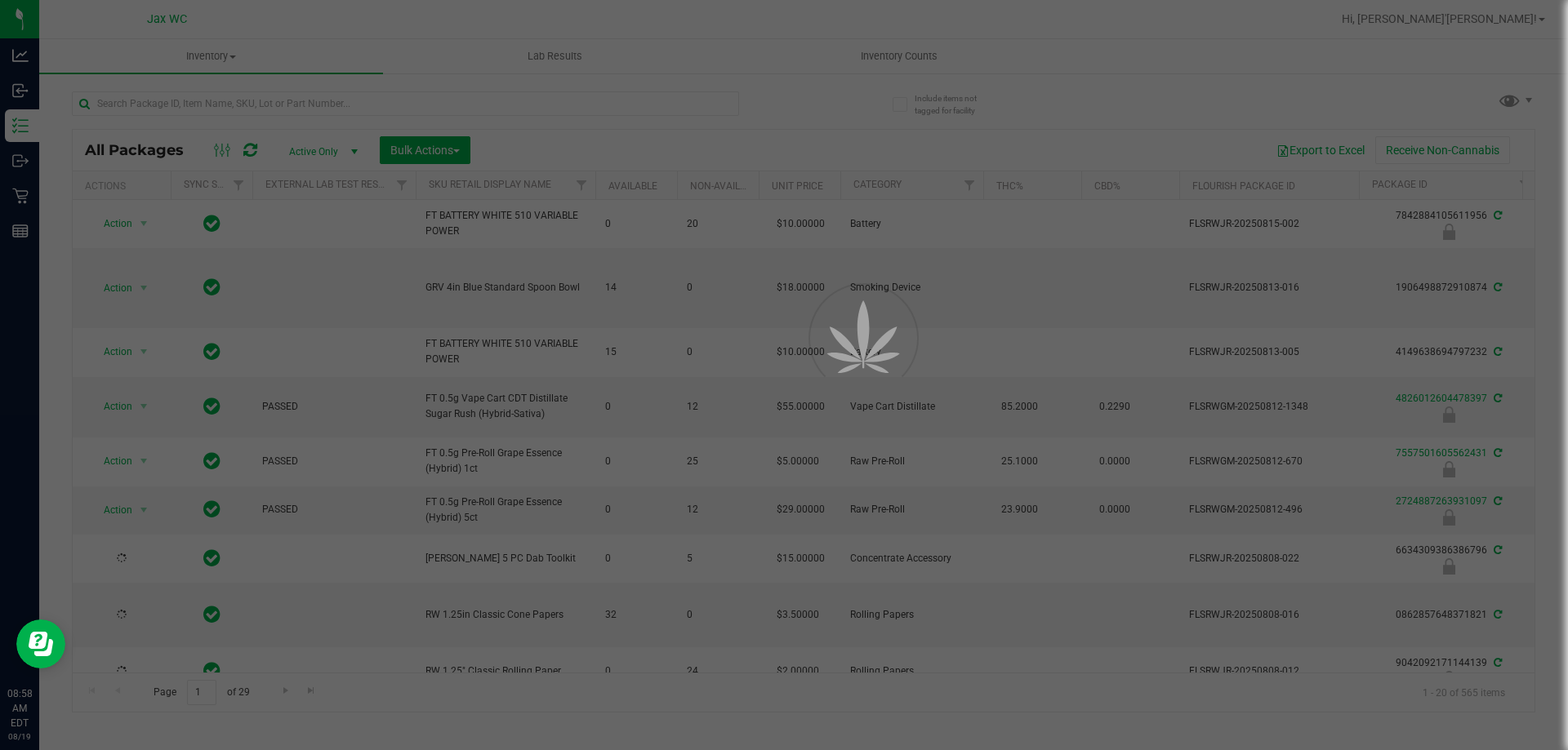
click at [267, 109] on div at bounding box center [784, 375] width 1568 height 750
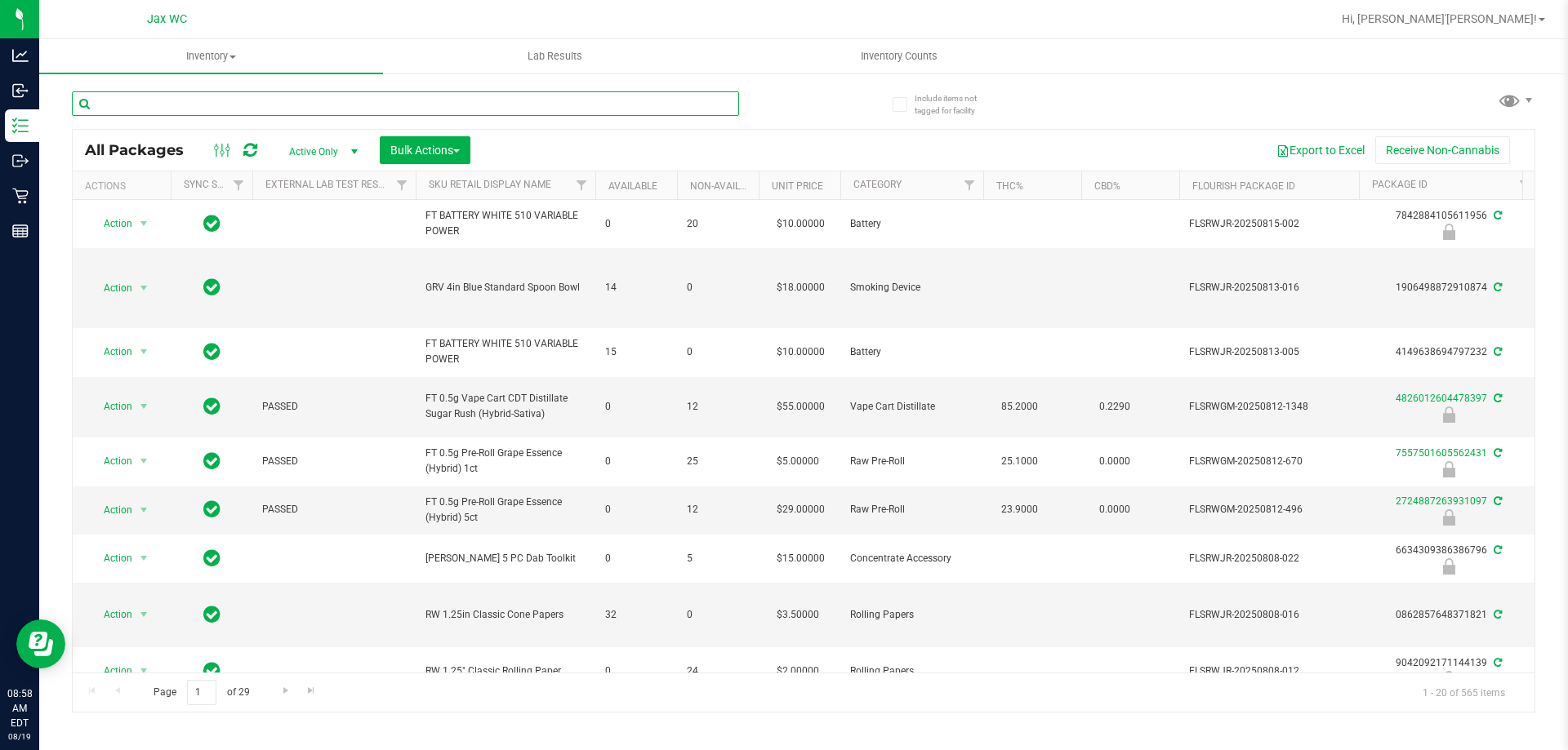
click at [267, 109] on input "text" at bounding box center [405, 104] width 668 height 24
type input "9487347173123259"
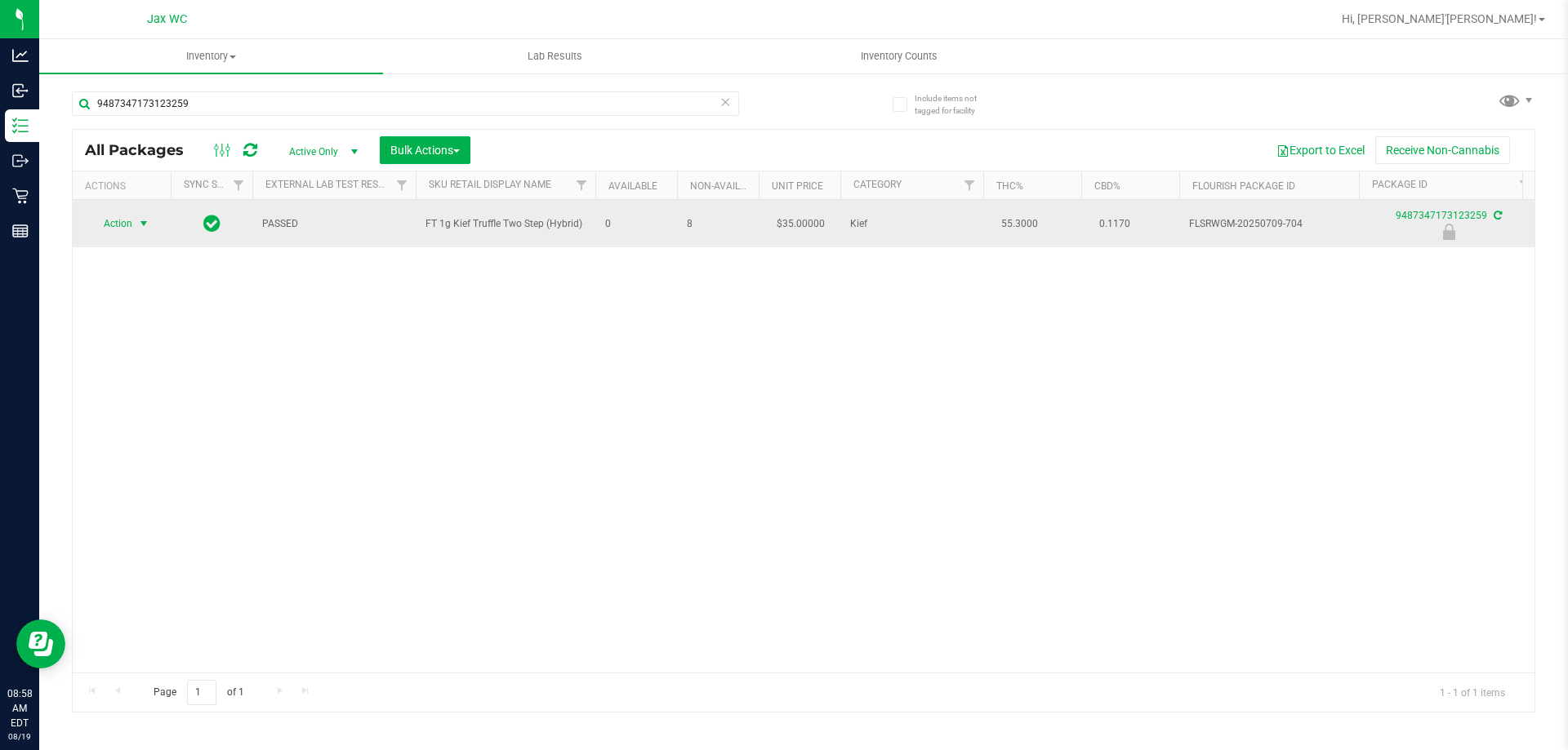
click at [134, 214] on span "select" at bounding box center [144, 223] width 20 height 23
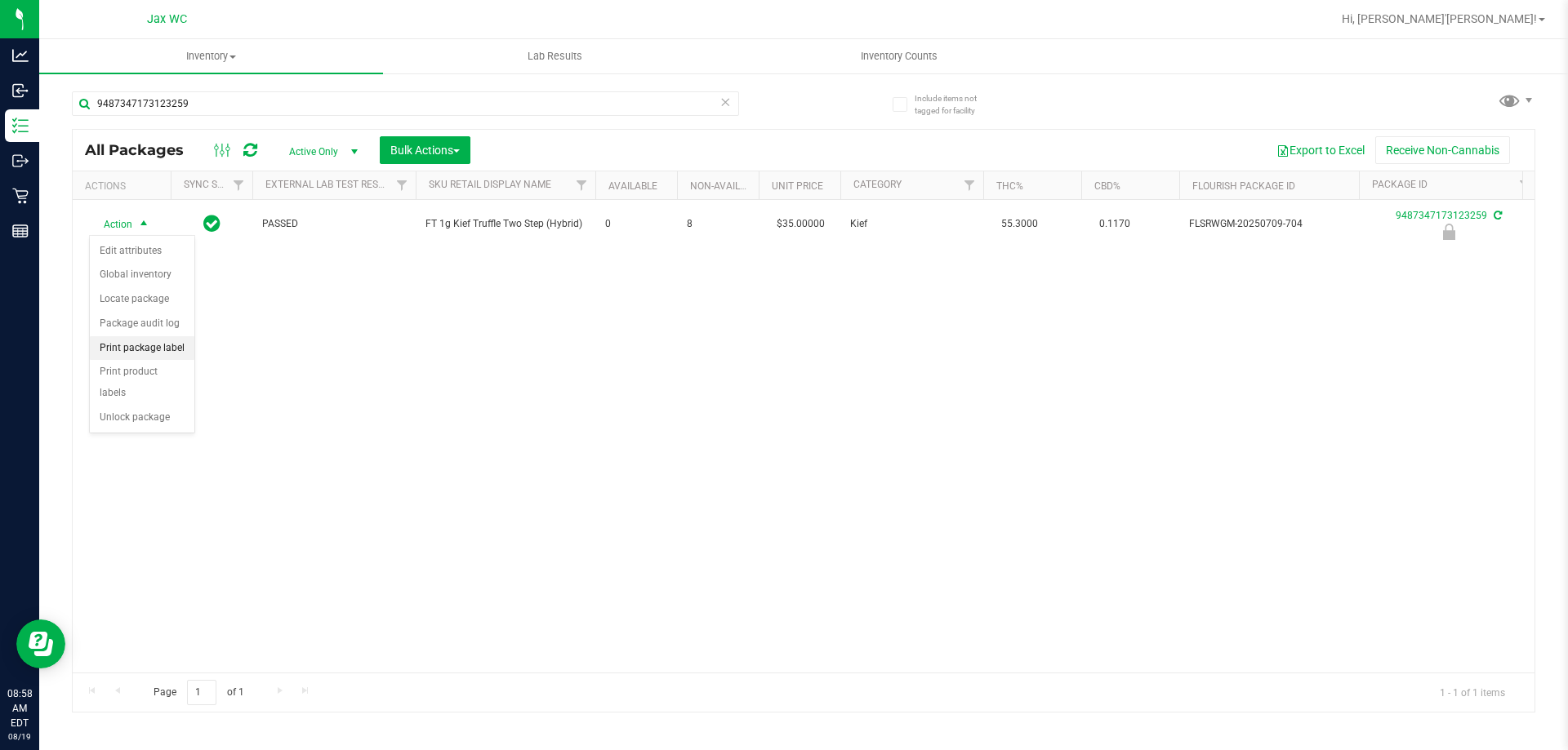
click at [181, 341] on li "Print package label" at bounding box center [142, 348] width 105 height 24
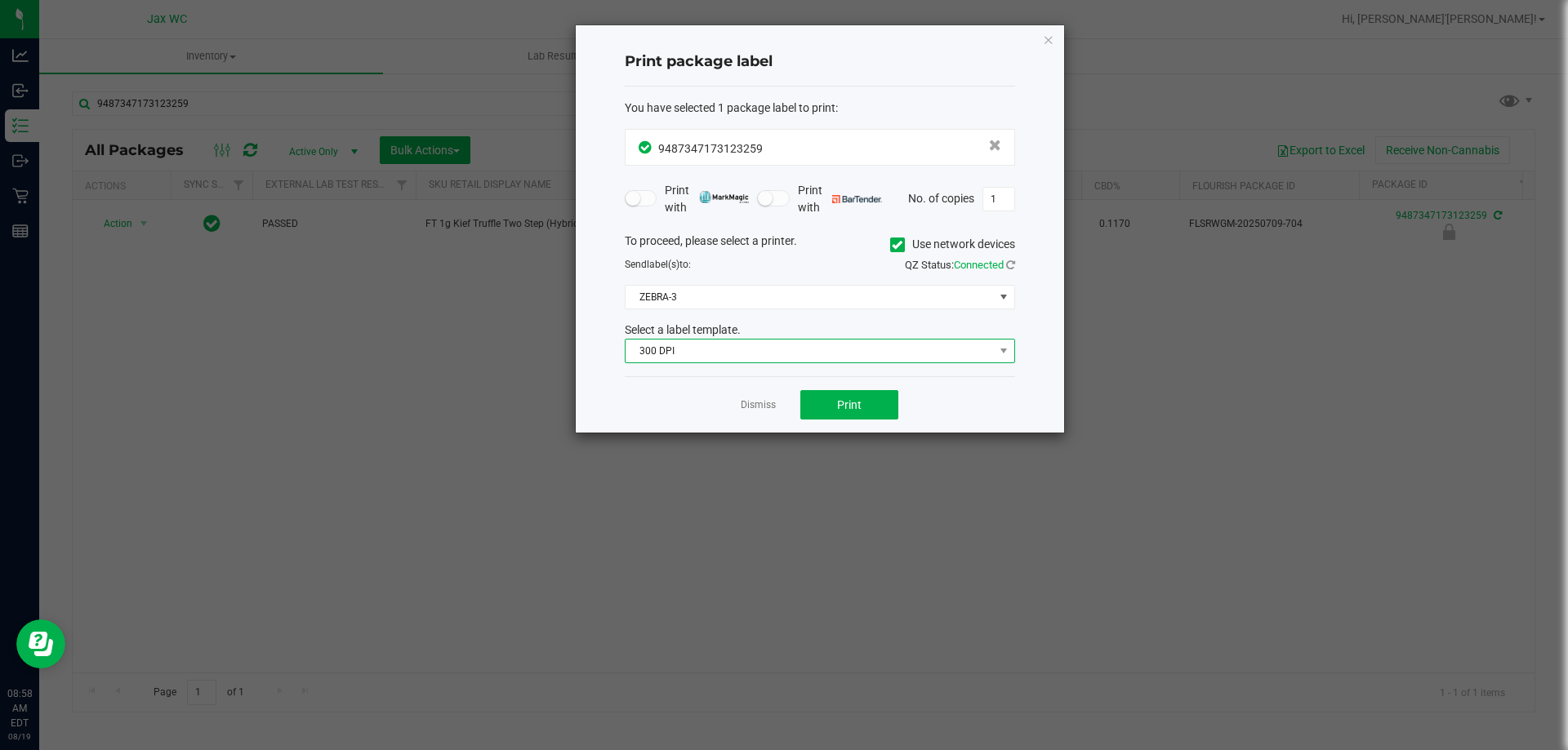
click at [804, 355] on span "300 DPI" at bounding box center [809, 351] width 368 height 23
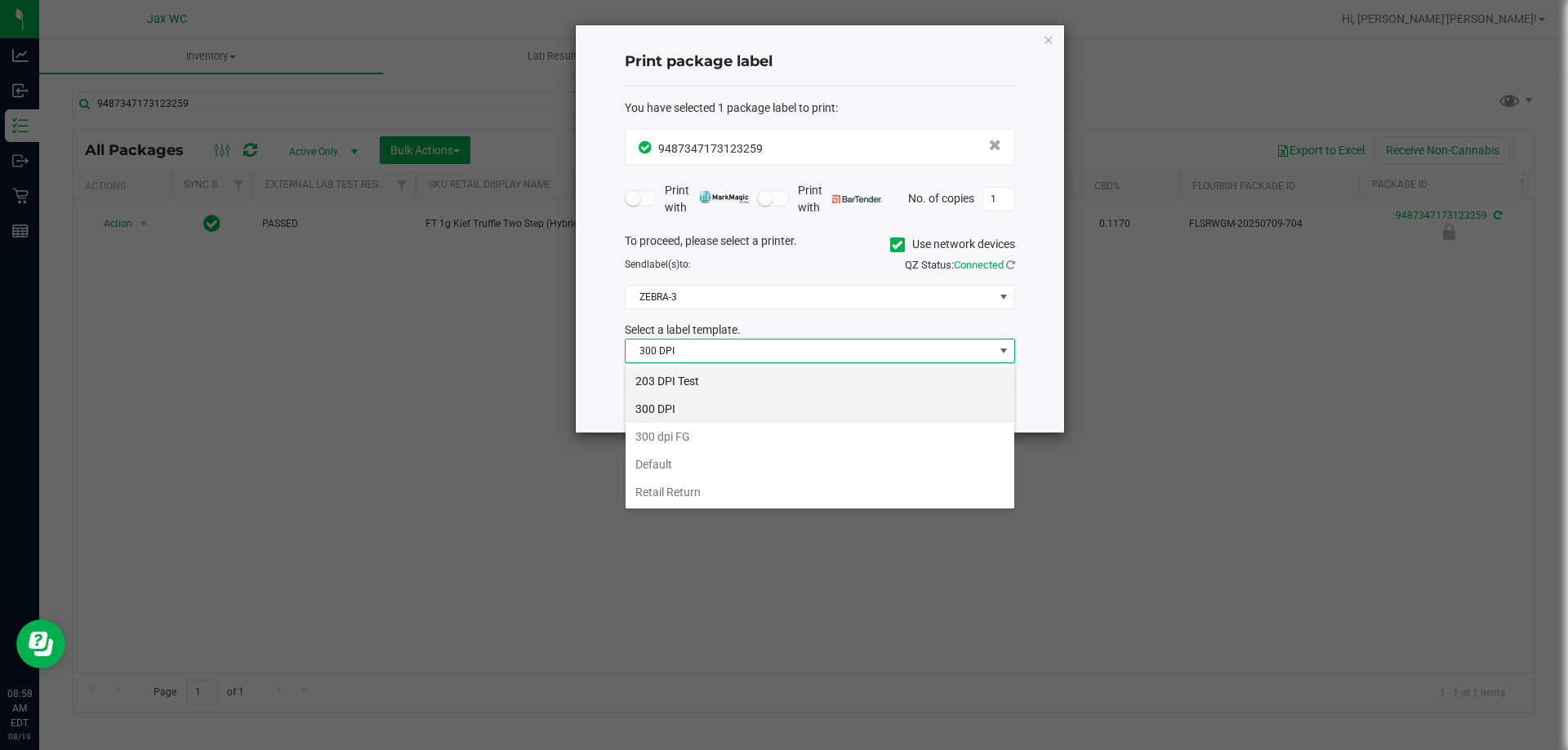
scroll to position [24, 390]
click at [725, 386] on li "203 DPI Test" at bounding box center [819, 381] width 389 height 28
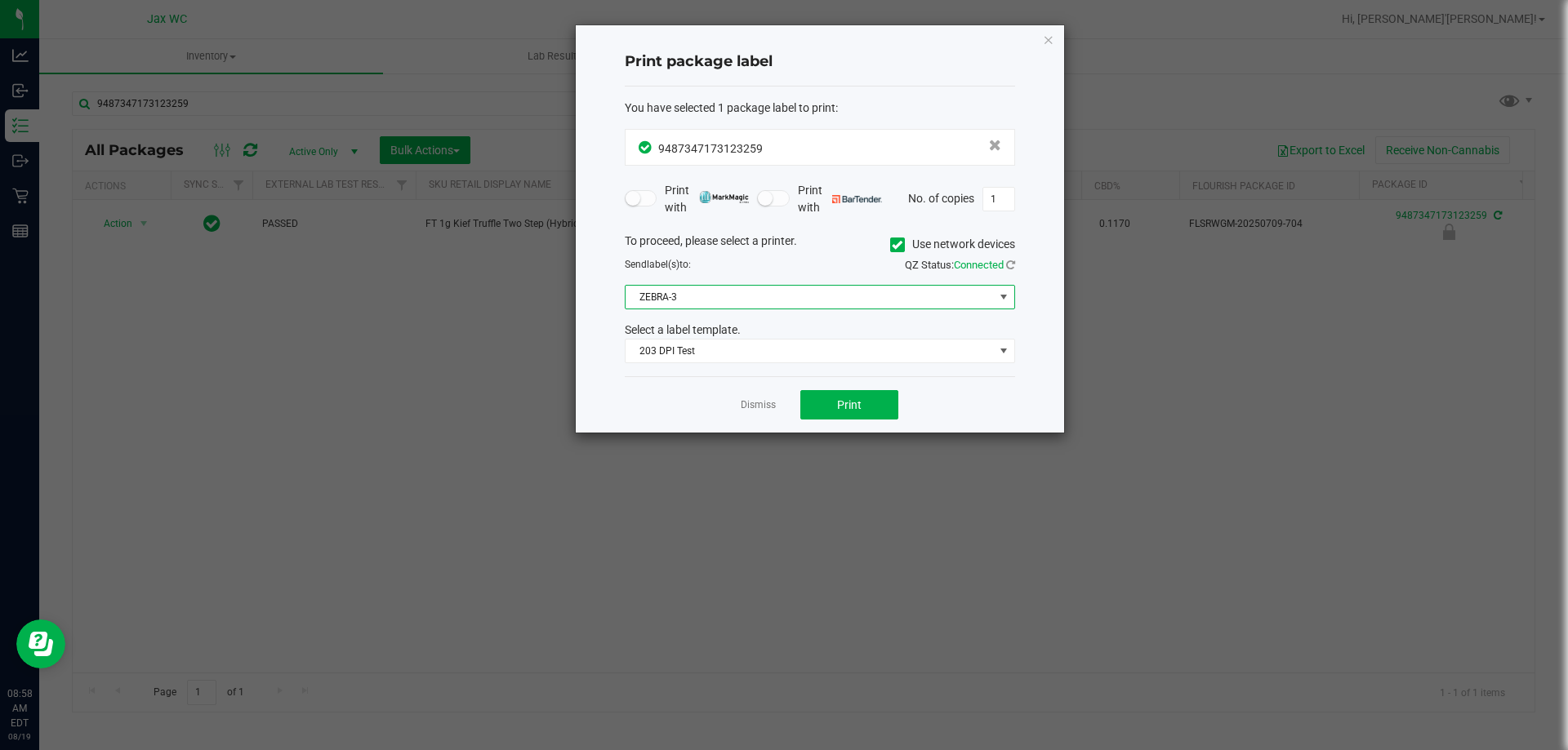
drag, startPoint x: 733, startPoint y: 289, endPoint x: 701, endPoint y: 307, distance: 36.7
click at [713, 291] on span "ZEBRA-3" at bounding box center [809, 297] width 368 height 23
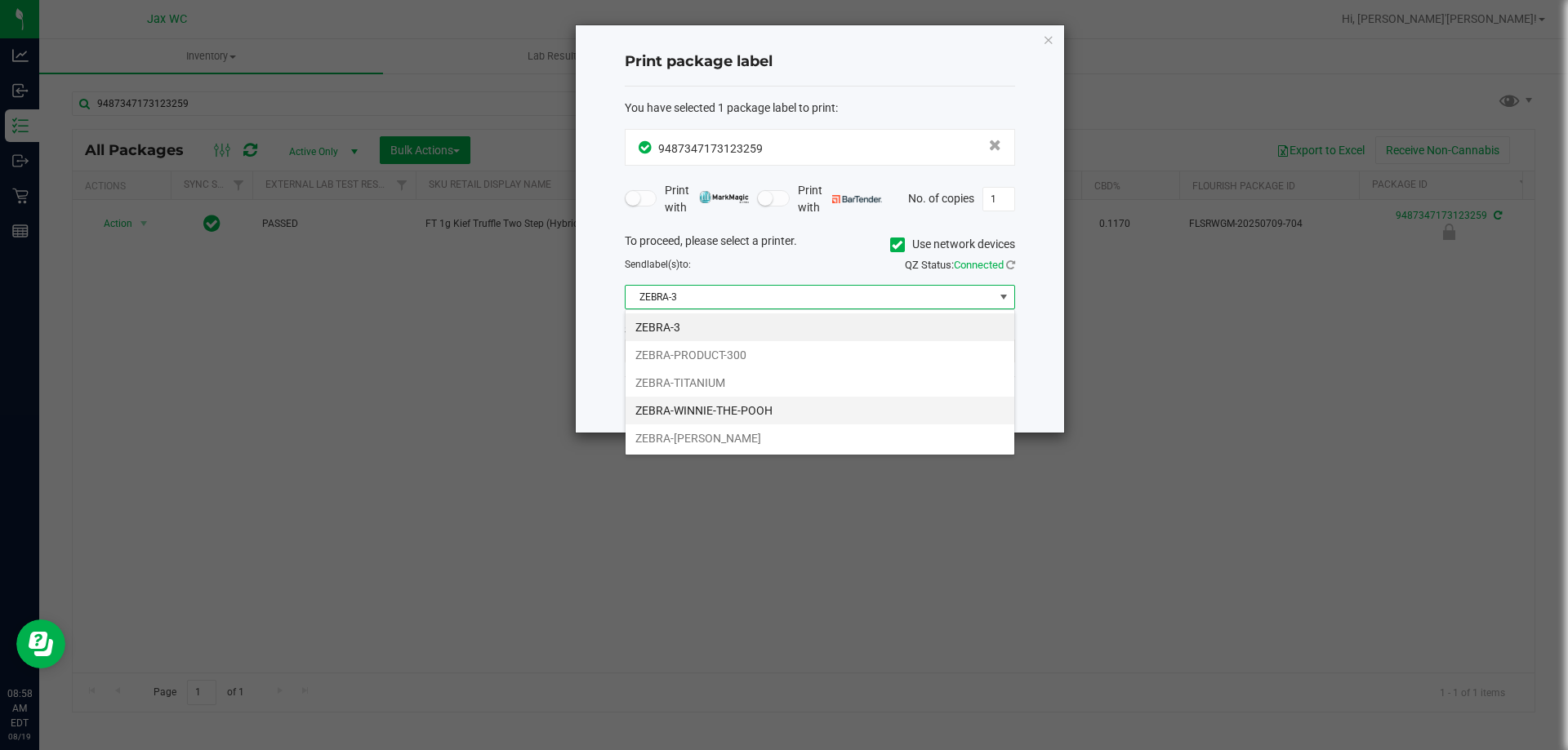
click at [722, 421] on li "ZEBRA-WINNIE-THE-POOH" at bounding box center [819, 410] width 389 height 28
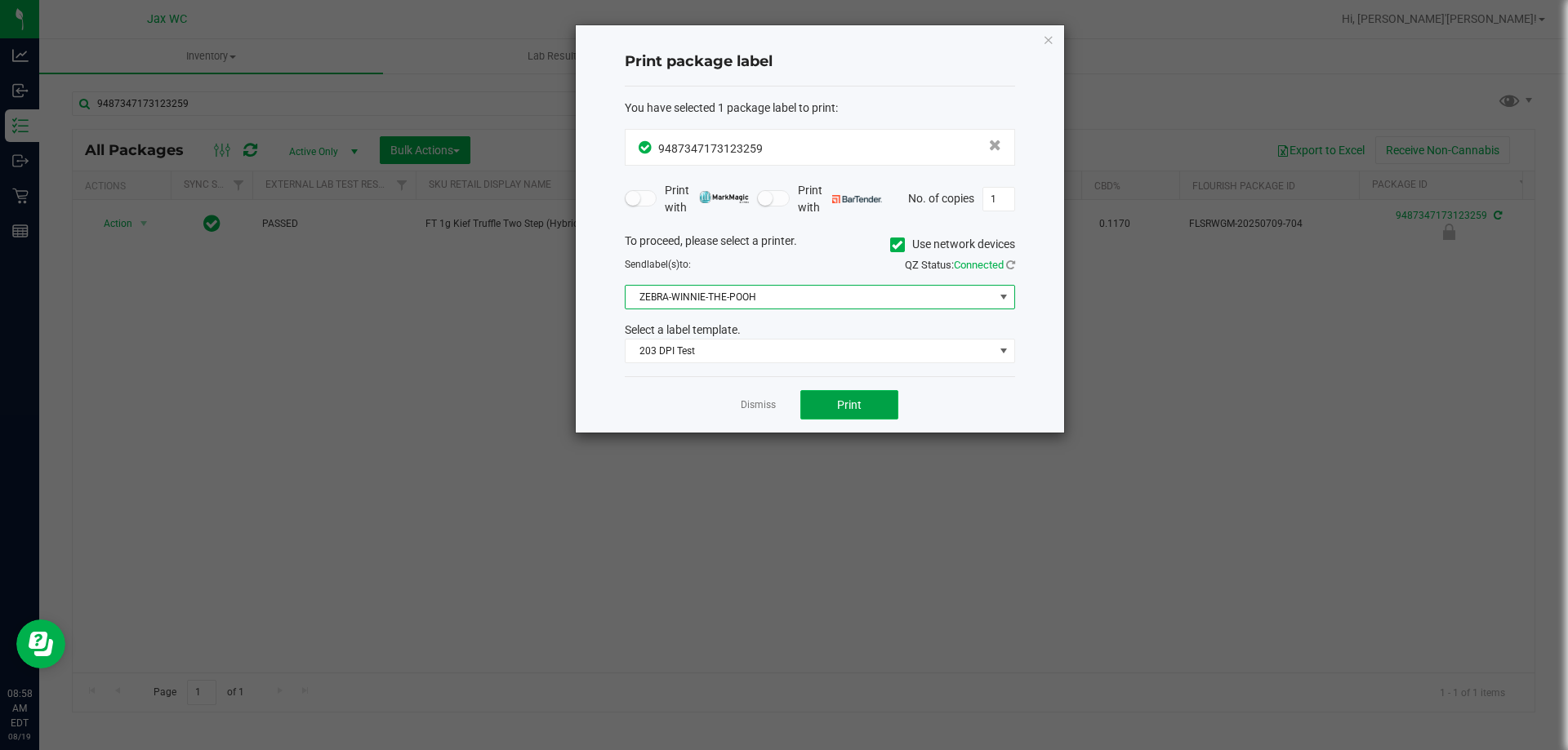
click at [848, 407] on span "Print" at bounding box center [849, 405] width 24 height 13
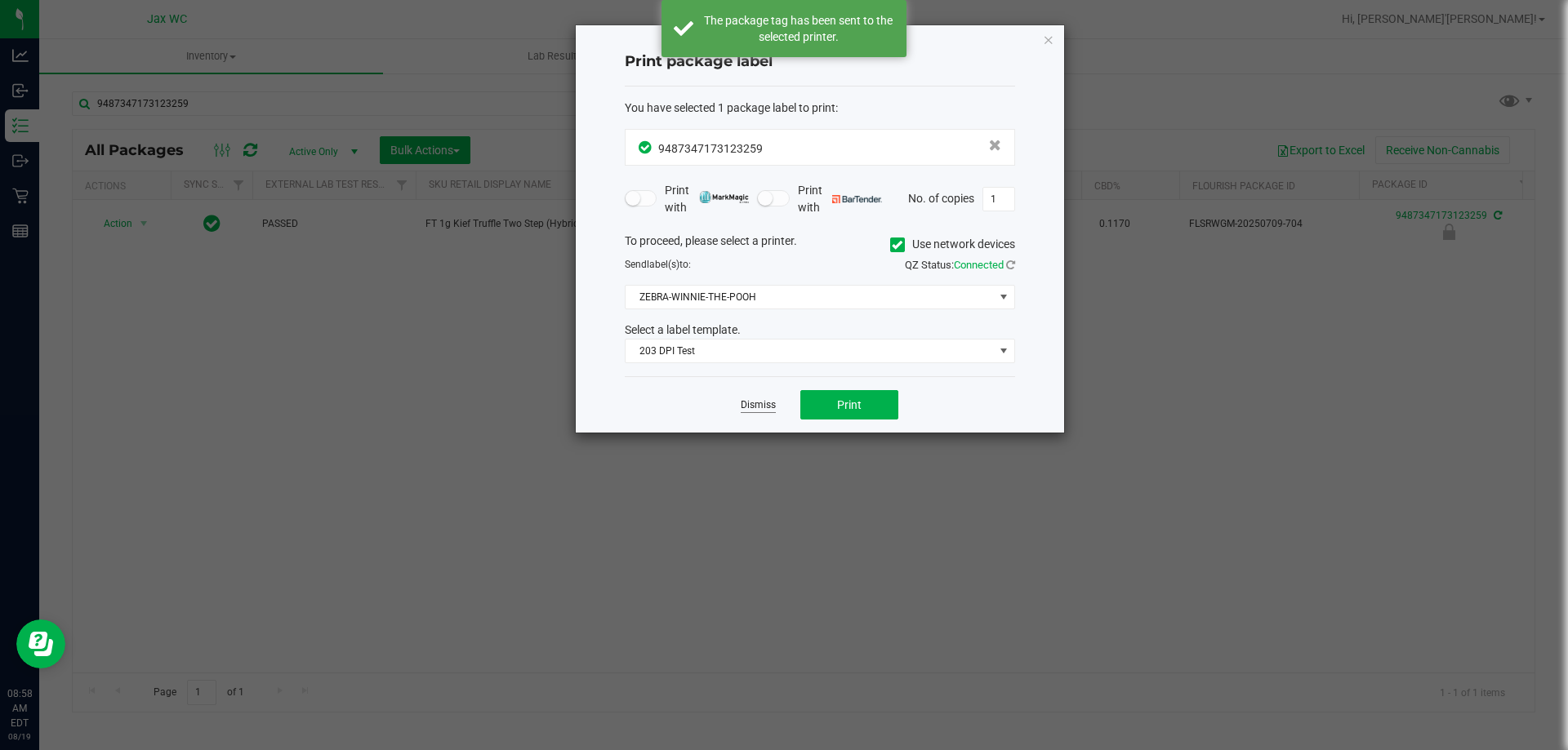
click at [755, 402] on link "Dismiss" at bounding box center [759, 405] width 35 height 13
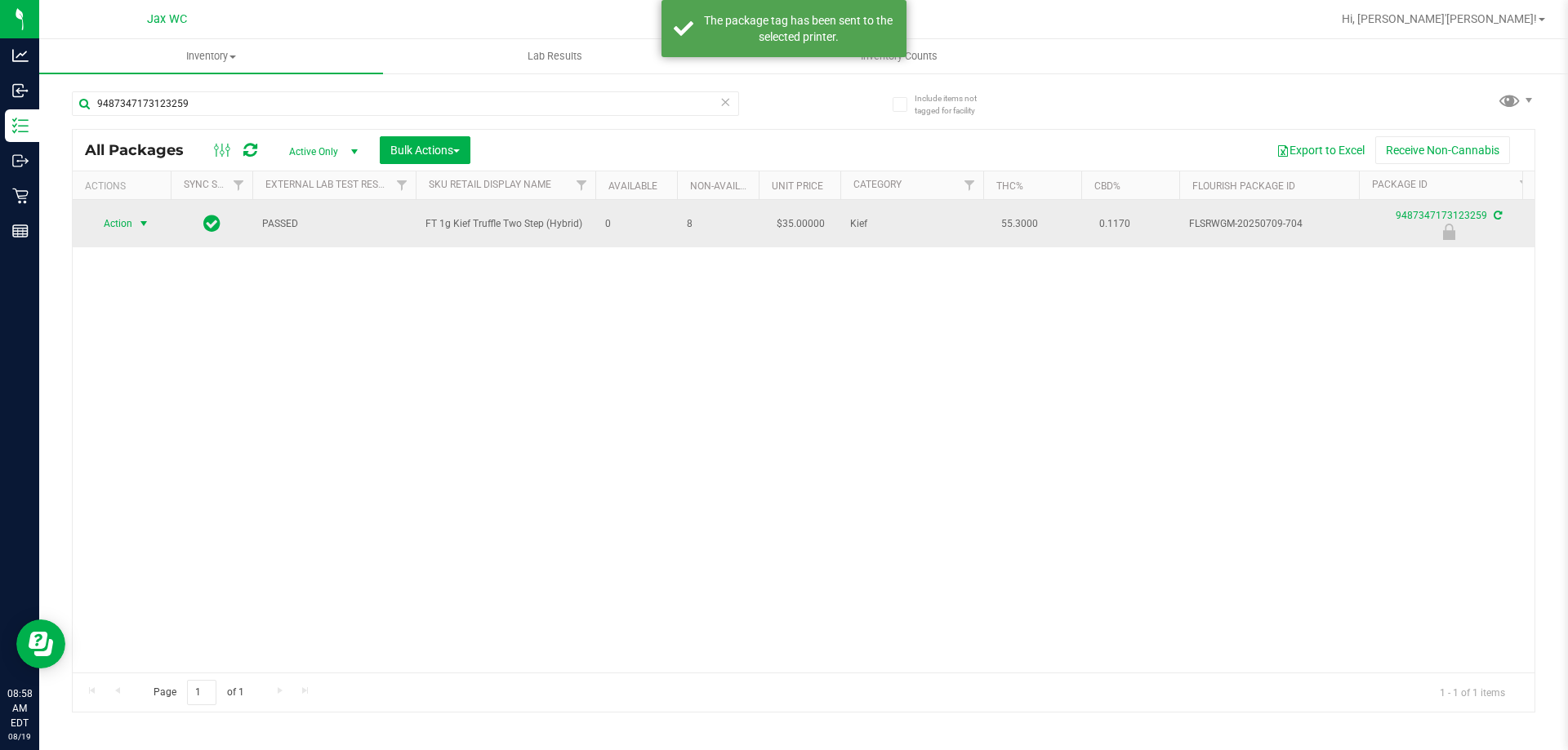
click at [128, 224] on span "Action" at bounding box center [111, 223] width 44 height 23
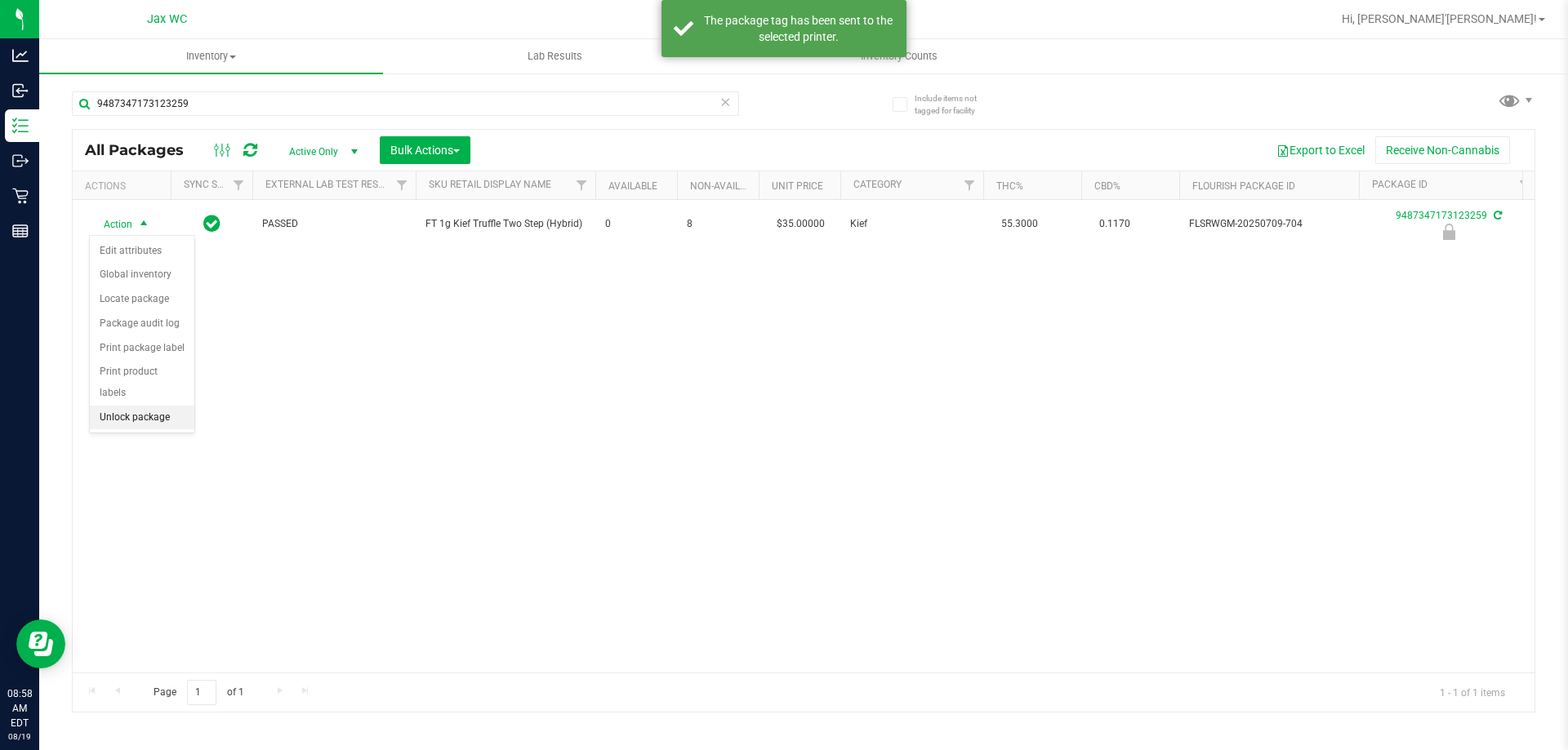
click at [165, 406] on li "Unlock package" at bounding box center [142, 418] width 105 height 24
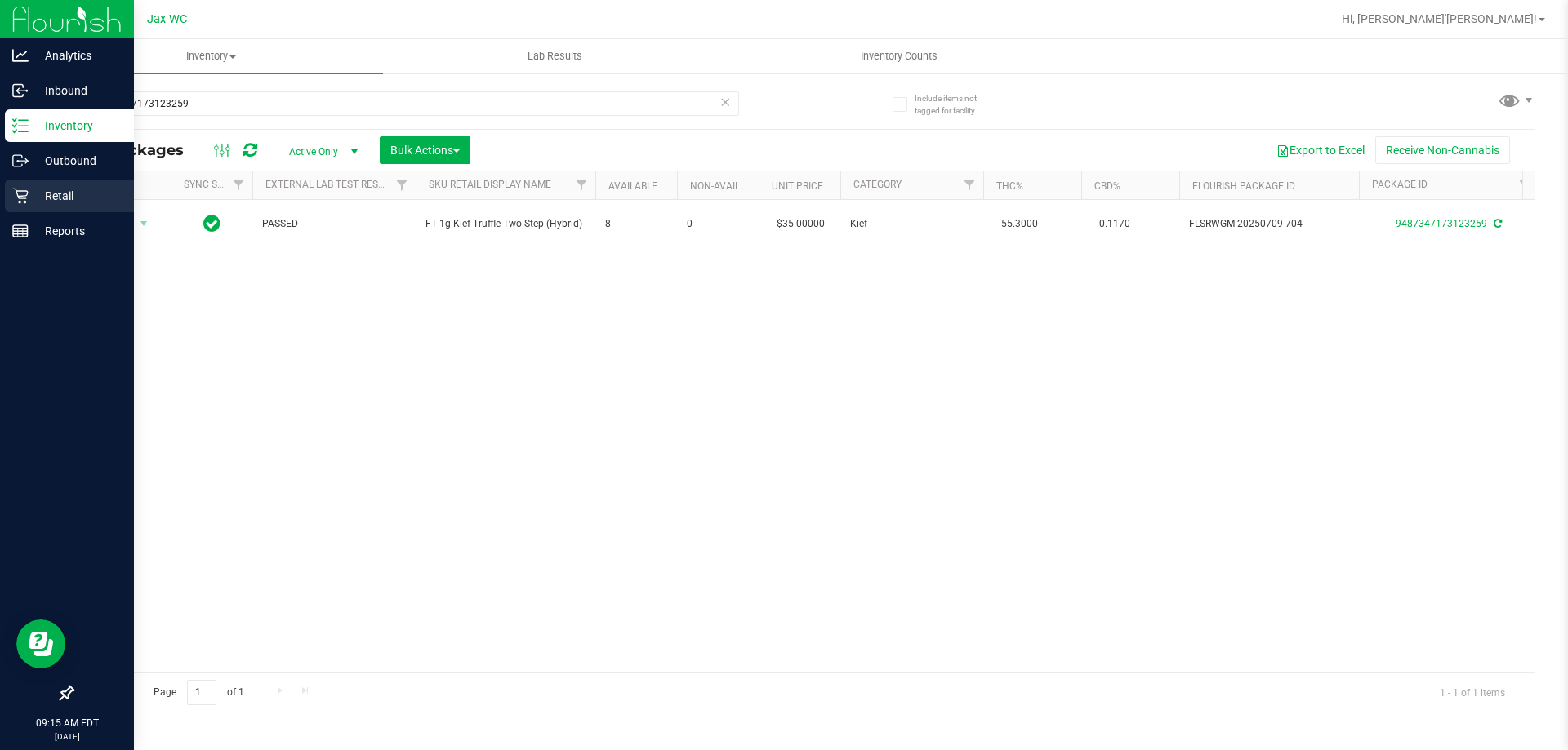
click at [51, 212] on link "Retail" at bounding box center [67, 197] width 134 height 35
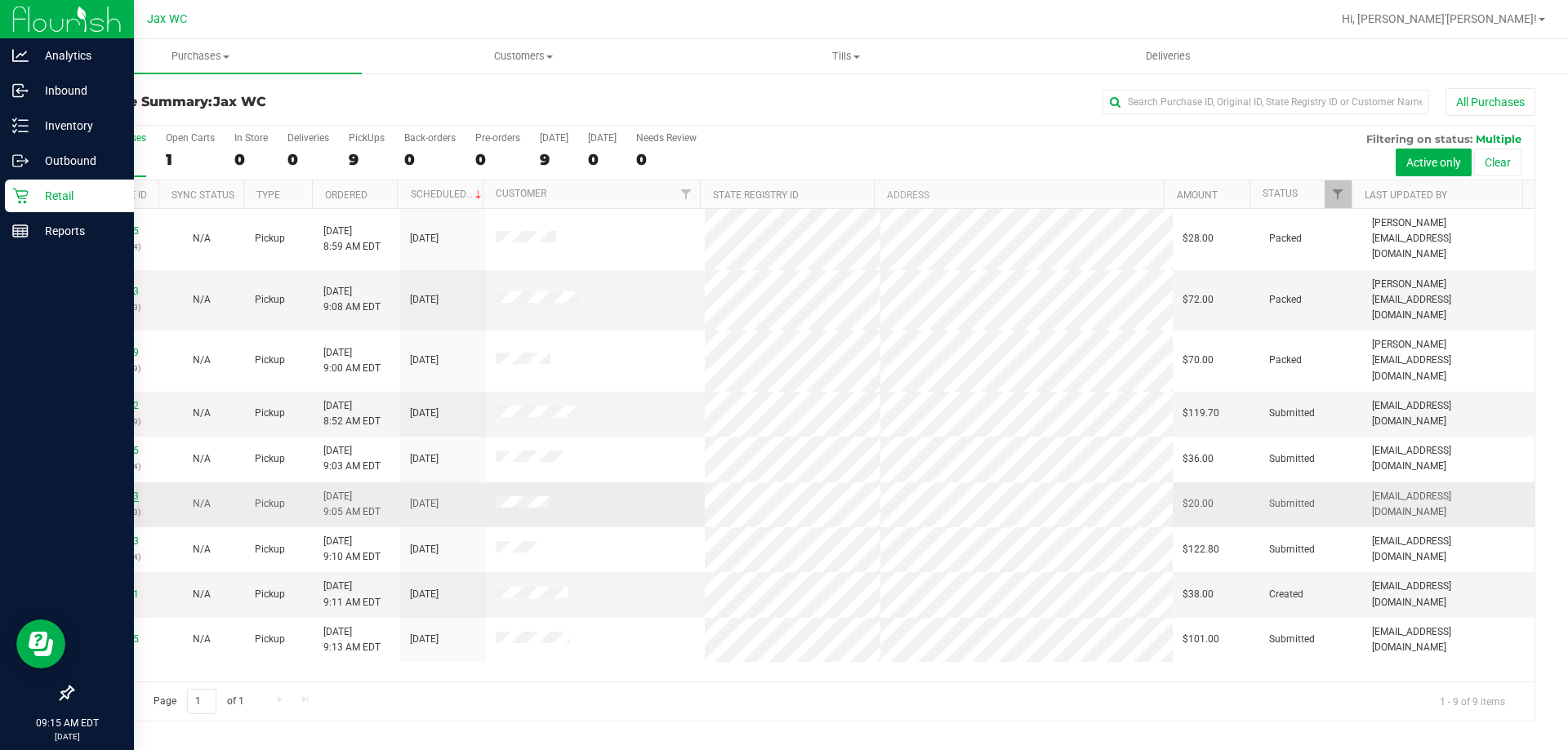
click at [125, 490] on link "11811913" at bounding box center [115, 496] width 46 height 12
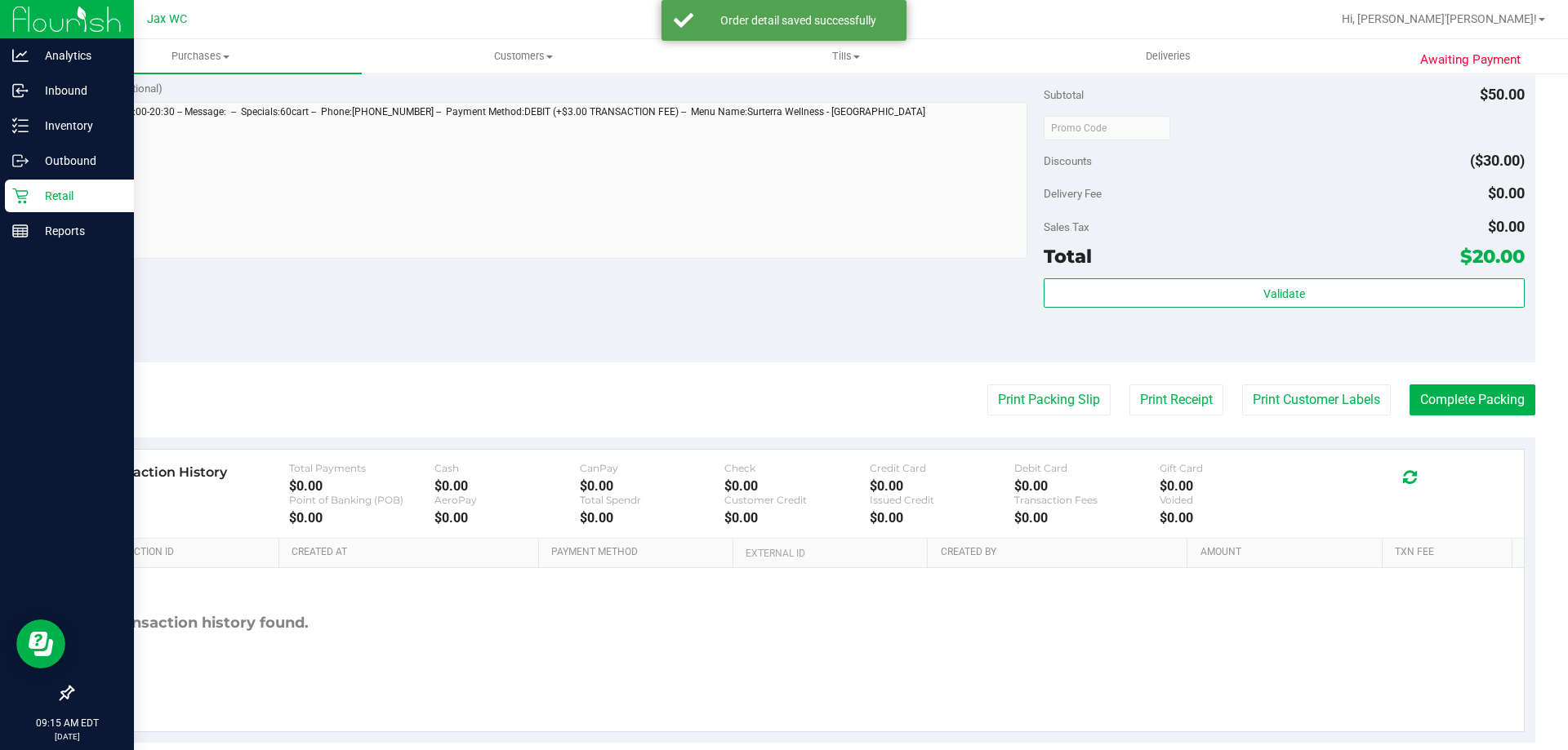
scroll to position [585, 0]
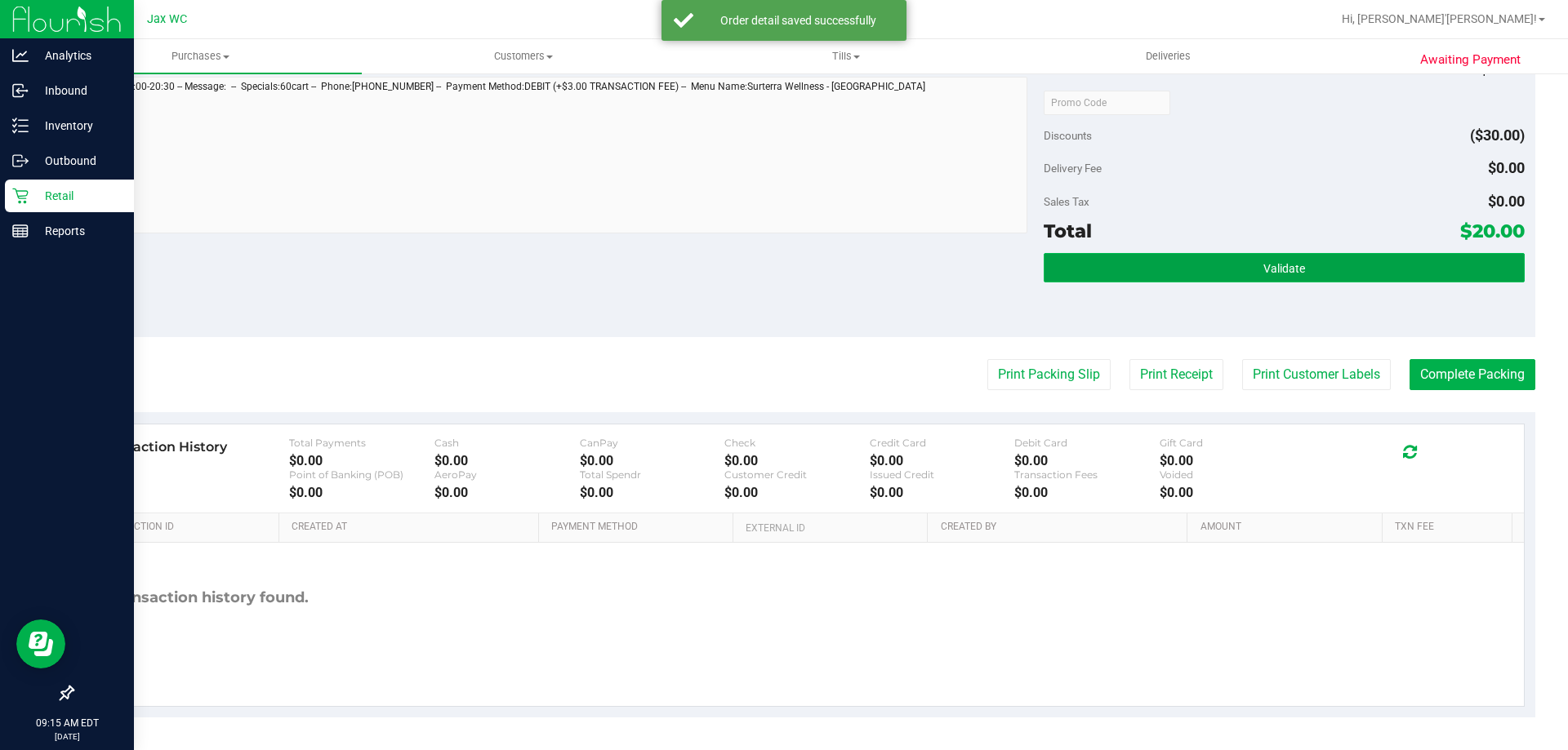
click at [1215, 271] on button "Validate" at bounding box center [1284, 267] width 481 height 29
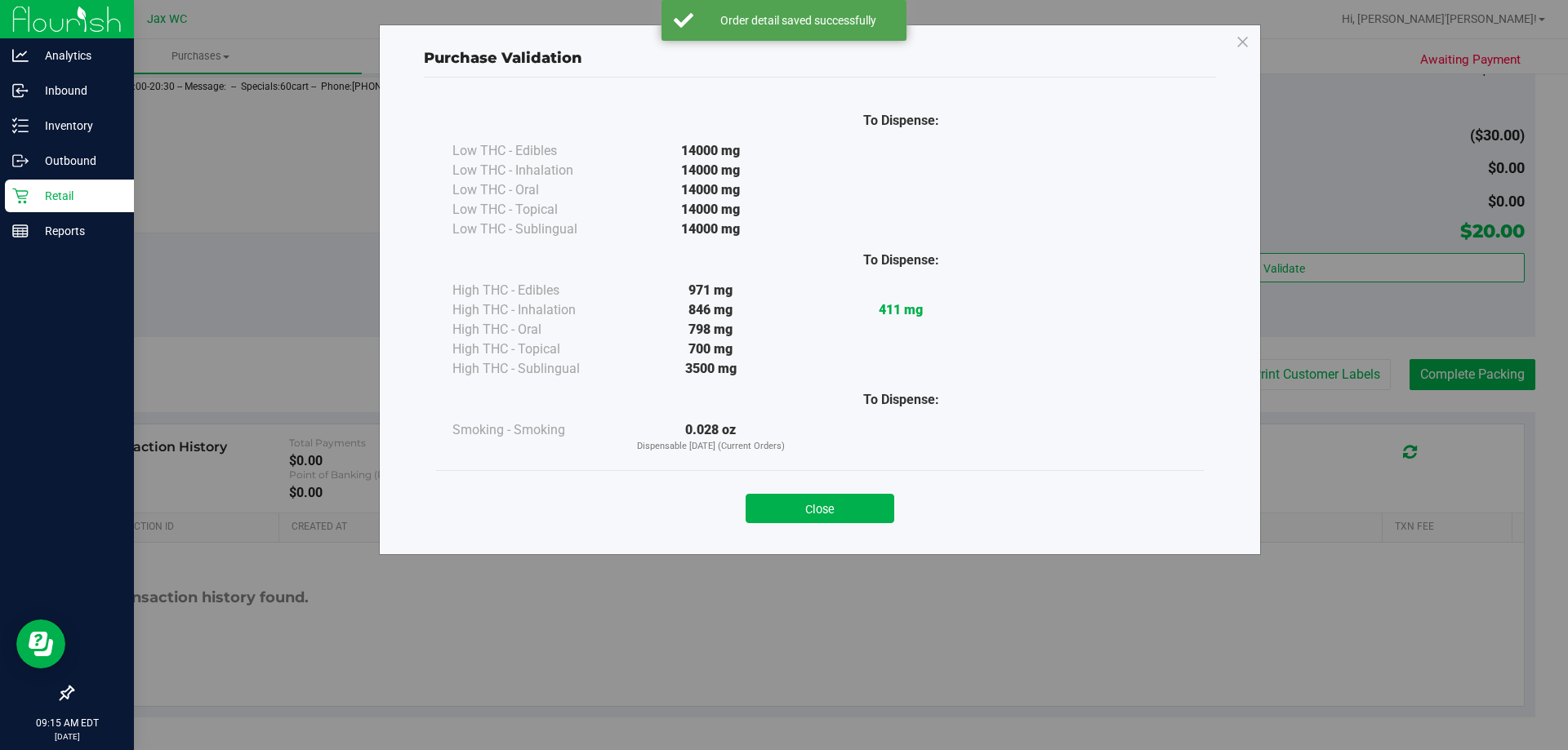
click at [801, 503] on button "Close" at bounding box center [820, 508] width 148 height 29
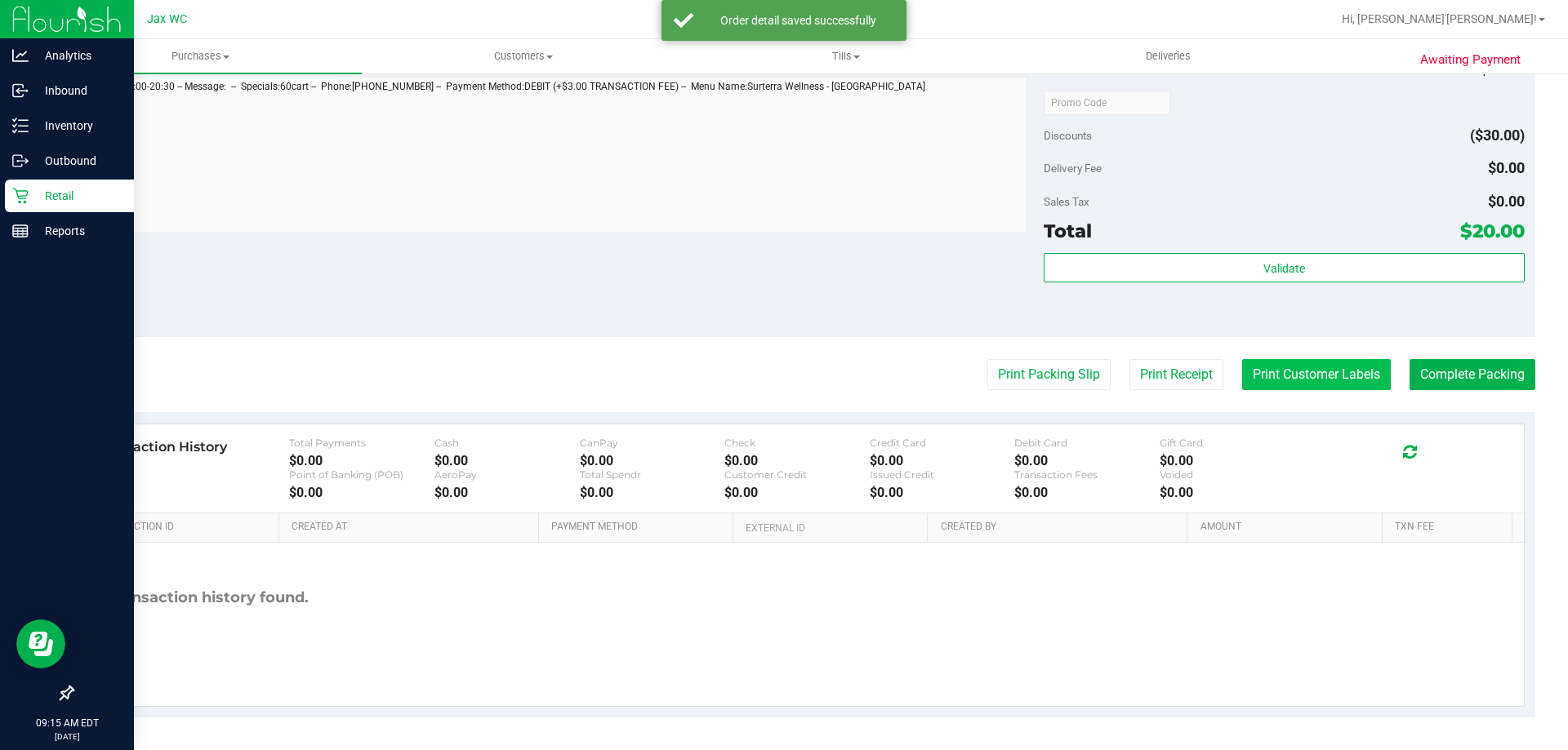
click at [1277, 372] on button "Print Customer Labels" at bounding box center [1317, 374] width 148 height 31
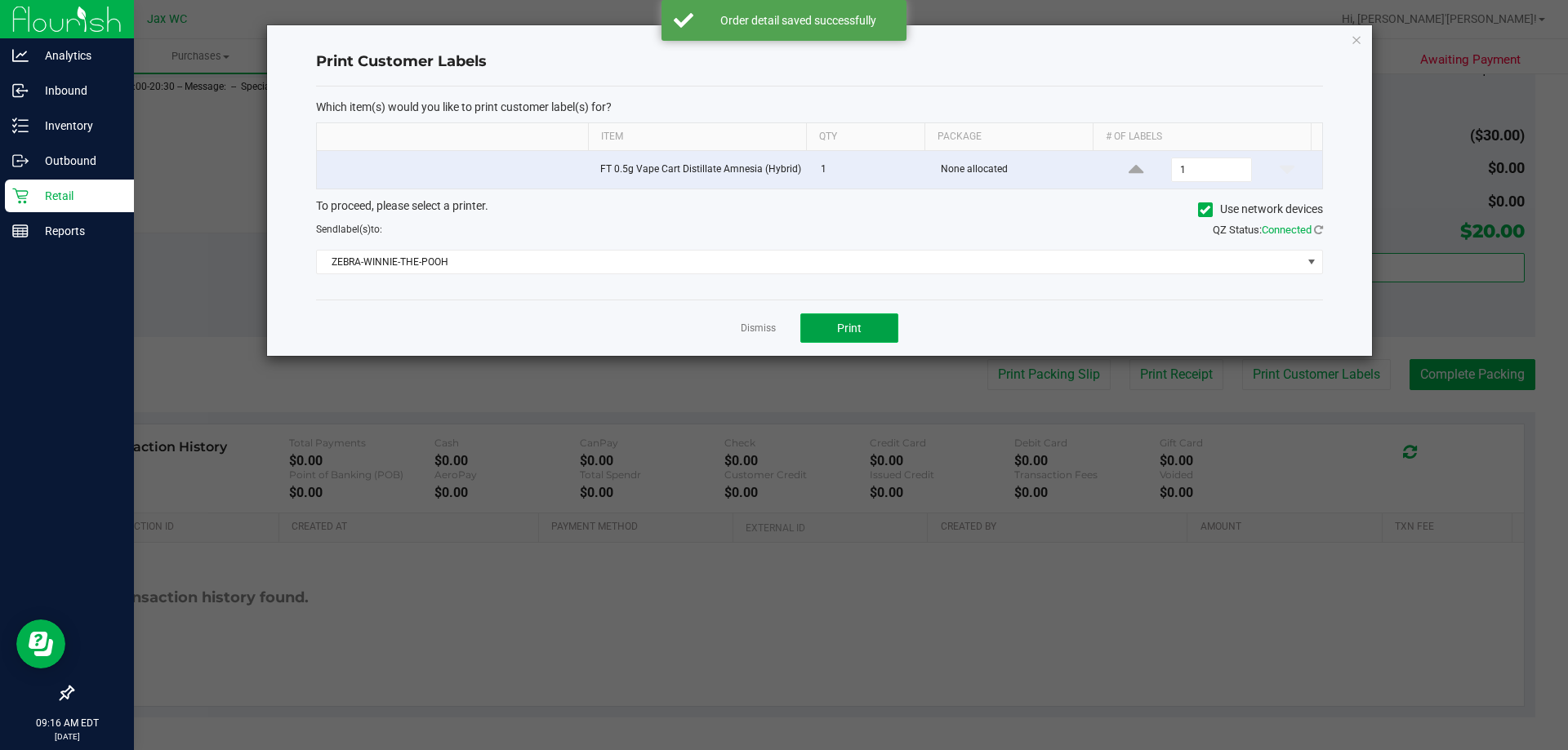
click at [851, 322] on span "Print" at bounding box center [849, 329] width 24 height 13
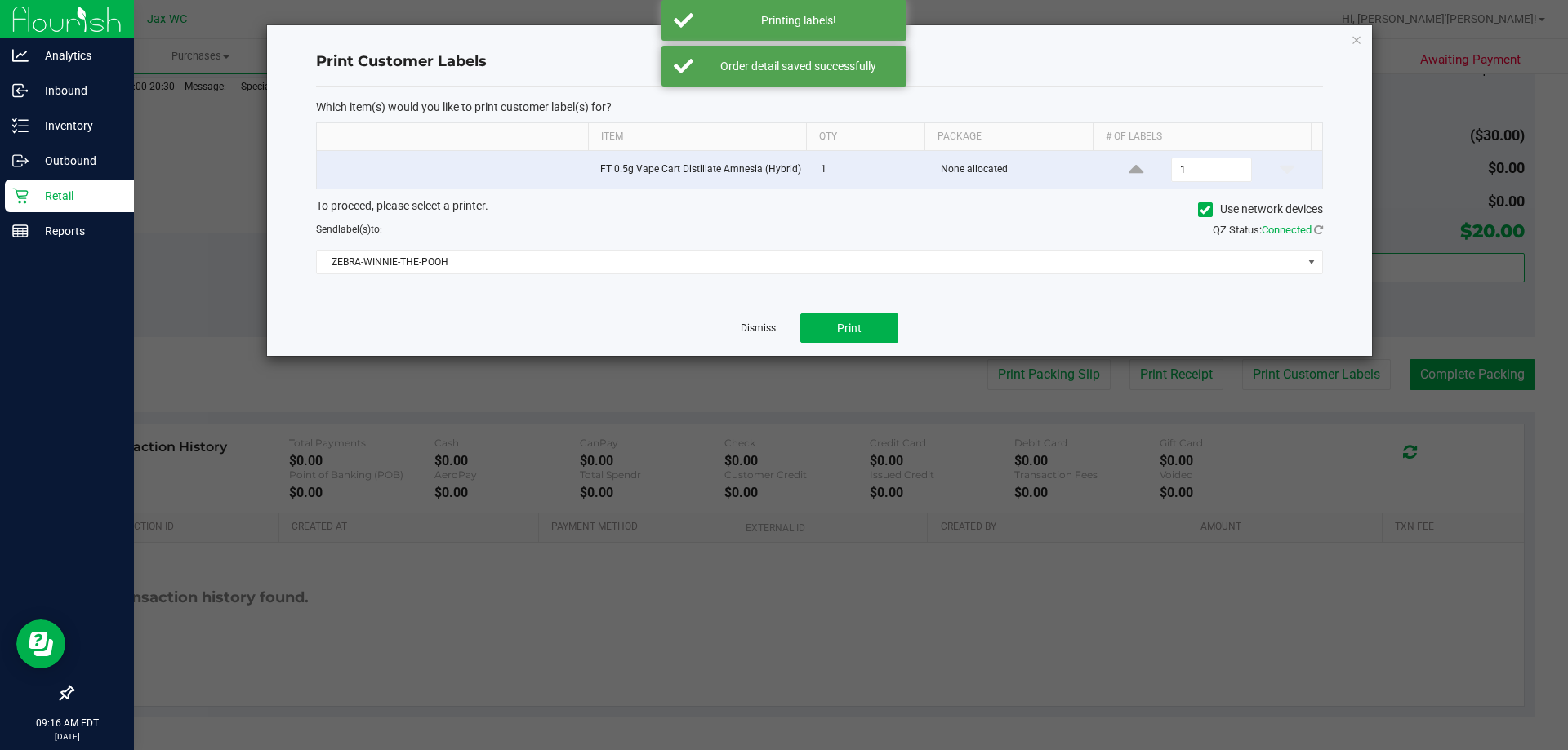
click at [758, 324] on link "Dismiss" at bounding box center [759, 329] width 35 height 13
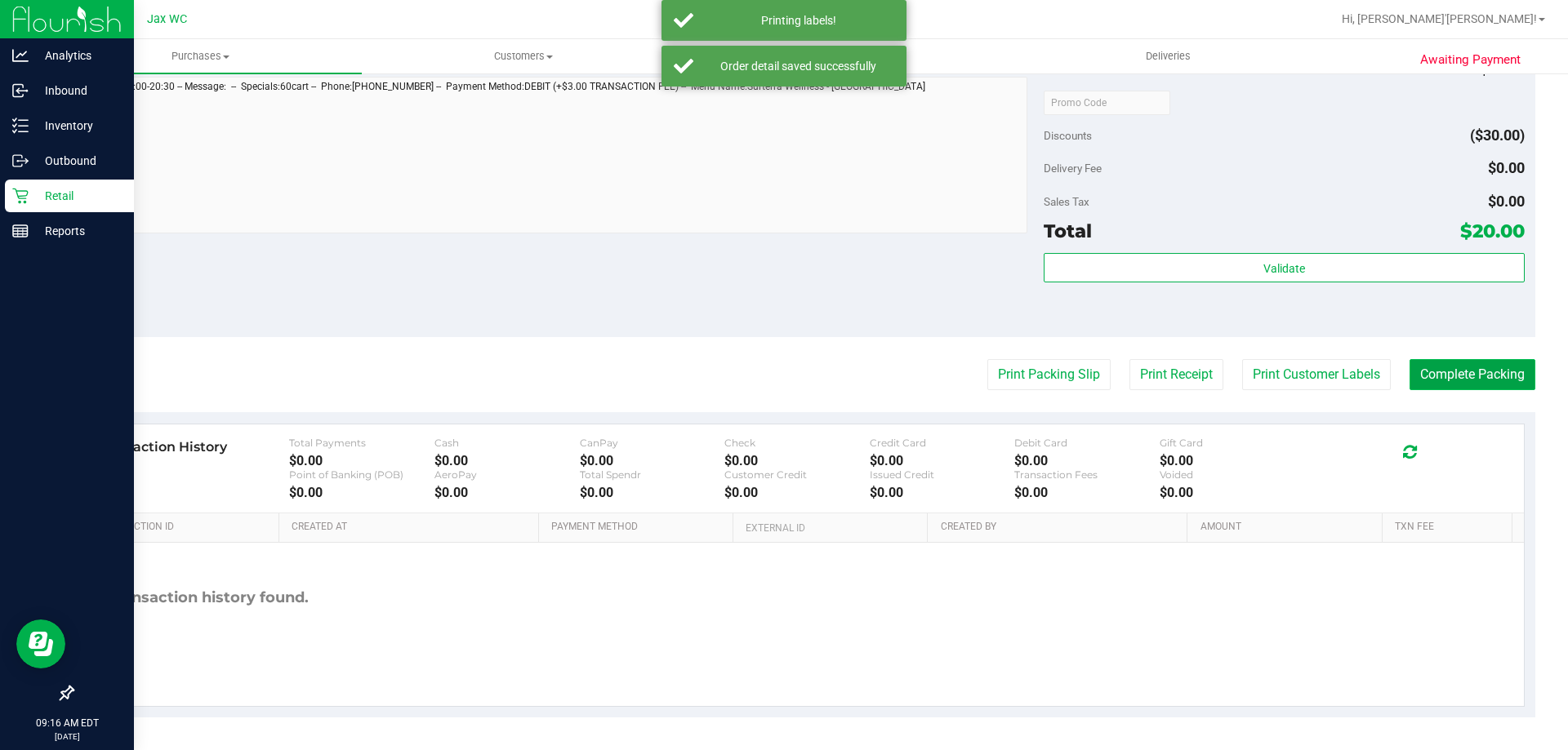
click at [1453, 381] on button "Complete Packing" at bounding box center [1472, 374] width 126 height 31
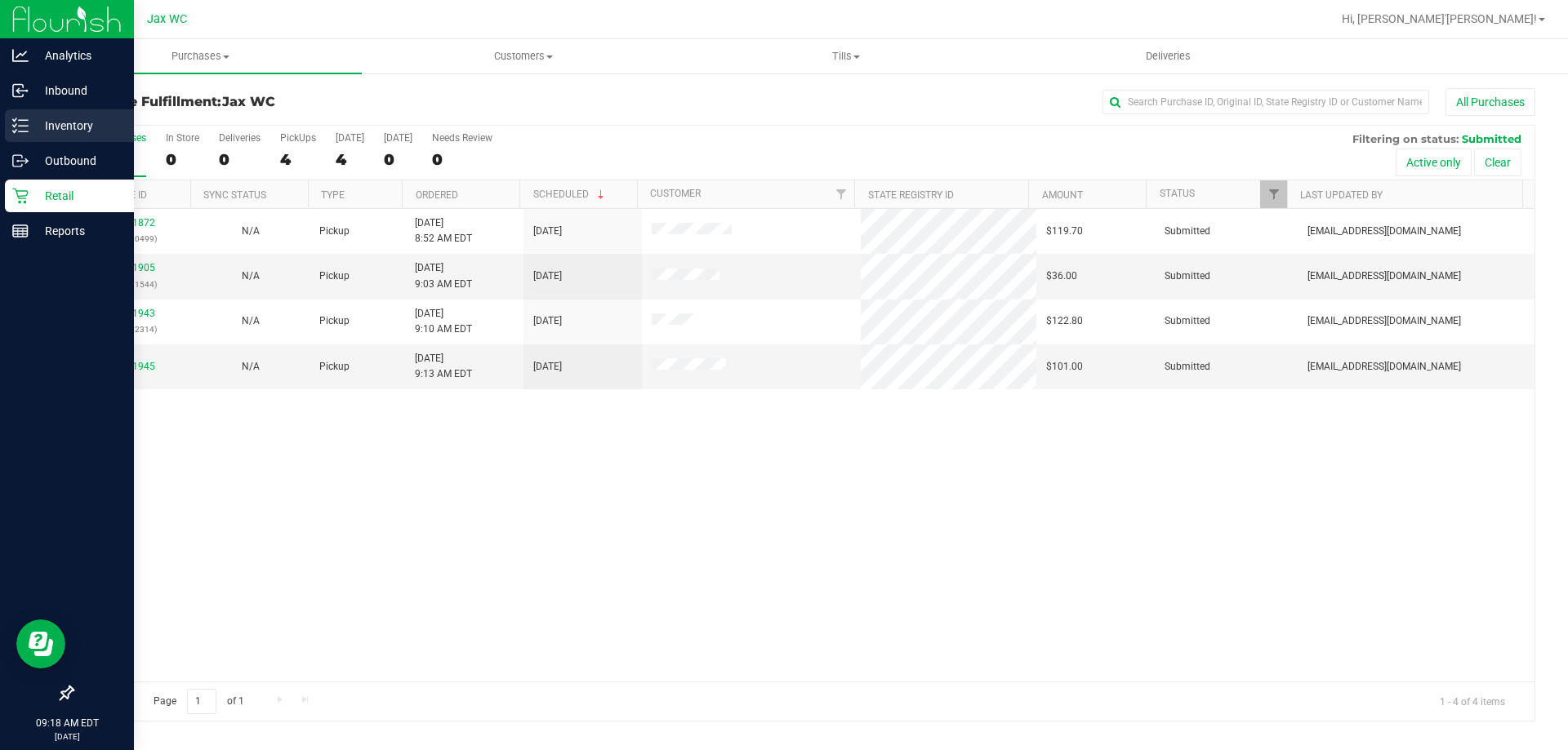
click at [26, 130] on icon at bounding box center [20, 126] width 16 height 16
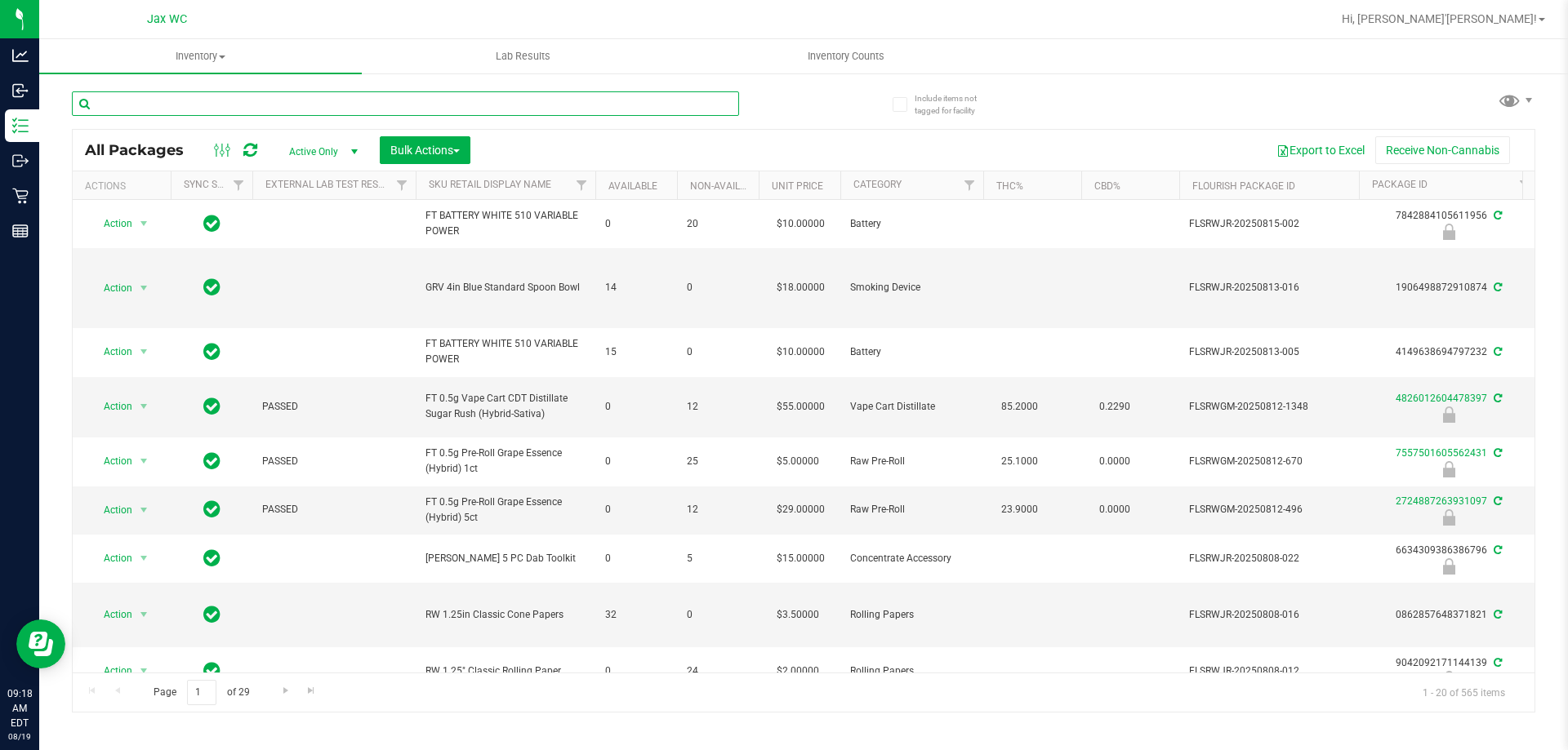
click at [197, 108] on input "text" at bounding box center [405, 104] width 668 height 24
type input "5227337308433228"
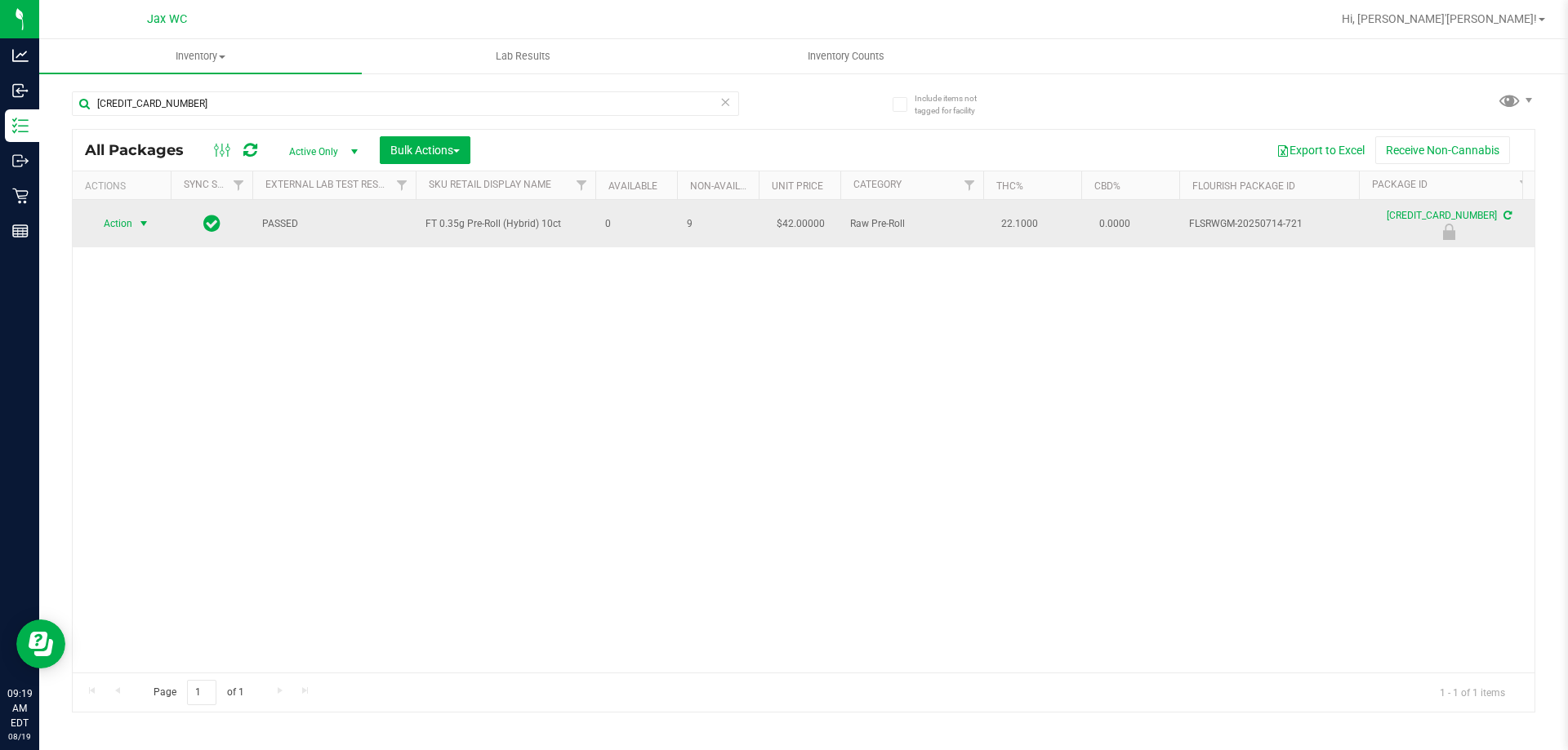
click at [110, 226] on span "Action" at bounding box center [111, 223] width 44 height 23
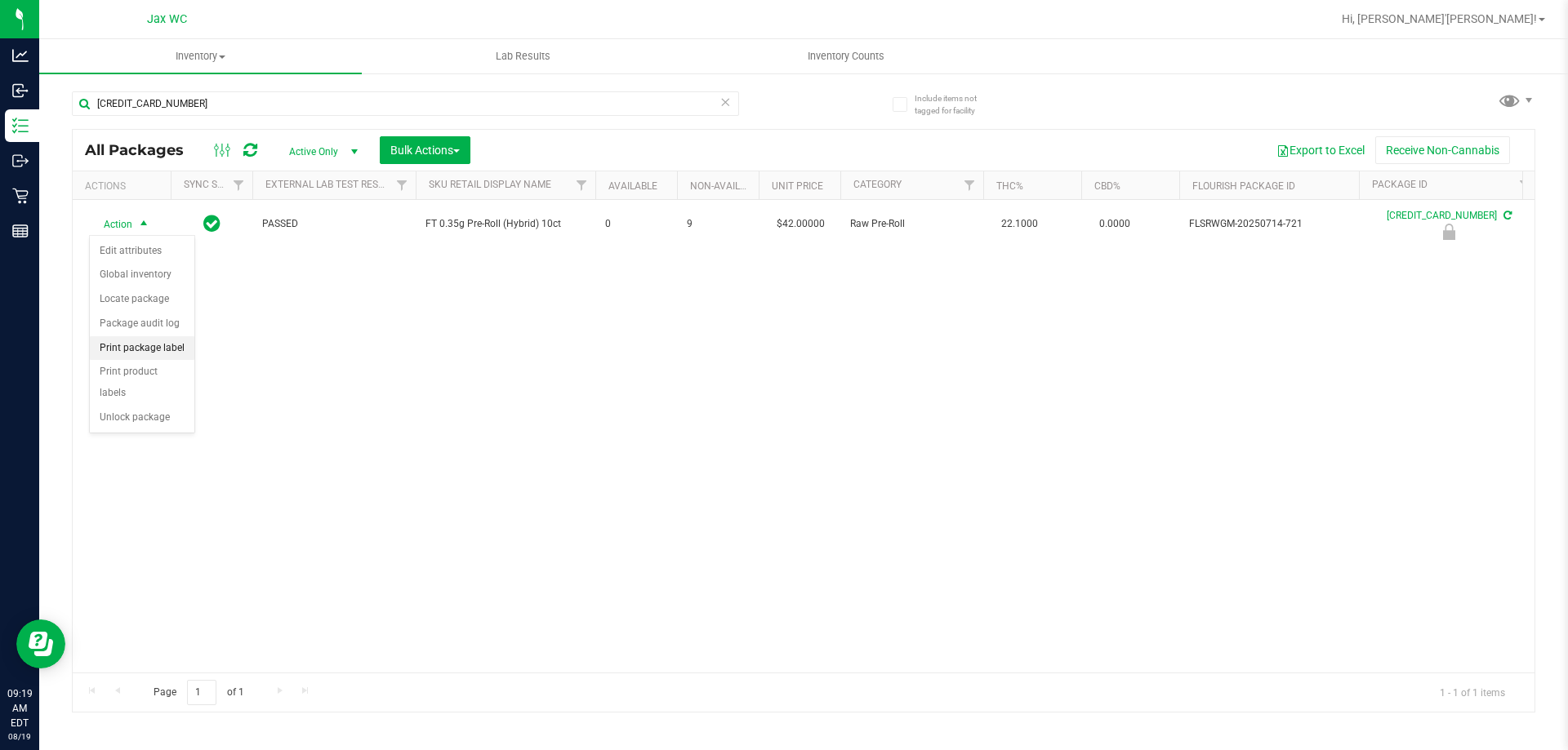
click at [167, 351] on li "Print package label" at bounding box center [142, 348] width 105 height 24
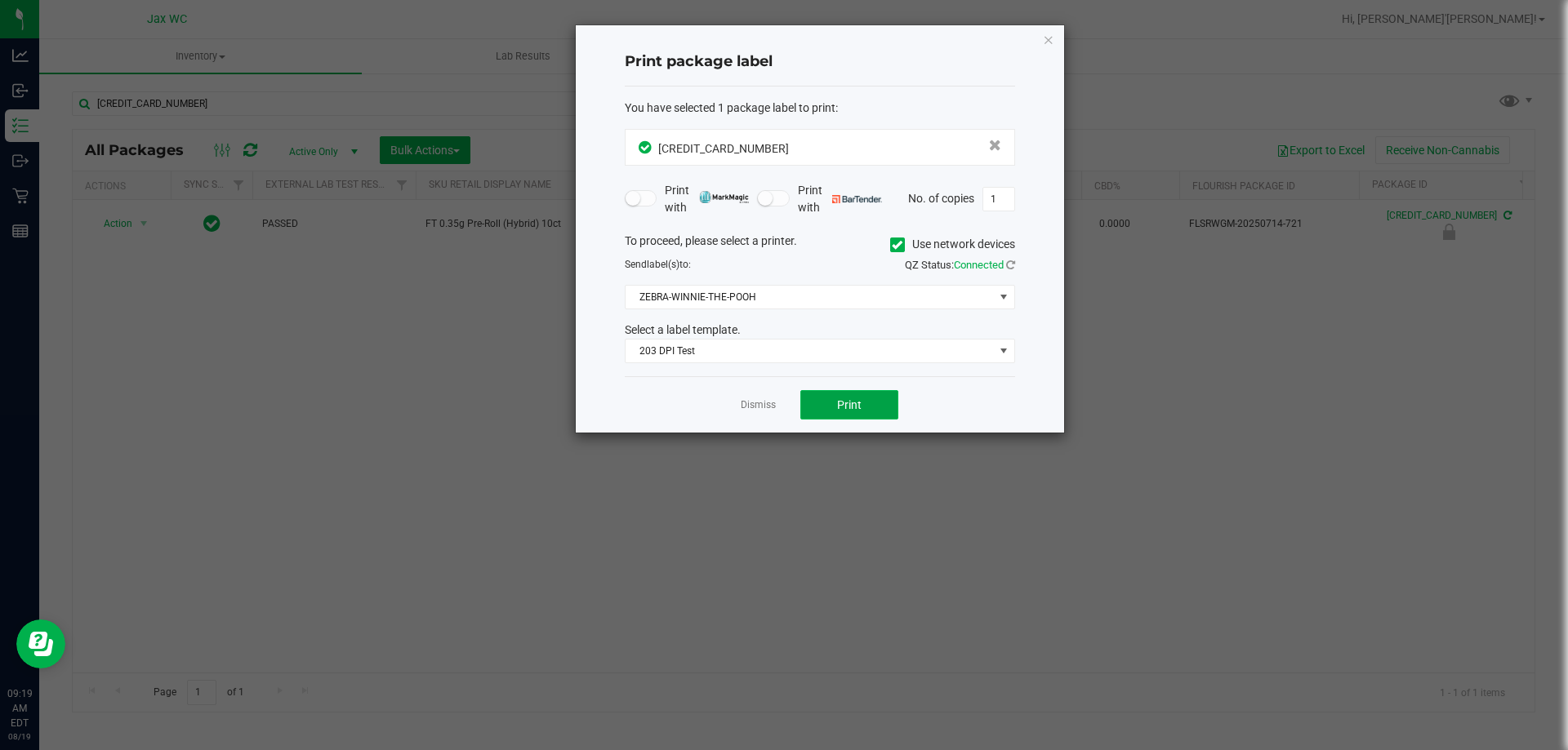
click at [840, 401] on span "Print" at bounding box center [849, 405] width 24 height 13
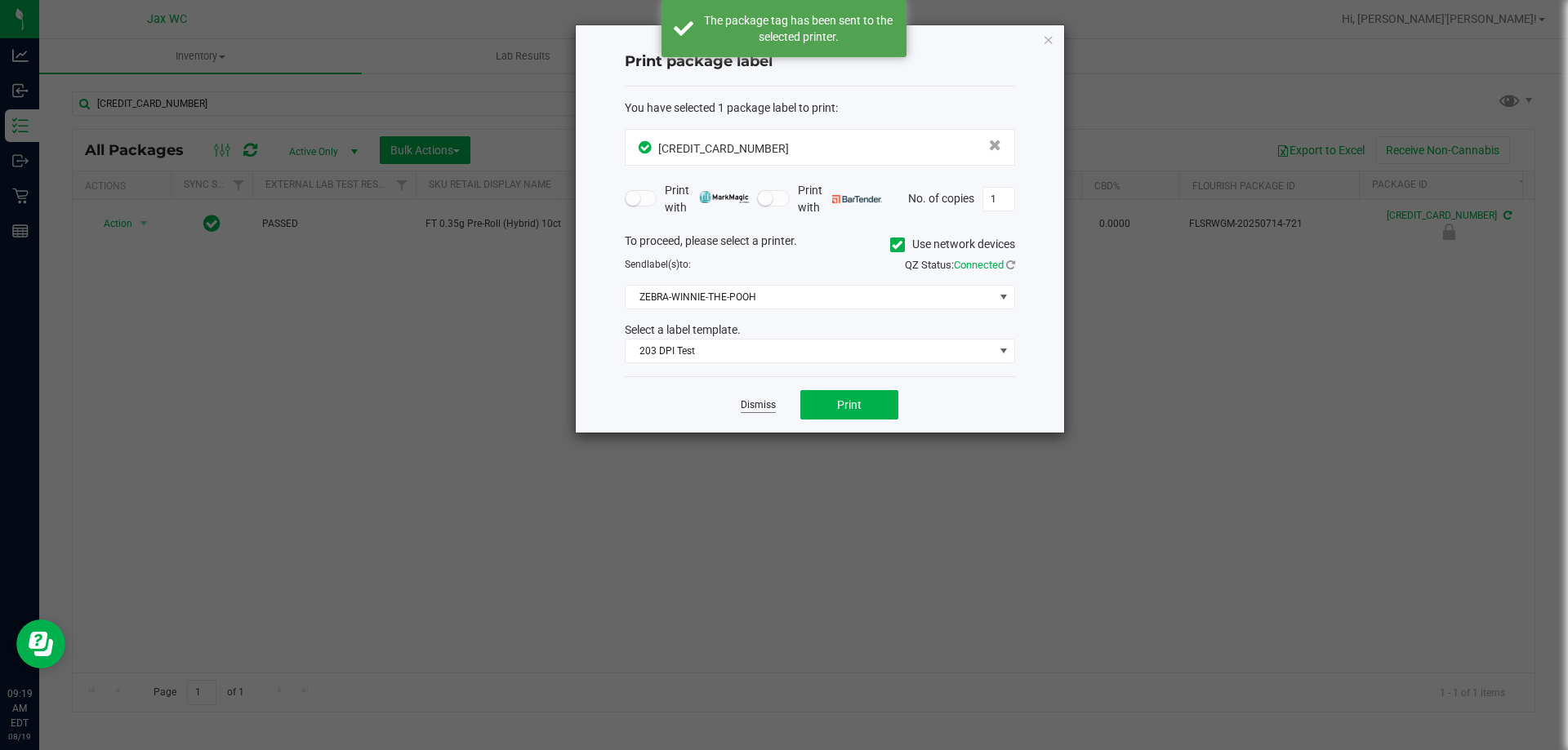
click at [761, 407] on link "Dismiss" at bounding box center [759, 405] width 35 height 13
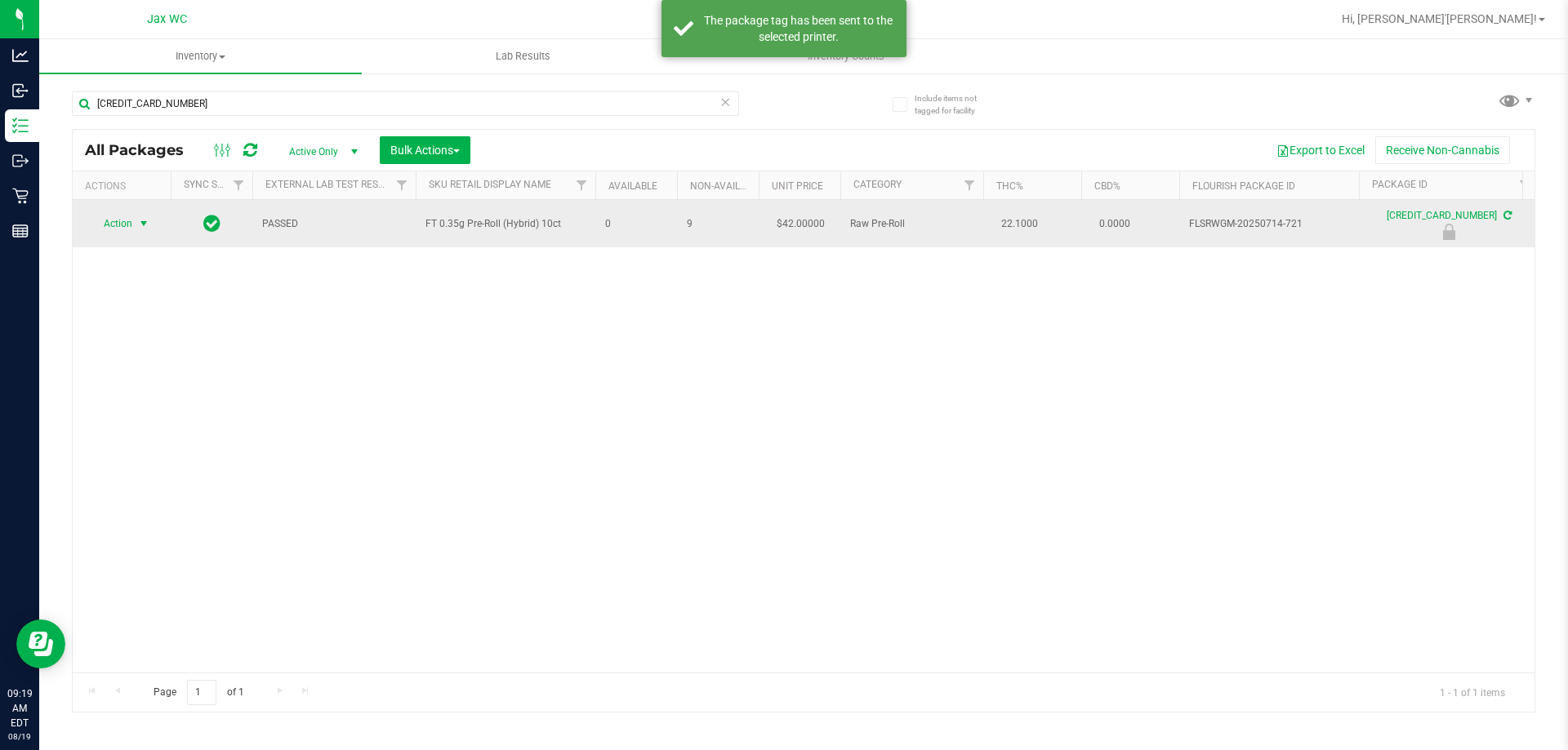
click at [134, 223] on span "select" at bounding box center [144, 223] width 20 height 23
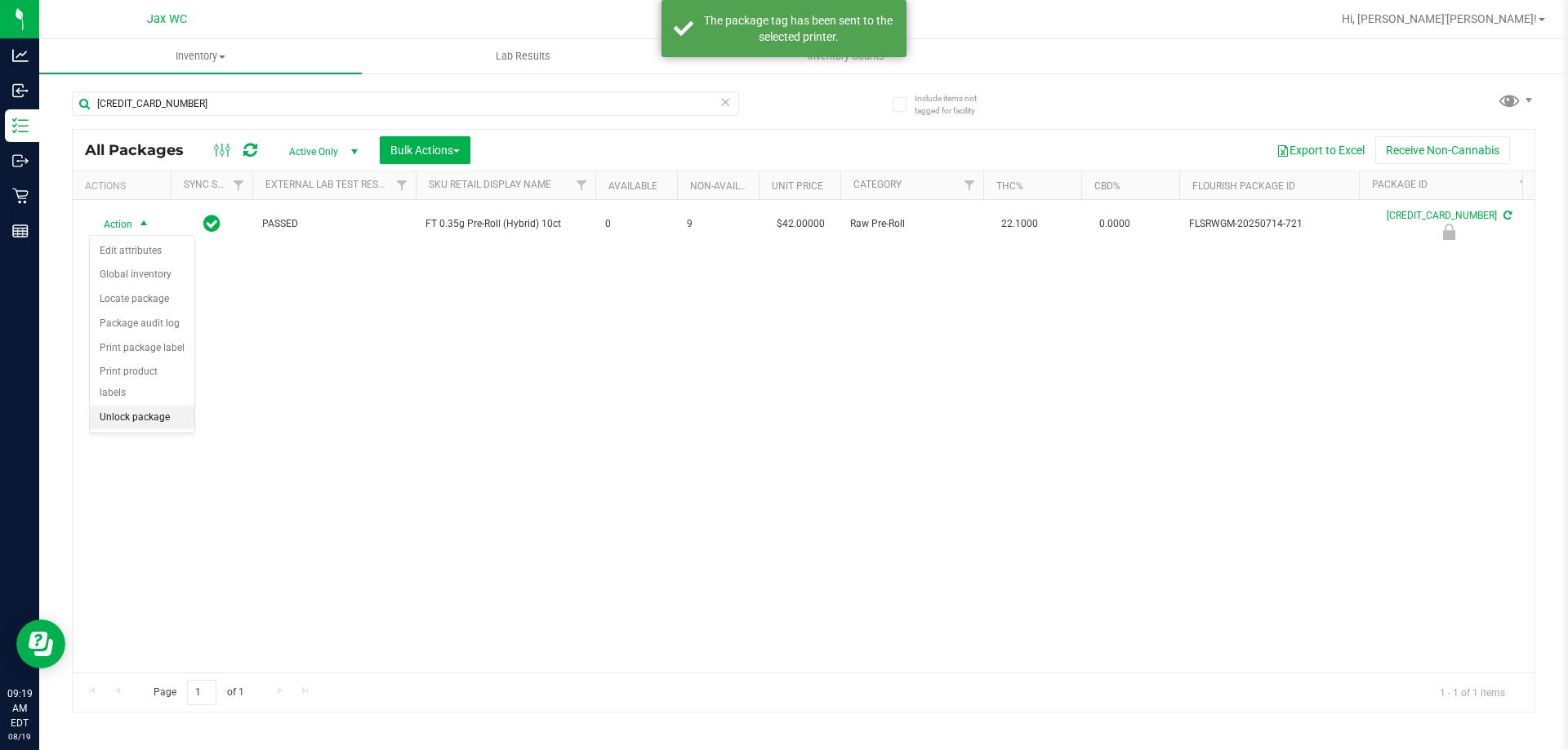
click at [178, 406] on li "Unlock package" at bounding box center [142, 418] width 105 height 24
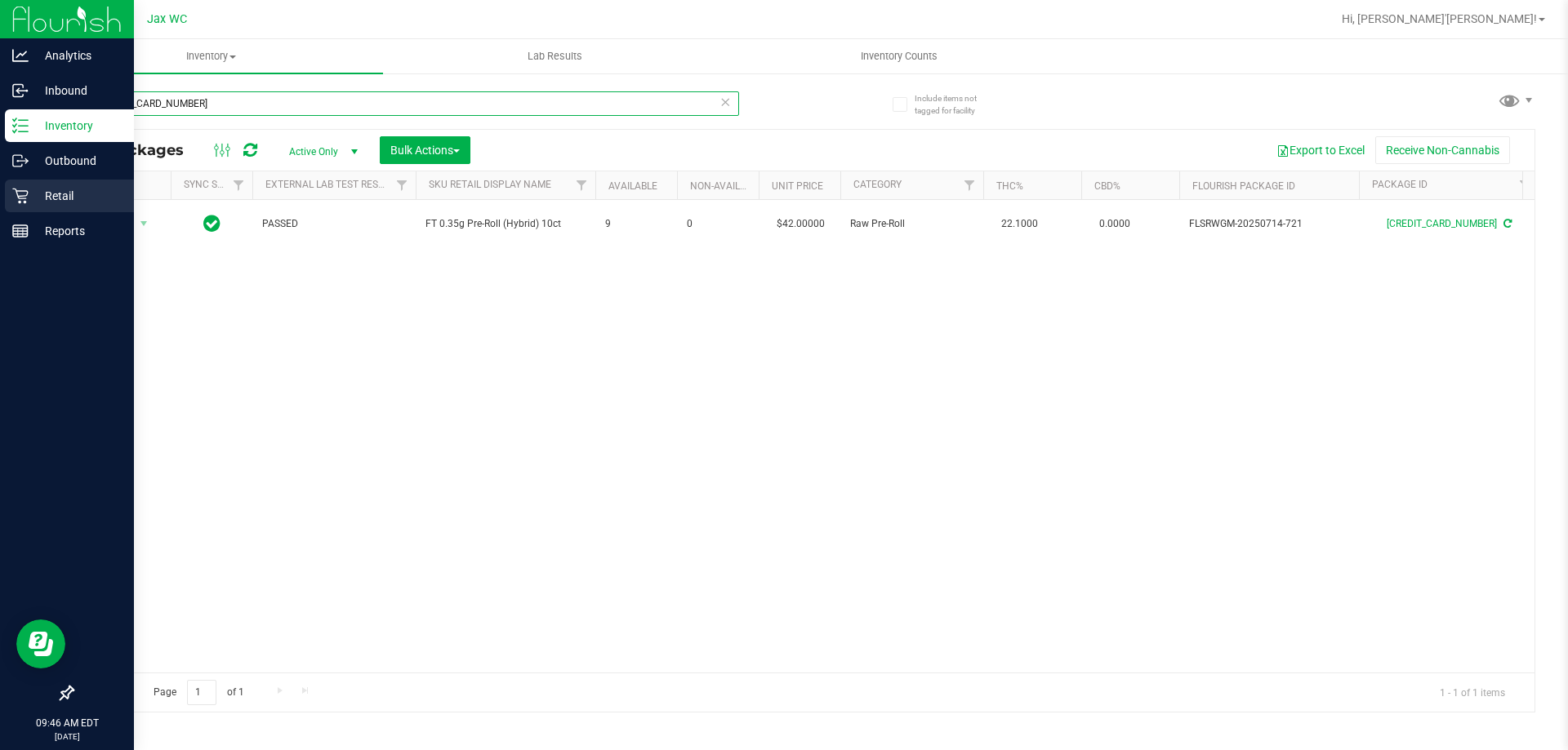
drag, startPoint x: 228, startPoint y: 109, endPoint x: 0, endPoint y: 180, distance: 238.8
click at [0, 99] on div "Analytics Inbound Inventory Outbound Retail Reports 09:46 AM EDT 08/19/2025 08/…" at bounding box center [784, 375] width 1568 height 750
type input "4582915938131903"
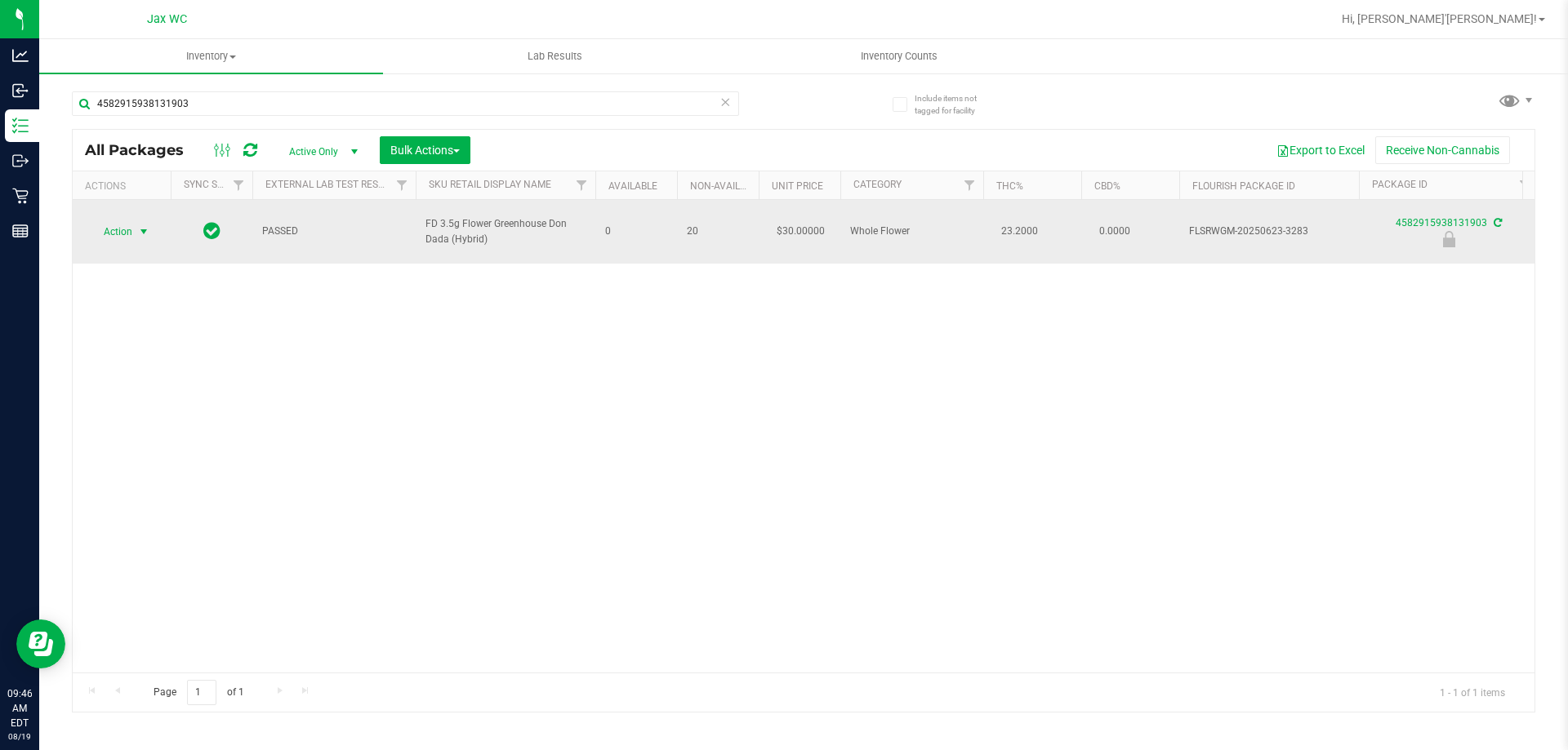
click at [117, 224] on span "Action" at bounding box center [111, 232] width 44 height 23
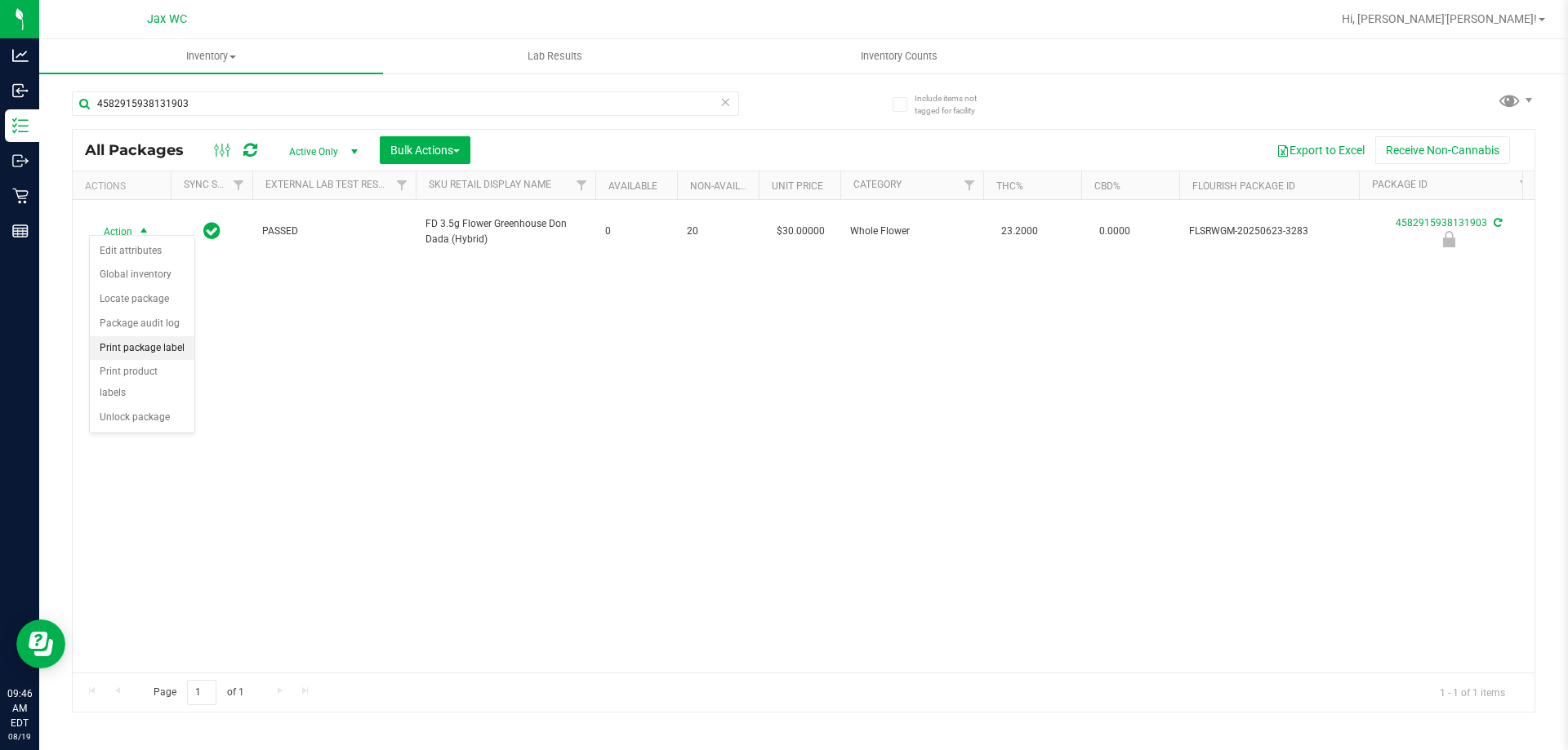
click at [172, 349] on li "Print package label" at bounding box center [142, 348] width 105 height 24
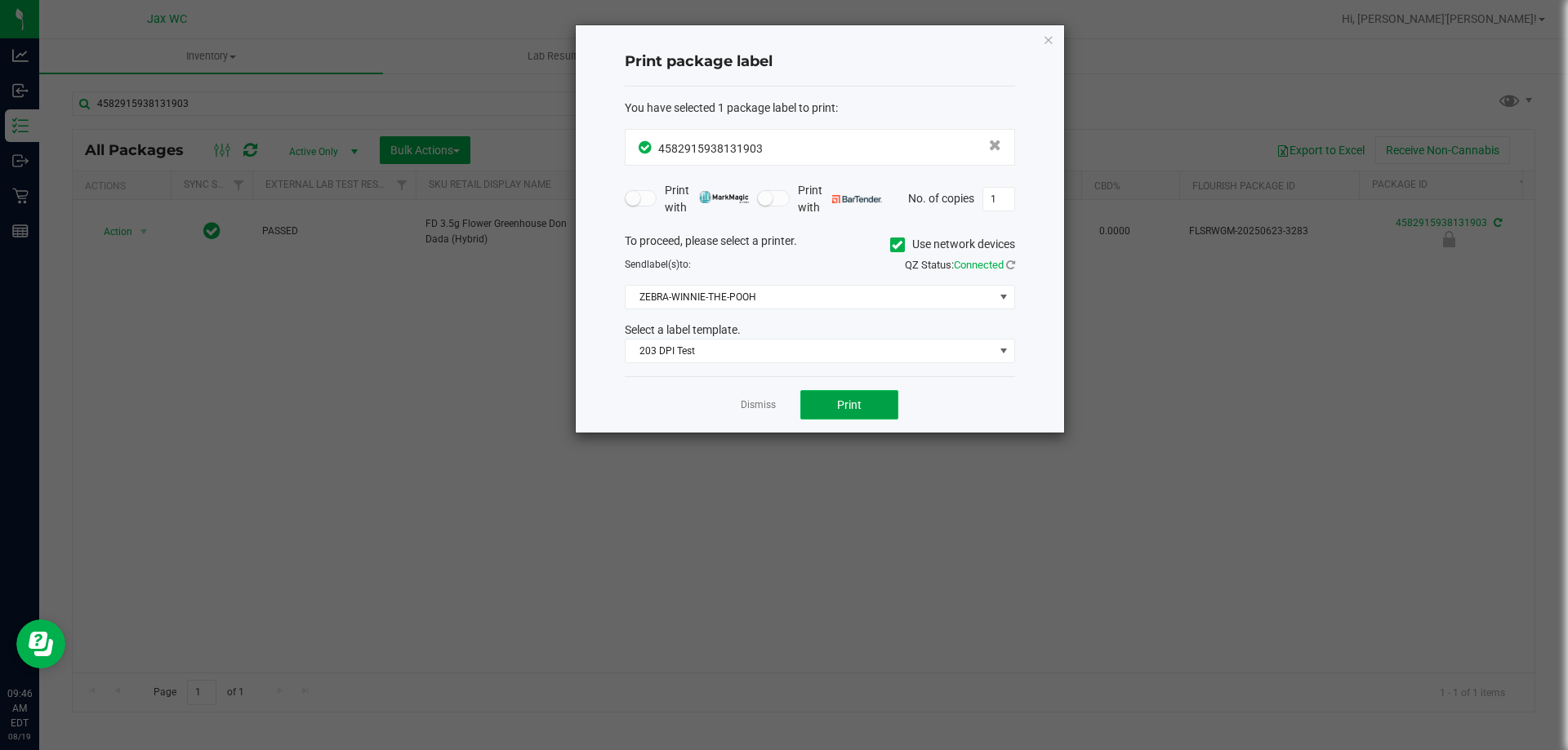
click at [862, 404] on button "Print" at bounding box center [850, 404] width 98 height 29
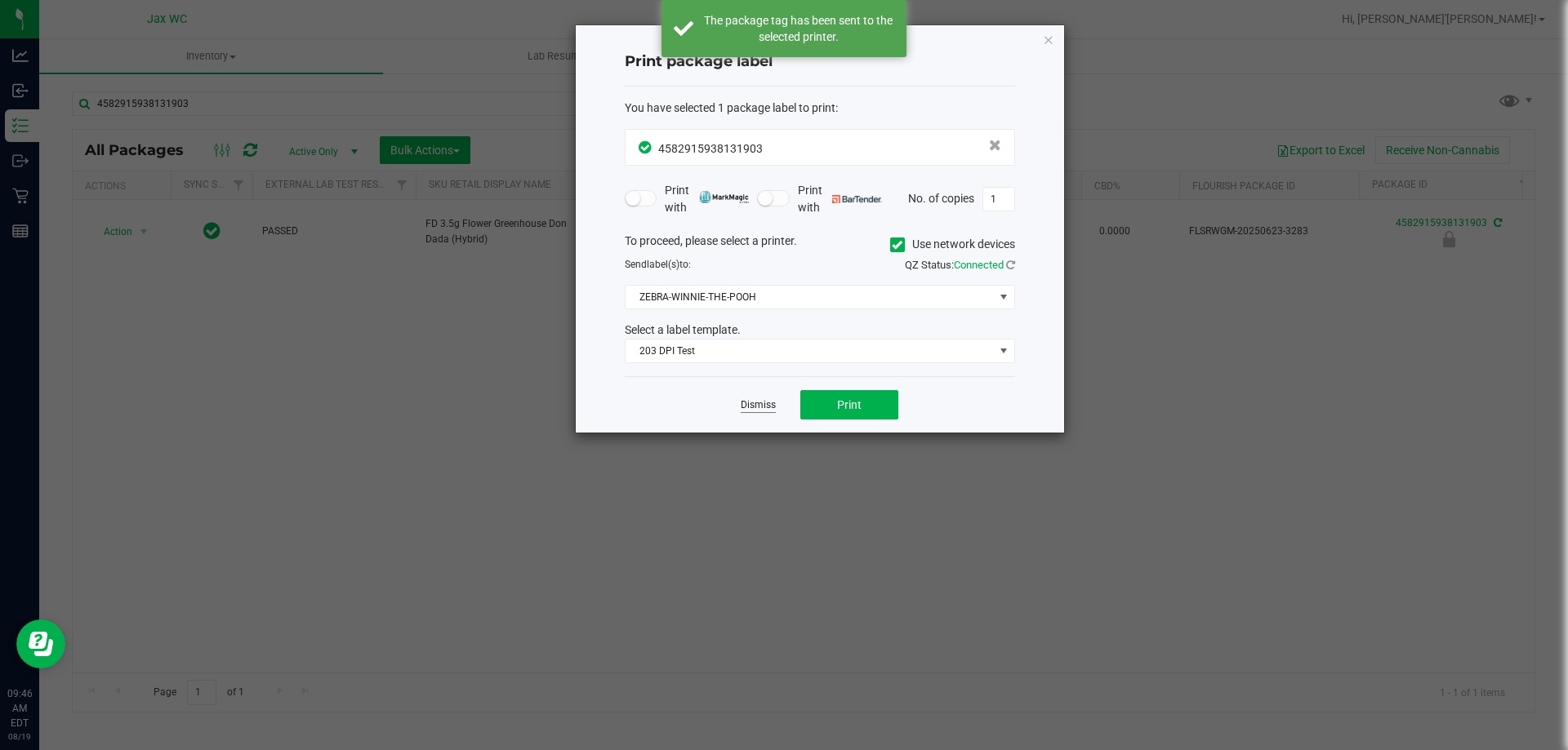
click at [767, 404] on link "Dismiss" at bounding box center [759, 405] width 35 height 13
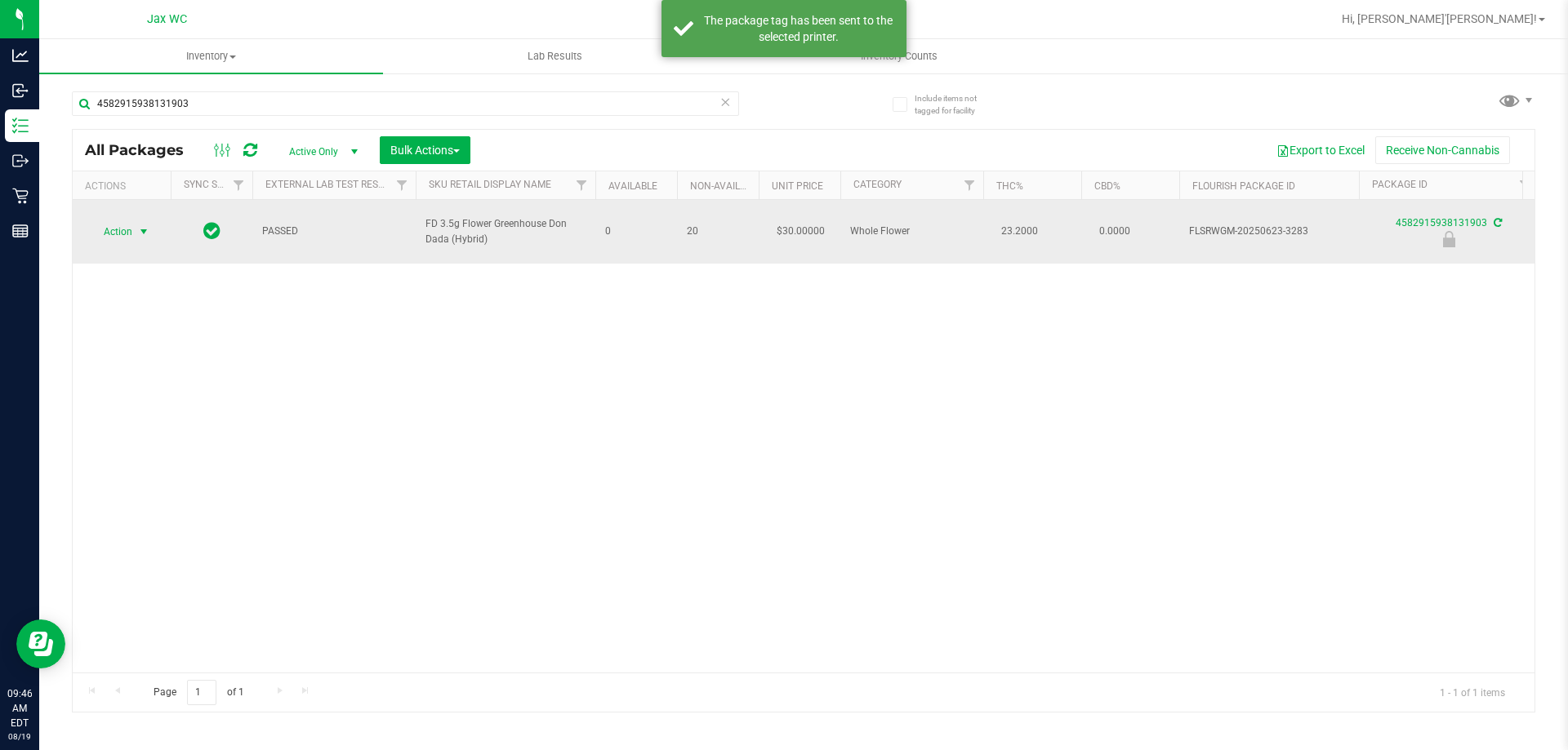
click at [135, 221] on span "select" at bounding box center [144, 232] width 20 height 23
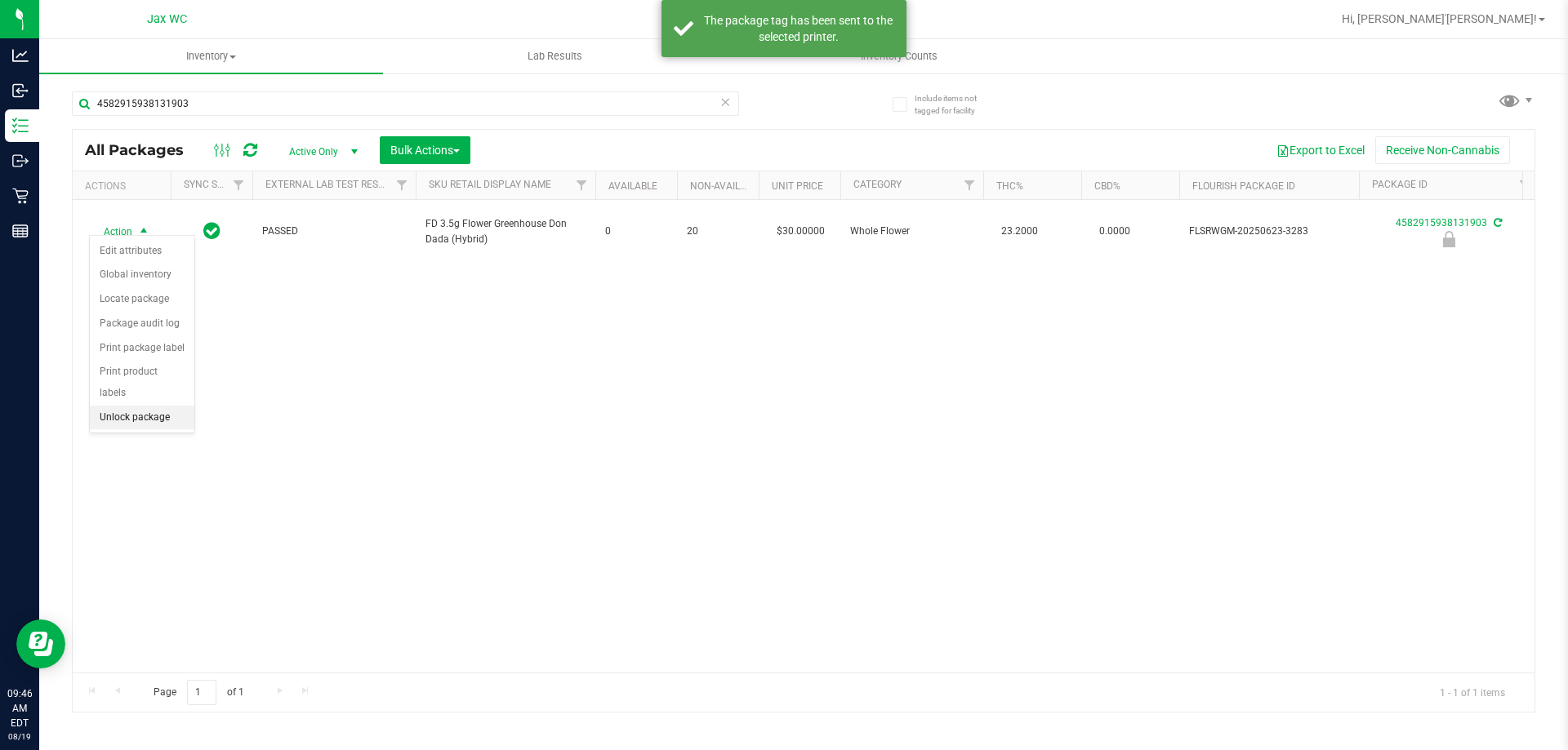
click at [153, 406] on li "Unlock package" at bounding box center [142, 418] width 105 height 24
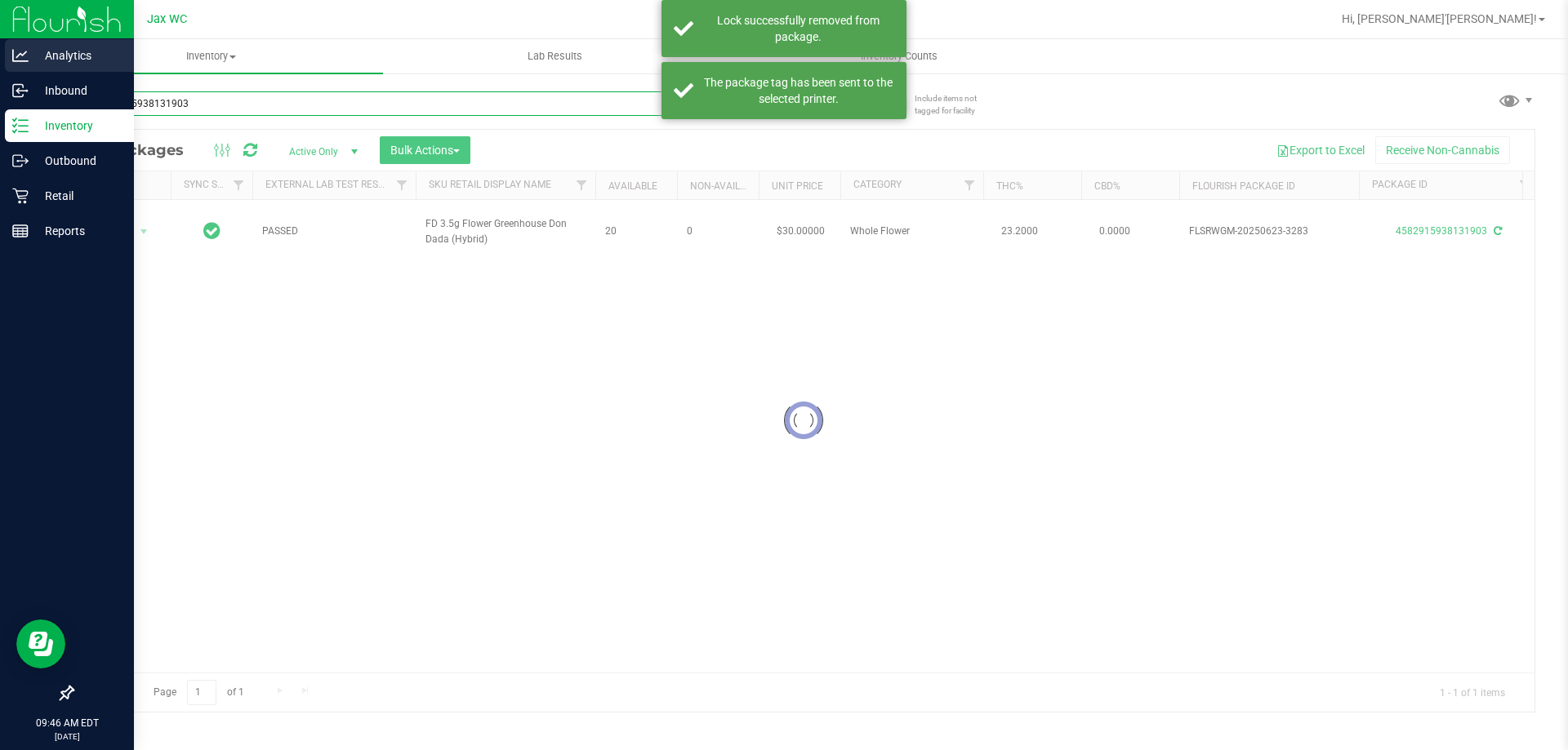
drag, startPoint x: 215, startPoint y: 103, endPoint x: 0, endPoint y: 67, distance: 218.0
click at [0, 92] on div "Analytics Inbound Inventory Outbound Retail Reports 09:46 AM EDT 08/19/2025 08/…" at bounding box center [784, 375] width 1568 height 750
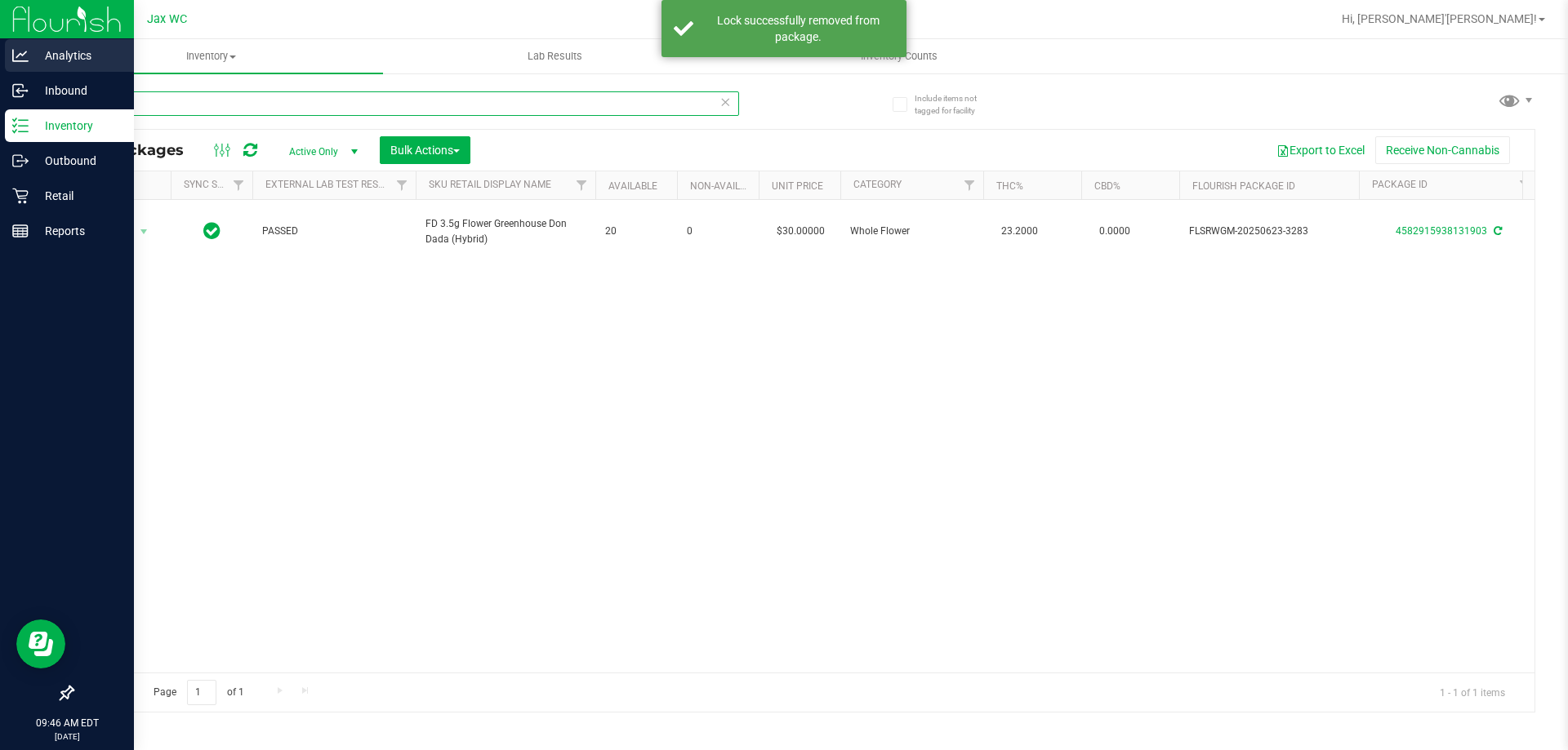
type input "zkr"
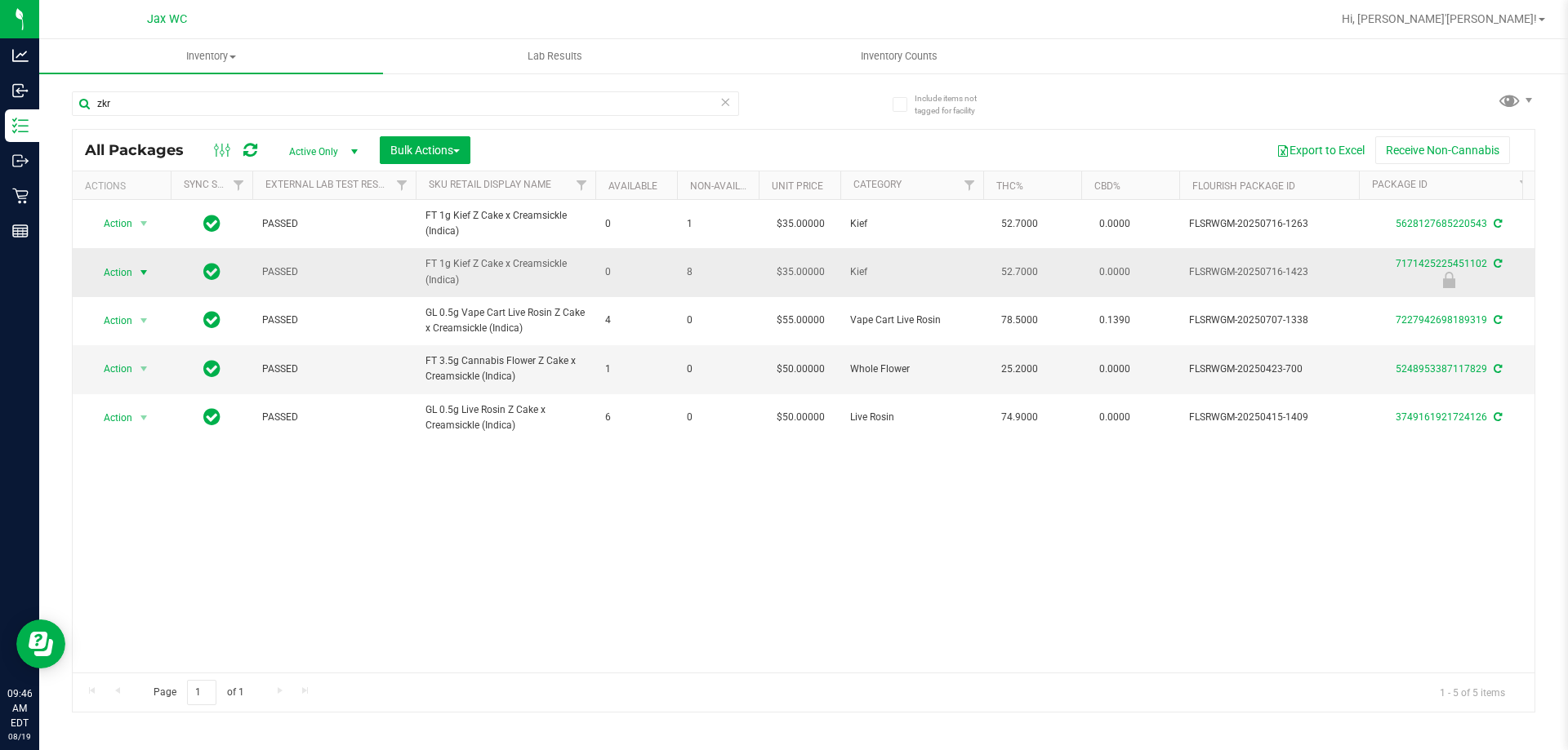
click at [124, 275] on span "Action" at bounding box center [111, 272] width 44 height 23
click at [163, 394] on li "Print package label" at bounding box center [142, 396] width 105 height 24
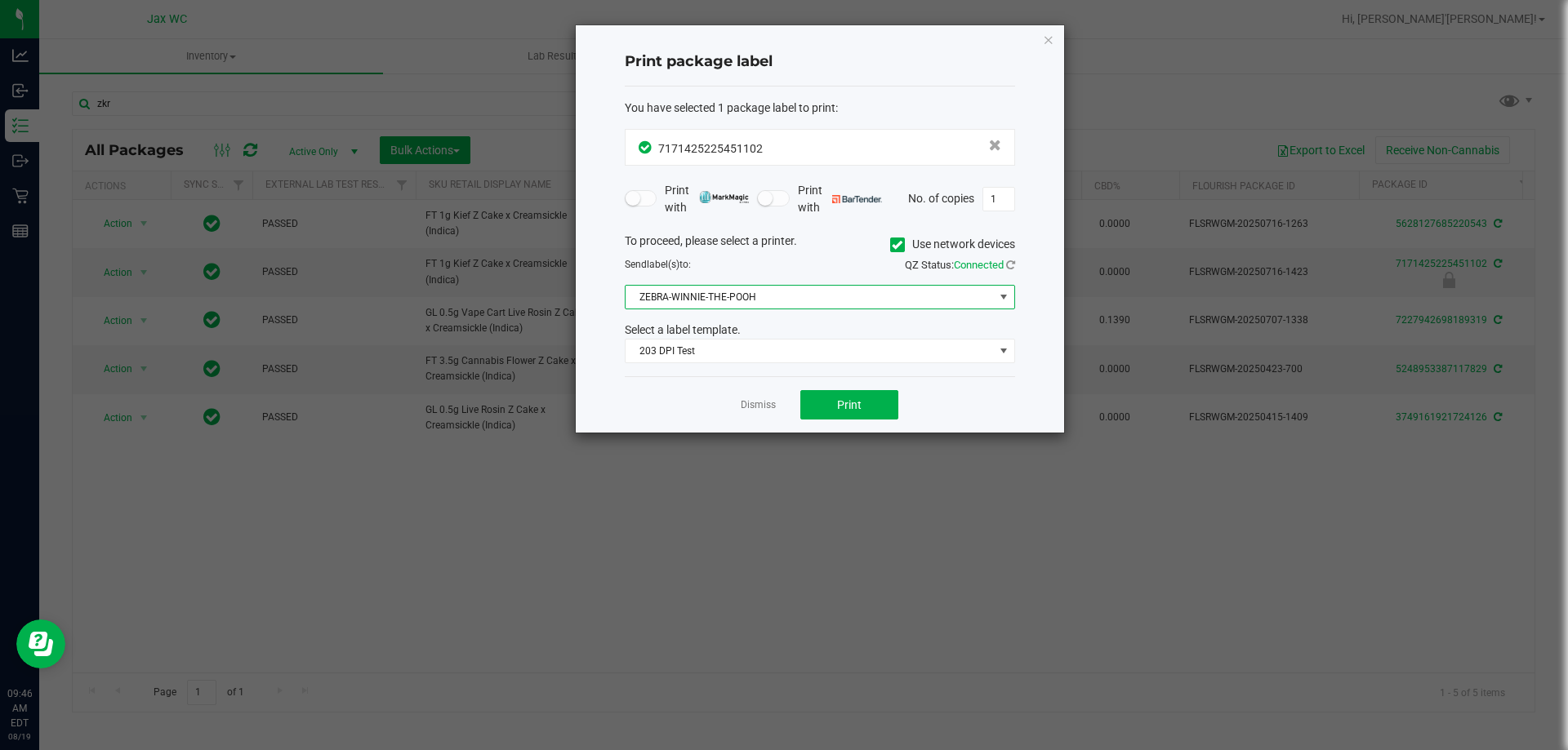
click at [801, 304] on span "ZEBRA-WINNIE-THE-POOH" at bounding box center [809, 297] width 368 height 23
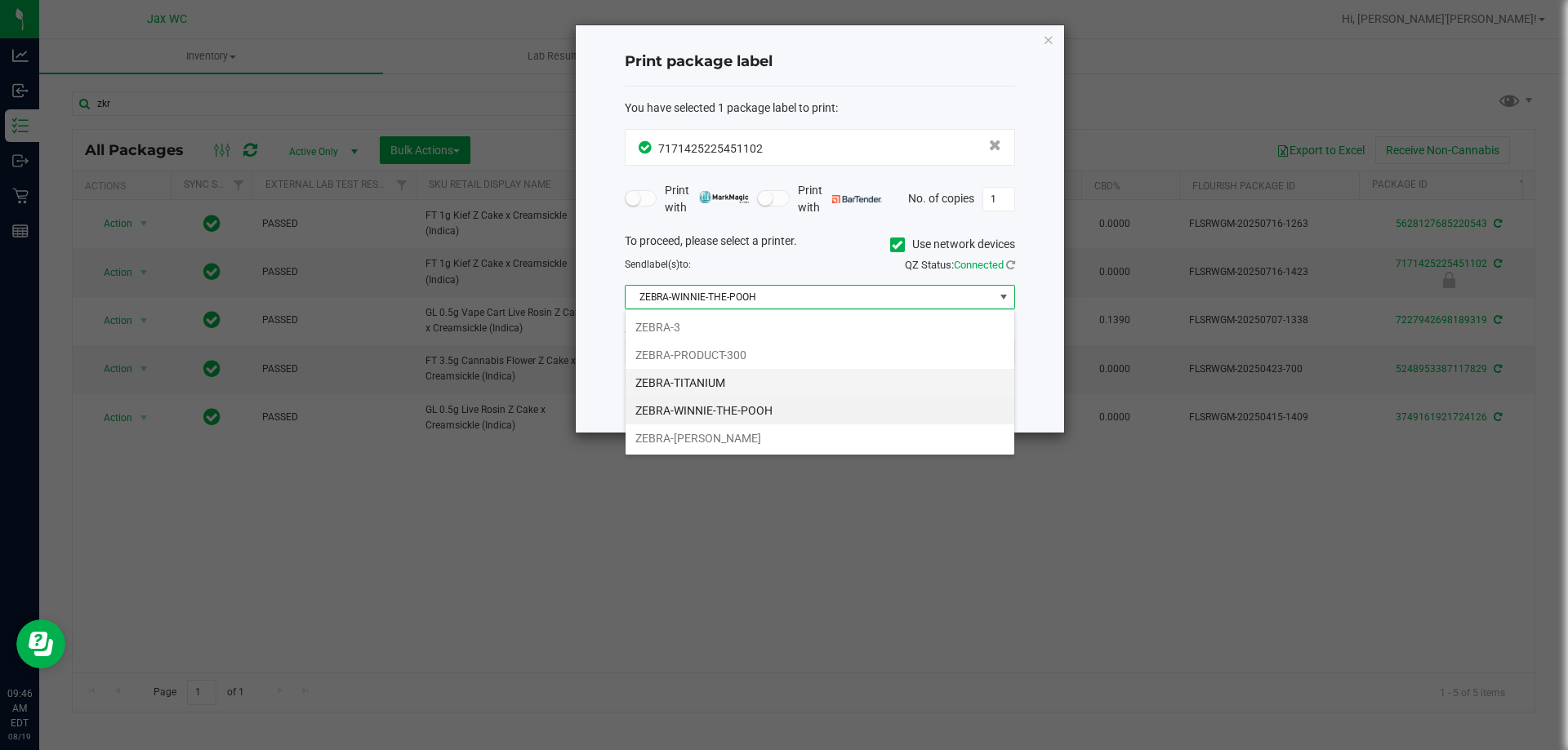
scroll to position [24, 390]
click at [766, 426] on li "ZEBRA-YOHANNA-LOGAN" at bounding box center [819, 438] width 389 height 28
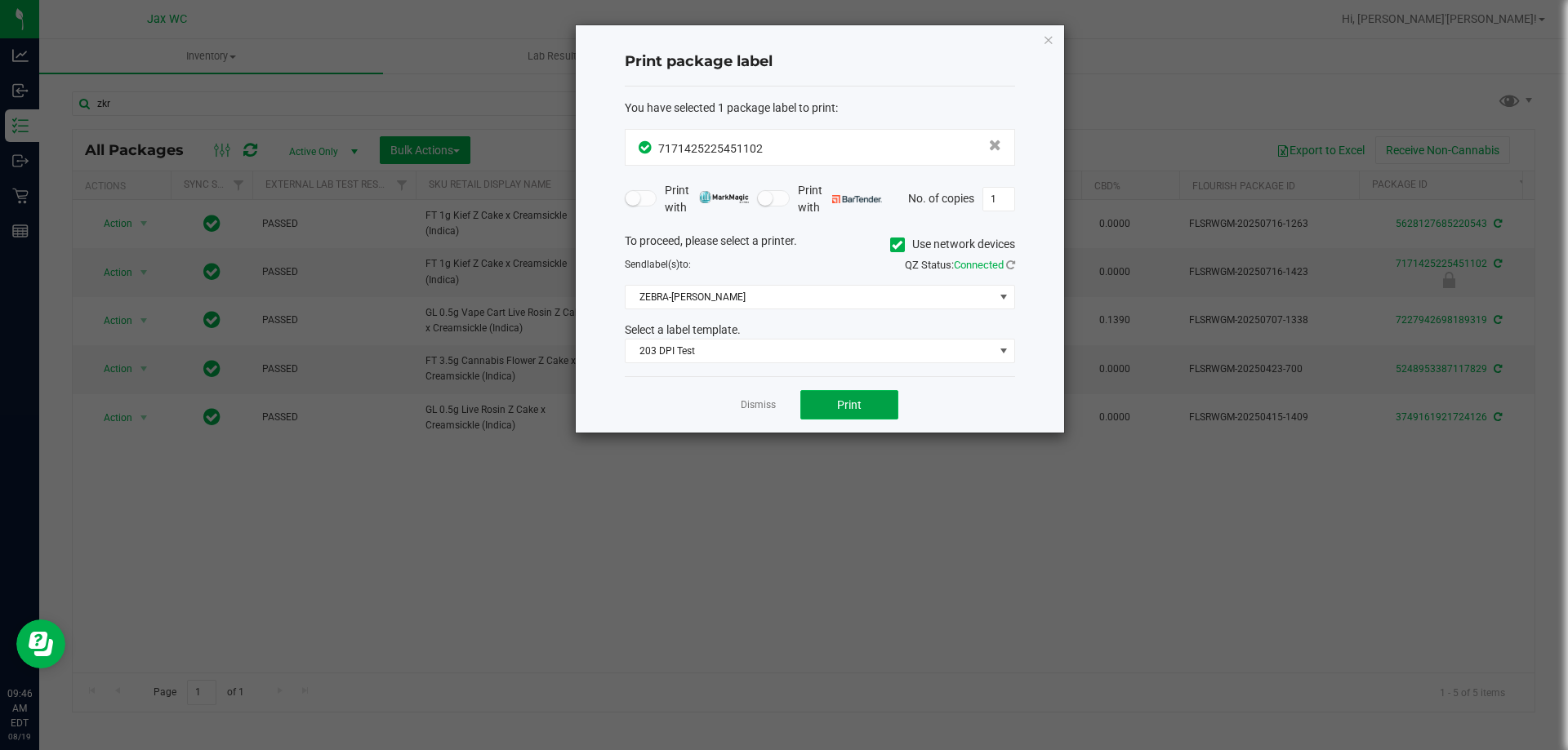
click at [816, 407] on button "Print" at bounding box center [850, 404] width 98 height 29
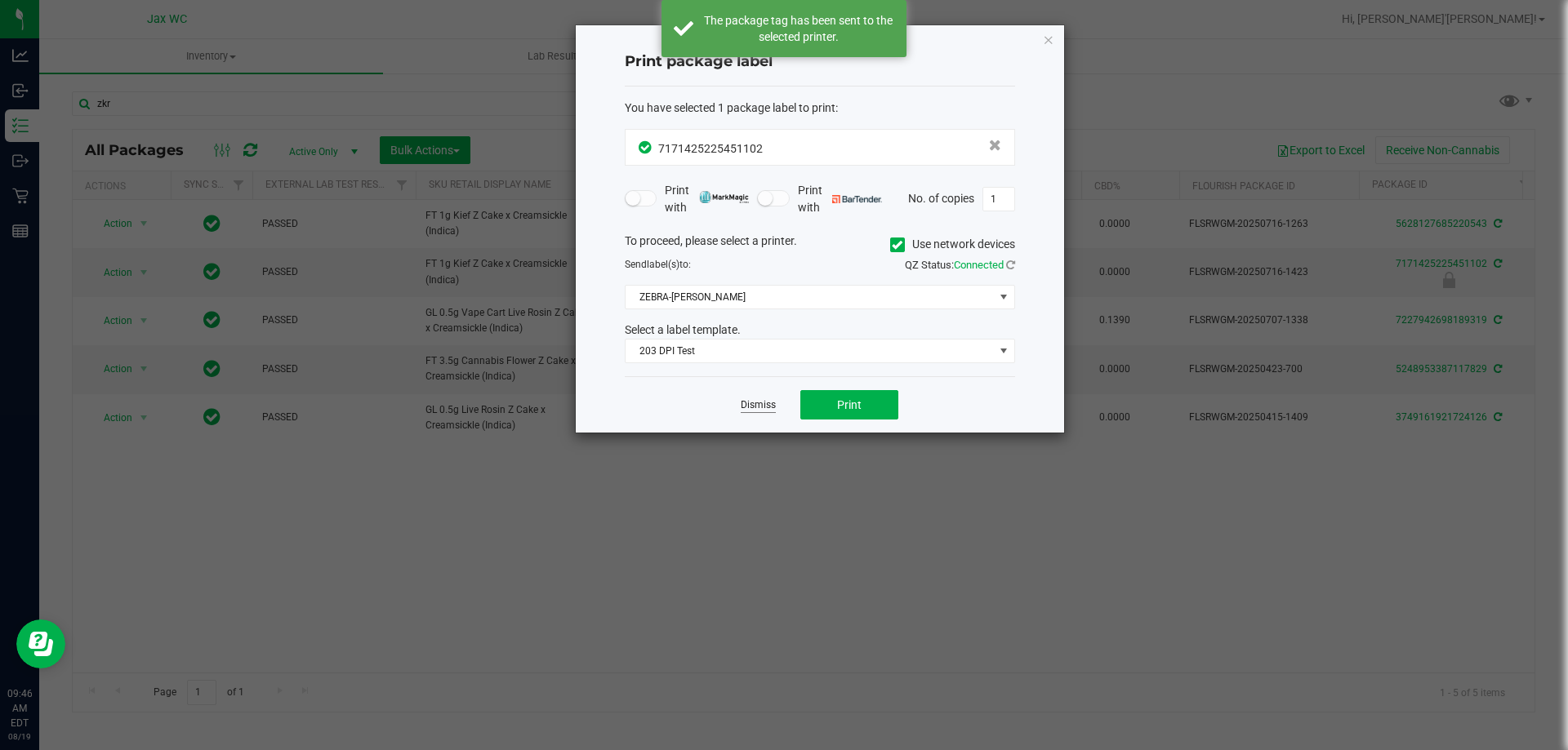
click at [761, 402] on link "Dismiss" at bounding box center [759, 405] width 35 height 13
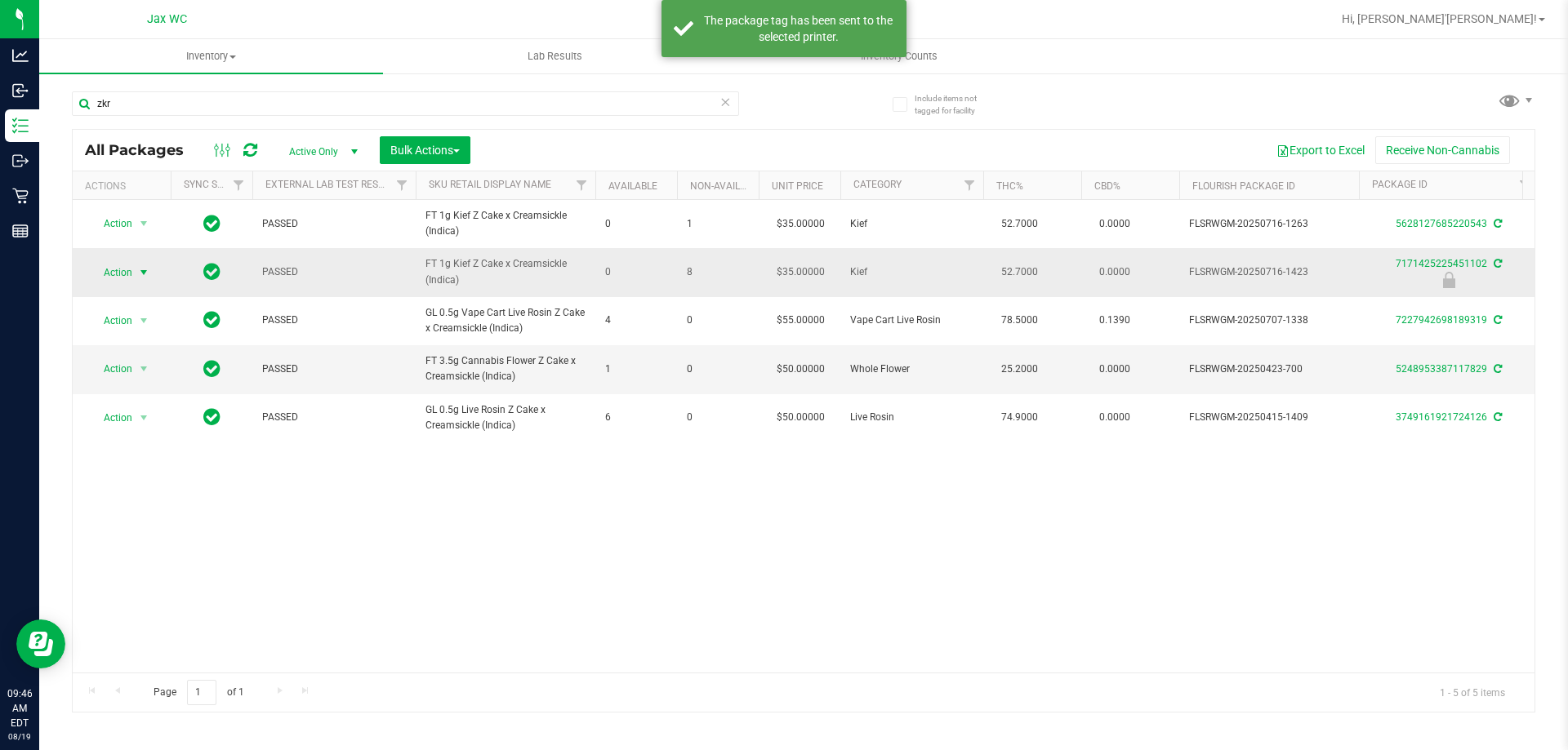
click at [144, 266] on span "select" at bounding box center [144, 273] width 13 height 13
click at [139, 454] on li "Unlock package" at bounding box center [142, 466] width 105 height 24
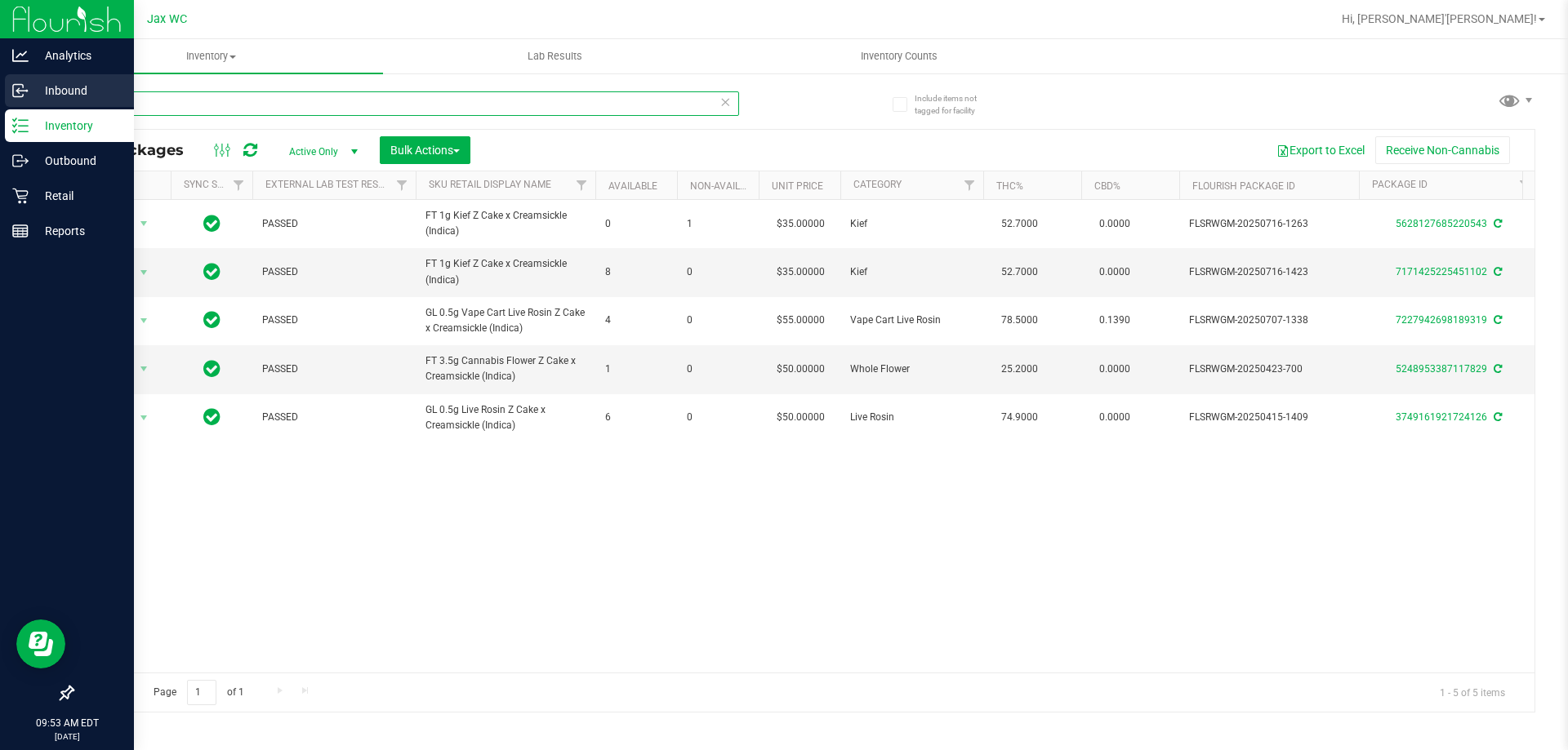
drag, startPoint x: 144, startPoint y: 107, endPoint x: 0, endPoint y: 108, distance: 144.0
click at [0, 115] on div "Analytics Inbound Inventory Outbound Retail Reports 09:53 AM EDT 08/19/2025 08/…" at bounding box center [784, 375] width 1568 height 750
type input "6516232702311376"
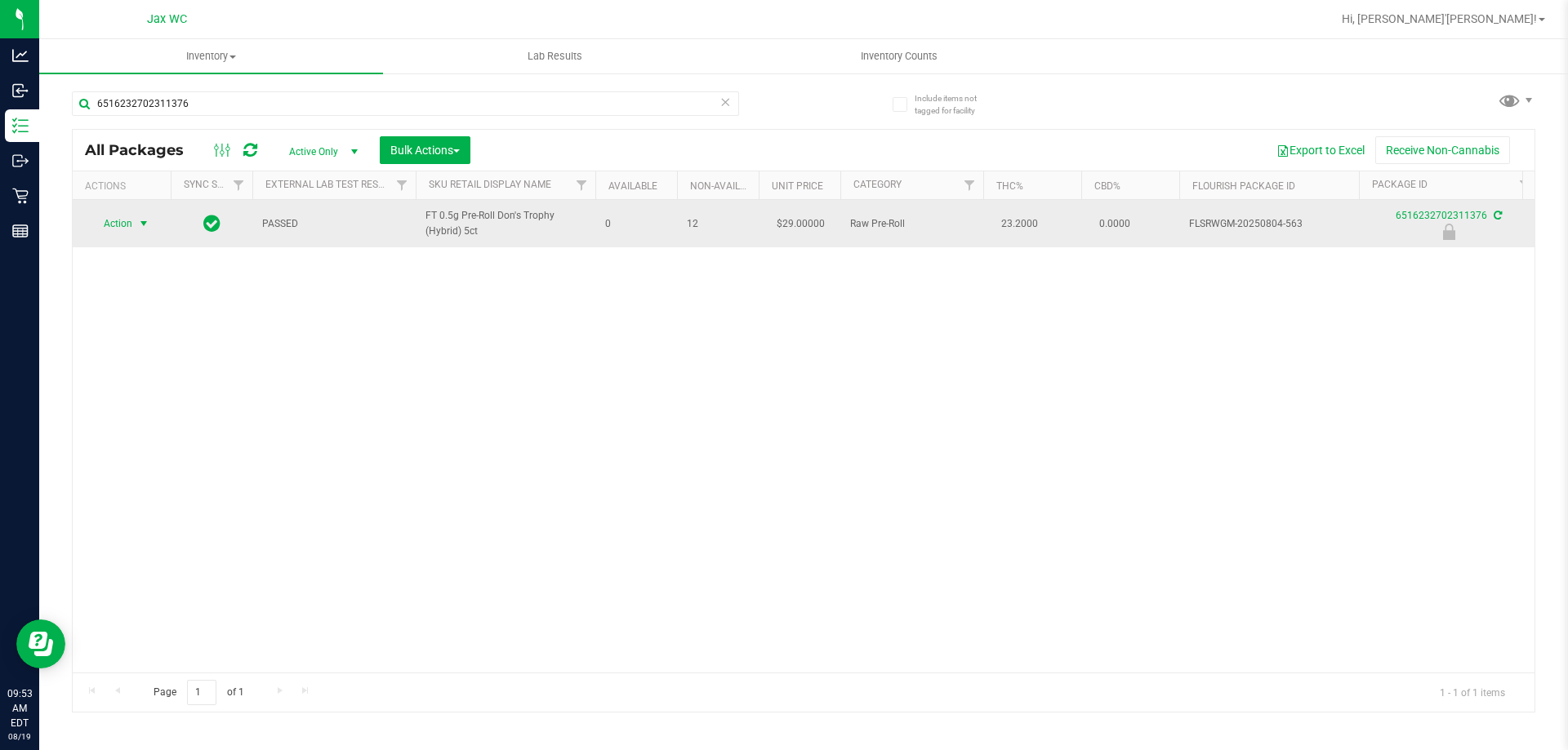
click at [116, 221] on span "Action" at bounding box center [111, 223] width 44 height 23
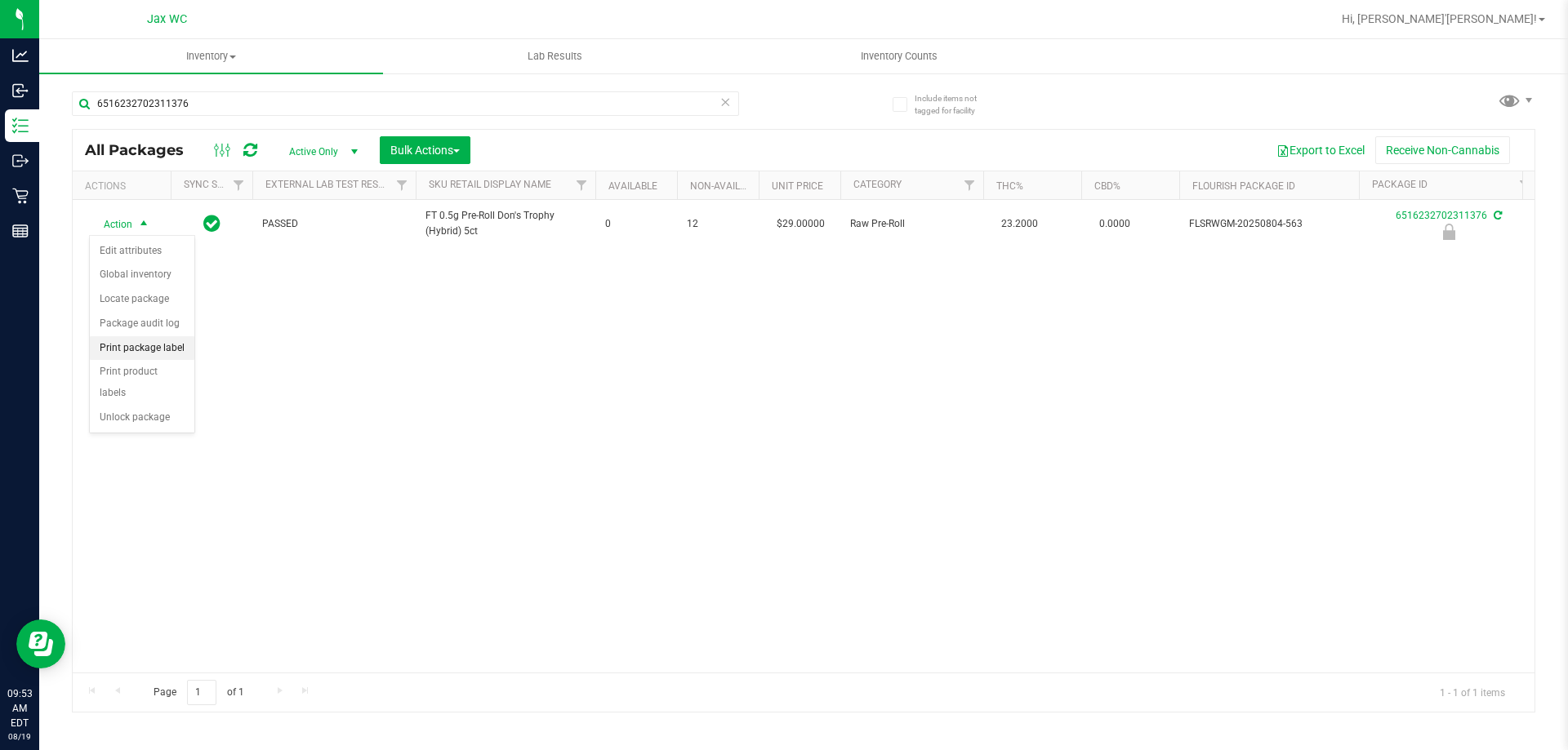
click at [150, 347] on li "Print package label" at bounding box center [142, 348] width 105 height 24
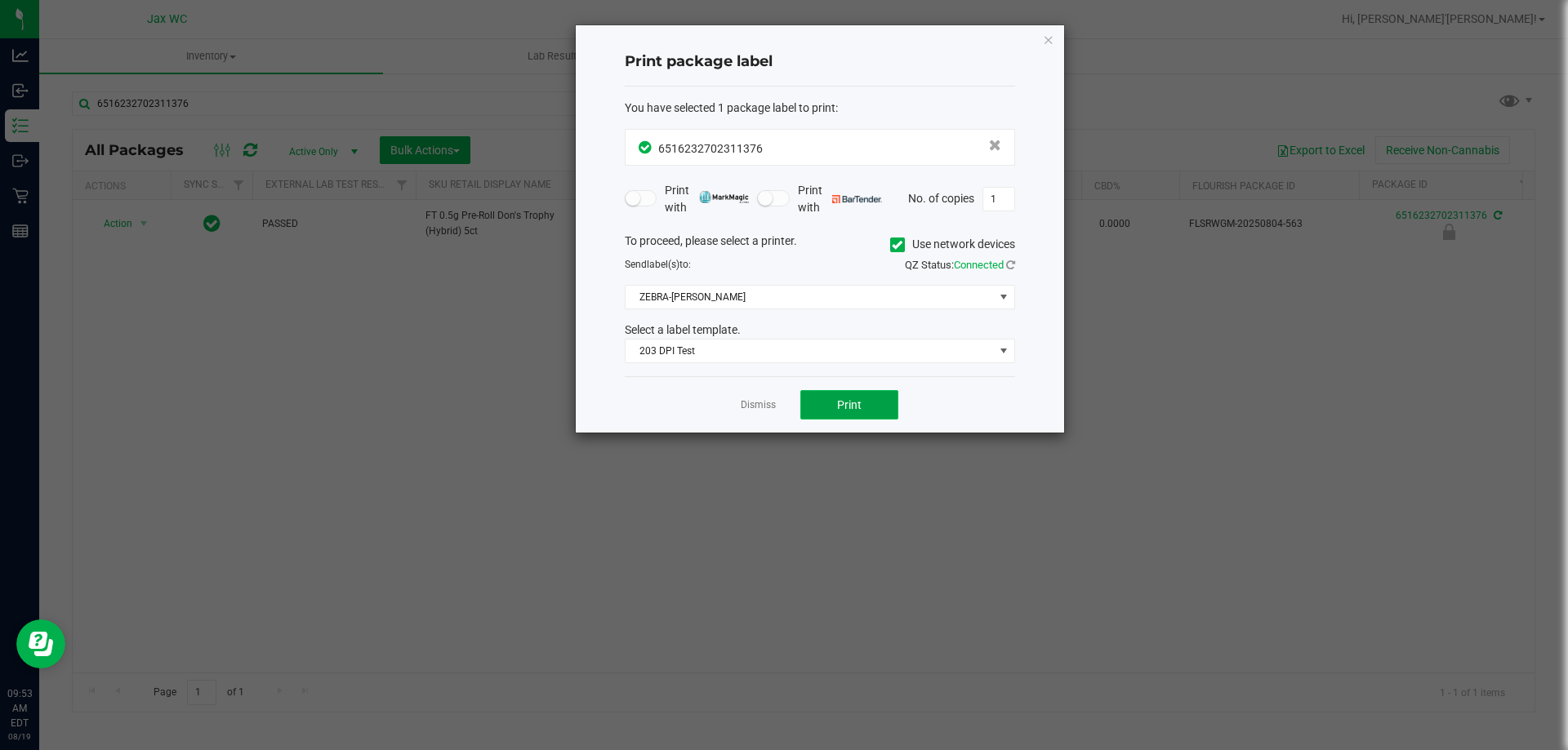
click at [824, 398] on button "Print" at bounding box center [850, 404] width 98 height 29
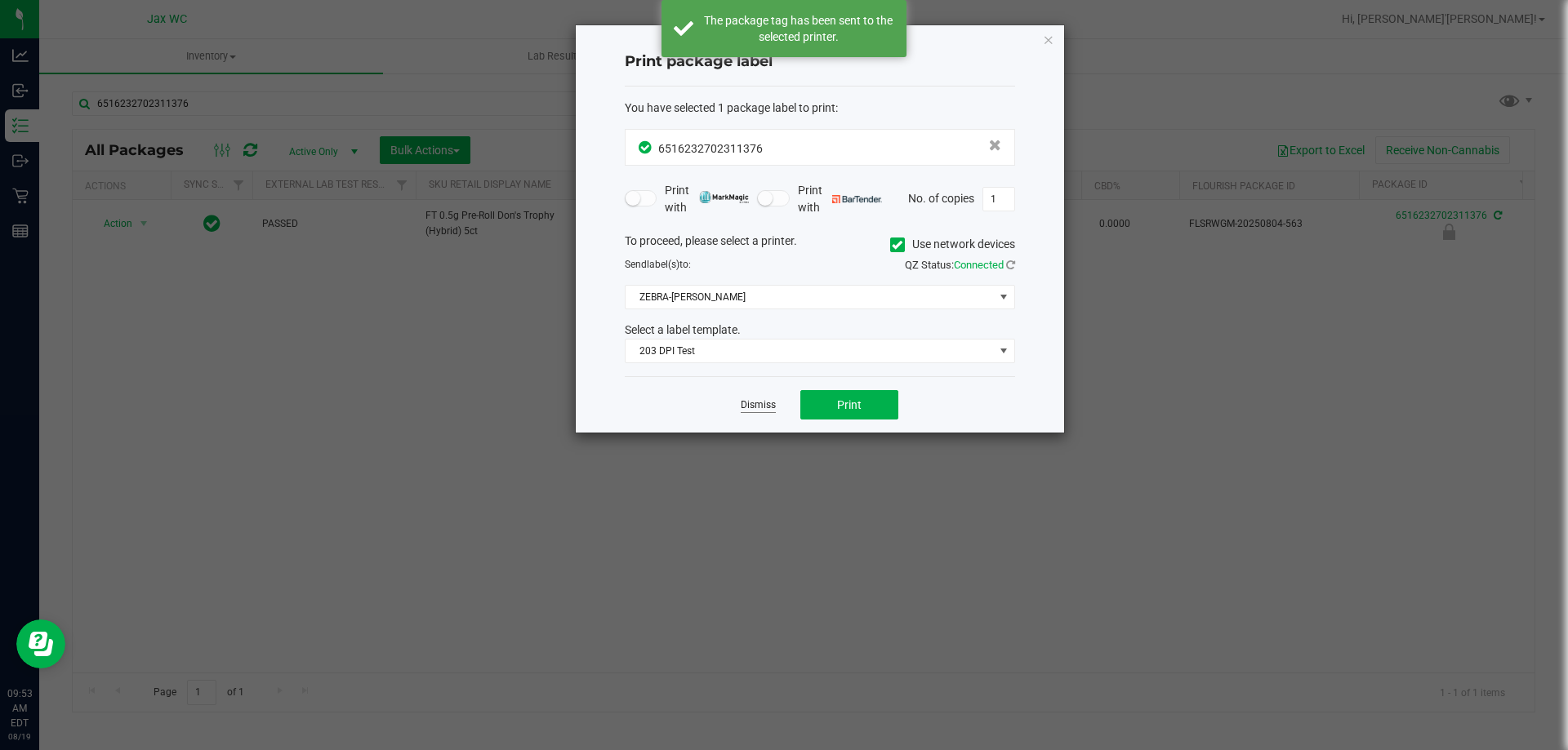
click at [764, 405] on link "Dismiss" at bounding box center [759, 405] width 35 height 13
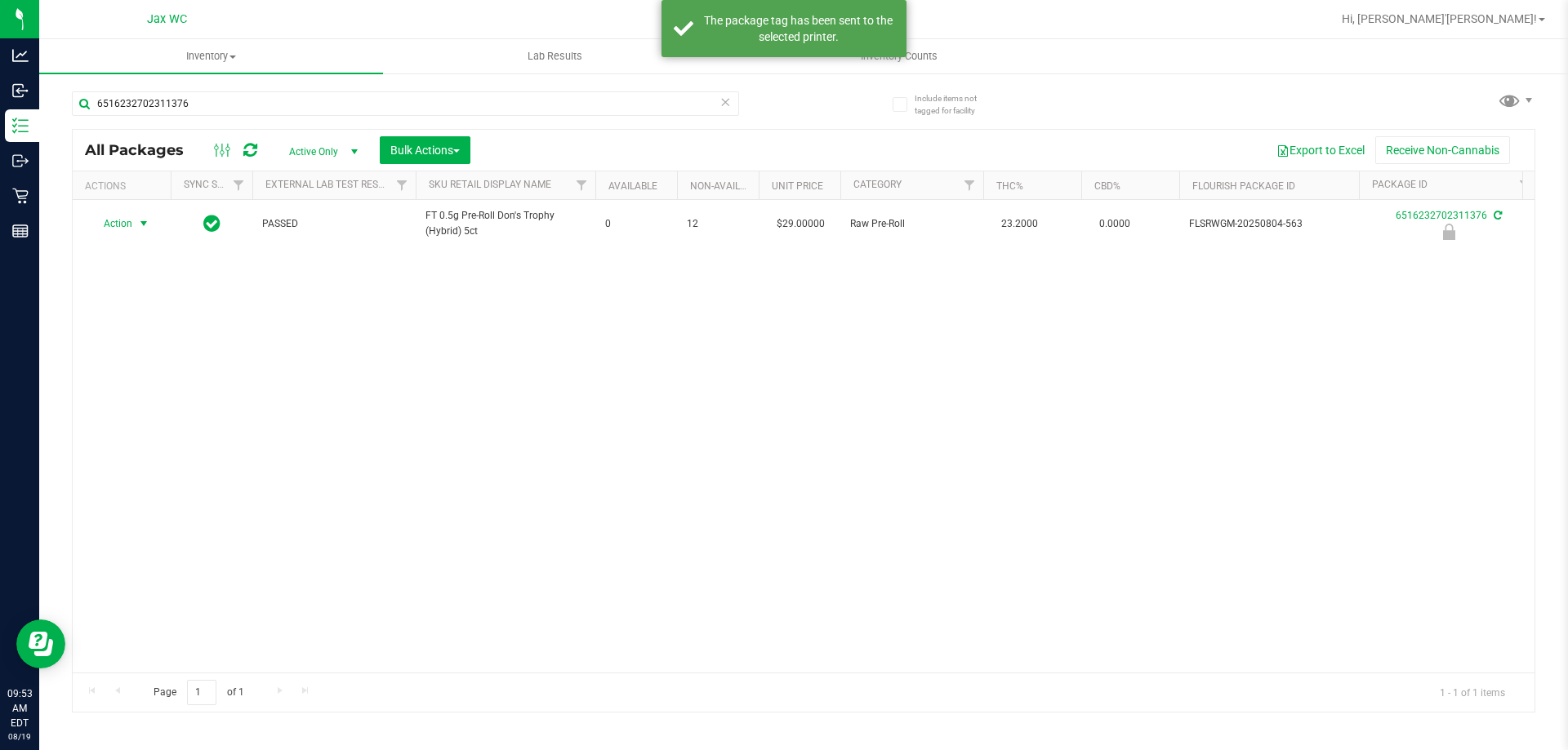
click at [120, 231] on span "Action" at bounding box center [111, 223] width 44 height 23
click at [152, 406] on li "Unlock package" at bounding box center [142, 418] width 105 height 24
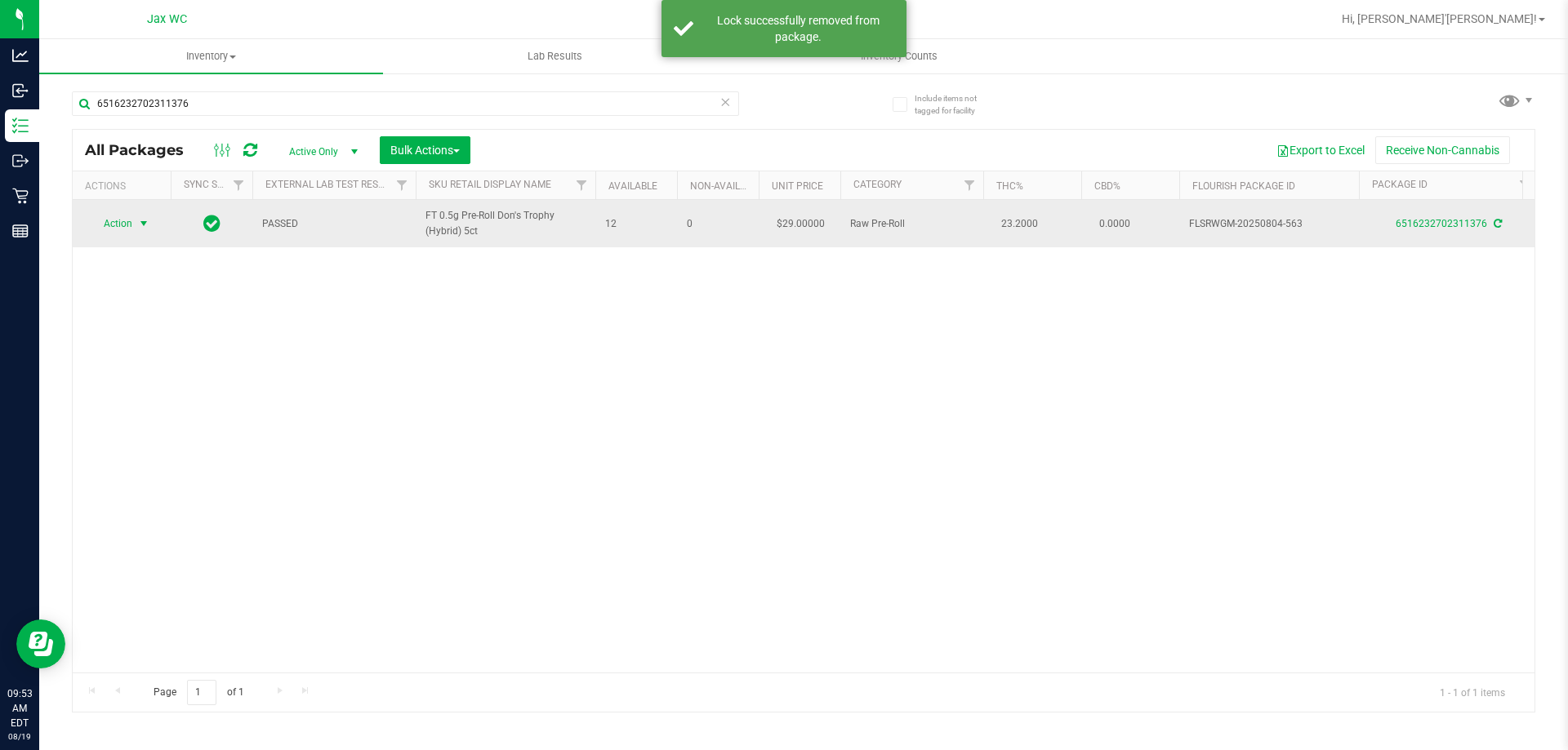
click at [144, 223] on span "select" at bounding box center [144, 224] width 13 height 13
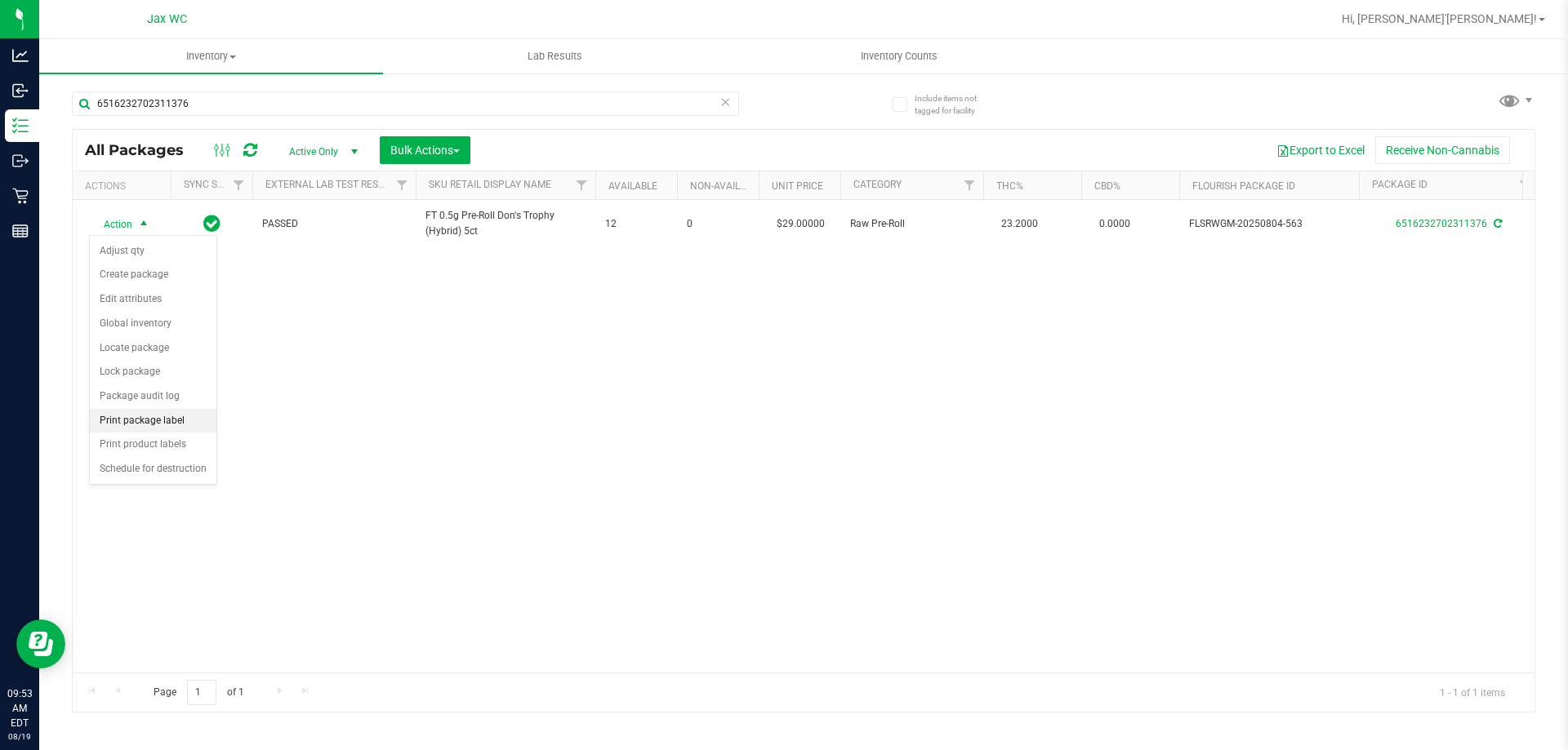
click at [169, 422] on li "Print package label" at bounding box center [153, 421] width 126 height 24
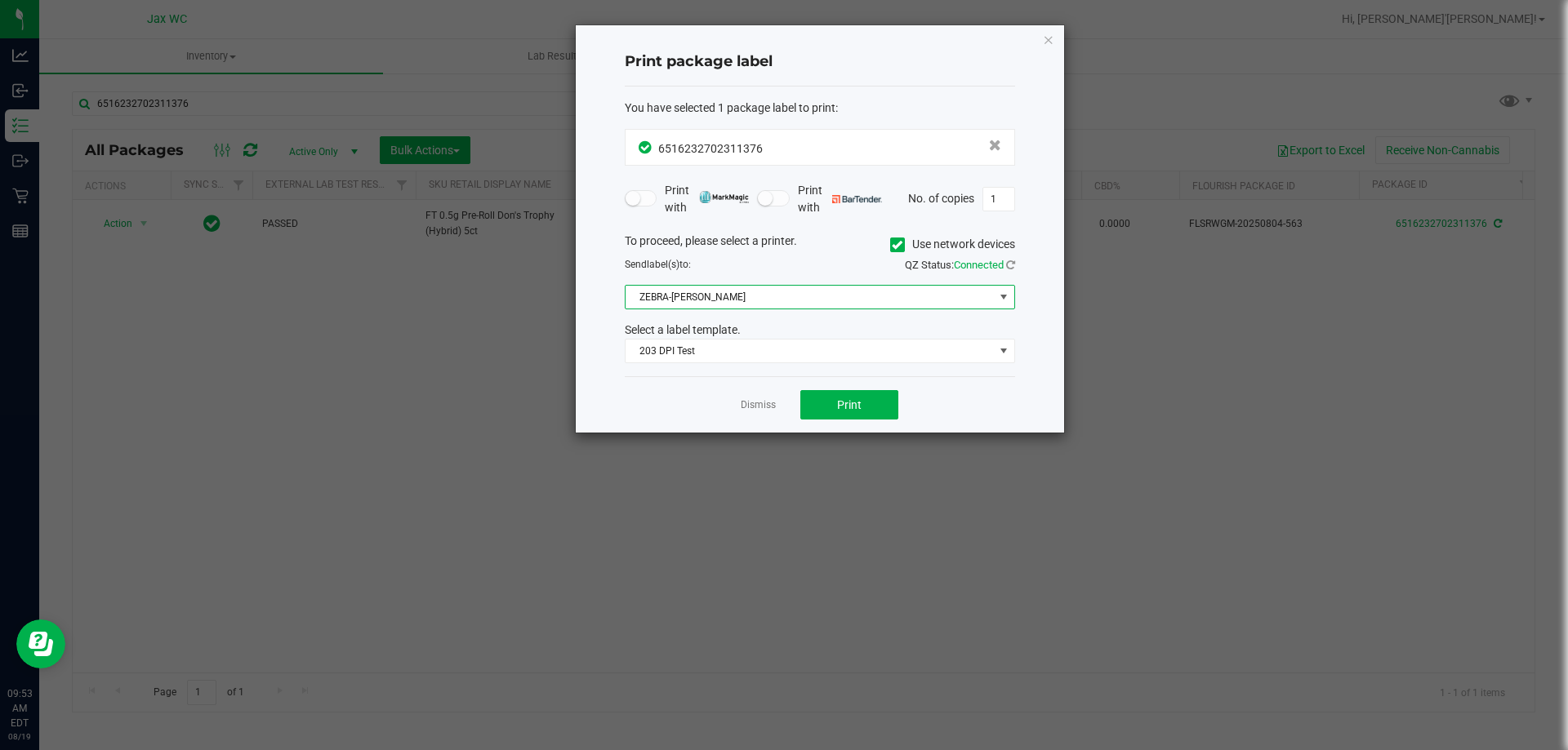
click at [710, 294] on span "ZEBRA-YOHANNA-LOGAN" at bounding box center [809, 297] width 368 height 23
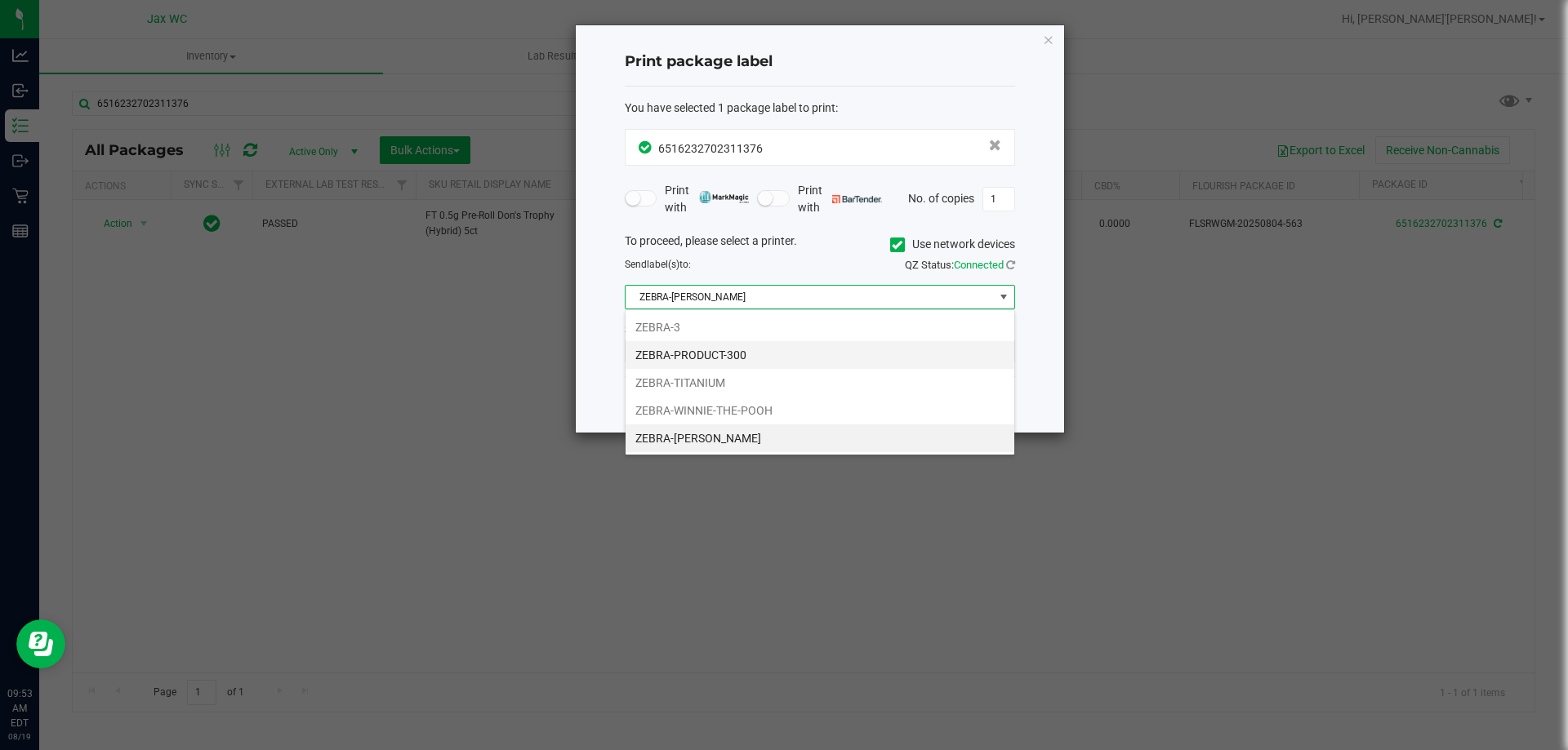
scroll to position [24, 390]
click at [731, 407] on li "ZEBRA-WINNIE-THE-POOH" at bounding box center [819, 410] width 389 height 28
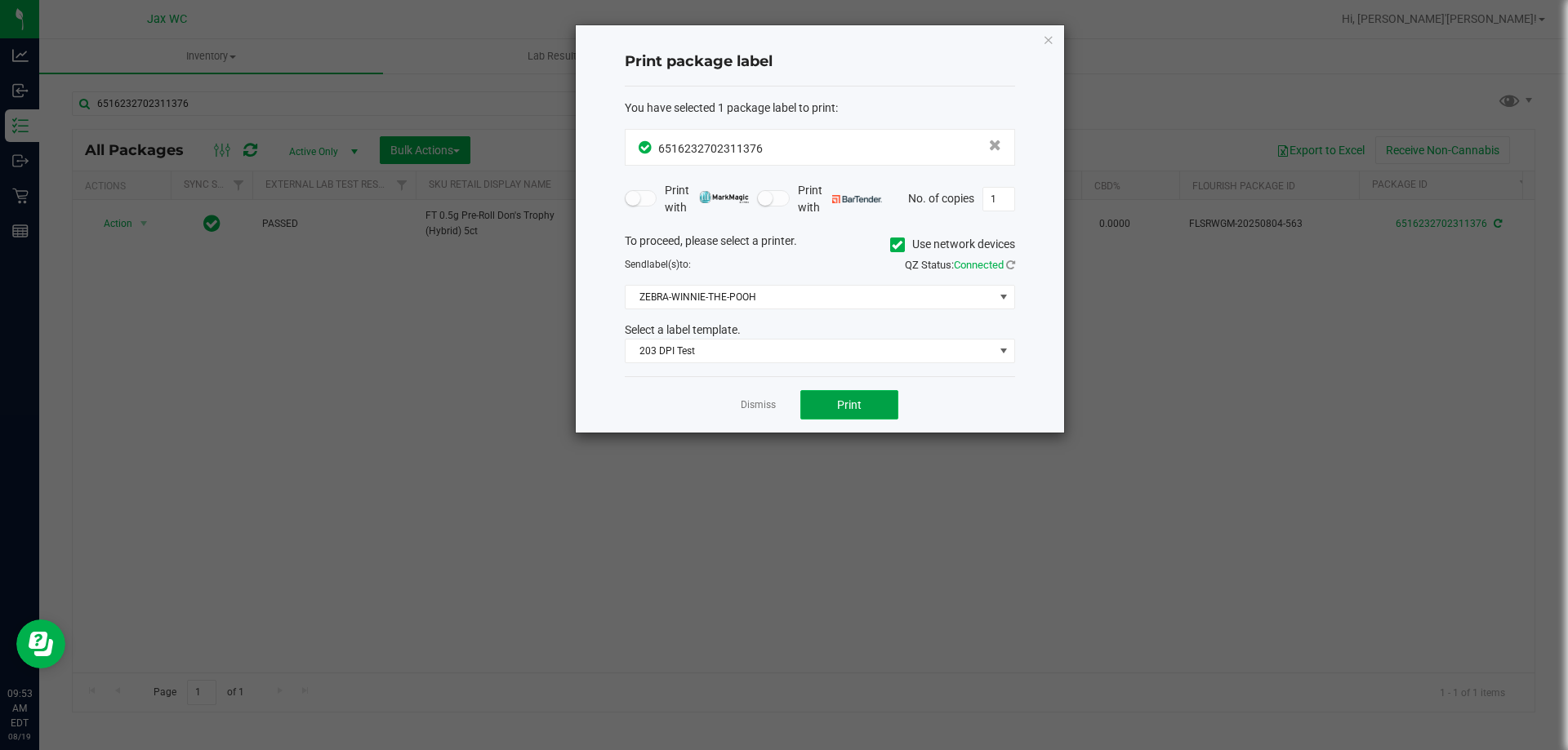
click at [808, 402] on button "Print" at bounding box center [850, 404] width 98 height 29
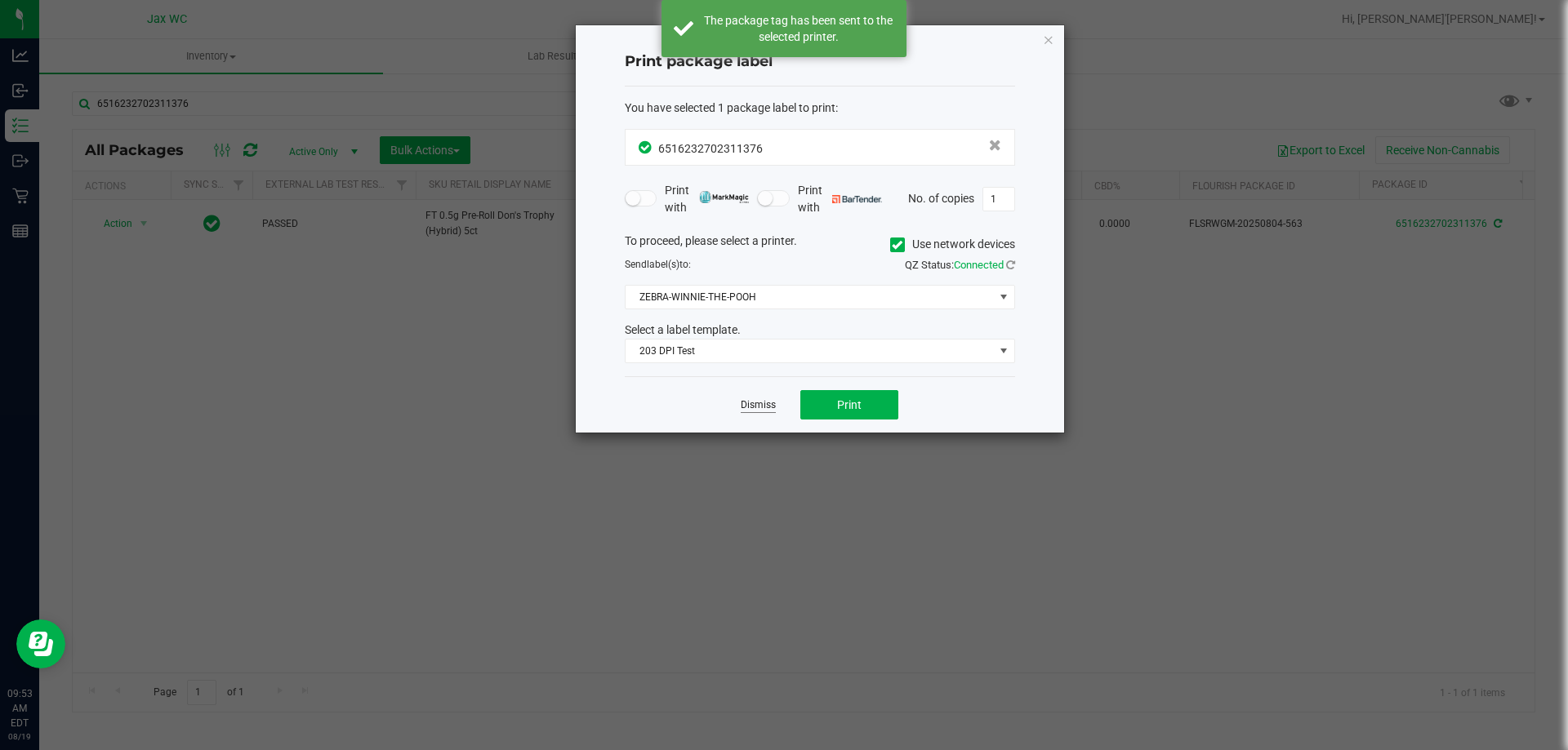
click at [764, 406] on link "Dismiss" at bounding box center [759, 405] width 35 height 13
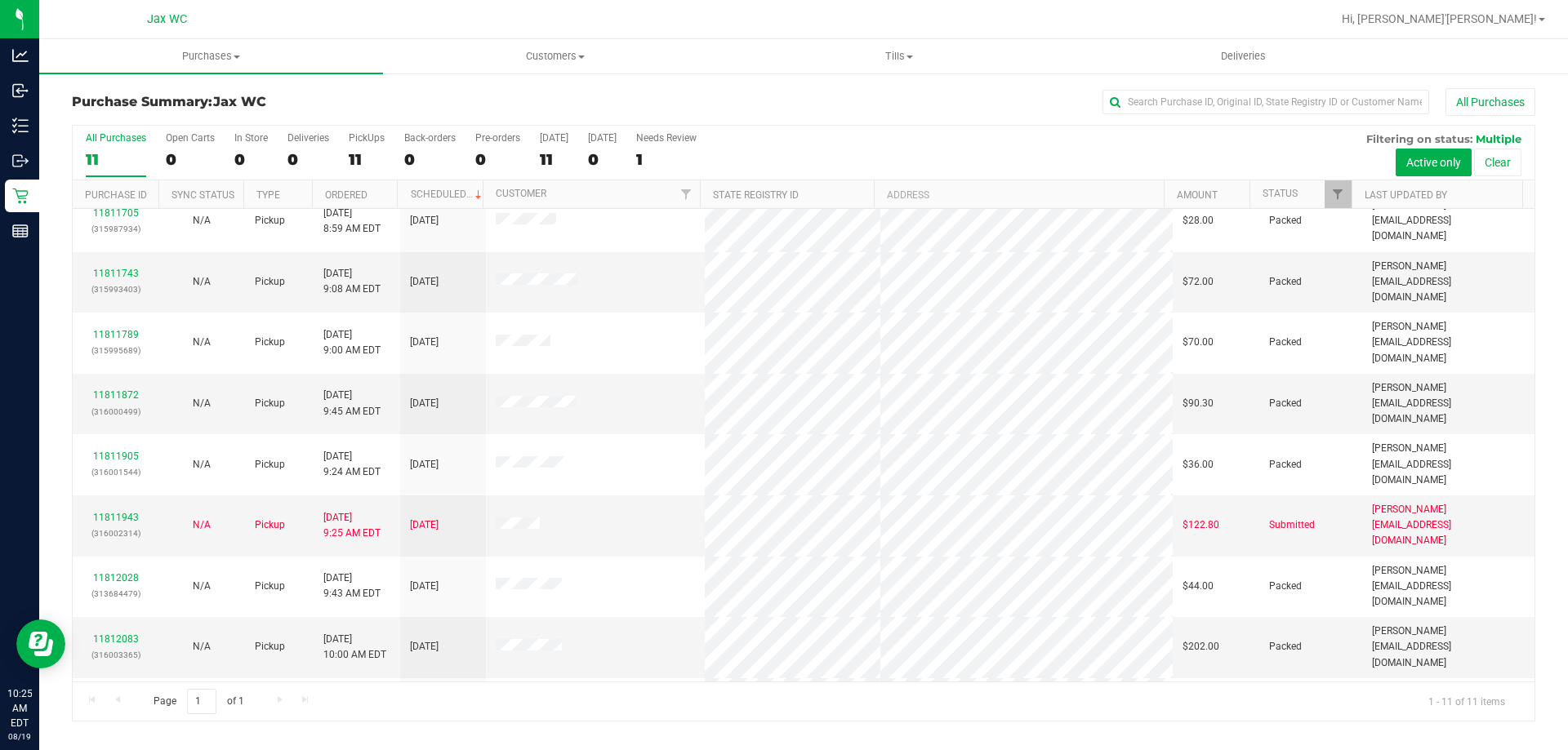
scroll to position [24, 0]
click at [323, 37] on nav "Jax WC Hi, Jo'[PERSON_NAME]!" at bounding box center [804, 19] width 1529 height 40
click at [309, 103] on h3 "Purchase Summary: Jax WC" at bounding box center [315, 101] width 487 height 14
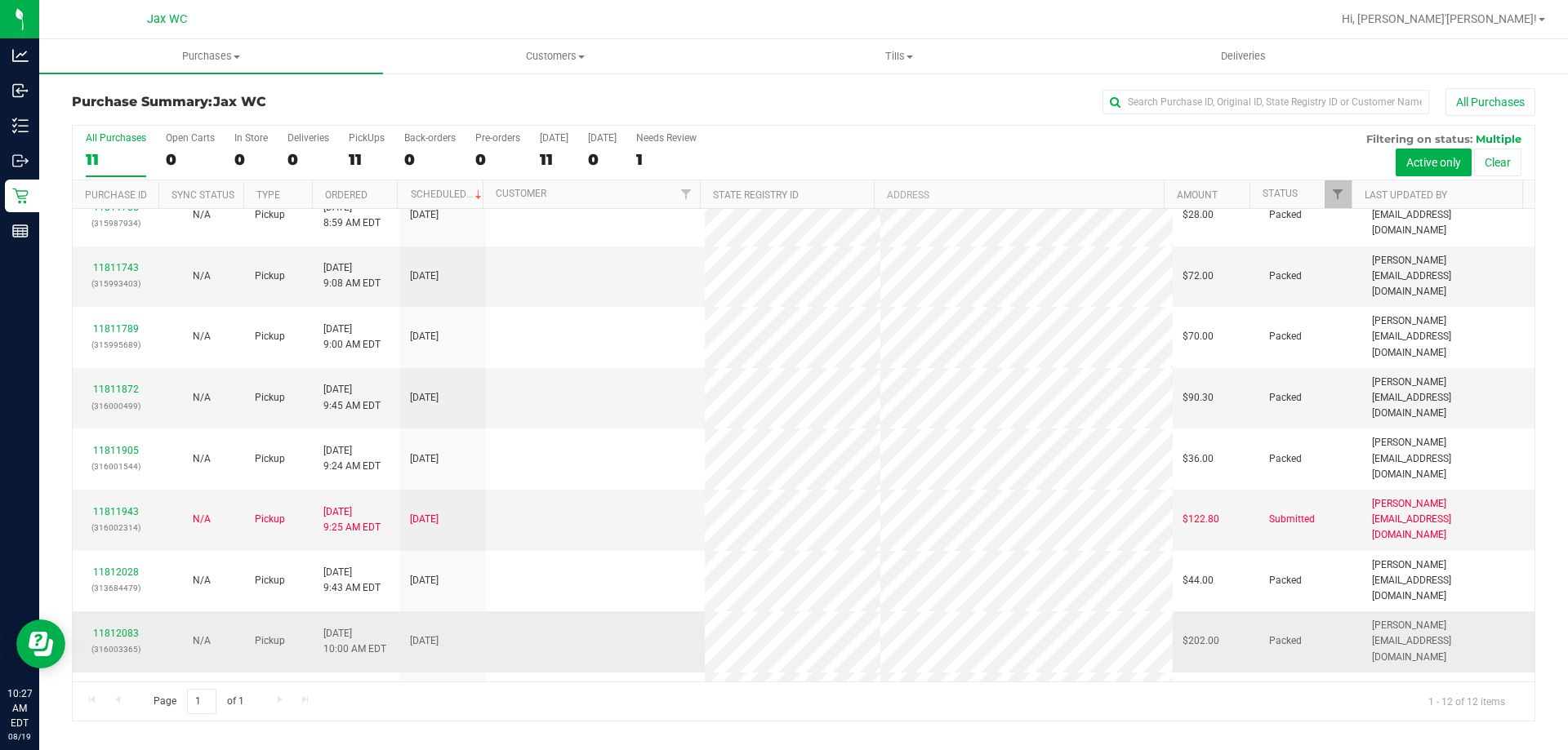
scroll to position [0, 0]
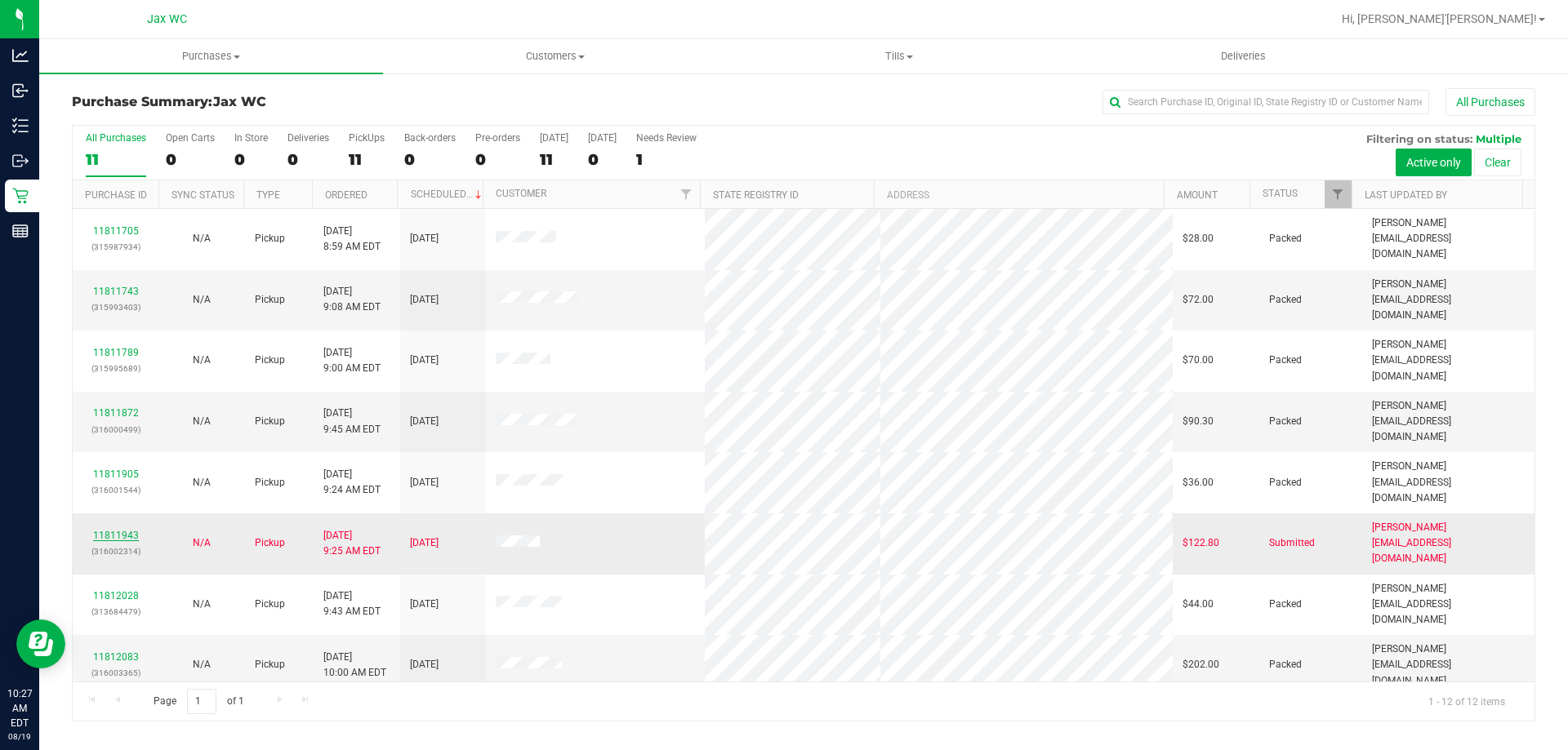
click at [120, 530] on link "11811943" at bounding box center [115, 536] width 46 height 12
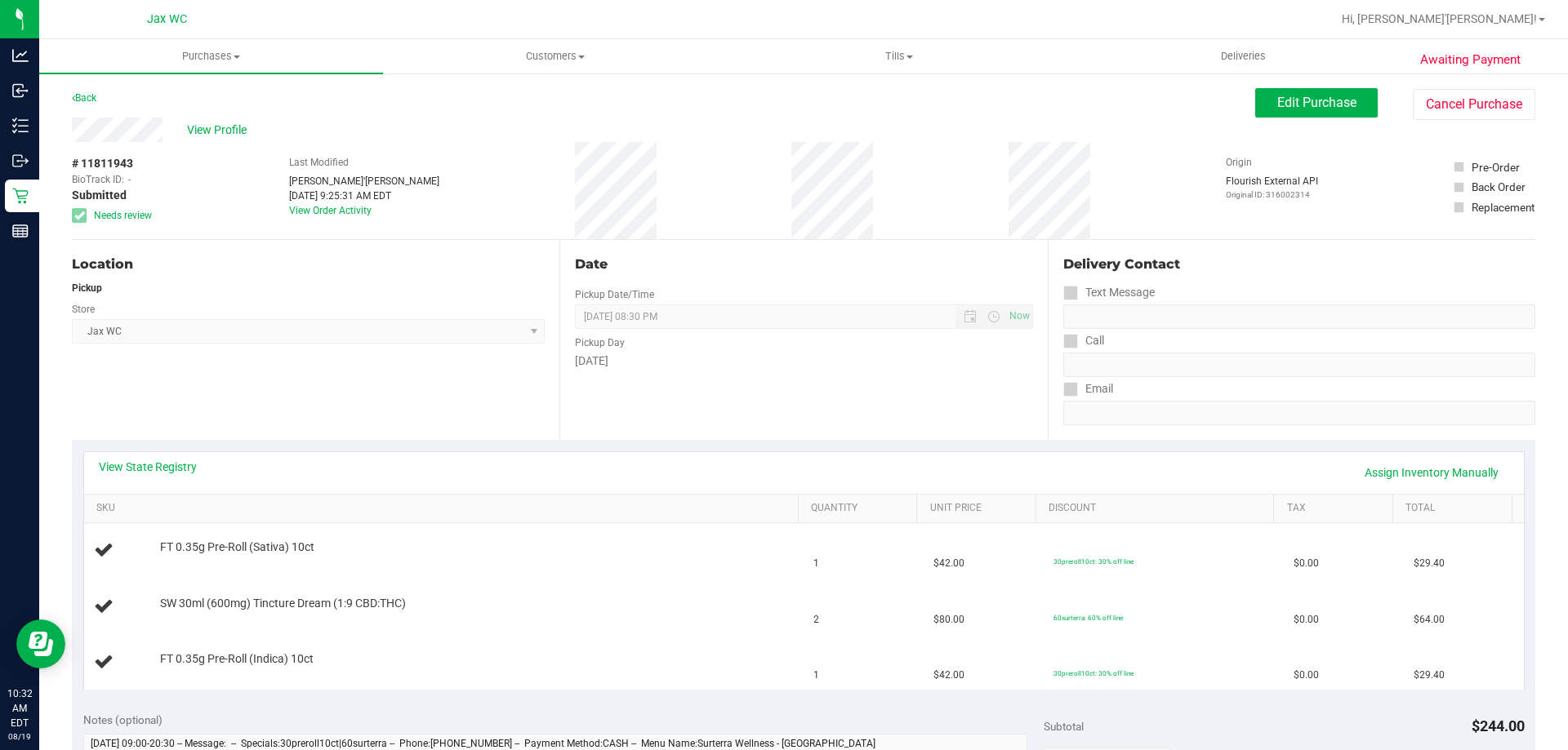
click at [290, 383] on div "Location Pickup Store Jax WC Select Store Bonita Springs WC Boynton Beach WC Br…" at bounding box center [315, 340] width 487 height 200
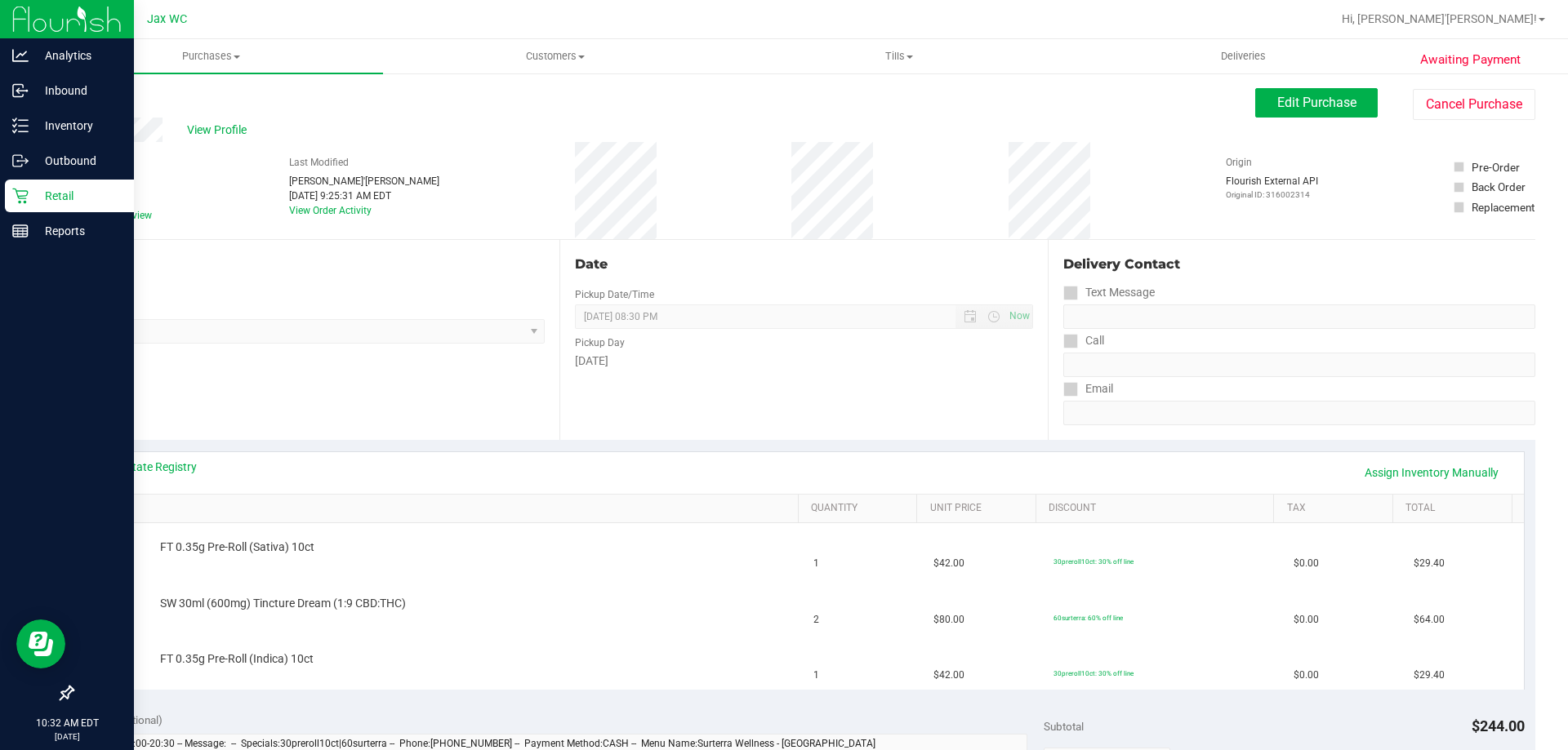
click at [26, 193] on icon at bounding box center [20, 196] width 16 height 16
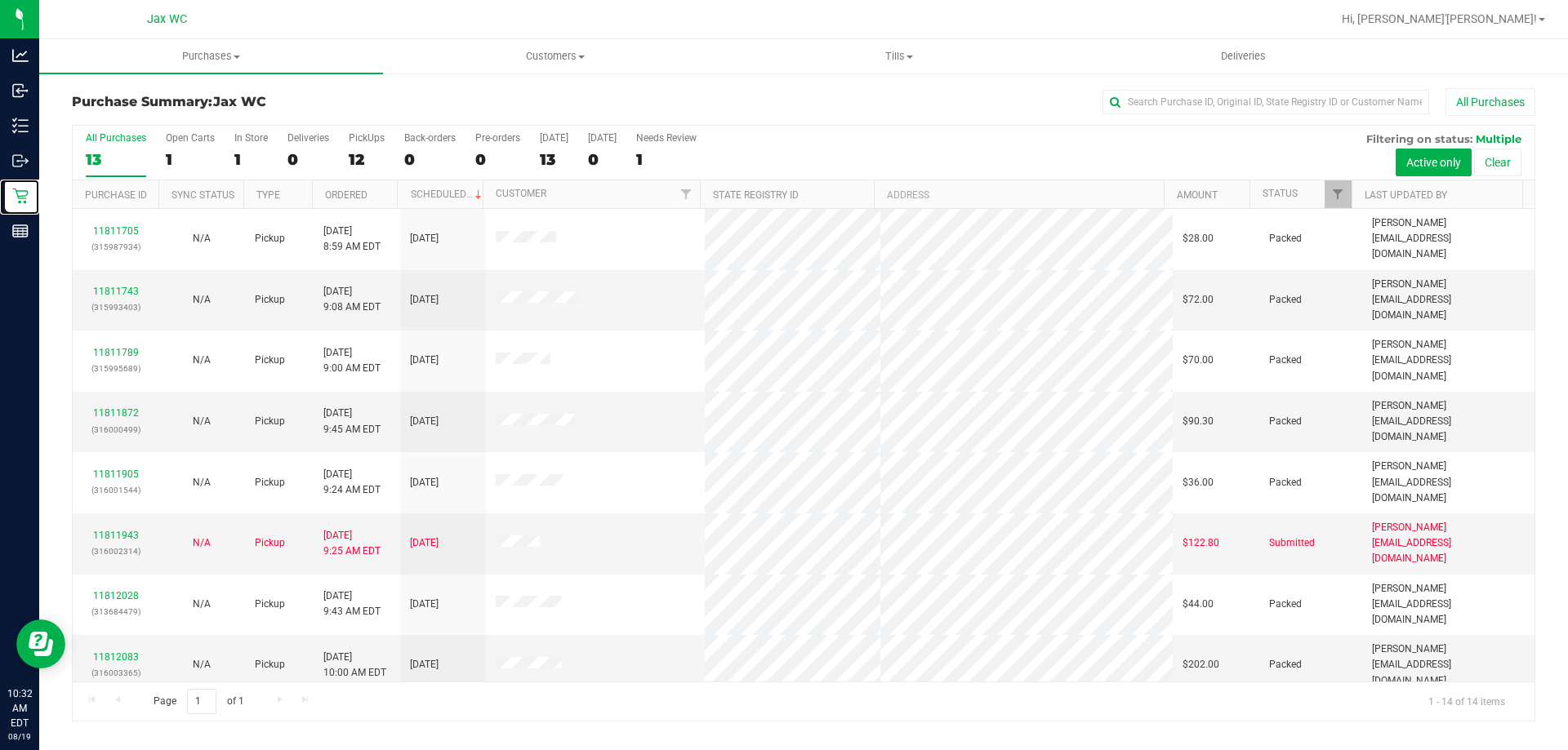
scroll to position [160, 0]
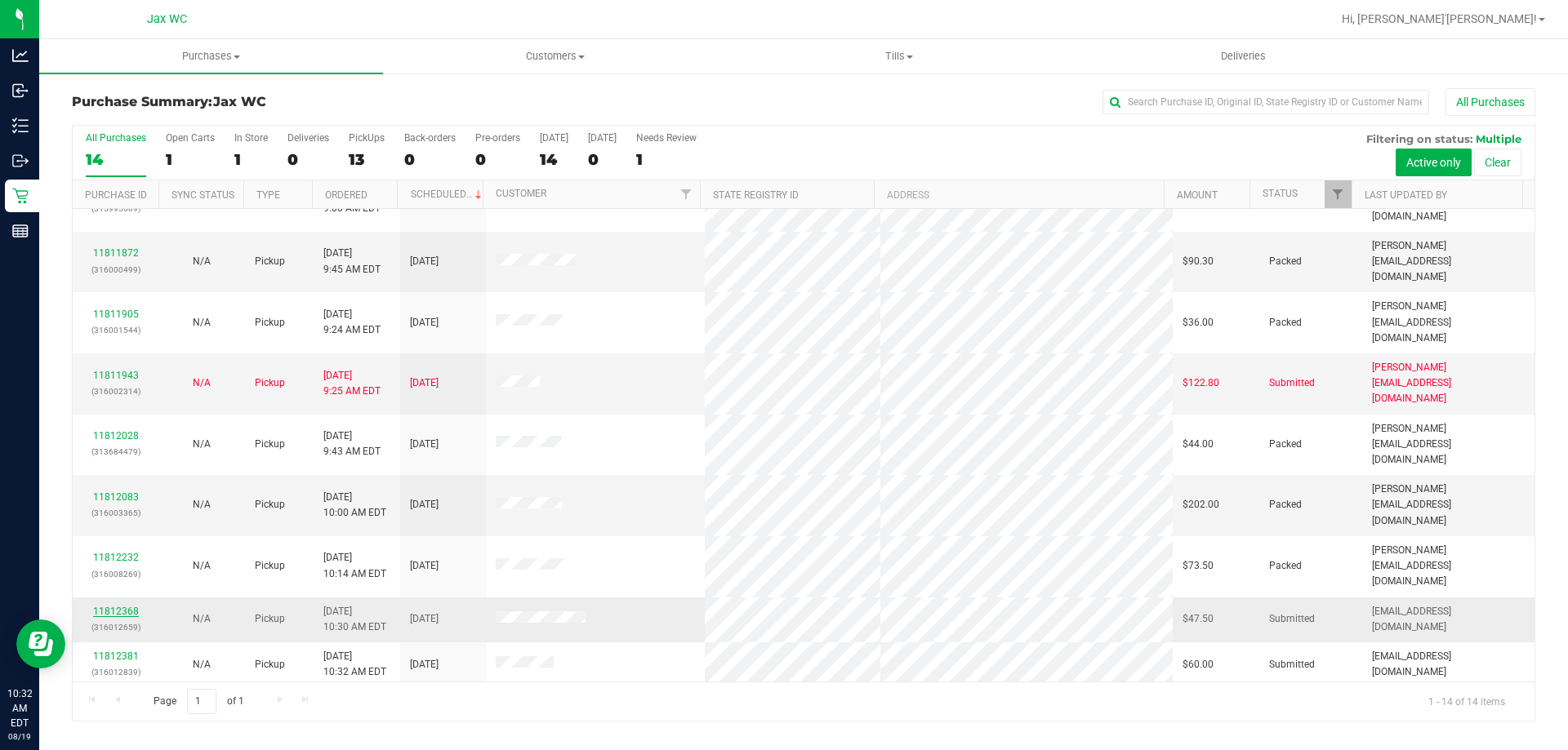
click at [105, 606] on link "11812368" at bounding box center [115, 612] width 46 height 12
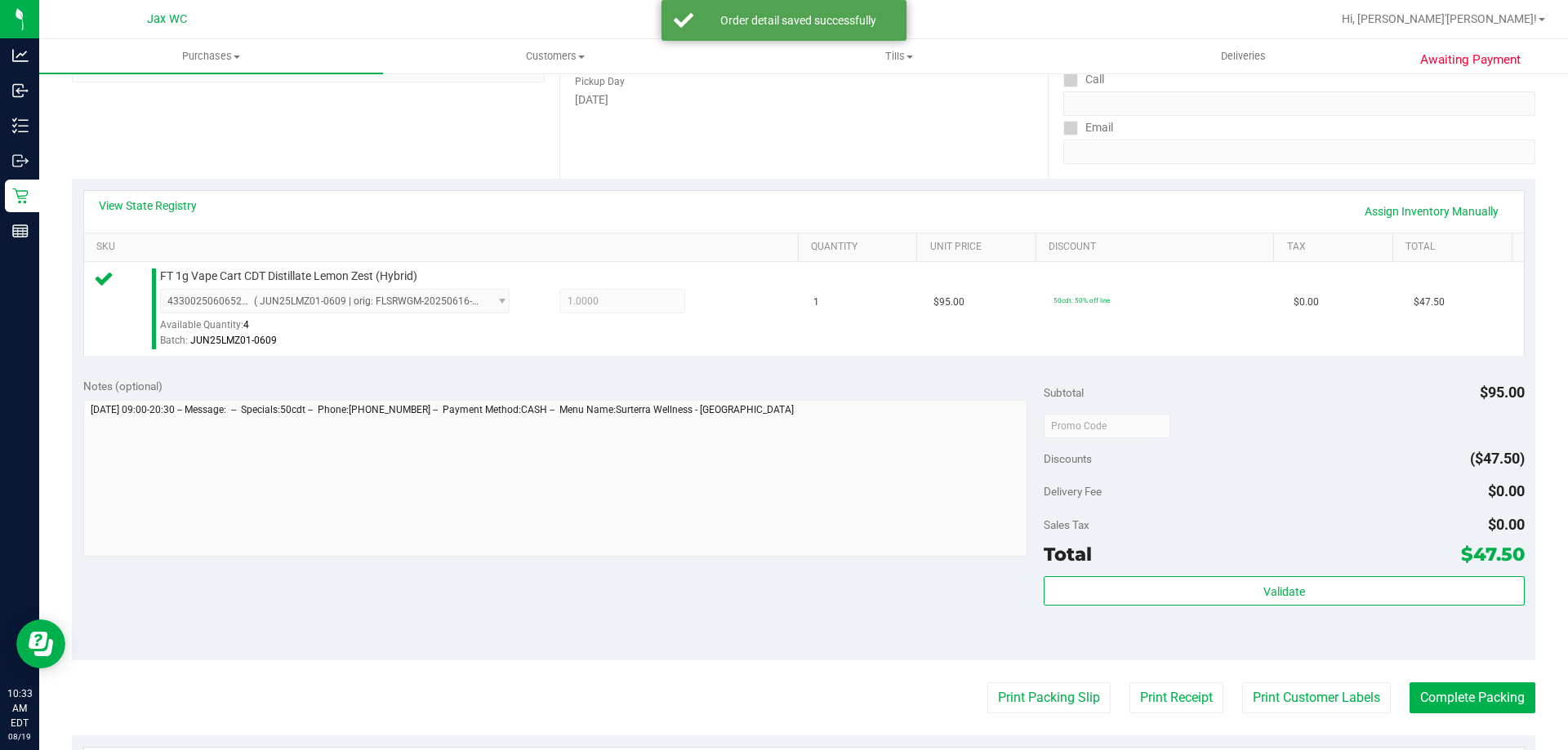
scroll to position [327, 0]
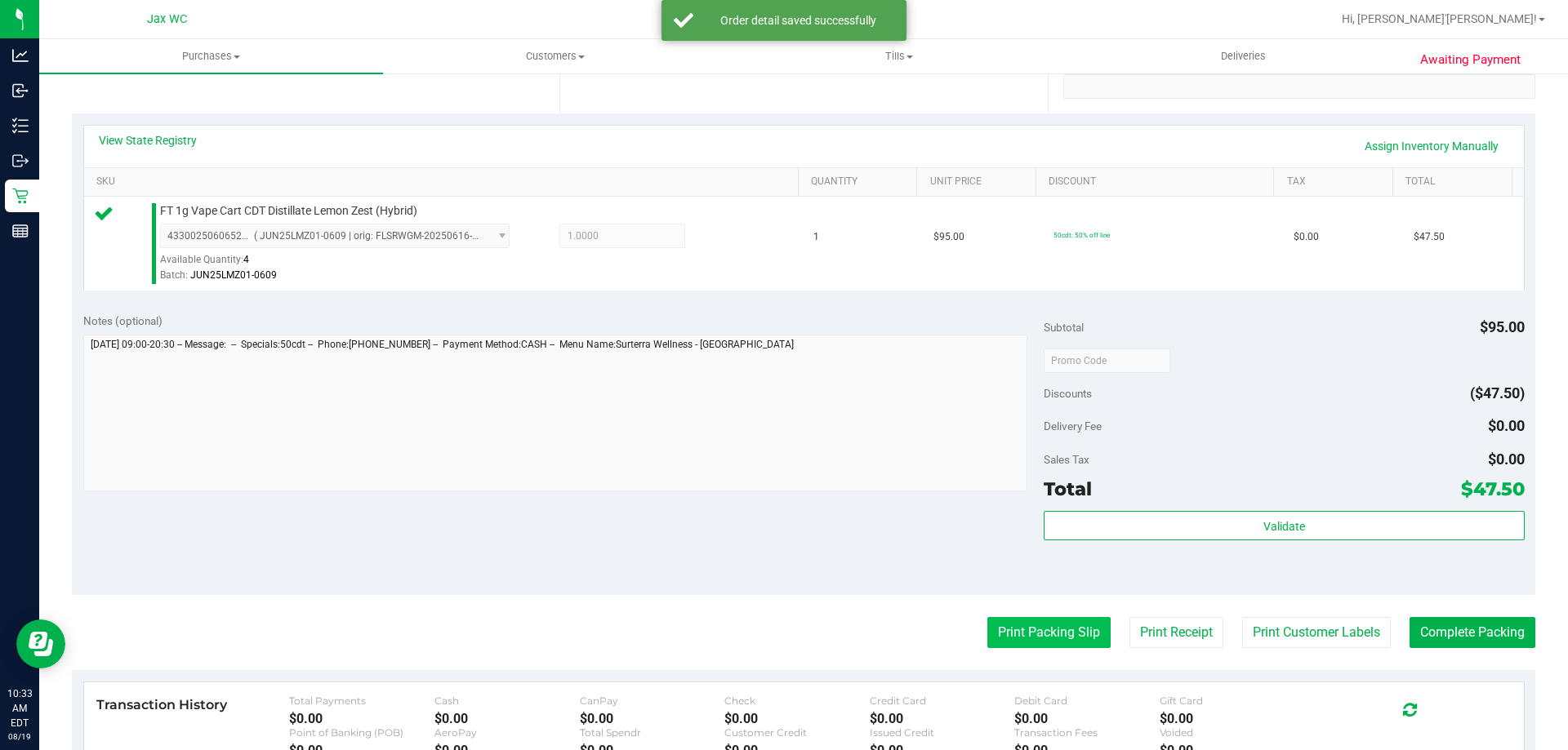
click at [1034, 636] on button "Print Packing Slip" at bounding box center [1049, 632] width 123 height 31
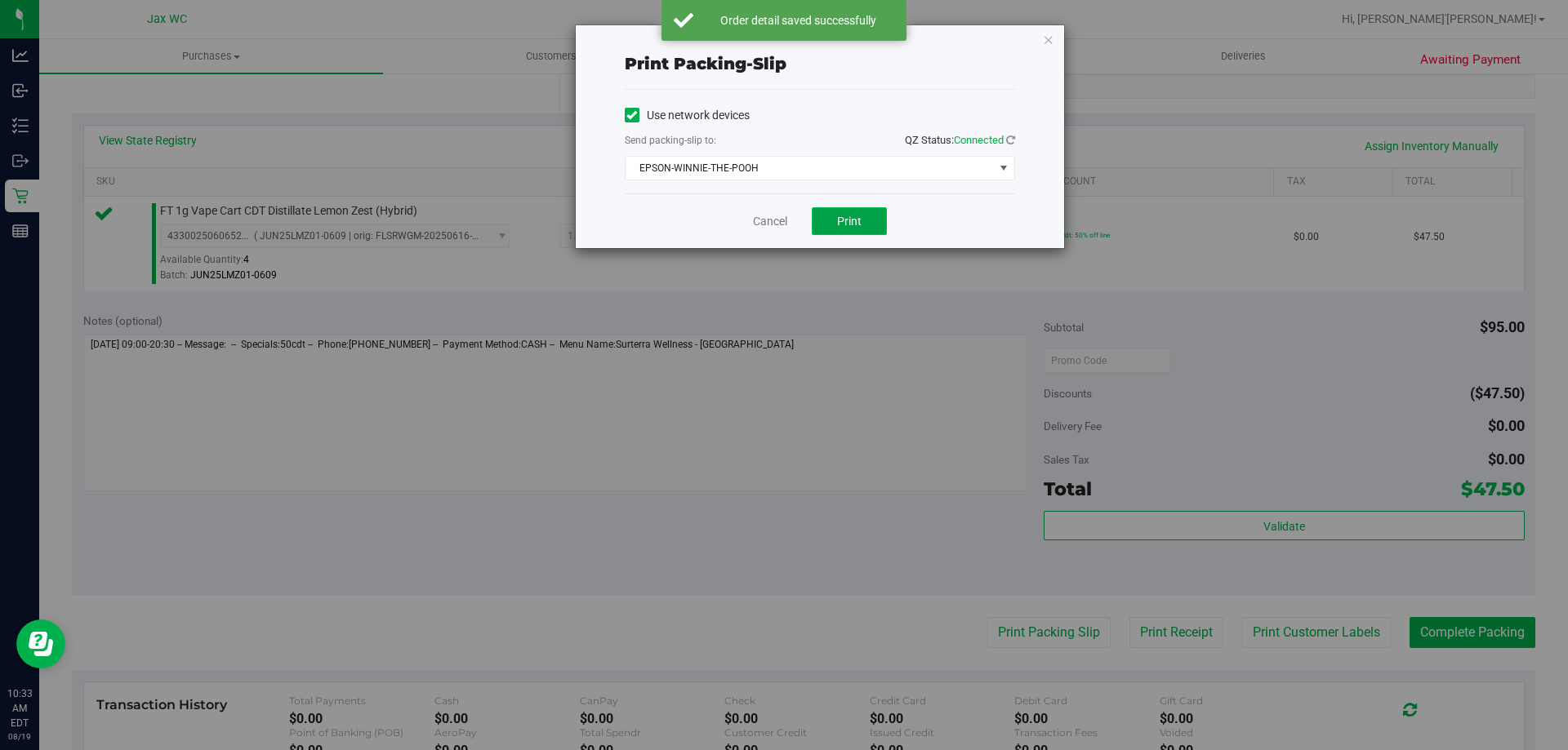
click at [833, 222] on button "Print" at bounding box center [849, 221] width 75 height 28
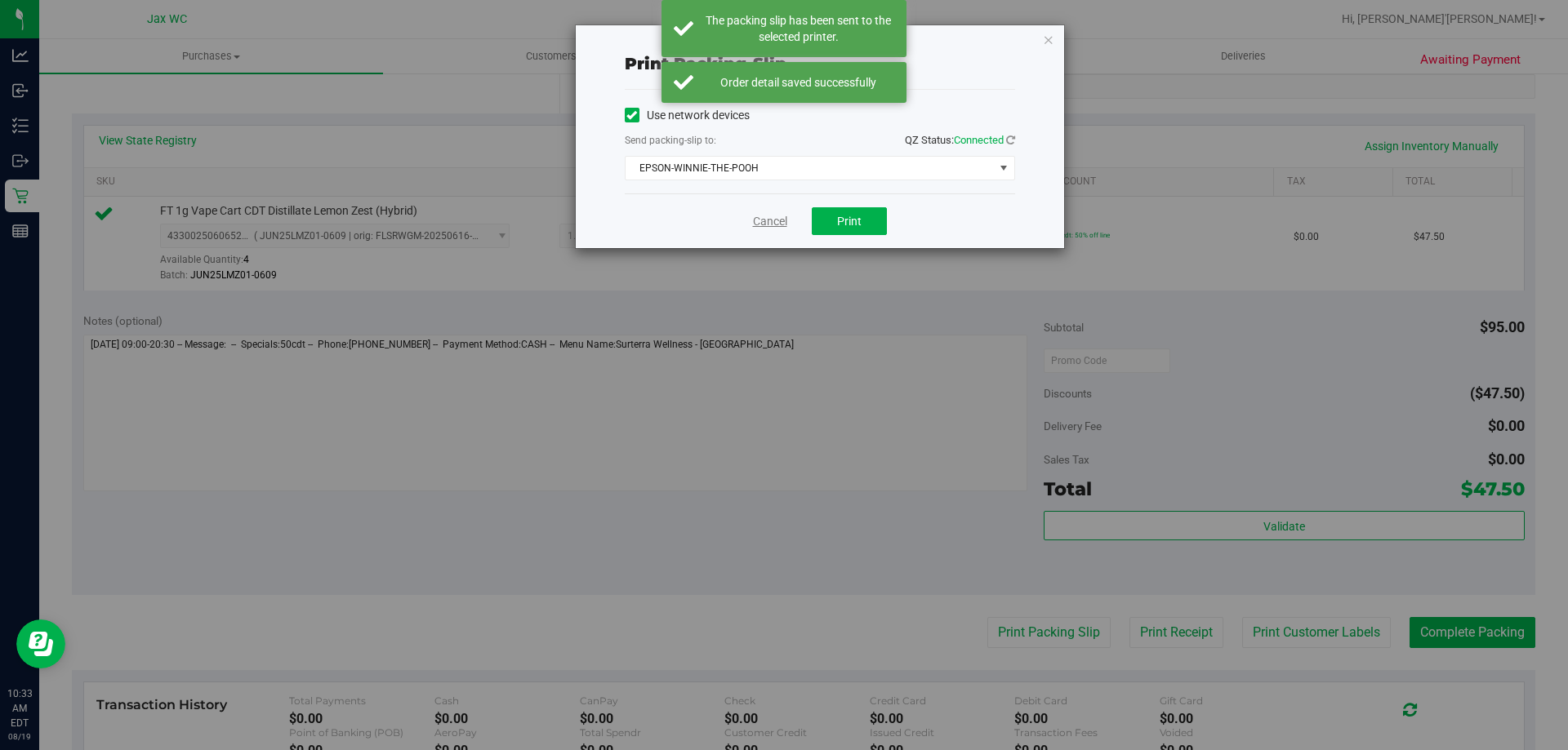
click at [783, 222] on link "Cancel" at bounding box center [770, 222] width 35 height 17
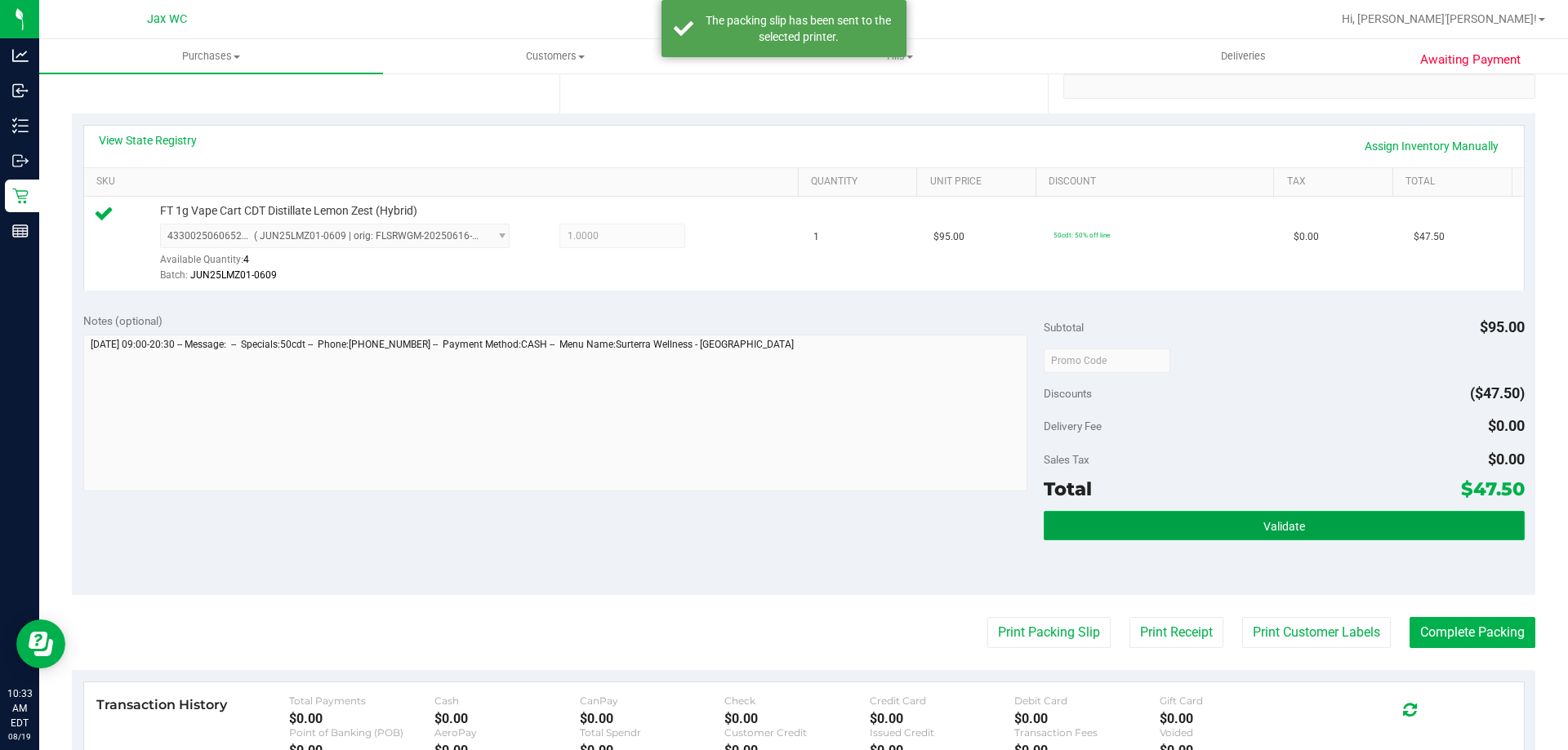
click at [1218, 519] on button "Validate" at bounding box center [1284, 526] width 481 height 29
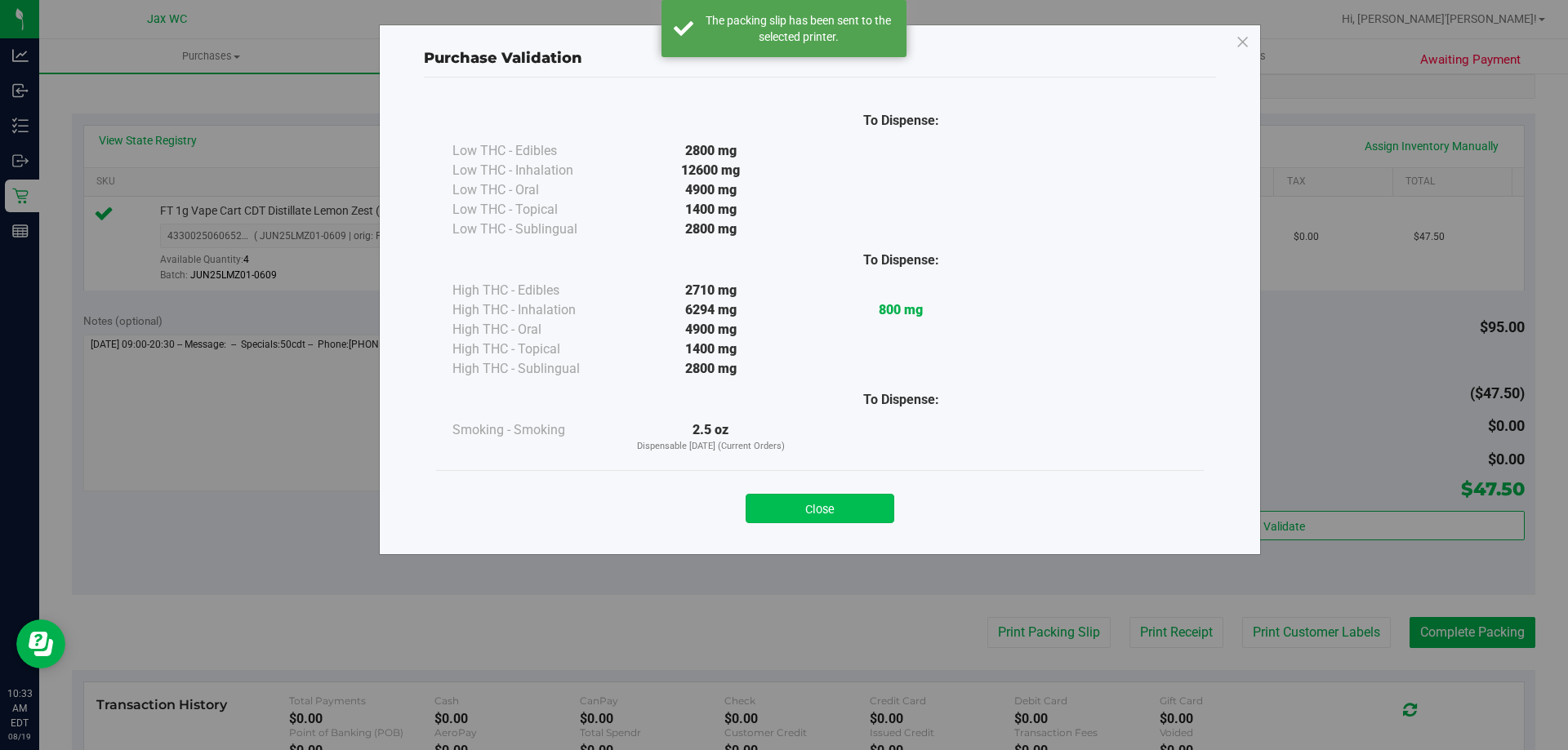
click at [850, 508] on button "Close" at bounding box center [820, 508] width 148 height 29
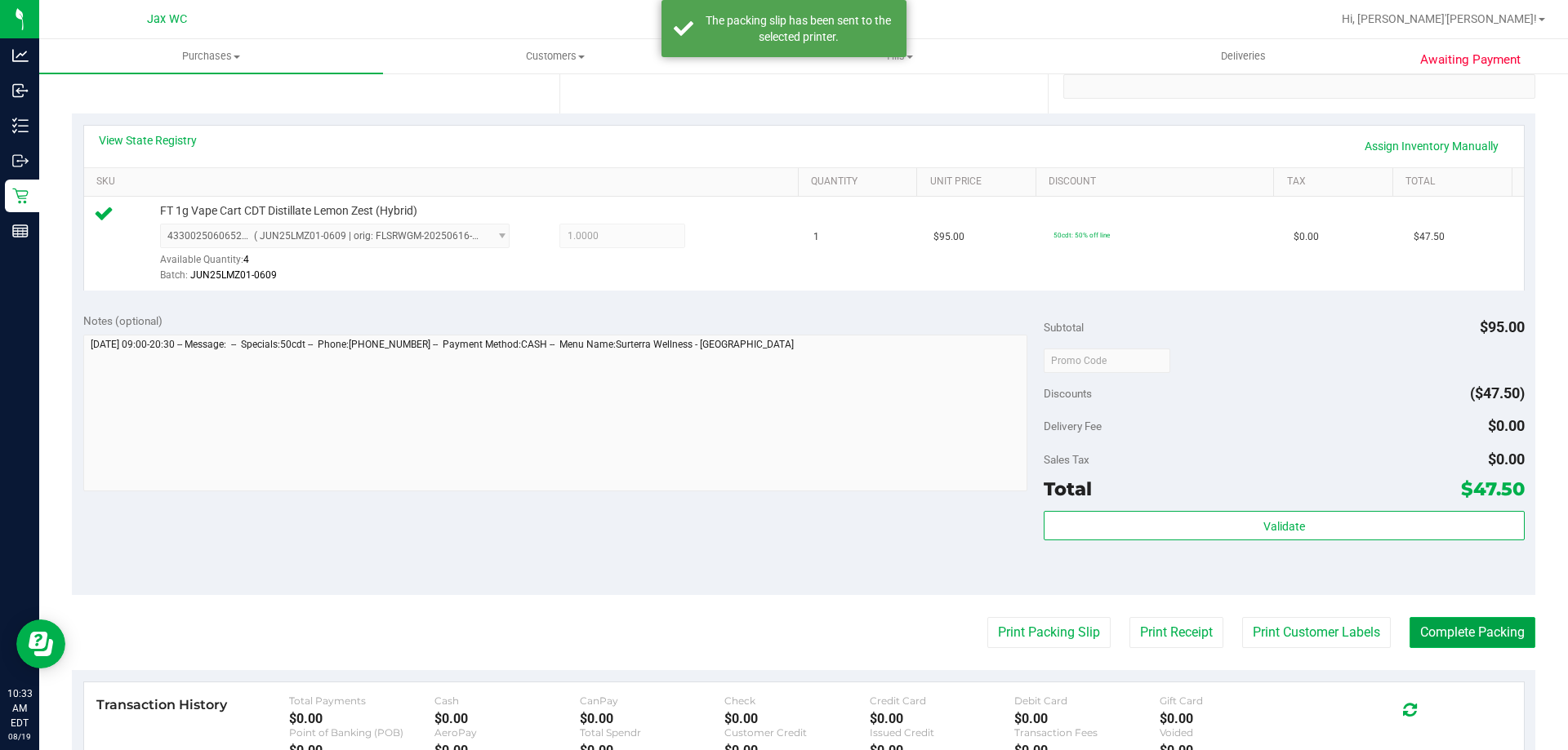
click at [1442, 626] on button "Complete Packing" at bounding box center [1472, 632] width 126 height 31
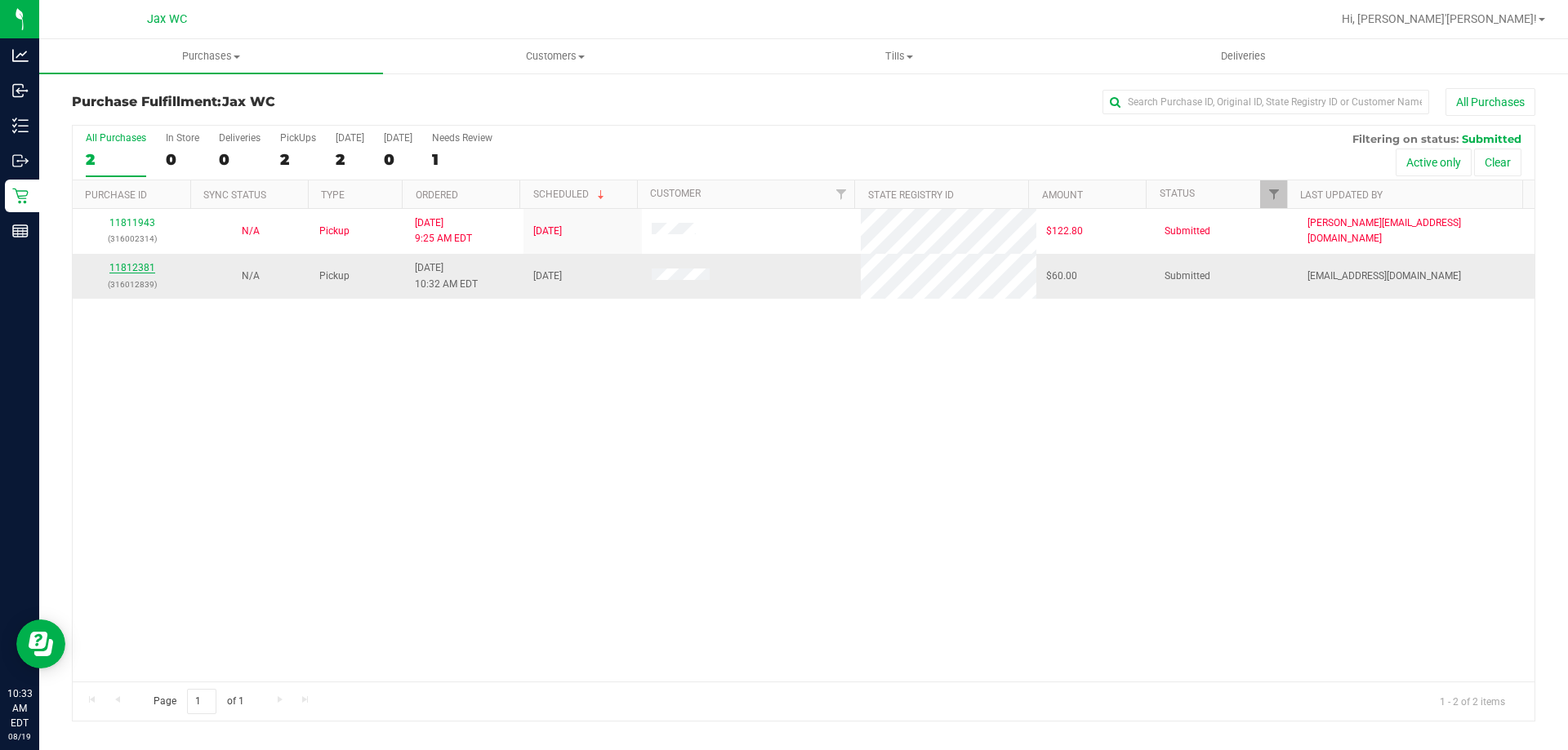
click at [131, 271] on link "11812381" at bounding box center [132, 268] width 46 height 12
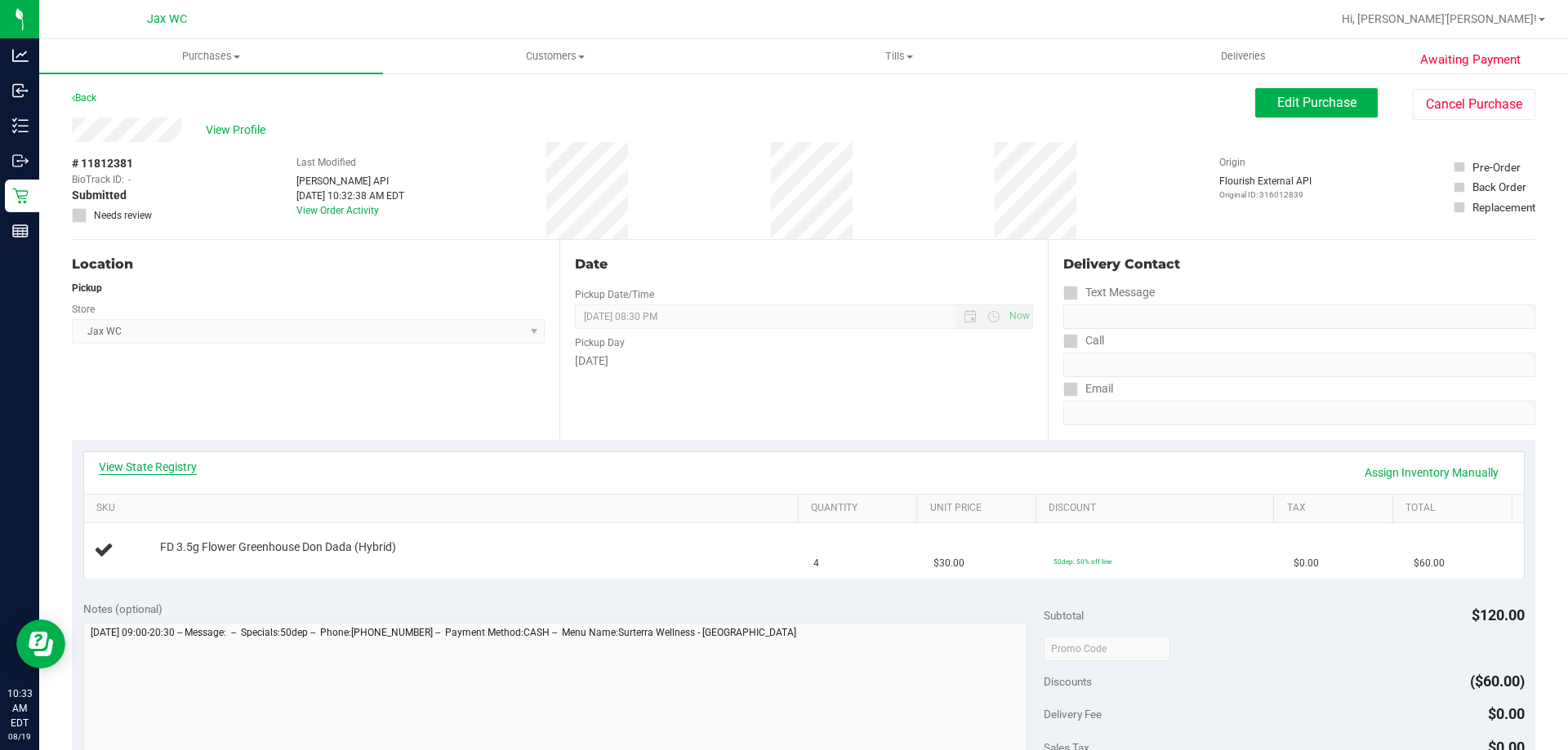
click at [173, 468] on link "View State Registry" at bounding box center [148, 467] width 98 height 16
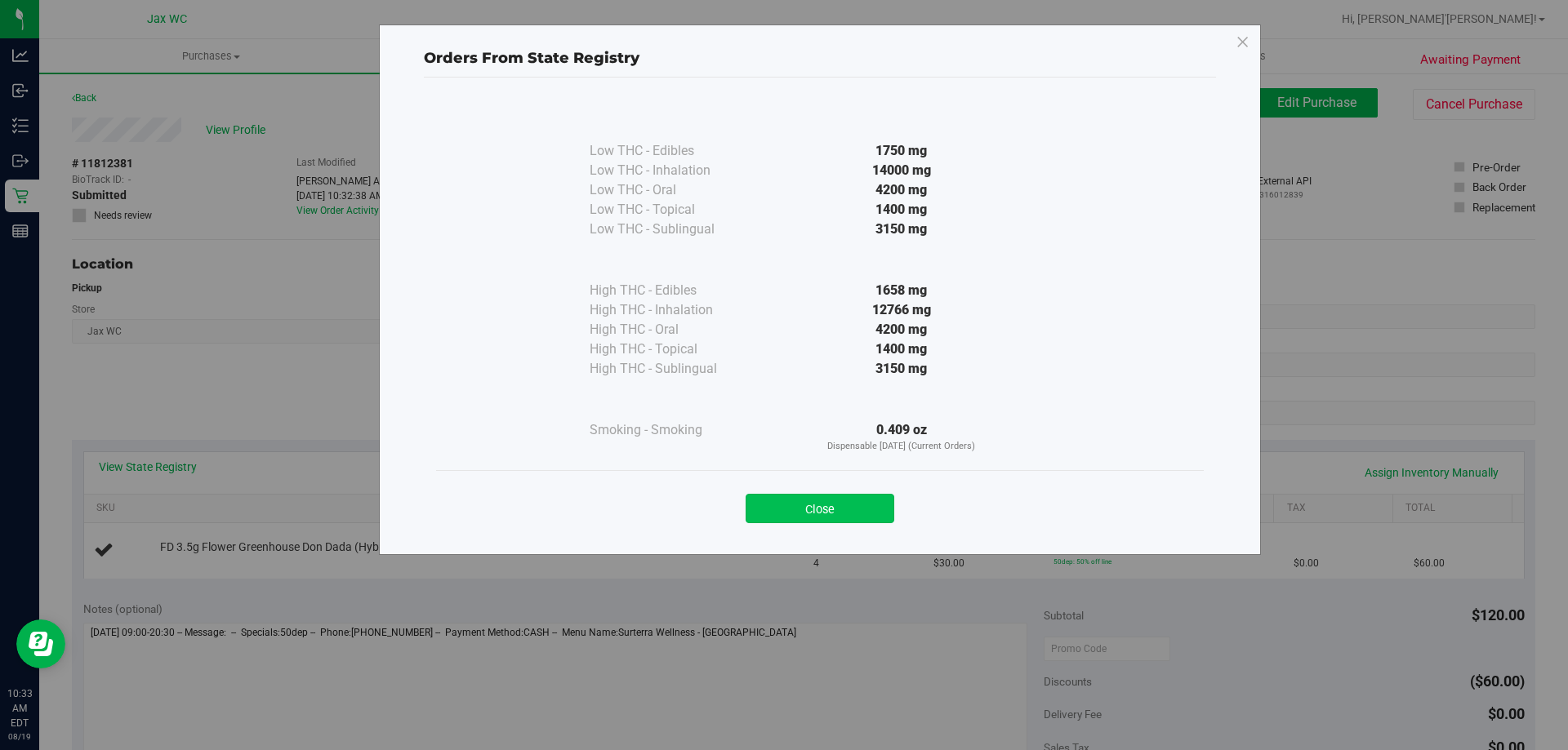
click at [883, 510] on button "Close" at bounding box center [820, 508] width 148 height 29
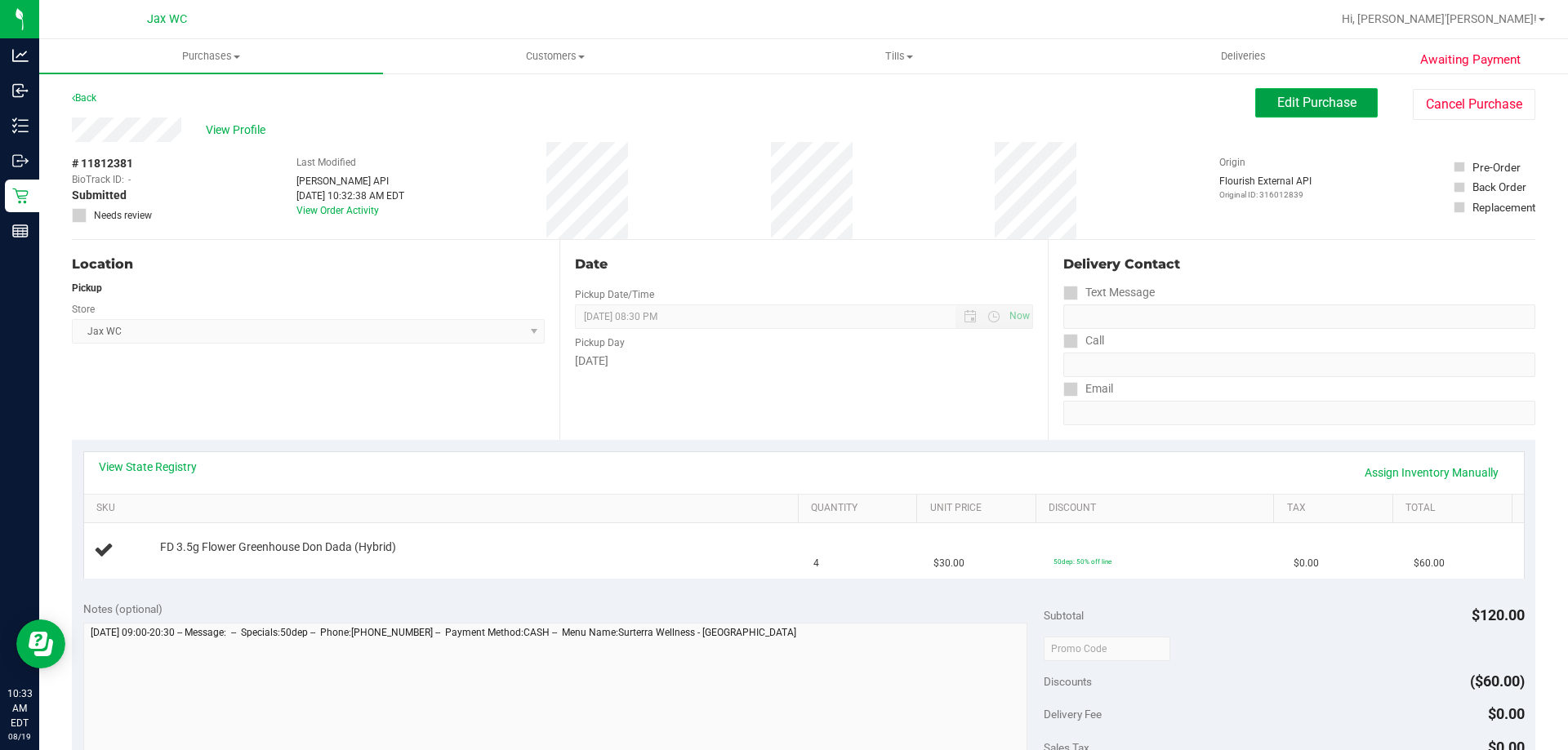
click at [1340, 109] on span "Edit Purchase" at bounding box center [1317, 102] width 79 height 15
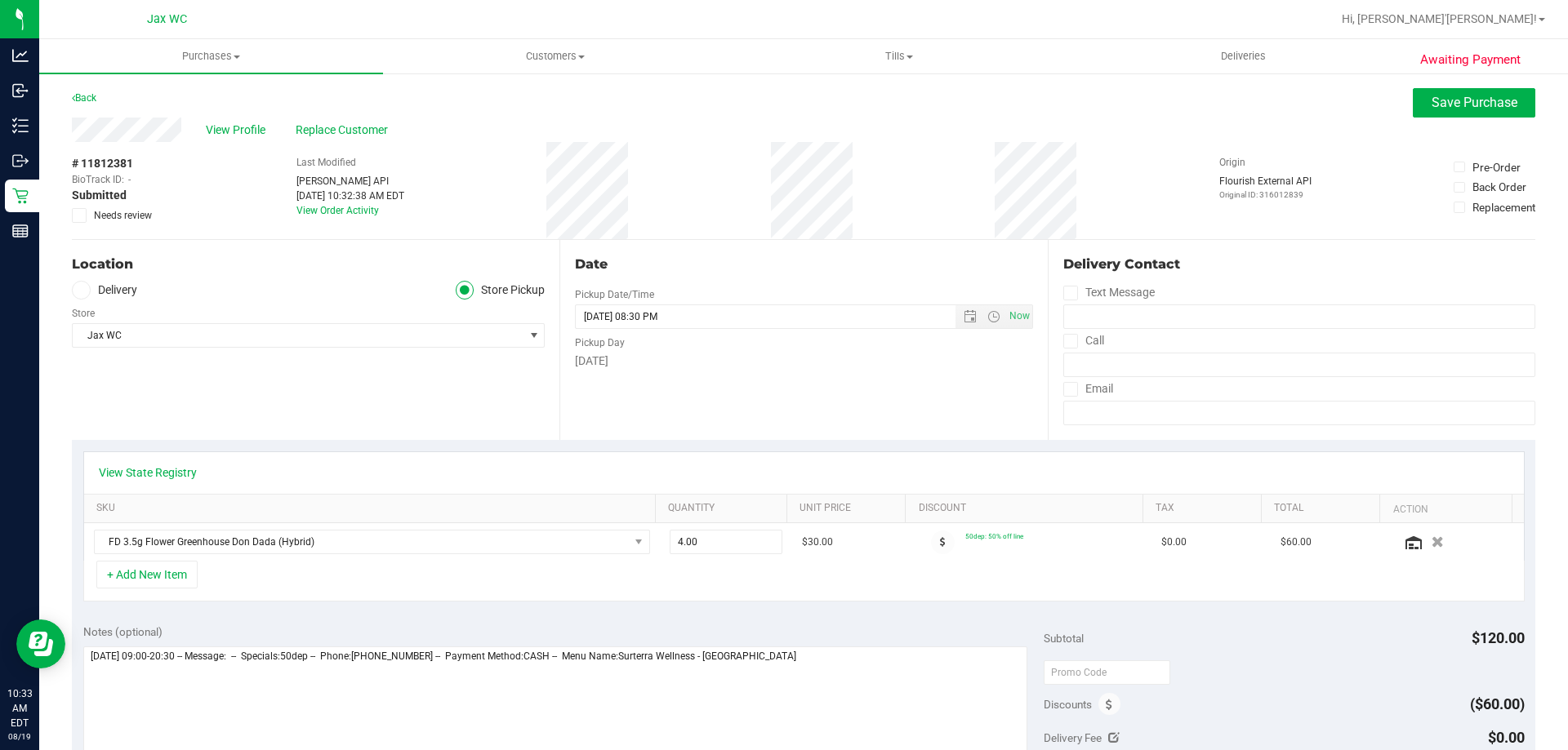
click at [85, 211] on span at bounding box center [78, 215] width 14 height 14
click at [0, 0] on input "Needs review" at bounding box center [0, 0] width 0 height 0
click at [753, 223] on div "# 11812381 BioTrack ID: - Submitted Needs review Last Modified Jane API Aug 19,…" at bounding box center [803, 190] width 1463 height 97
click at [155, 565] on button "+ Add New Item" at bounding box center [147, 575] width 101 height 28
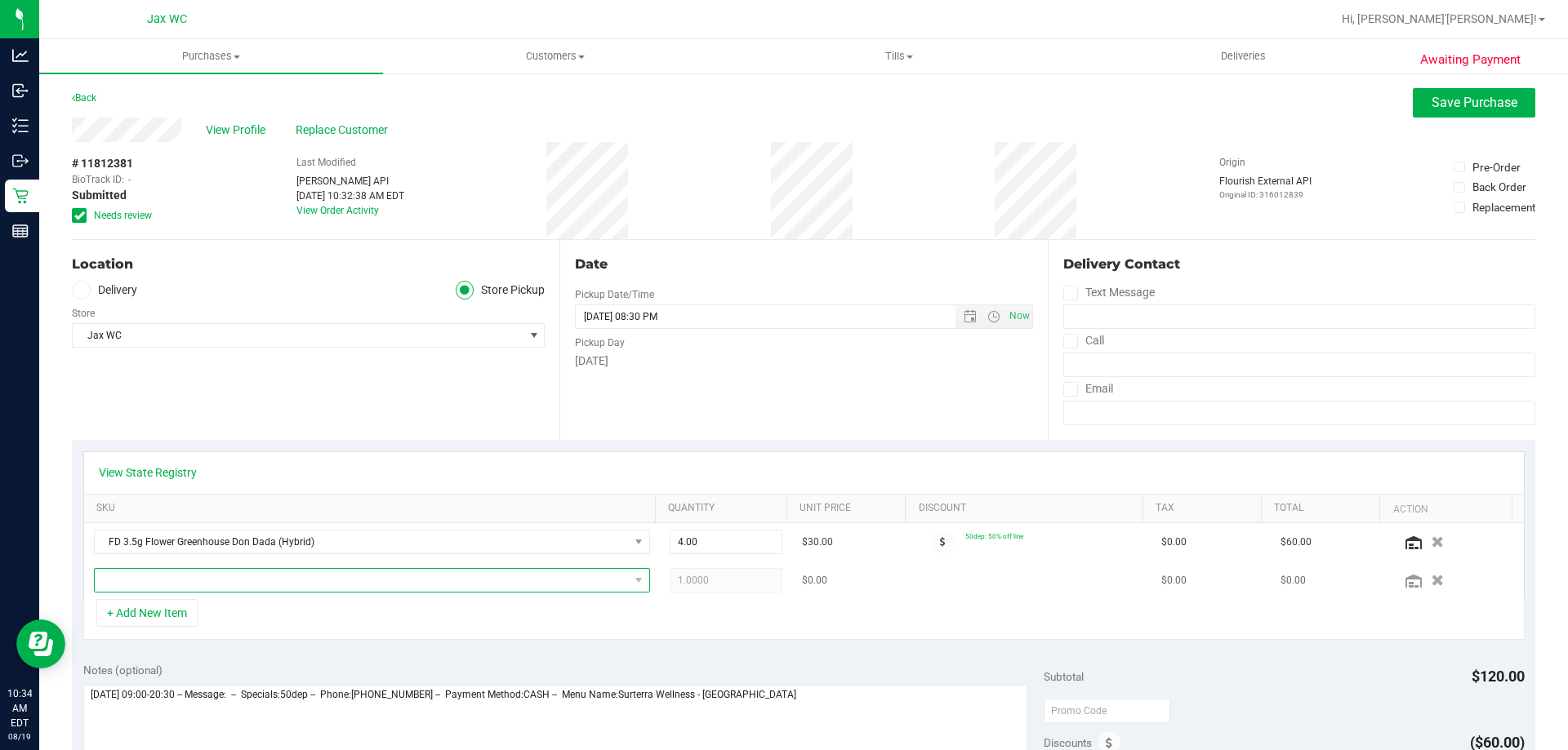
click at [180, 587] on span "NO DATA FOUND" at bounding box center [362, 580] width 534 height 23
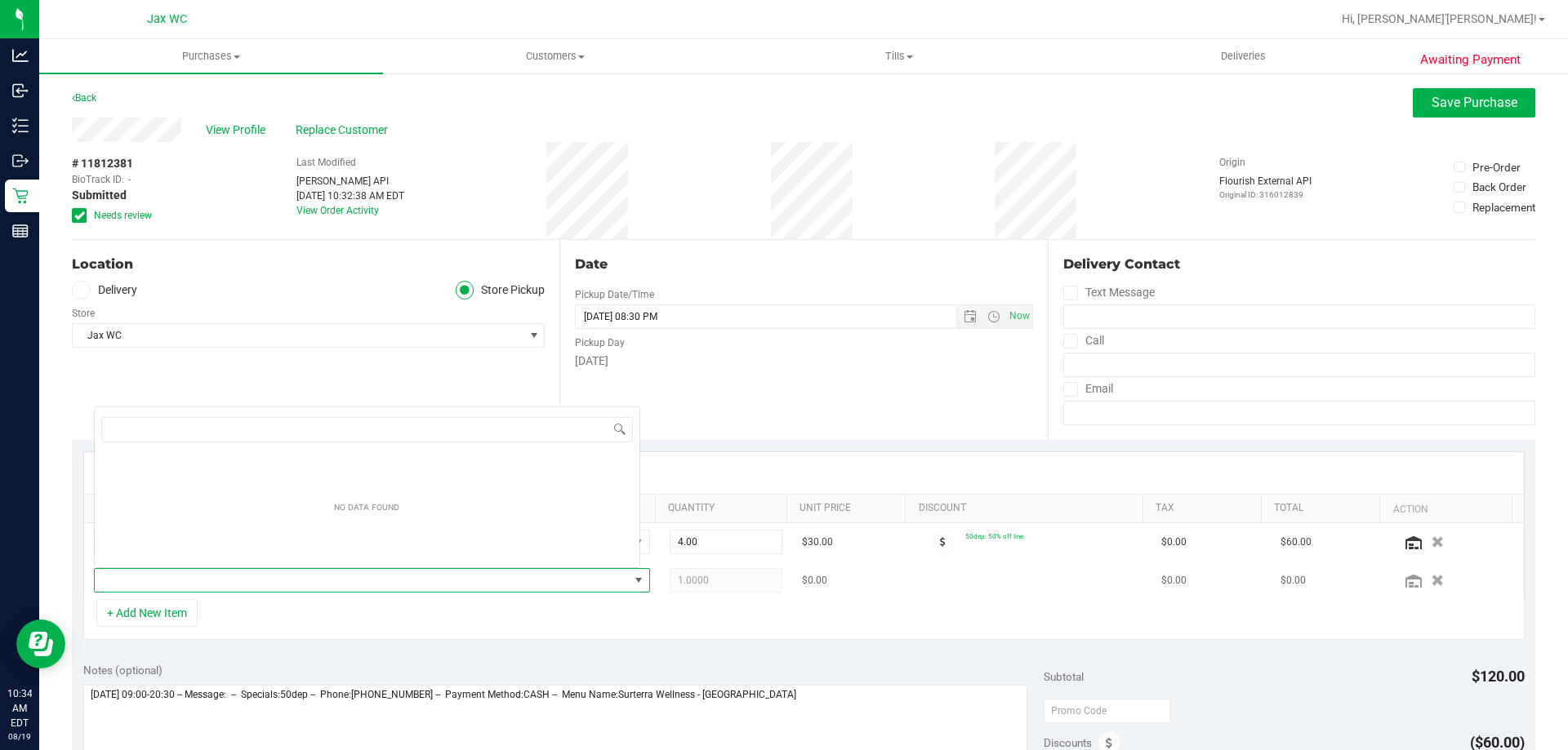
scroll to position [24, 541]
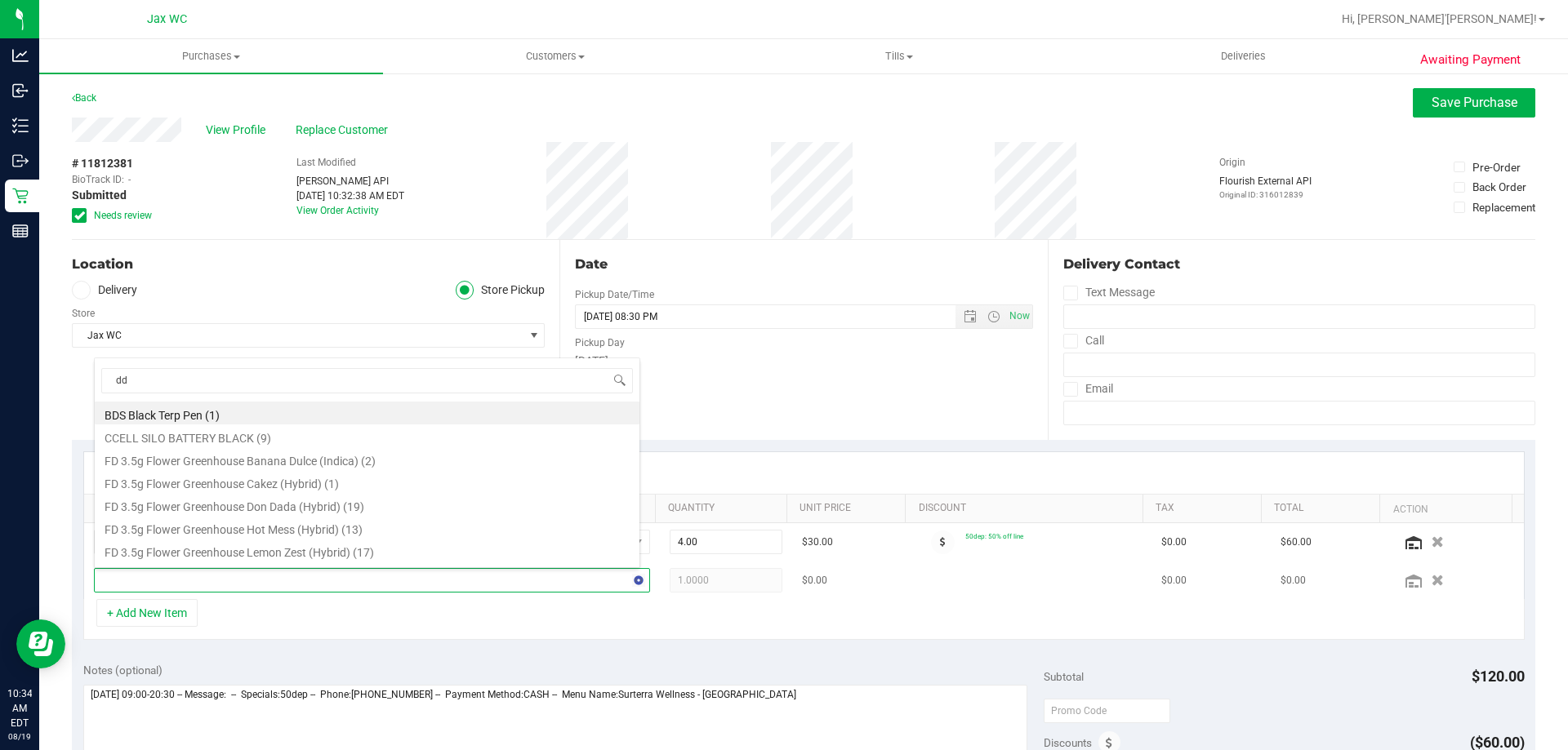
type input "dda"
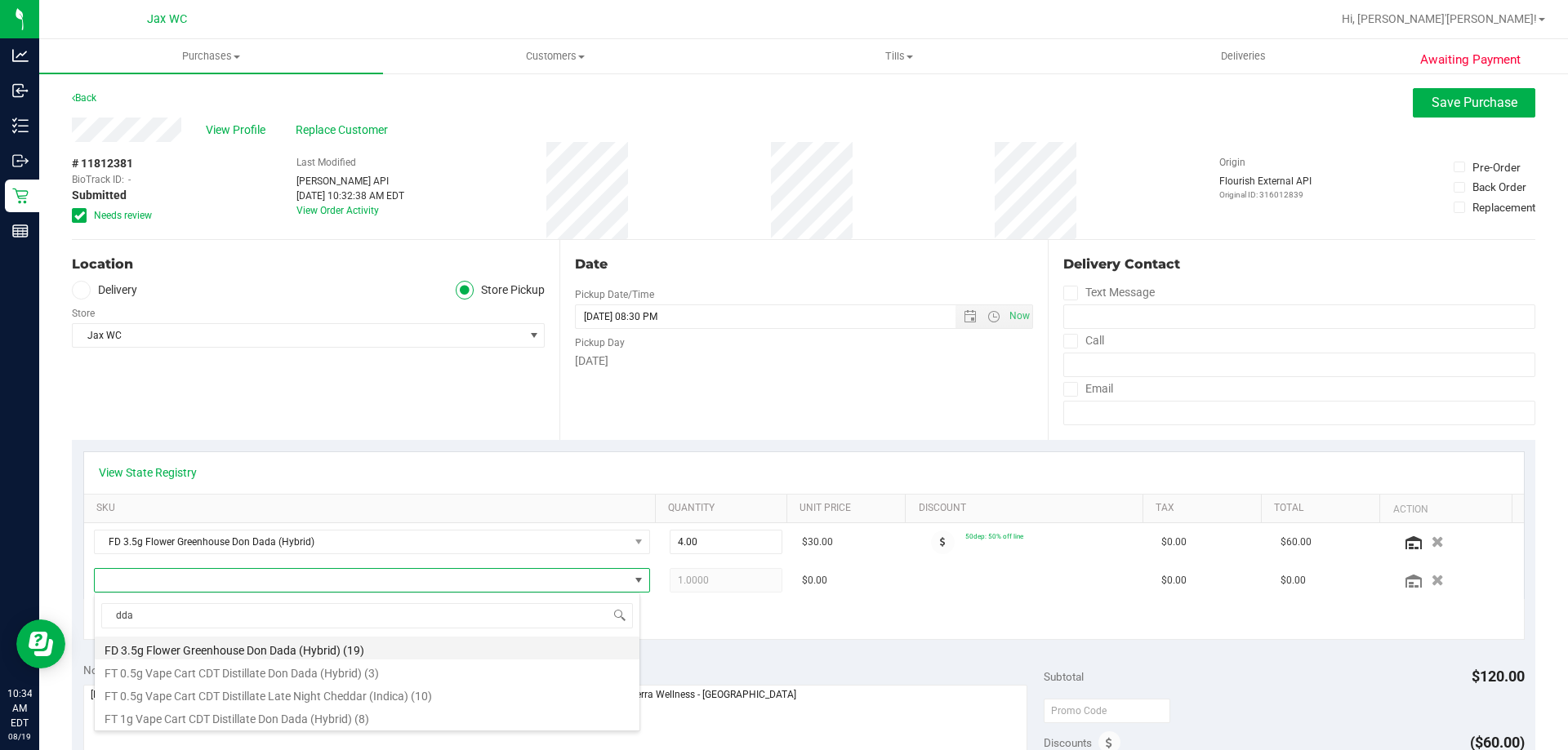
click at [400, 646] on li "FD 3.5g Flower Greenhouse Don Dada (Hybrid) (19)" at bounding box center [367, 648] width 545 height 23
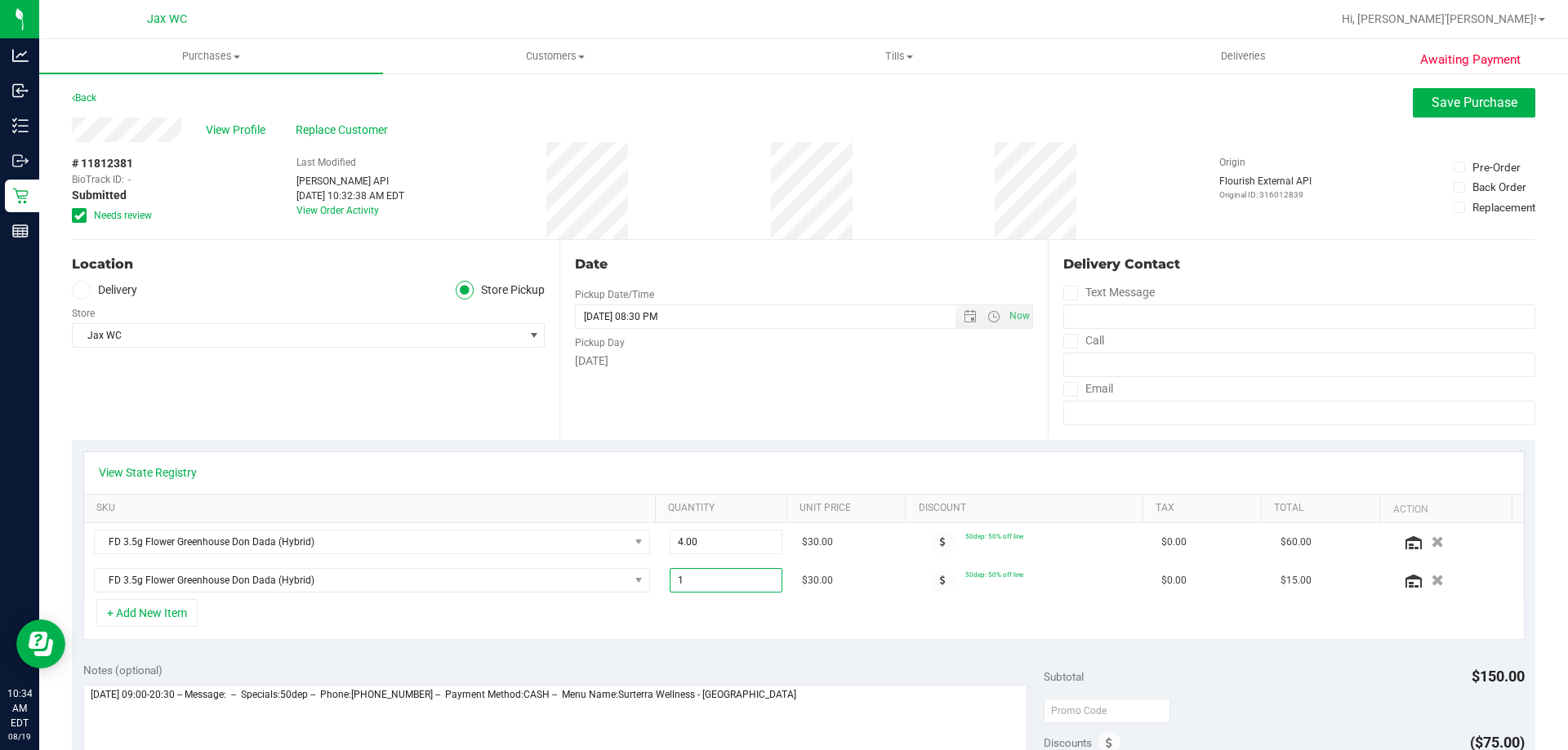
drag, startPoint x: 715, startPoint y: 579, endPoint x: 389, endPoint y: 619, distance: 328.4
click at [449, 609] on div "View State Registry SKU Quantity Unit Price Discount Tax Total Action FD 3.5g F…" at bounding box center [804, 546] width 1442 height 190
type input "3"
type input "3.00"
click at [629, 590] on span "NO DATA FOUND" at bounding box center [639, 580] width 20 height 23
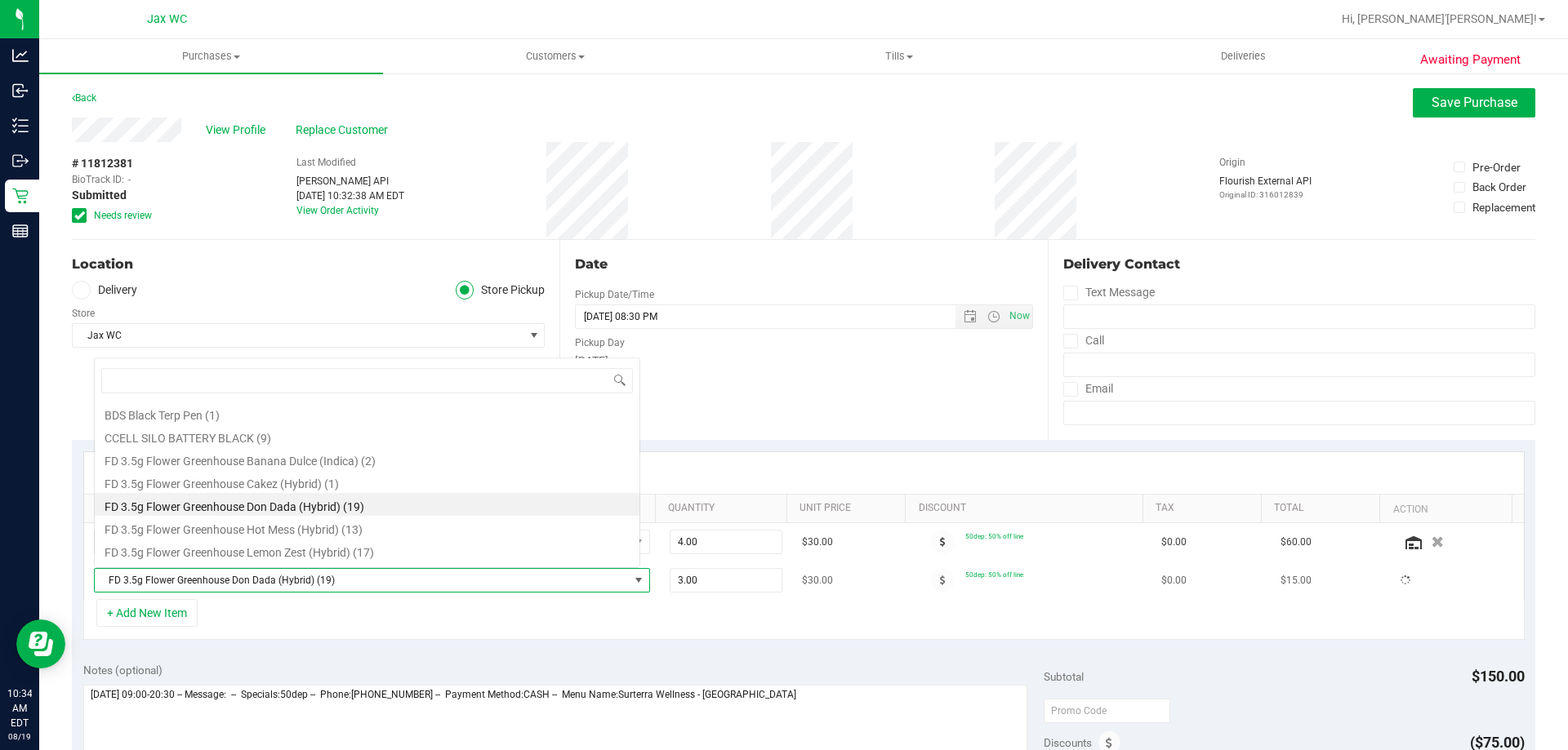
scroll to position [24, 541]
click at [663, 612] on div "+ Add New Item" at bounding box center [804, 619] width 1442 height 40
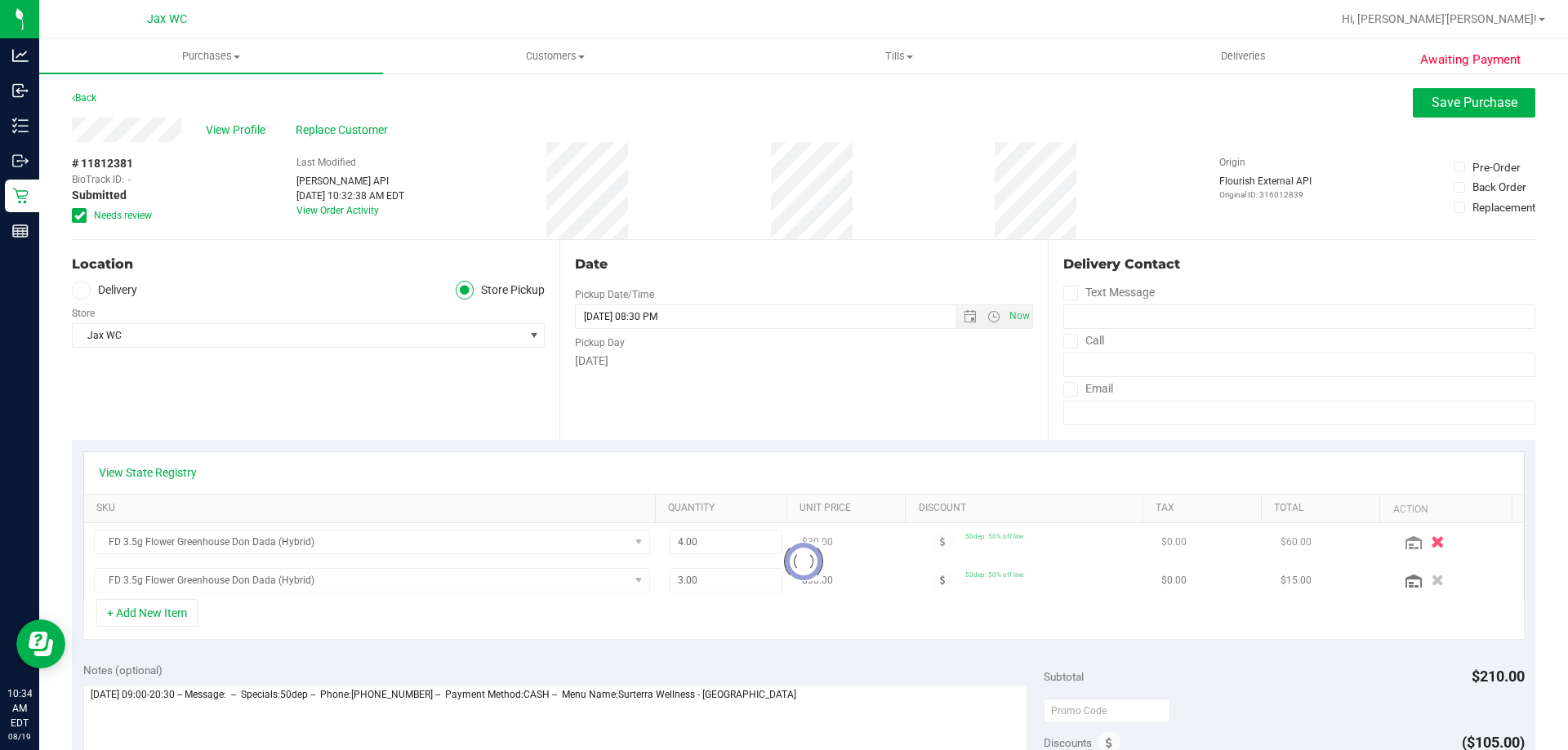
click at [1424, 538] on div at bounding box center [804, 561] width 1440 height 76
click at [1426, 538] on button "button" at bounding box center [1438, 542] width 25 height 15
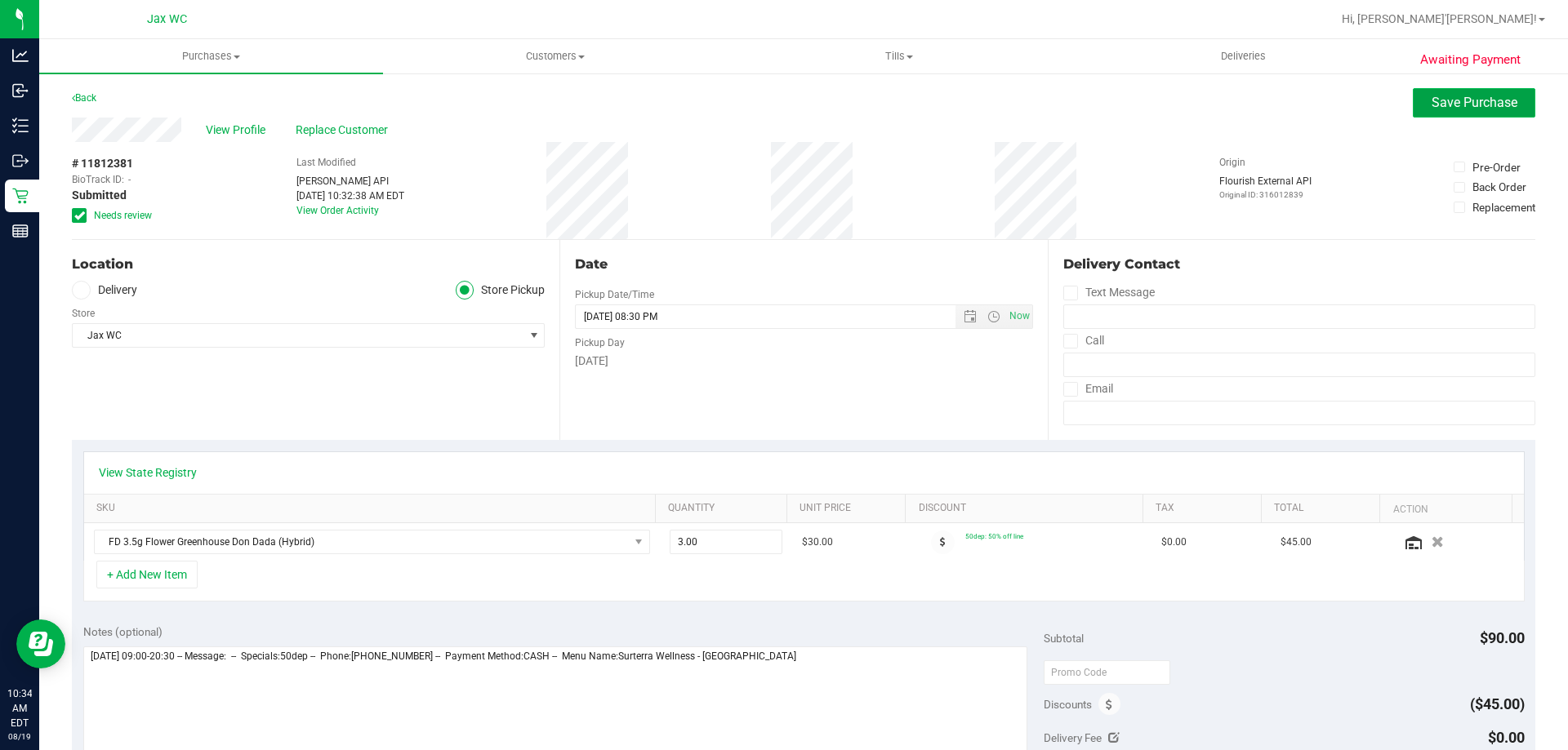
click at [1473, 91] on button "Save Purchase" at bounding box center [1474, 103] width 122 height 29
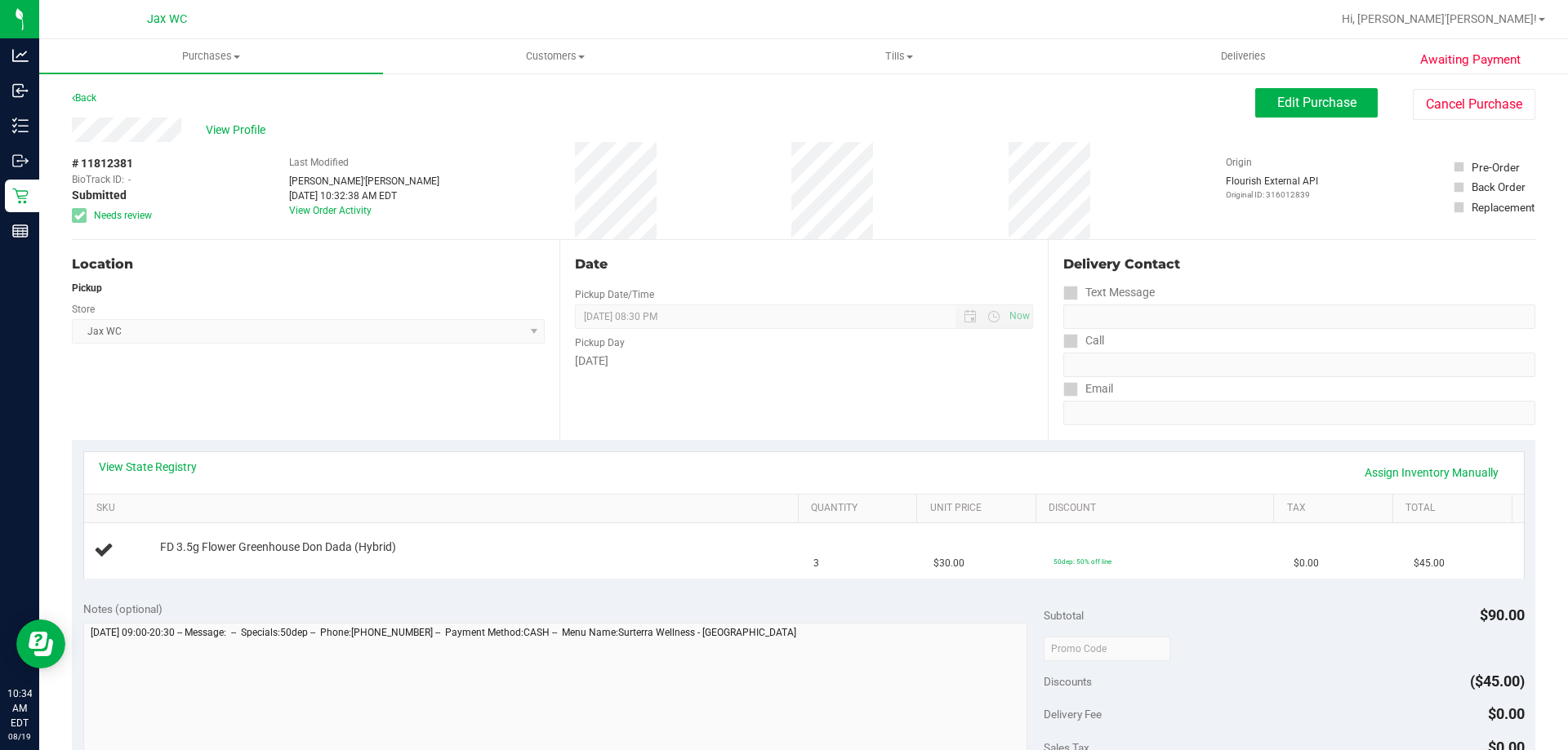
click at [239, 137] on span "View Profile" at bounding box center [239, 130] width 66 height 17
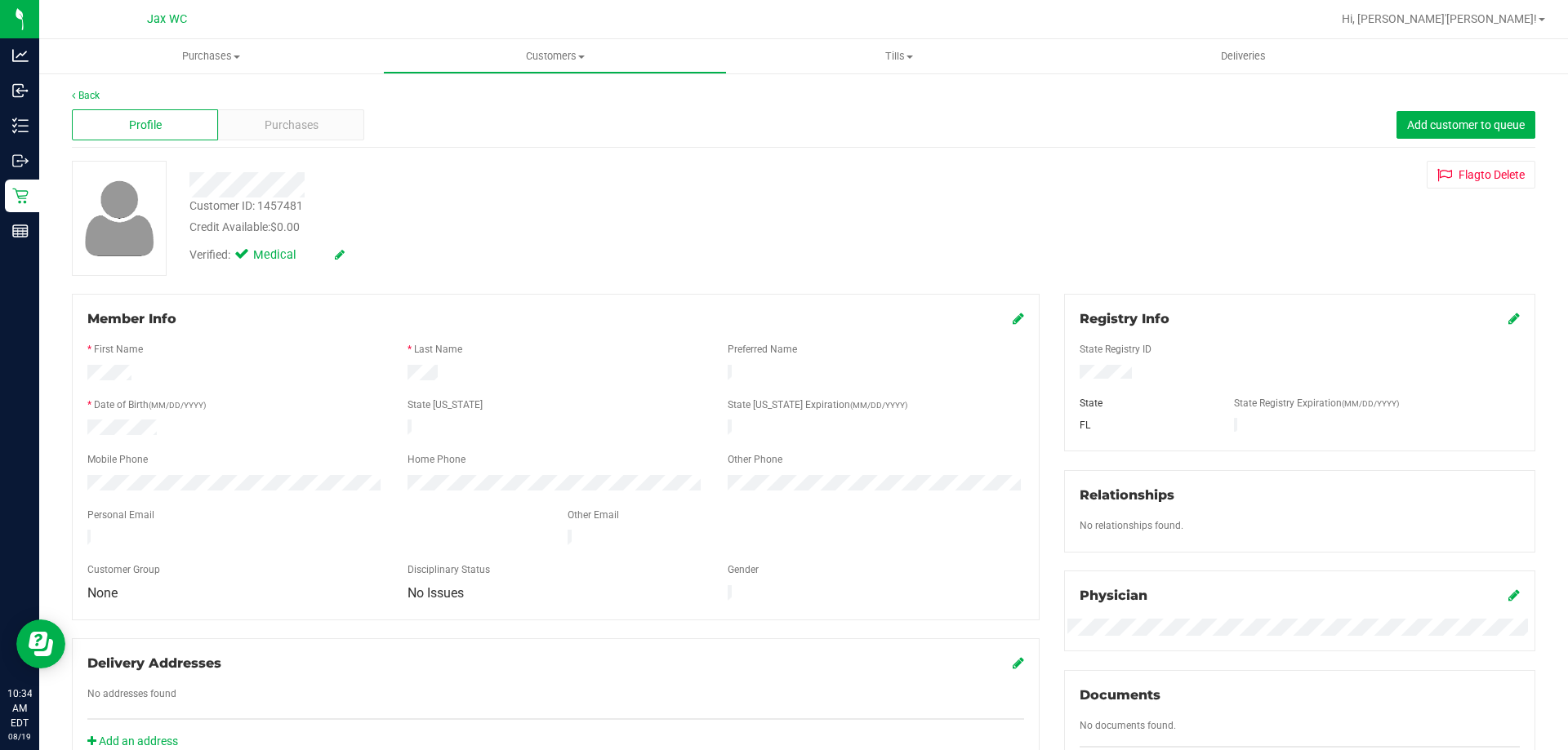
click at [275, 213] on div "Customer ID: 1457481" at bounding box center [246, 206] width 114 height 17
copy div "1457481"
click at [367, 174] on div at bounding box center [549, 185] width 744 height 25
click at [83, 94] on link "Back" at bounding box center [85, 96] width 28 height 12
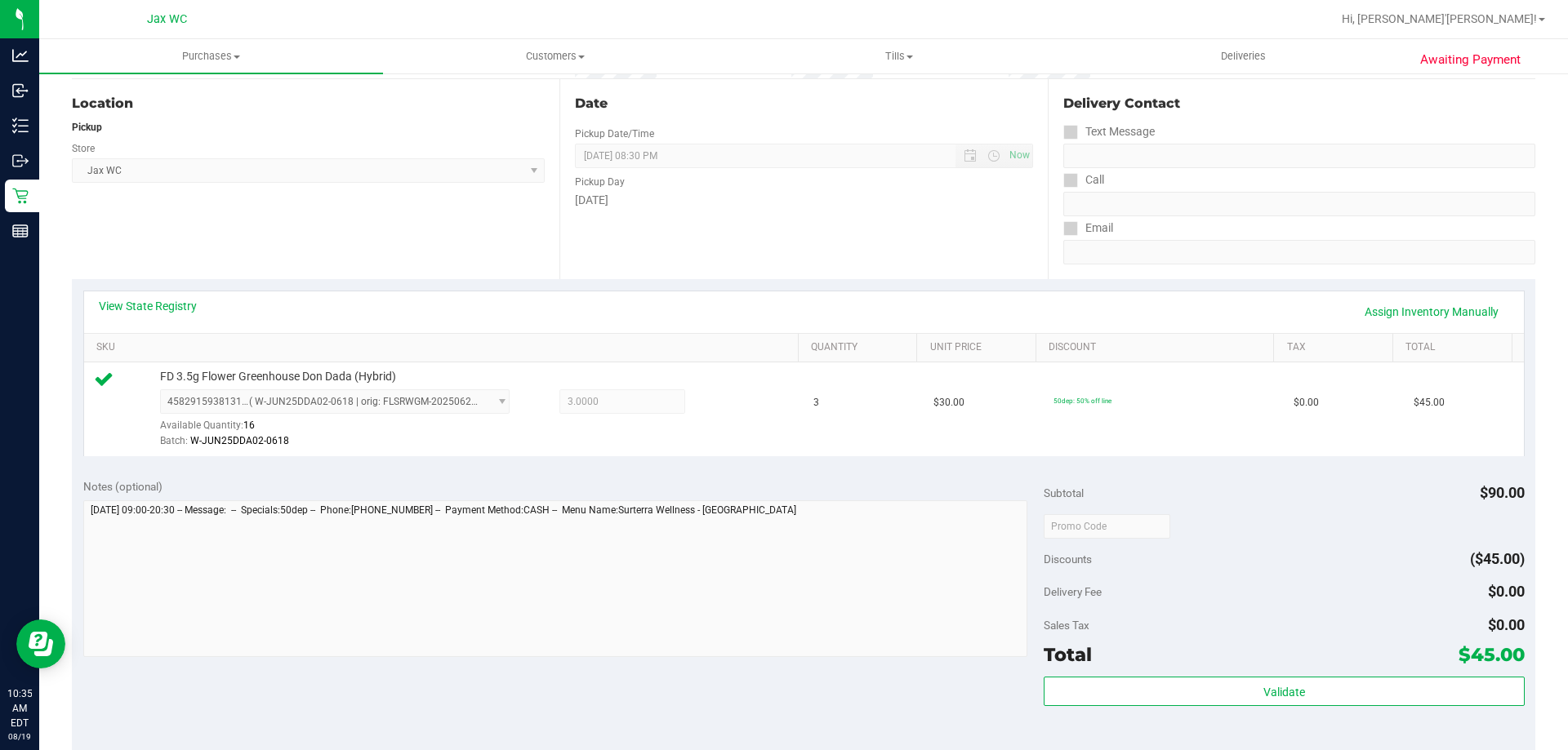
scroll to position [327, 0]
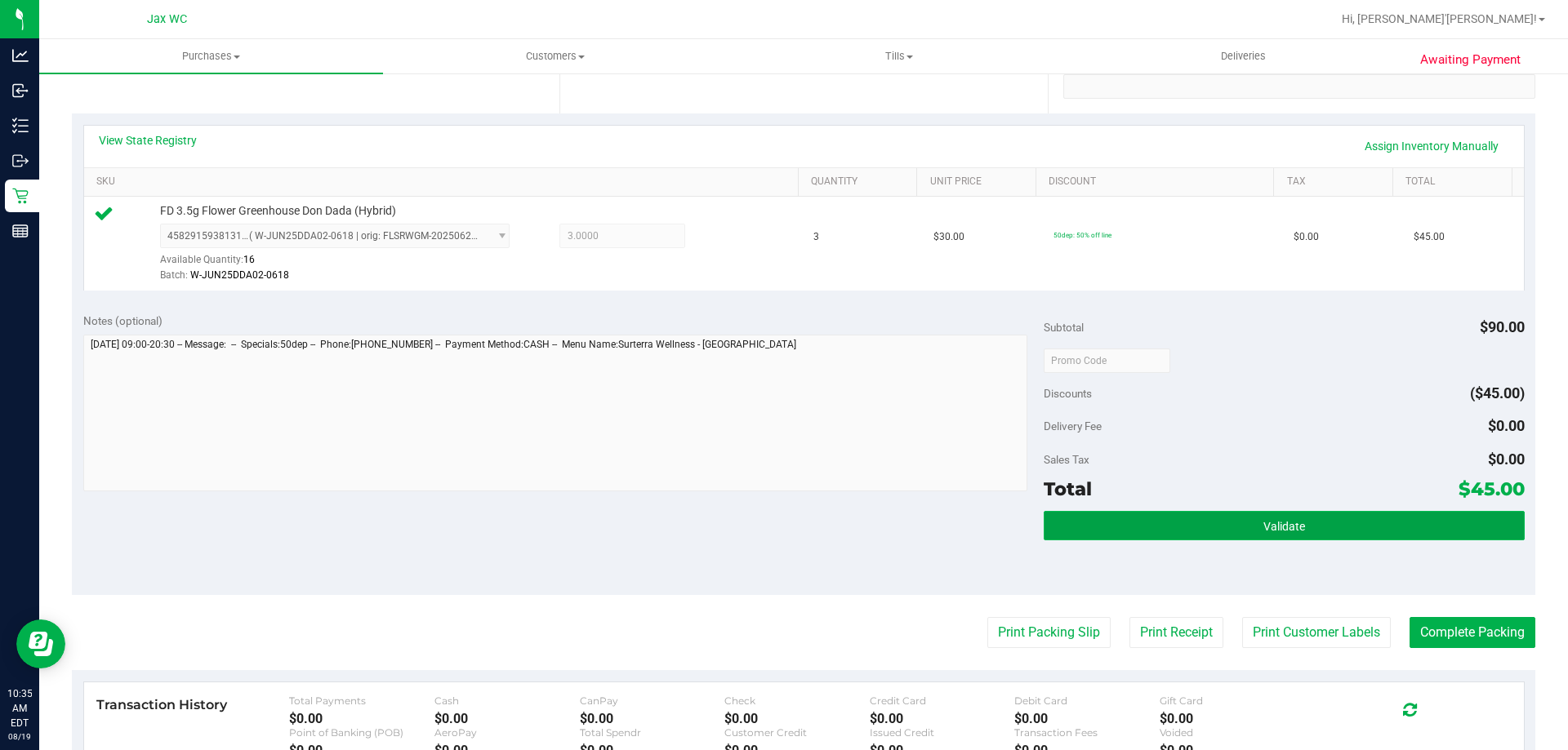
click at [1208, 528] on button "Validate" at bounding box center [1284, 526] width 481 height 29
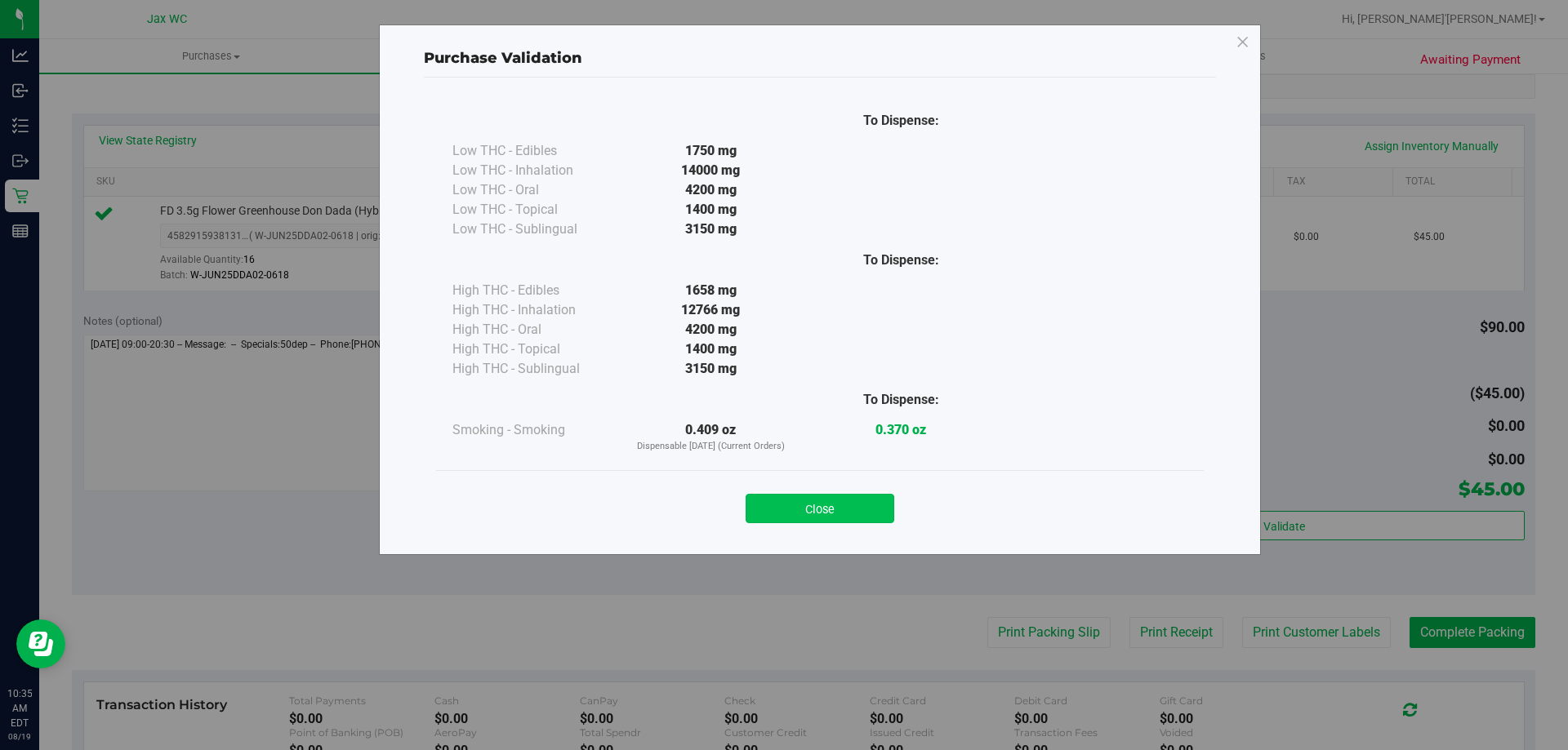
click at [834, 506] on button "Close" at bounding box center [820, 508] width 148 height 29
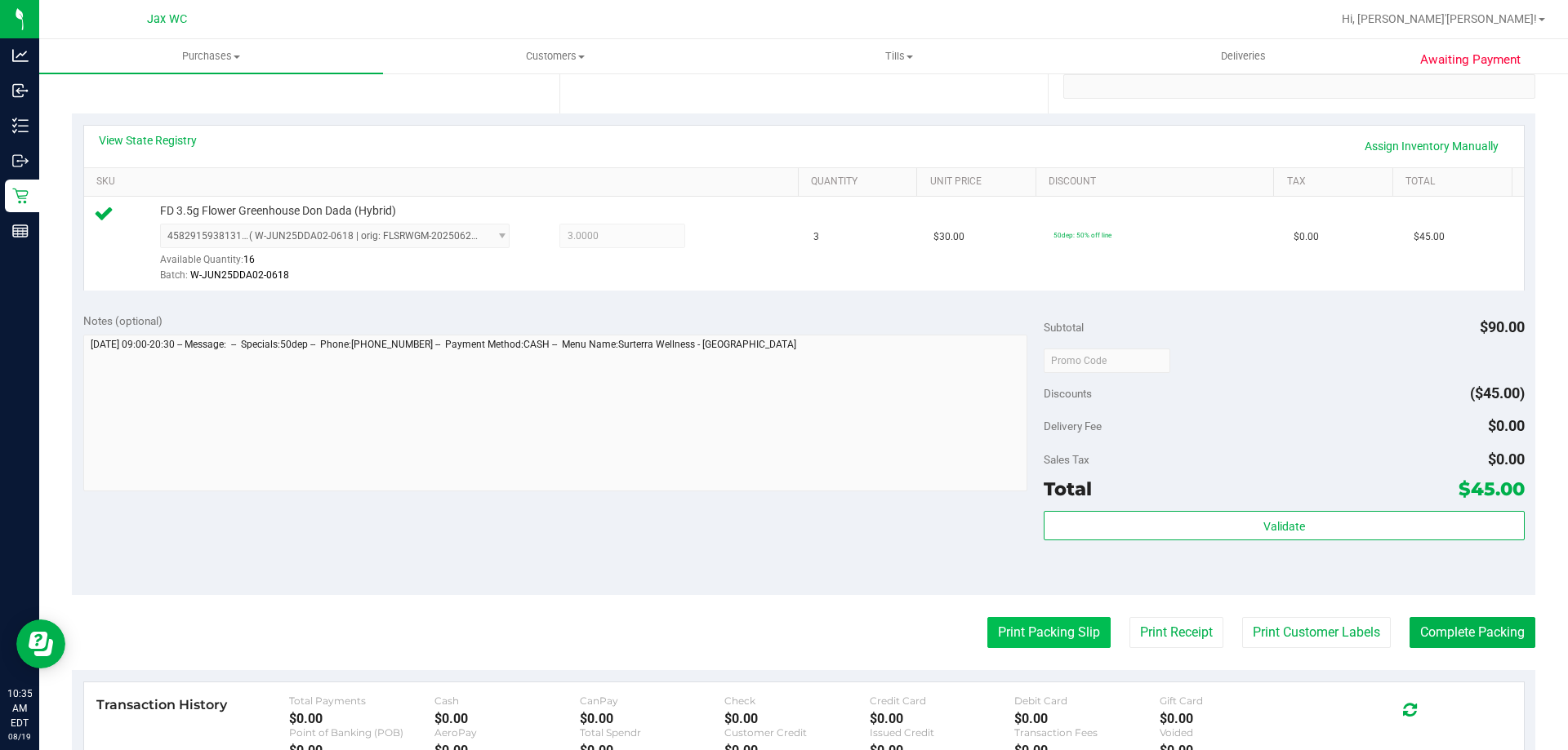
click at [996, 626] on button "Print Packing Slip" at bounding box center [1049, 632] width 123 height 31
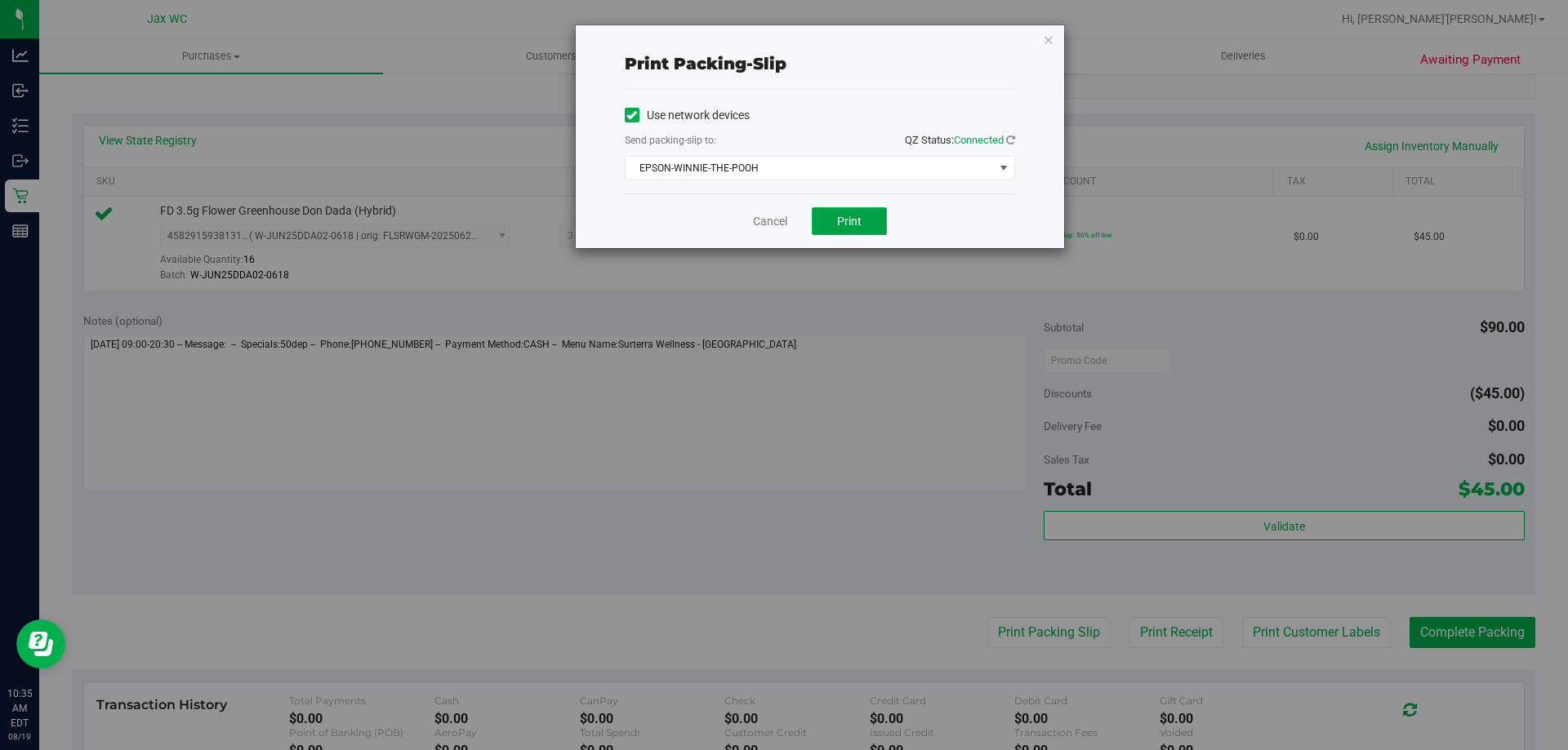
click at [860, 221] on span "Print" at bounding box center [849, 222] width 24 height 13
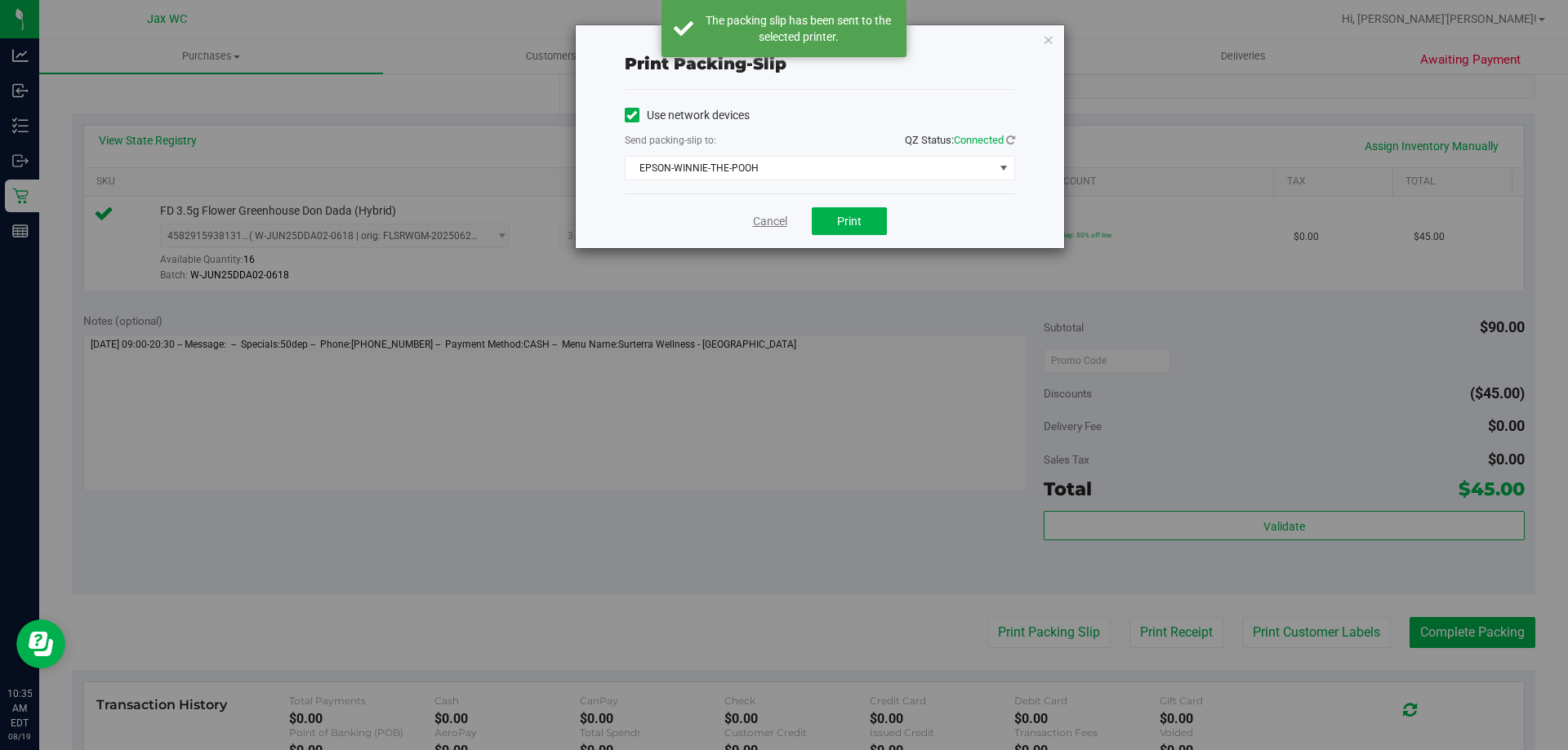
click at [763, 226] on link "Cancel" at bounding box center [770, 222] width 35 height 17
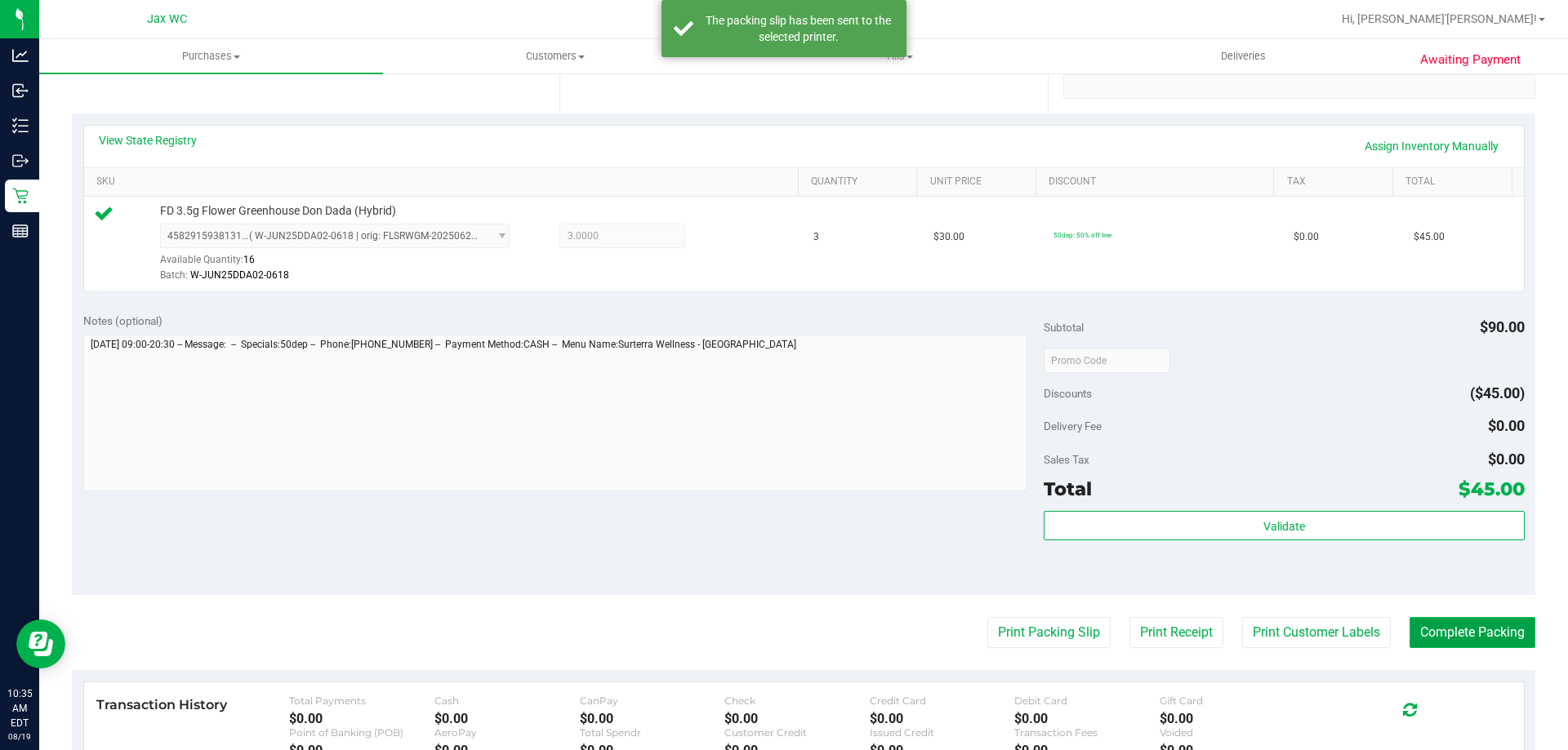
click at [1493, 633] on button "Complete Packing" at bounding box center [1472, 632] width 126 height 31
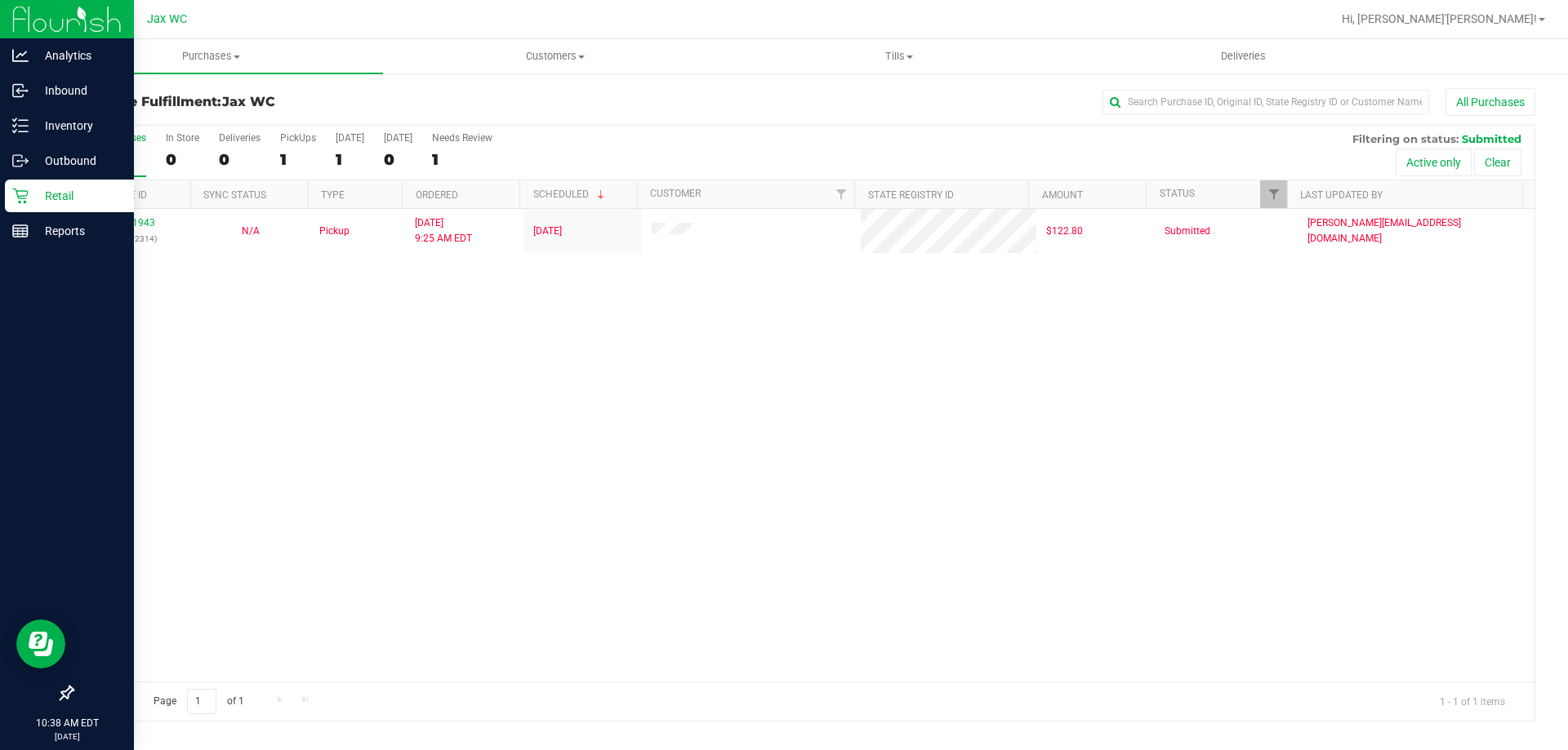
click at [7, 200] on div "Retail" at bounding box center [69, 196] width 129 height 33
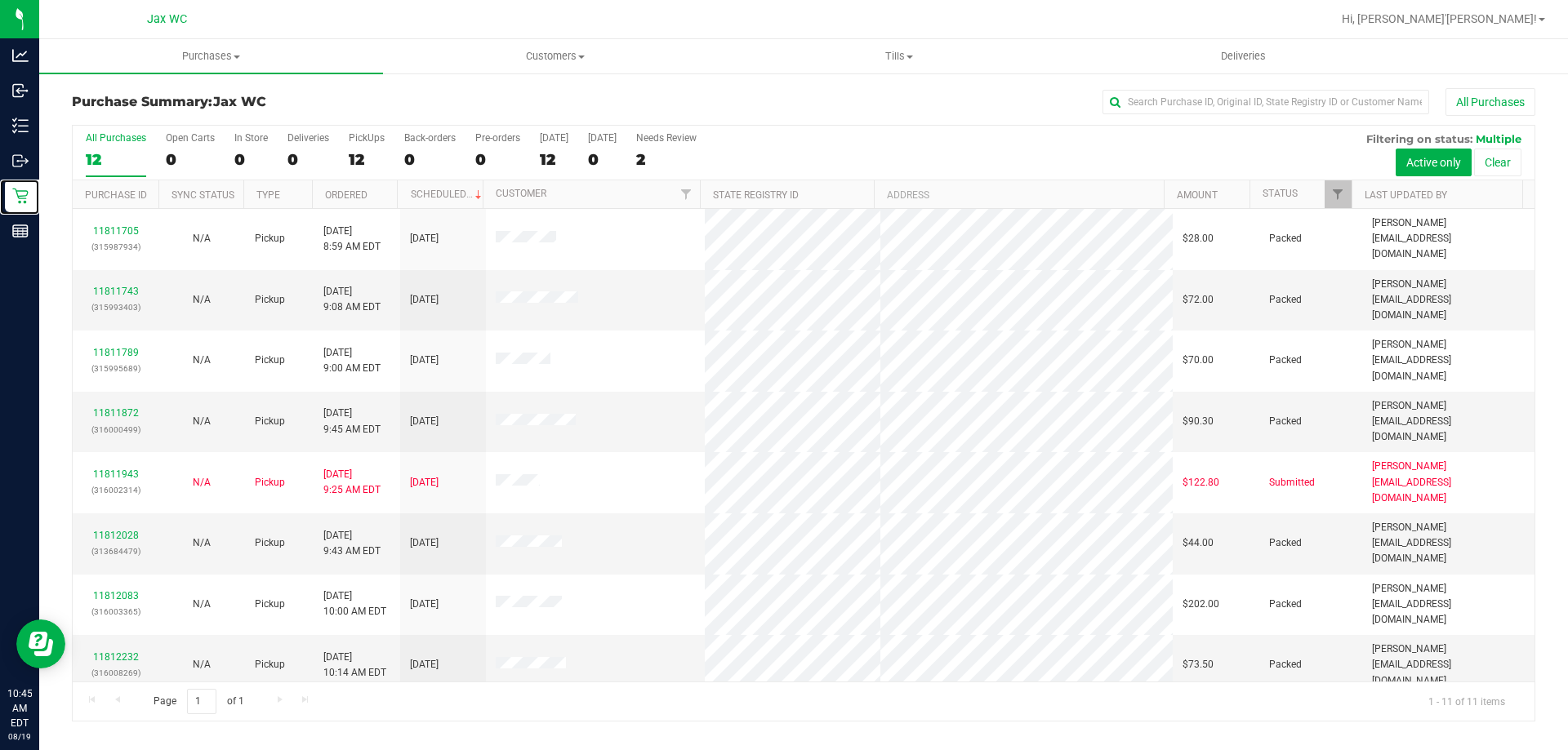
scroll to position [24, 0]
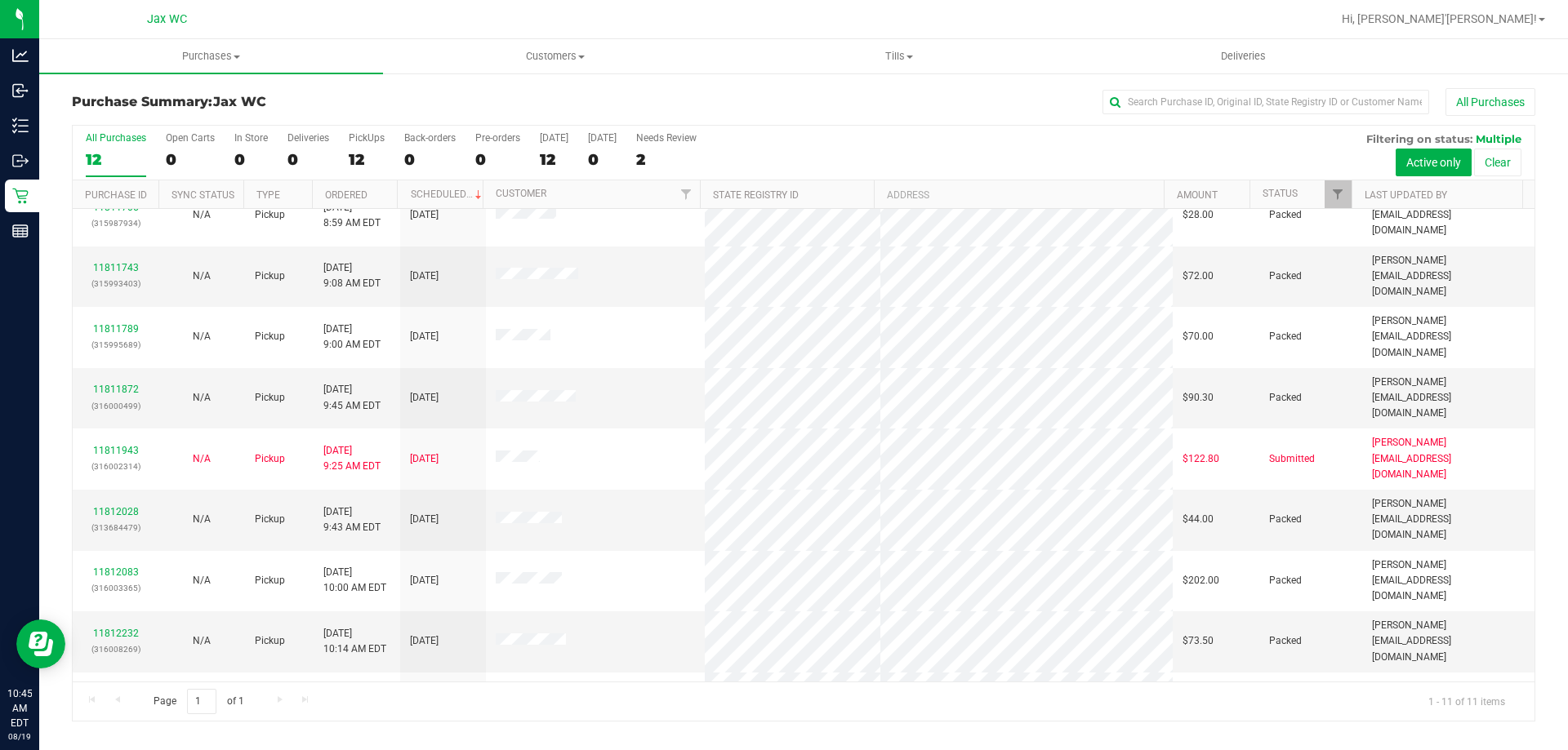
click at [334, 27] on div at bounding box center [812, 19] width 1039 height 32
click at [100, 163] on div "12" at bounding box center [116, 159] width 61 height 19
click at [0, 0] on input "All Purchases 12" at bounding box center [0, 0] width 0 height 0
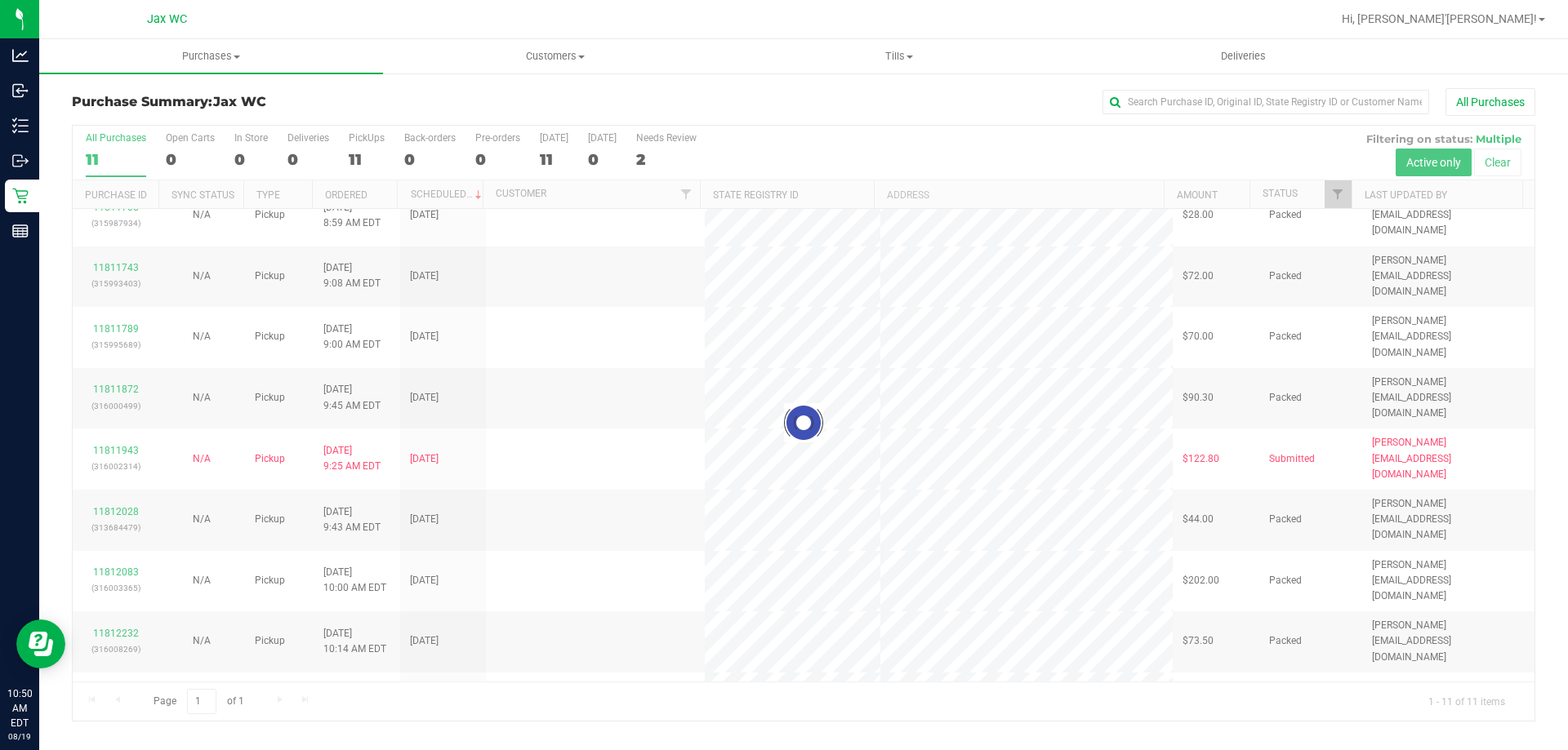
scroll to position [0, 0]
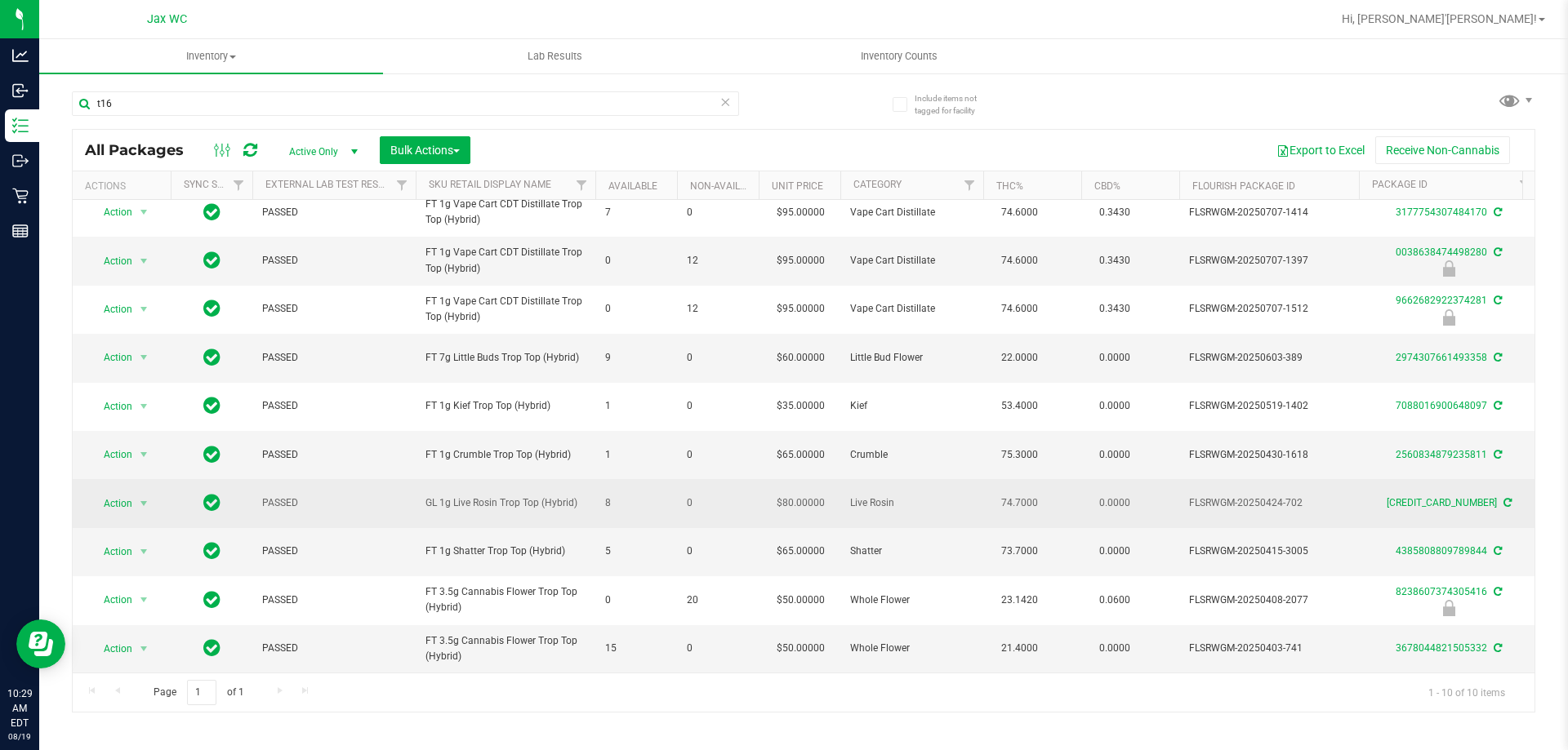
scroll to position [24, 0]
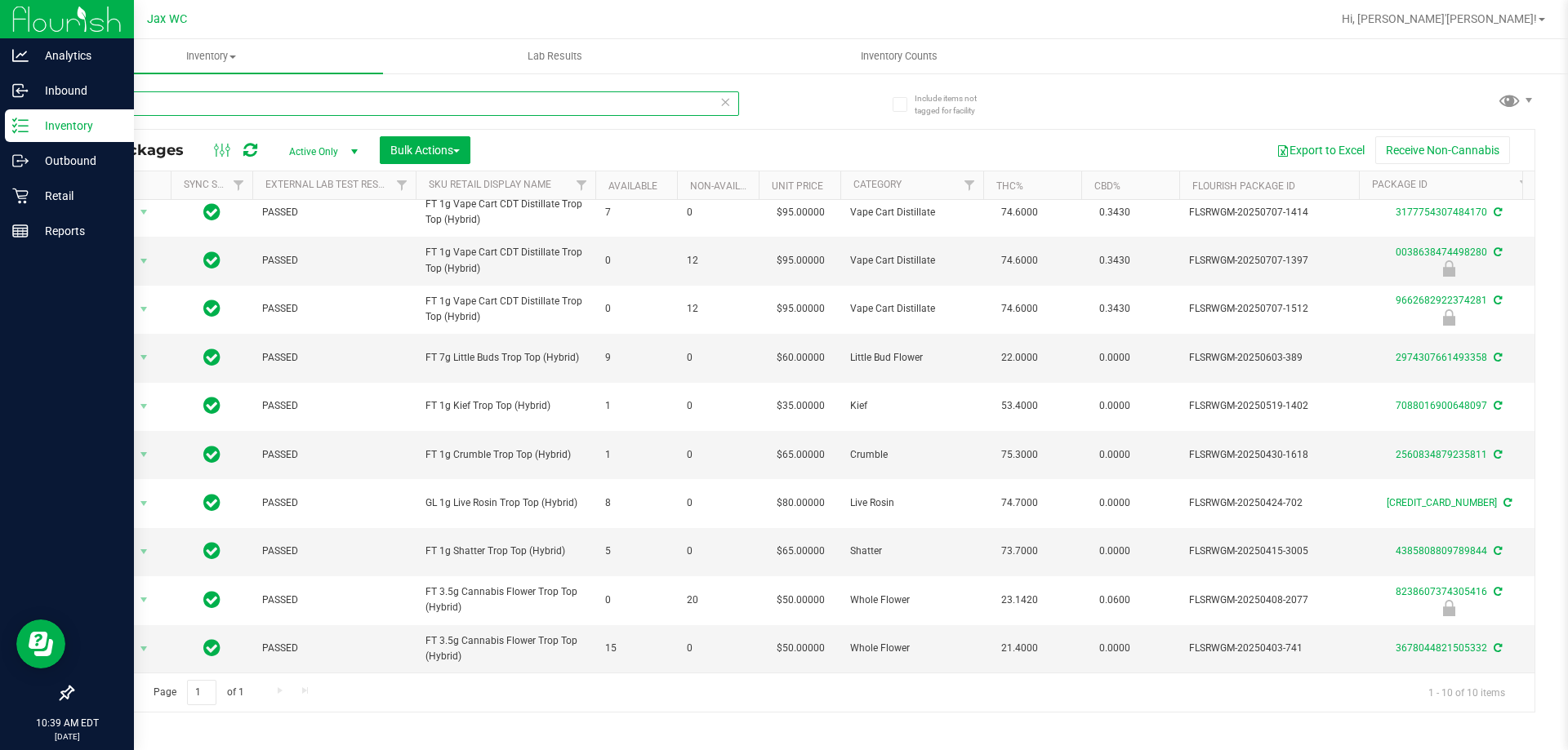
drag, startPoint x: 184, startPoint y: 103, endPoint x: 0, endPoint y: 137, distance: 187.1
click at [0, 121] on div "Analytics Inbound Inventory Outbound Retail Reports 10:39 AM EDT 08/19/2025 08/…" at bounding box center [784, 375] width 1568 height 750
type input "fic"
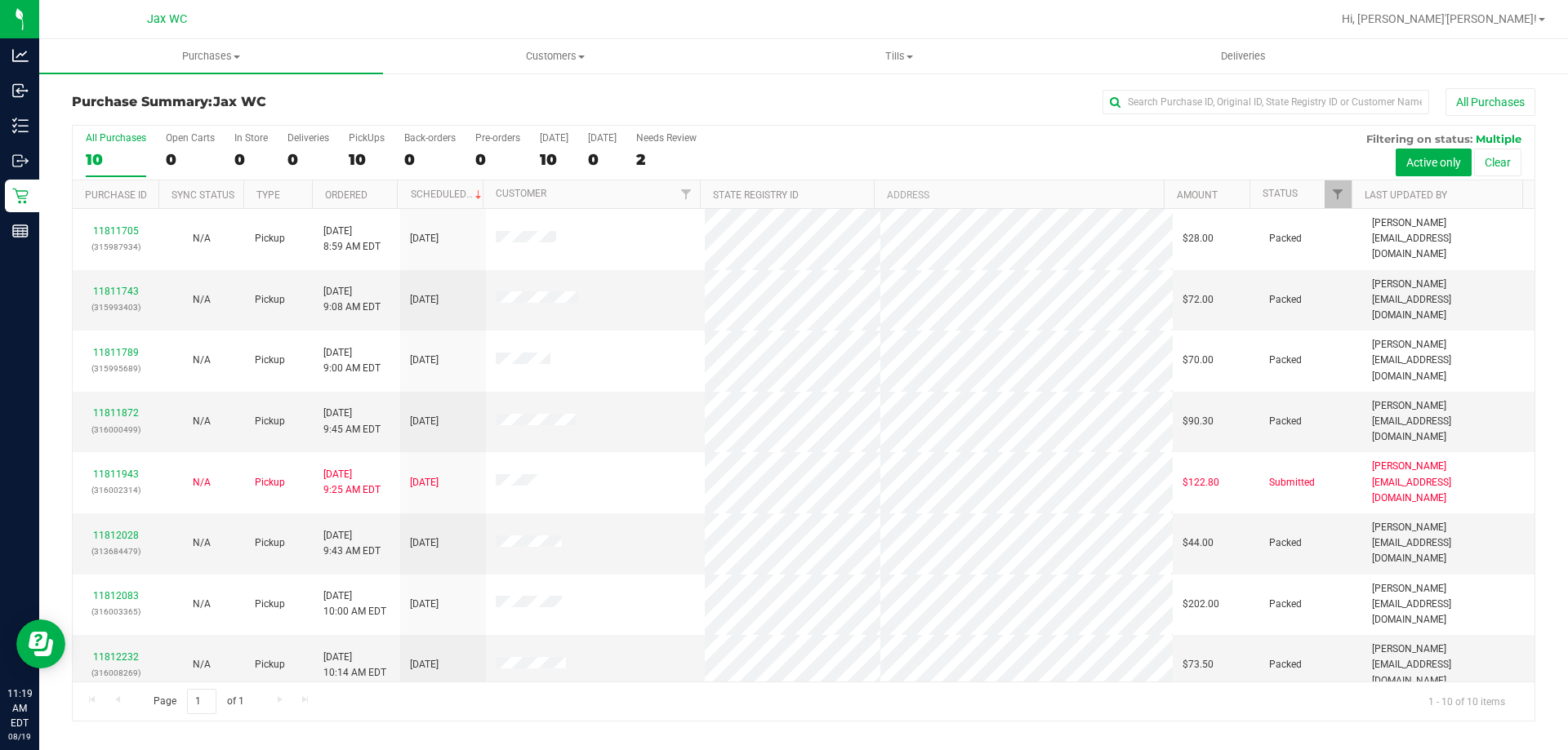
click at [106, 704] on link "11812634" at bounding box center [115, 710] width 46 height 12
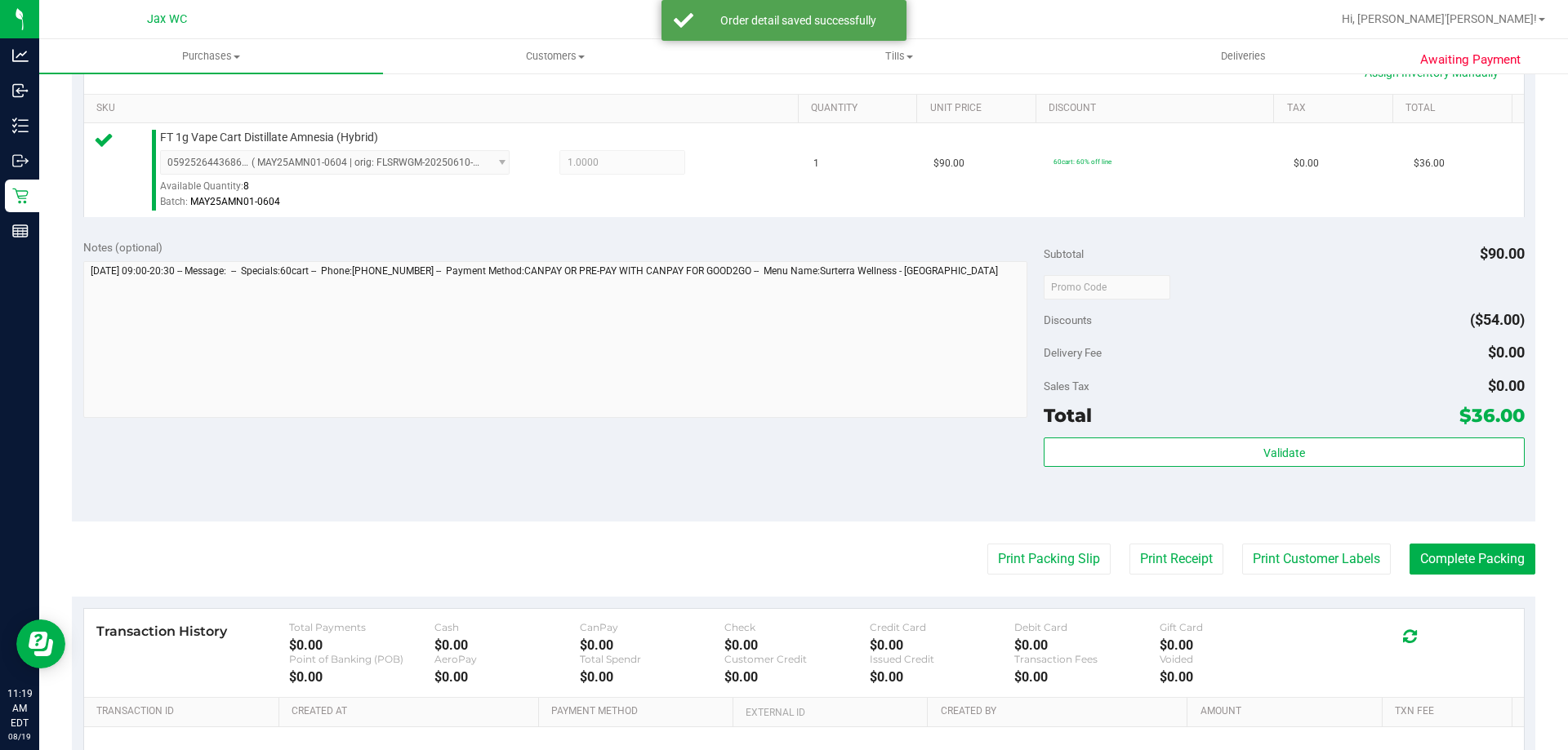
scroll to position [490, 0]
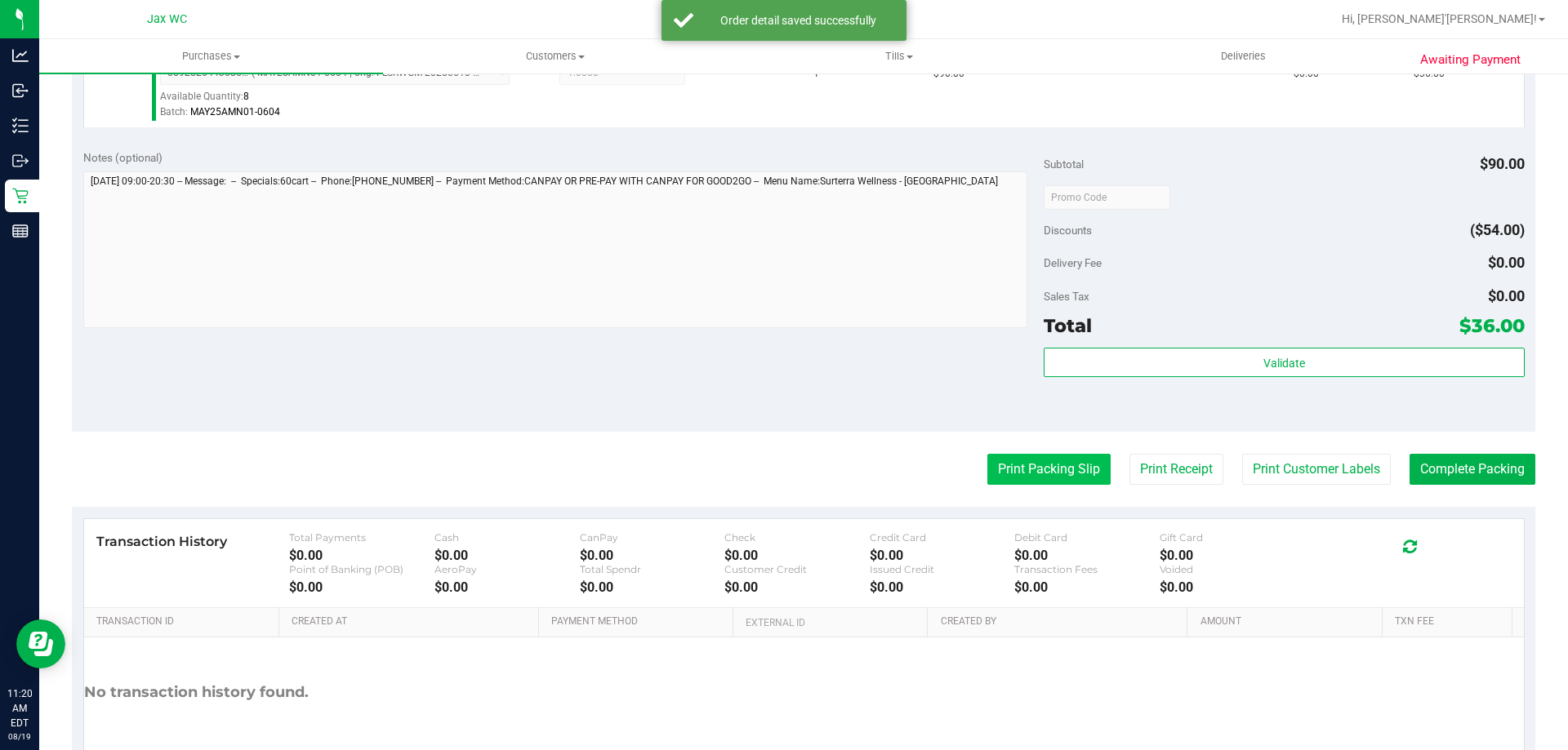
click at [1060, 485] on button "Print Packing Slip" at bounding box center [1049, 469] width 123 height 31
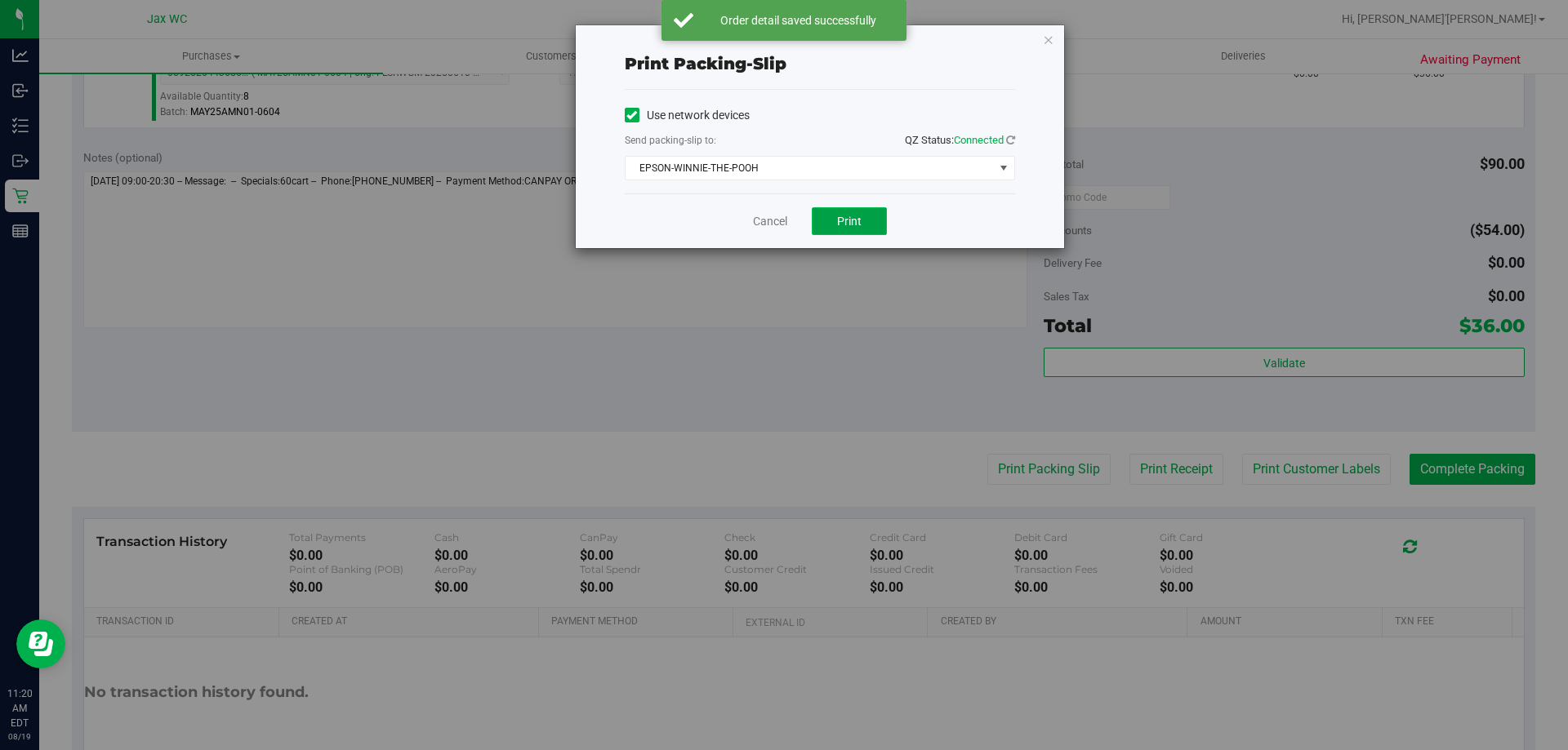
click at [874, 217] on button "Print" at bounding box center [849, 221] width 75 height 28
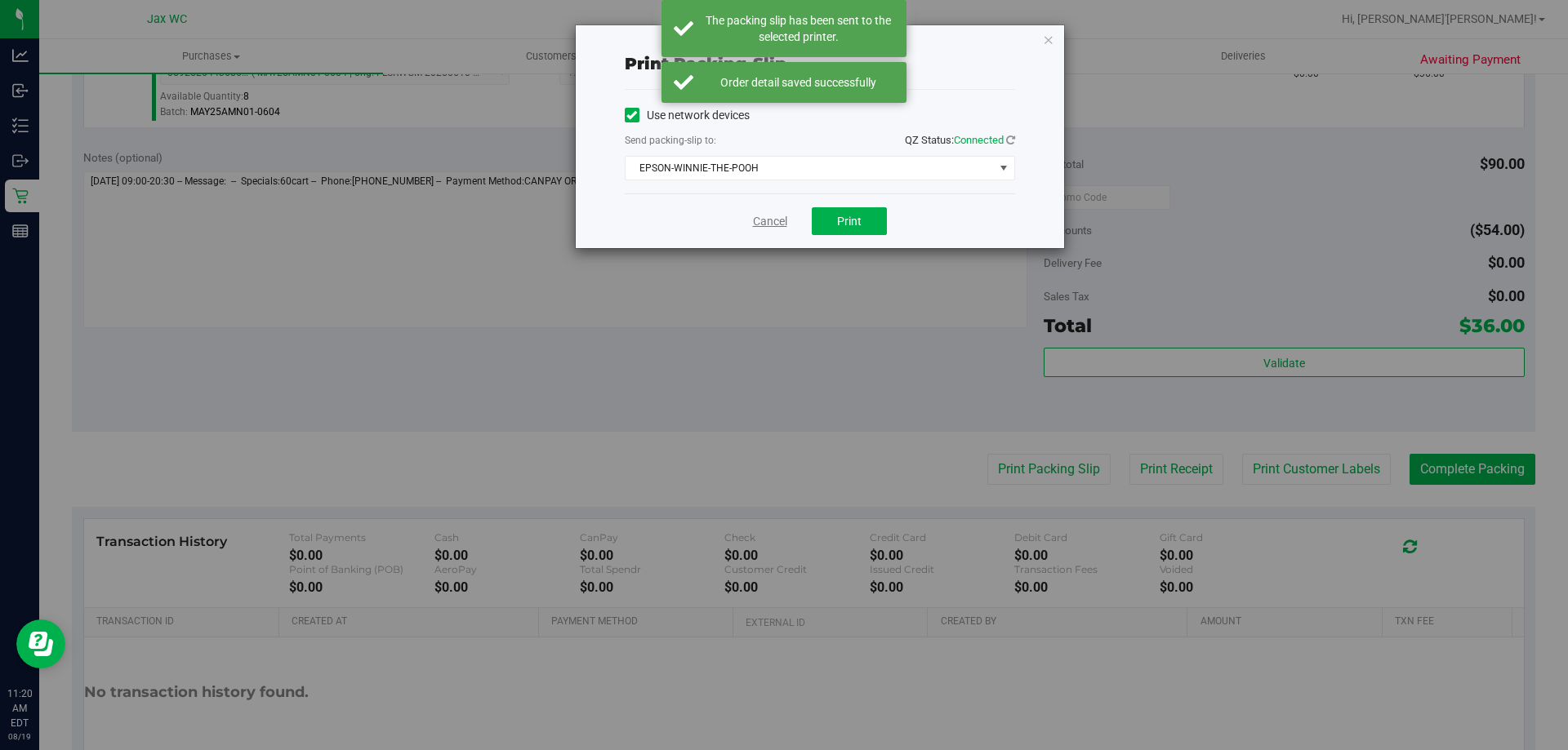
click at [769, 226] on link "Cancel" at bounding box center [770, 222] width 35 height 17
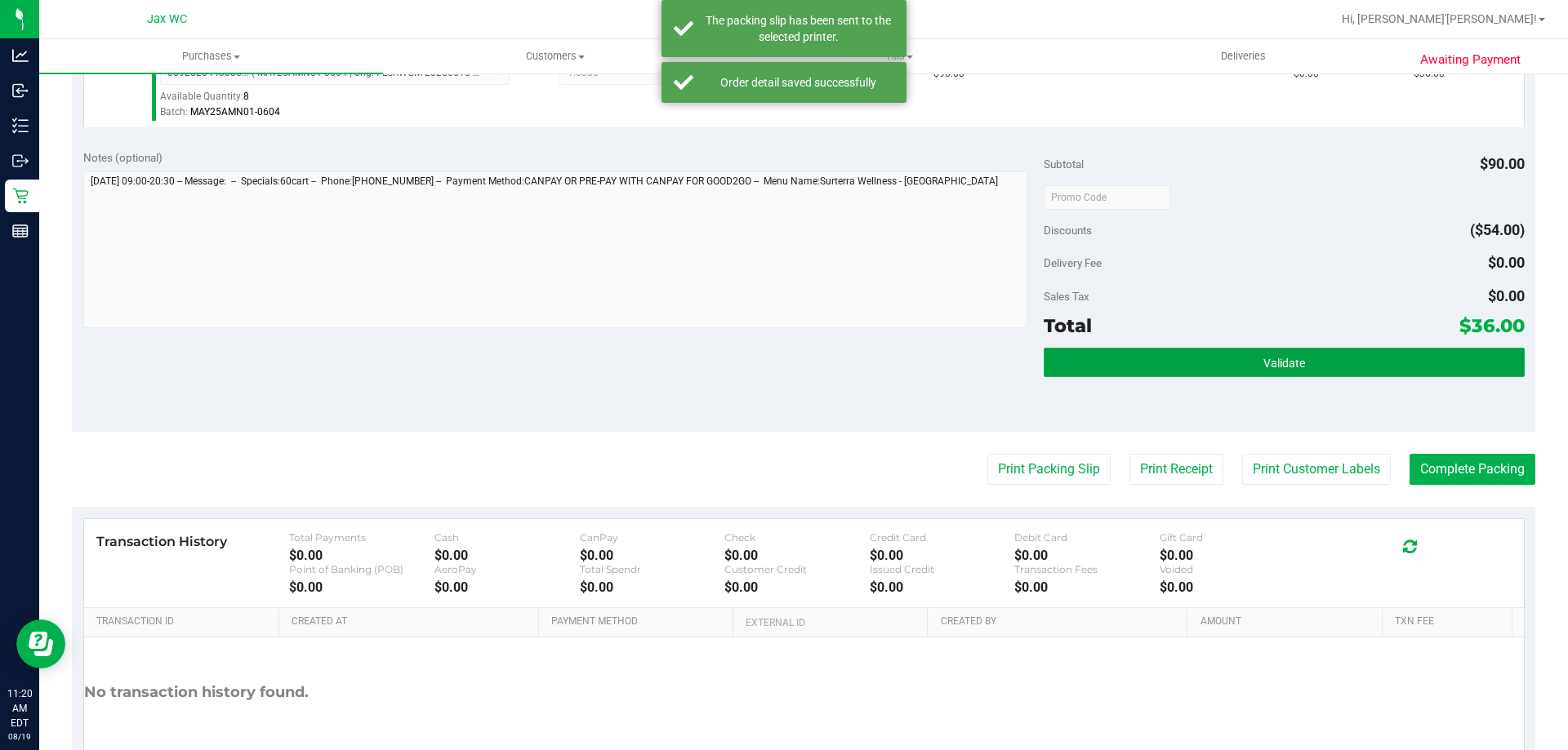
click at [1222, 363] on button "Validate" at bounding box center [1284, 362] width 481 height 29
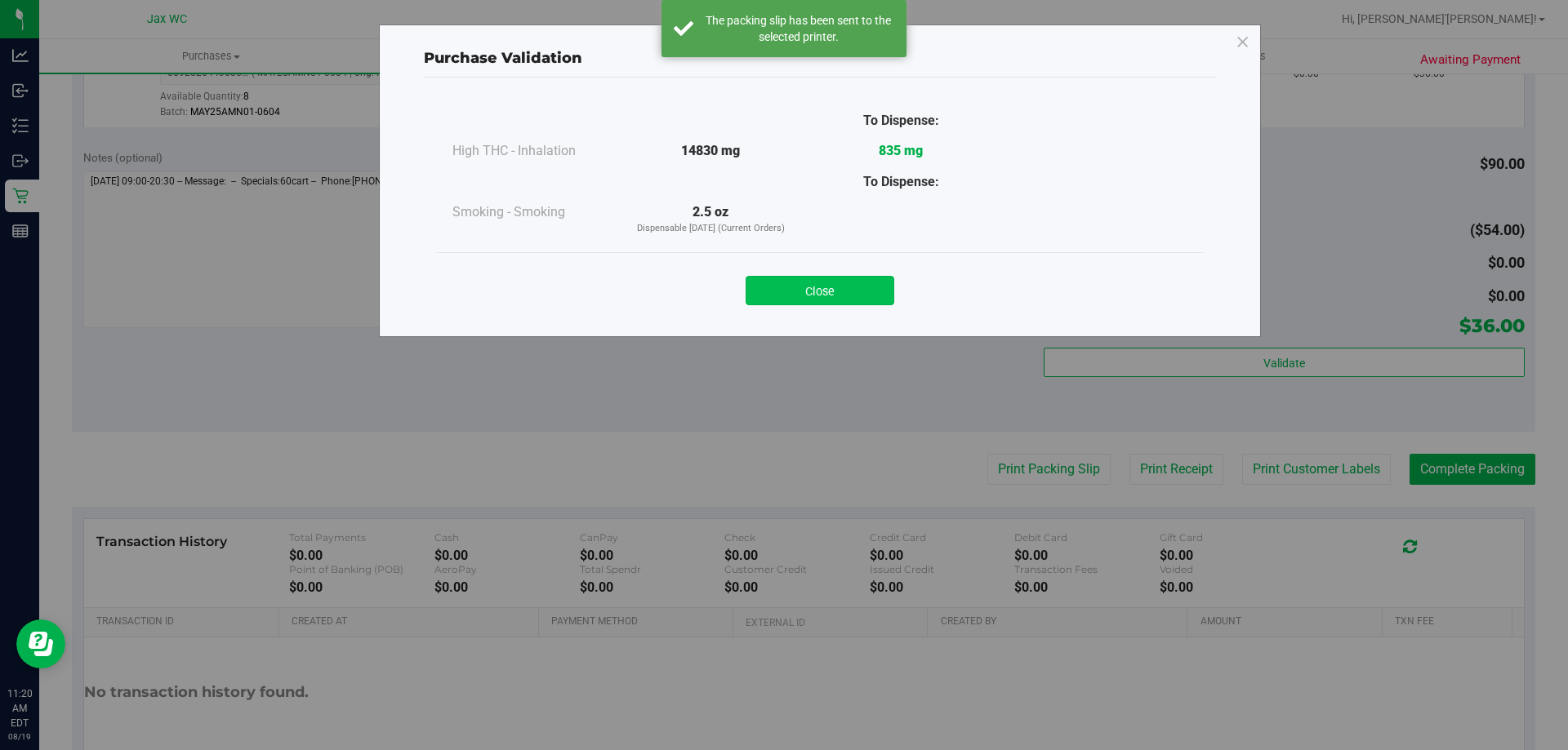
click at [800, 282] on button "Close" at bounding box center [820, 290] width 148 height 29
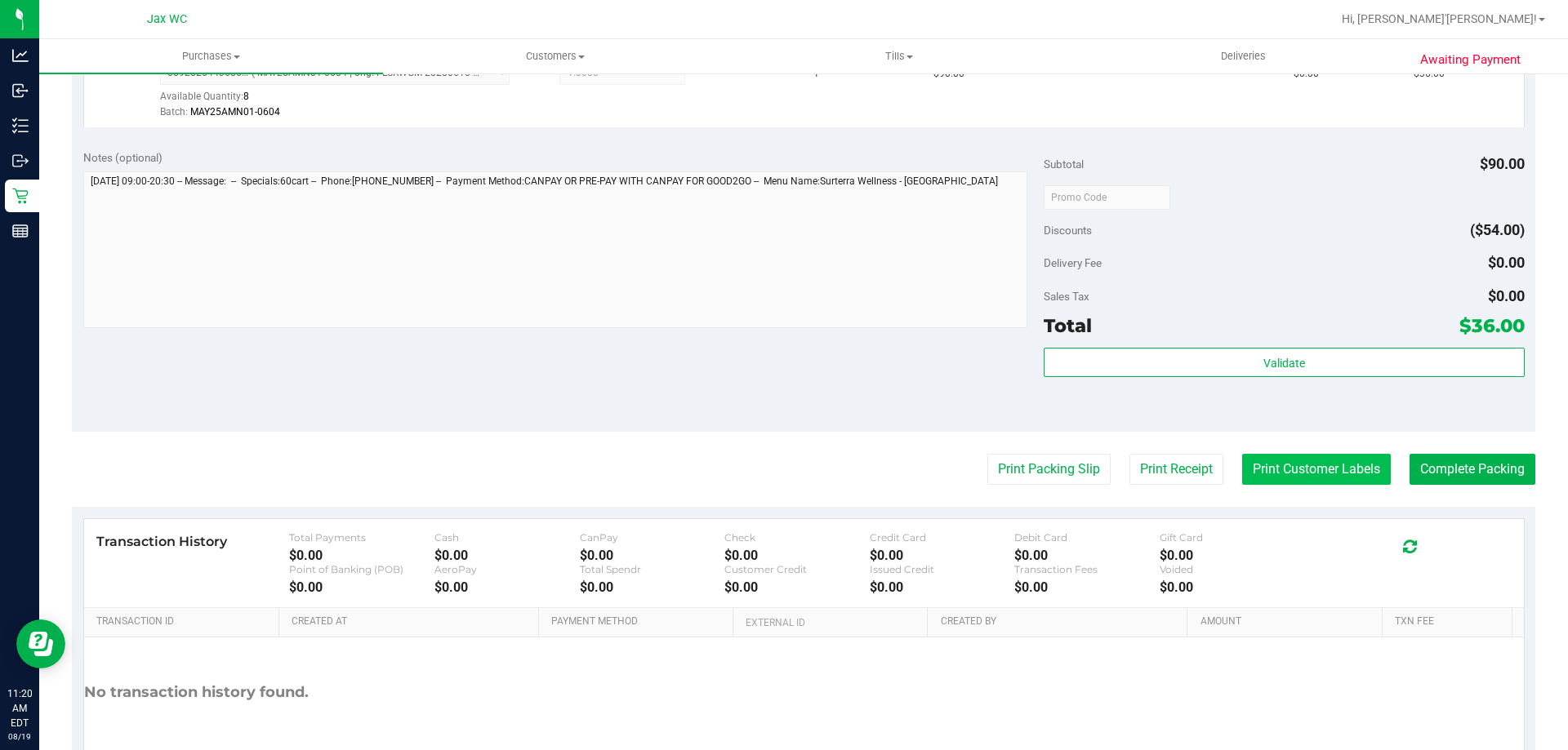
click at [1327, 475] on button "Print Customer Labels" at bounding box center [1317, 469] width 148 height 31
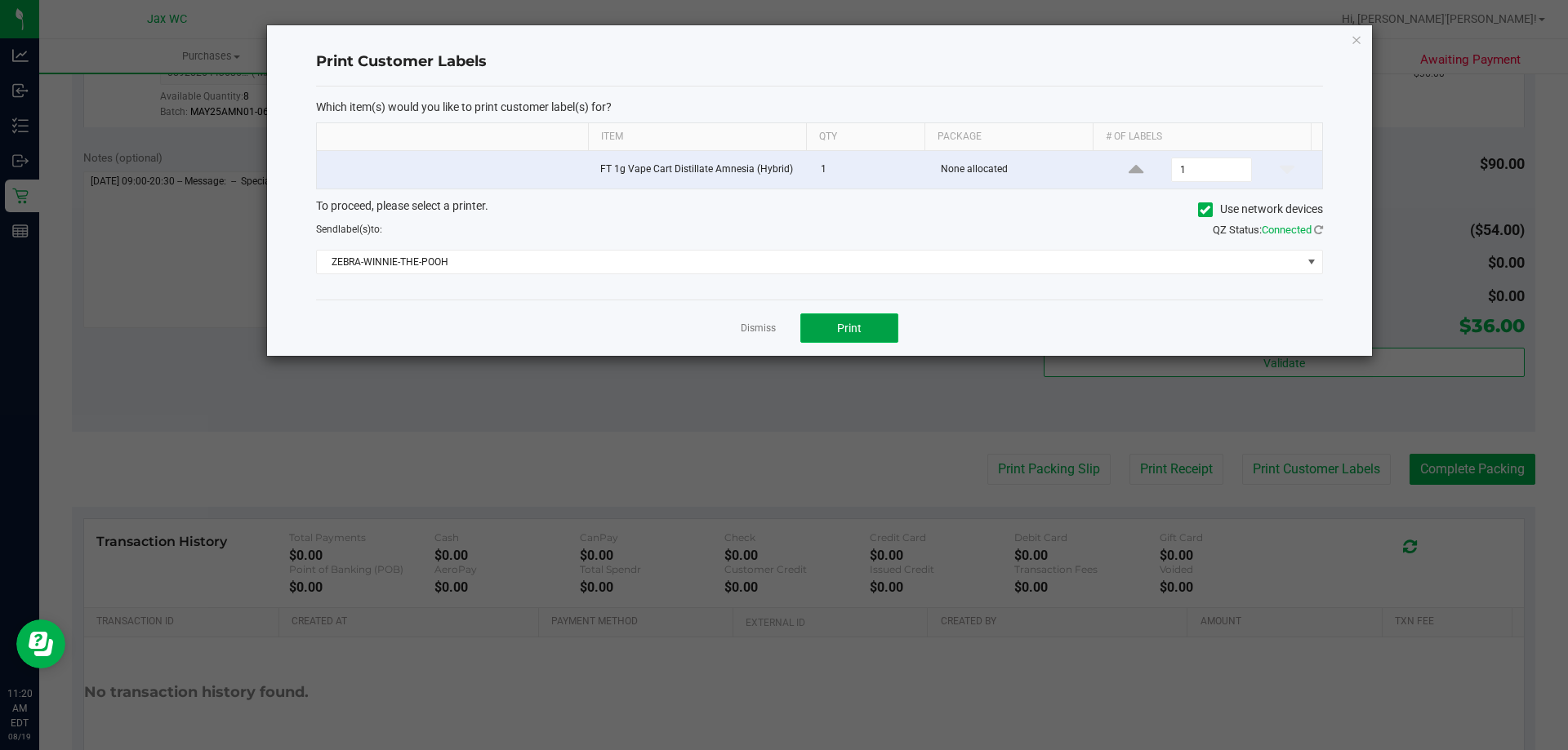
click at [840, 331] on span "Print" at bounding box center [849, 329] width 24 height 13
click at [754, 326] on link "Dismiss" at bounding box center [759, 329] width 35 height 13
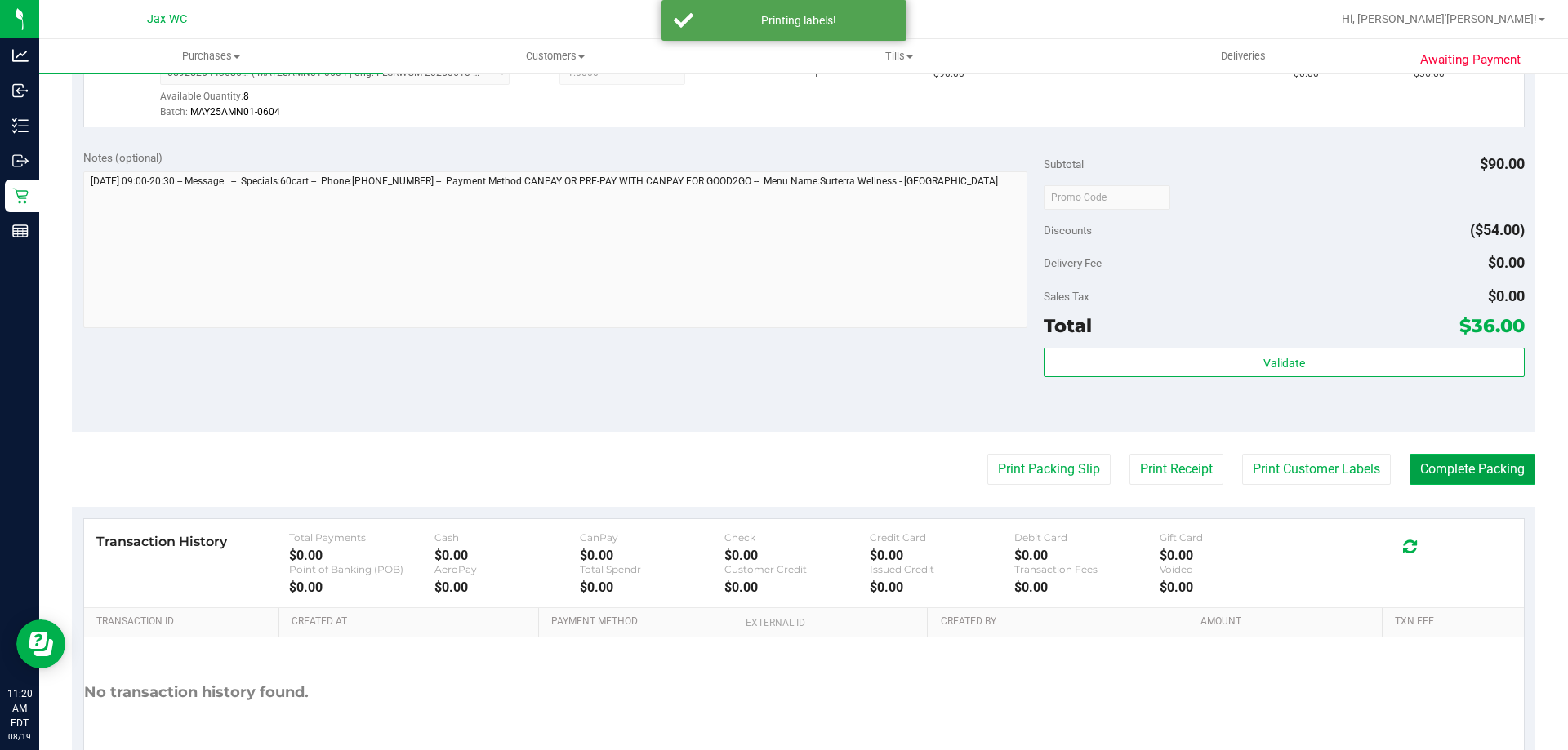
click at [1444, 467] on button "Complete Packing" at bounding box center [1472, 469] width 126 height 31
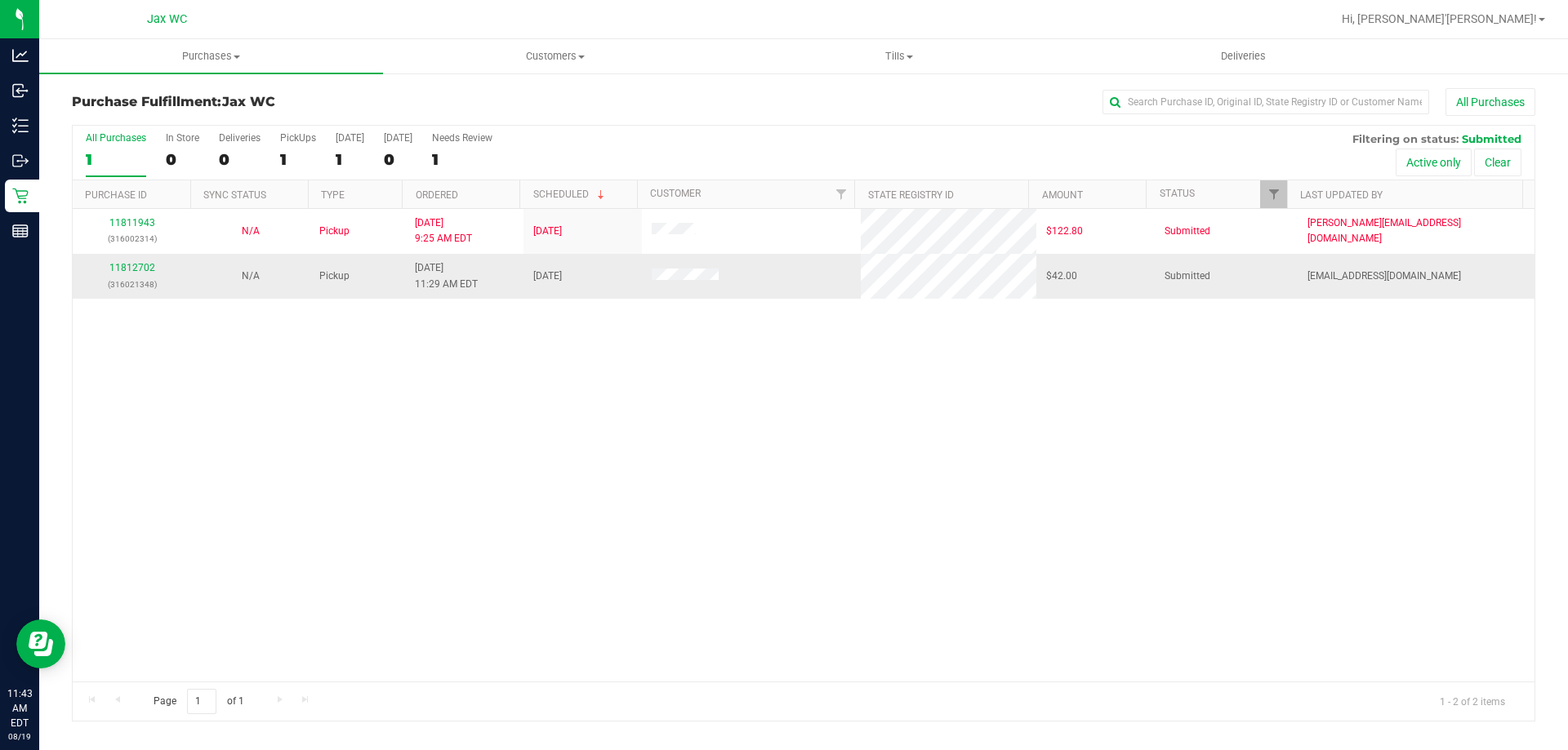
click at [125, 274] on div "11812702 (316021348)" at bounding box center [132, 276] width 99 height 31
click at [123, 260] on div "11812702 (316021348)" at bounding box center [132, 276] width 99 height 31
click at [136, 271] on link "11812702" at bounding box center [132, 268] width 46 height 12
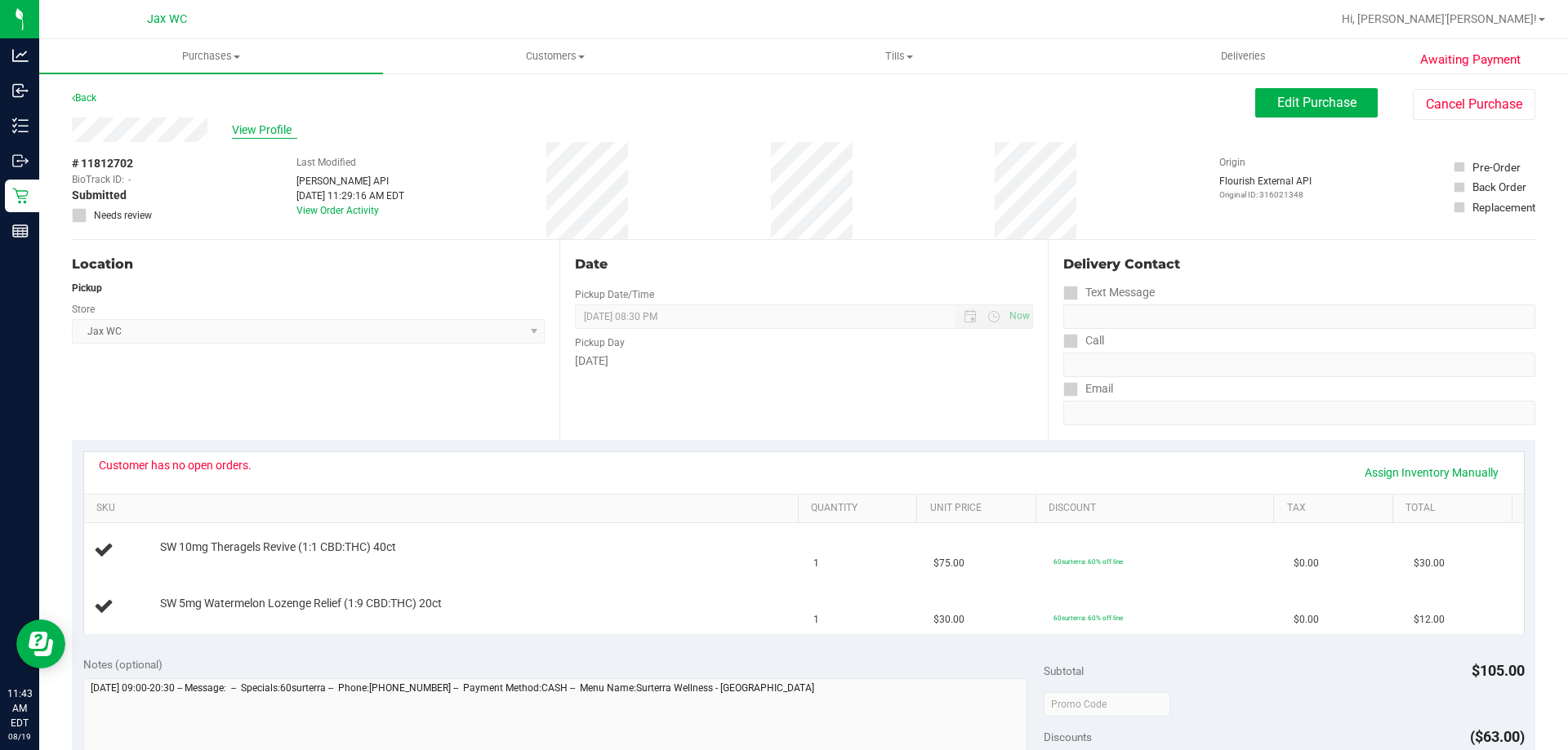
click at [293, 129] on span "View Profile" at bounding box center [265, 130] width 66 height 17
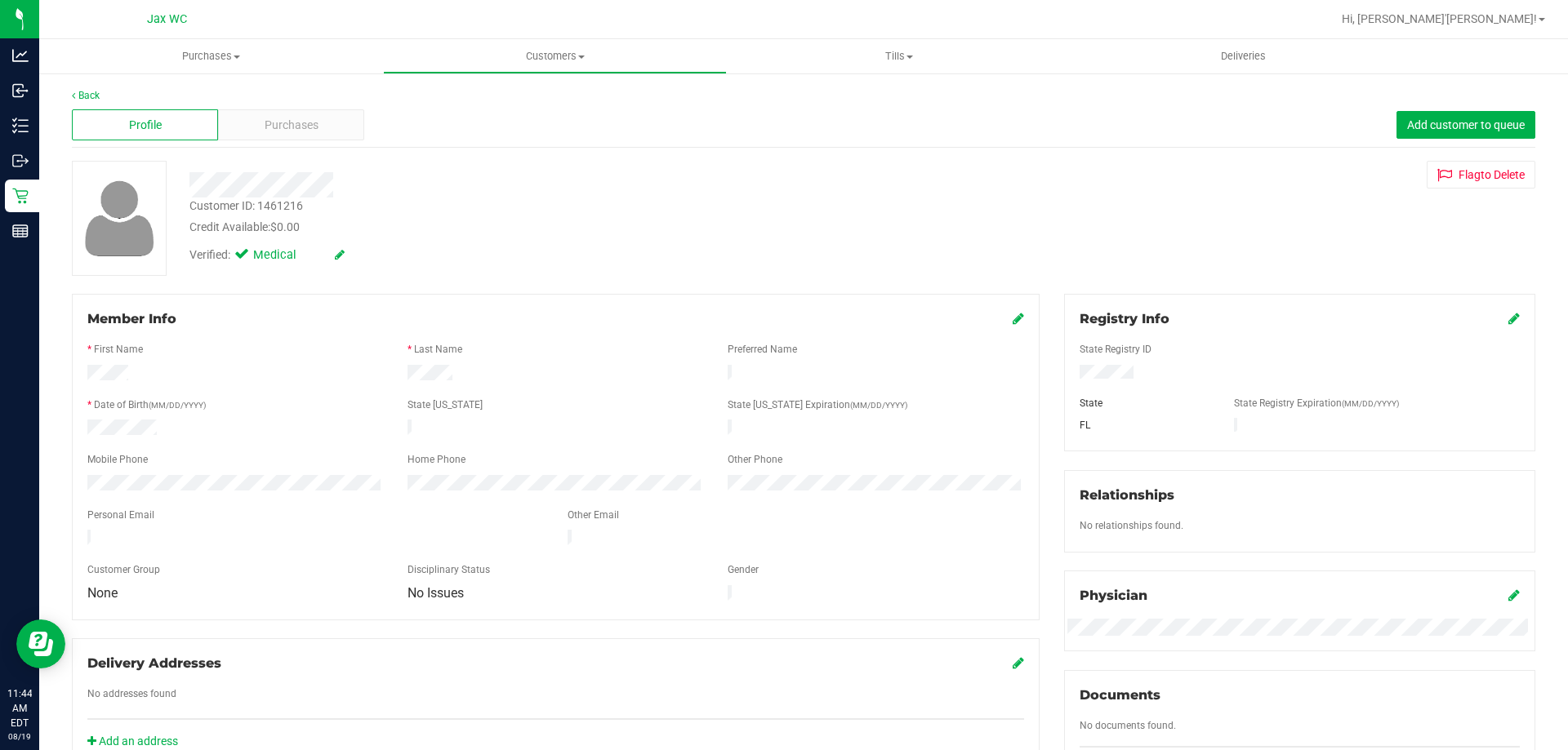
click at [296, 206] on div "Customer ID: 1461216" at bounding box center [246, 206] width 114 height 17
copy div "1461216"
click at [83, 94] on link "Back" at bounding box center [85, 96] width 28 height 12
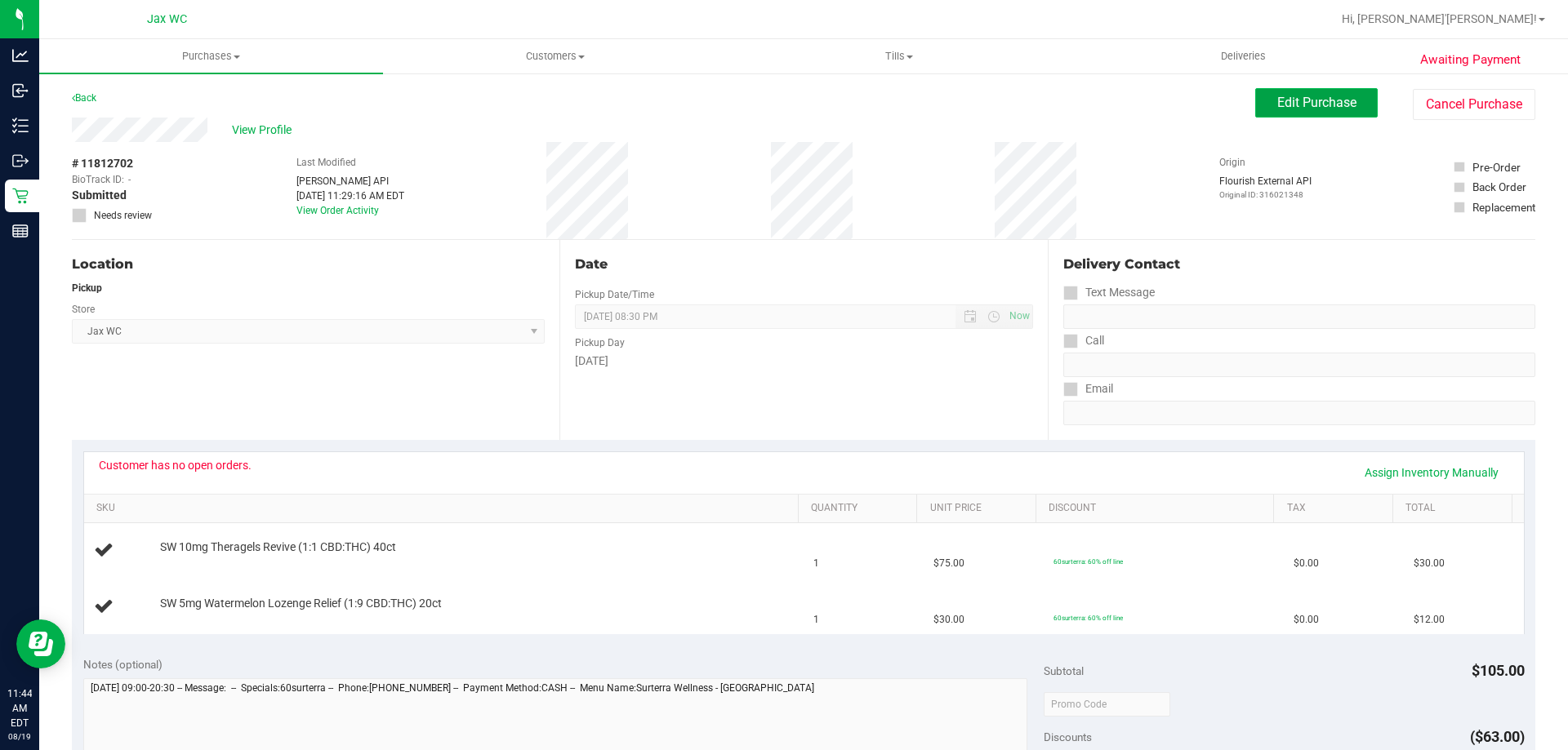
click at [1333, 110] on span "Edit Purchase" at bounding box center [1317, 102] width 79 height 15
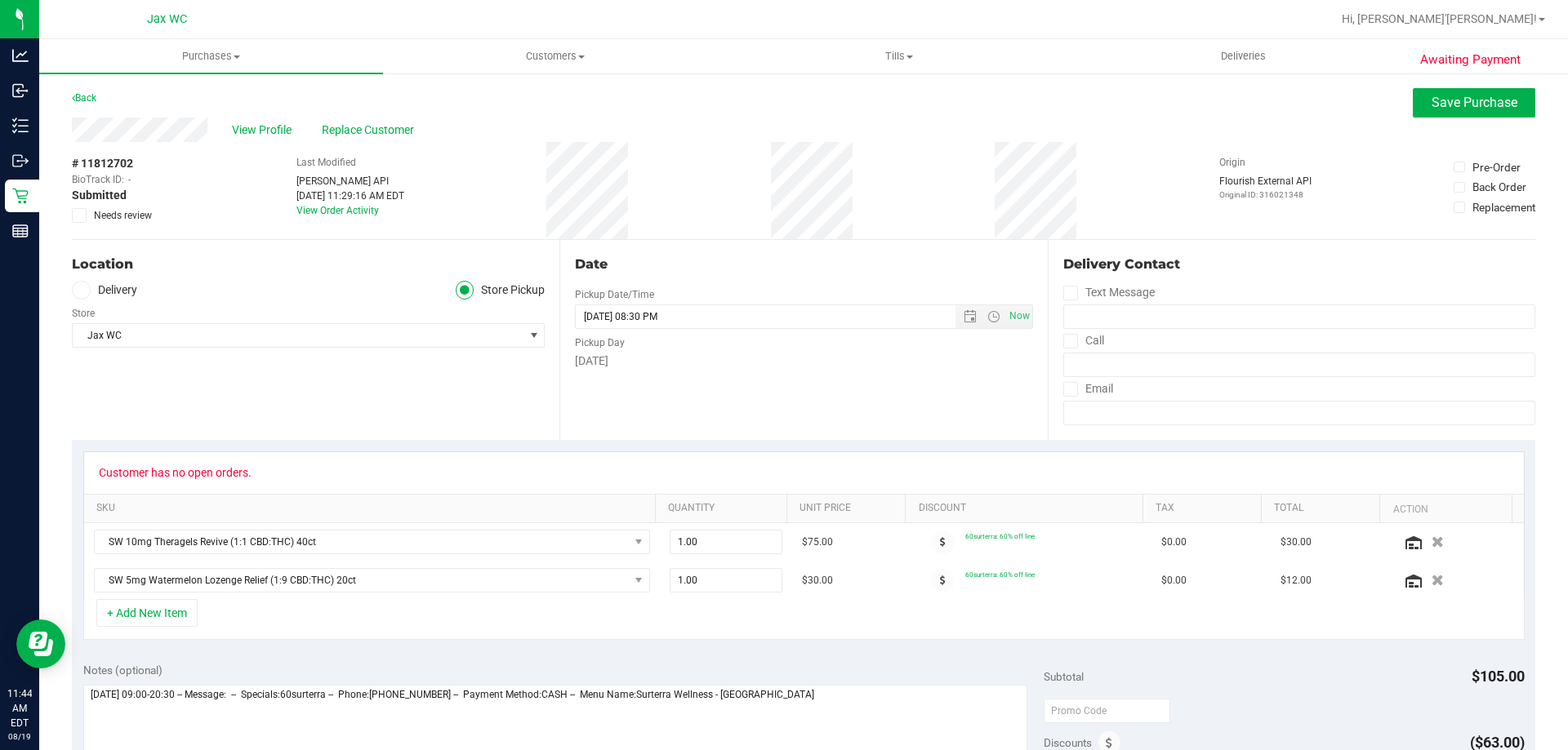
click at [81, 216] on icon at bounding box center [79, 216] width 11 height 0
click at [0, 0] on input "Needs review" at bounding box center [0, 0] width 0 height 0
click at [1442, 96] on span "Save Purchase" at bounding box center [1474, 102] width 86 height 15
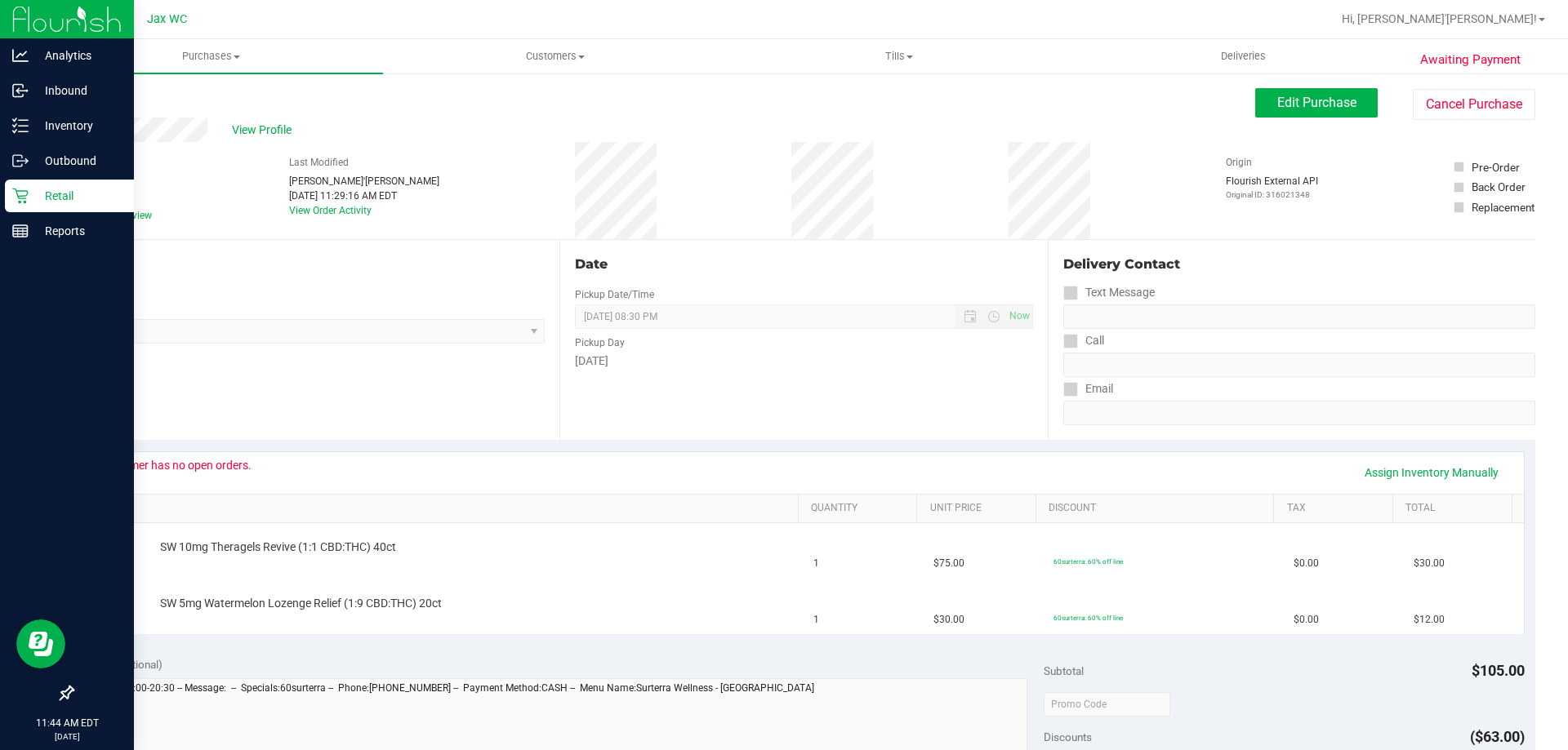
click at [21, 180] on div "Retail" at bounding box center [69, 196] width 129 height 33
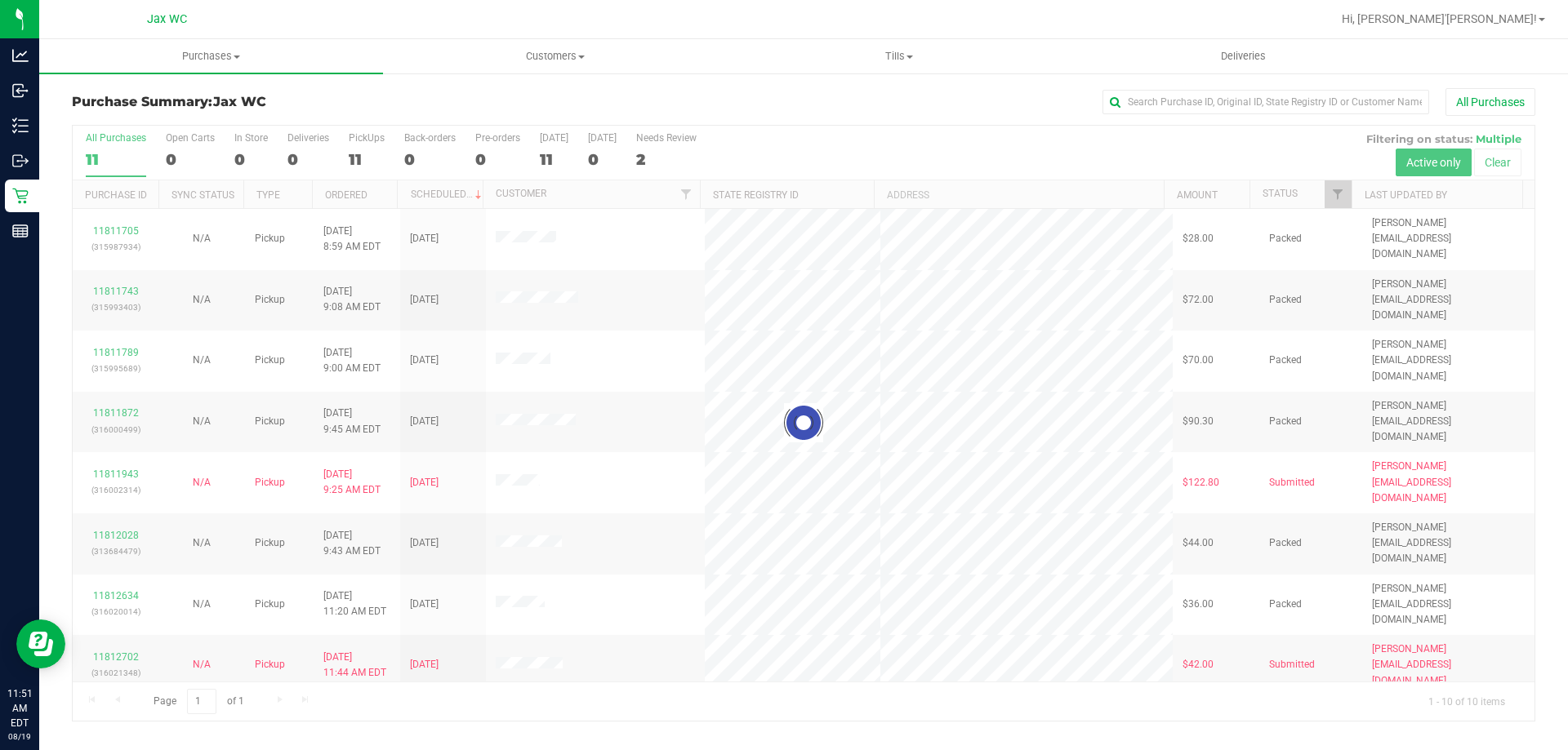
click at [299, 110] on div "Purchase Summary: Jax WC All Purchases" at bounding box center [803, 106] width 1463 height 36
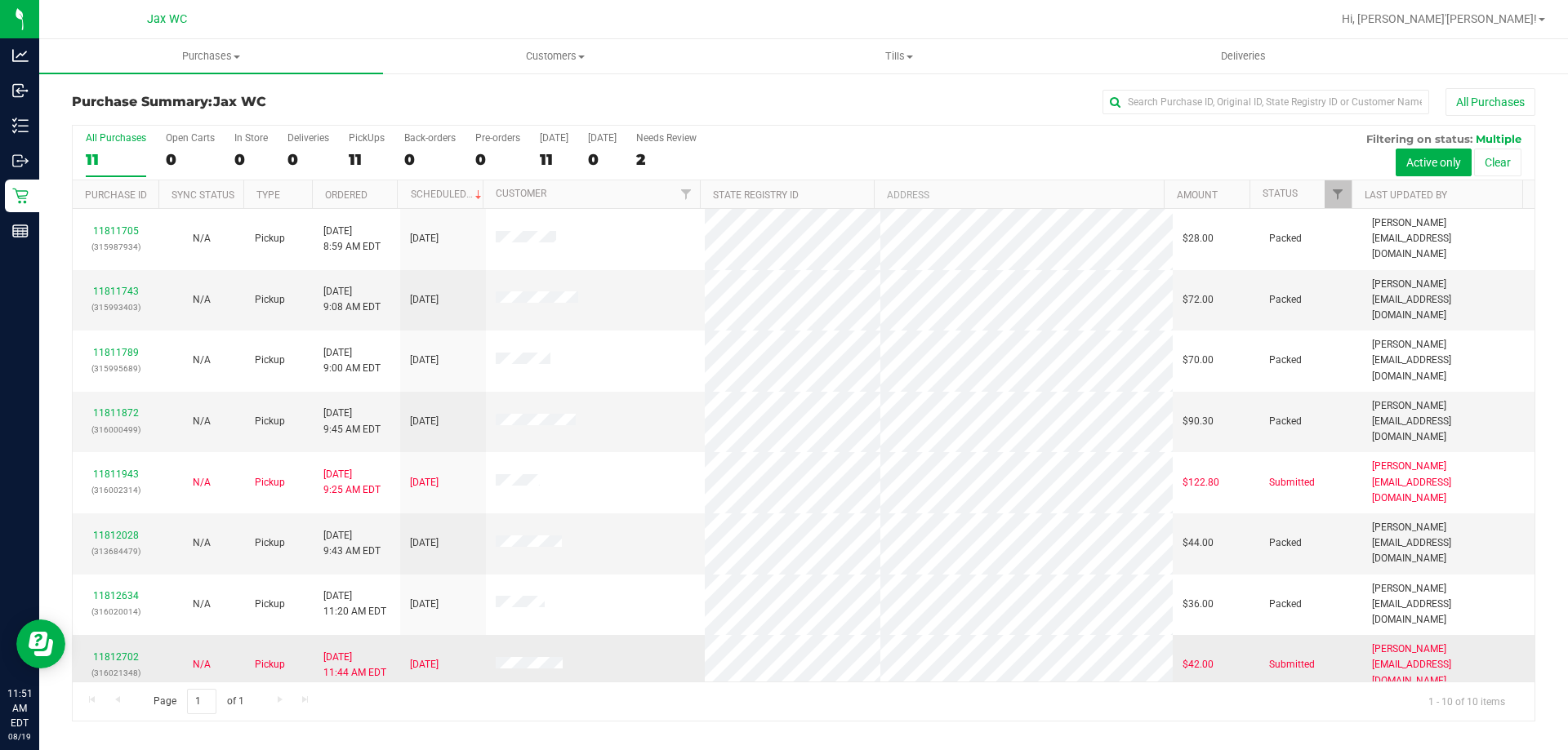
click at [125, 650] on div "11812702 (316021348)" at bounding box center [115, 665] width 66 height 31
click at [121, 651] on link "11812702" at bounding box center [115, 657] width 46 height 12
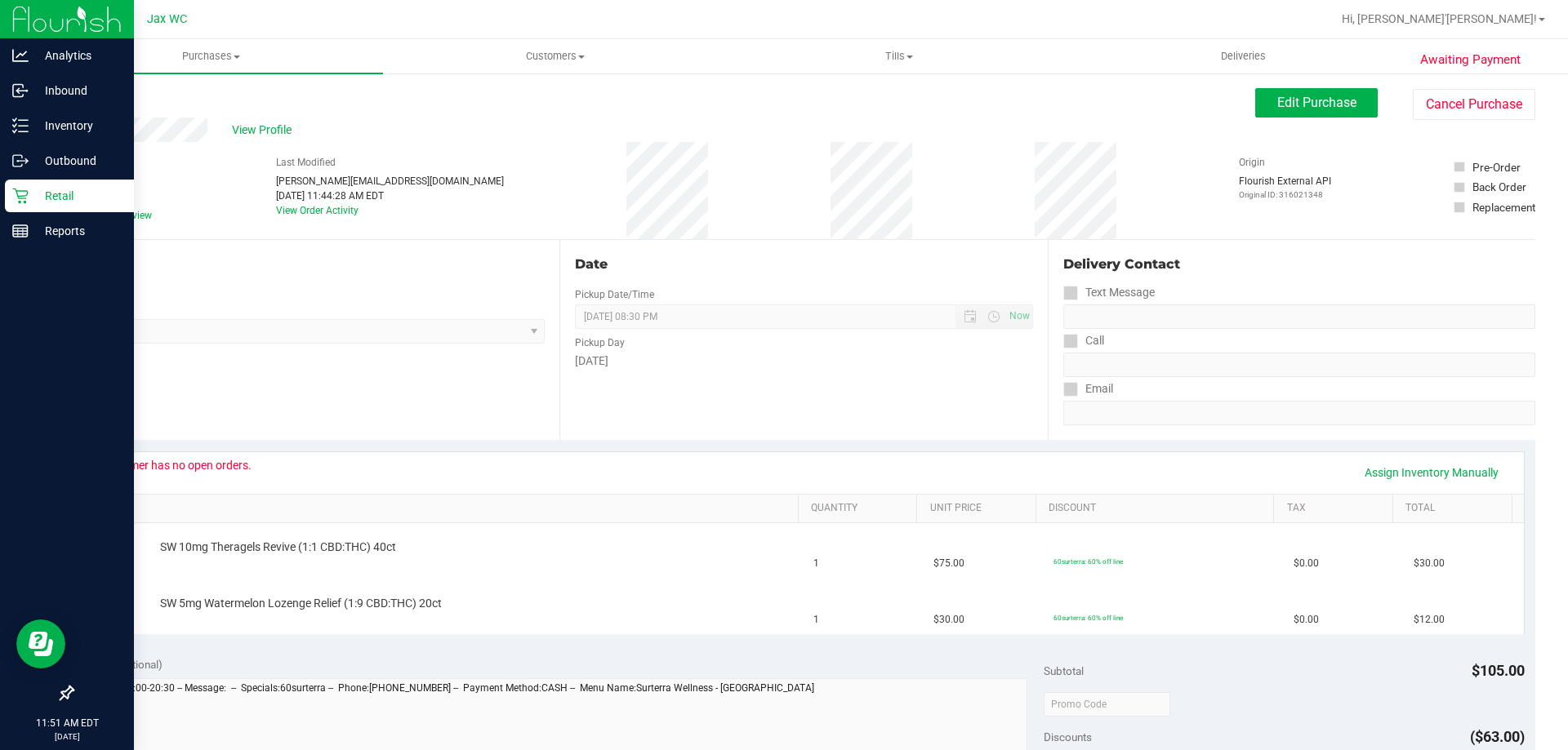
click at [47, 186] on p "Retail" at bounding box center [78, 196] width 98 height 19
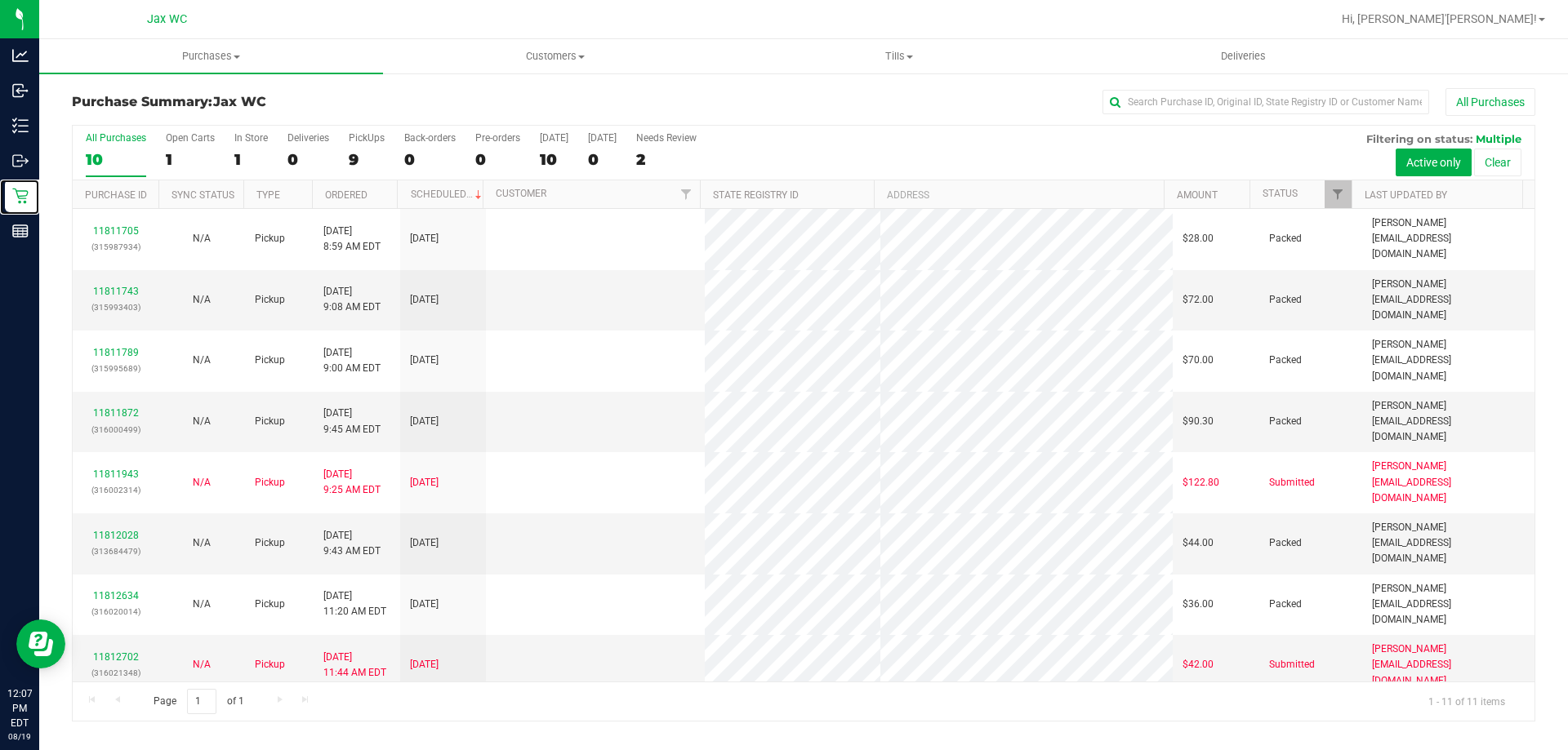
scroll to position [24, 0]
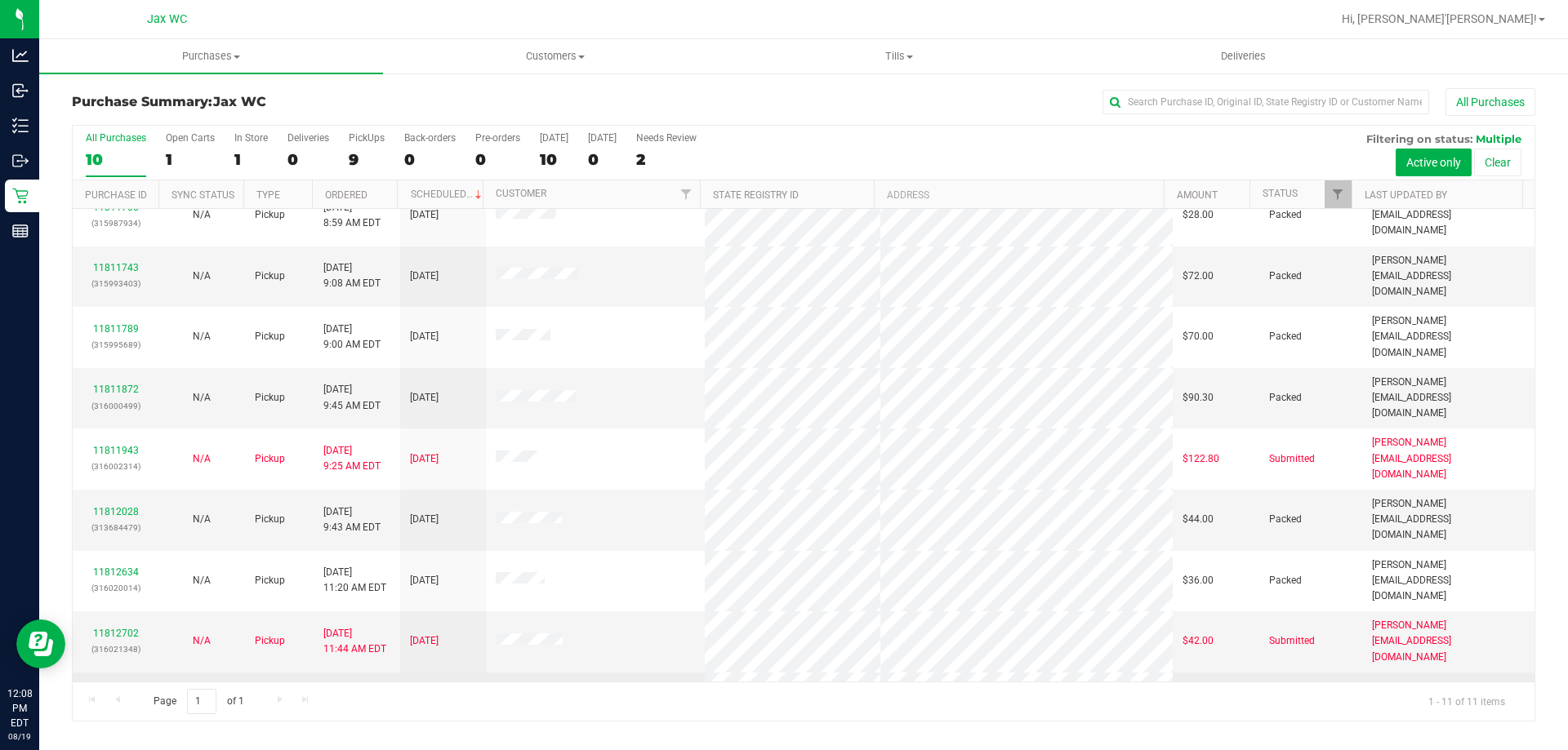
click at [121, 681] on link "11812859" at bounding box center [115, 687] width 46 height 12
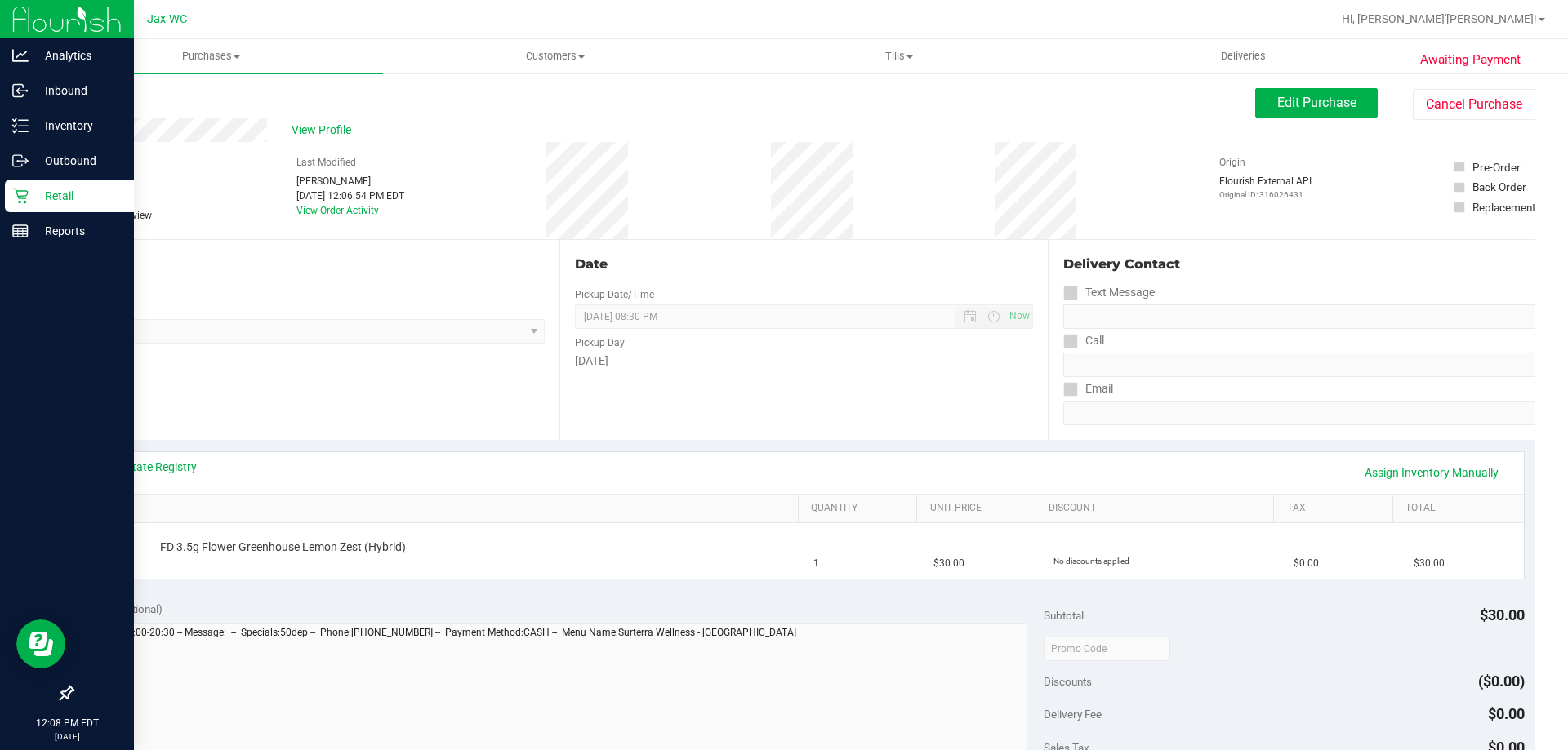
click at [62, 179] on div "Retail" at bounding box center [69, 196] width 129 height 33
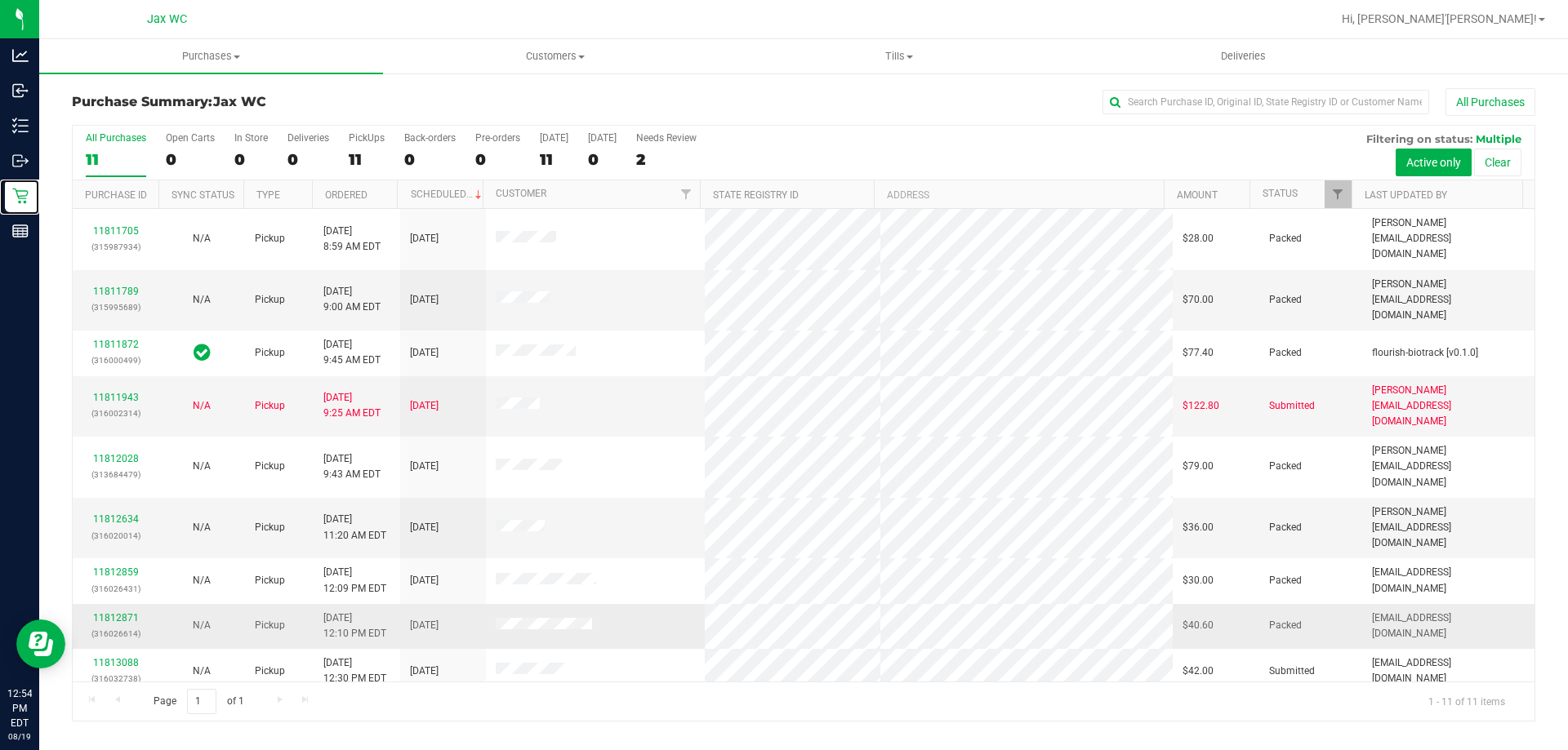
scroll to position [24, 0]
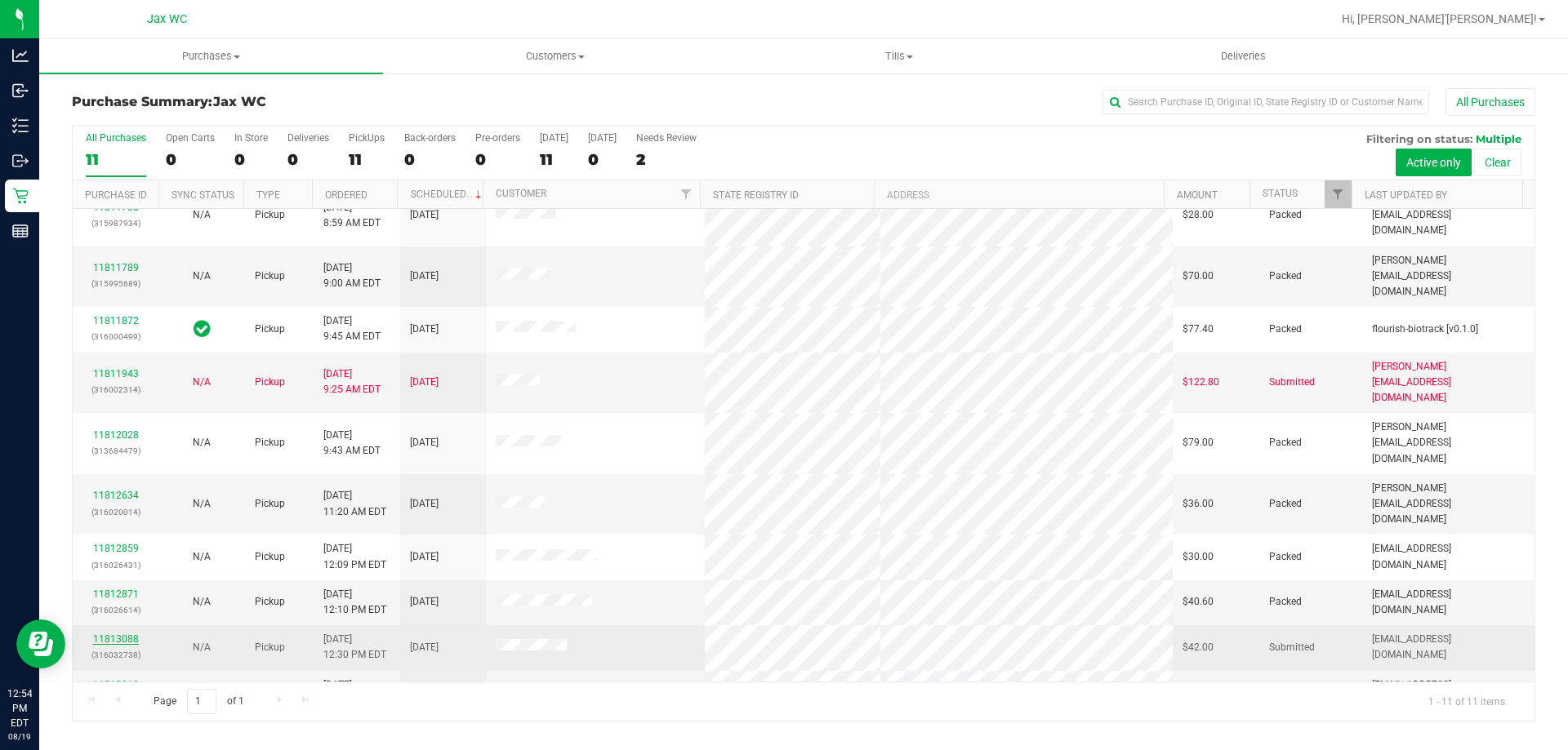
click at [120, 634] on link "11813088" at bounding box center [115, 640] width 46 height 12
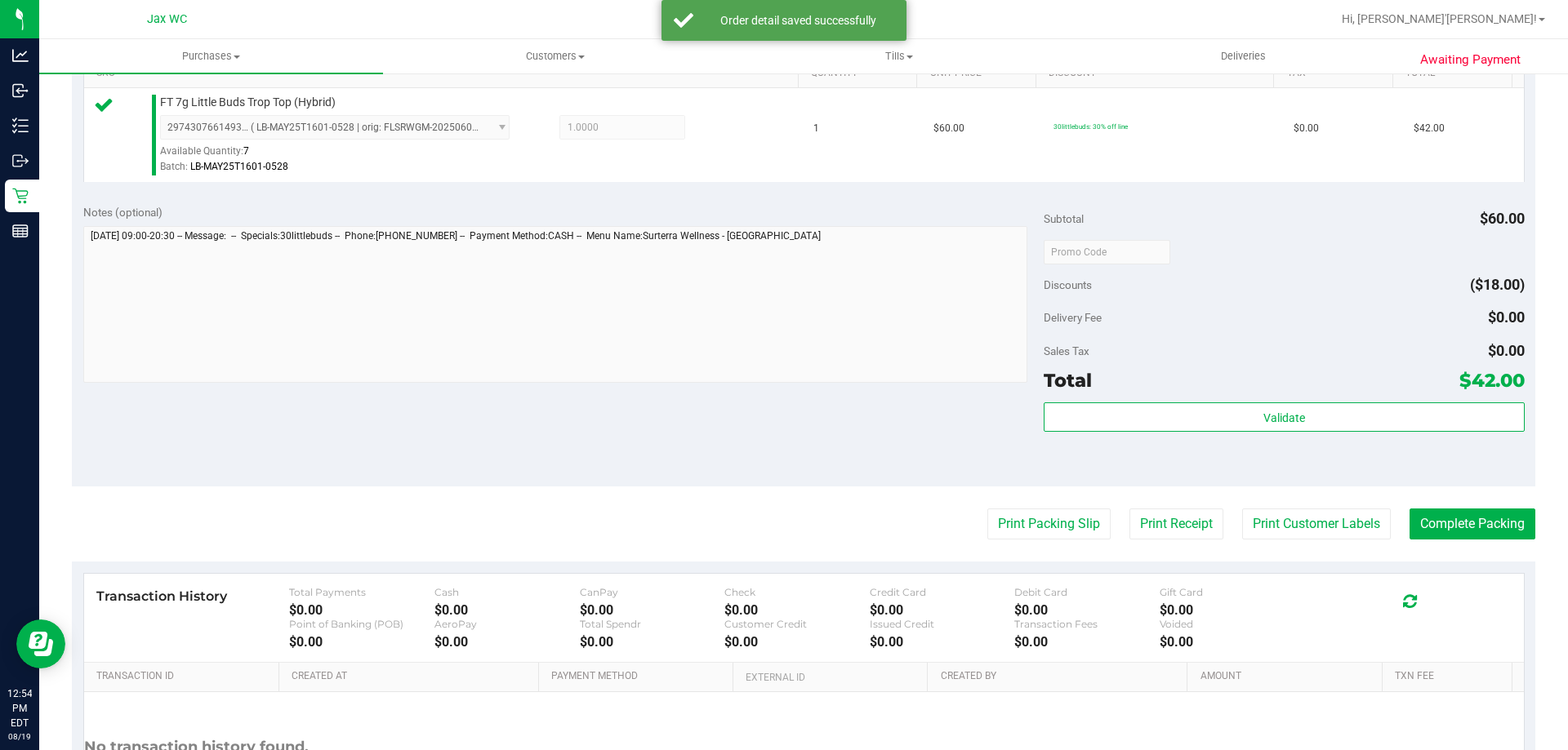
scroll to position [585, 0]
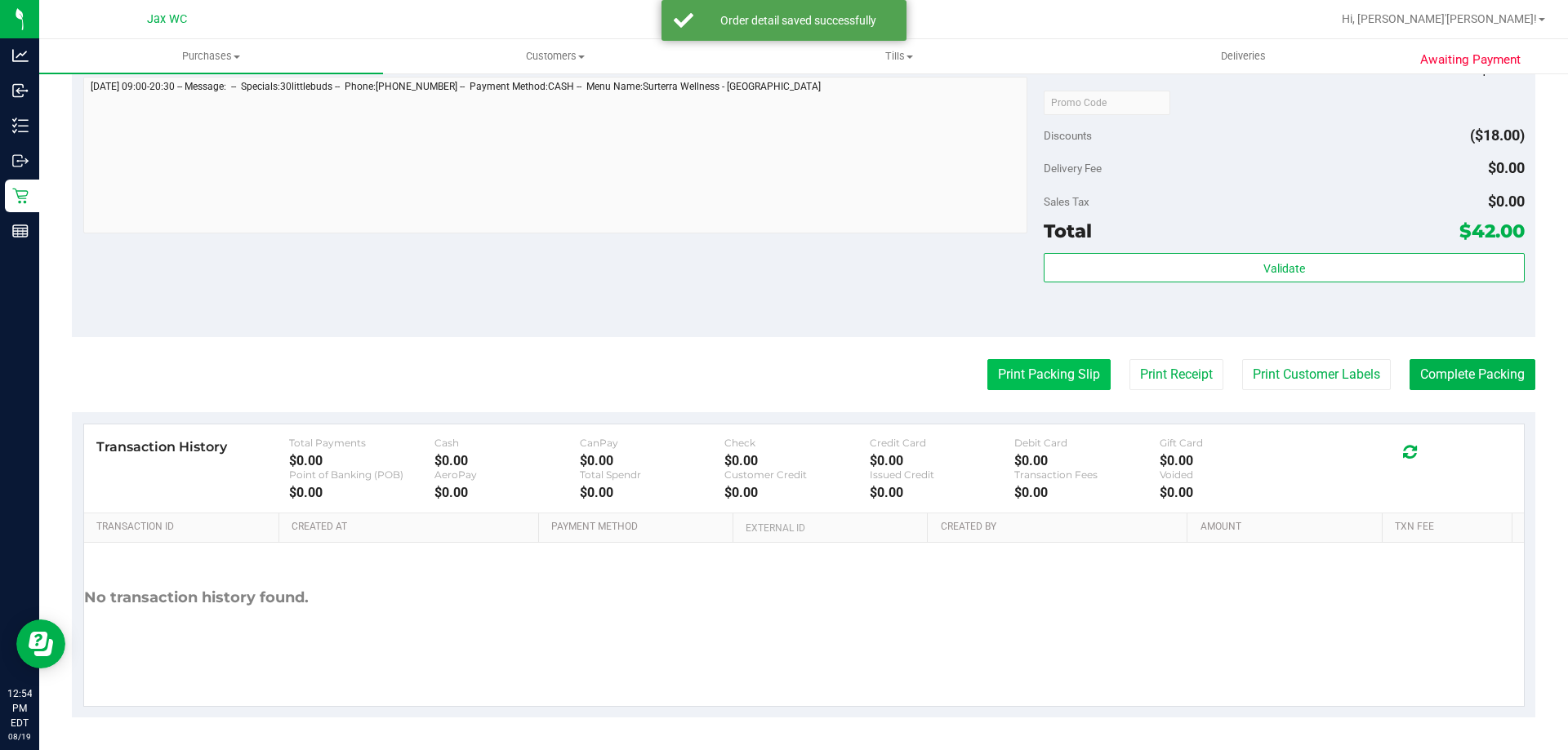
click at [1076, 381] on button "Print Packing Slip" at bounding box center [1049, 374] width 123 height 31
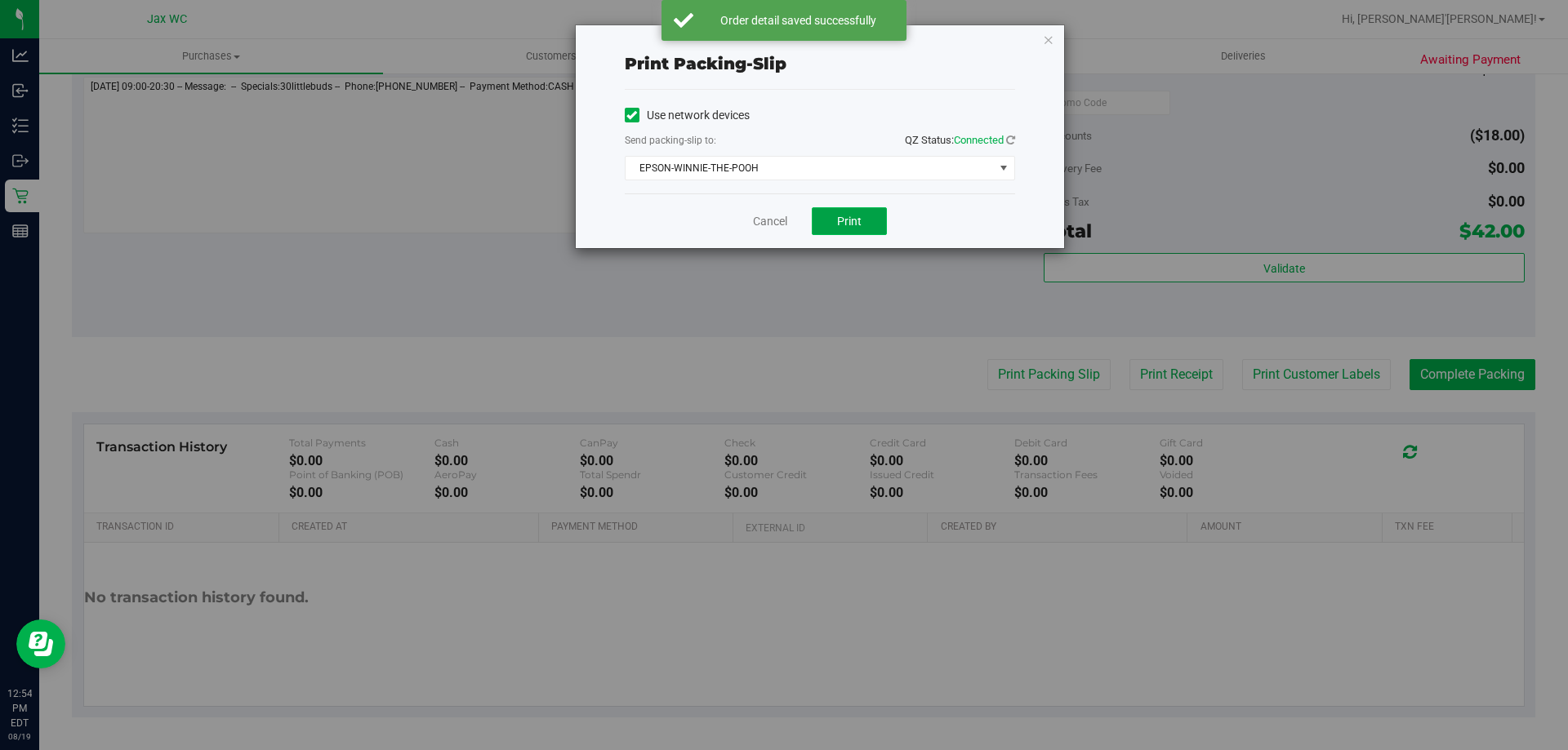
click at [863, 213] on button "Print" at bounding box center [849, 221] width 75 height 28
click at [772, 227] on link "Cancel" at bounding box center [770, 222] width 35 height 17
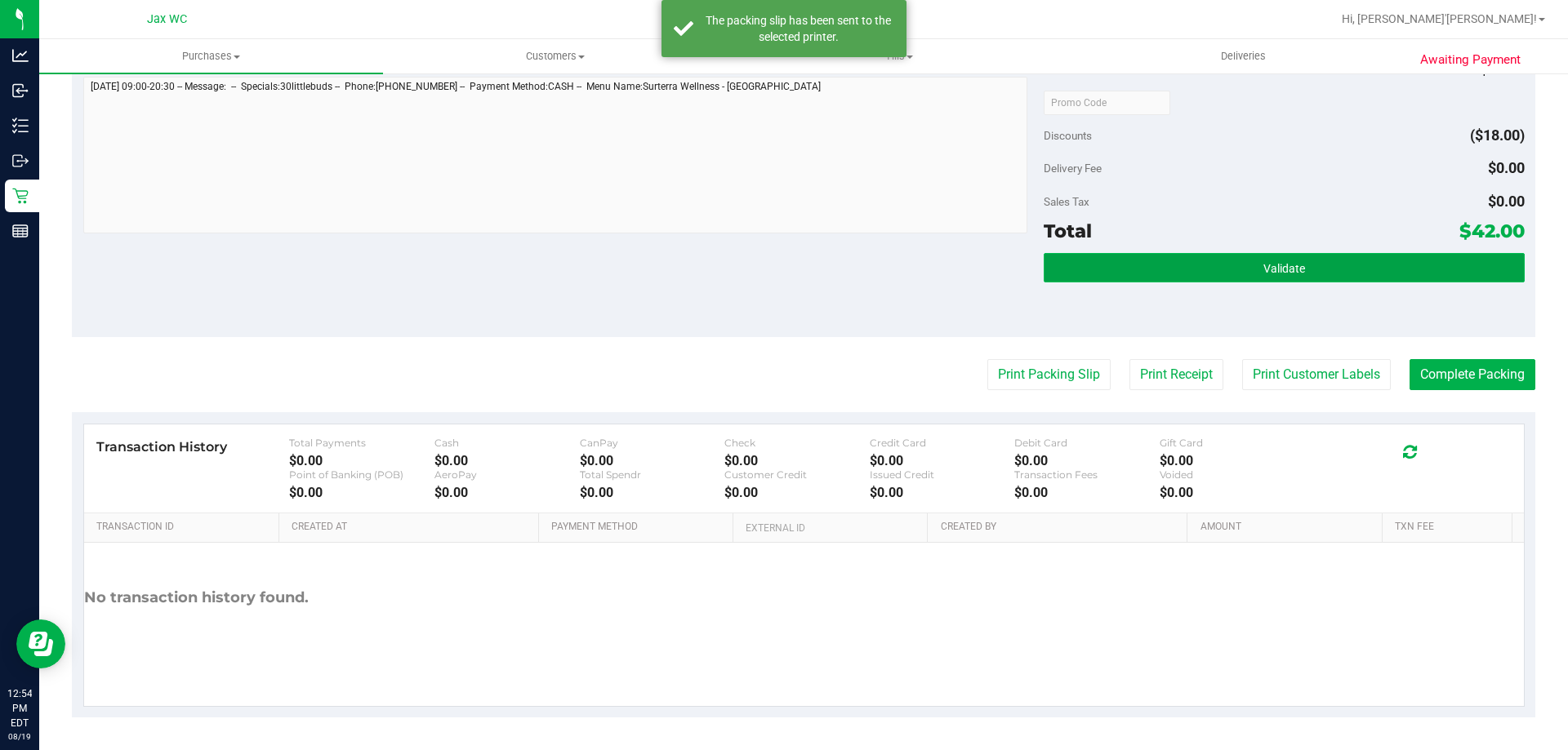
click at [1116, 257] on button "Validate" at bounding box center [1284, 267] width 481 height 29
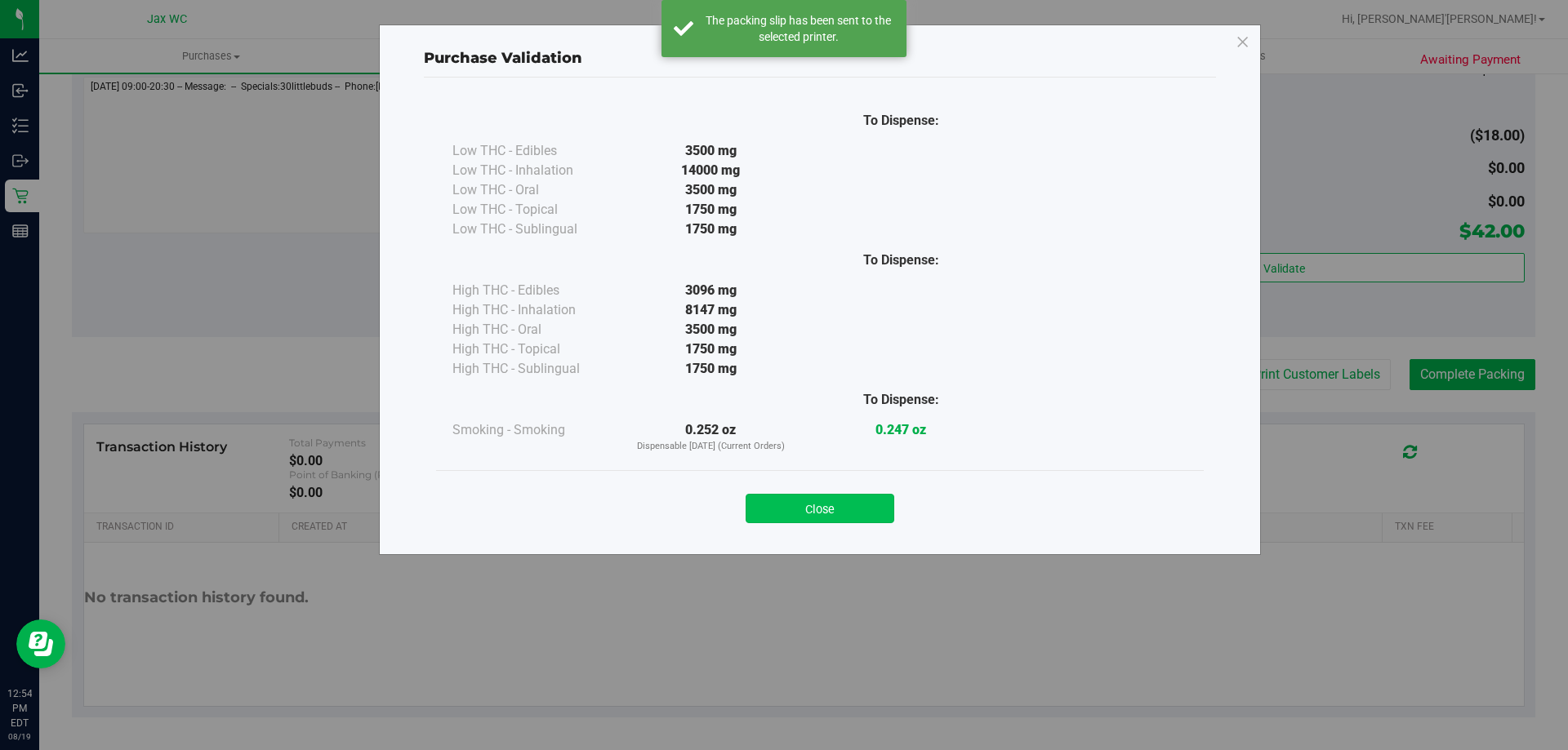
click at [853, 509] on button "Close" at bounding box center [820, 508] width 148 height 29
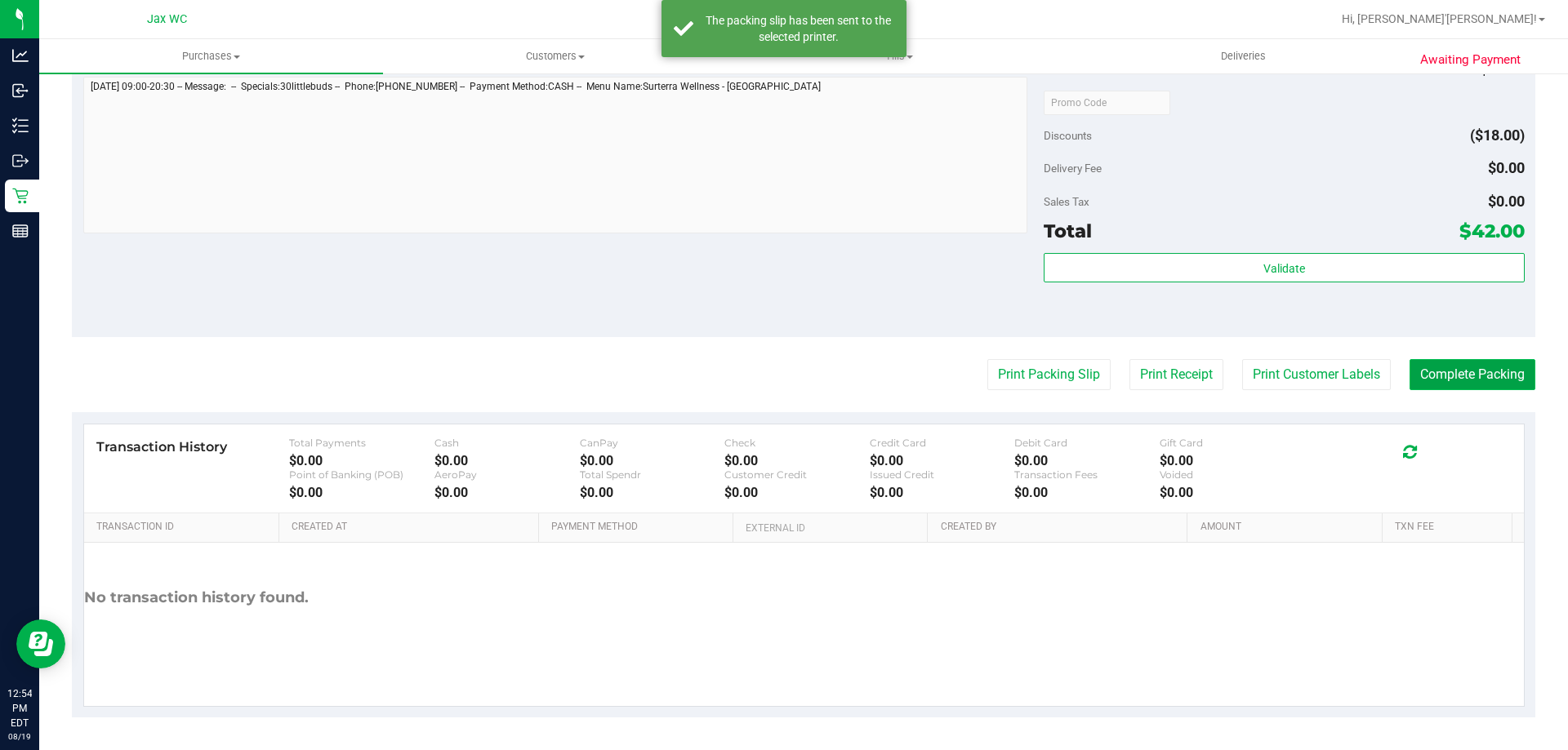
click at [1469, 363] on button "Complete Packing" at bounding box center [1472, 374] width 126 height 31
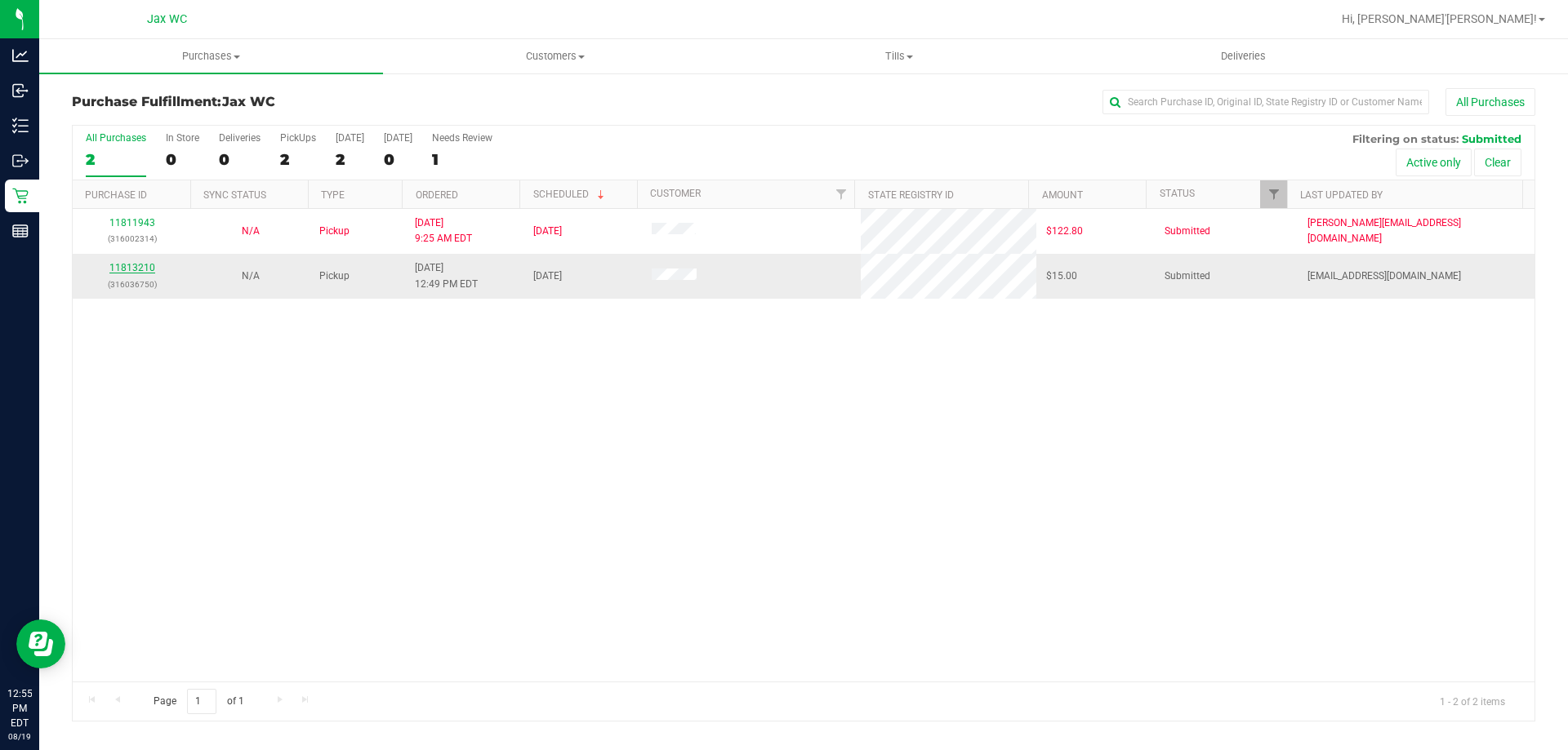
click at [135, 270] on link "11813210" at bounding box center [132, 268] width 46 height 12
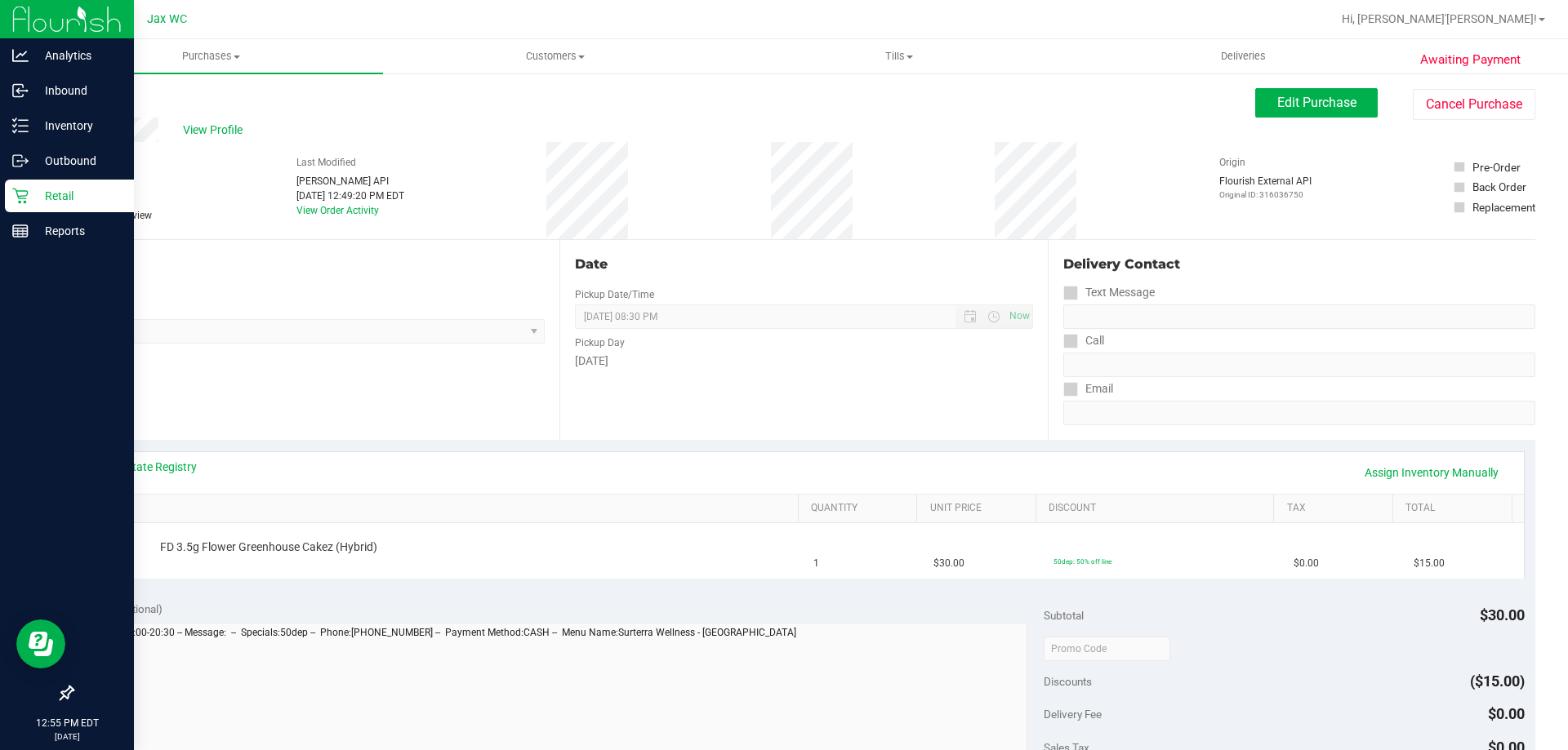
click at [46, 199] on p "Retail" at bounding box center [78, 196] width 98 height 19
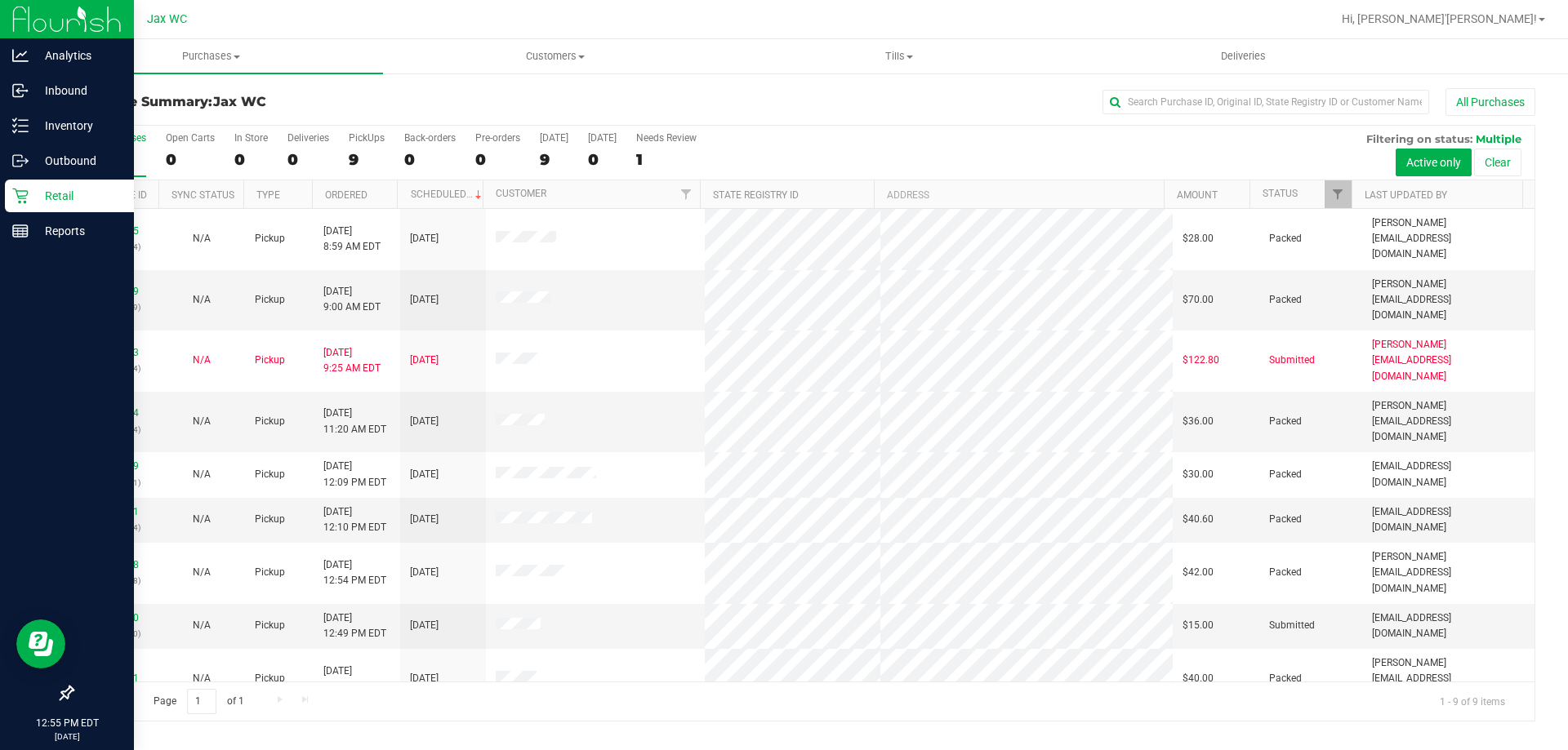
click at [34, 193] on p "Retail" at bounding box center [78, 196] width 98 height 19
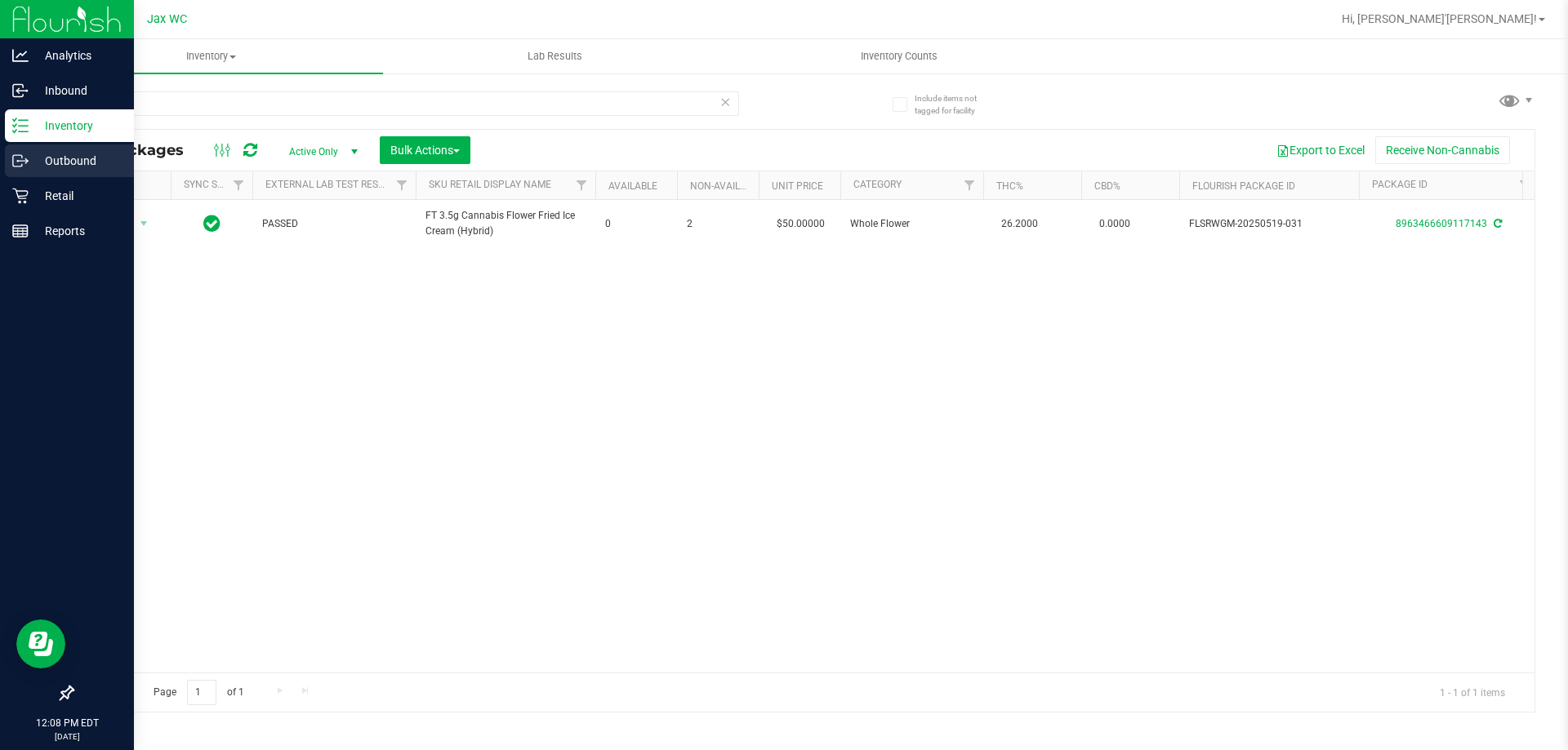
click at [0, 129] on div "Analytics Inbound Inventory Outbound Retail Reports 12:08 PM EDT [DATE] 08/19 J…" at bounding box center [784, 375] width 1568 height 750
type input "srh"
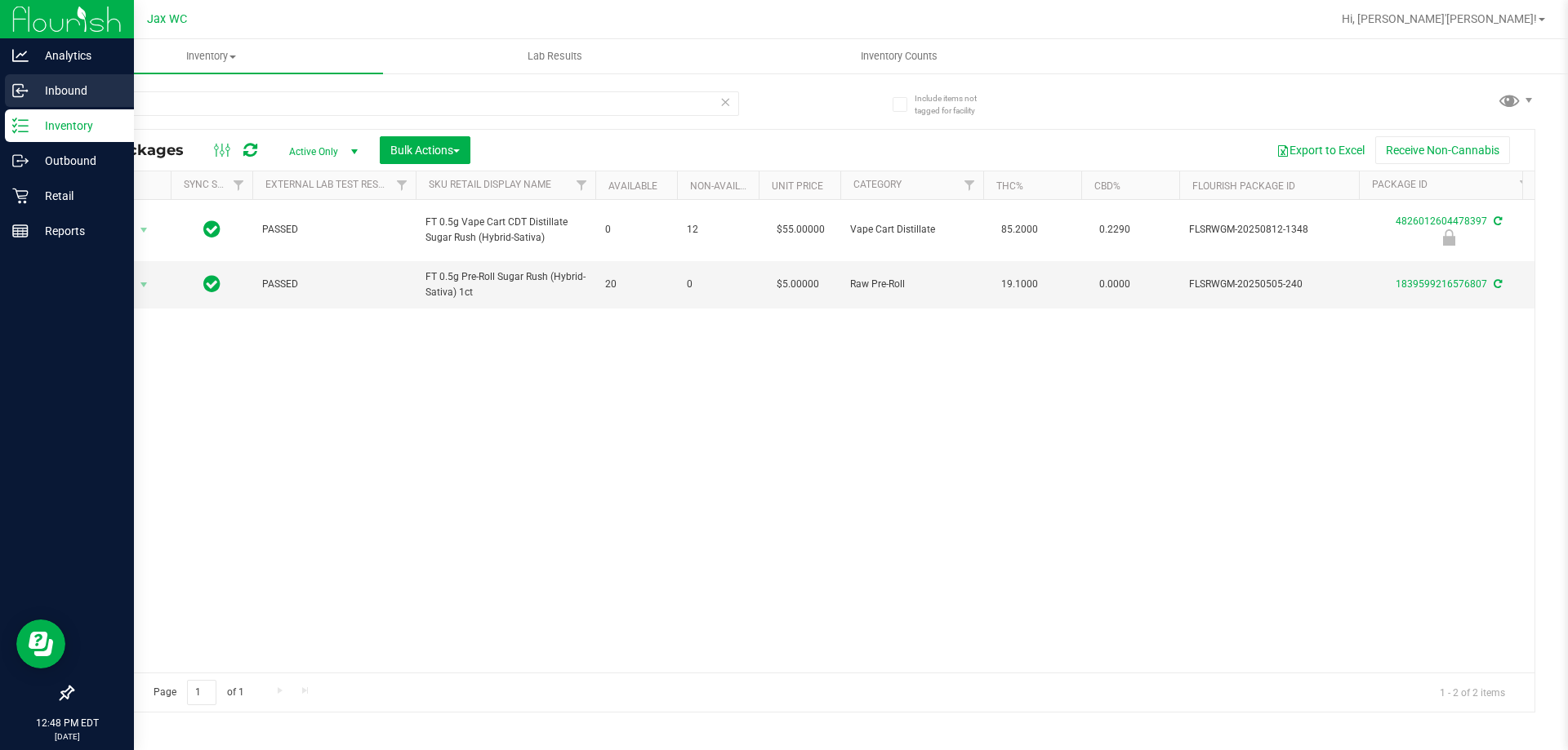
drag, startPoint x: 199, startPoint y: 103, endPoint x: 0, endPoint y: 80, distance: 200.3
click at [0, 80] on div "Analytics Inbound Inventory Outbound Retail Reports 12:48 PM EDT [DATE] 08/19 J…" at bounding box center [784, 375] width 1568 height 750
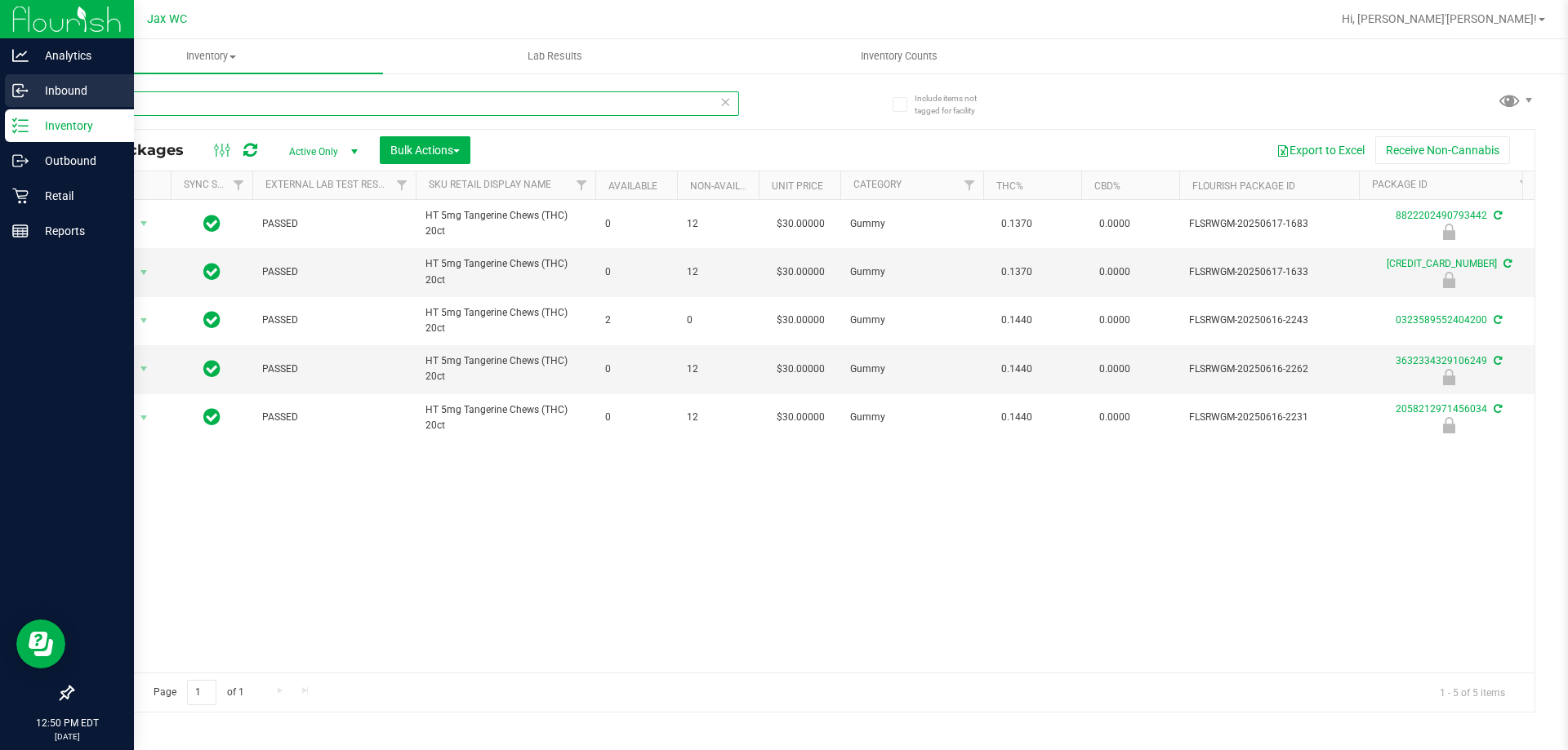
drag, startPoint x: 185, startPoint y: 100, endPoint x: 0, endPoint y: 105, distance: 185.1
click at [0, 105] on div "Analytics Inbound Inventory Outbound Retail Reports 12:50 PM EDT [DATE] 08/19 J…" at bounding box center [784, 375] width 1568 height 750
type input "8822202490793442"
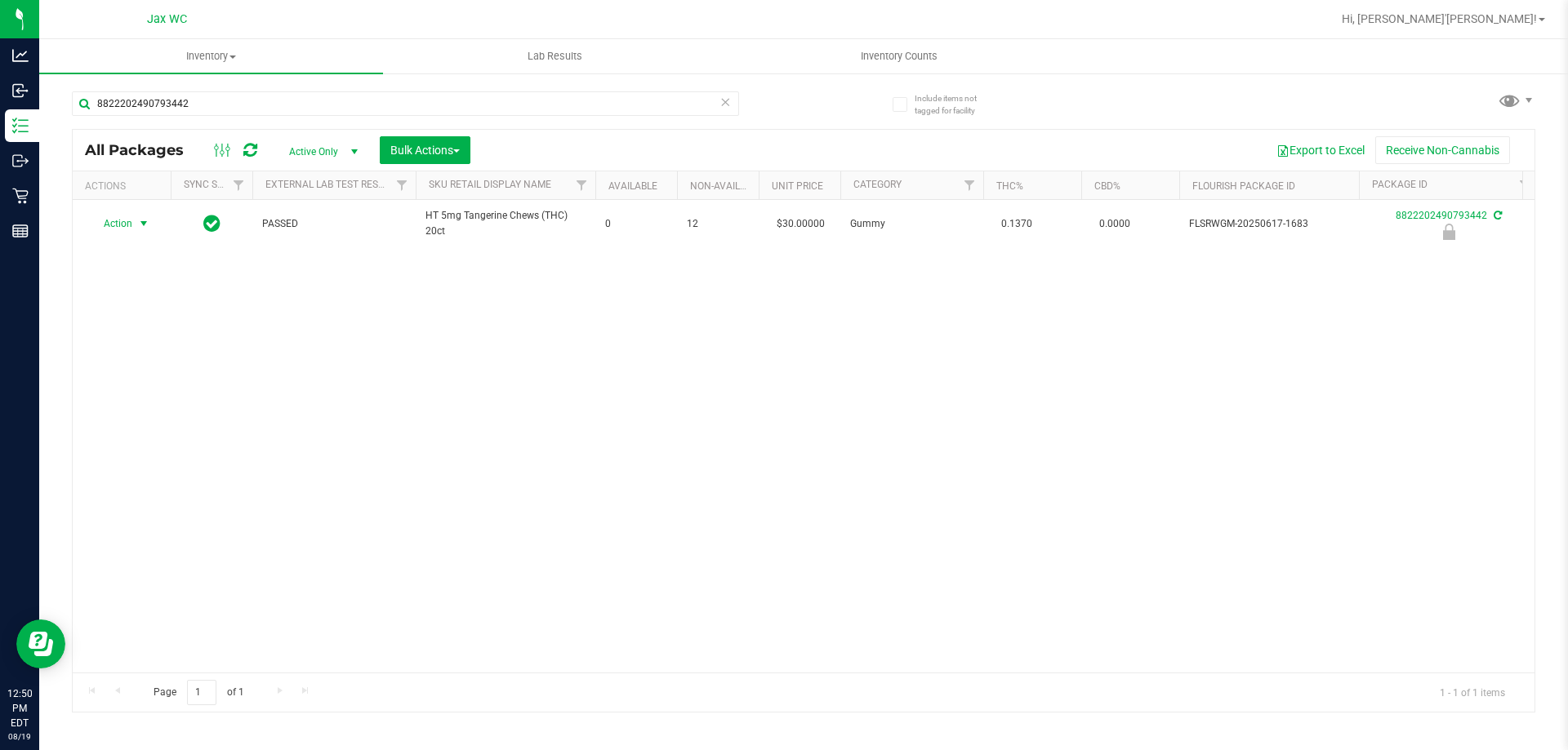
drag, startPoint x: 138, startPoint y: 222, endPoint x: 315, endPoint y: 288, distance: 188.9
click at [138, 222] on span "select" at bounding box center [144, 224] width 13 height 13
click at [169, 350] on li "Print package label" at bounding box center [142, 348] width 105 height 24
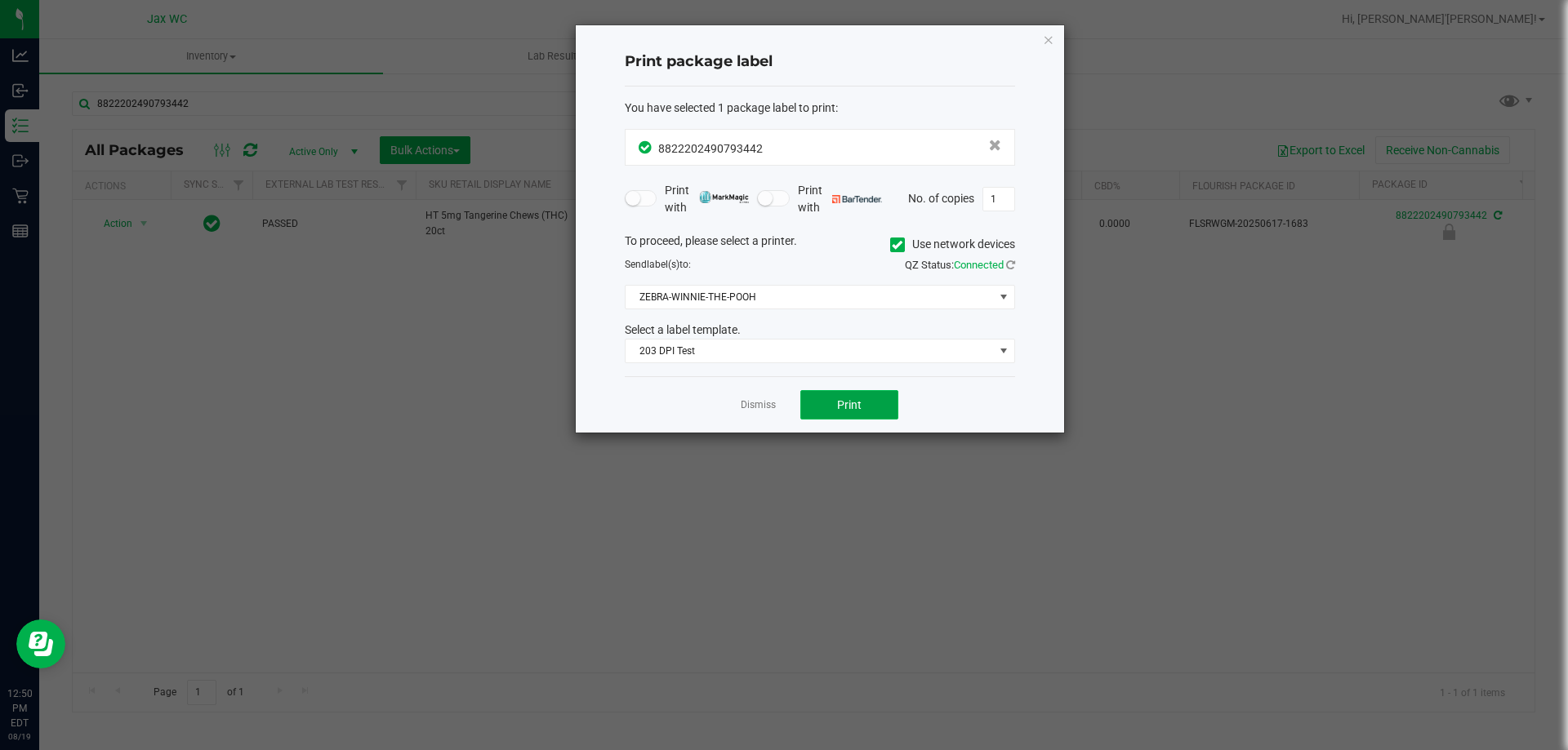
click at [846, 410] on span "Print" at bounding box center [849, 405] width 24 height 13
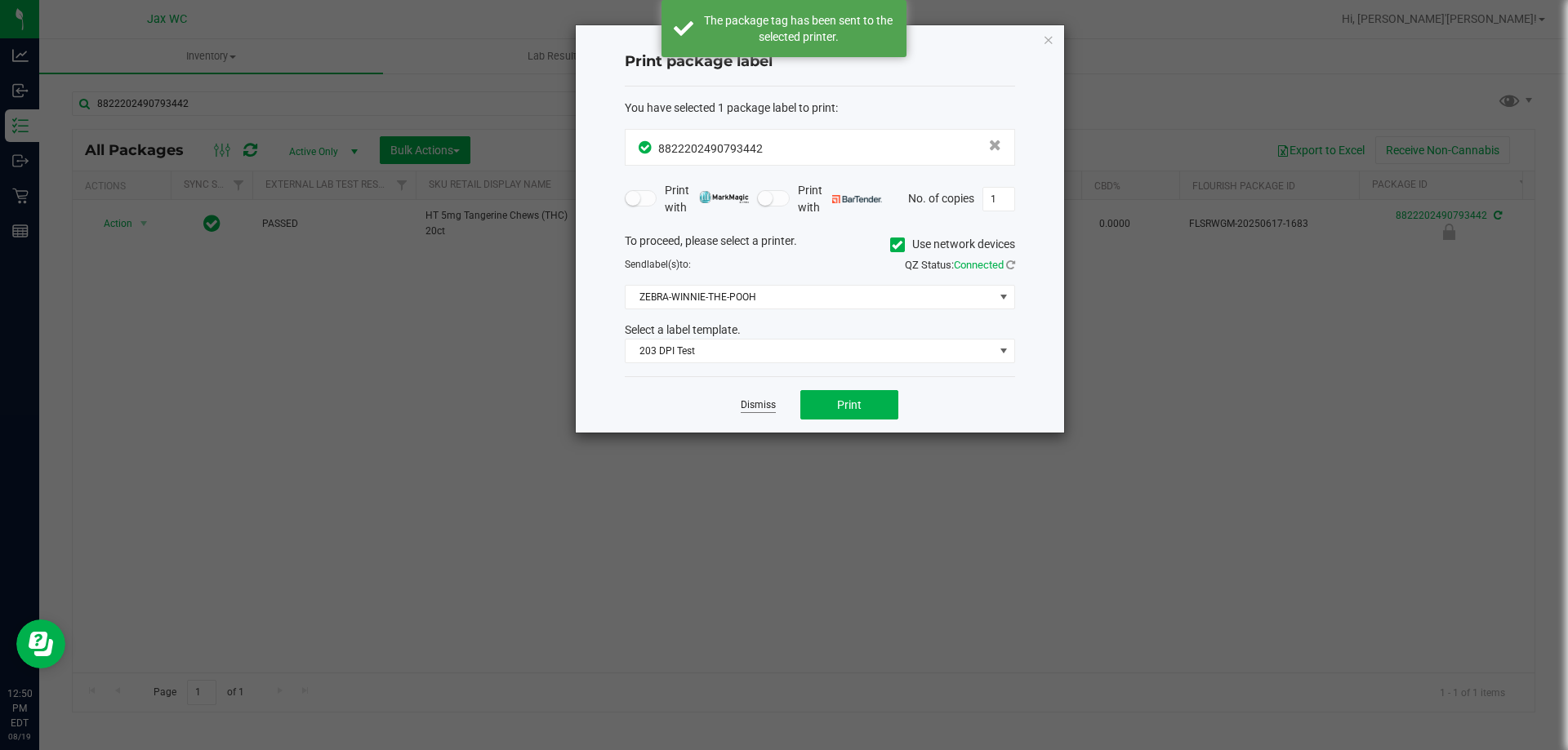
click at [753, 404] on link "Dismiss" at bounding box center [759, 405] width 35 height 13
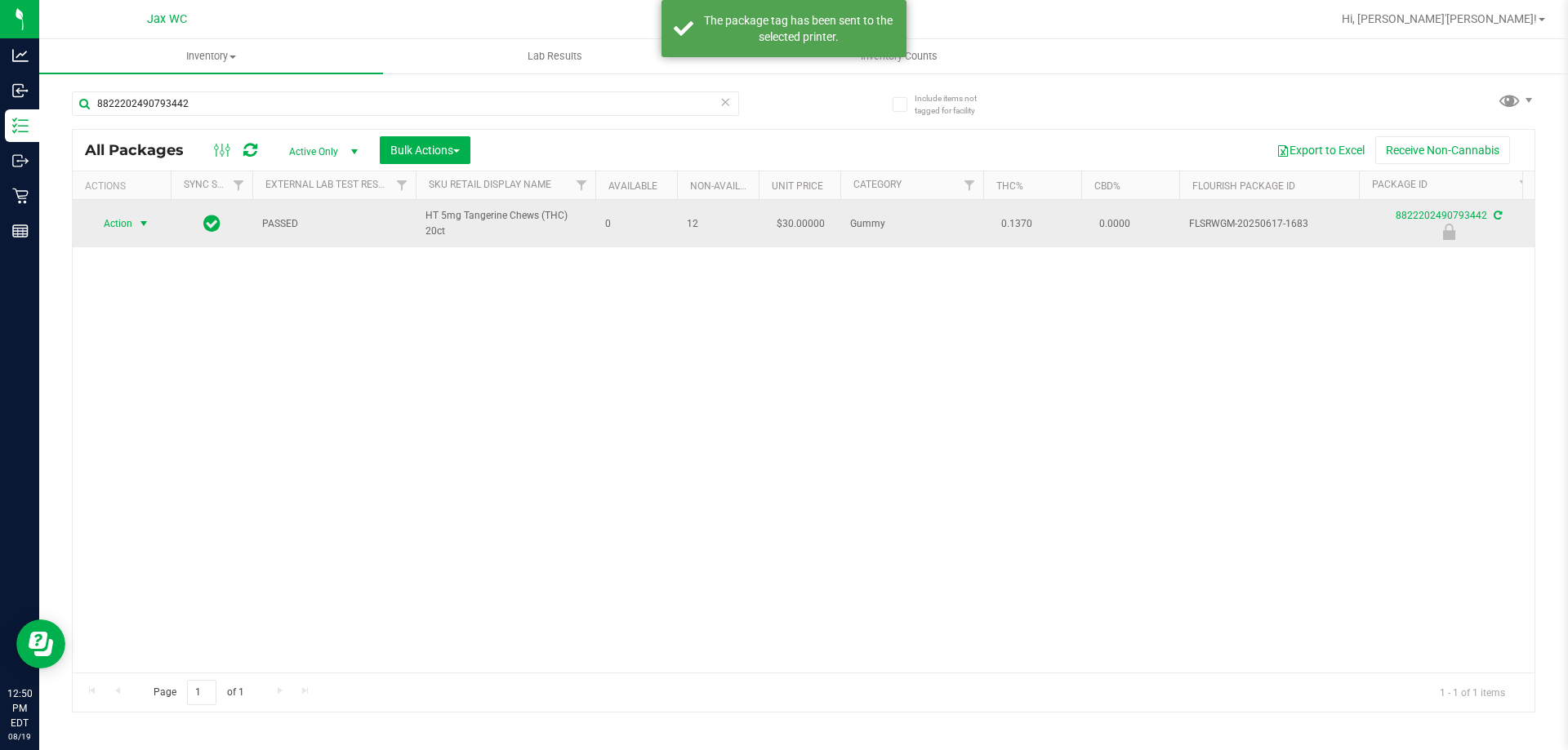
drag, startPoint x: 139, startPoint y: 213, endPoint x: 136, endPoint y: 226, distance: 13.3
click at [138, 218] on span "select" at bounding box center [144, 223] width 20 height 23
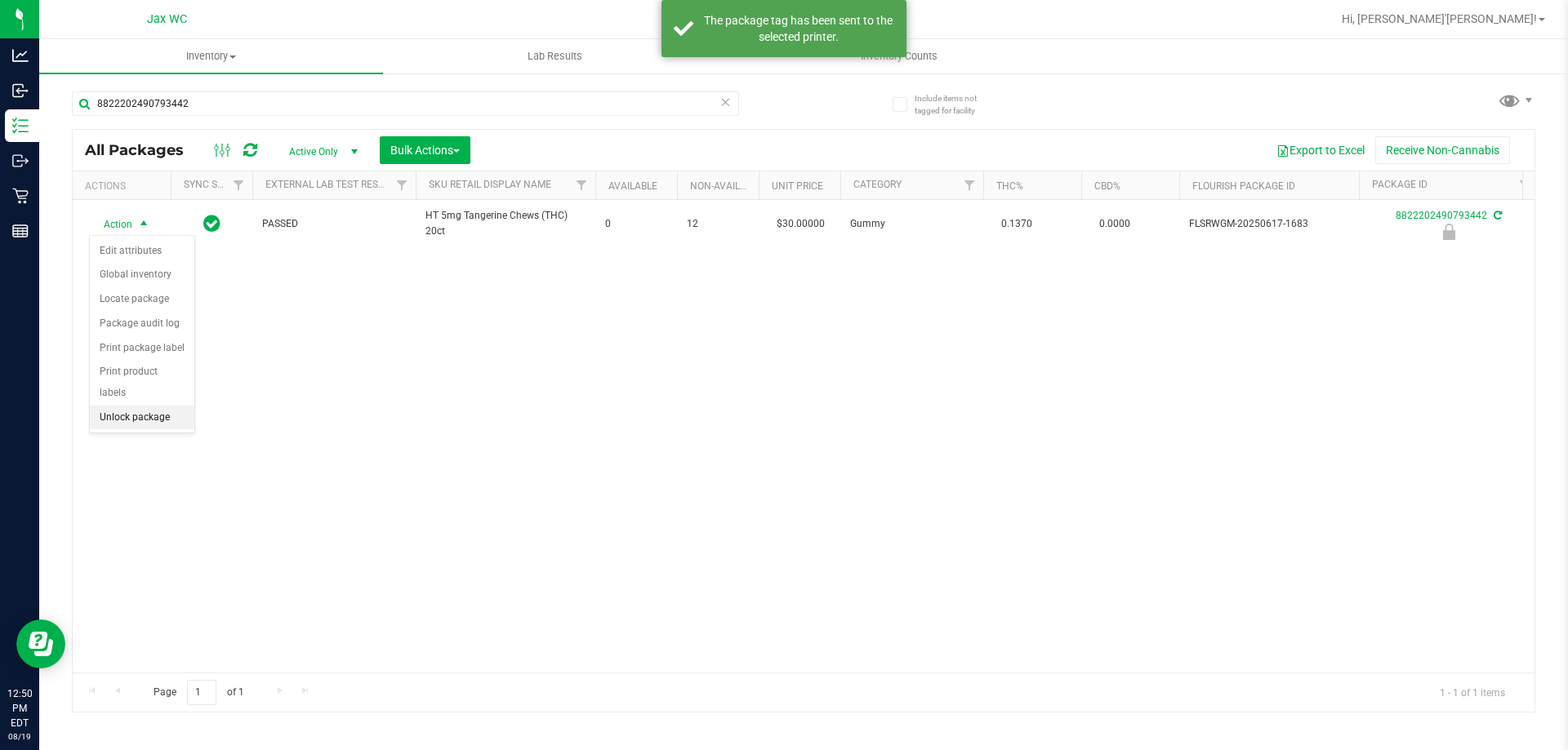
click at [169, 406] on li "Unlock package" at bounding box center [142, 418] width 105 height 24
